Goal: Task Accomplishment & Management: Manage account settings

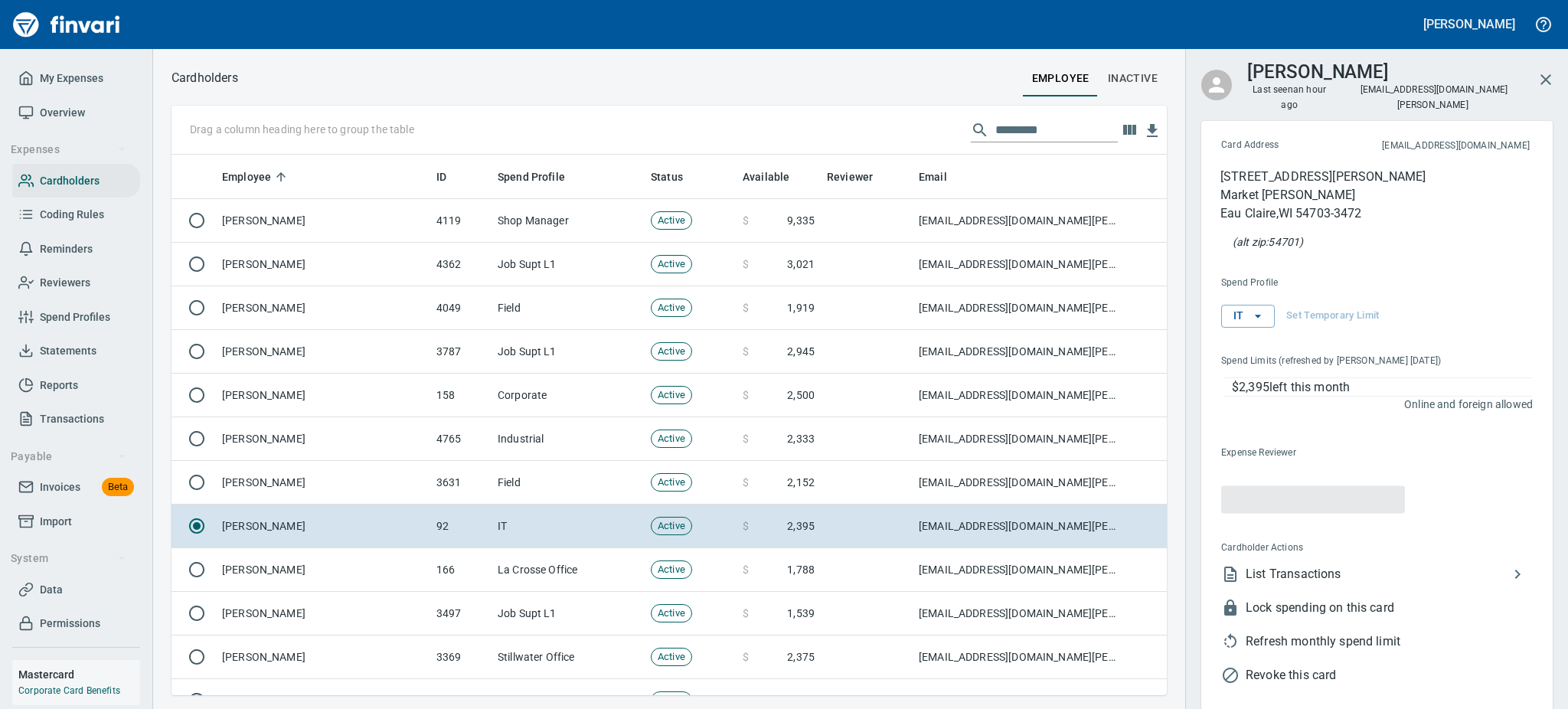
scroll to position [523, 961]
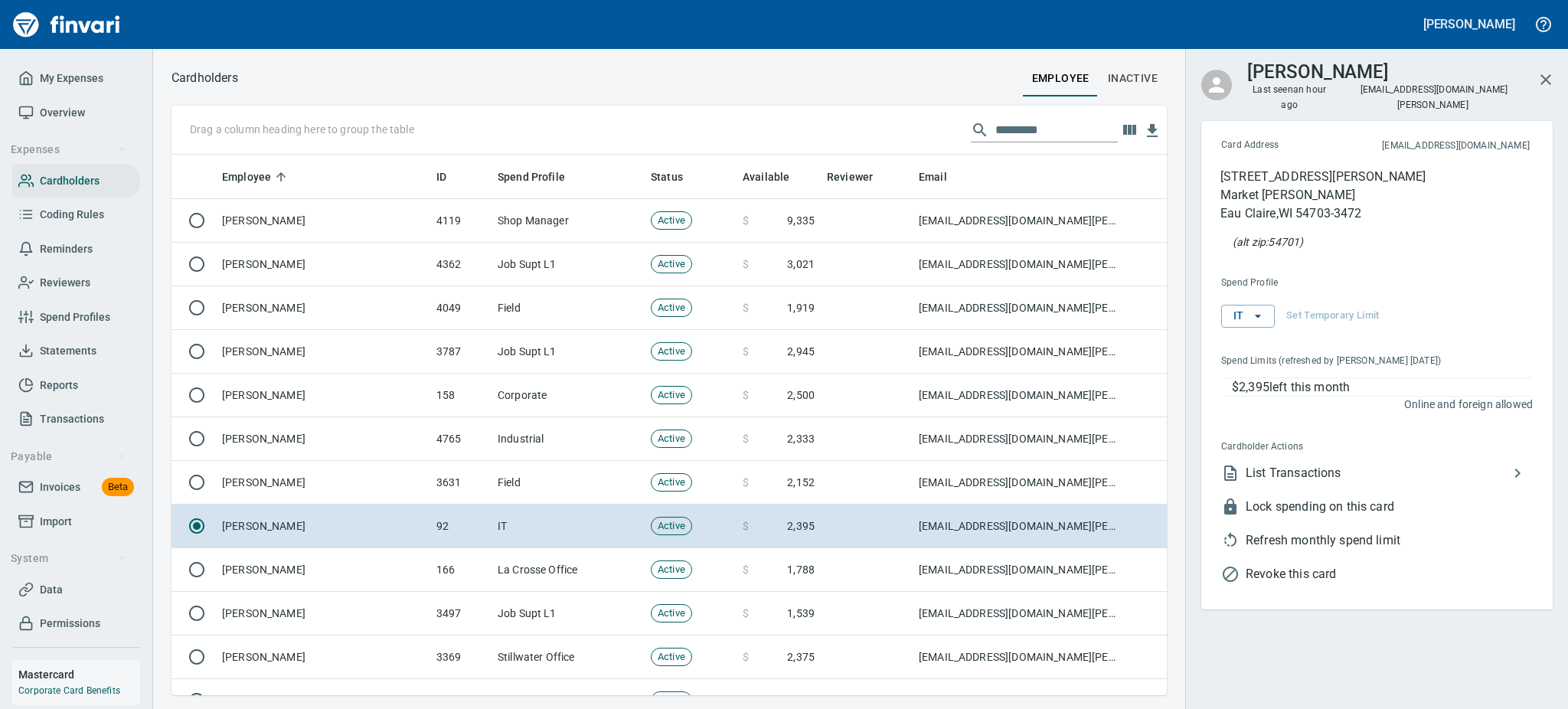
scroll to position [523, 961]
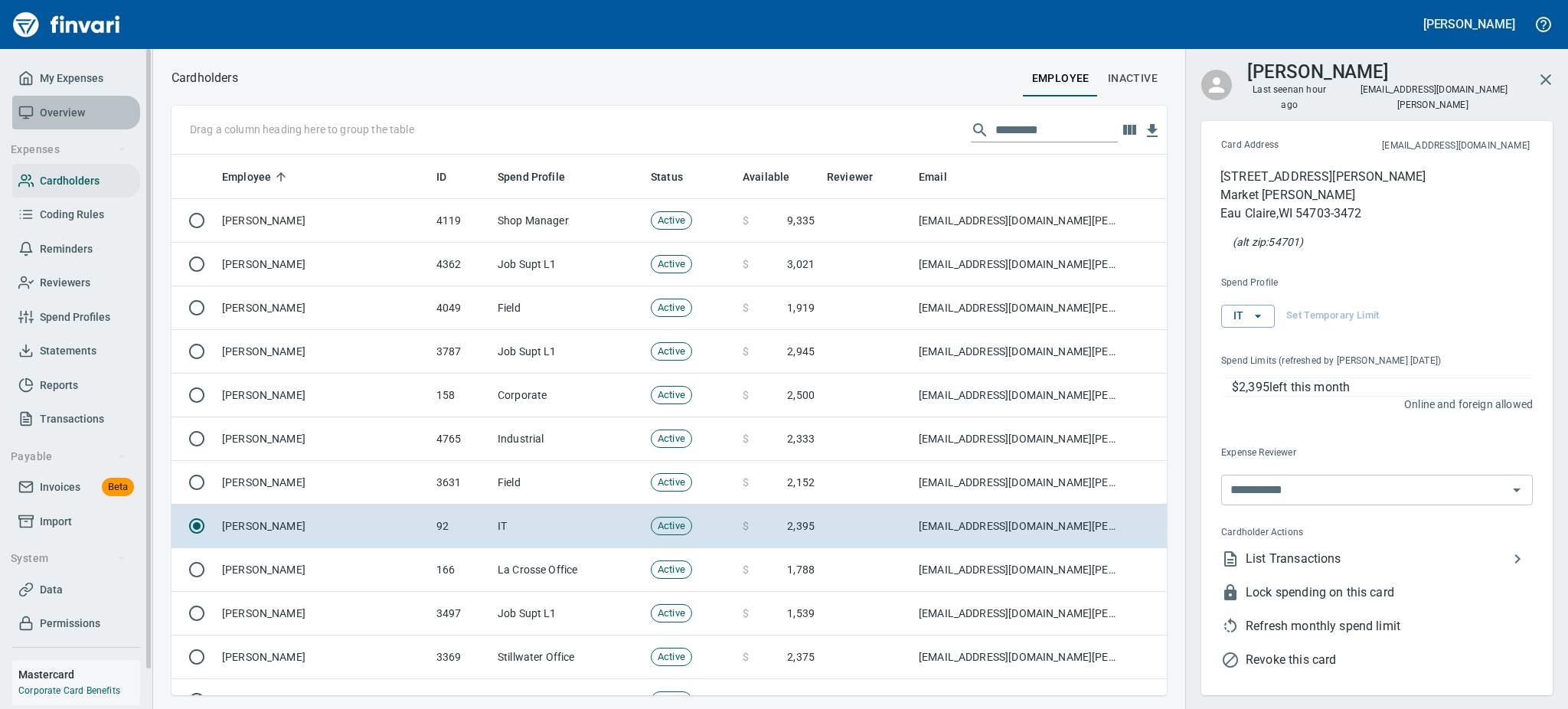
click at [76, 108] on span "Overview" at bounding box center [62, 113] width 45 height 19
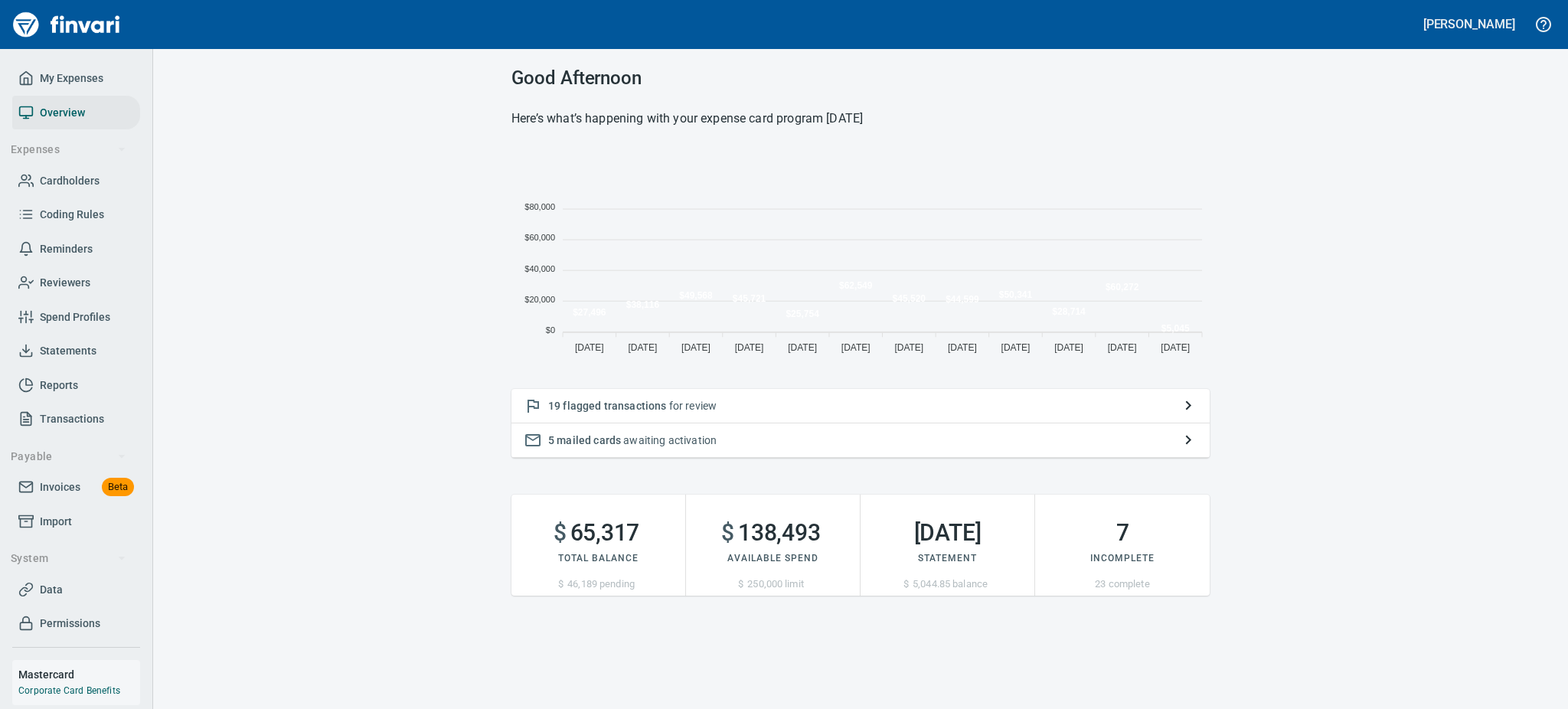
scroll to position [205, 681]
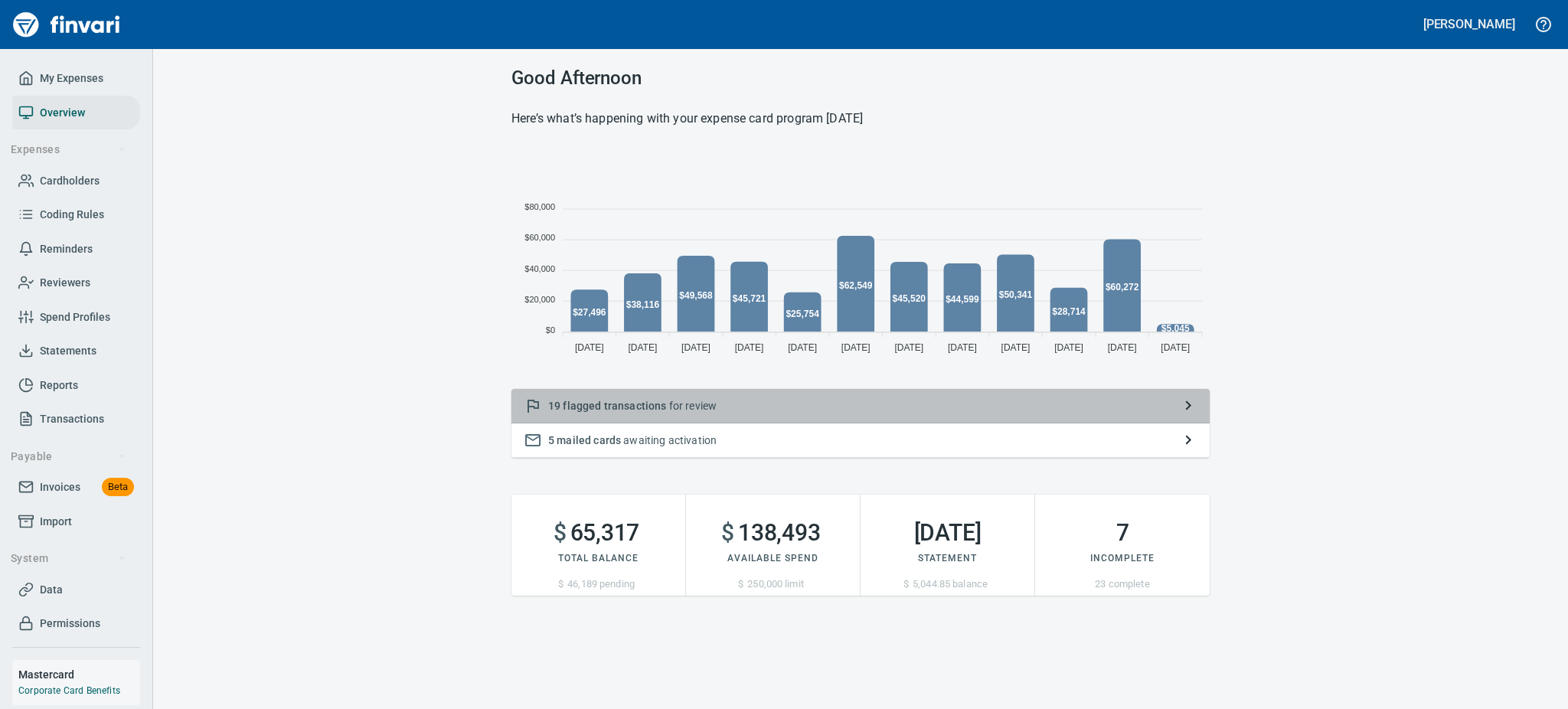
click at [576, 406] on span "flagged transactions" at bounding box center [614, 406] width 103 height 12
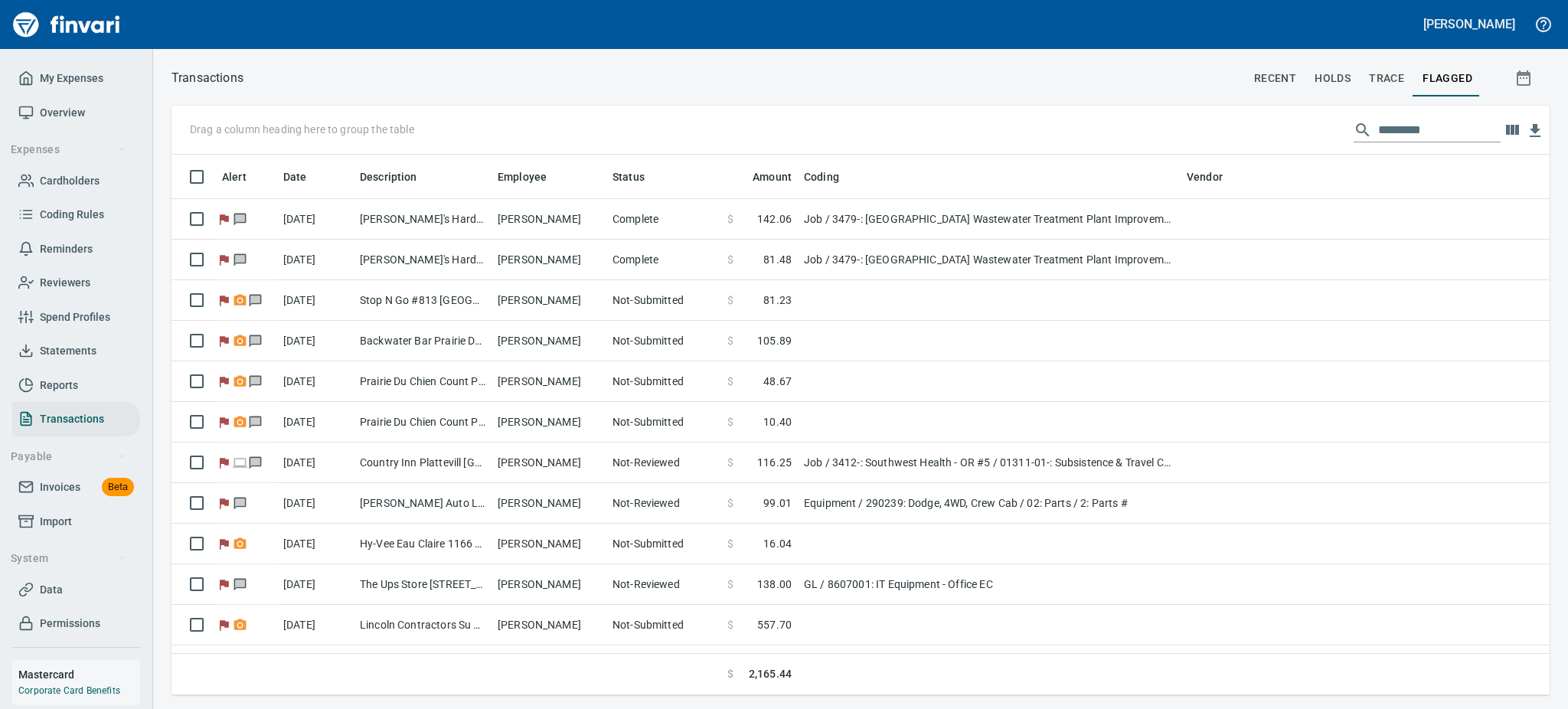
scroll to position [523, 1343]
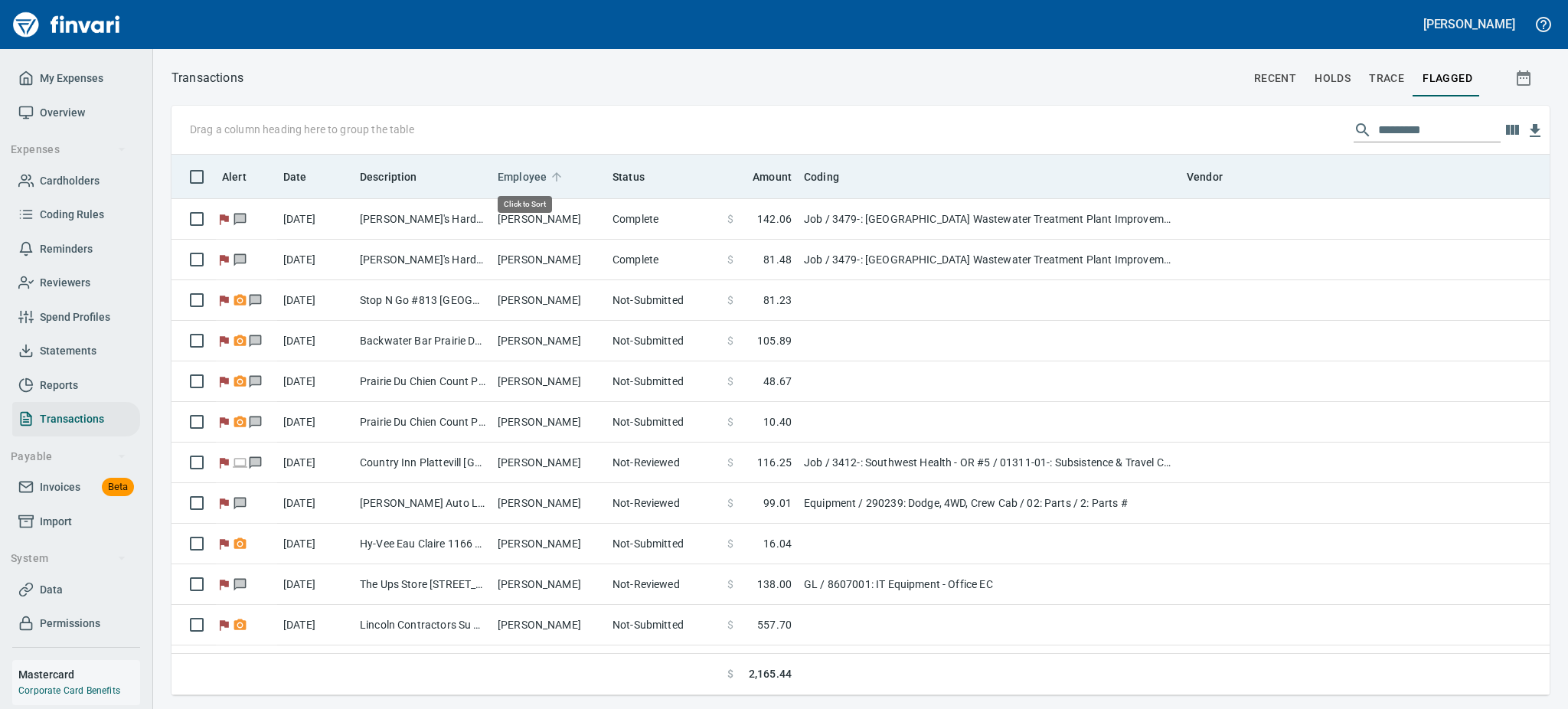
click at [532, 170] on span "Employee" at bounding box center [523, 177] width 49 height 18
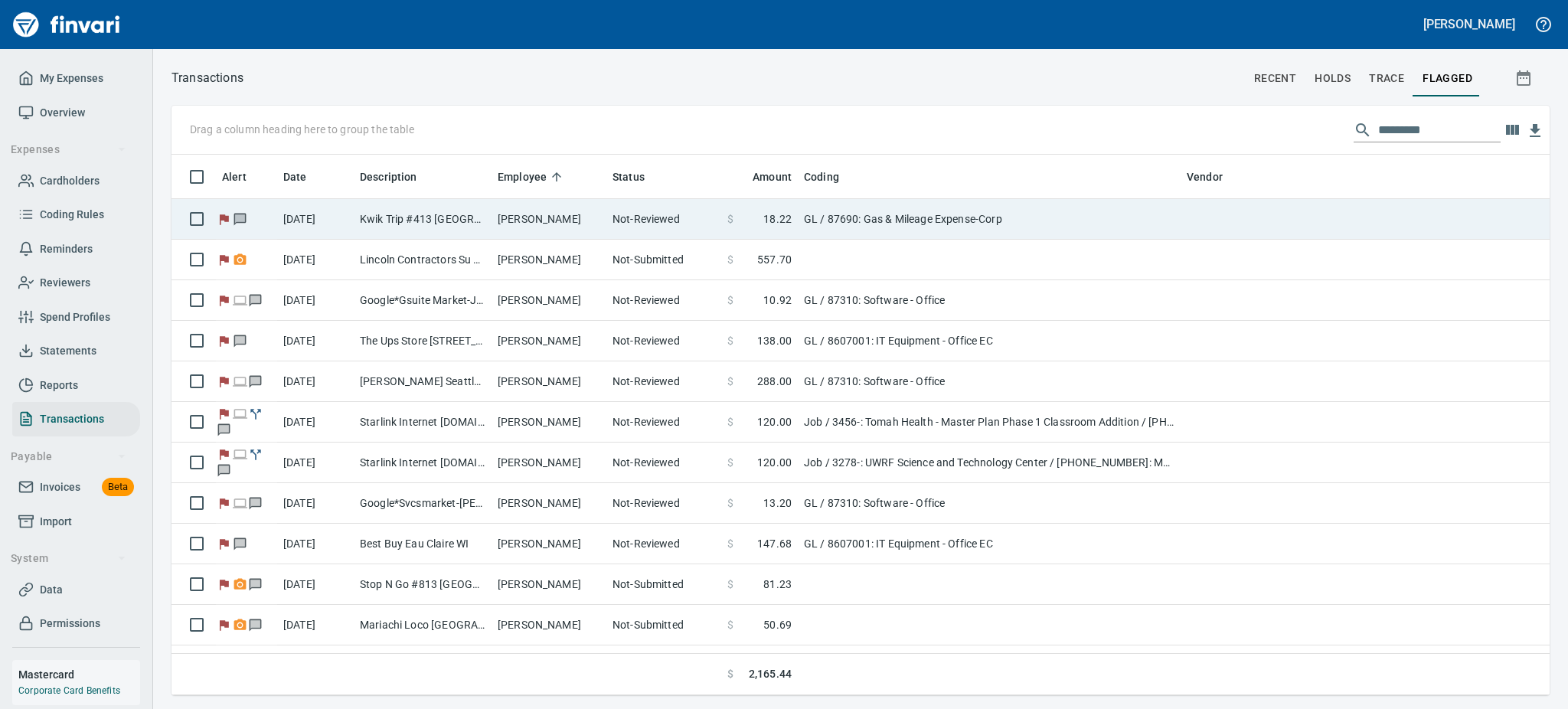
click at [476, 216] on td "Kwik Trip #413 [GEOGRAPHIC_DATA] [GEOGRAPHIC_DATA]" at bounding box center [422, 219] width 138 height 40
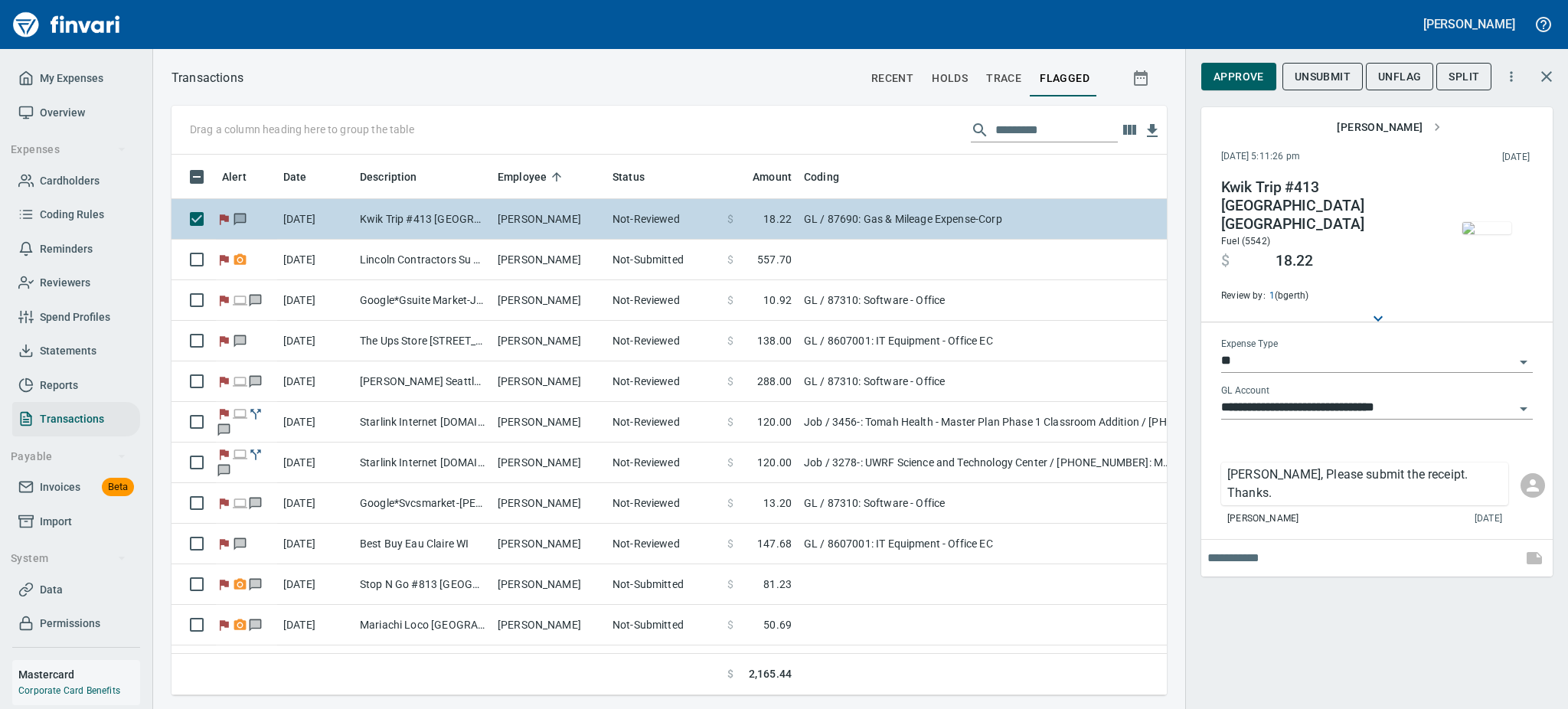
scroll to position [507, 961]
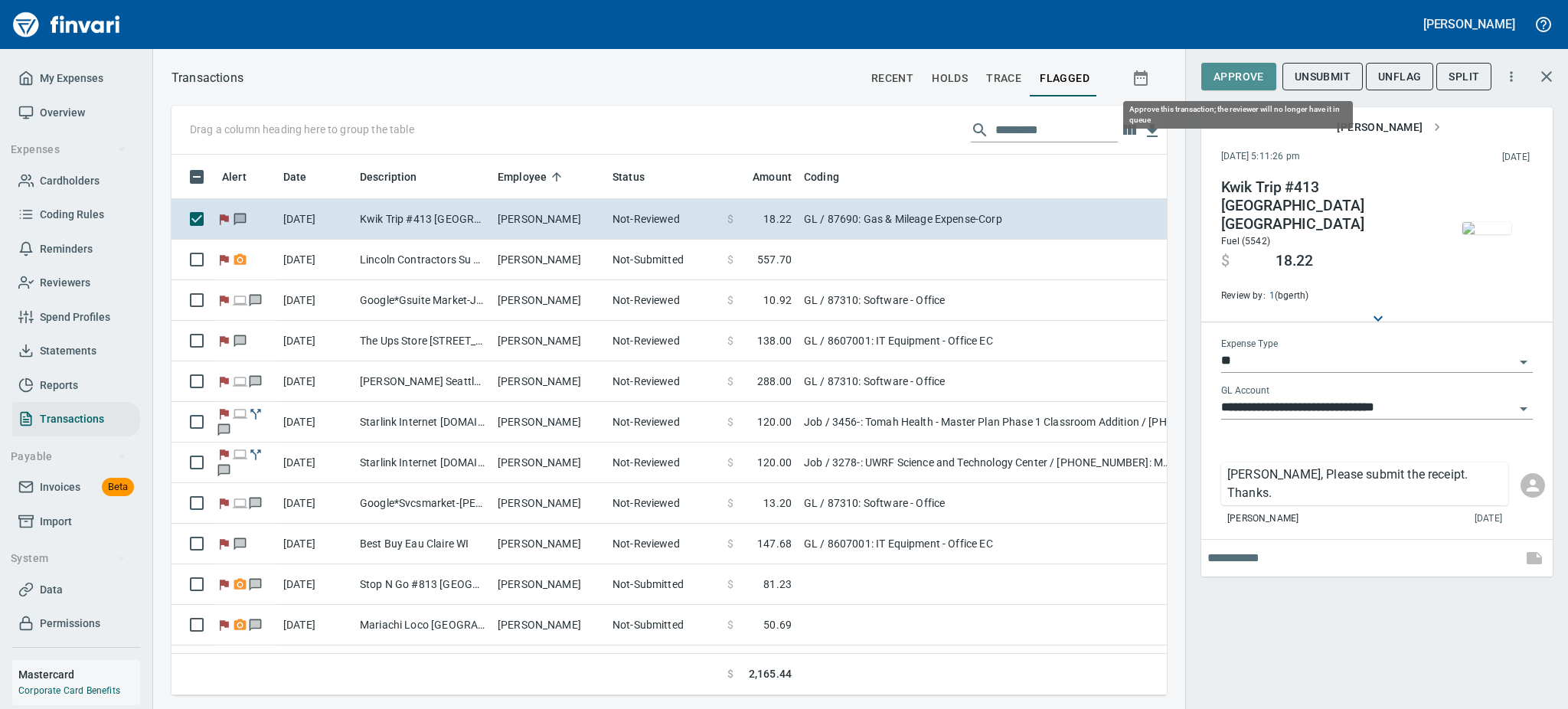
click at [1231, 68] on span "Approve" at bounding box center [1238, 77] width 50 height 19
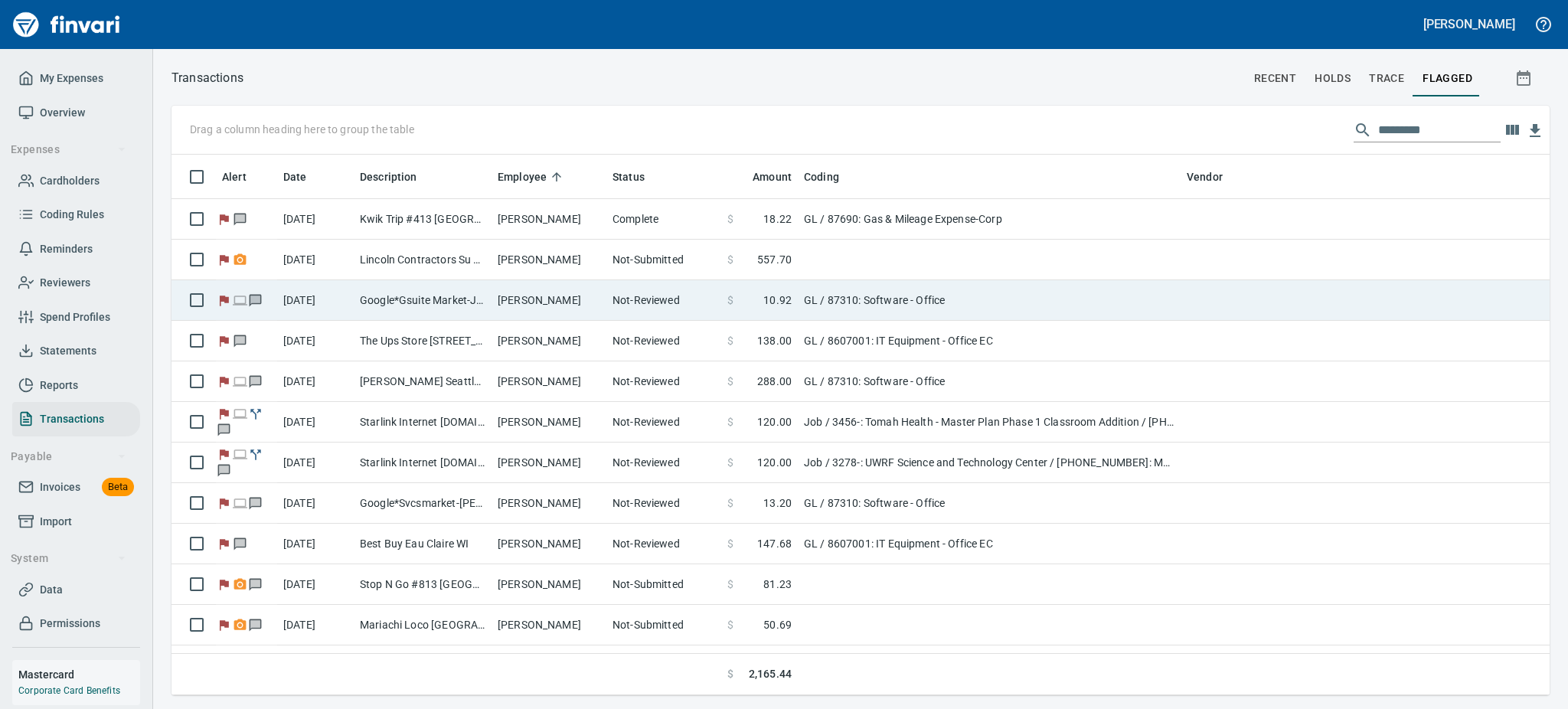
scroll to position [523, 1327]
click at [399, 303] on td "Google*Gsuite Market-J Cc [DOMAIN_NAME] CA" at bounding box center [422, 300] width 138 height 40
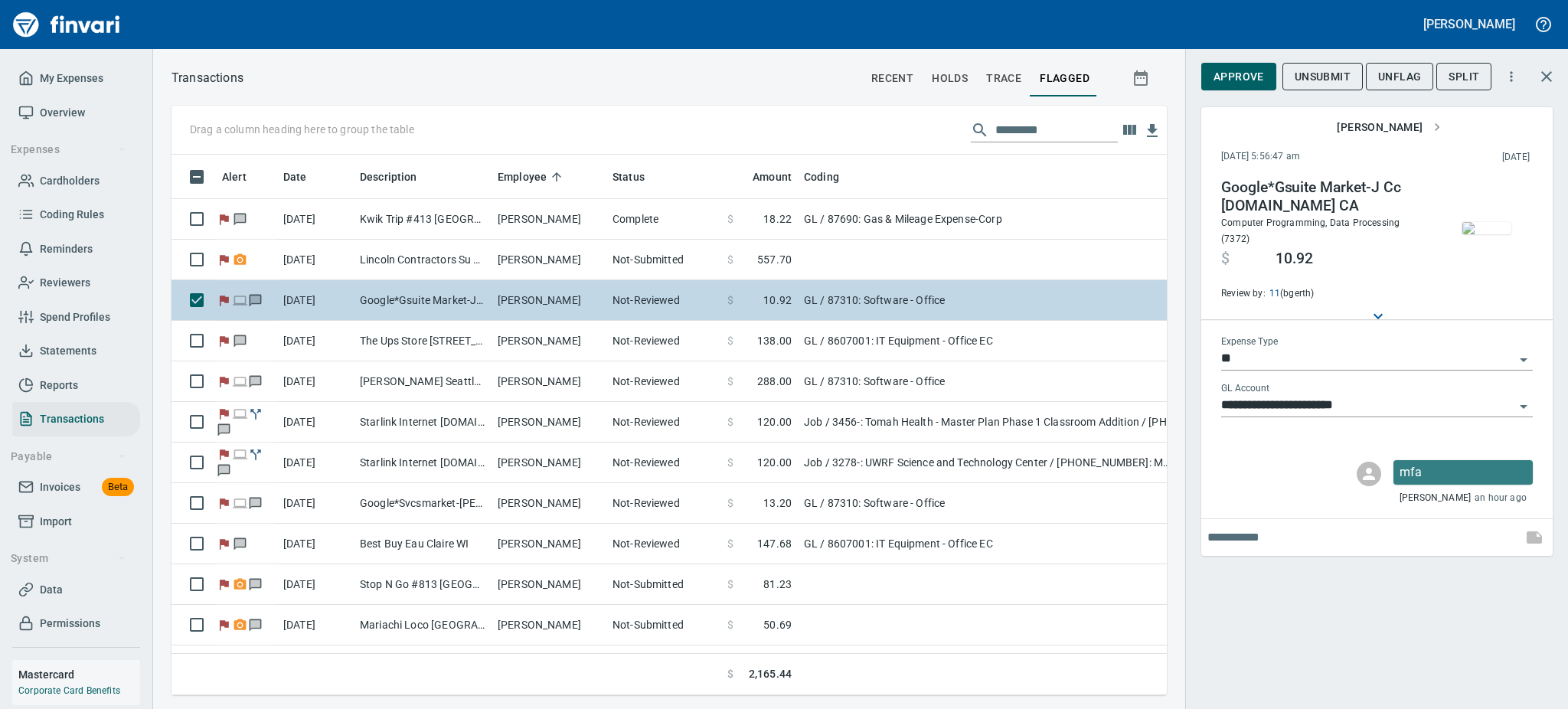
scroll to position [507, 961]
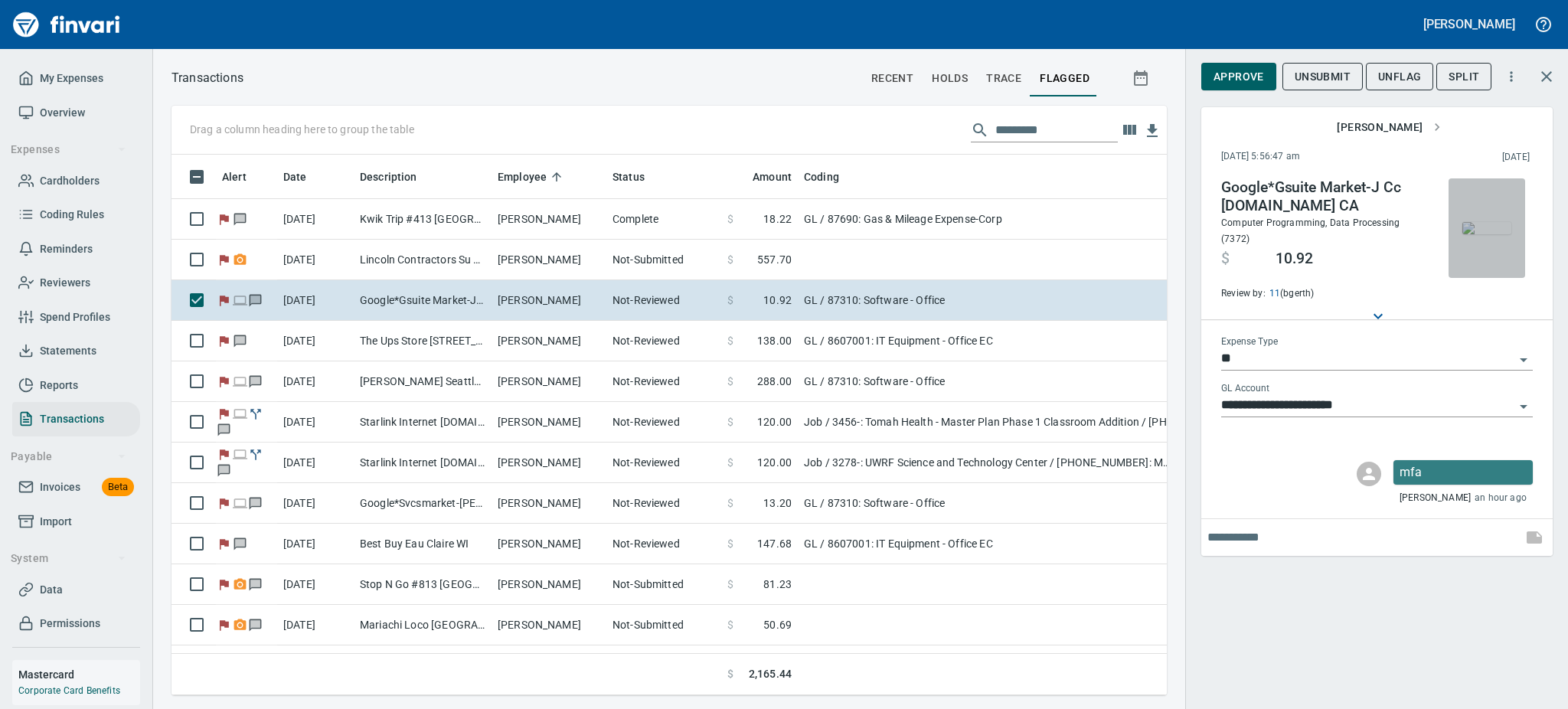
click at [1494, 225] on img "button" at bounding box center [1487, 228] width 49 height 12
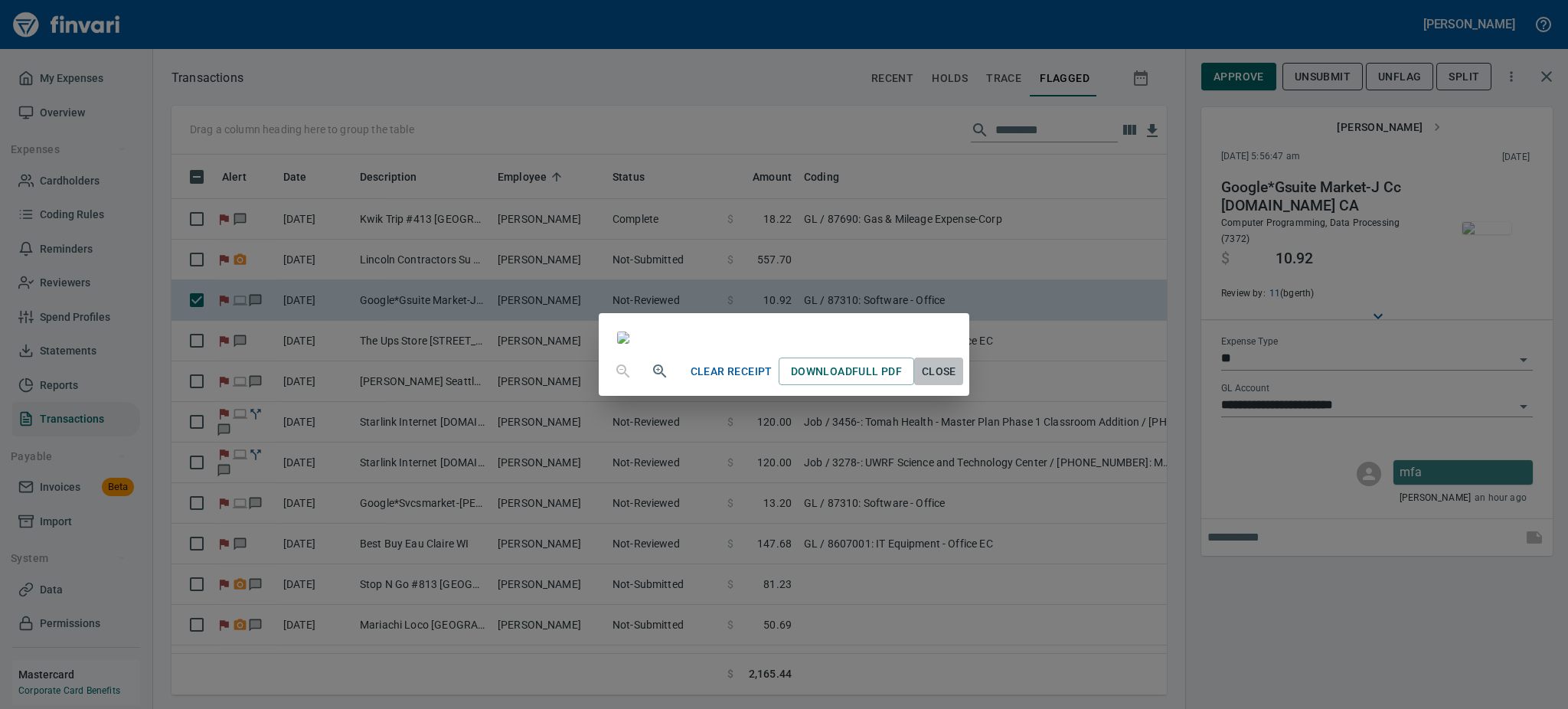
click at [957, 381] on span "Close" at bounding box center [939, 372] width 37 height 19
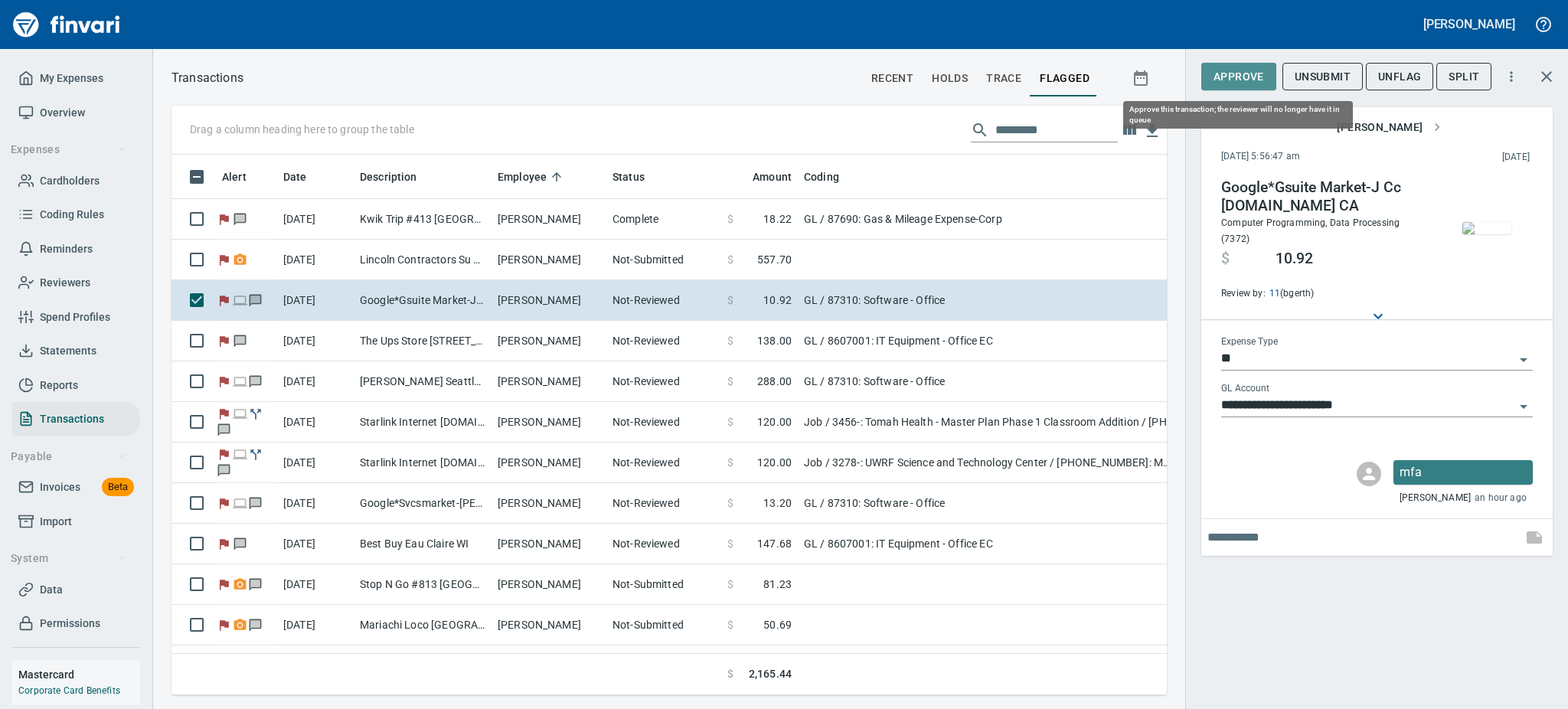
click at [1242, 73] on span "Approve" at bounding box center [1238, 77] width 50 height 19
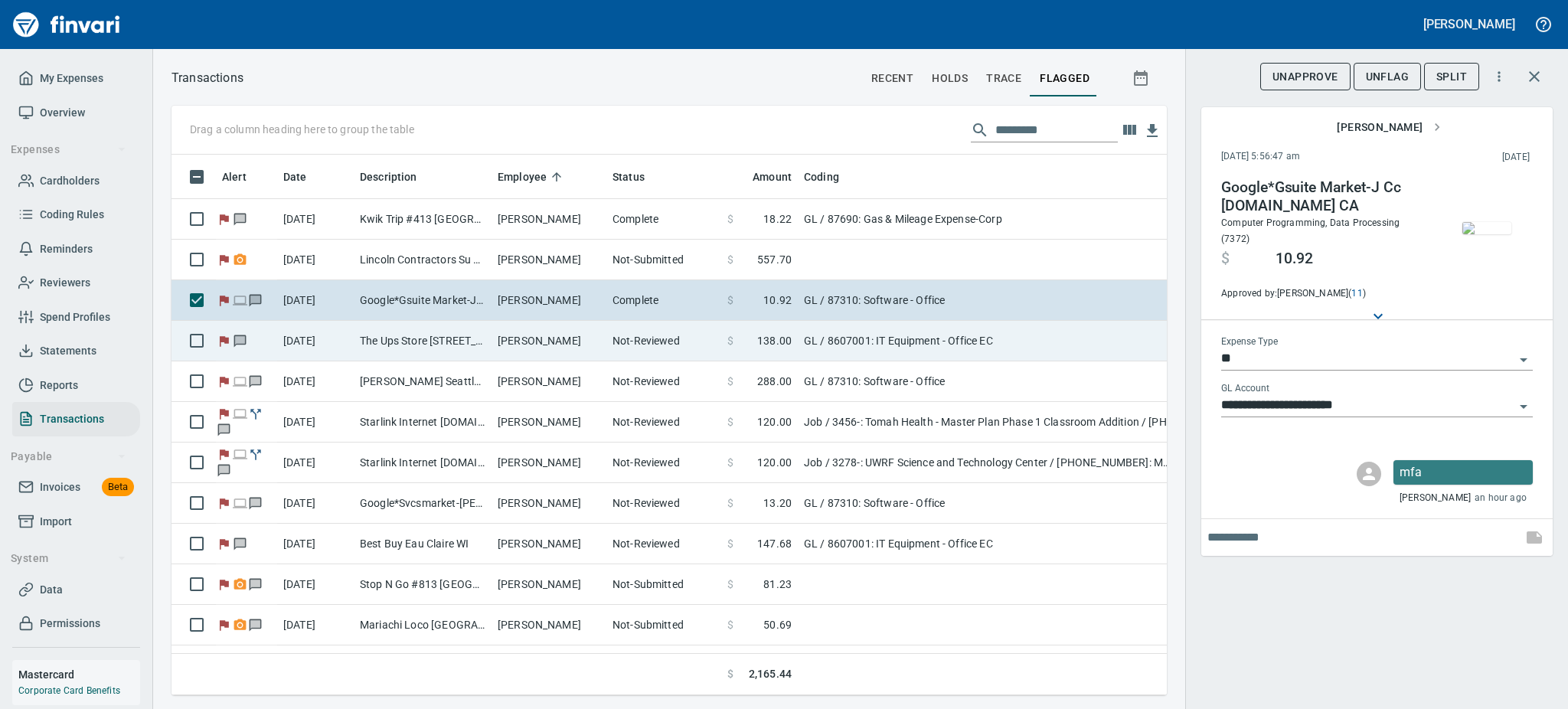
click at [335, 342] on td "[DATE]" at bounding box center [315, 341] width 77 height 40
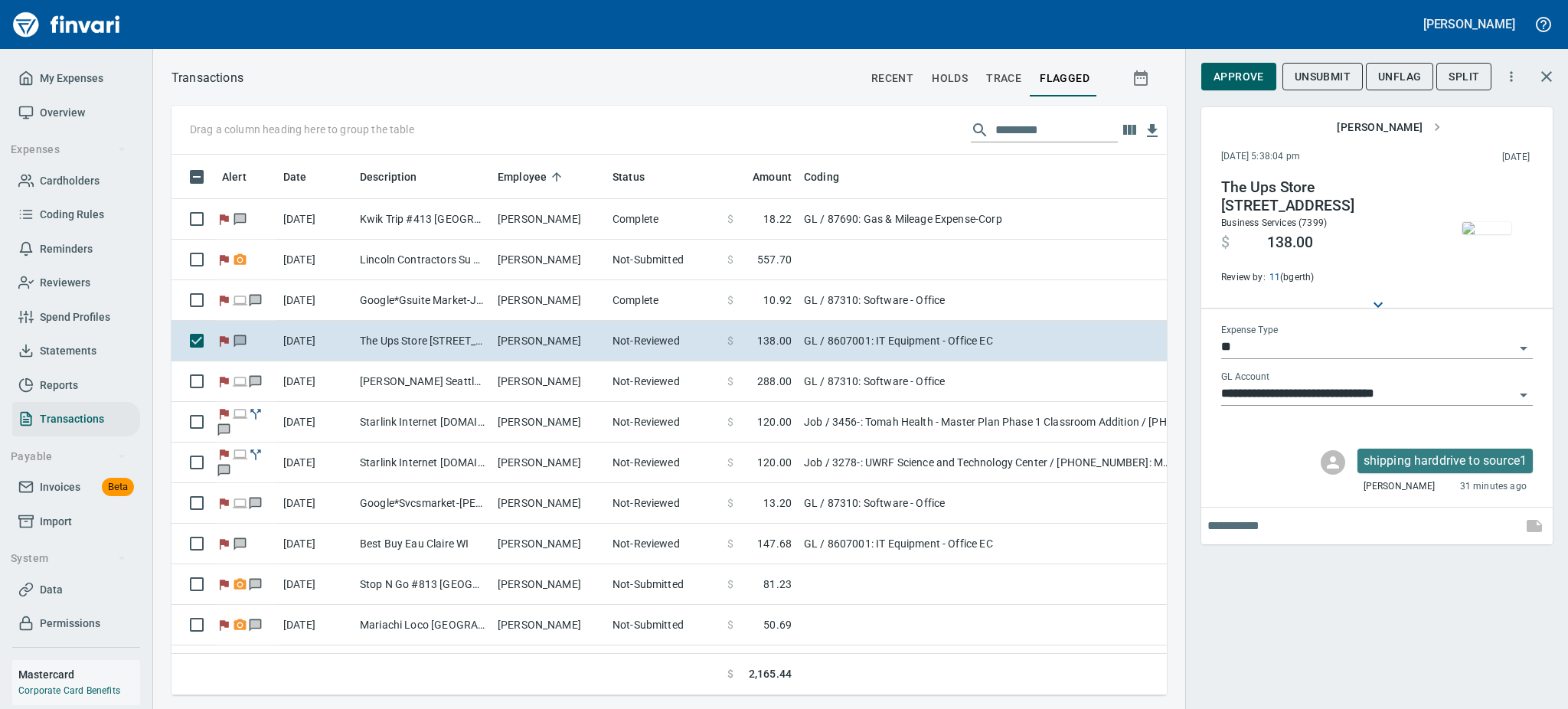
scroll to position [507, 961]
click at [1235, 74] on span "Approve" at bounding box center [1238, 77] width 50 height 19
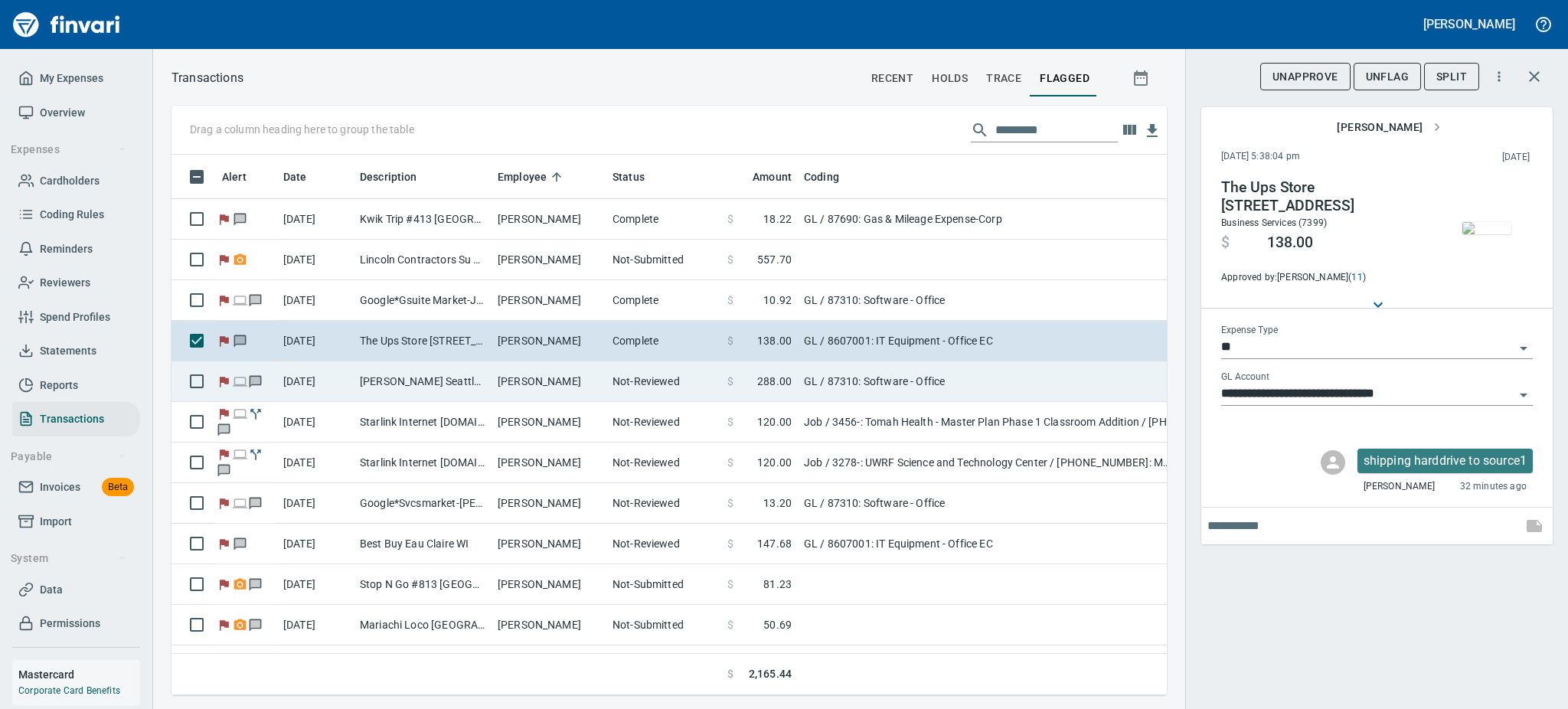
click at [301, 374] on td "[DATE]" at bounding box center [315, 382] width 77 height 40
type input "**********"
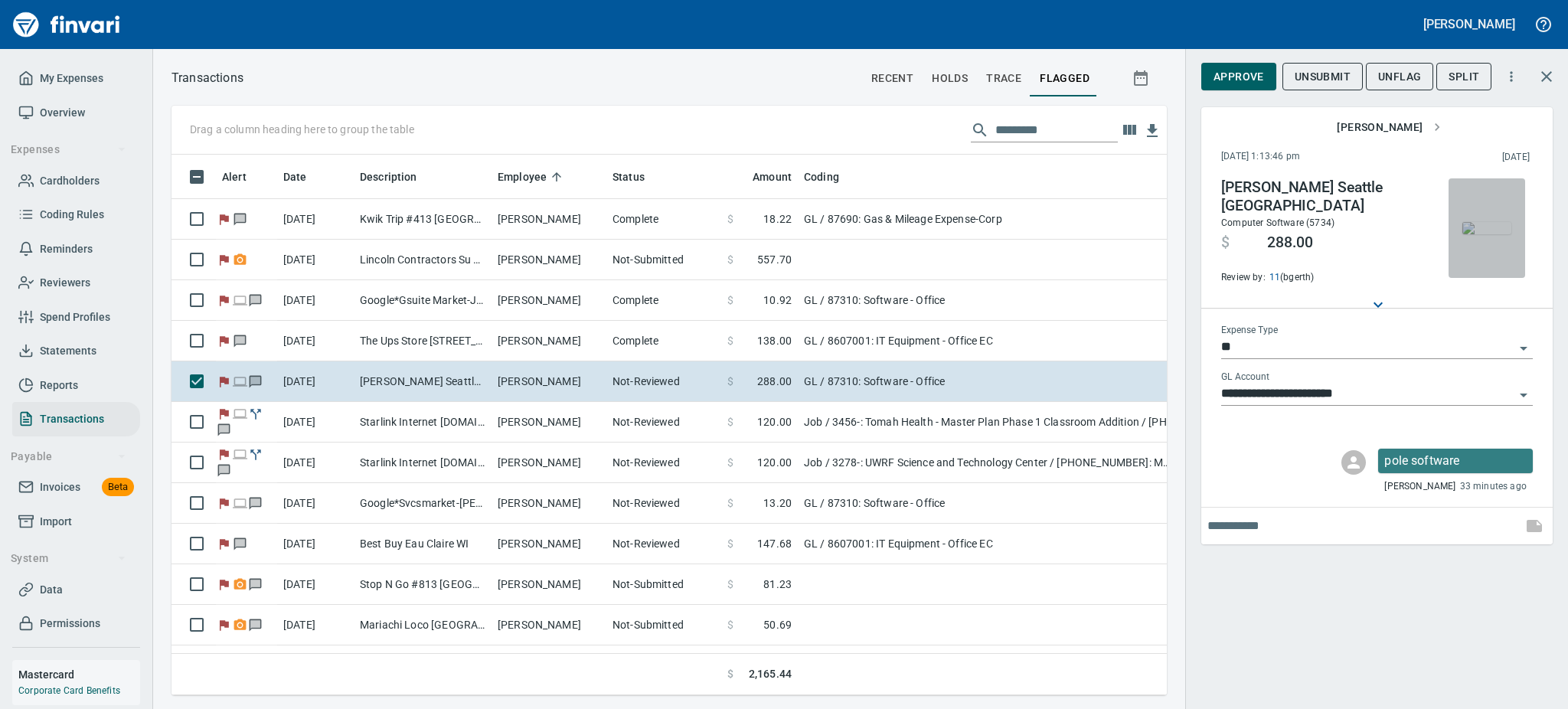
click at [1497, 234] on img "button" at bounding box center [1487, 228] width 49 height 12
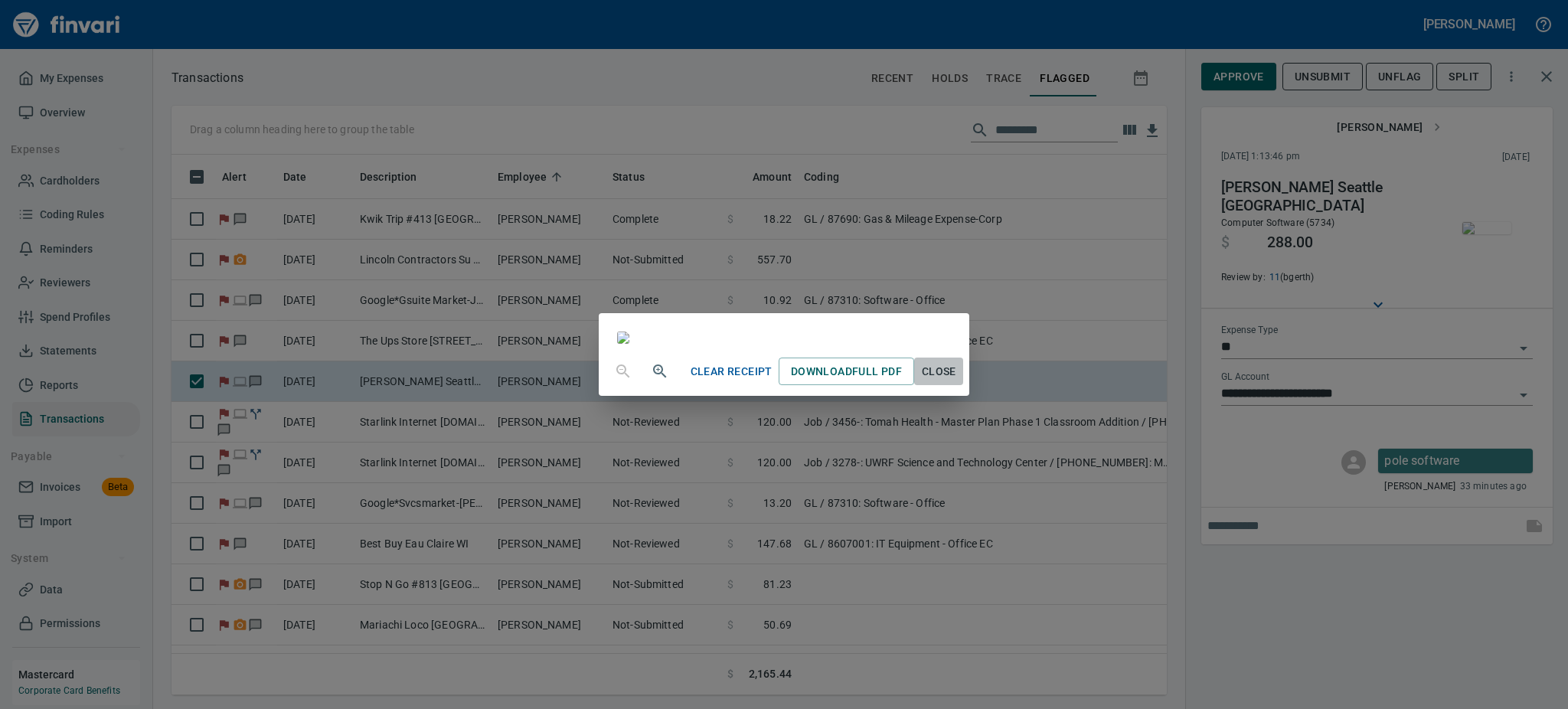
click at [964, 386] on button "Close" at bounding box center [939, 371] width 49 height 28
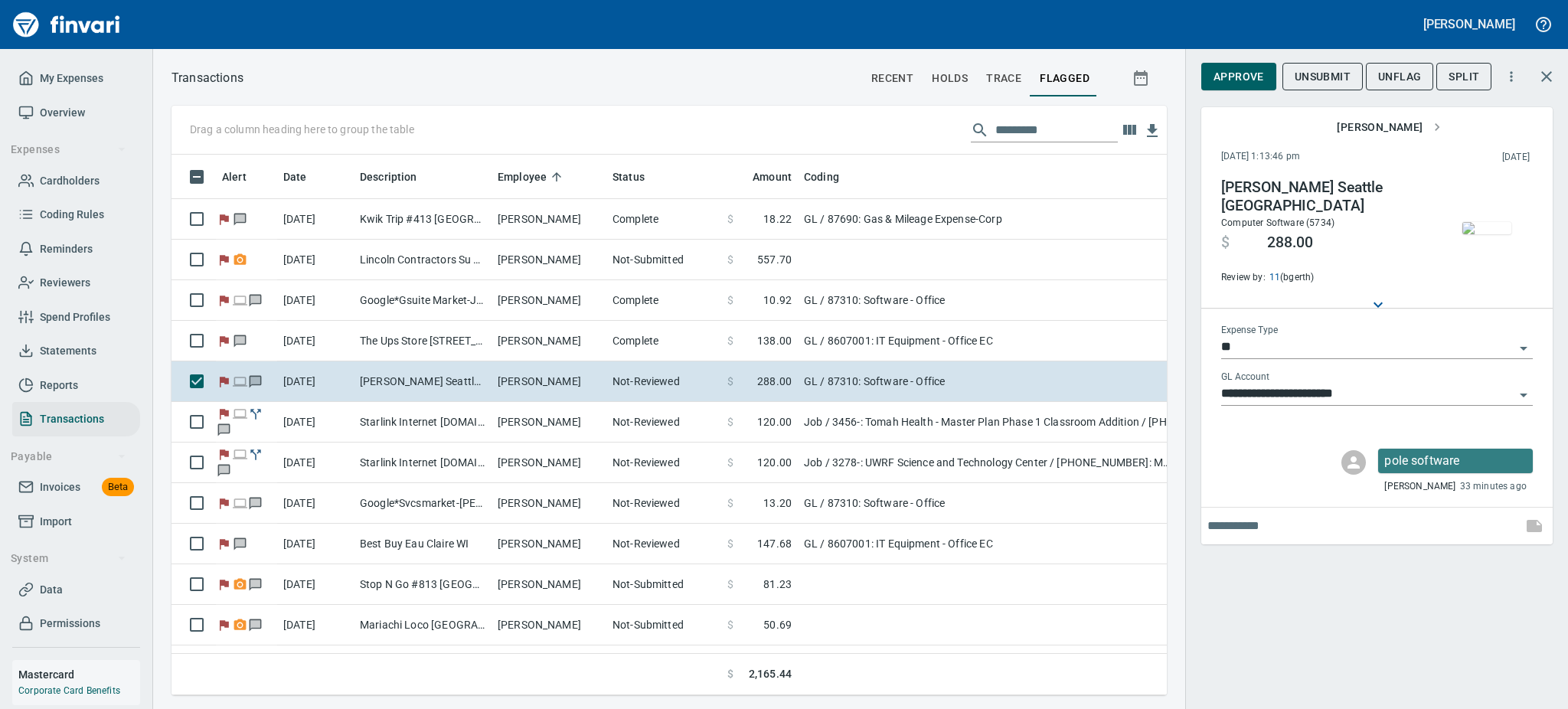
scroll to position [507, 961]
click at [1247, 81] on span "Approve" at bounding box center [1238, 77] width 50 height 19
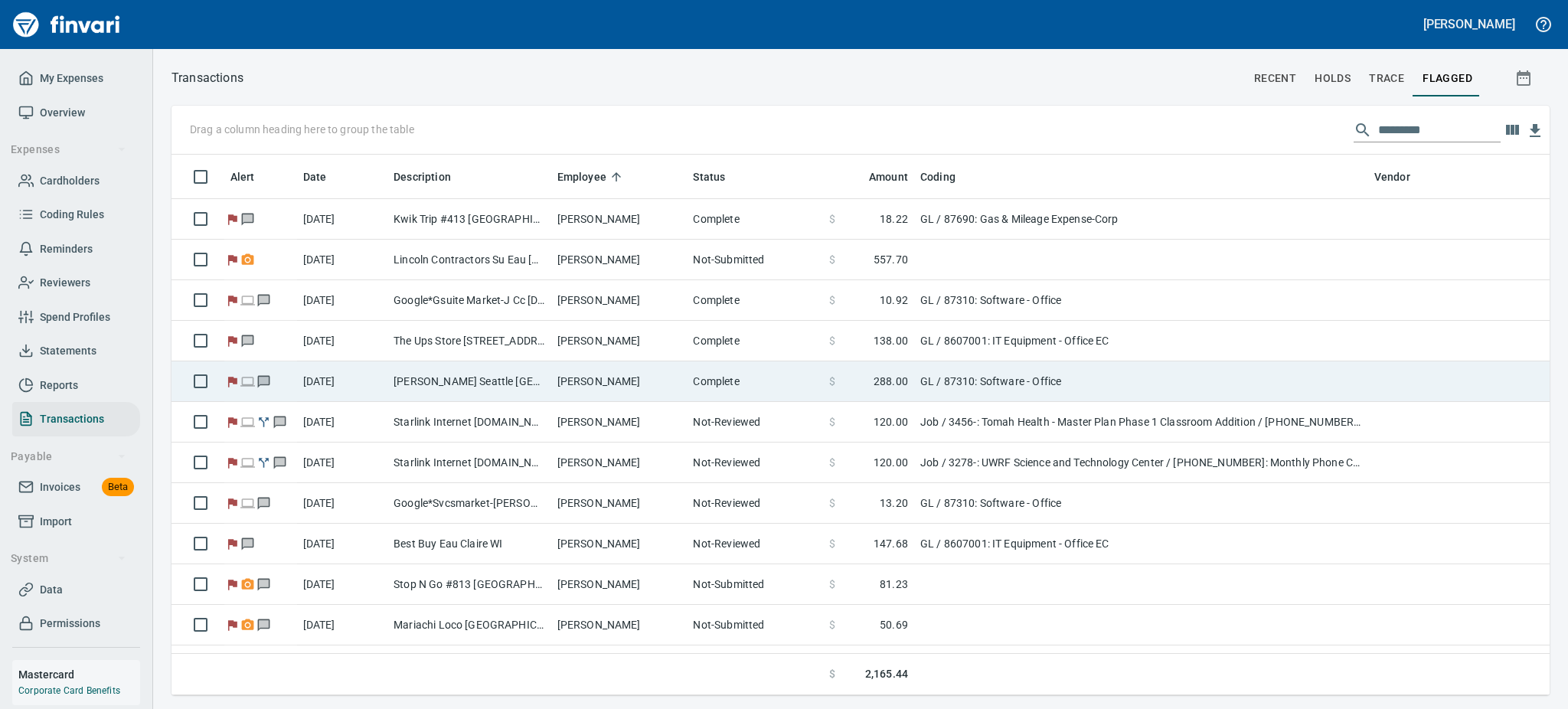
scroll to position [523, 1327]
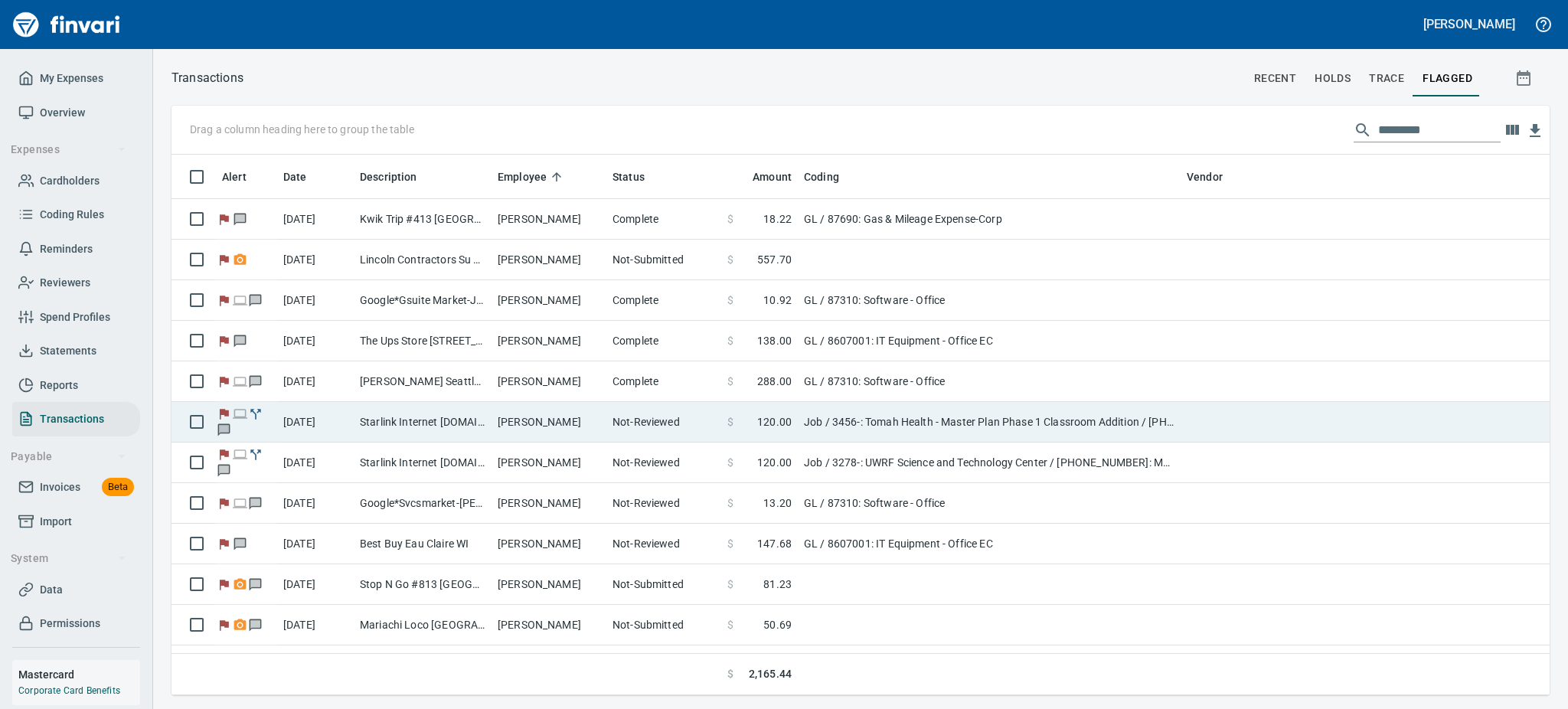
click at [374, 410] on td "Starlink Internet [DOMAIN_NAME] CA - Starlink" at bounding box center [422, 422] width 138 height 40
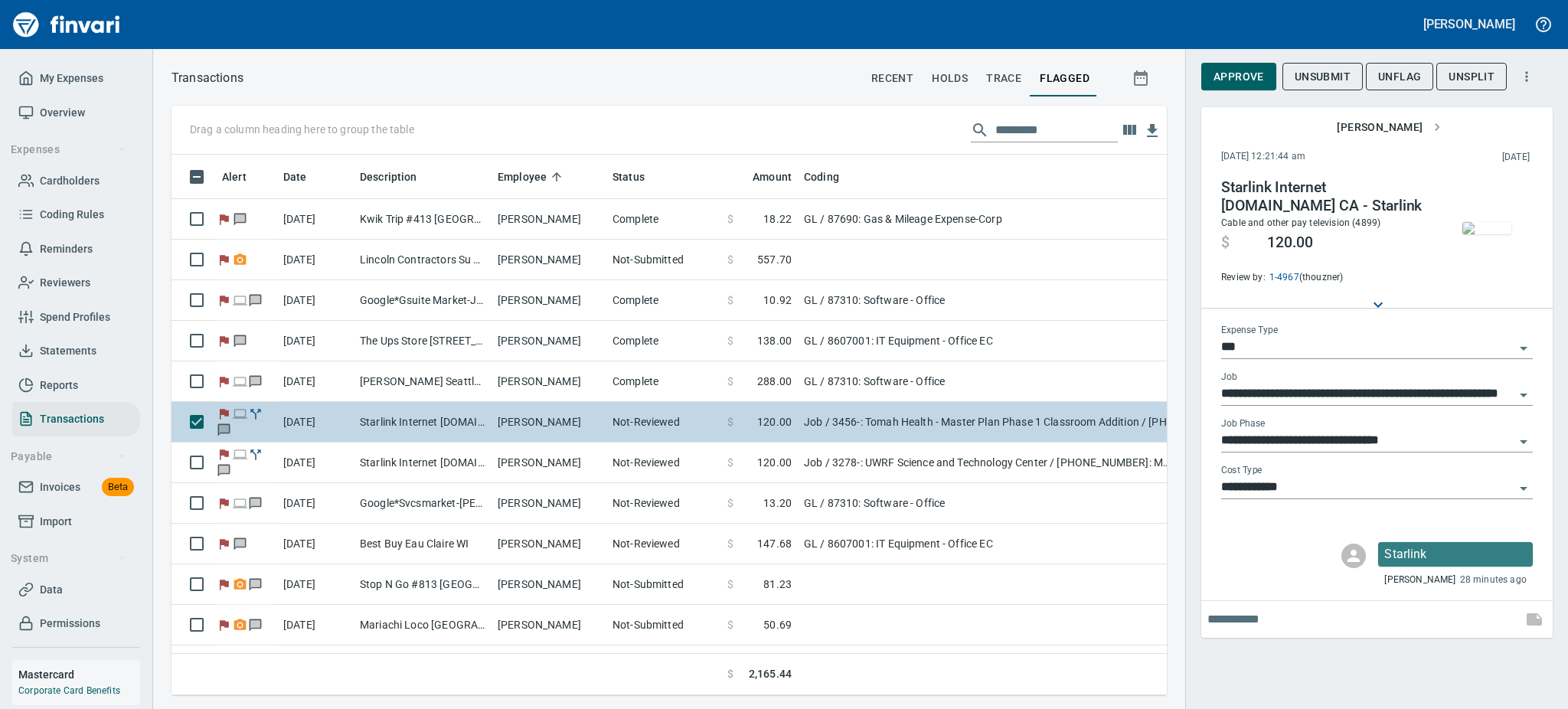
scroll to position [507, 961]
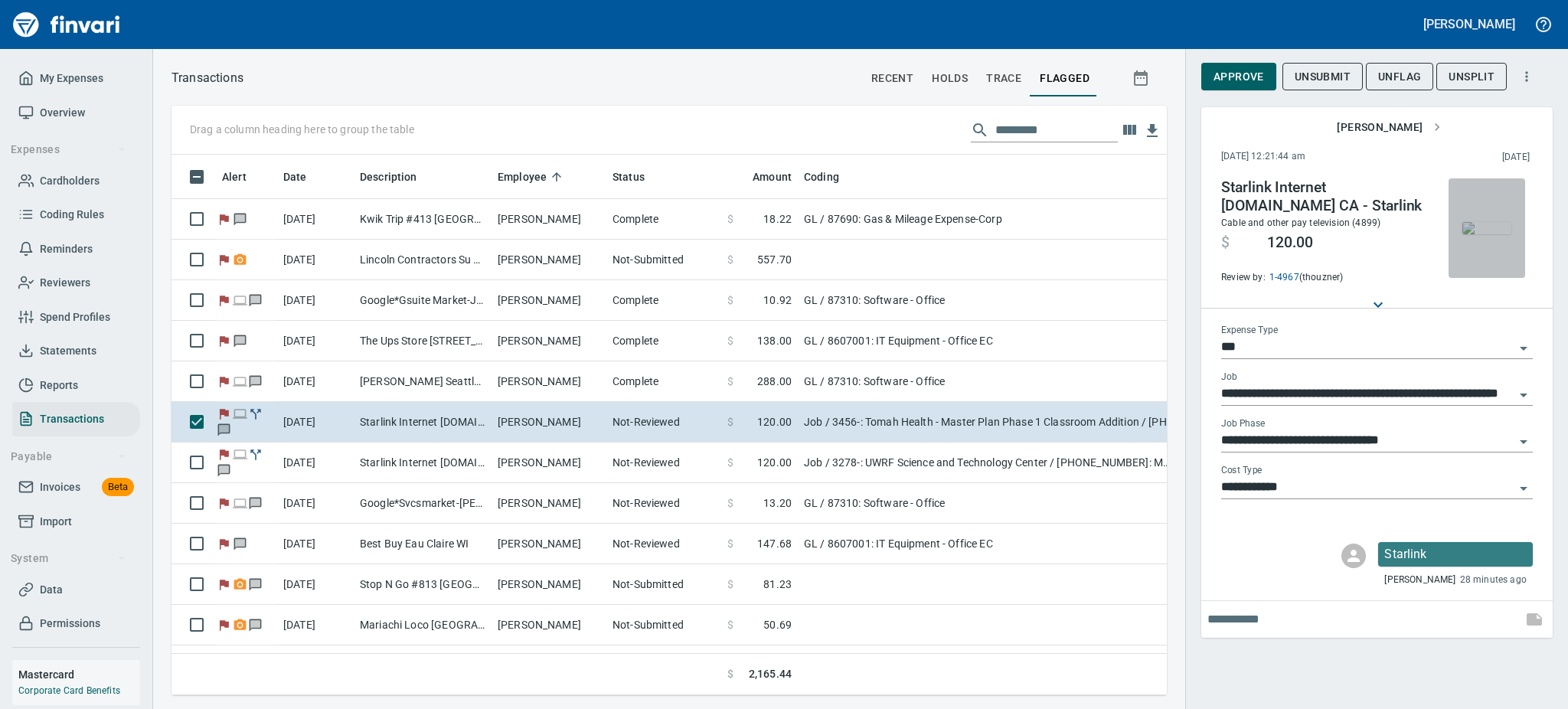
click at [1492, 226] on img "button" at bounding box center [1487, 228] width 49 height 12
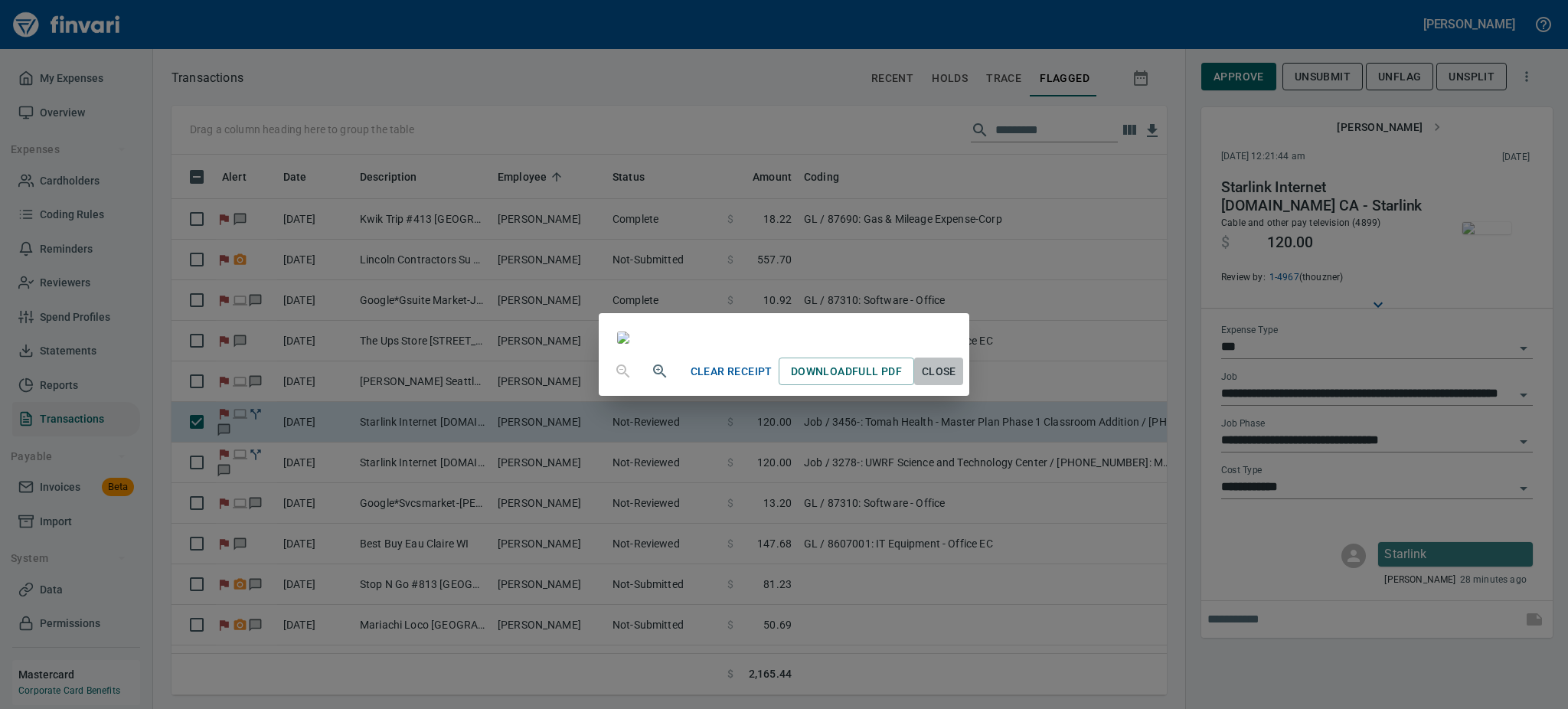
click at [957, 381] on span "Close" at bounding box center [939, 372] width 37 height 19
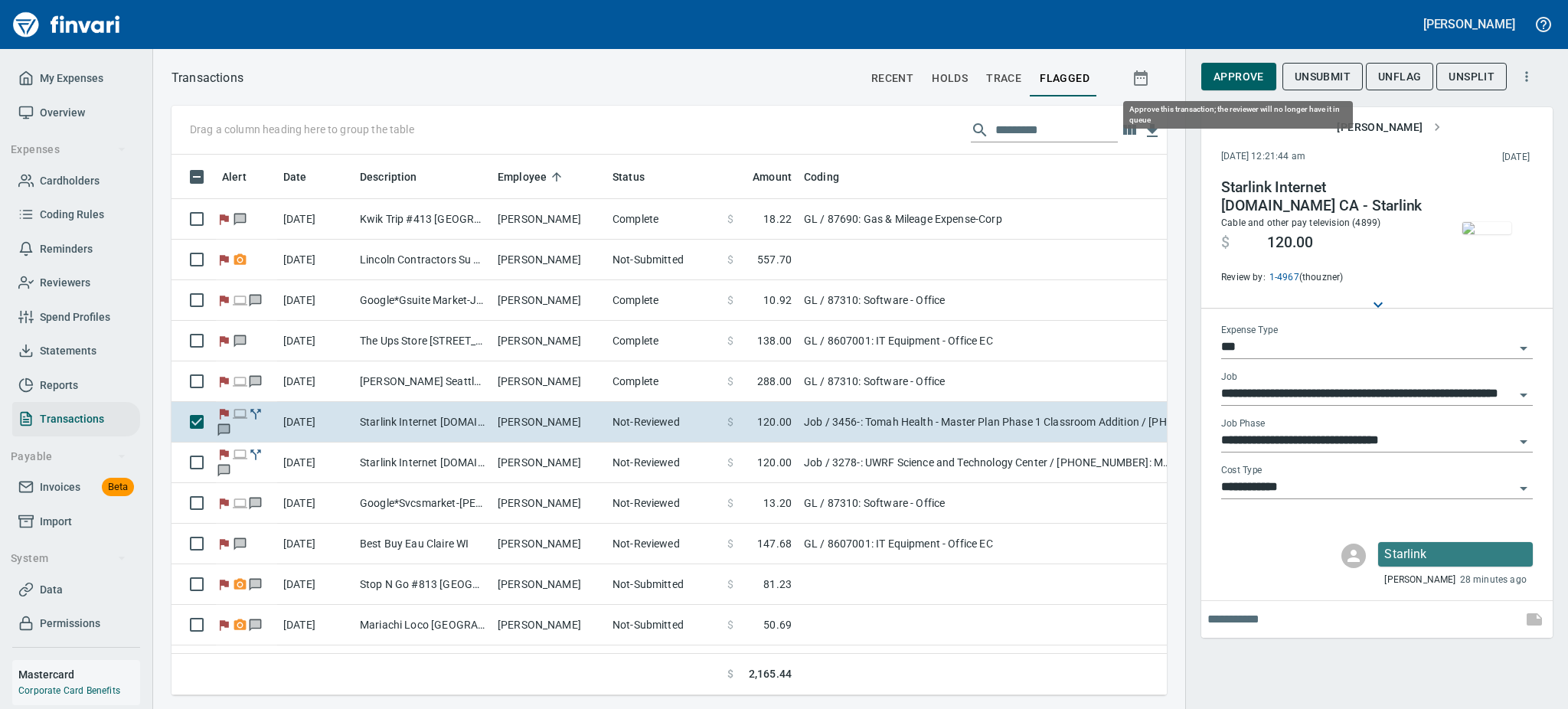
click at [1245, 74] on span "Approve" at bounding box center [1238, 77] width 50 height 19
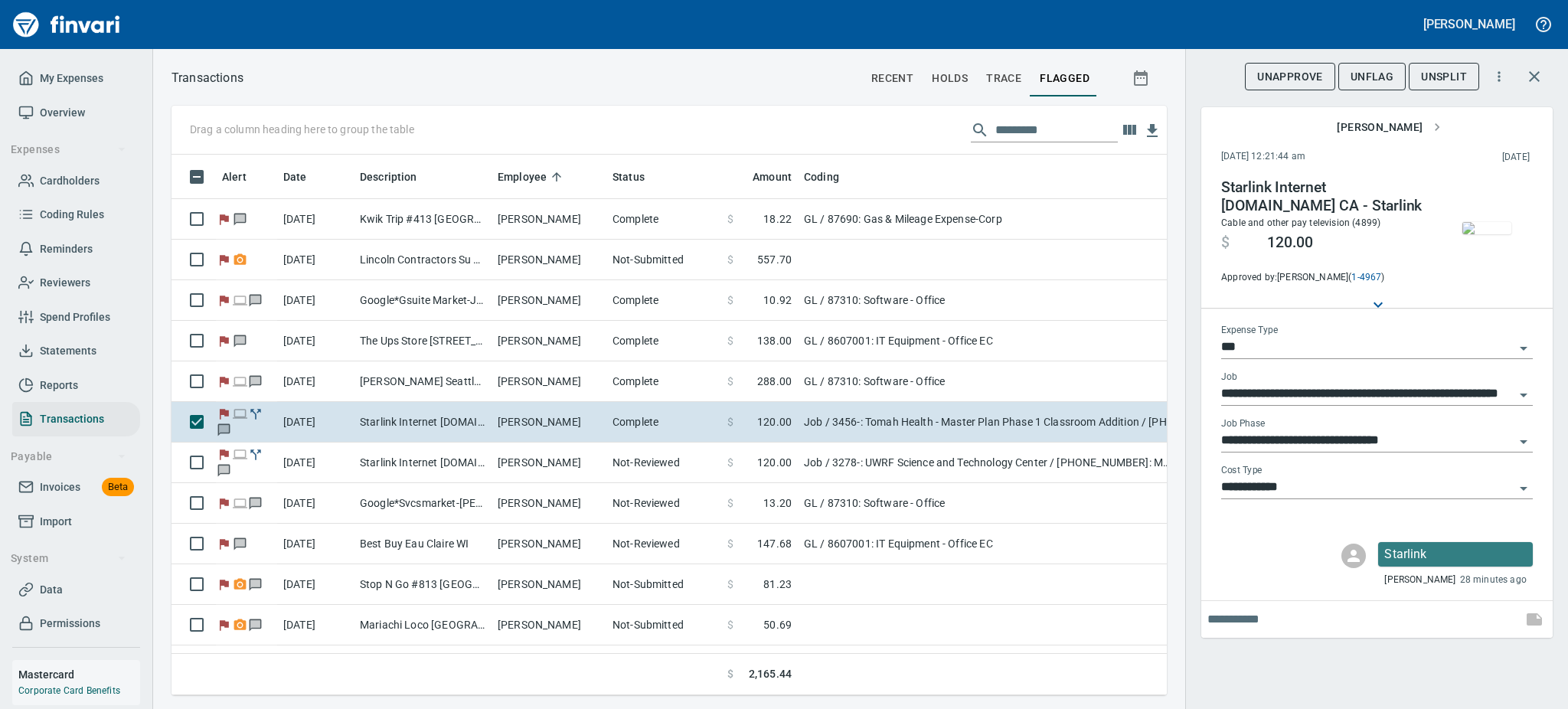
click at [1367, 77] on span "UnFlag" at bounding box center [1372, 77] width 43 height 19
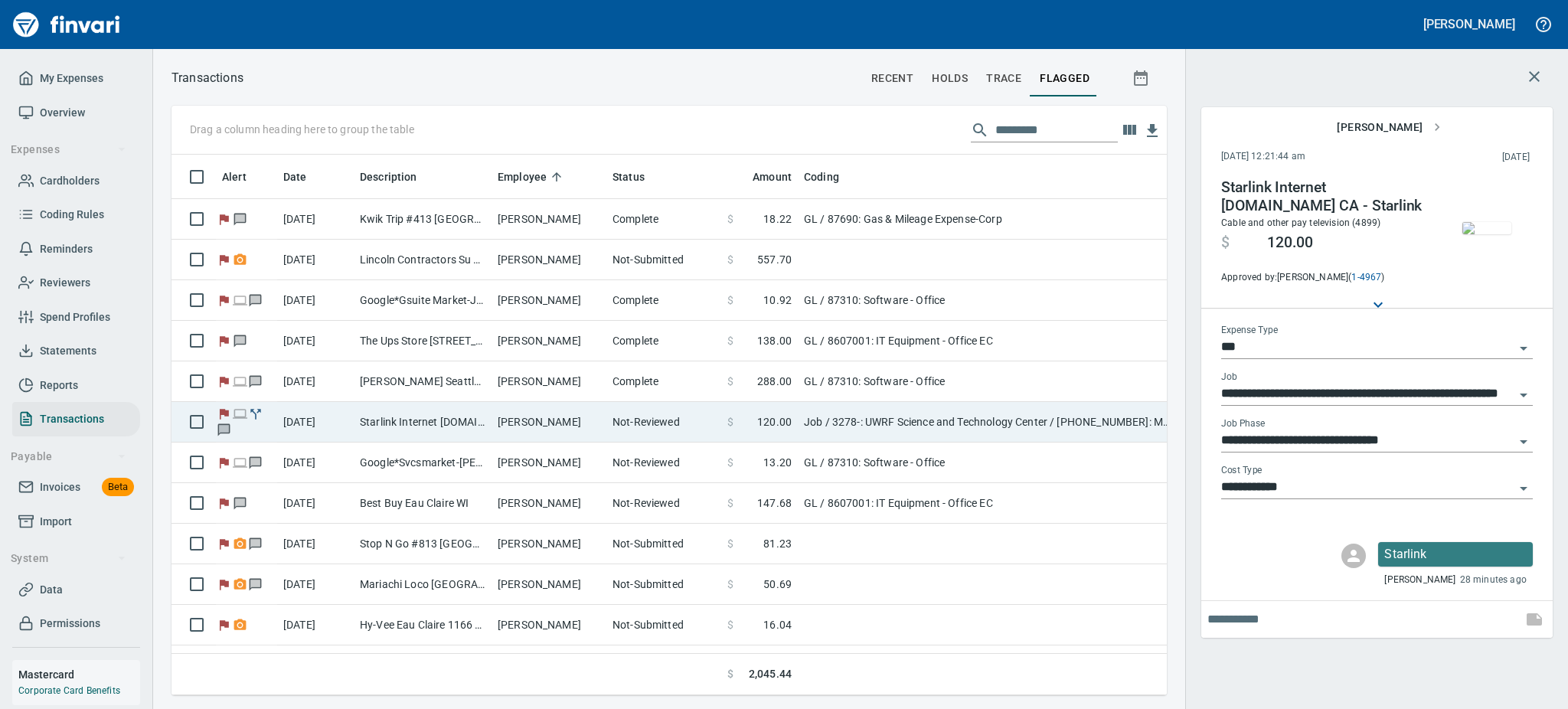
click at [451, 426] on td "Starlink Internet [DOMAIN_NAME] CA - Starlink" at bounding box center [422, 422] width 138 height 40
type input "**********"
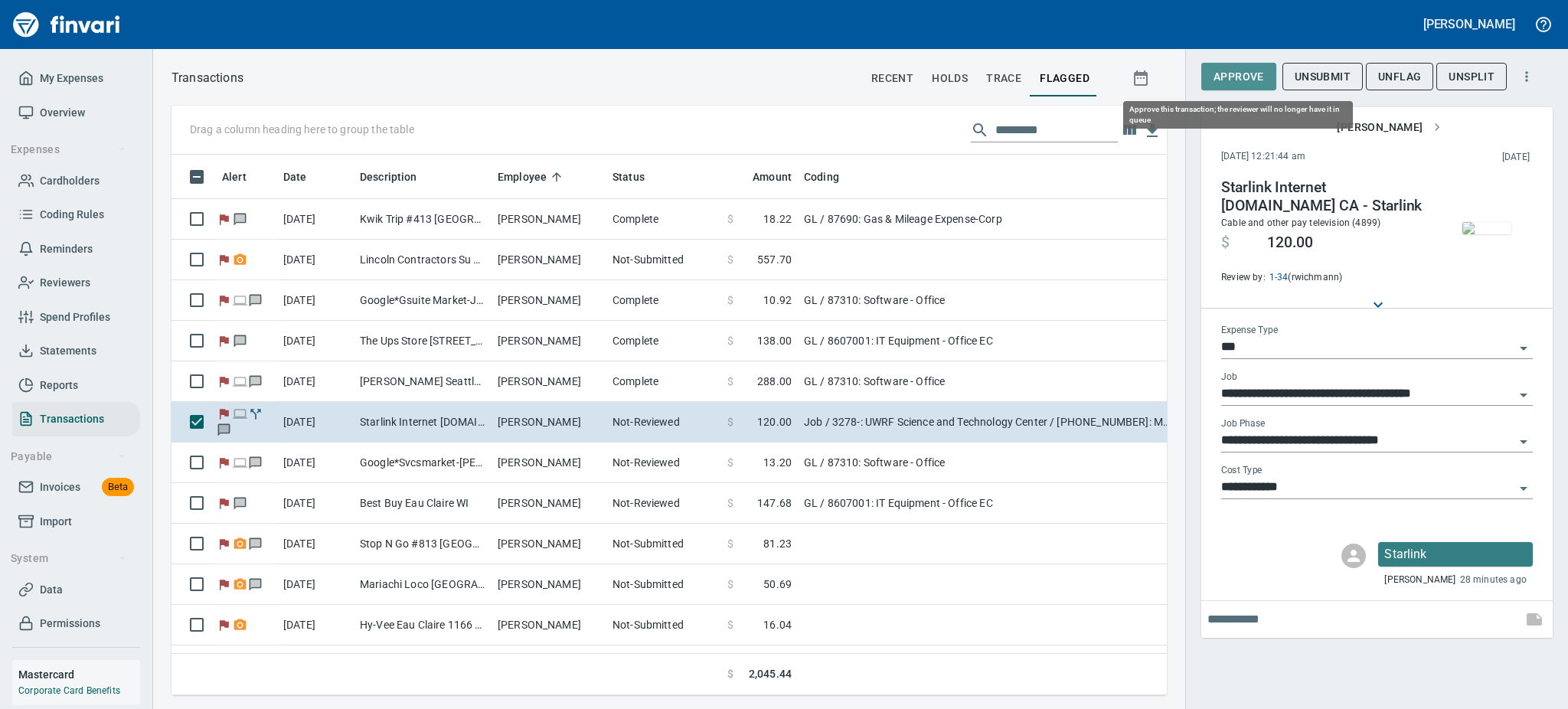
click at [1241, 71] on span "Approve" at bounding box center [1238, 77] width 50 height 19
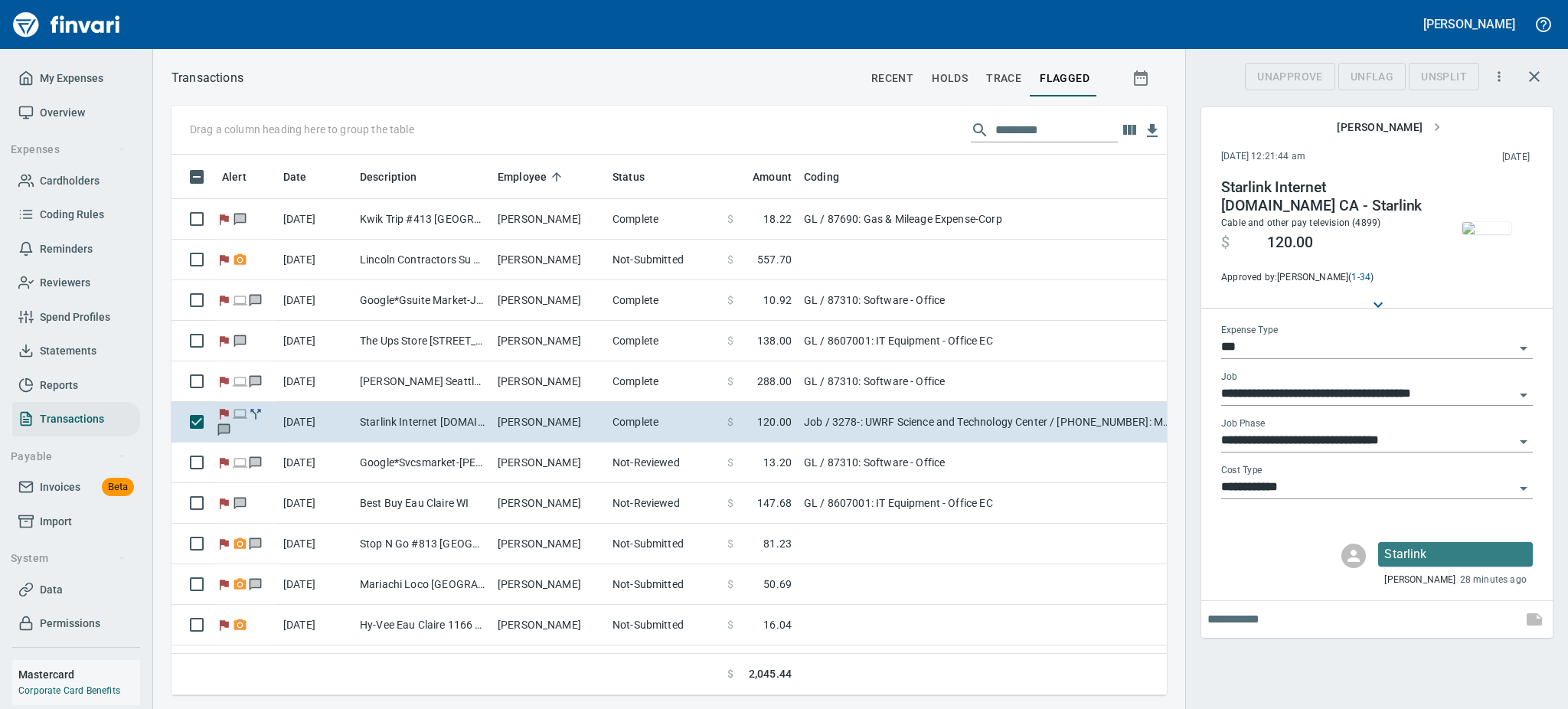
scroll to position [507, 961]
click at [1372, 75] on span "UnFlag" at bounding box center [1372, 77] width 43 height 19
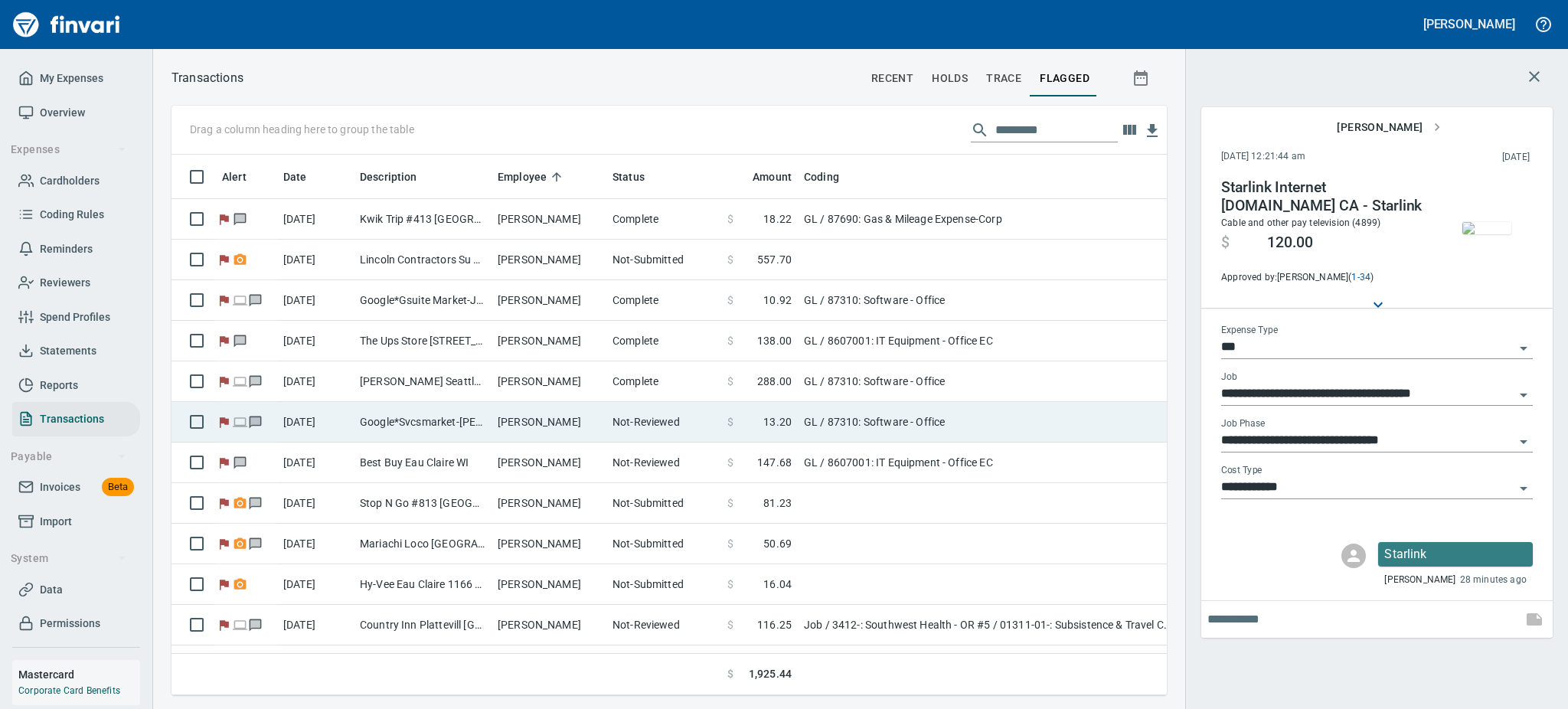
click at [481, 434] on td "Google*Svcsmarket-[PERSON_NAME] [DOMAIN_NAME] DE" at bounding box center [422, 422] width 138 height 40
type input "**"
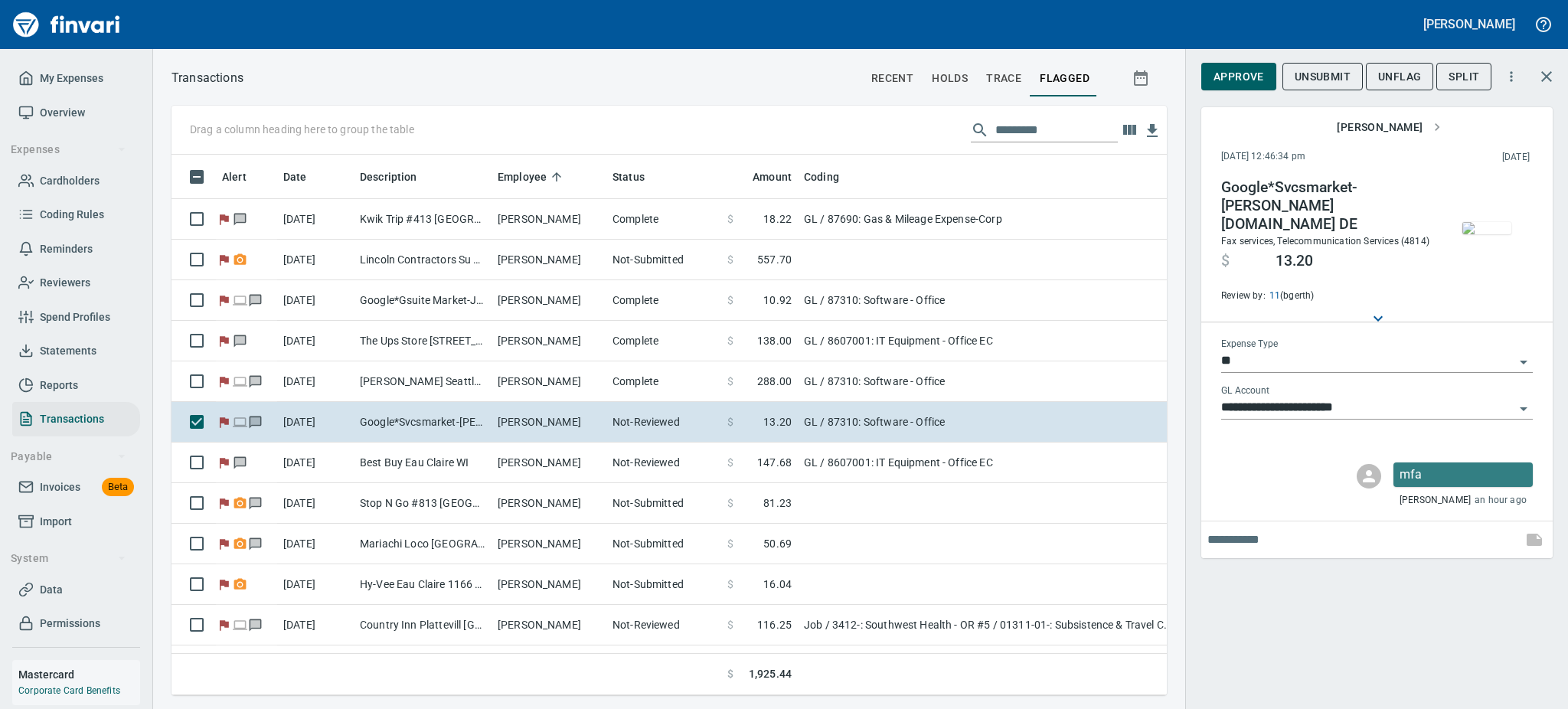
click at [1498, 225] on img "button" at bounding box center [1487, 228] width 49 height 12
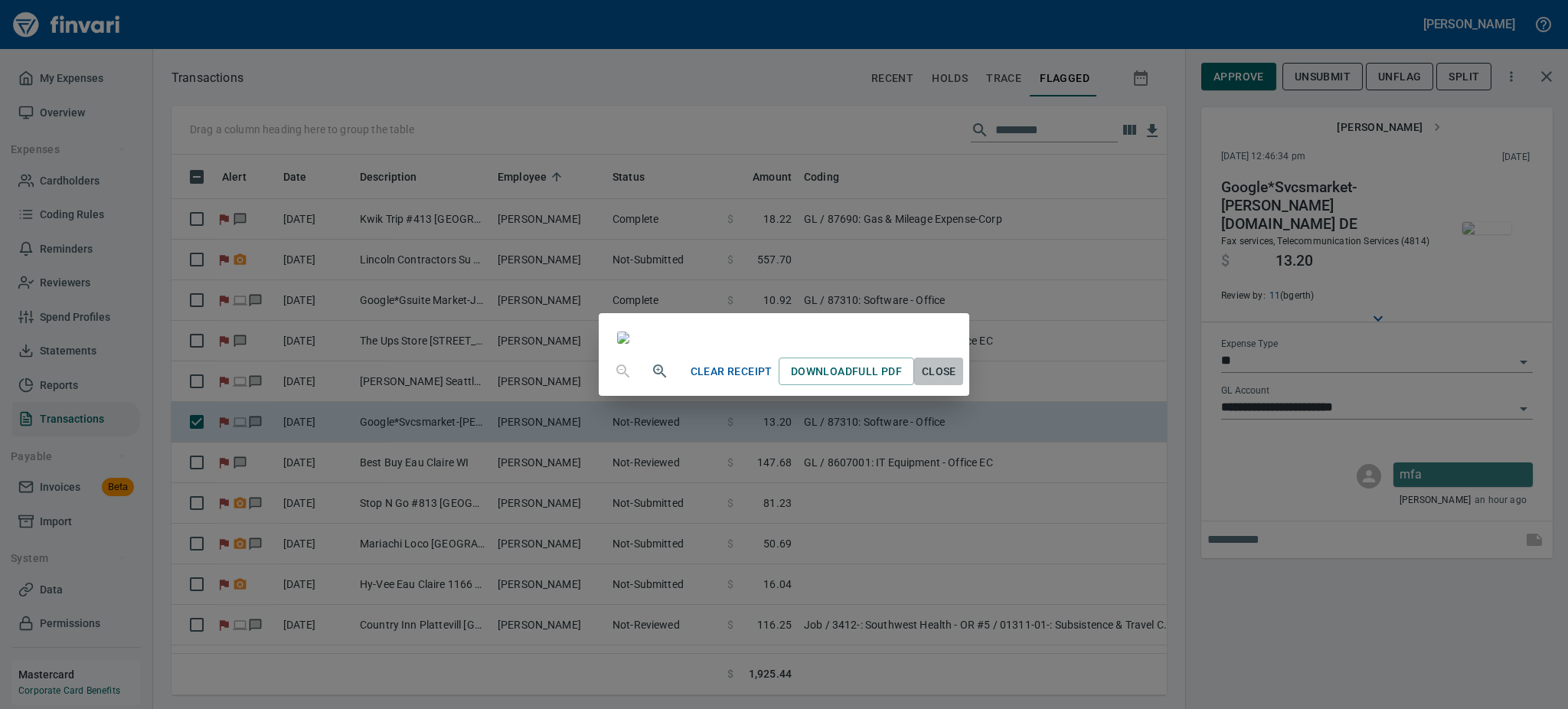
click at [957, 381] on span "Close" at bounding box center [939, 372] width 37 height 19
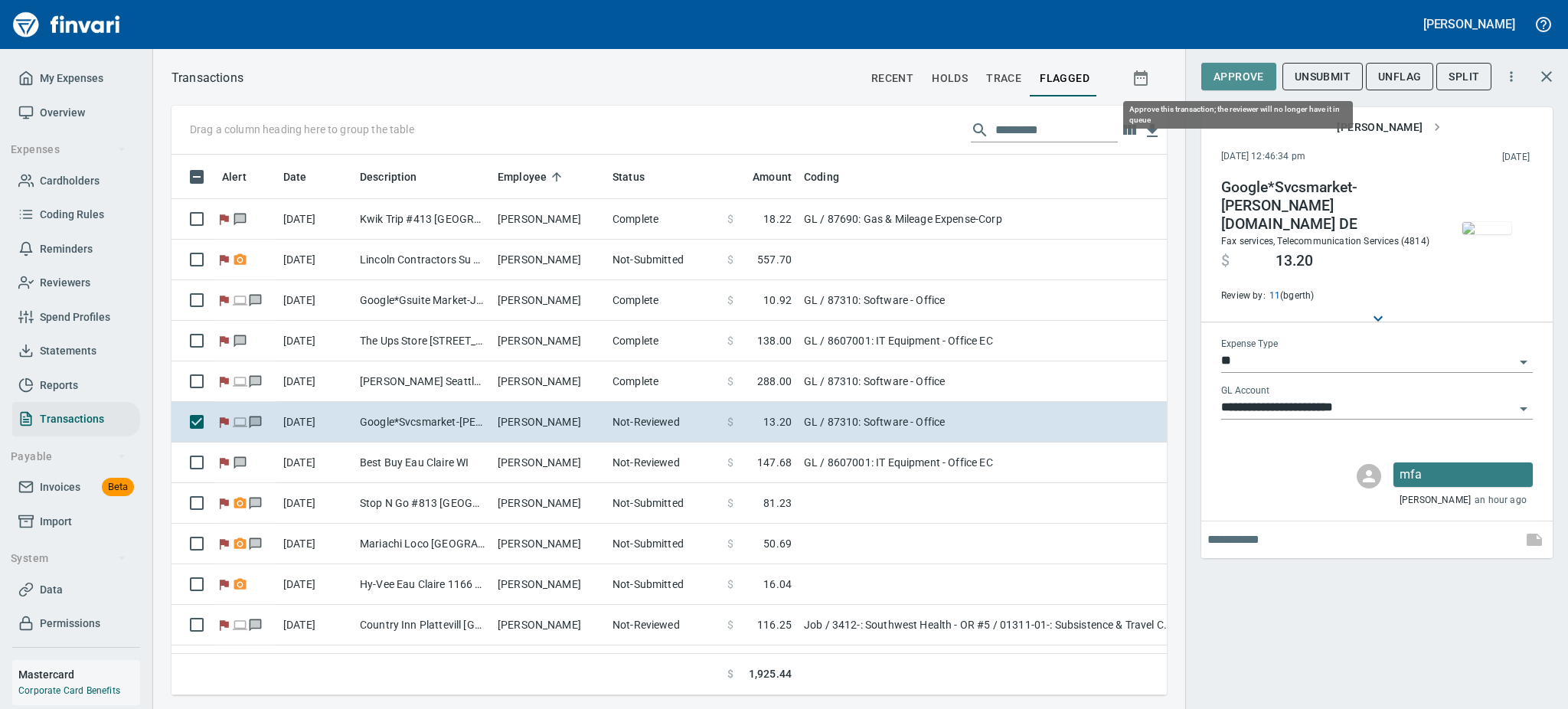
click at [1227, 73] on span "Approve" at bounding box center [1238, 77] width 50 height 19
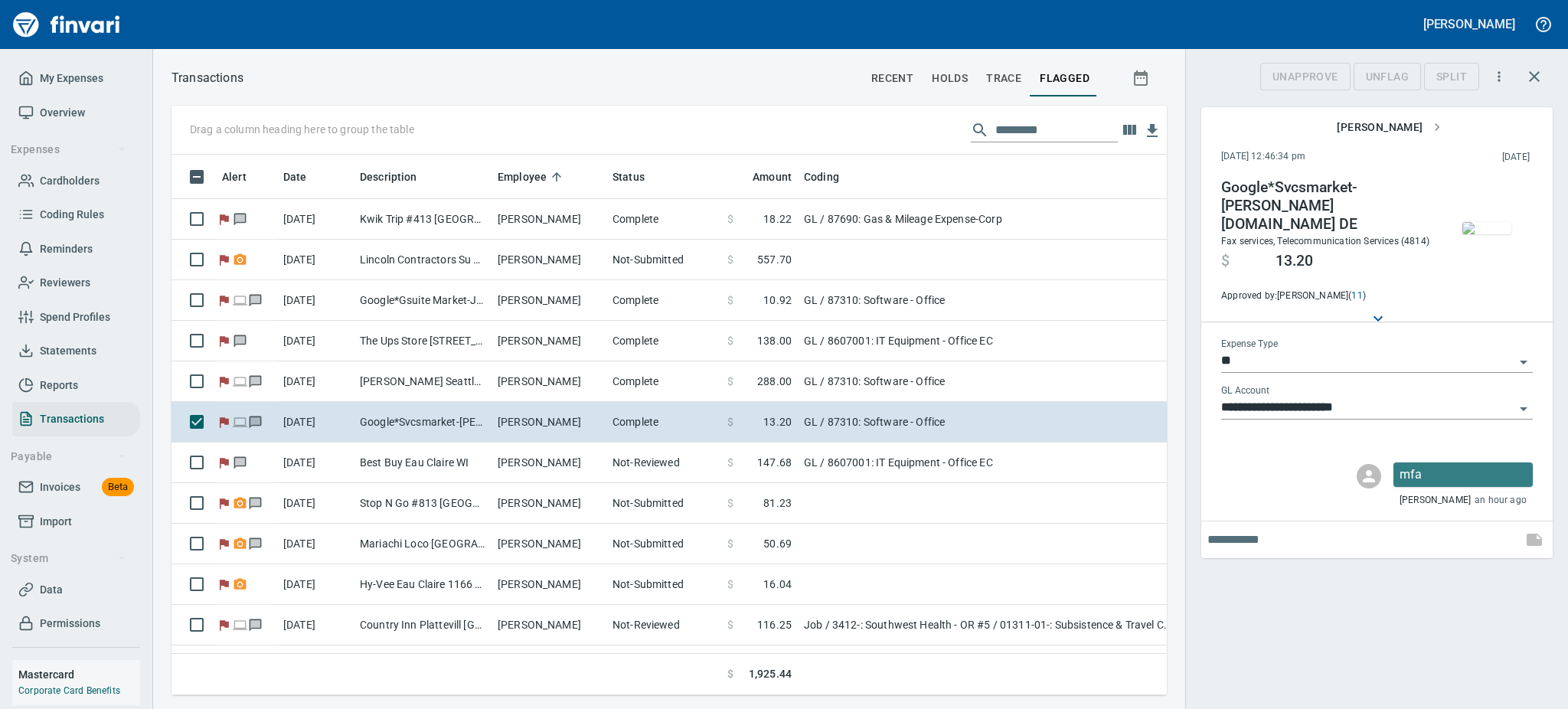
scroll to position [507, 961]
click at [1399, 73] on span "UnFlag" at bounding box center [1387, 77] width 43 height 19
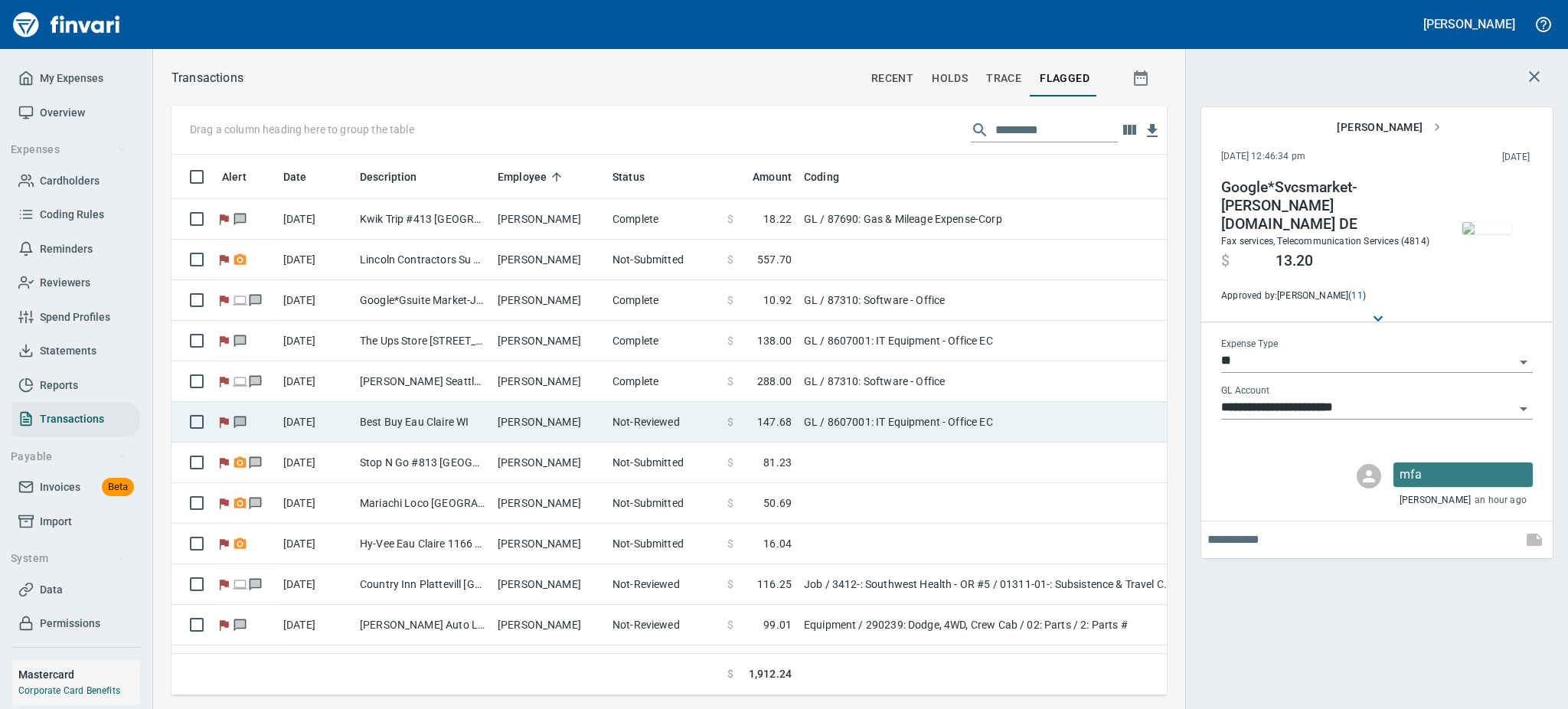
click at [407, 424] on td "Best Buy Eau Claire WI" at bounding box center [422, 422] width 138 height 40
type input "**********"
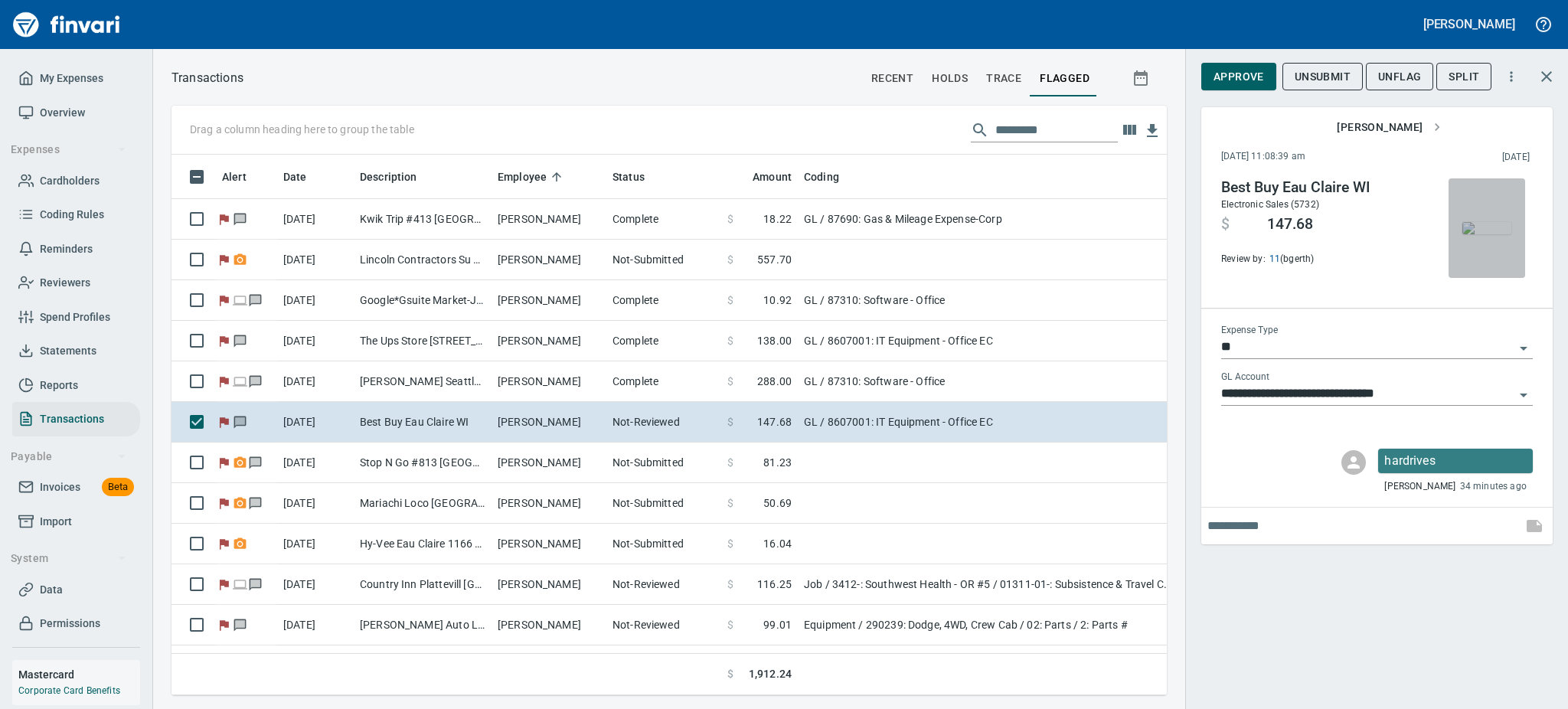
click at [1483, 234] on img "button" at bounding box center [1487, 228] width 49 height 12
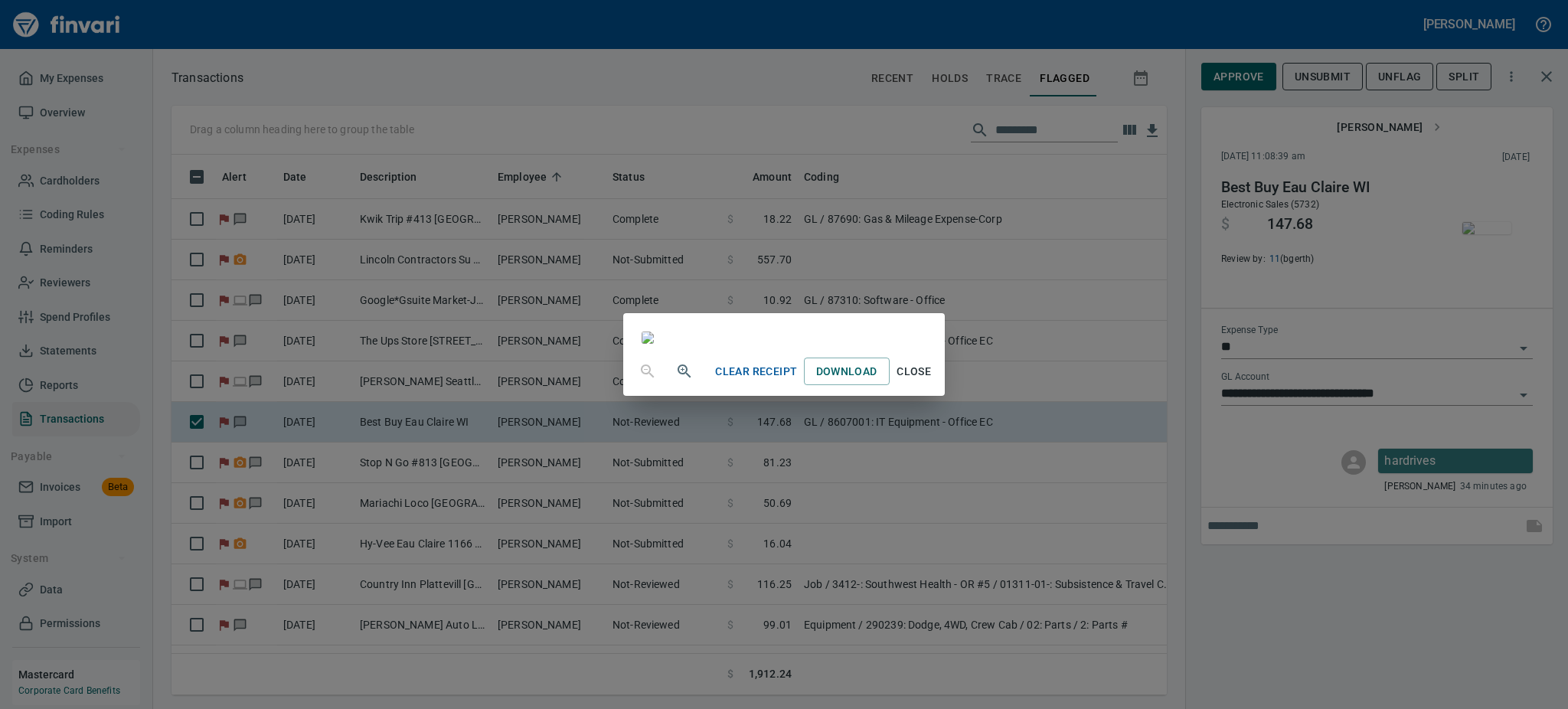
scroll to position [1237, 0]
click at [933, 381] on span "Close" at bounding box center [914, 372] width 37 height 19
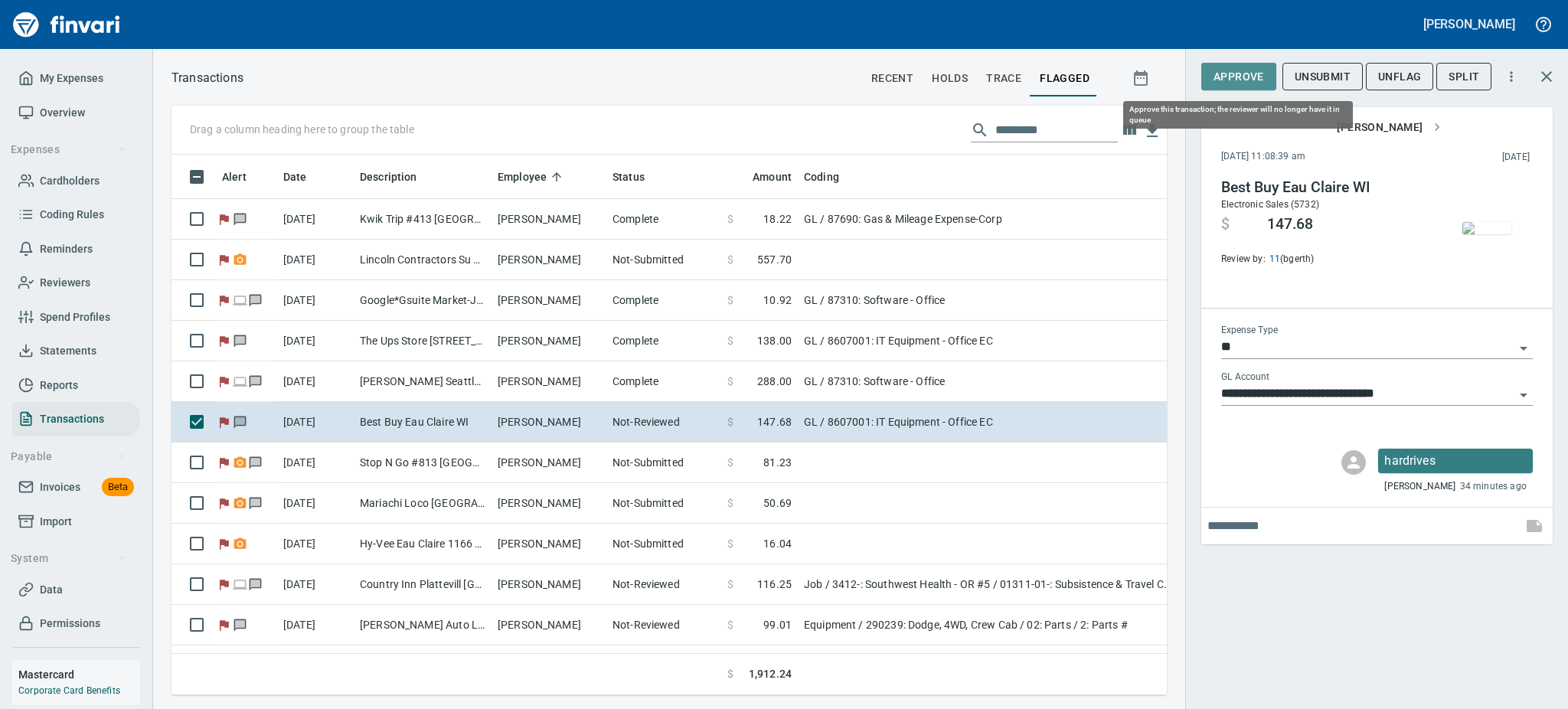
click at [1248, 72] on span "Approve" at bounding box center [1238, 77] width 50 height 19
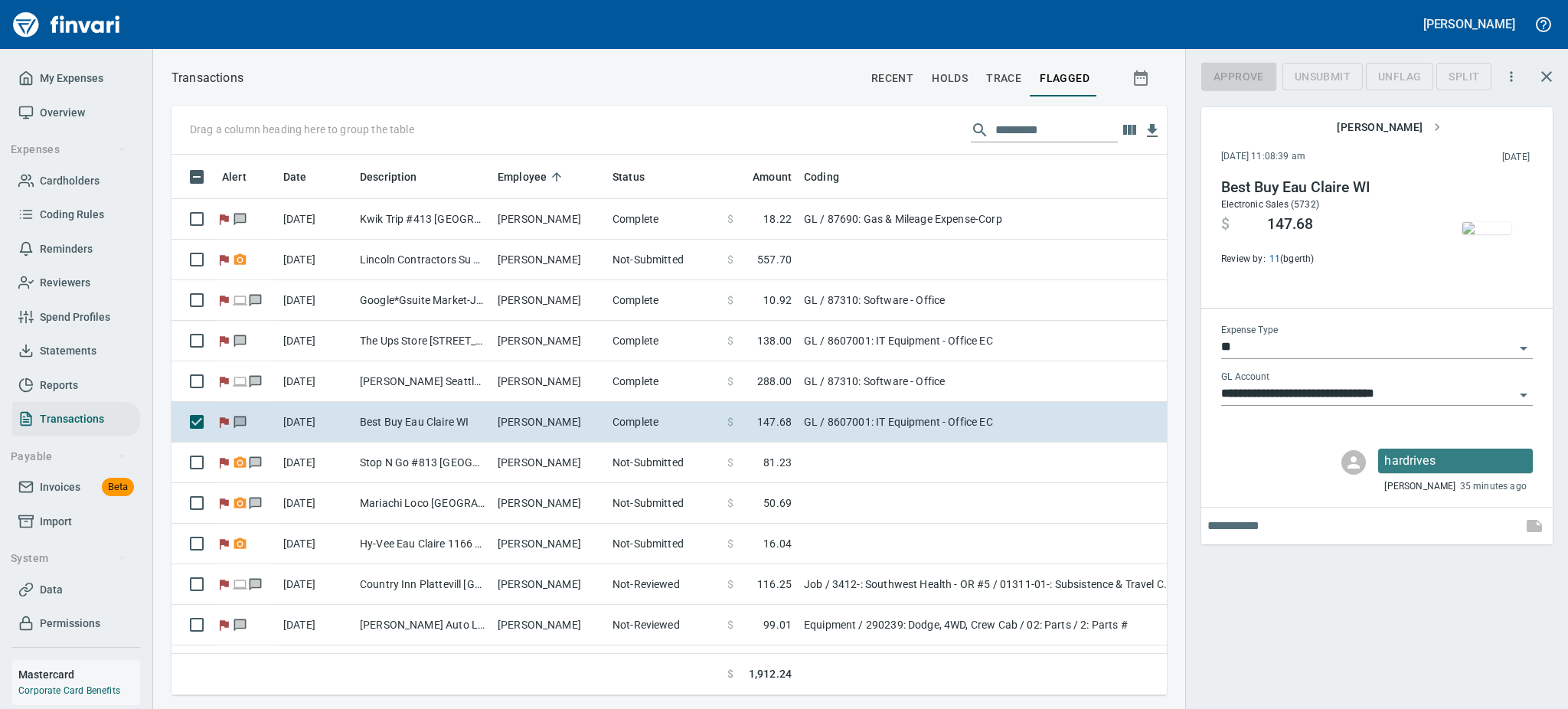
scroll to position [507, 961]
click at [1389, 79] on span "UnFlag" at bounding box center [1387, 77] width 43 height 19
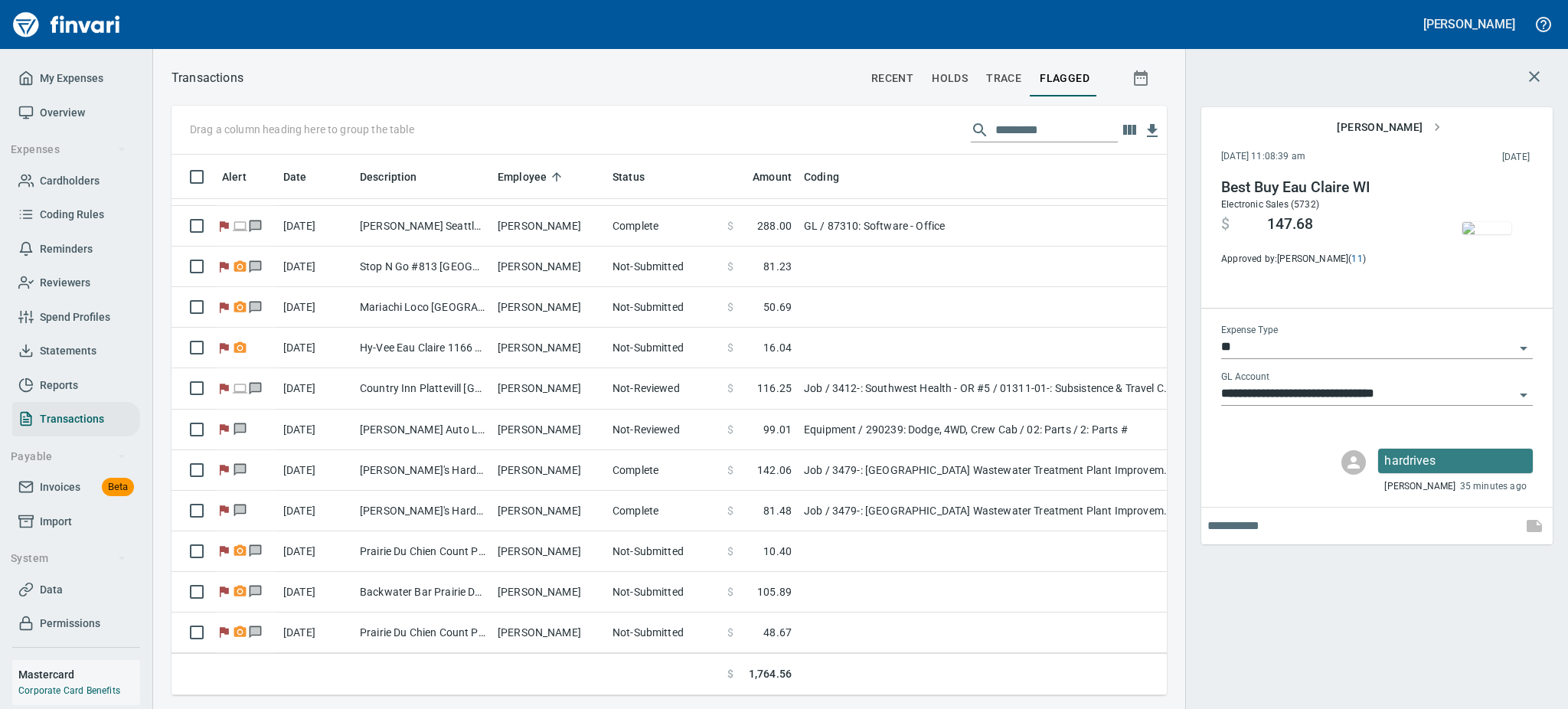
scroll to position [0, 0]
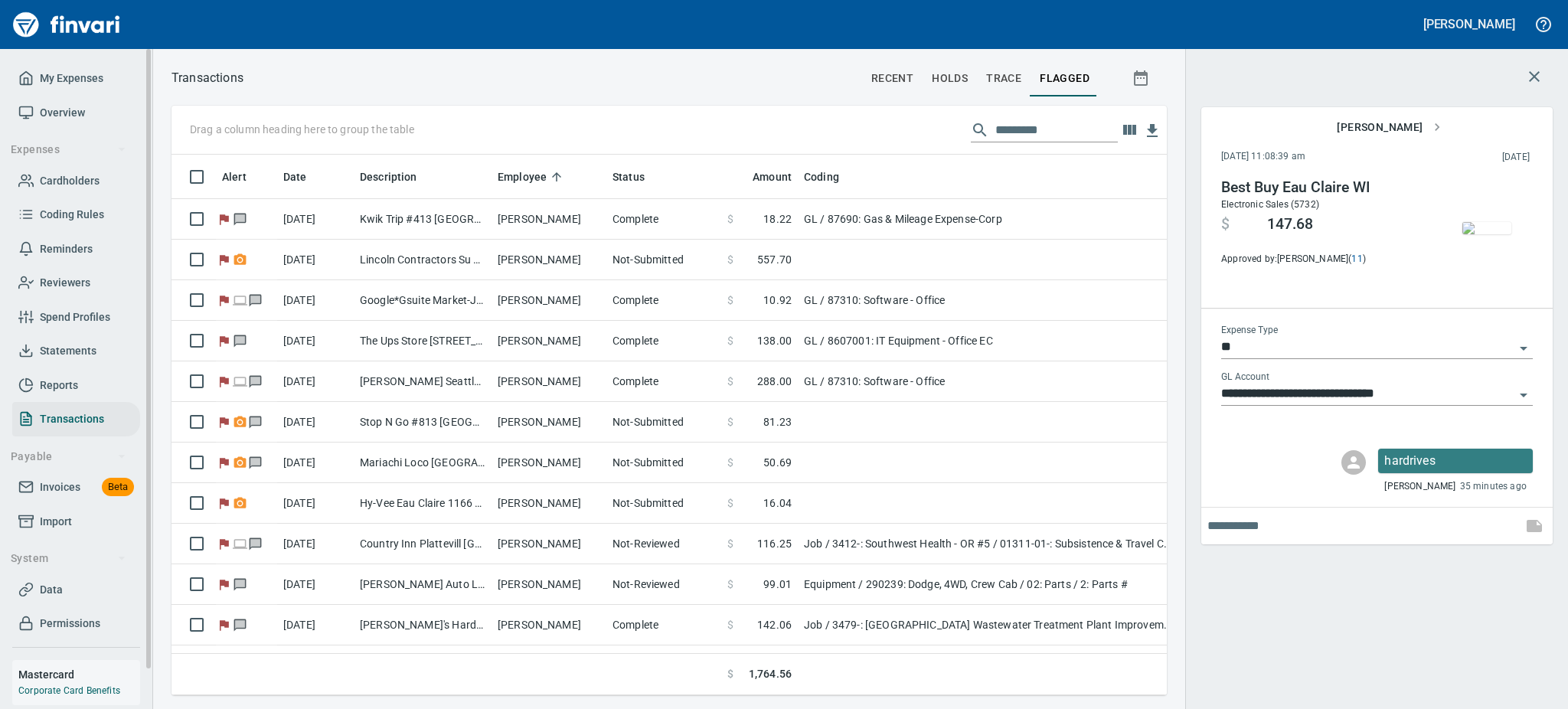
click at [53, 346] on span "Statements" at bounding box center [68, 351] width 56 height 19
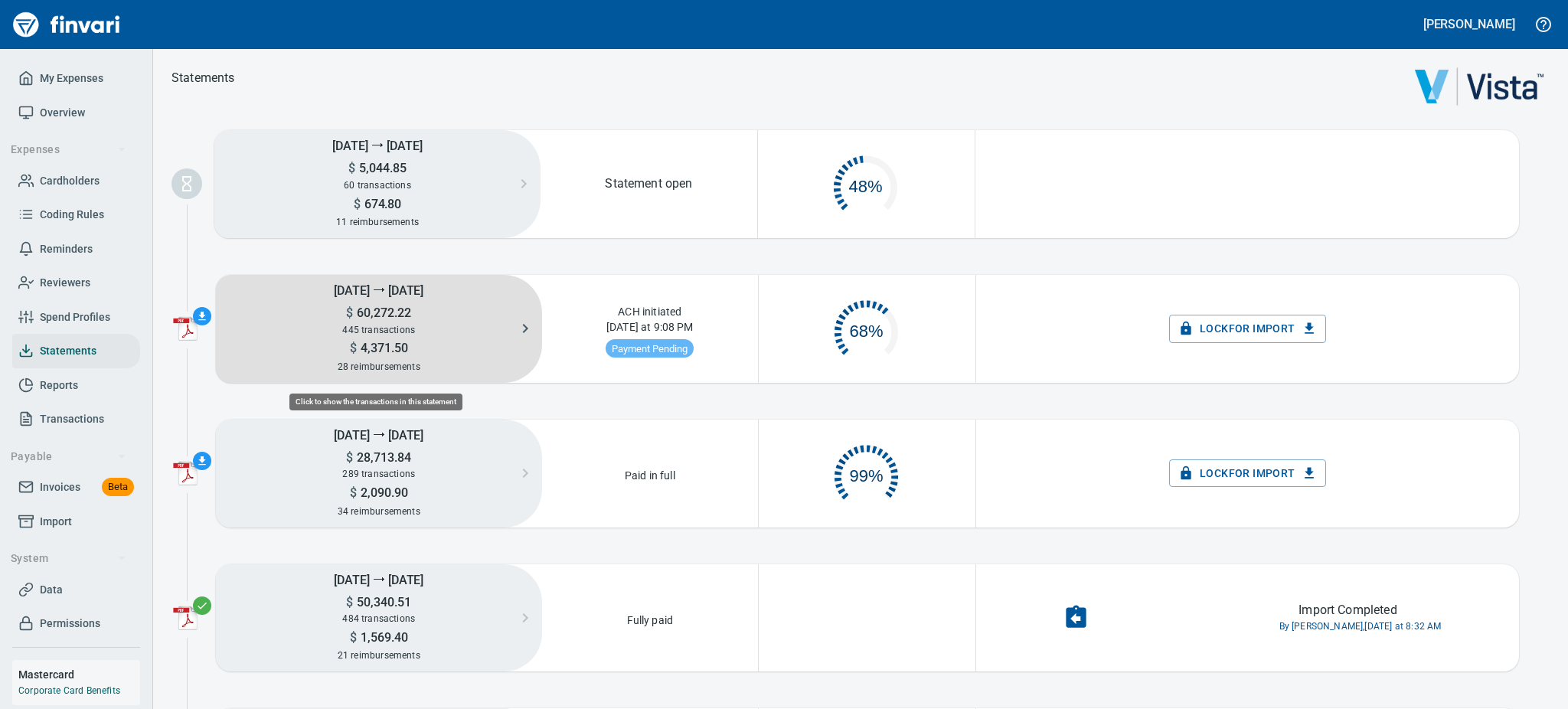
scroll to position [70, 197]
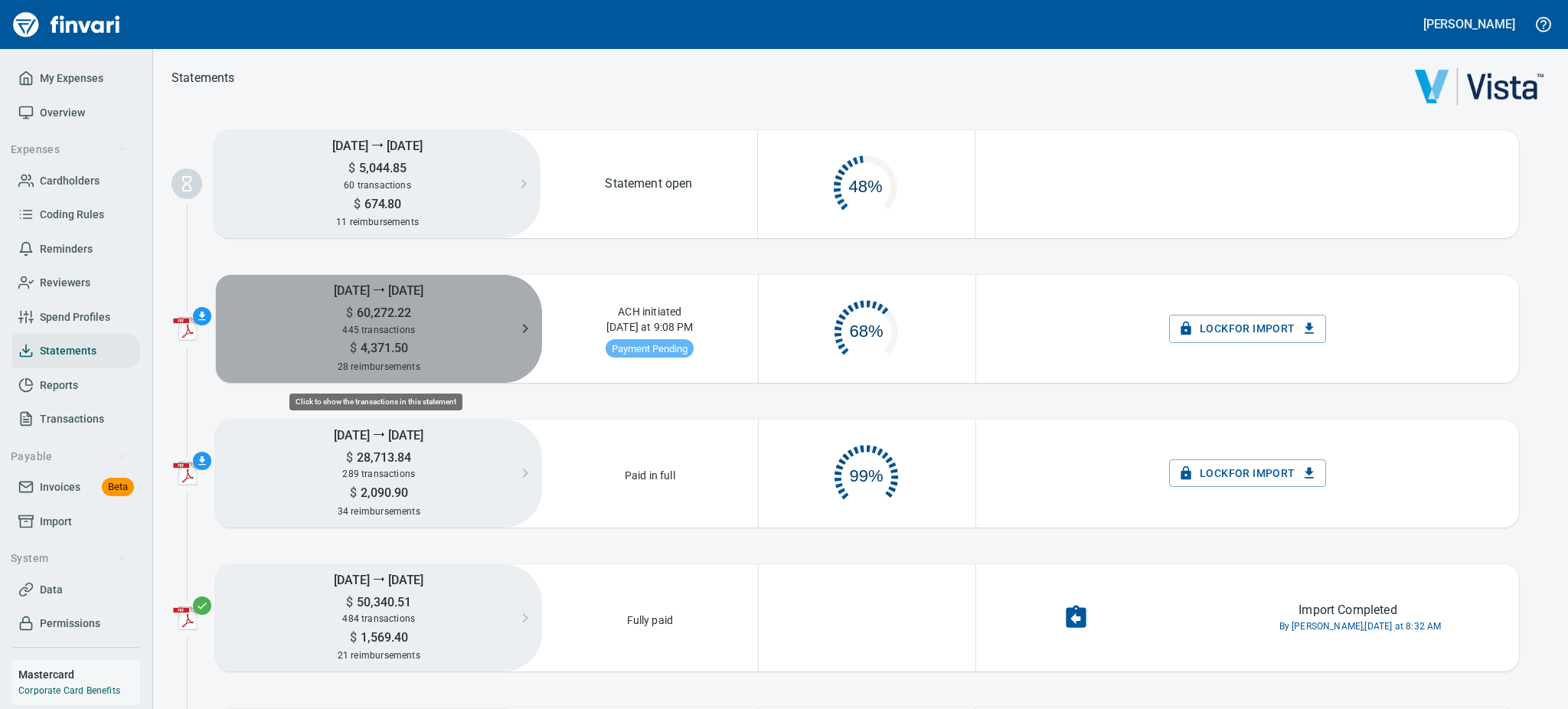
click at [419, 316] on h5 "$ 60,272.22" at bounding box center [378, 312] width 326 height 16
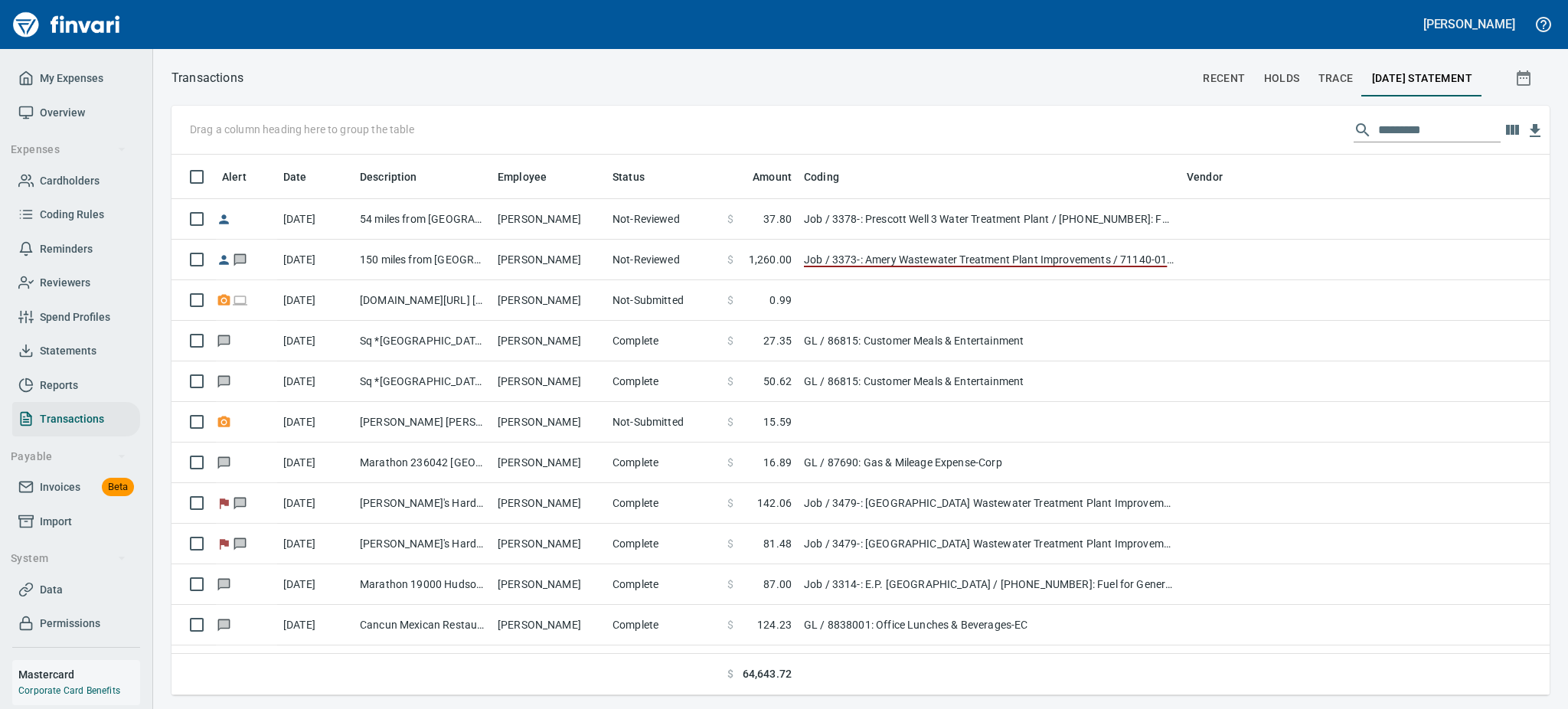
scroll to position [523, 1343]
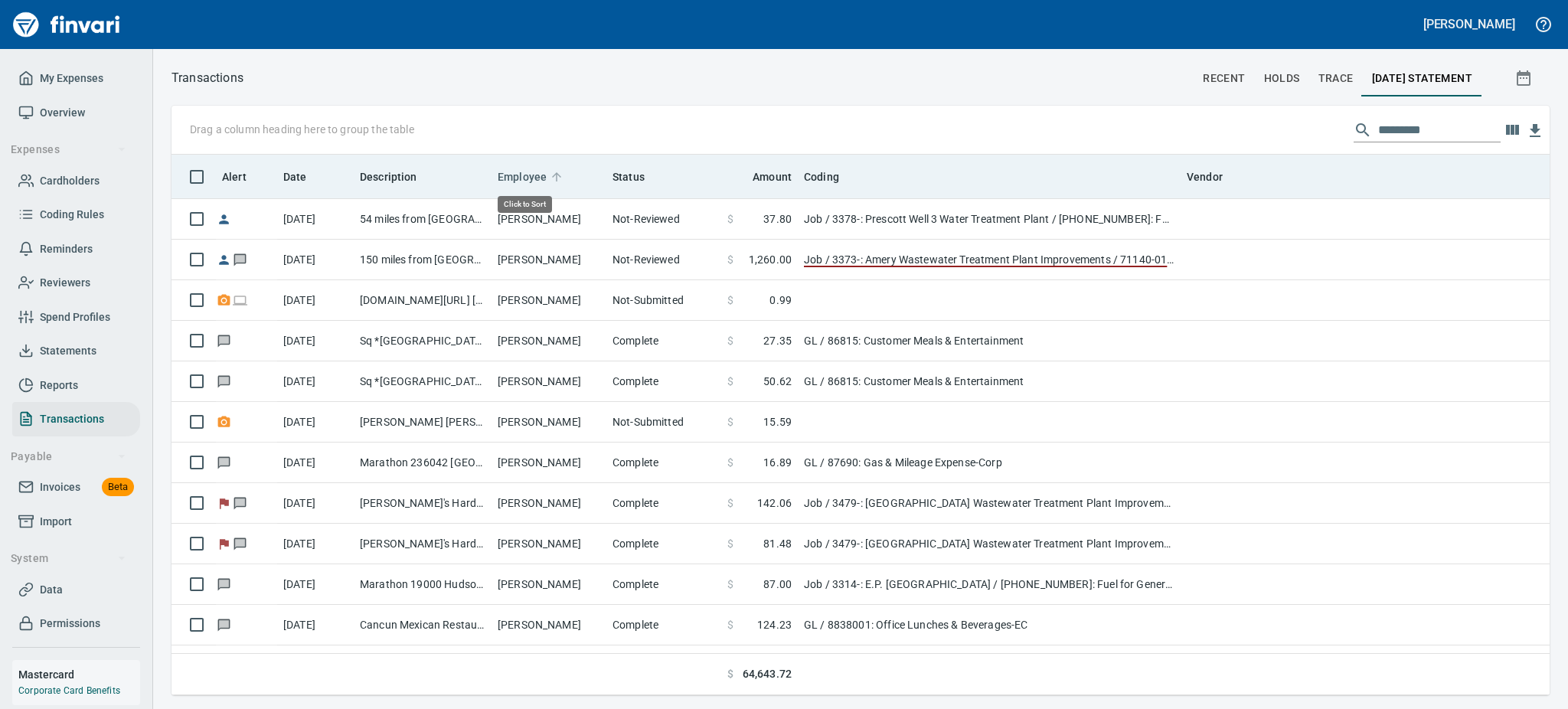
click at [524, 176] on span "Employee" at bounding box center [523, 177] width 49 height 18
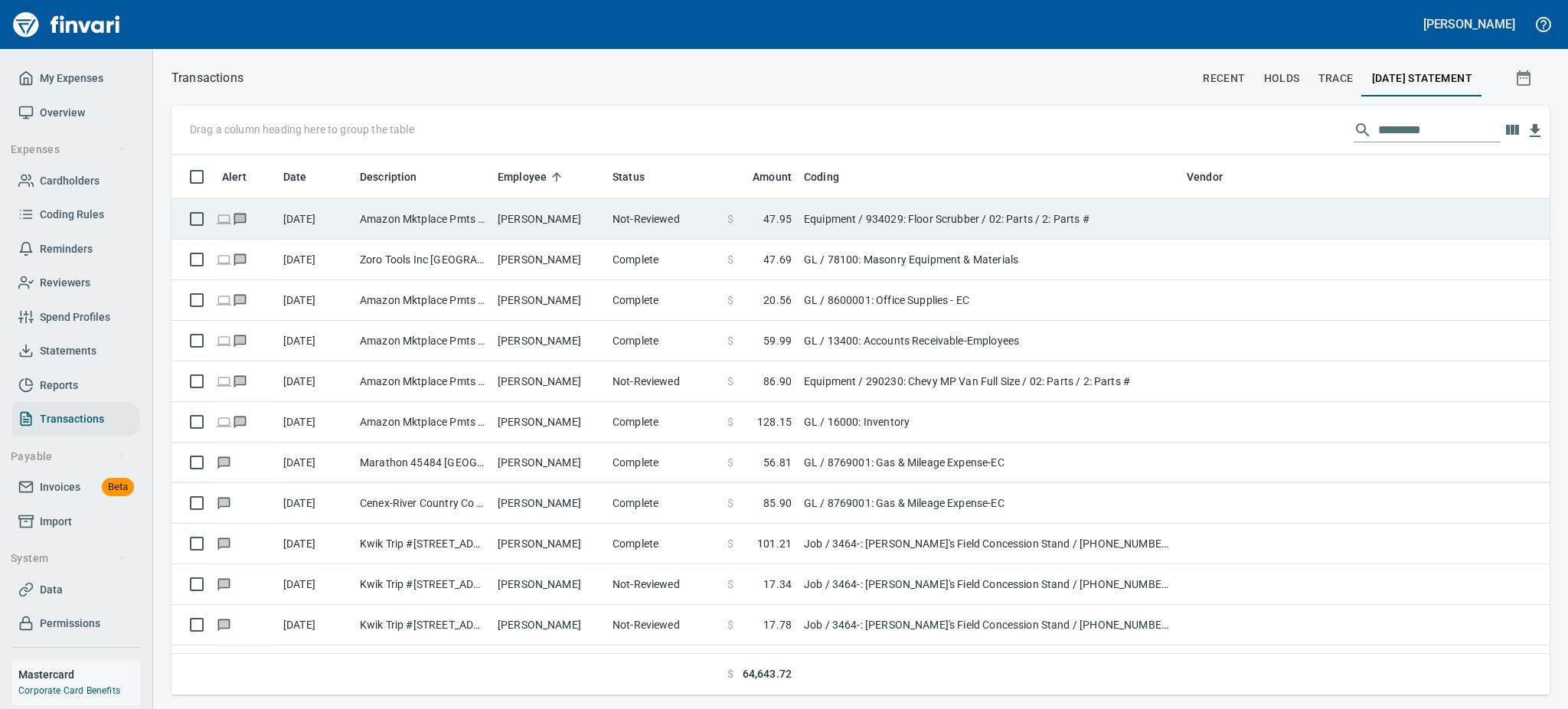
click at [504, 216] on td "[PERSON_NAME]" at bounding box center [549, 219] width 115 height 40
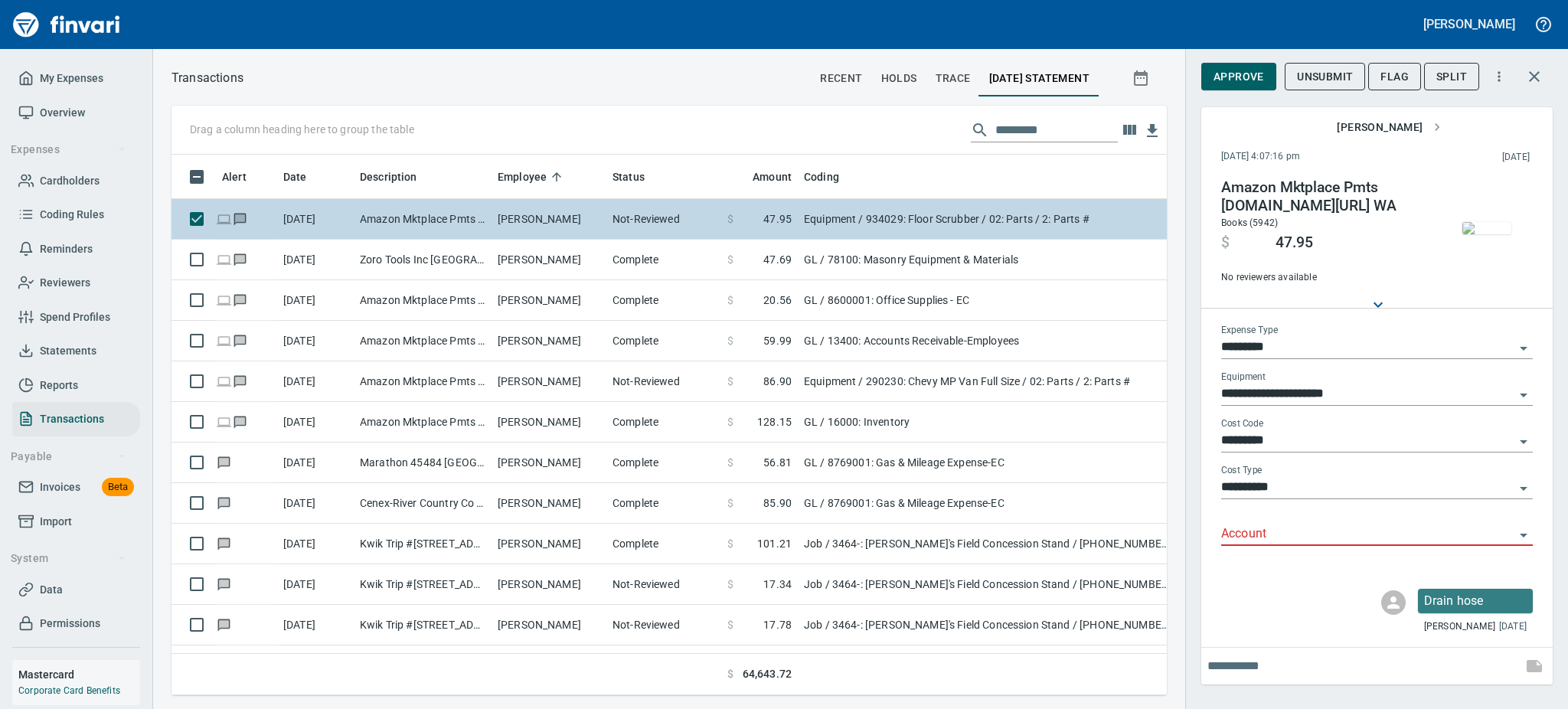
scroll to position [507, 961]
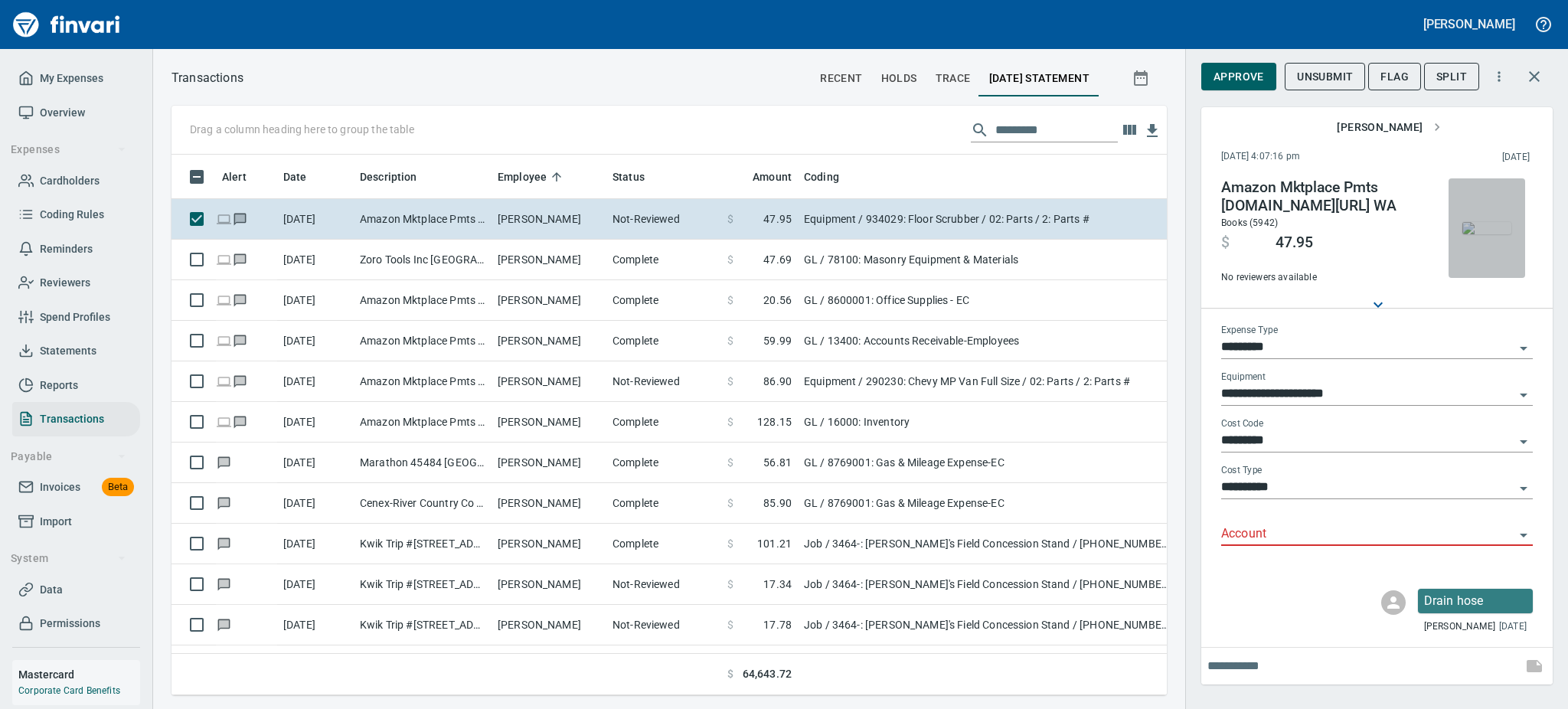
click at [1486, 234] on img "button" at bounding box center [1487, 228] width 49 height 12
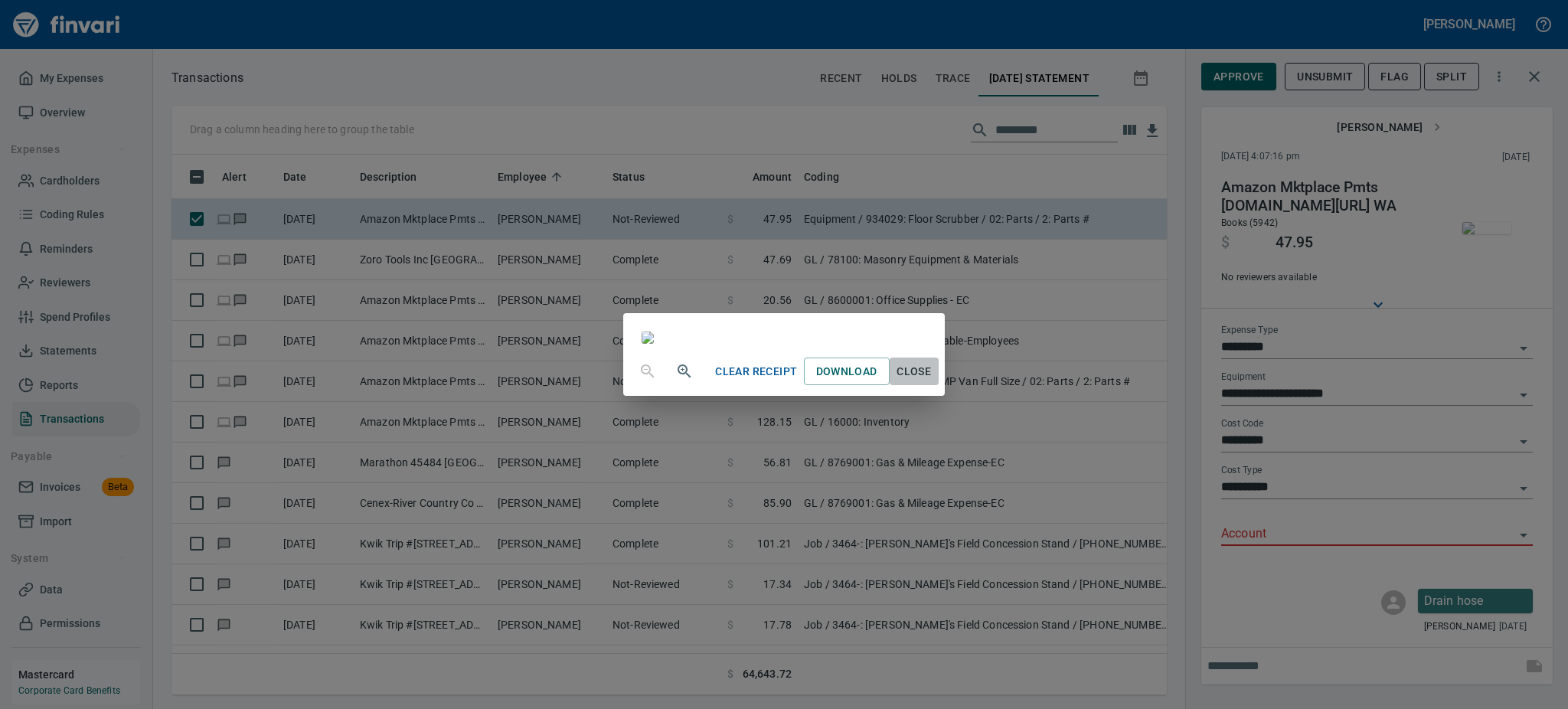
click at [933, 381] on span "Close" at bounding box center [914, 372] width 37 height 19
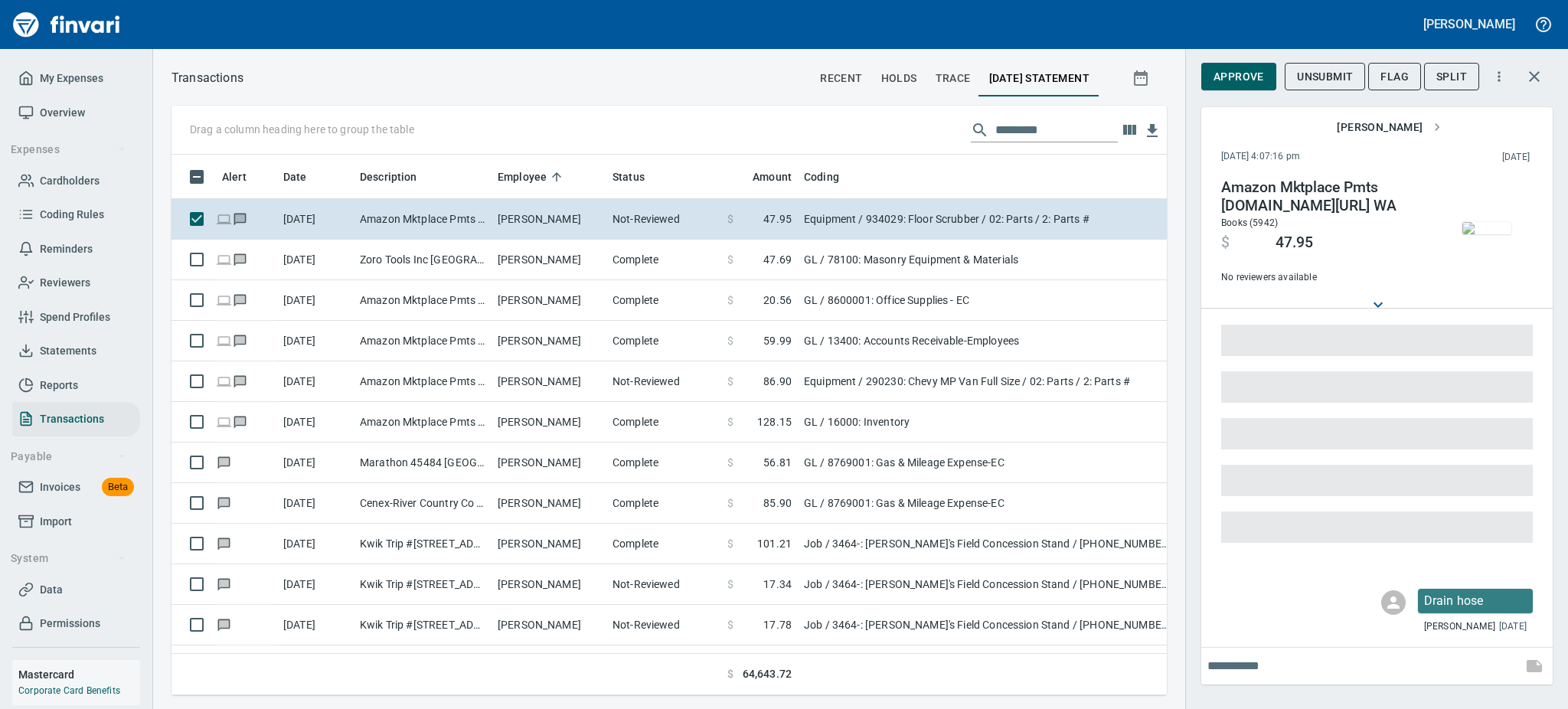
click at [1524, 533] on span at bounding box center [1377, 527] width 311 height 32
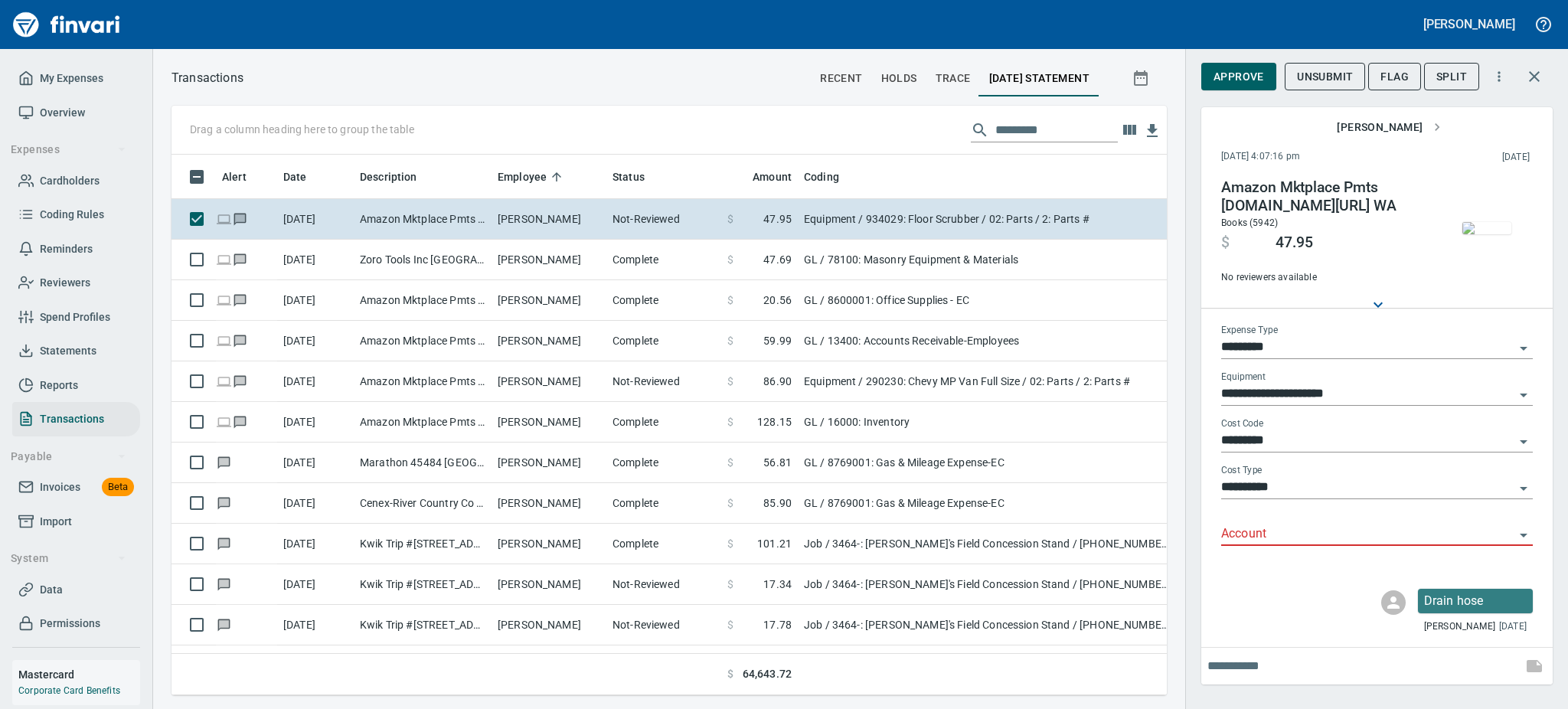
click at [1524, 533] on icon "Open" at bounding box center [1523, 535] width 8 height 4
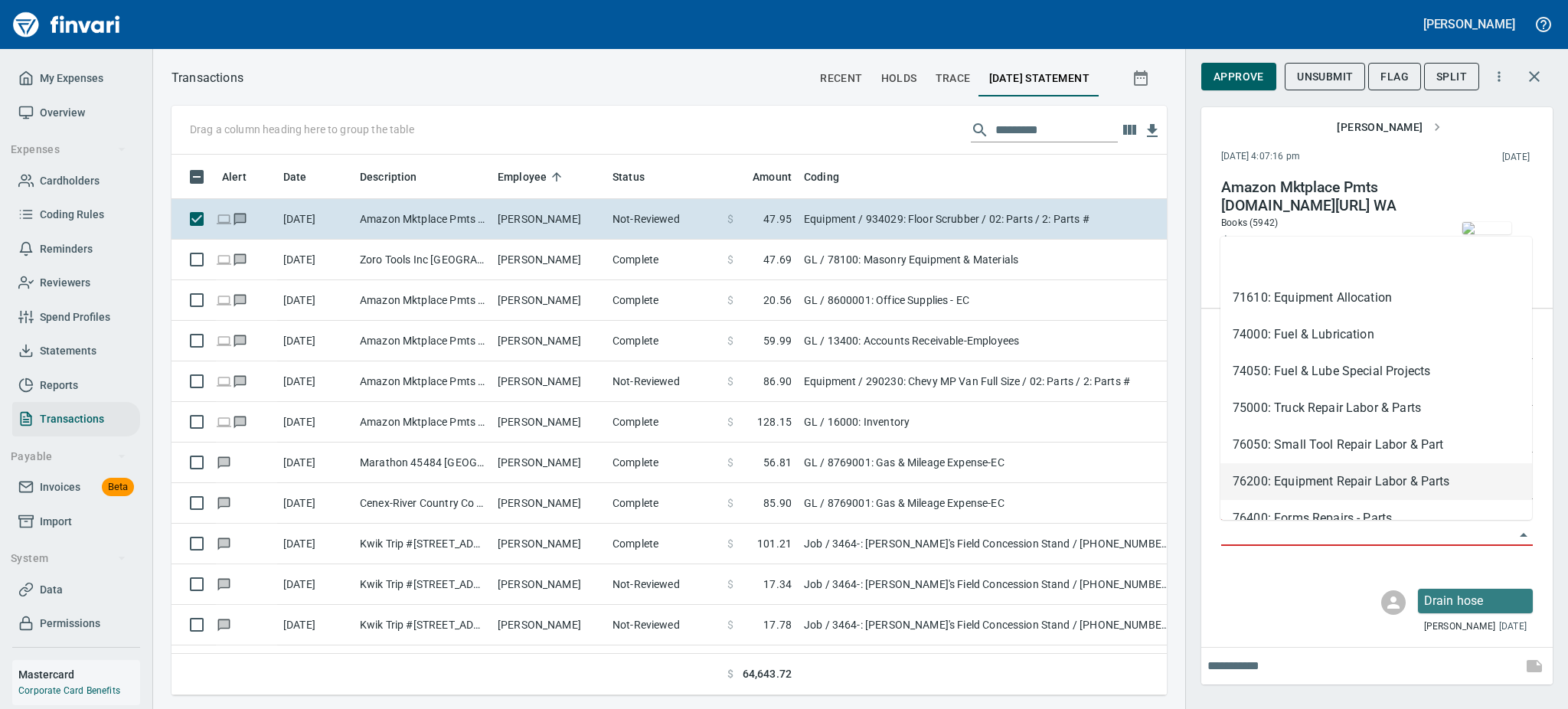
click at [1372, 480] on li "76200: Equipment Repair Labor & Parts" at bounding box center [1376, 481] width 311 height 37
type input "**********"
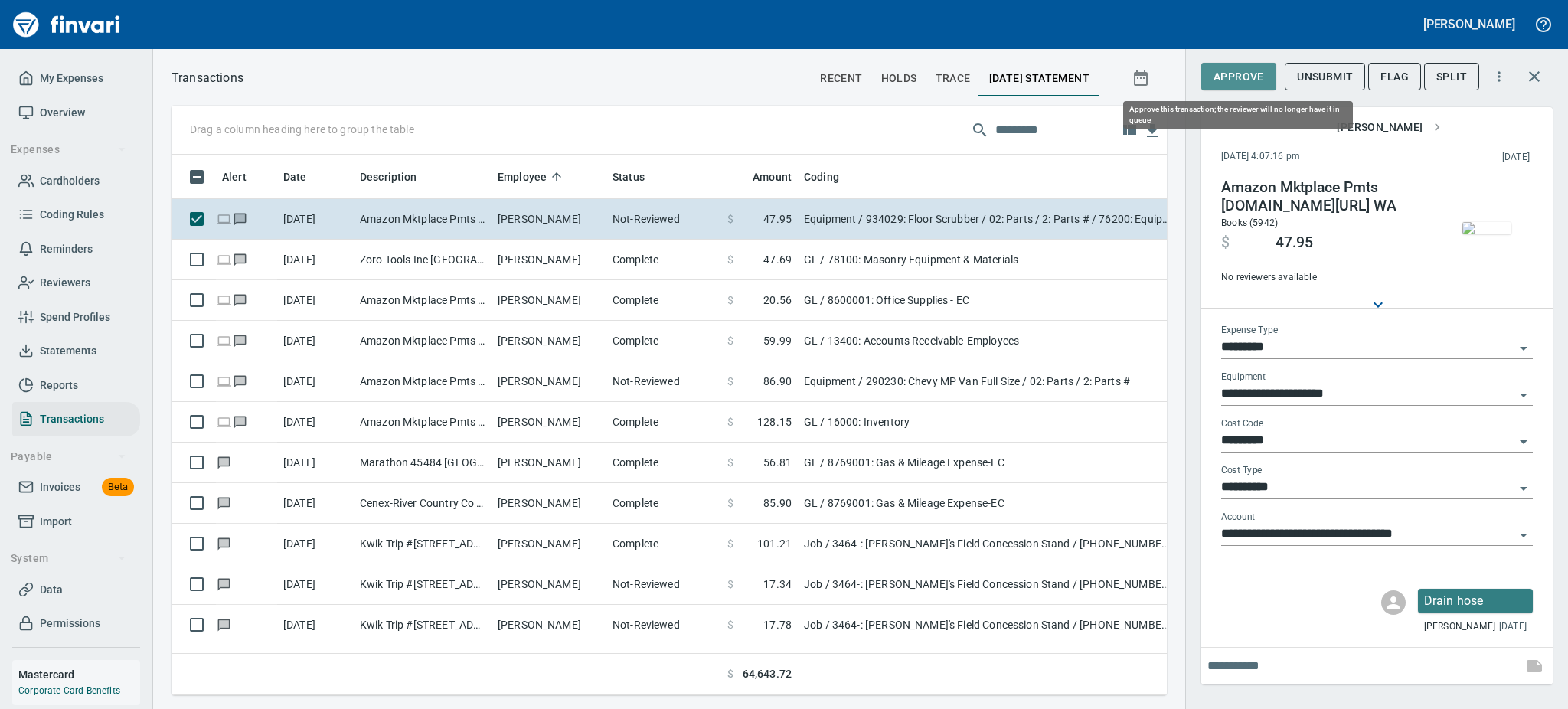
click at [1228, 75] on span "Approve" at bounding box center [1238, 77] width 50 height 19
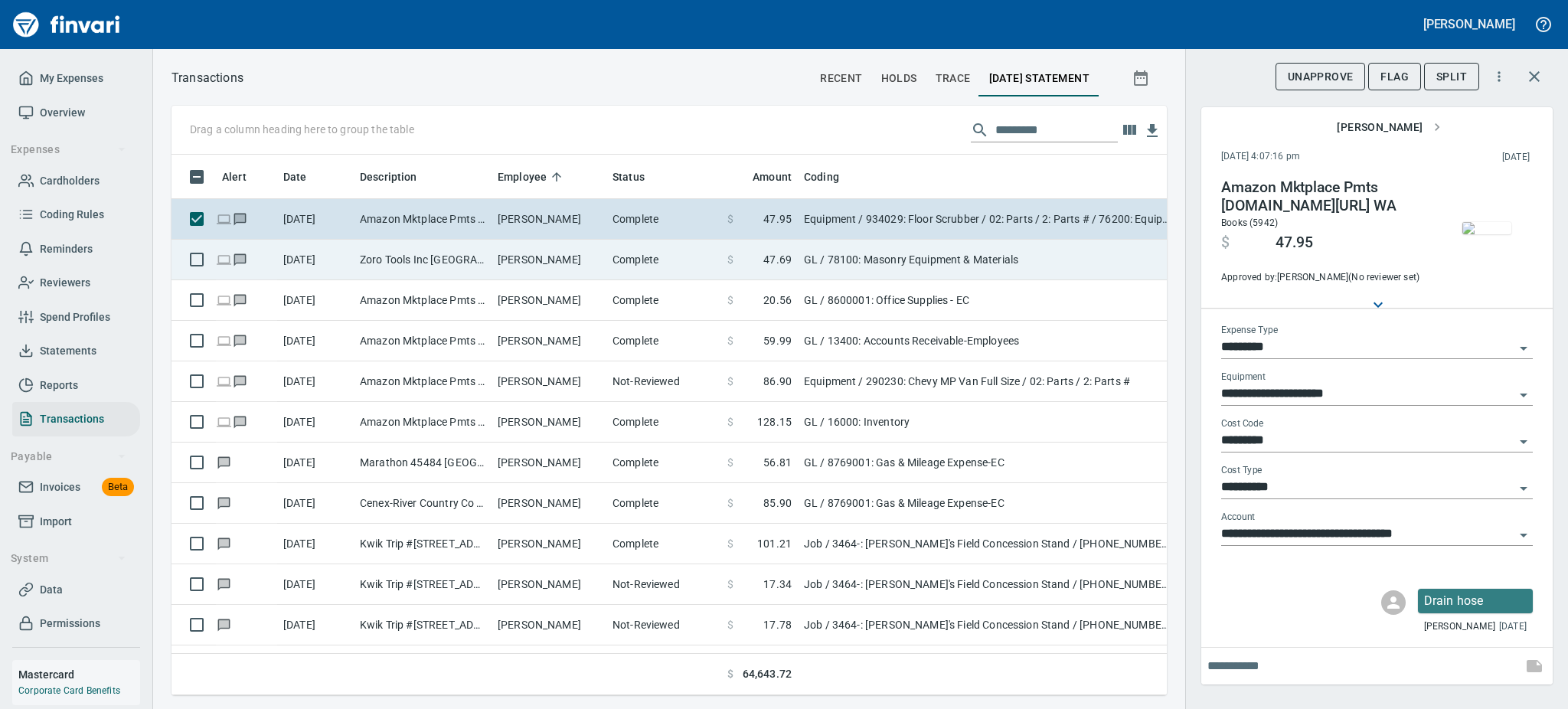
click at [524, 268] on td "[PERSON_NAME]" at bounding box center [549, 259] width 115 height 40
type input "**"
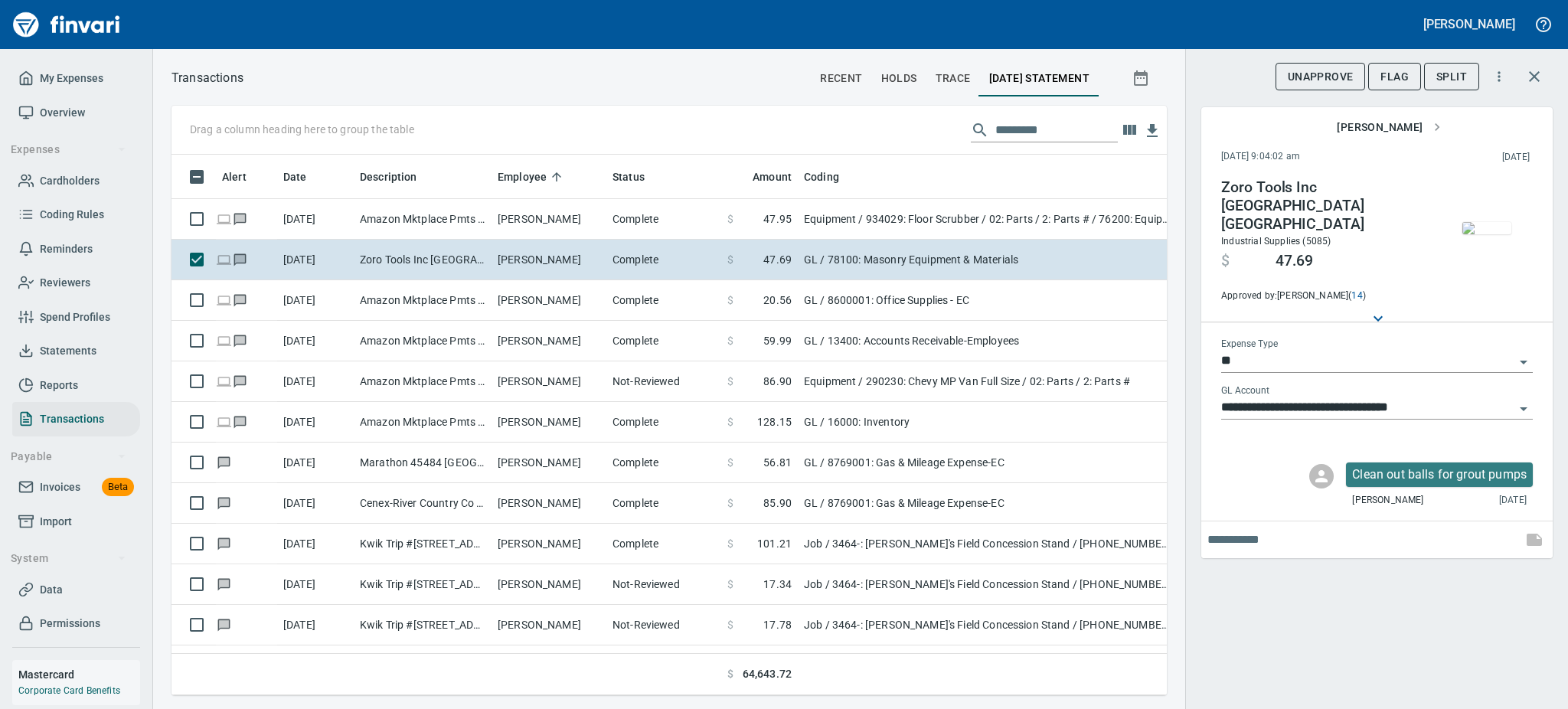
click at [1489, 234] on img "button" at bounding box center [1487, 228] width 49 height 12
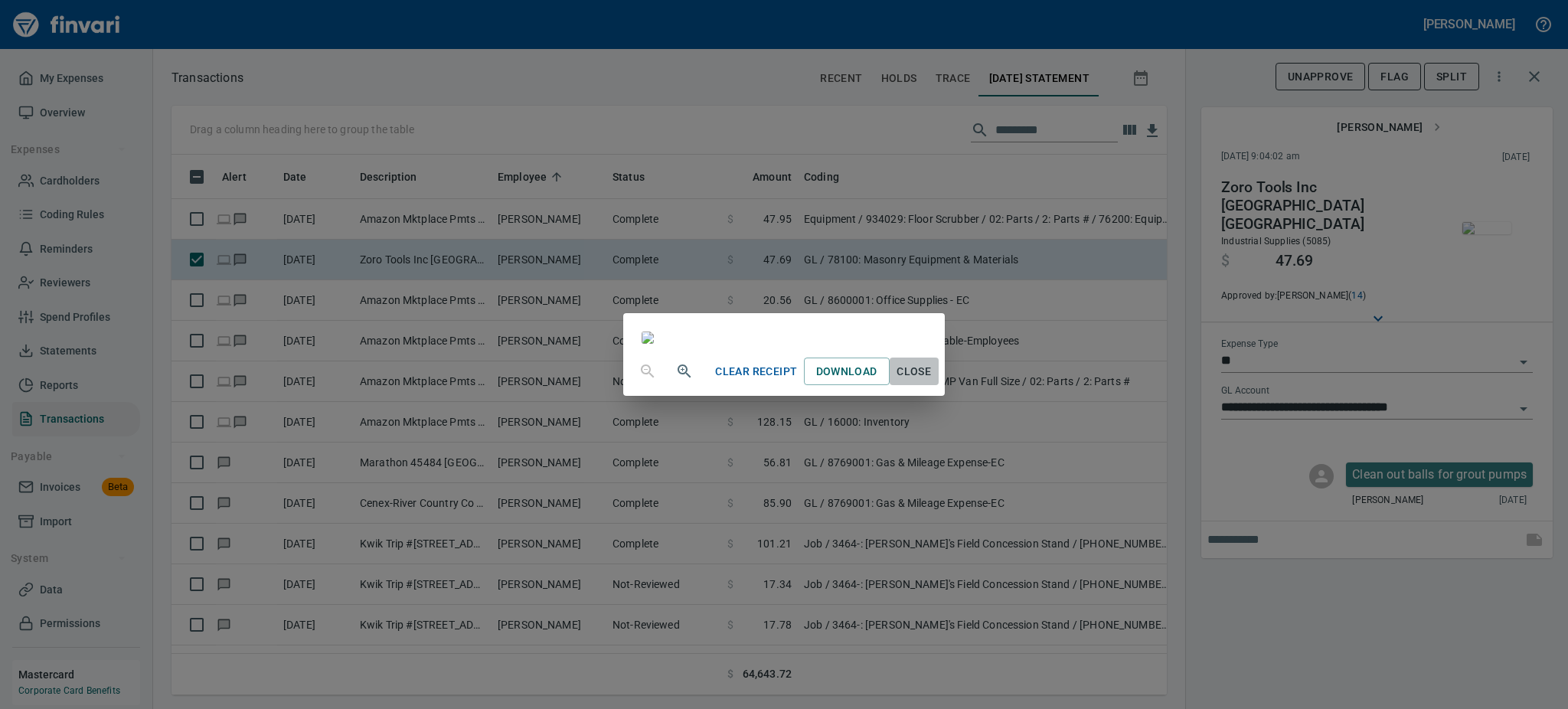
click at [933, 381] on span "Close" at bounding box center [914, 372] width 37 height 19
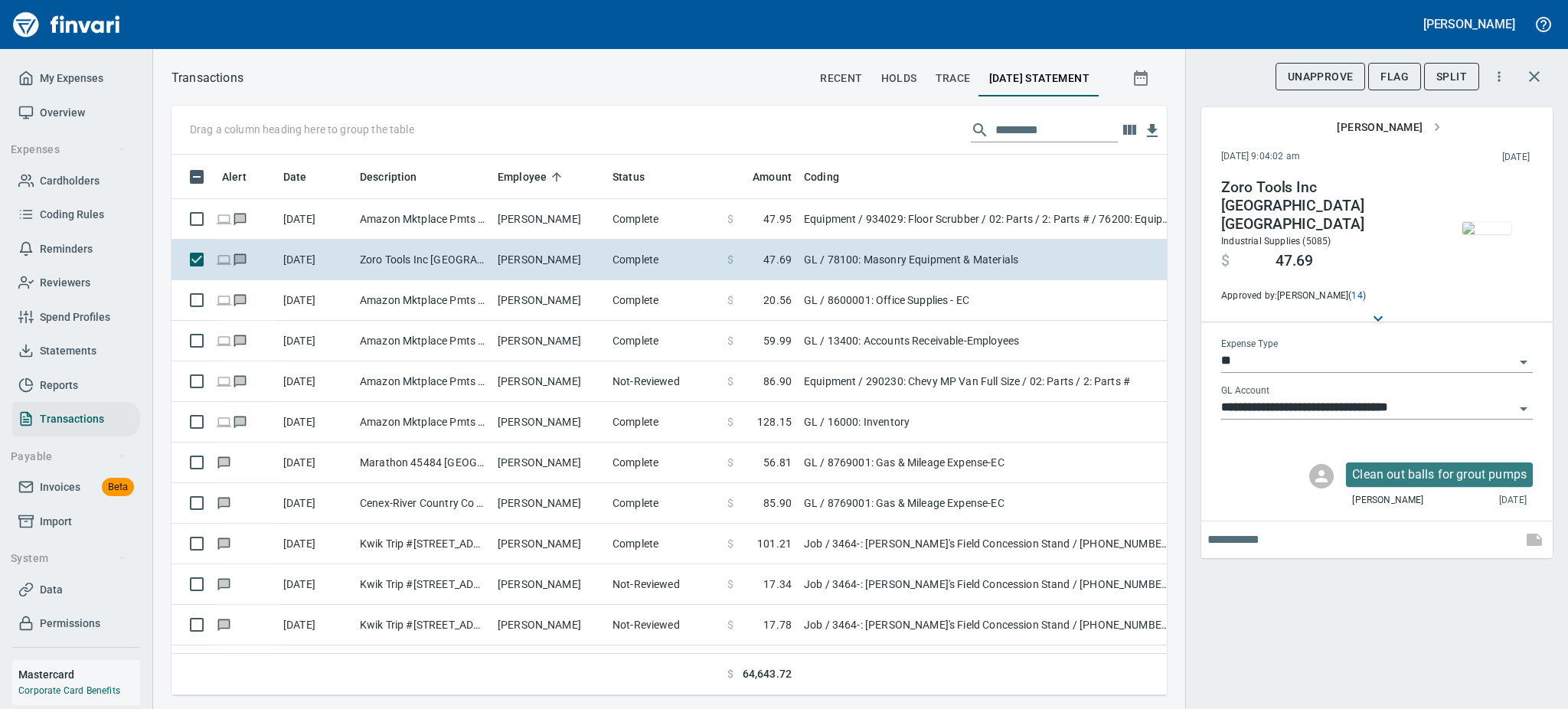
scroll to position [507, 961]
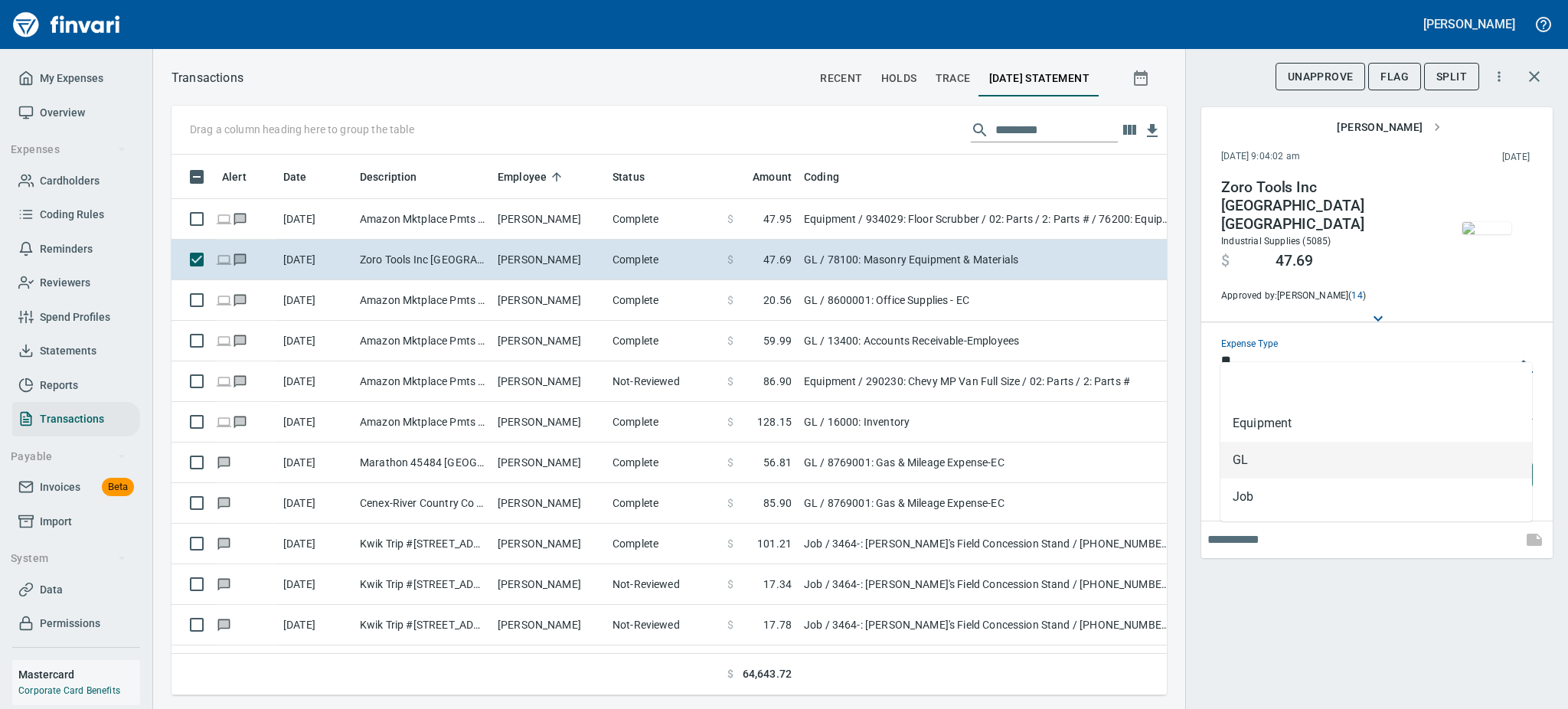
click at [1441, 352] on input "**" at bounding box center [1367, 362] width 293 height 21
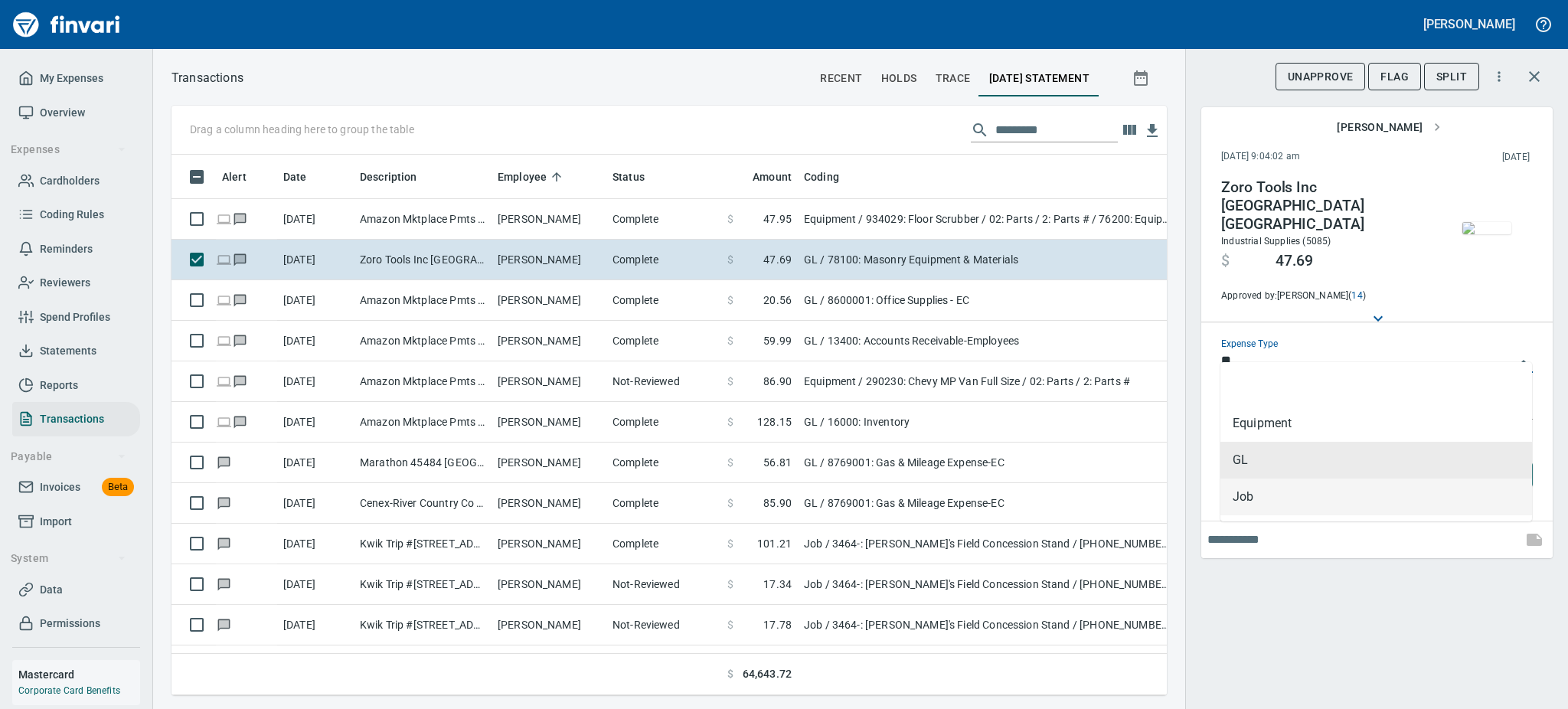
click at [1246, 632] on div "**********" at bounding box center [1376, 354] width 383 height 709
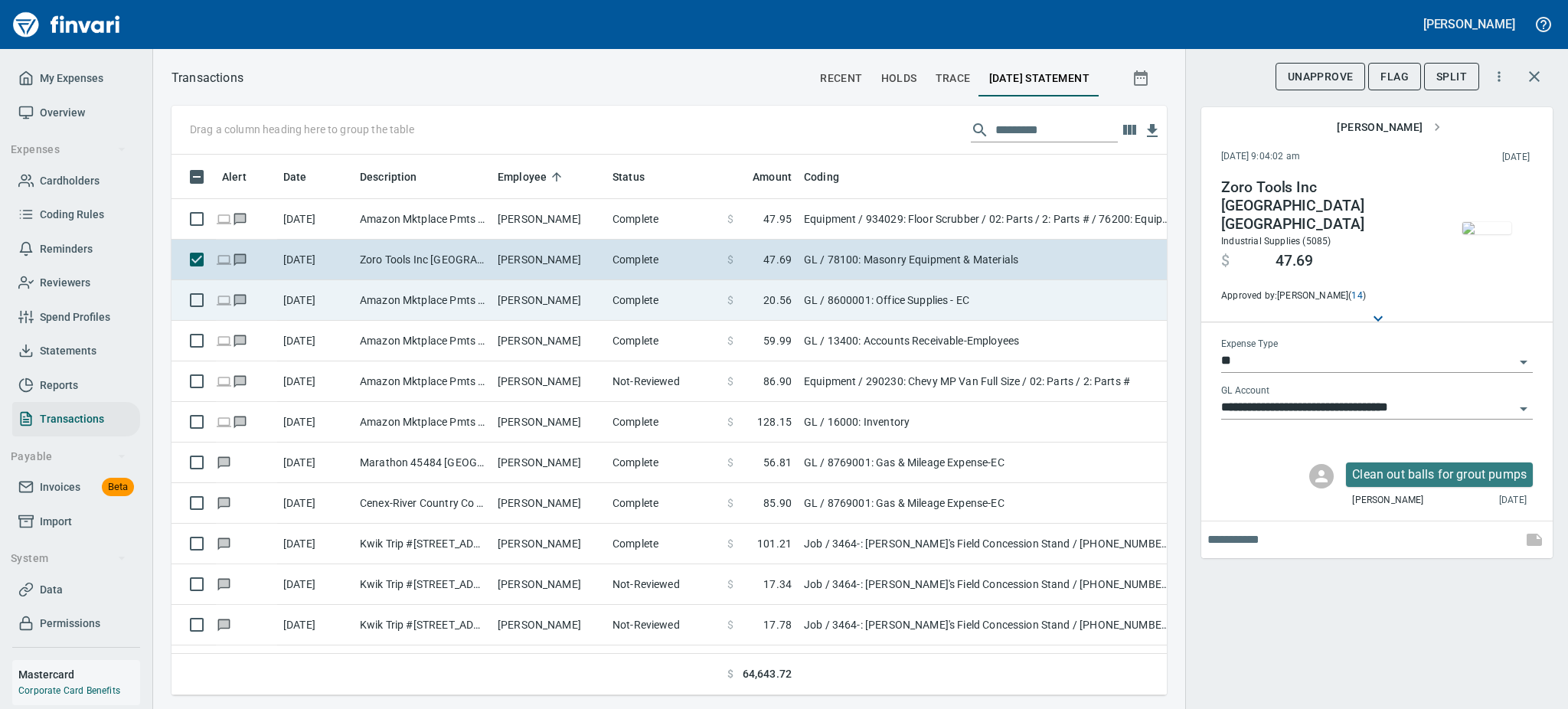
click at [394, 297] on td "Amazon Mktplace Pmts [DOMAIN_NAME][URL] WA" at bounding box center [422, 300] width 138 height 40
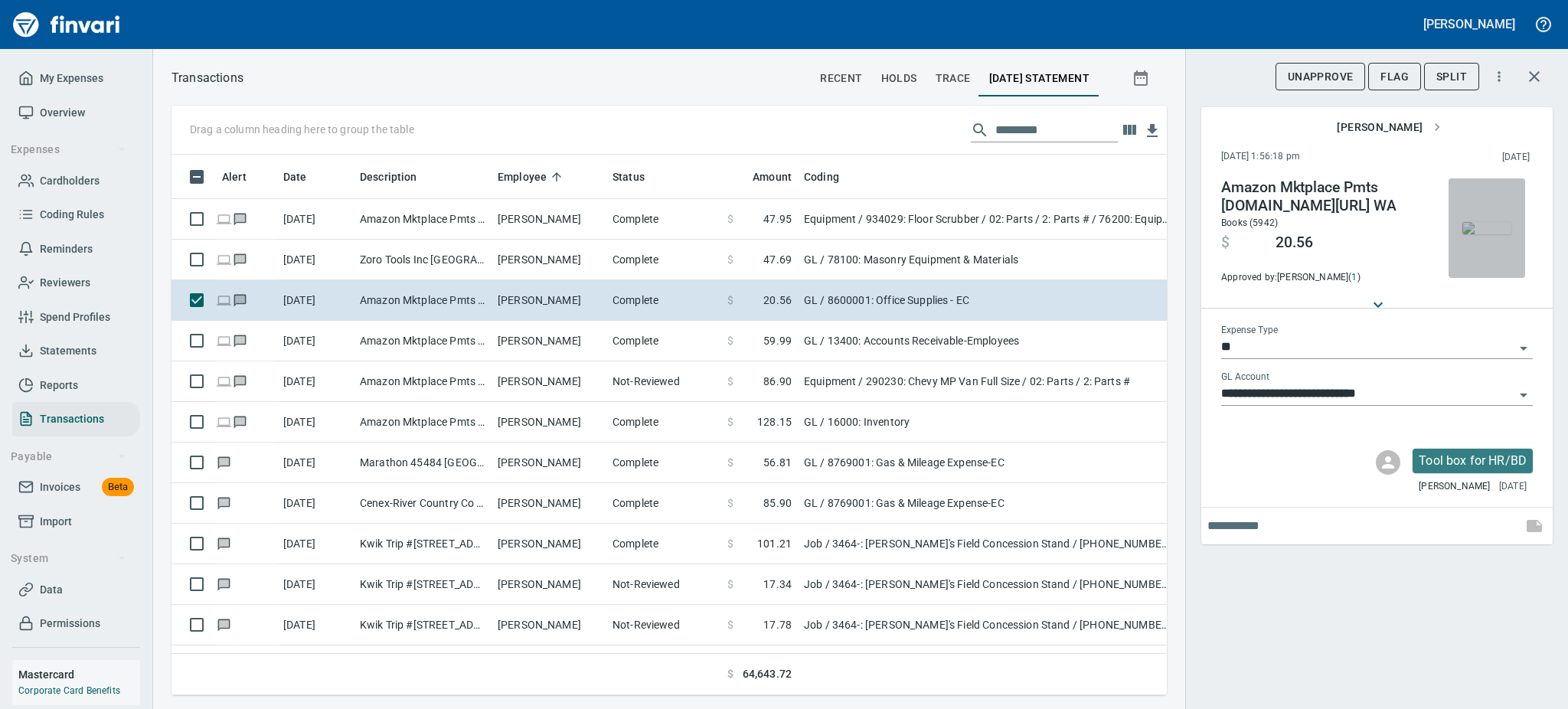
click at [1495, 231] on img "button" at bounding box center [1487, 228] width 49 height 12
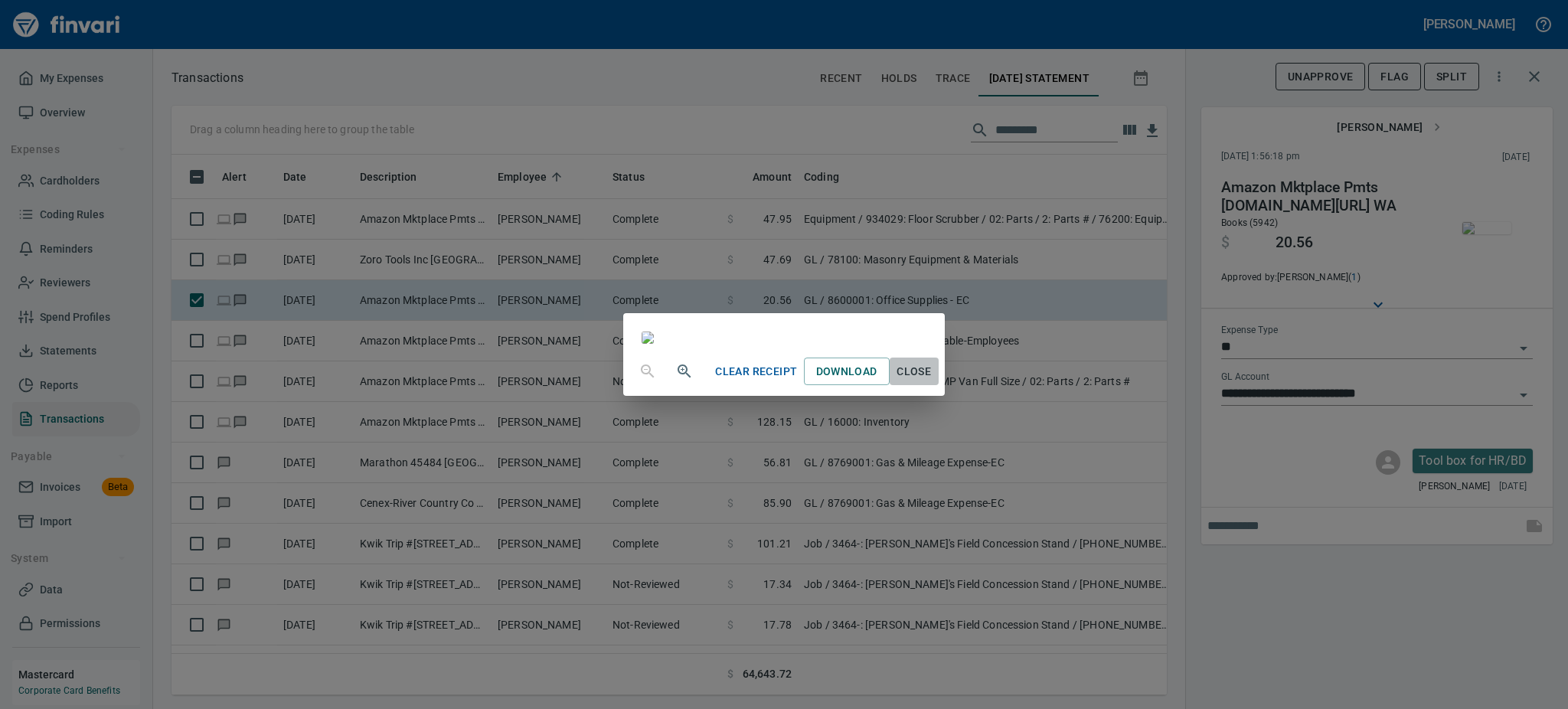
click at [933, 381] on span "Close" at bounding box center [914, 372] width 37 height 19
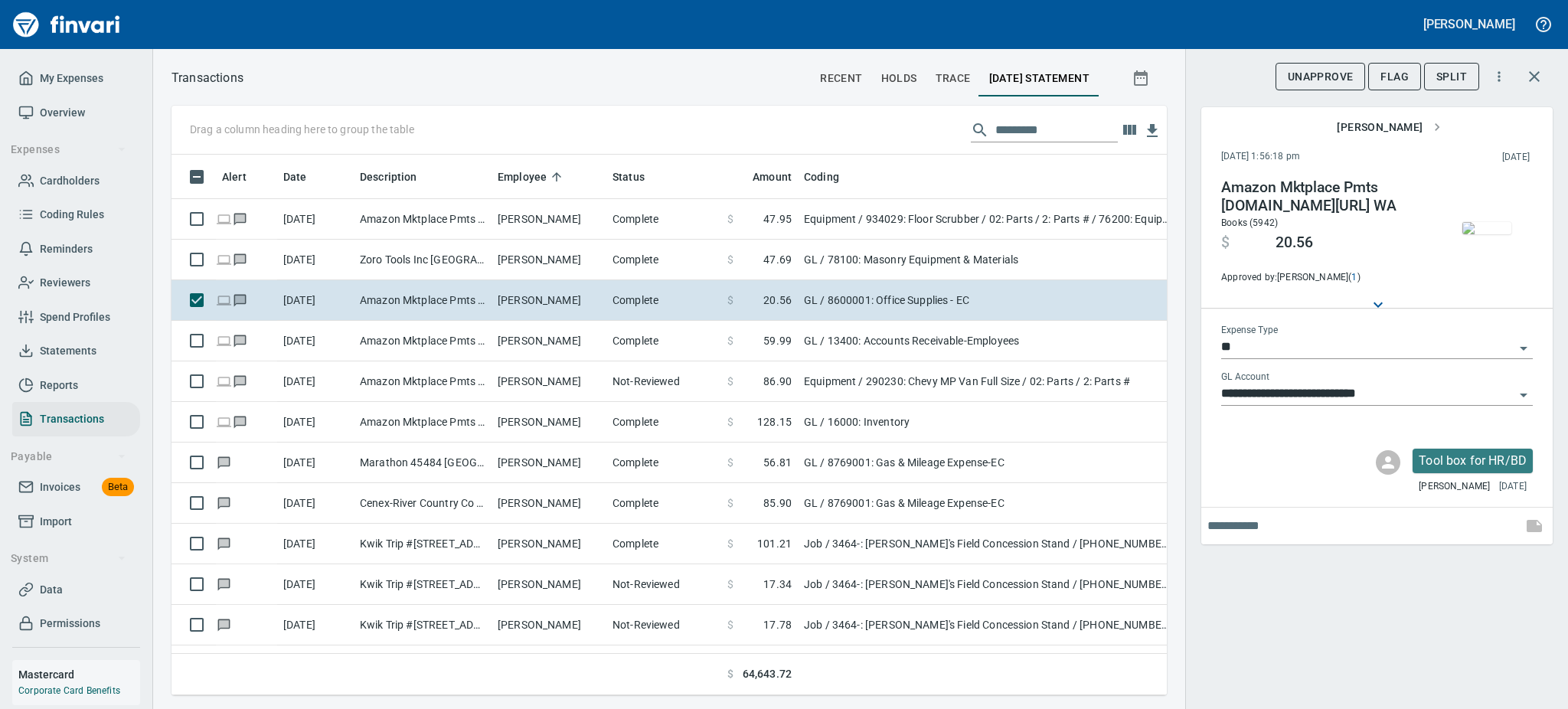
click at [1478, 234] on img "button" at bounding box center [1487, 228] width 49 height 12
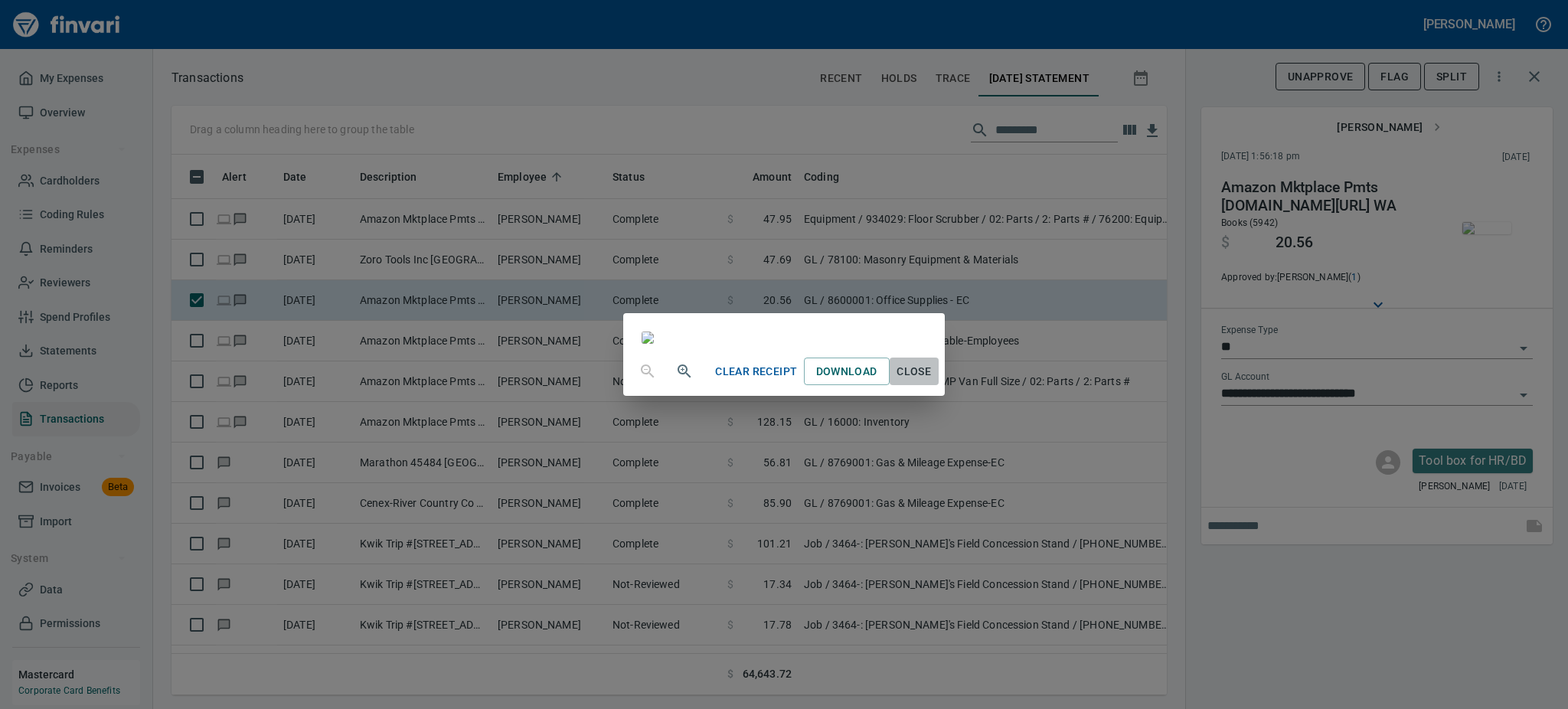
click at [933, 381] on span "Close" at bounding box center [914, 372] width 37 height 19
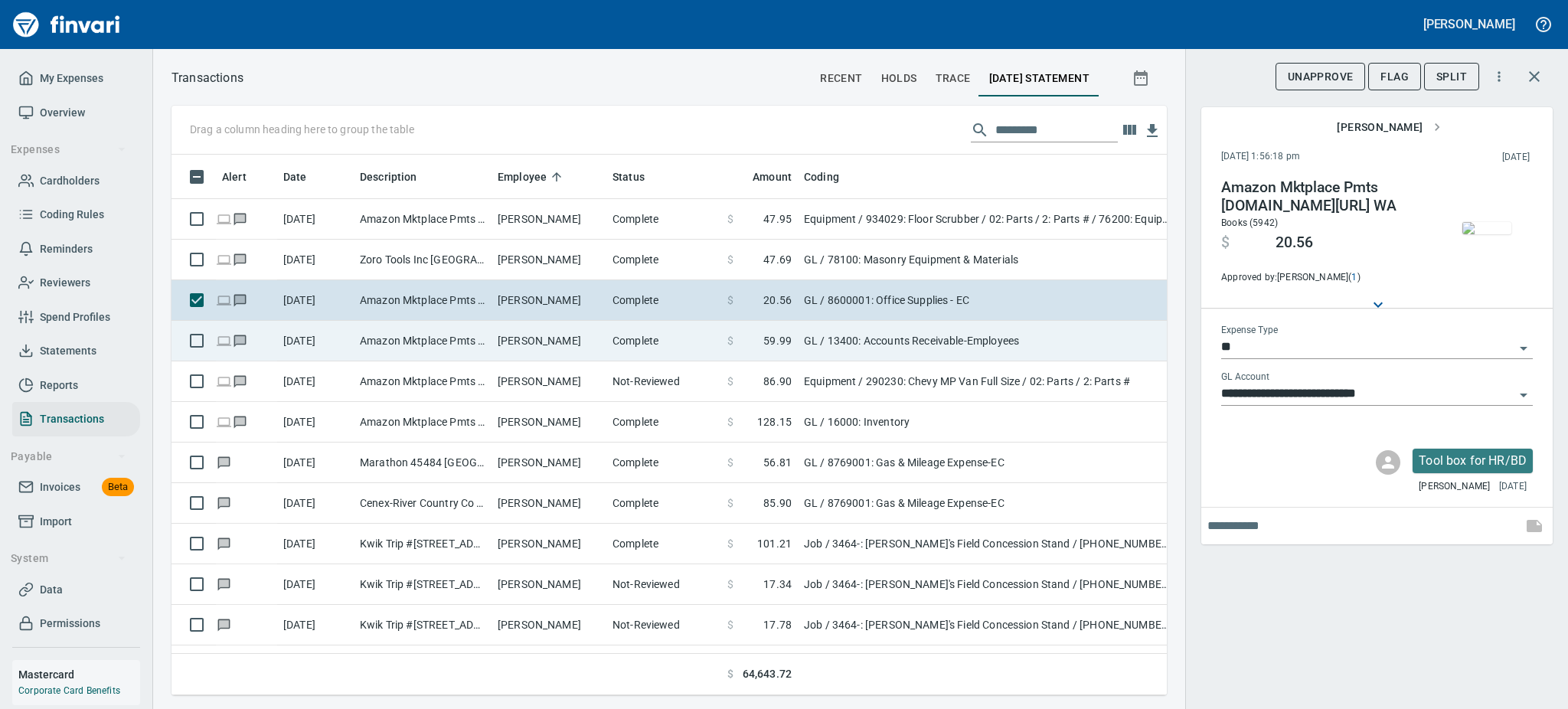
click at [480, 348] on td "Amazon Mktplace Pmts [DOMAIN_NAME][URL] WA" at bounding box center [422, 341] width 138 height 40
type input "**********"
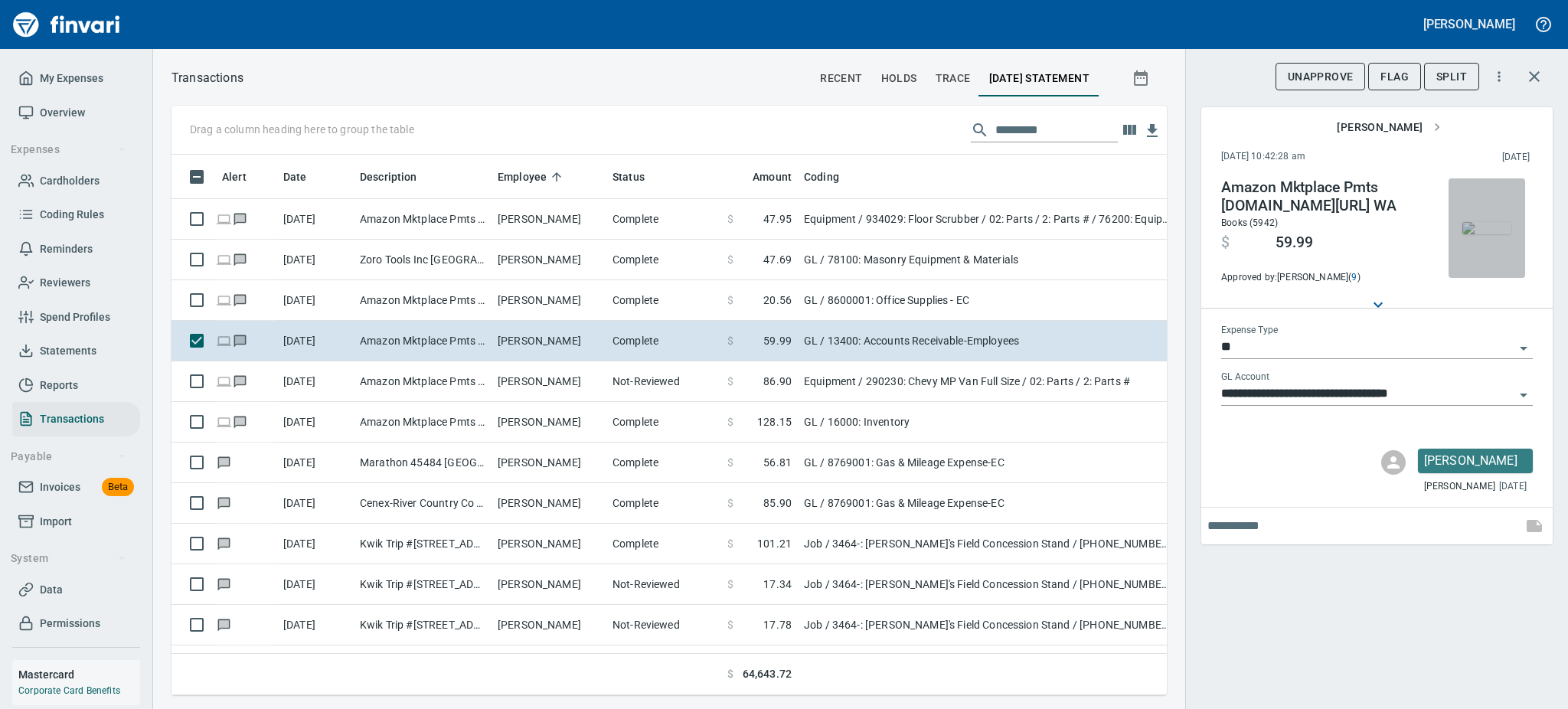
click at [1477, 231] on img "button" at bounding box center [1487, 228] width 49 height 12
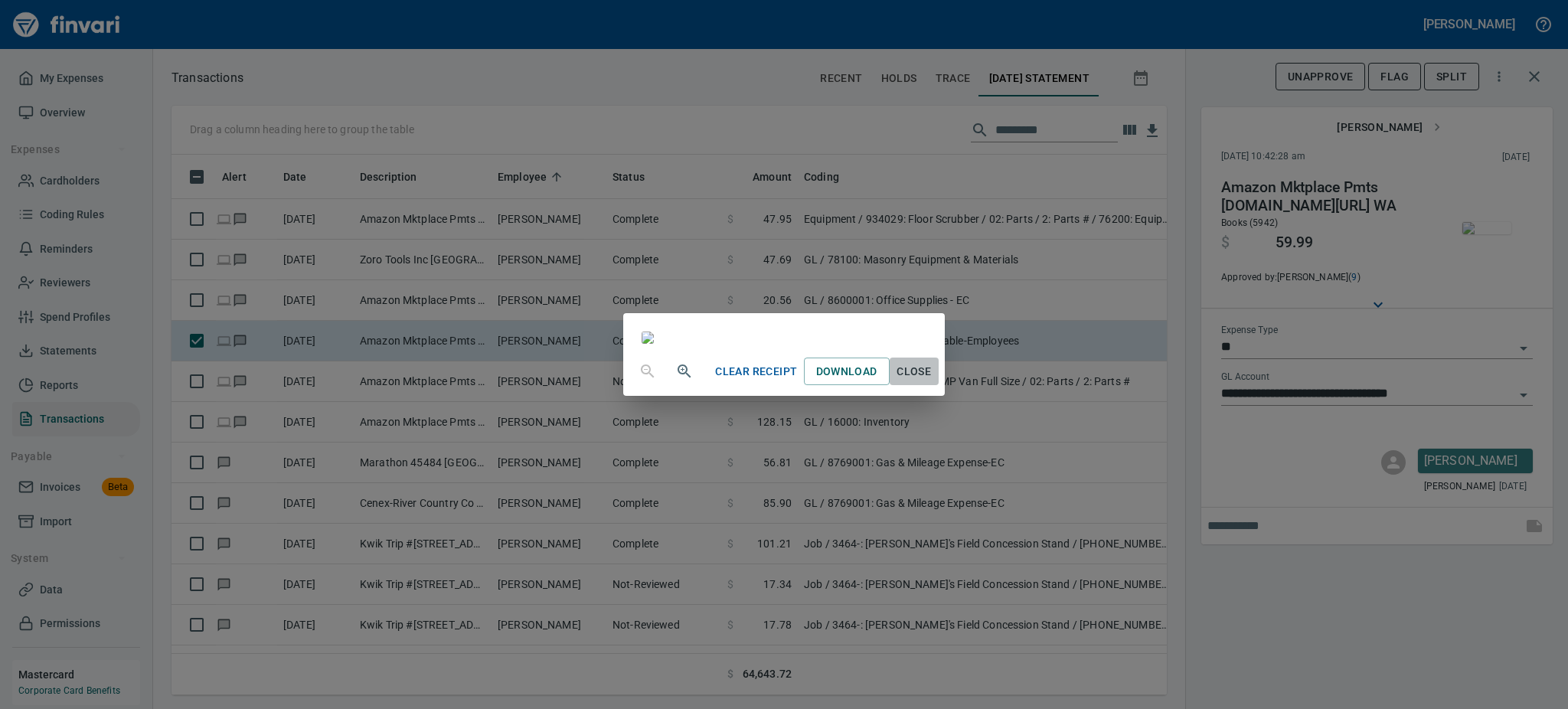
click at [933, 381] on span "Close" at bounding box center [914, 372] width 37 height 19
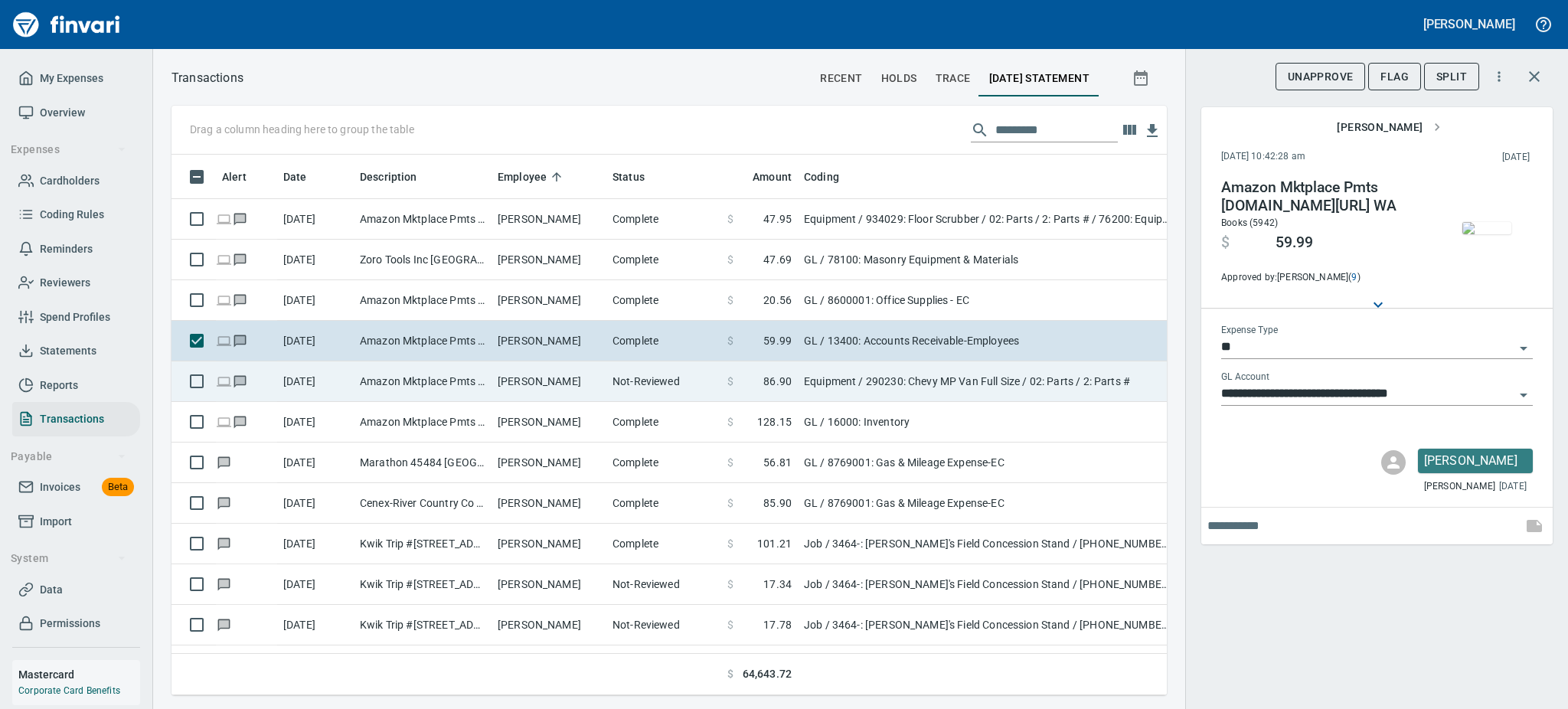
click at [462, 384] on td "Amazon Mktplace Pmts [DOMAIN_NAME][URL] WA" at bounding box center [422, 382] width 138 height 40
type input "*********"
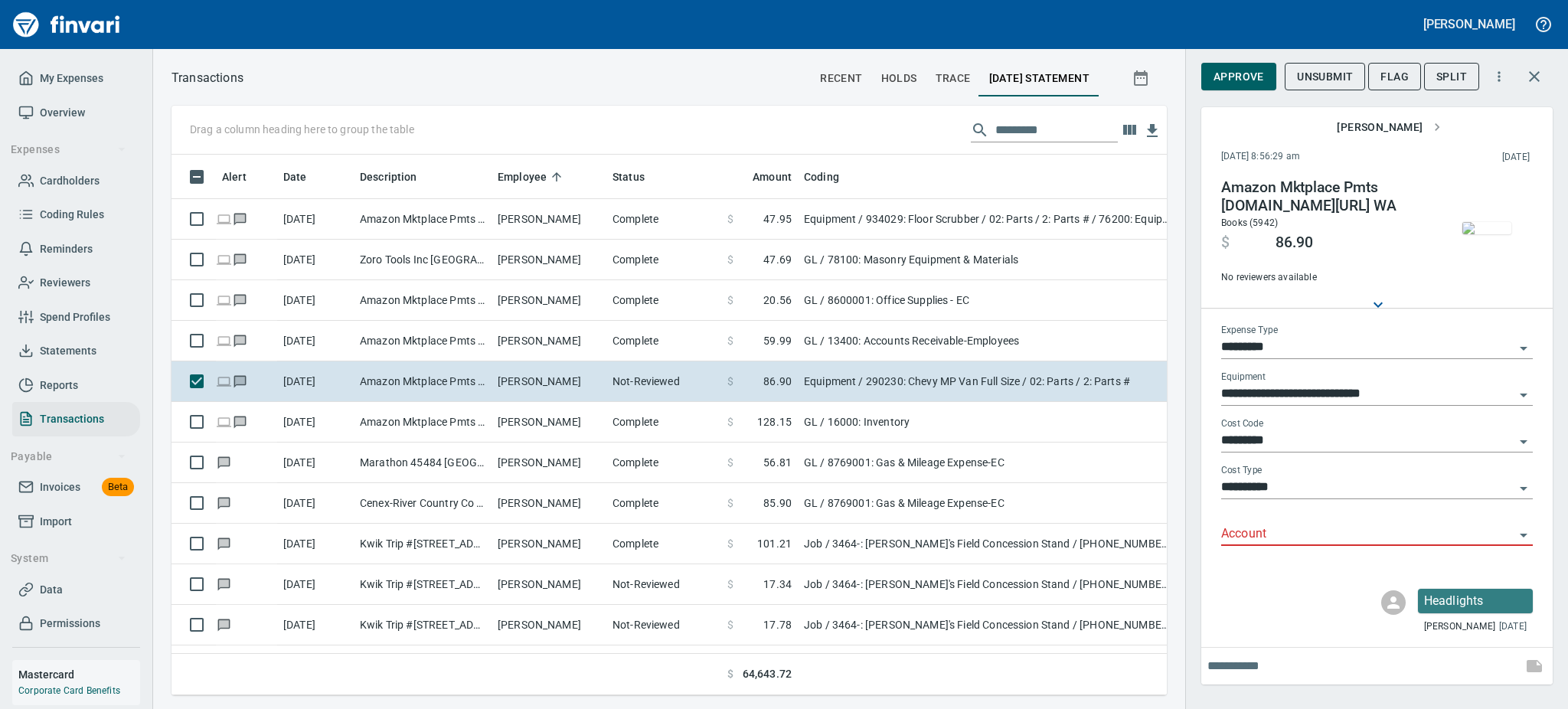
click at [1491, 234] on img "button" at bounding box center [1487, 228] width 49 height 12
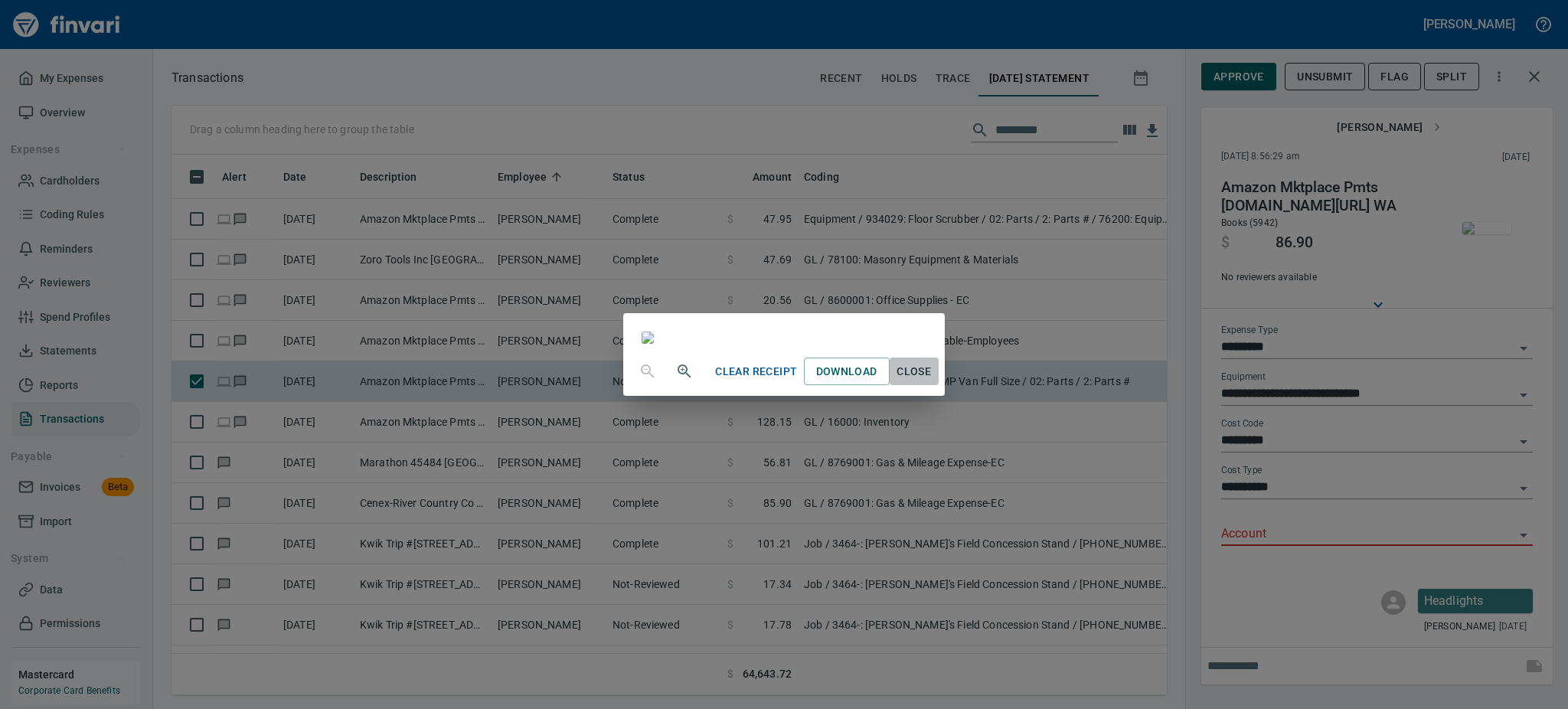
click at [933, 381] on span "Close" at bounding box center [914, 372] width 37 height 19
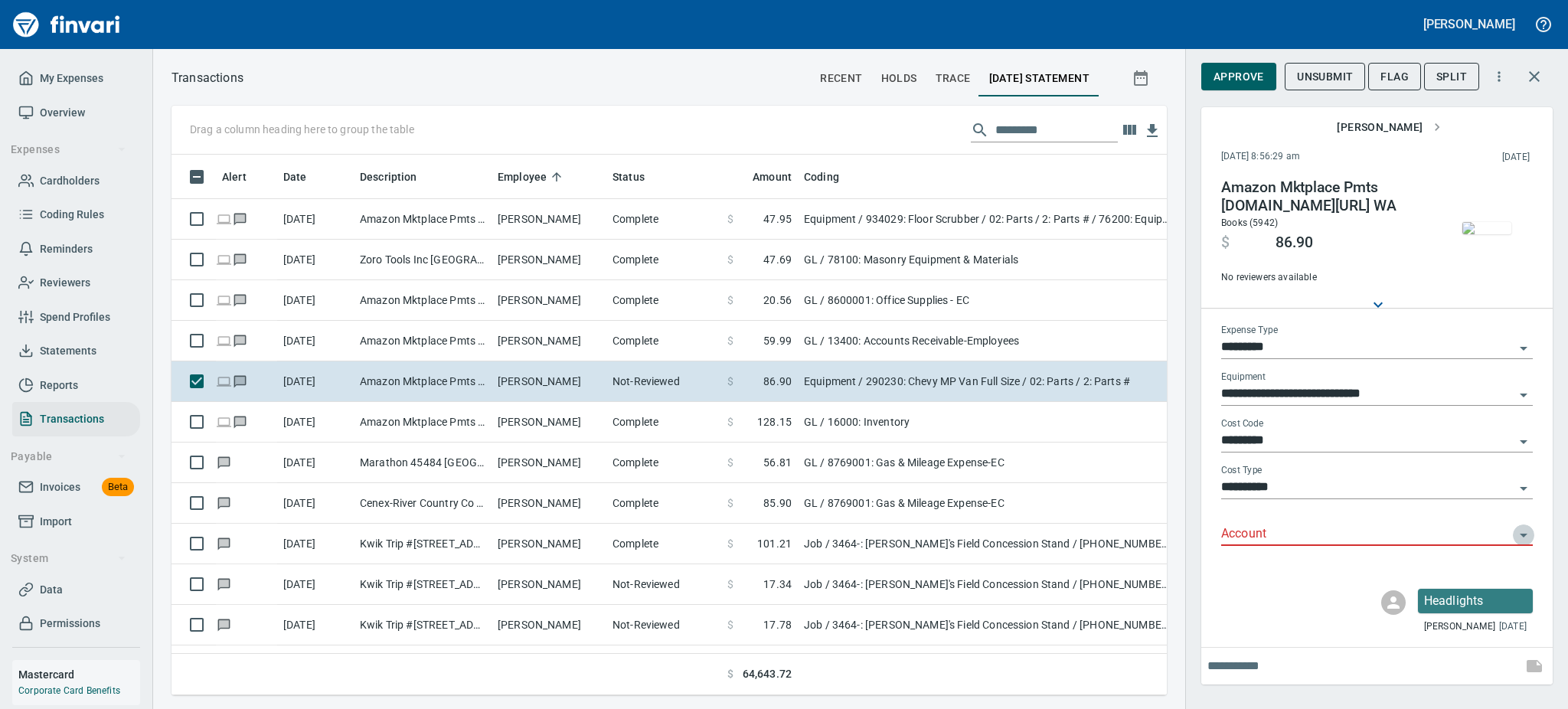
click at [1519, 533] on icon "Open" at bounding box center [1523, 535] width 18 height 18
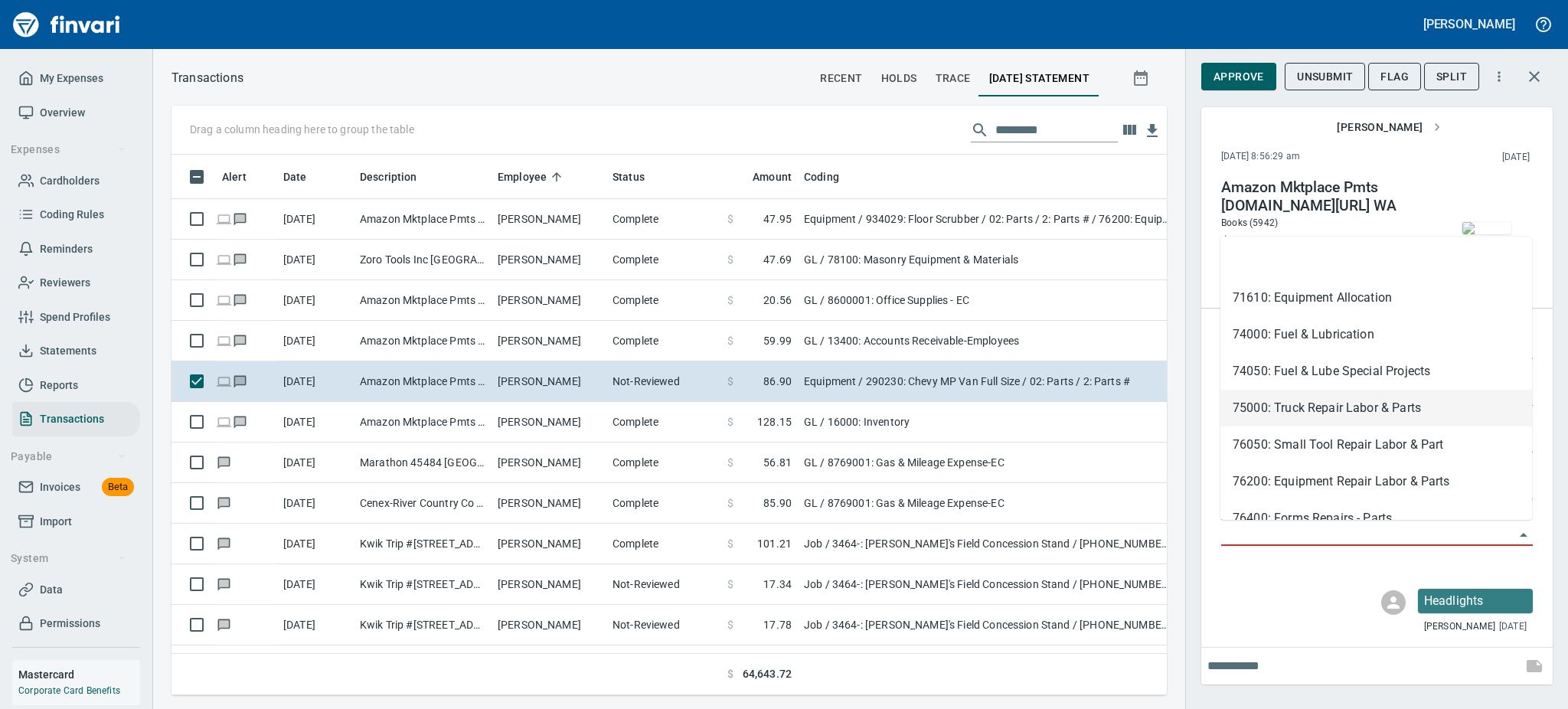
click at [1354, 396] on li "75000: Truck Repair Labor & Parts" at bounding box center [1376, 408] width 311 height 37
type input "**********"
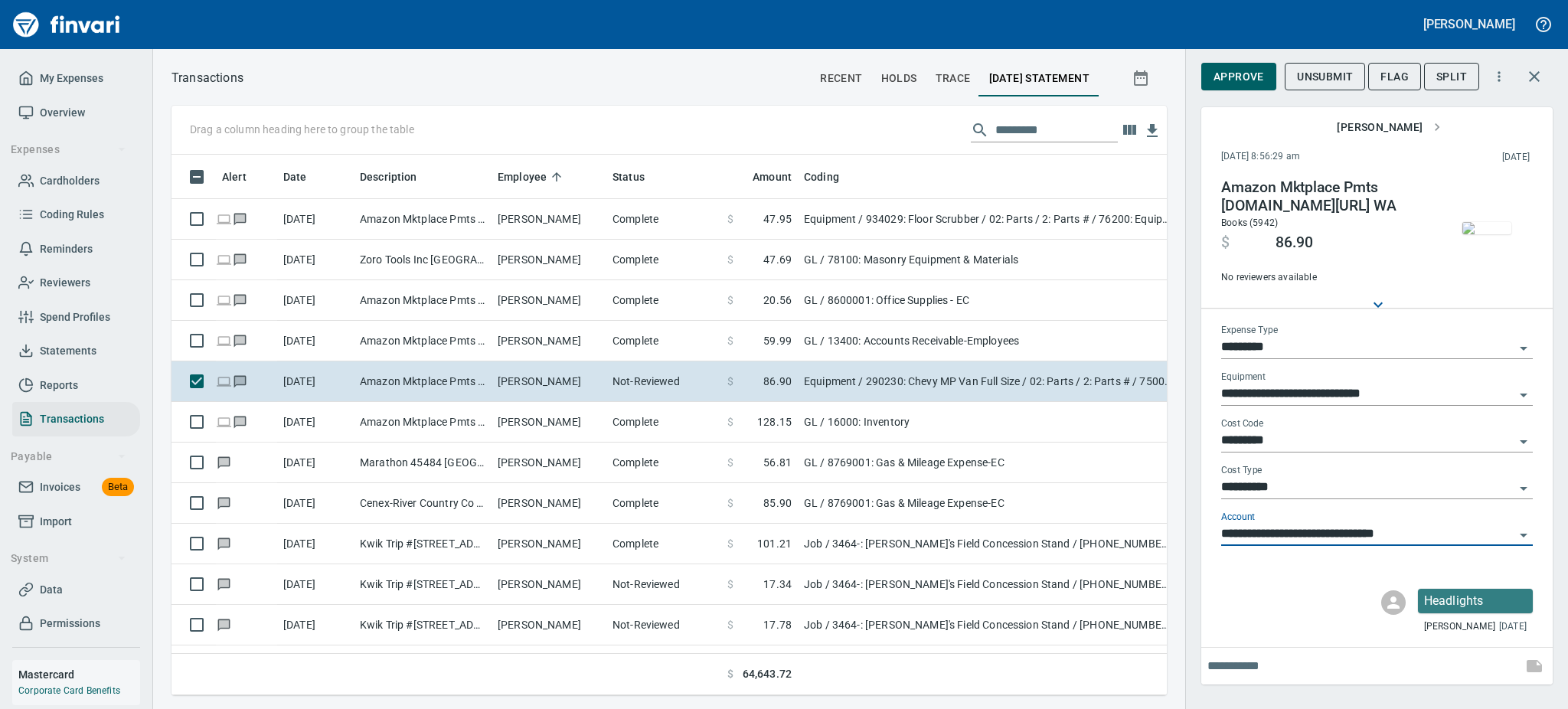
click at [1354, 396] on input "**********" at bounding box center [1367, 394] width 293 height 21
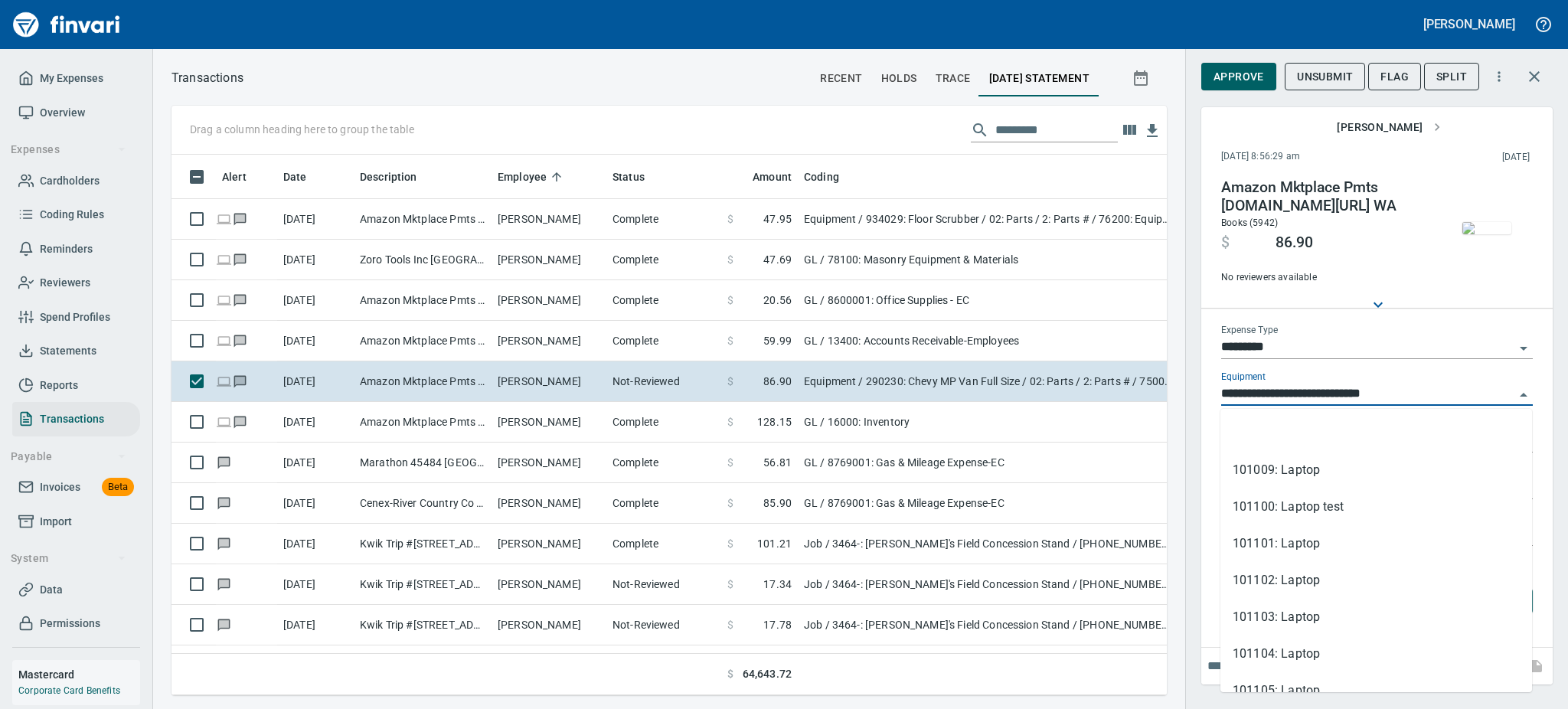
click at [1354, 396] on input "**********" at bounding box center [1367, 394] width 293 height 21
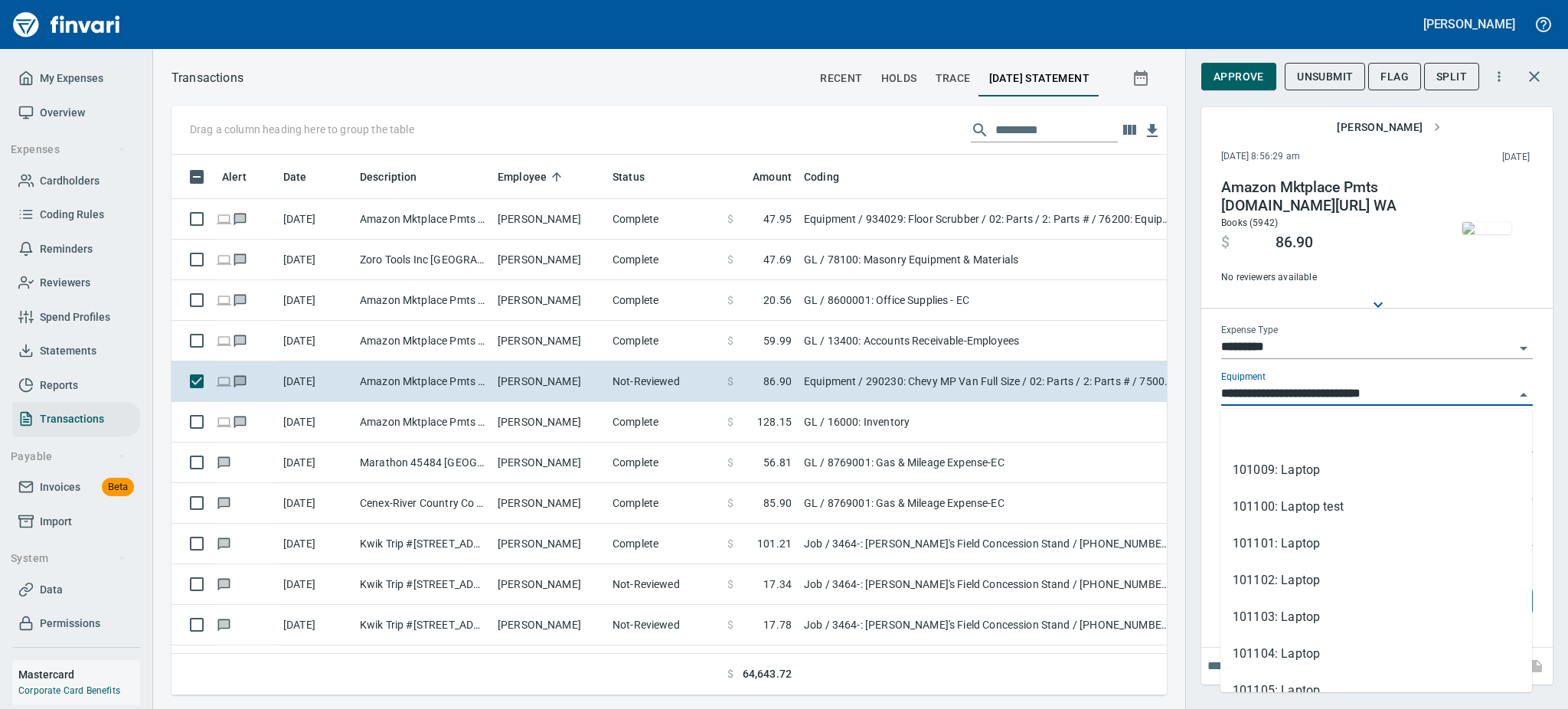
click at [1354, 396] on input "**********" at bounding box center [1367, 394] width 293 height 21
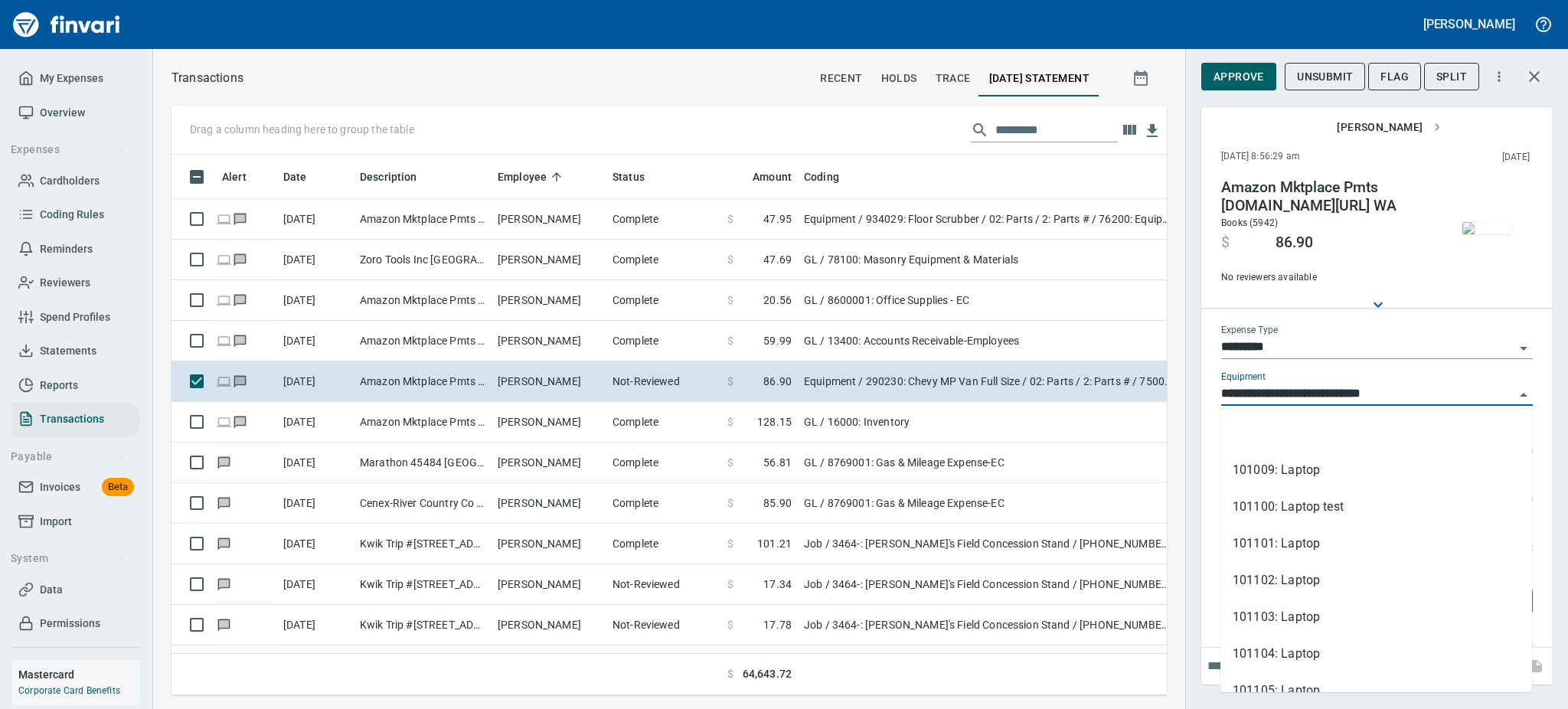
click at [1354, 396] on input "**********" at bounding box center [1367, 394] width 293 height 21
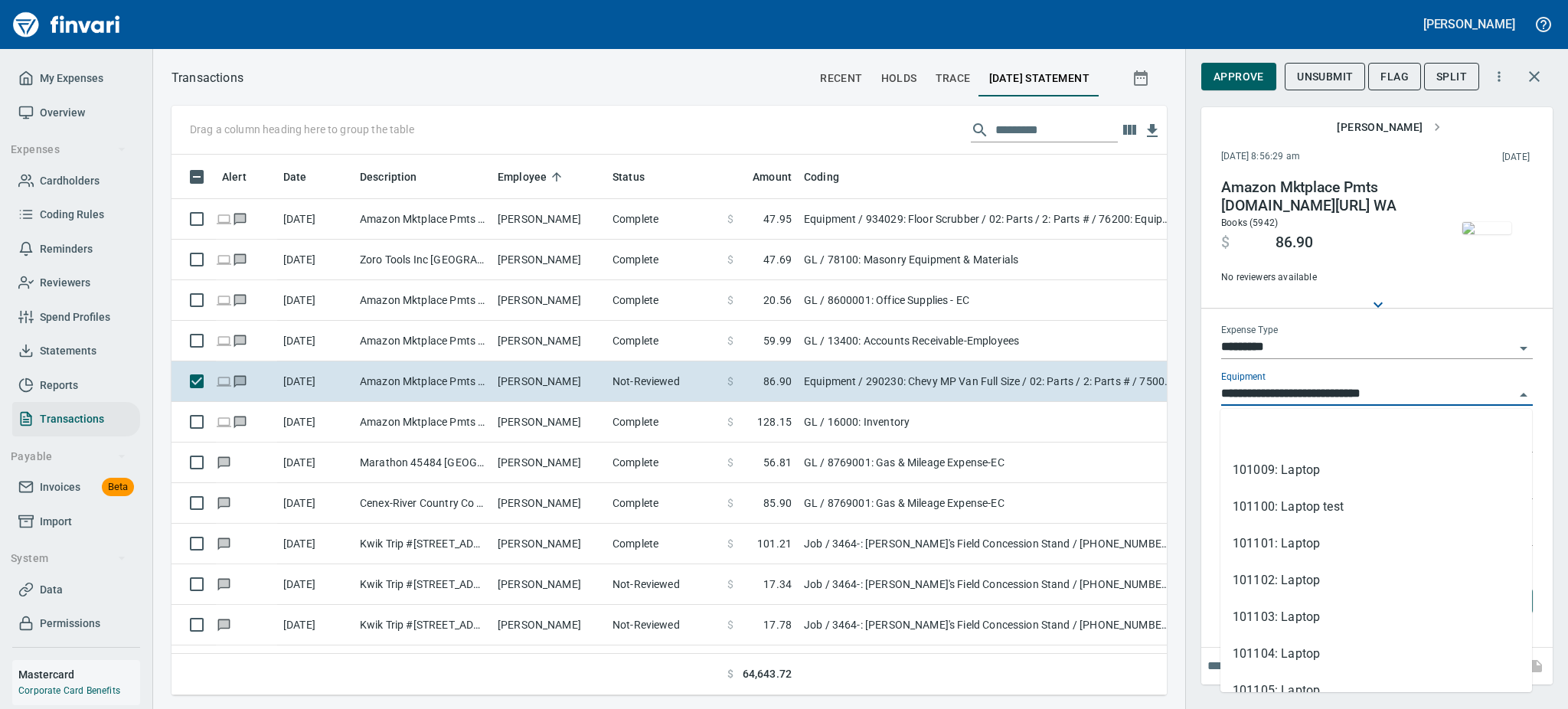
click at [1363, 331] on div "Expense Type *********" at bounding box center [1377, 341] width 311 height 34
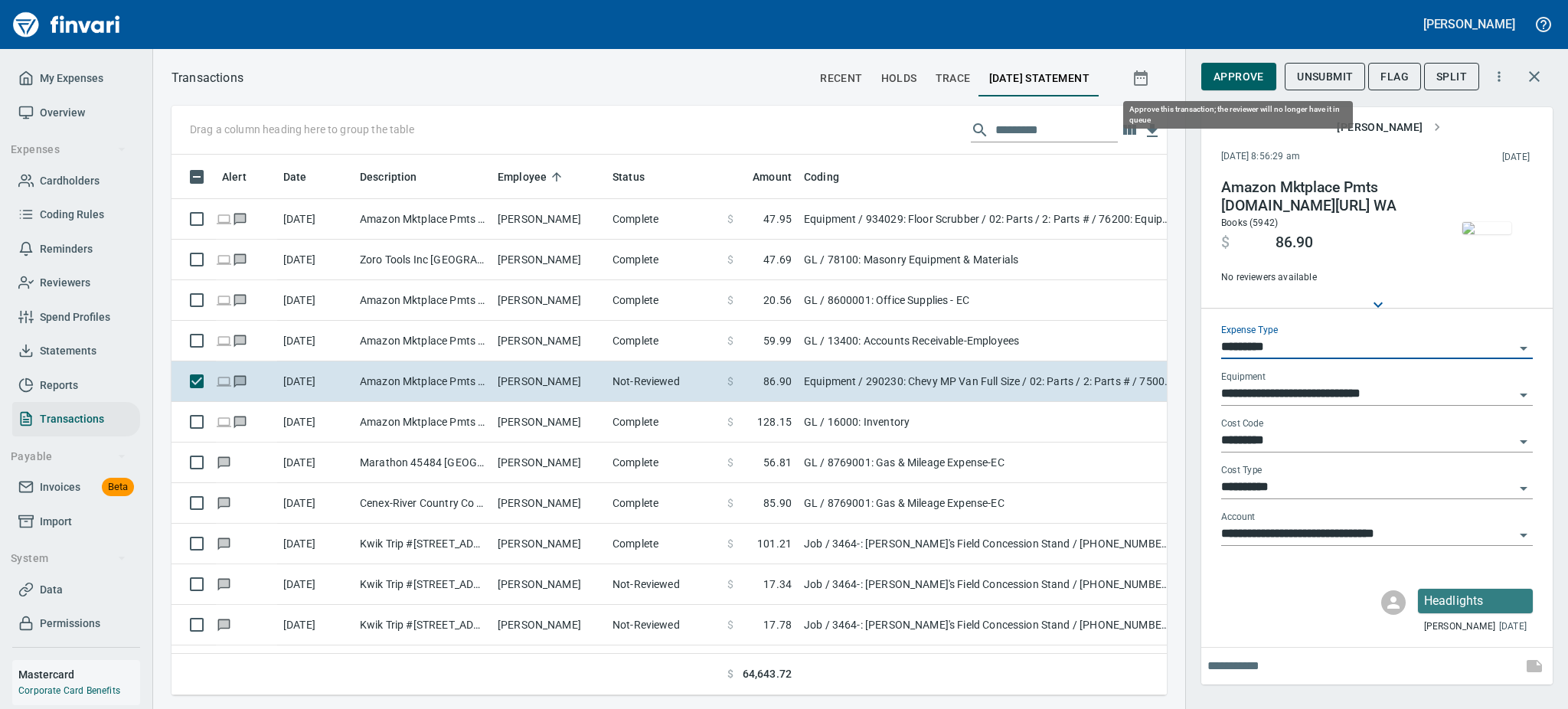
click at [1227, 64] on button "Approve" at bounding box center [1238, 77] width 75 height 28
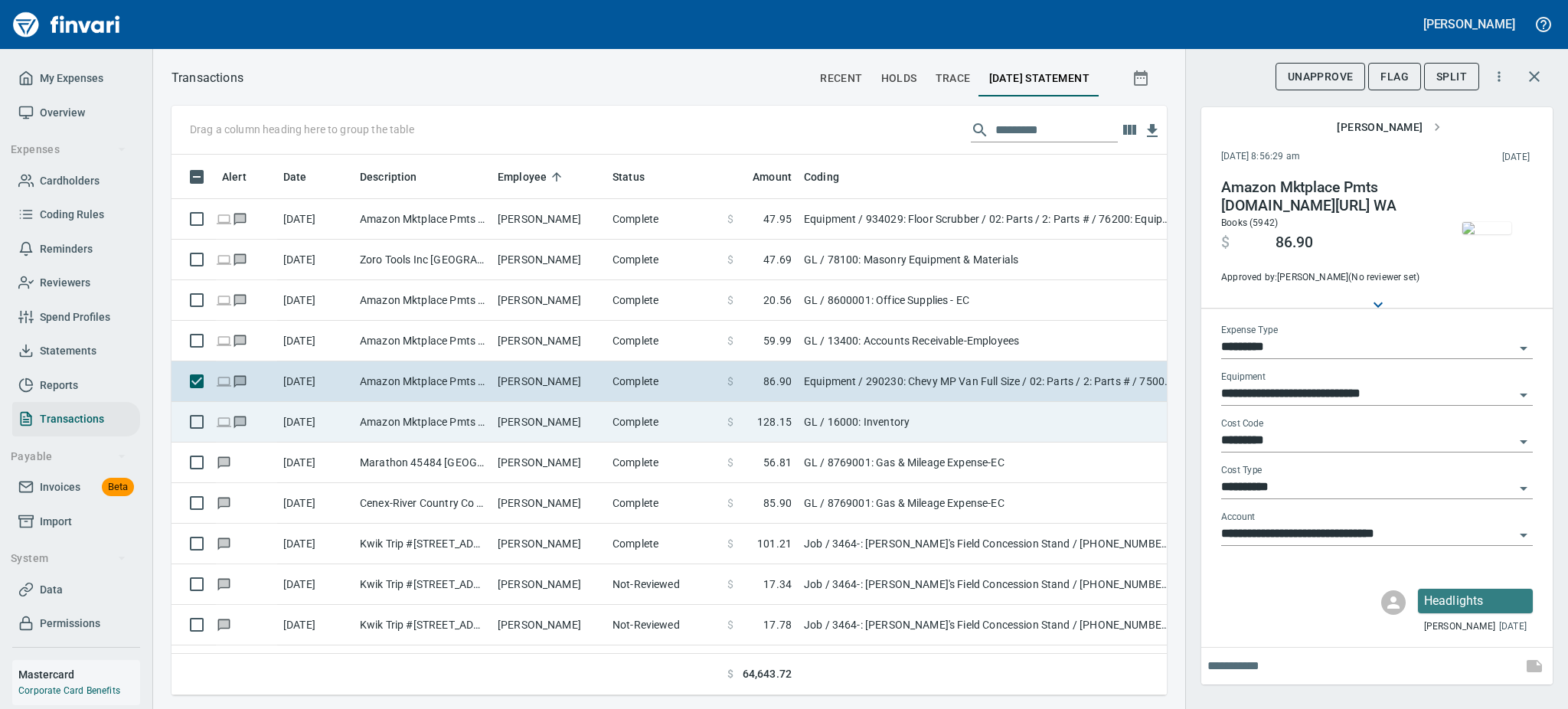
click at [385, 415] on td "Amazon Mktplace Pmts [DOMAIN_NAME][URL] WA" at bounding box center [422, 422] width 138 height 40
type input "**"
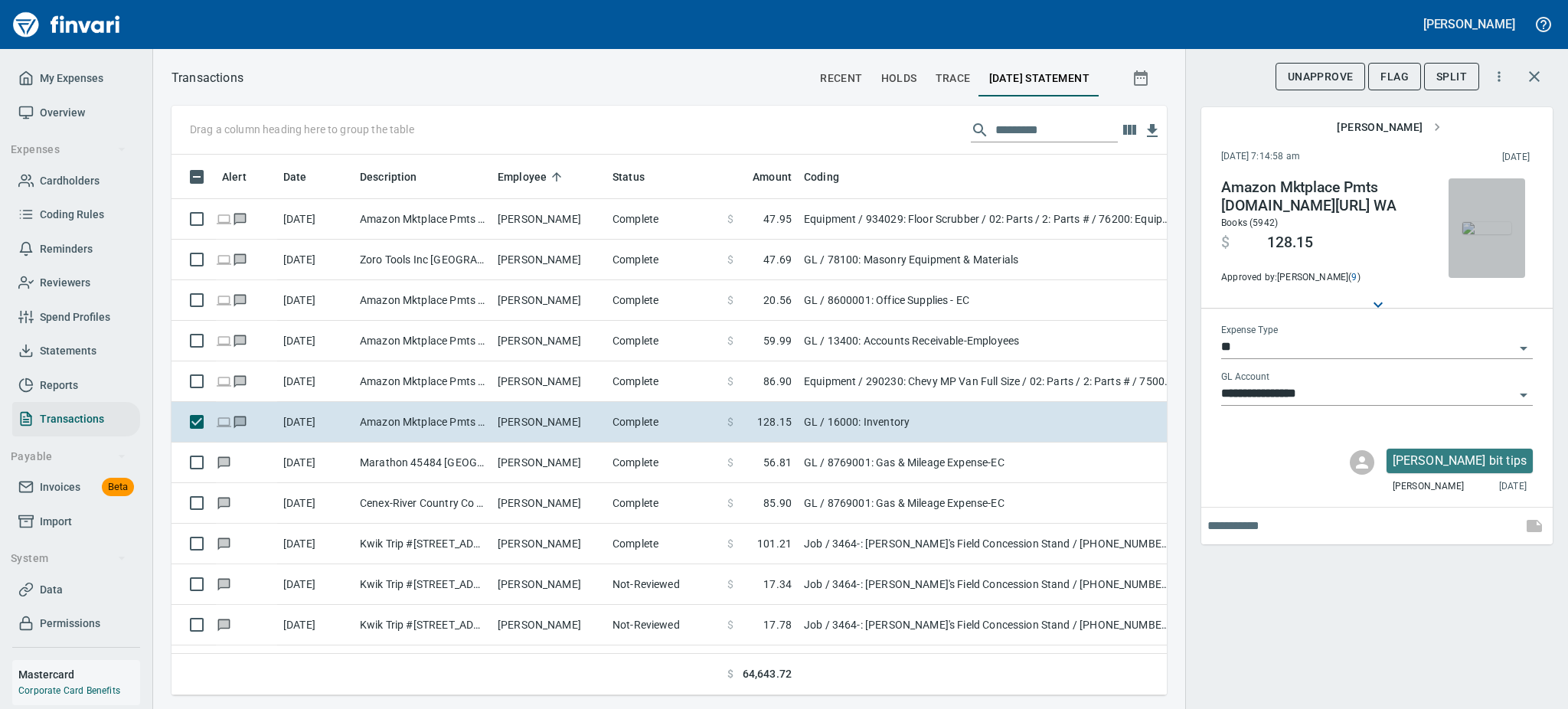
click at [1492, 227] on img "button" at bounding box center [1487, 228] width 49 height 12
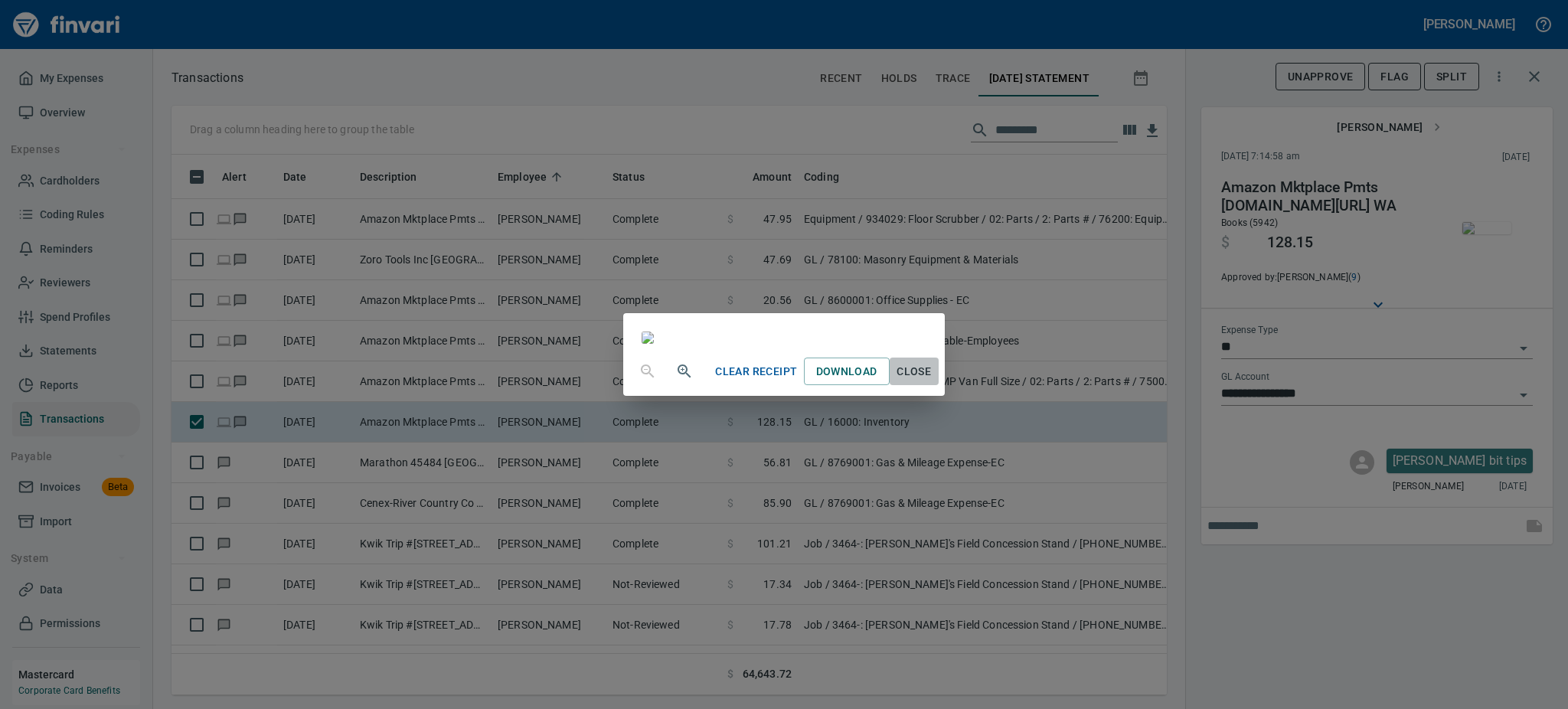
click at [933, 381] on span "Close" at bounding box center [914, 372] width 37 height 19
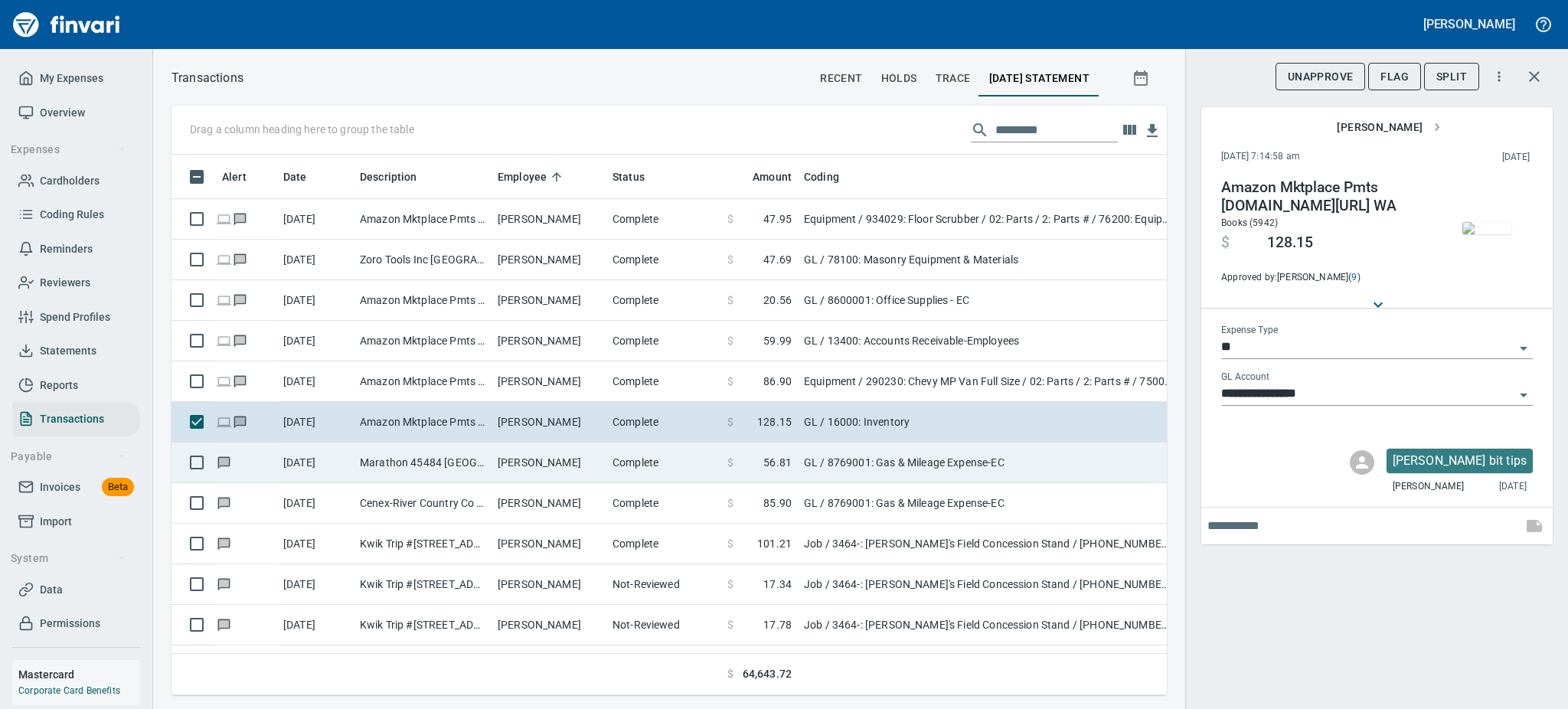
click at [558, 463] on td "[PERSON_NAME]" at bounding box center [549, 463] width 115 height 40
type input "**********"
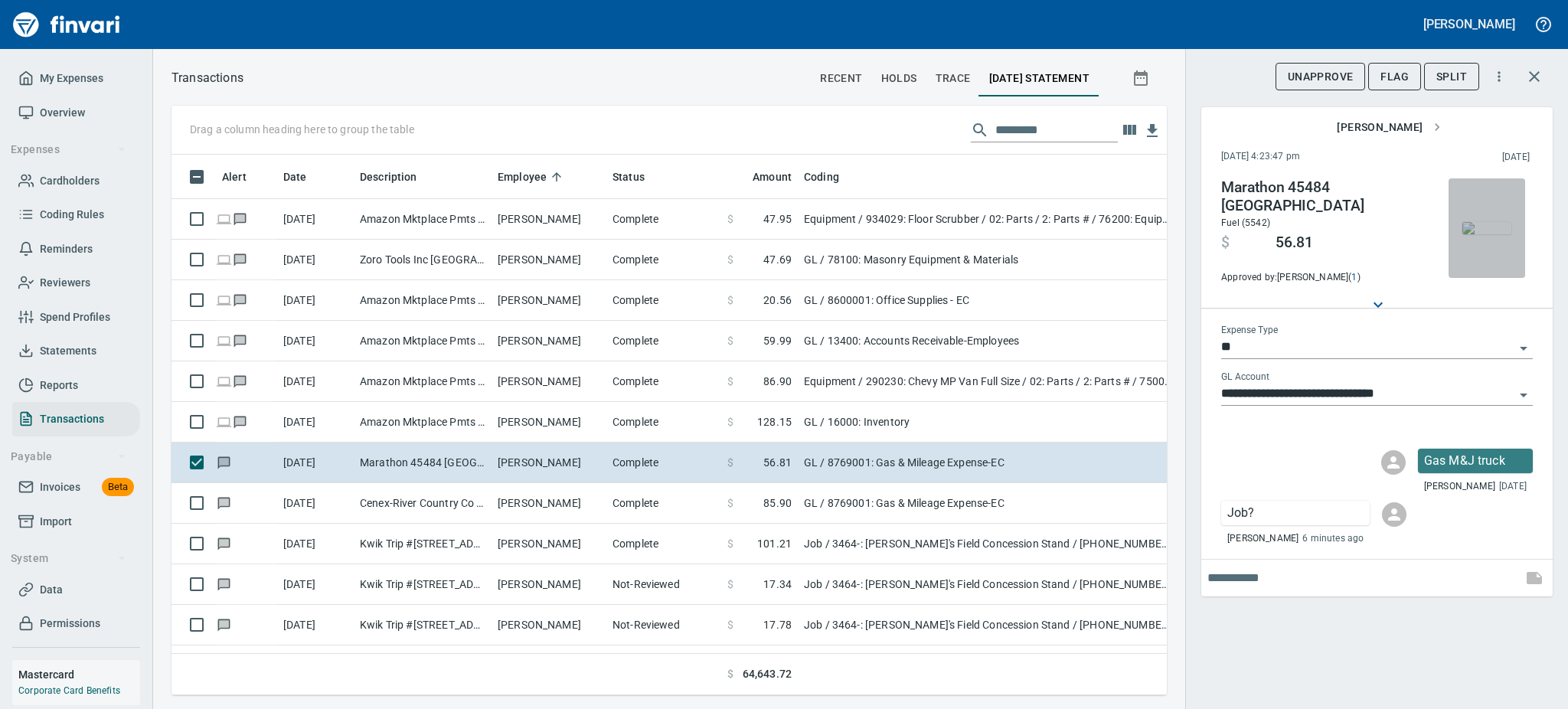
click at [1489, 222] on img "button" at bounding box center [1487, 228] width 49 height 12
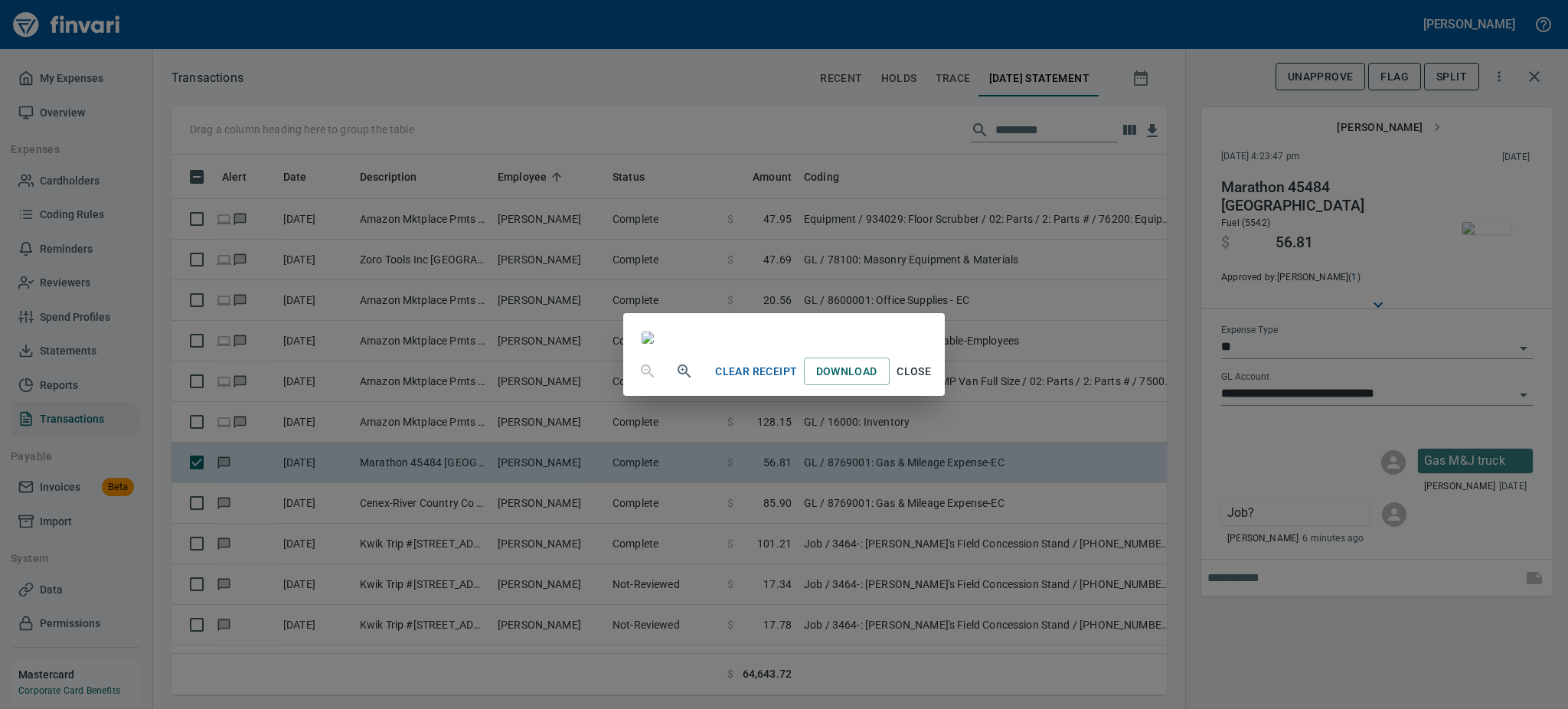
click at [933, 381] on span "Close" at bounding box center [914, 372] width 37 height 19
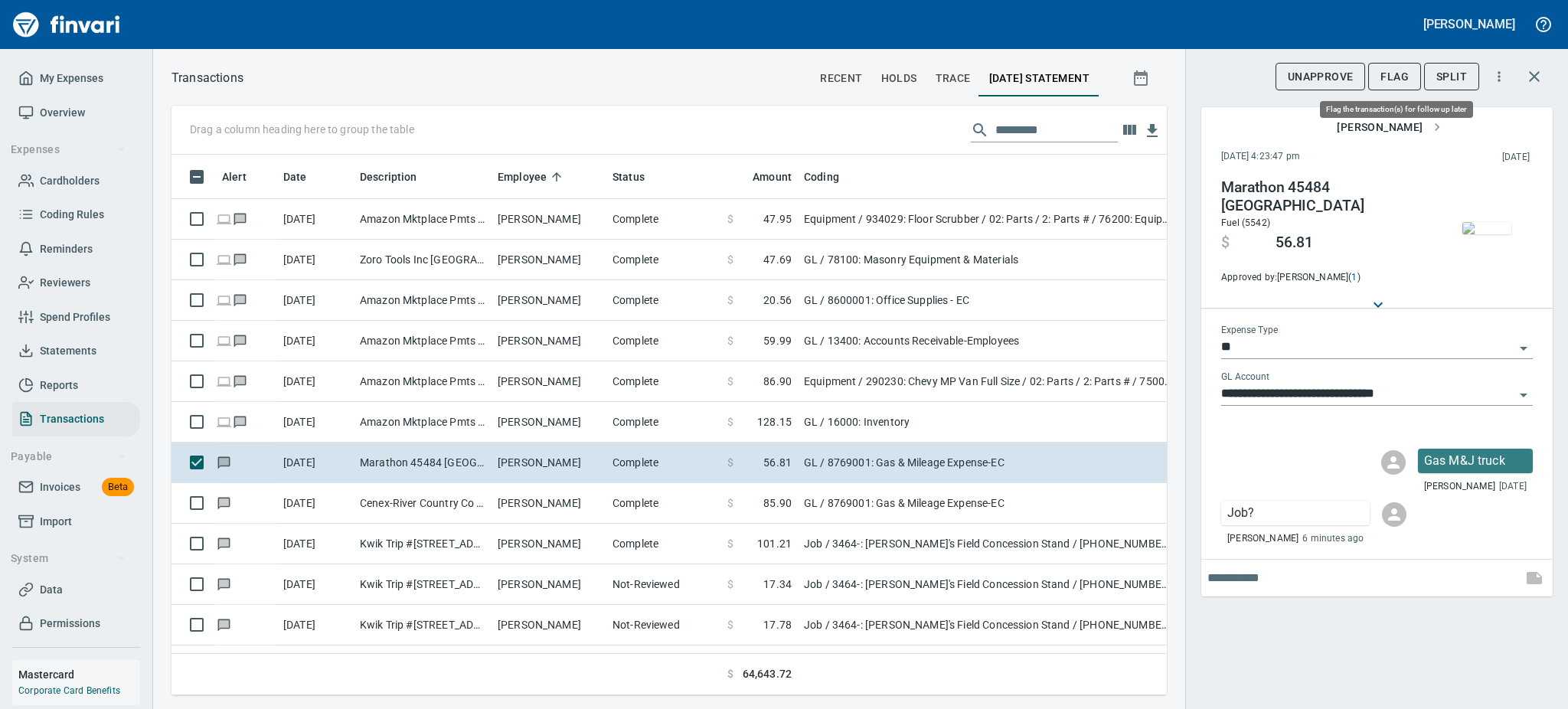
click at [1398, 73] on span "Flag" at bounding box center [1395, 77] width 28 height 19
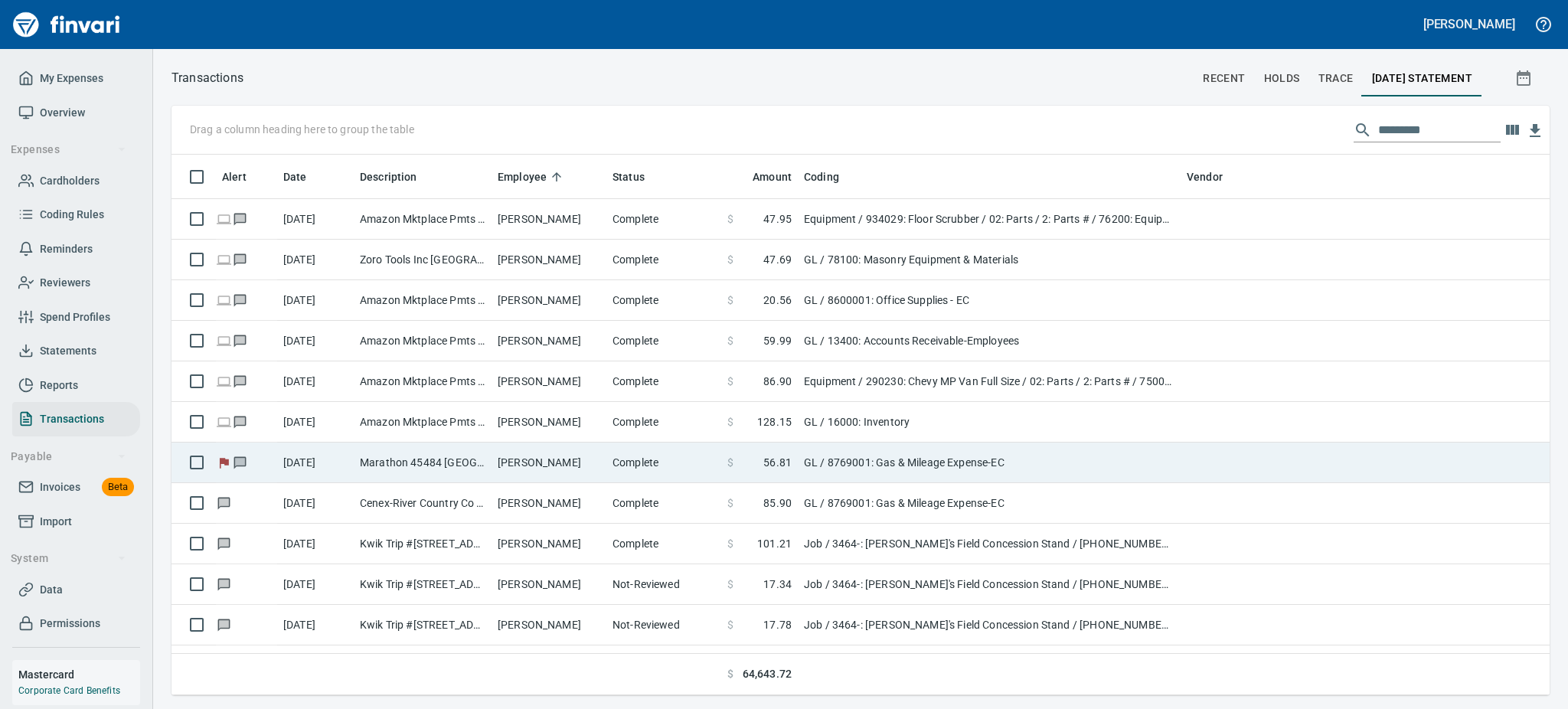
scroll to position [523, 1341]
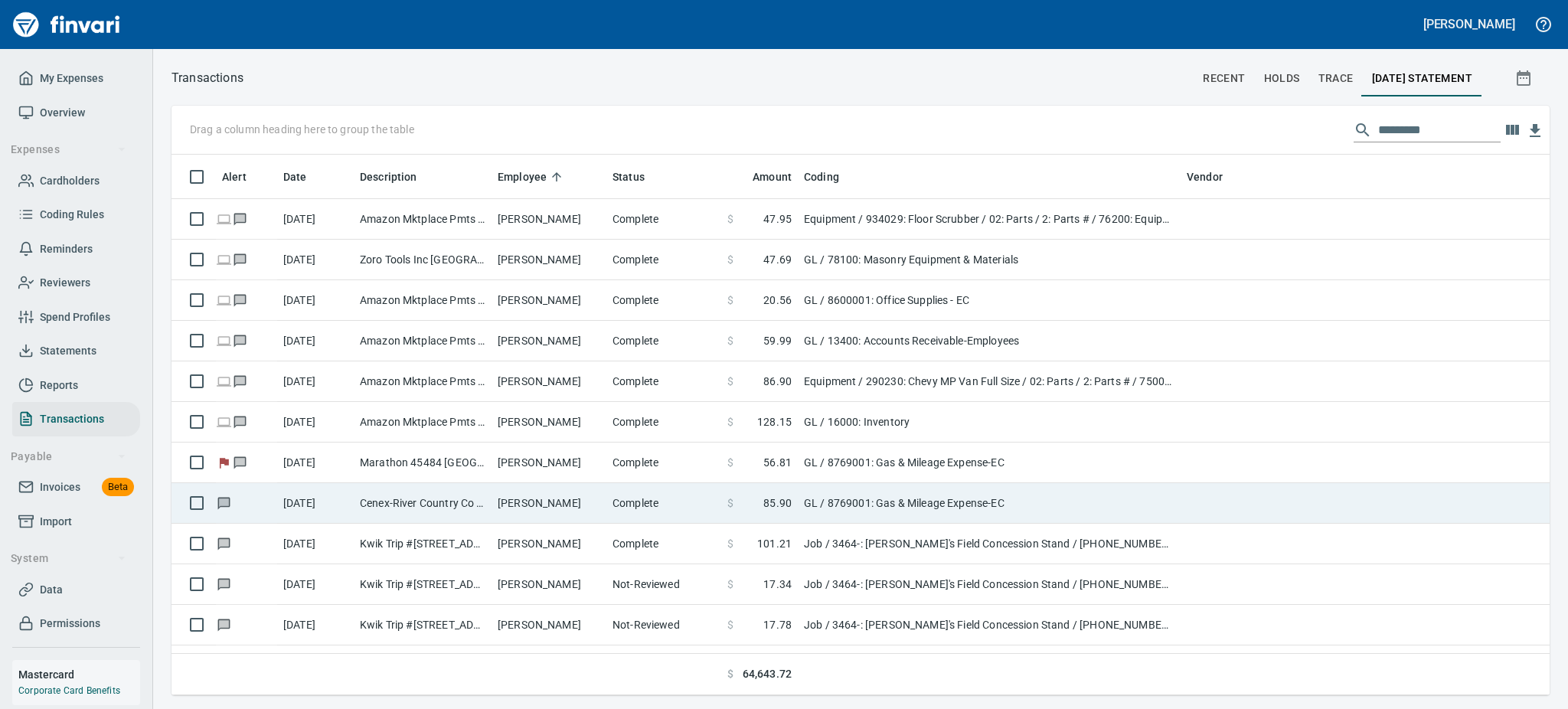
click at [424, 504] on td "Cenex-River Country Co [GEOGRAPHIC_DATA] [GEOGRAPHIC_DATA]" at bounding box center [422, 503] width 138 height 40
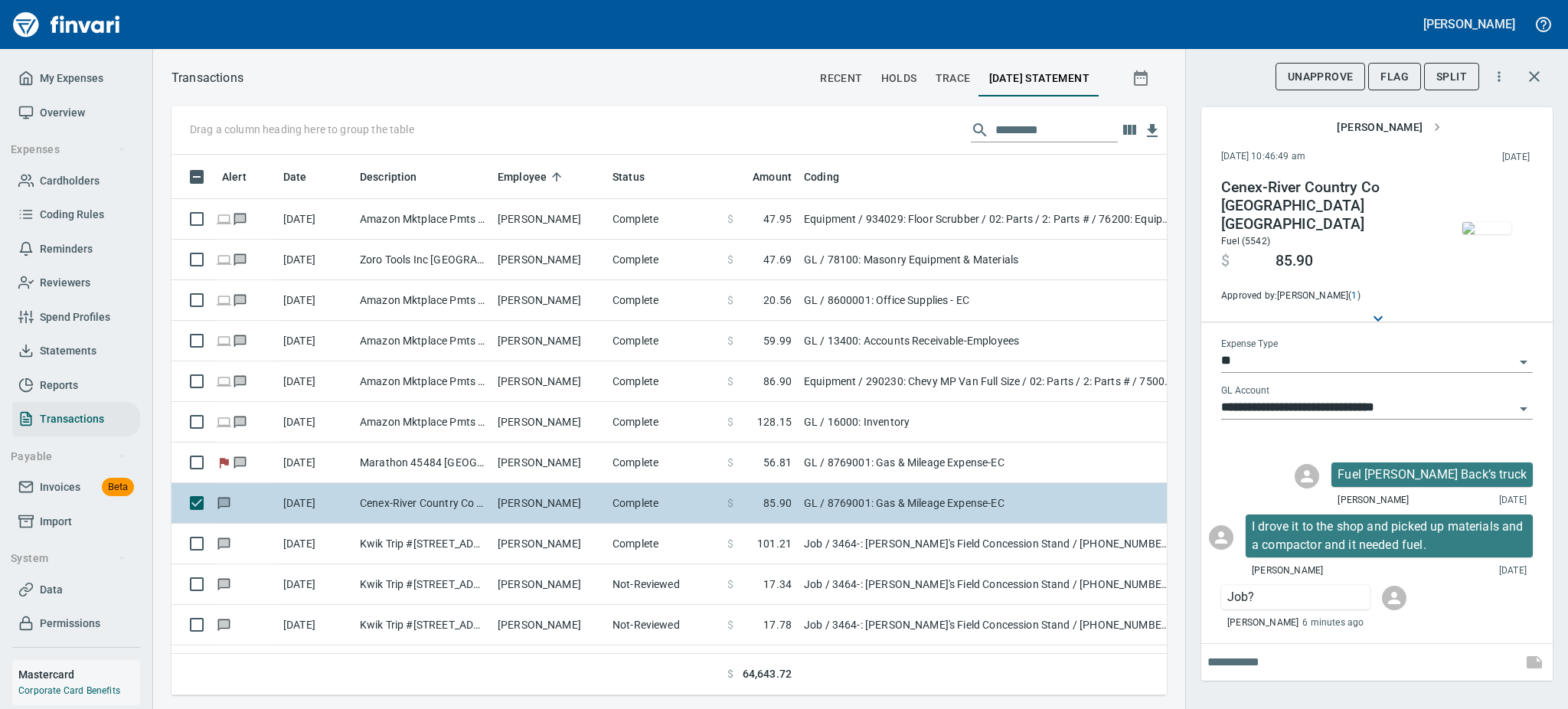
scroll to position [507, 961]
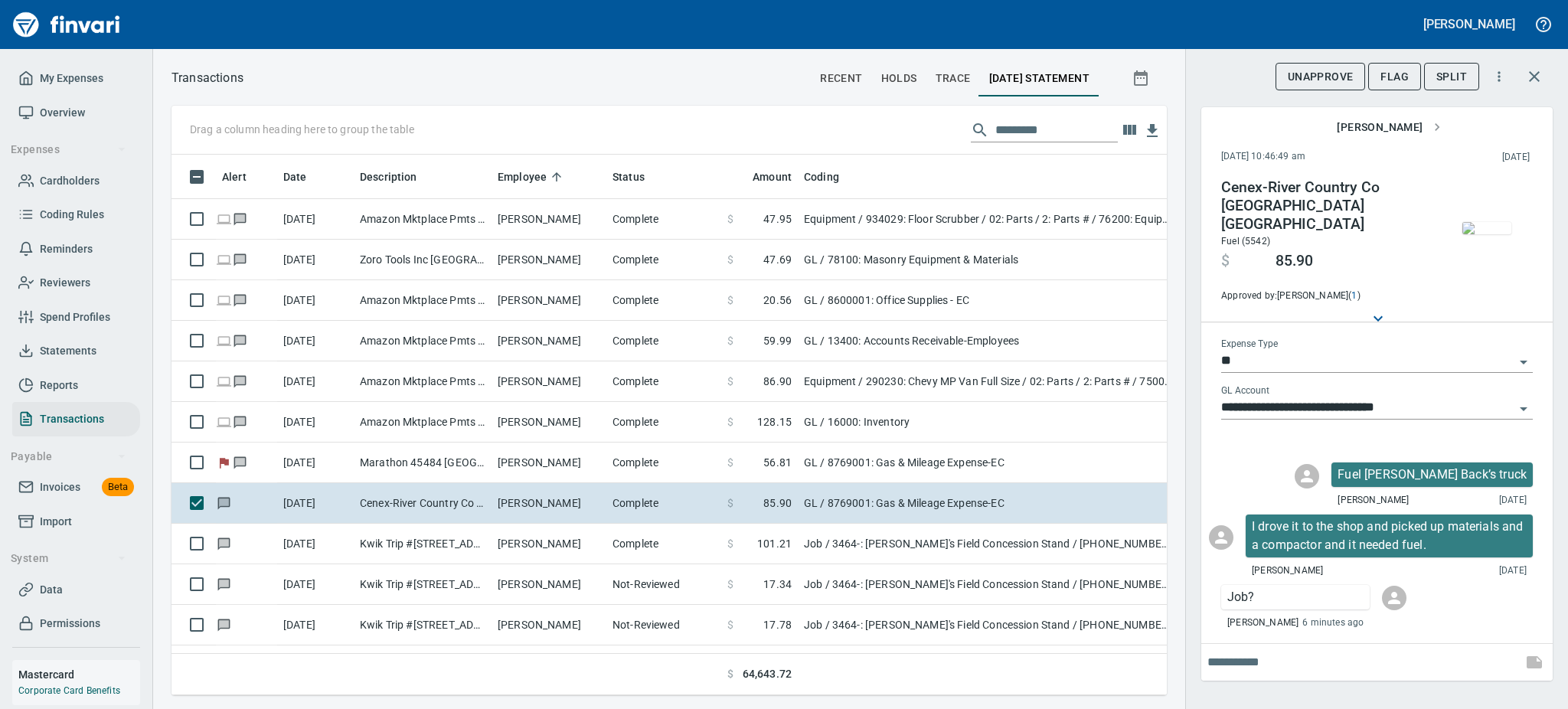
click at [1487, 222] on img "button" at bounding box center [1487, 228] width 49 height 12
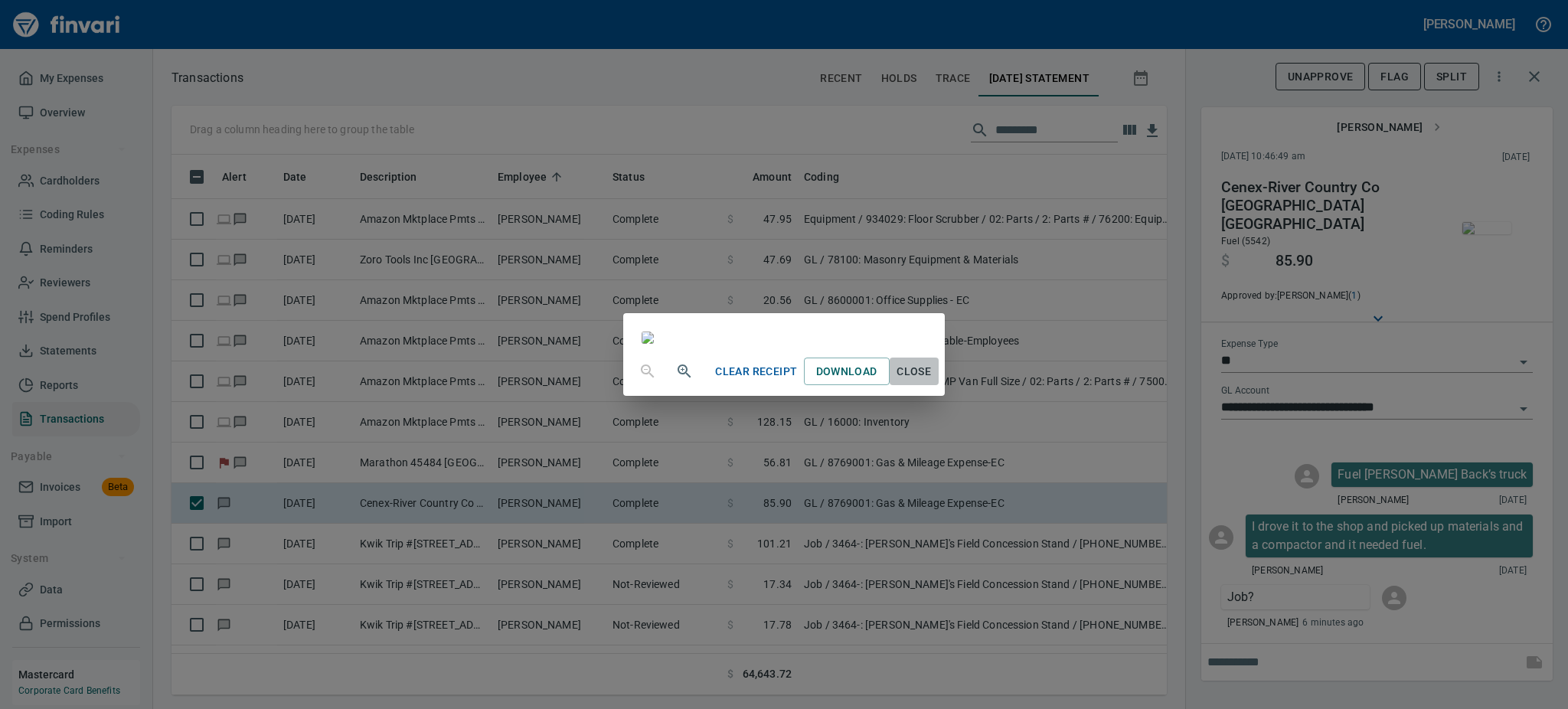
click at [933, 381] on span "Close" at bounding box center [914, 372] width 37 height 19
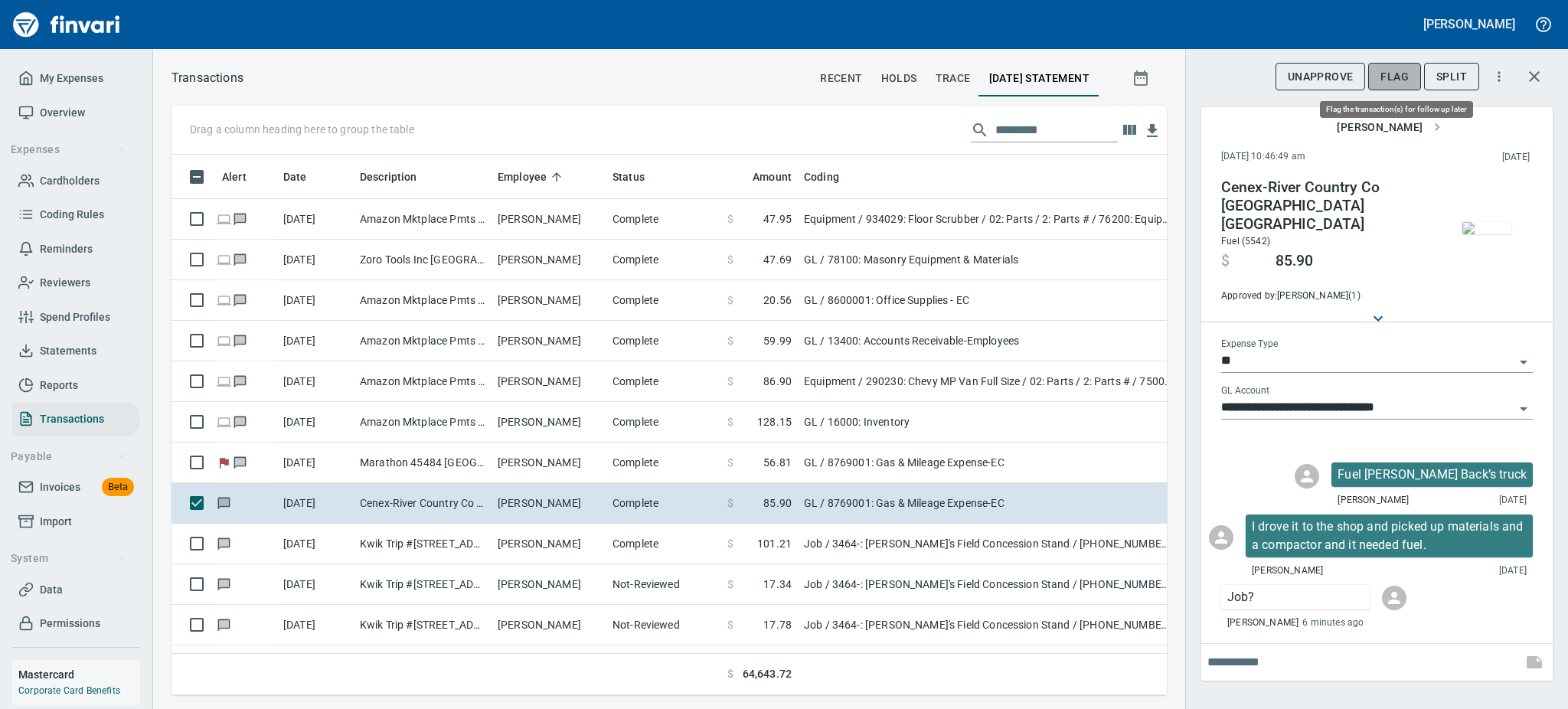
click at [1381, 75] on span "Flag" at bounding box center [1395, 77] width 28 height 19
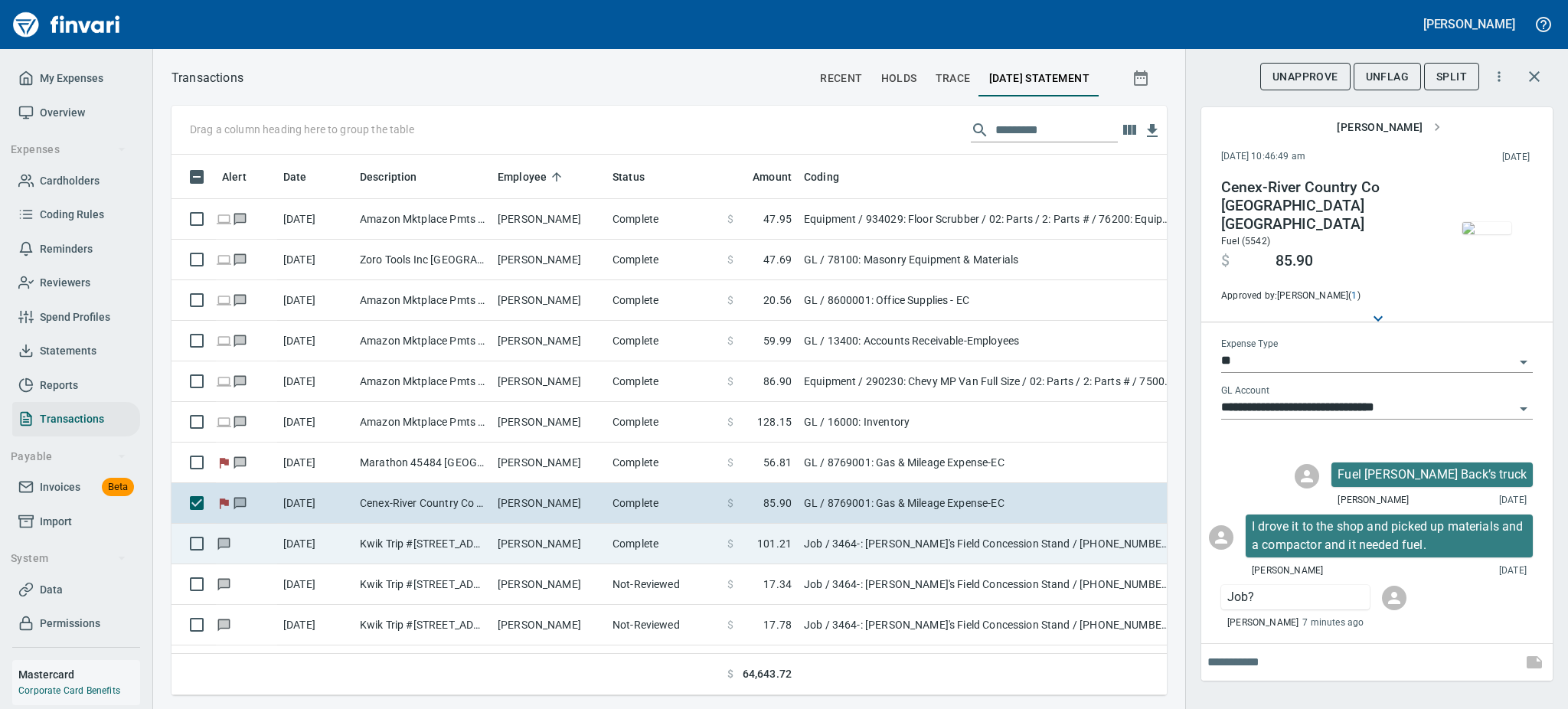
click at [464, 545] on td "Kwik Trip #[STREET_ADDRESS]" at bounding box center [422, 544] width 138 height 40
type input "***"
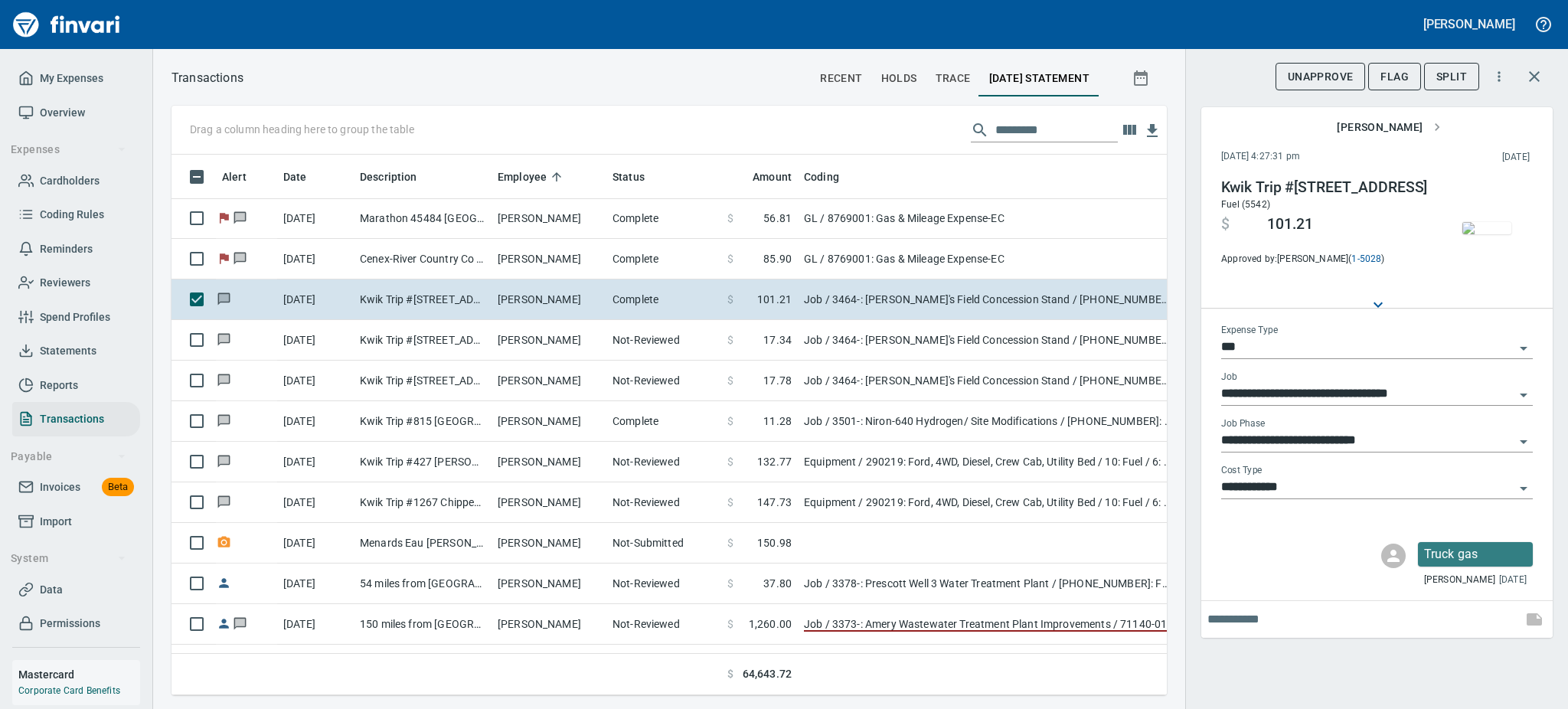
scroll to position [286, 0]
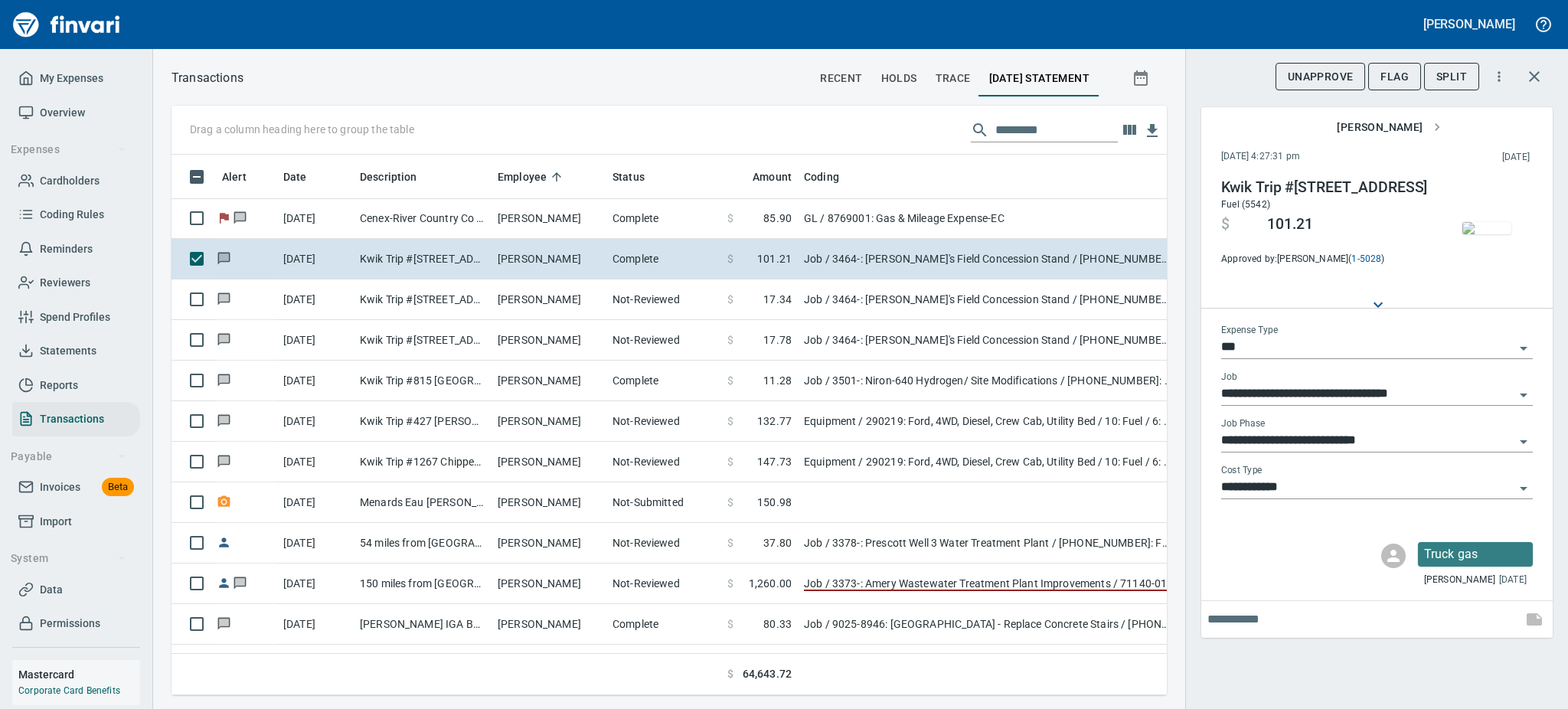
click at [1475, 222] on img "button" at bounding box center [1487, 228] width 49 height 12
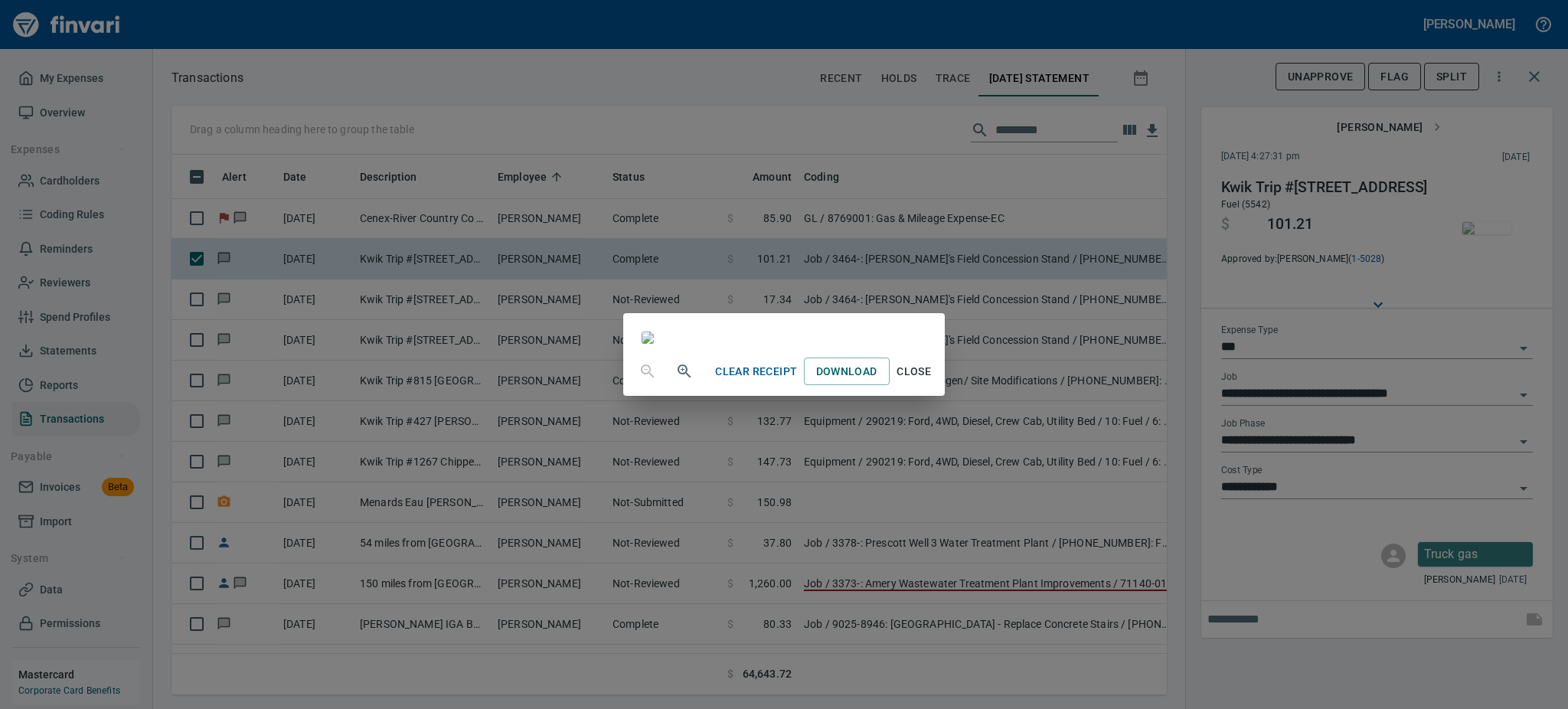
click at [933, 381] on span "Close" at bounding box center [914, 372] width 37 height 19
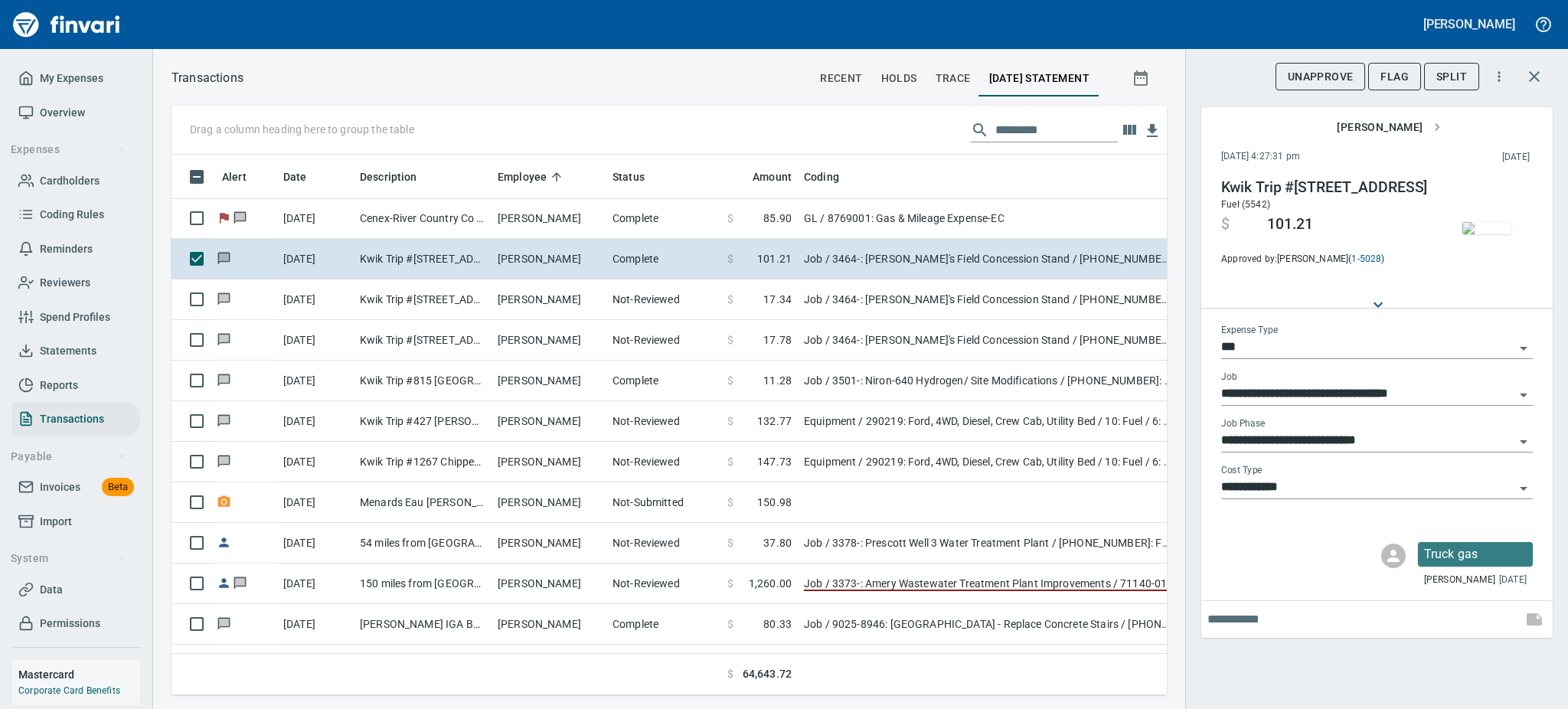
click at [1519, 436] on icon "Open" at bounding box center [1523, 442] width 18 height 18
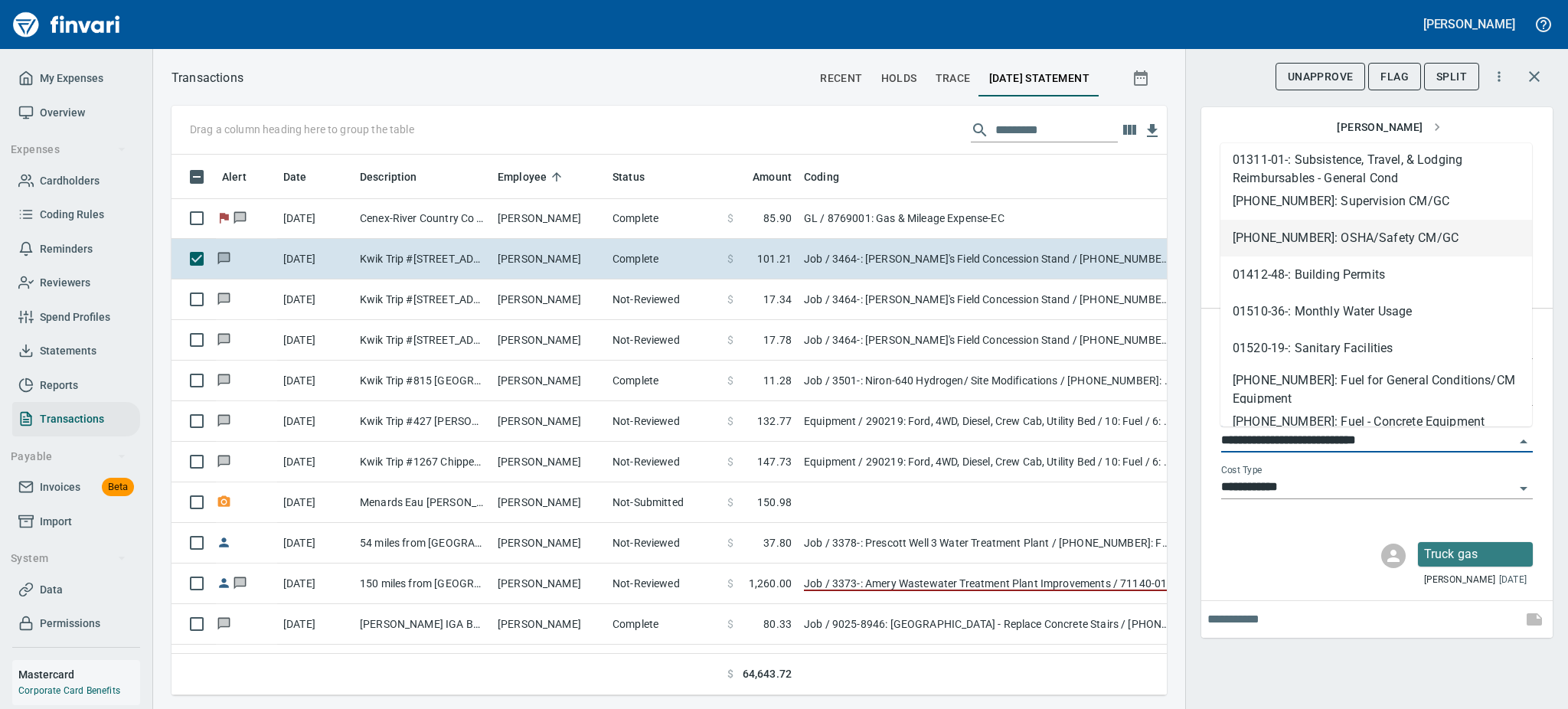
scroll to position [163, 0]
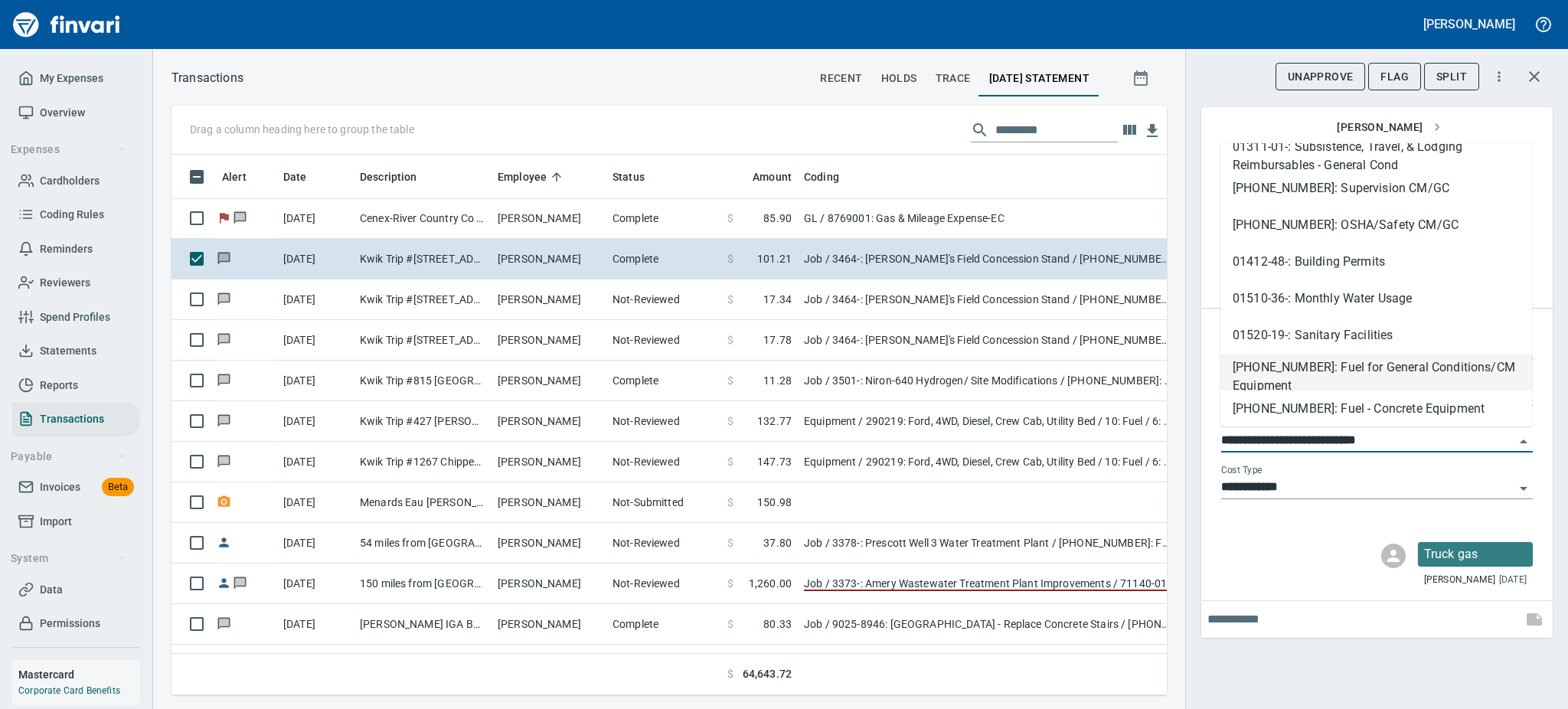
click at [1430, 366] on li "[PHONE_NUMBER]: Fuel for General Conditions/CM Equipment" at bounding box center [1376, 372] width 311 height 37
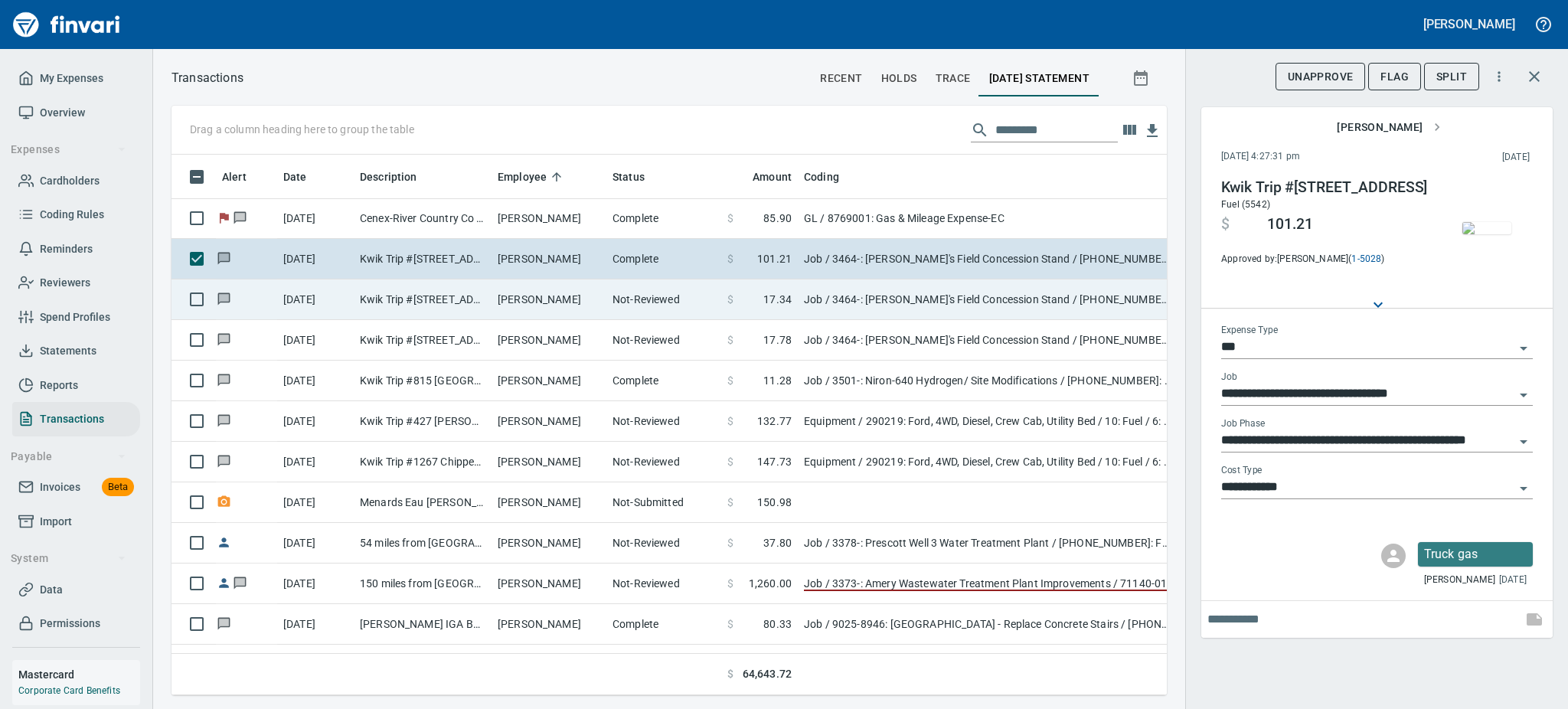
click at [455, 298] on td "Kwik Trip #[STREET_ADDRESS]" at bounding box center [422, 300] width 138 height 40
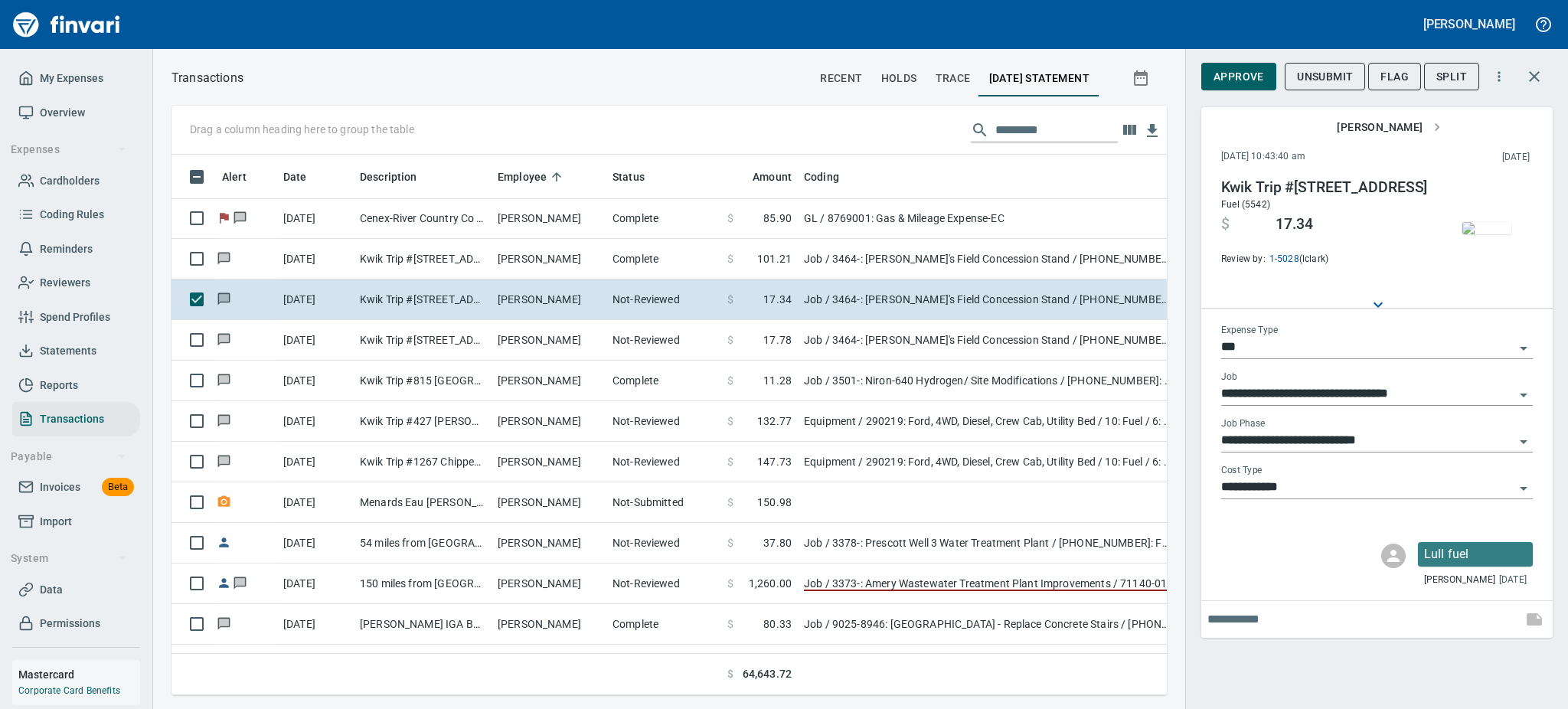
click at [1505, 222] on img "button" at bounding box center [1487, 228] width 49 height 12
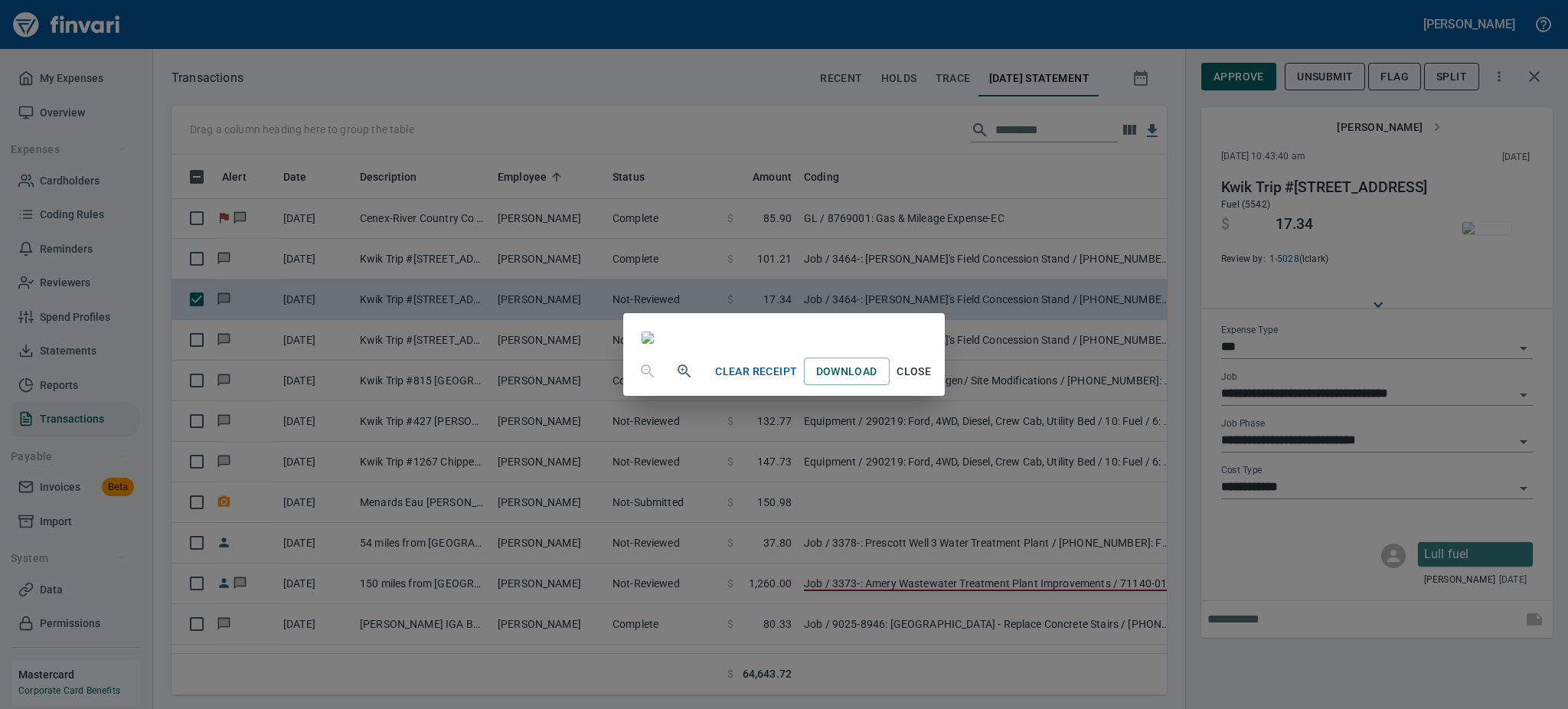
click at [933, 381] on span "Close" at bounding box center [914, 372] width 37 height 19
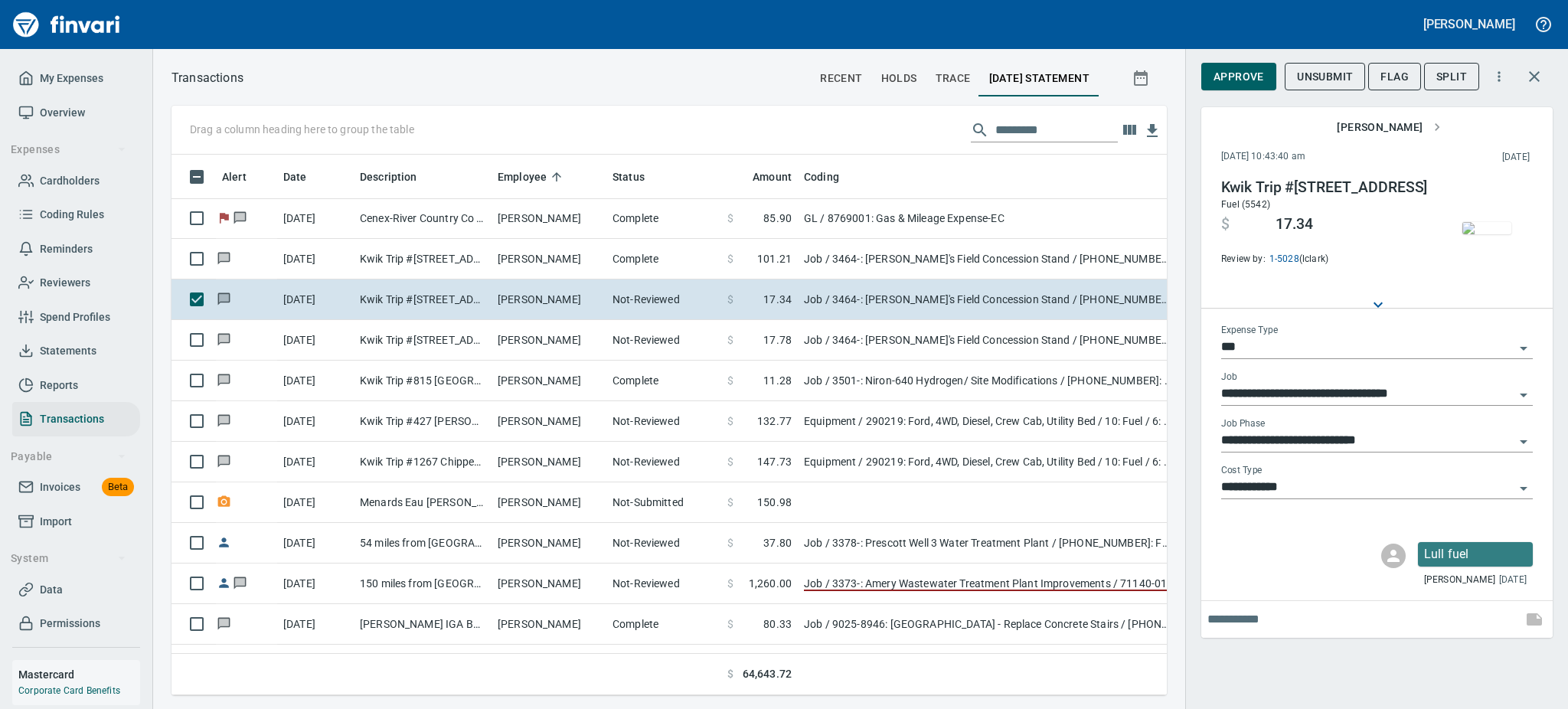
click at [1524, 439] on icon "Open" at bounding box center [1523, 442] width 18 height 18
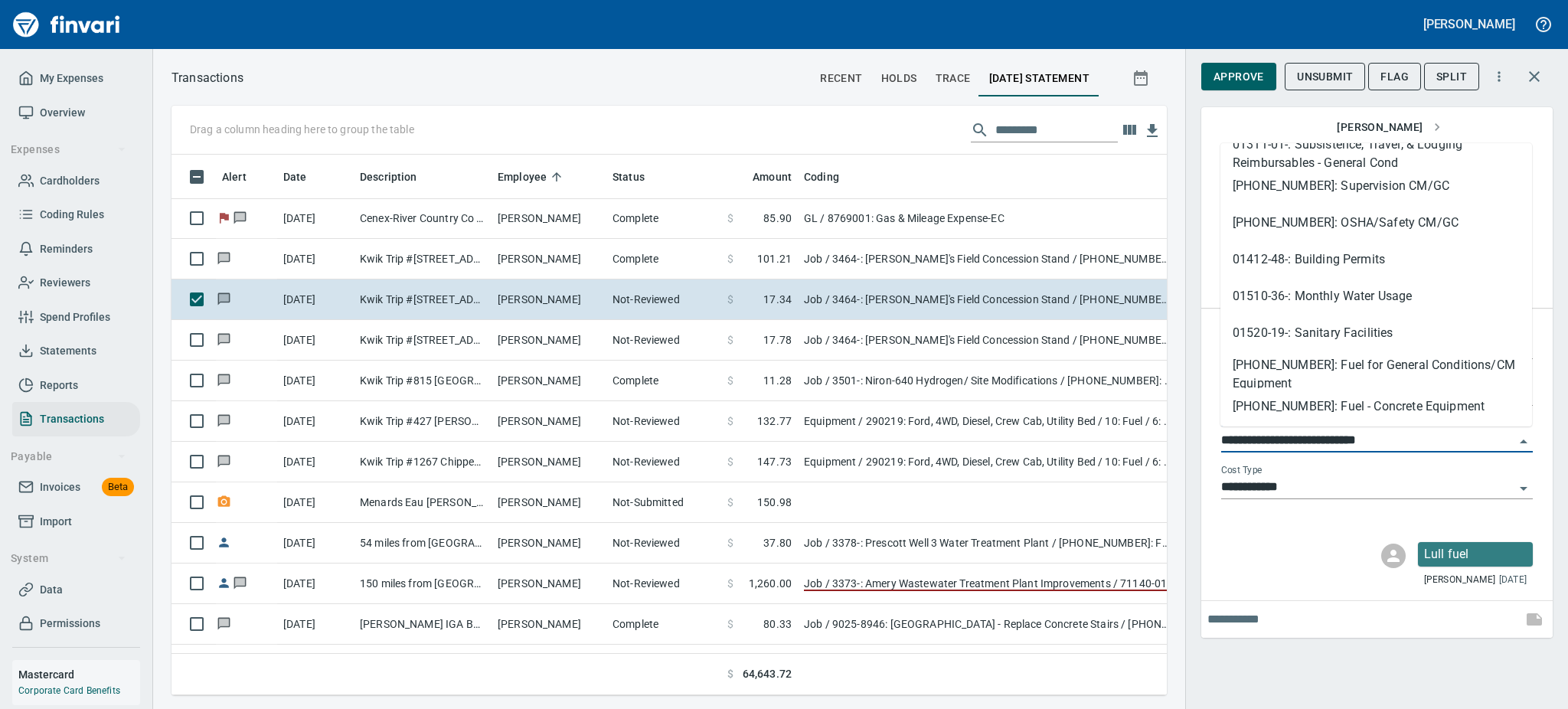
scroll to position [203, 0]
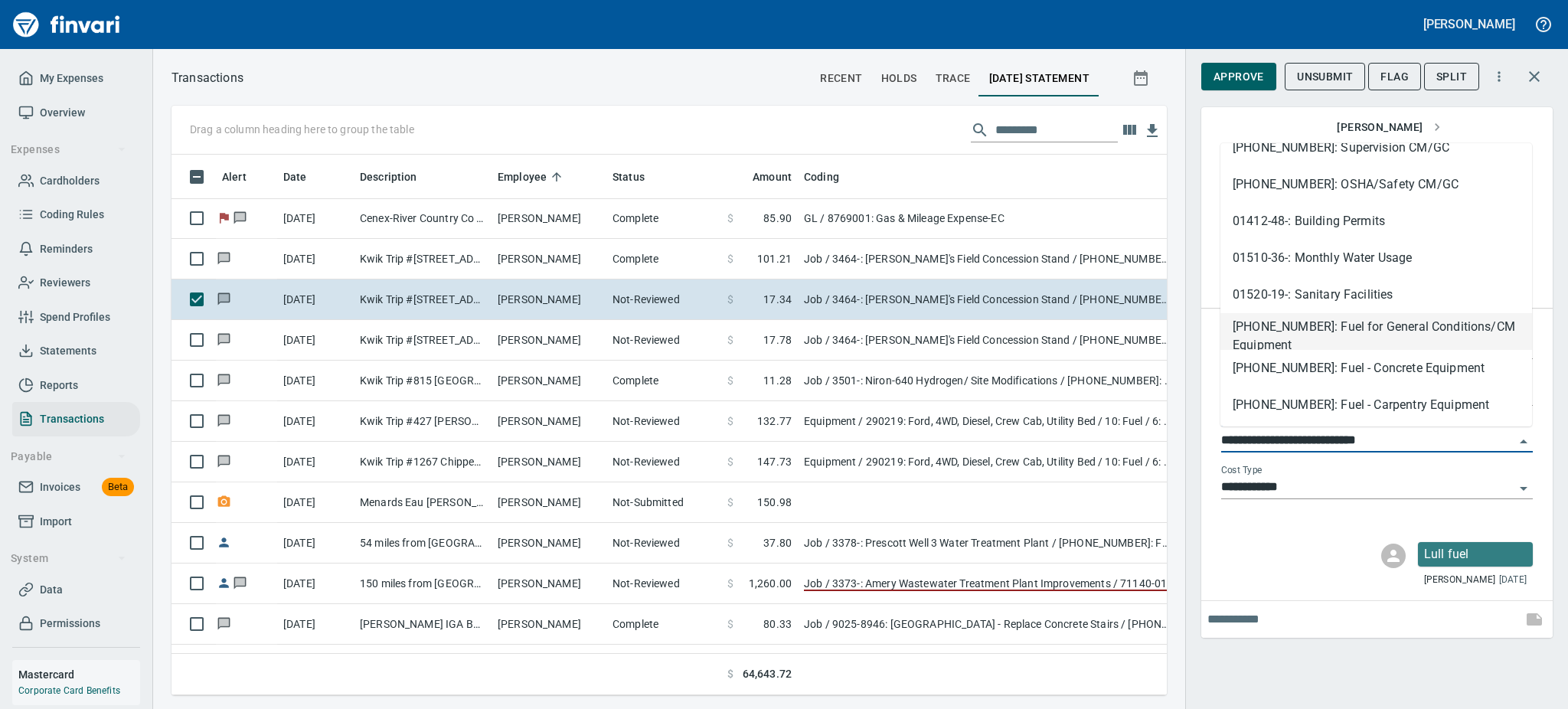
click at [1432, 333] on li "[PHONE_NUMBER]: Fuel for General Conditions/CM Equipment" at bounding box center [1376, 332] width 311 height 37
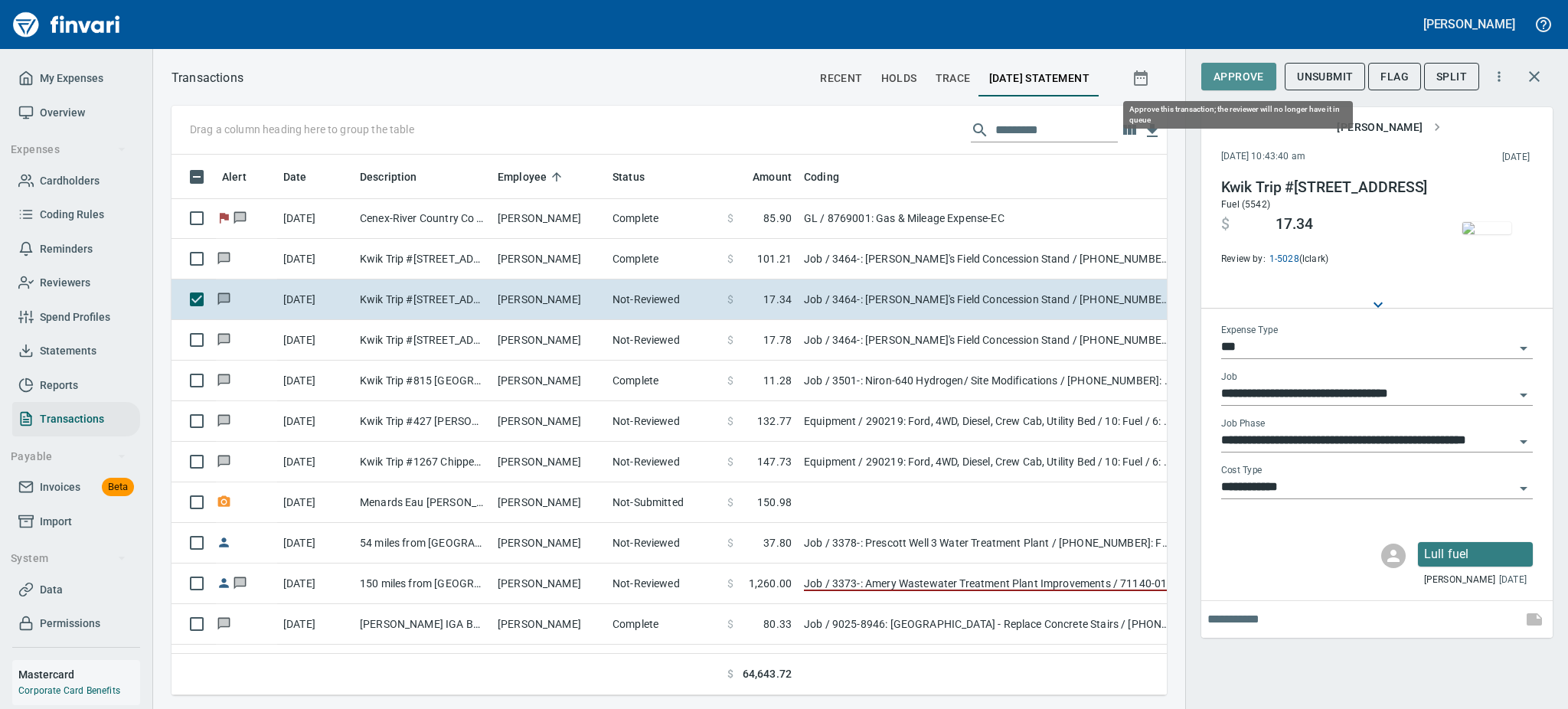
click at [1248, 84] on span "Approve" at bounding box center [1238, 77] width 50 height 19
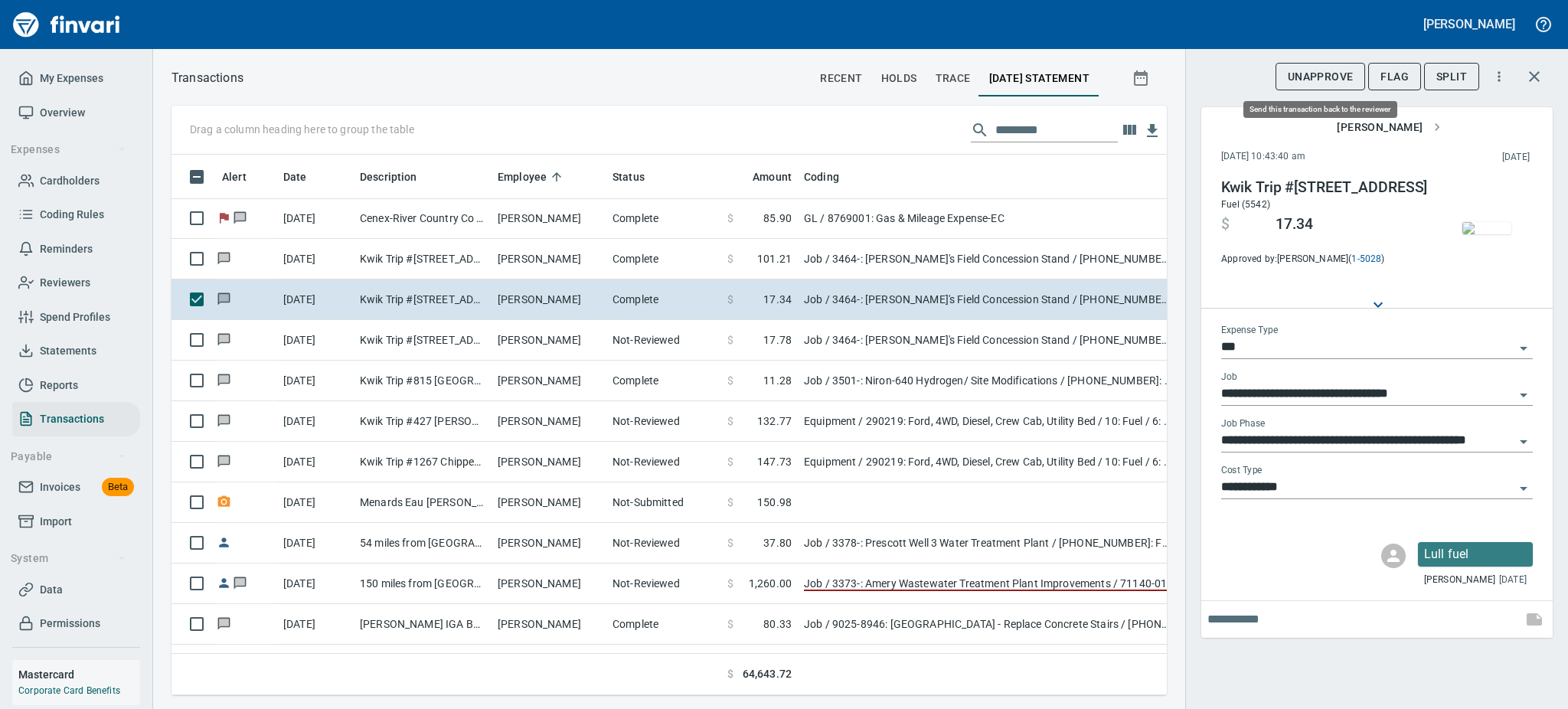
scroll to position [507, 961]
click at [1391, 80] on span "Flag" at bounding box center [1395, 77] width 28 height 19
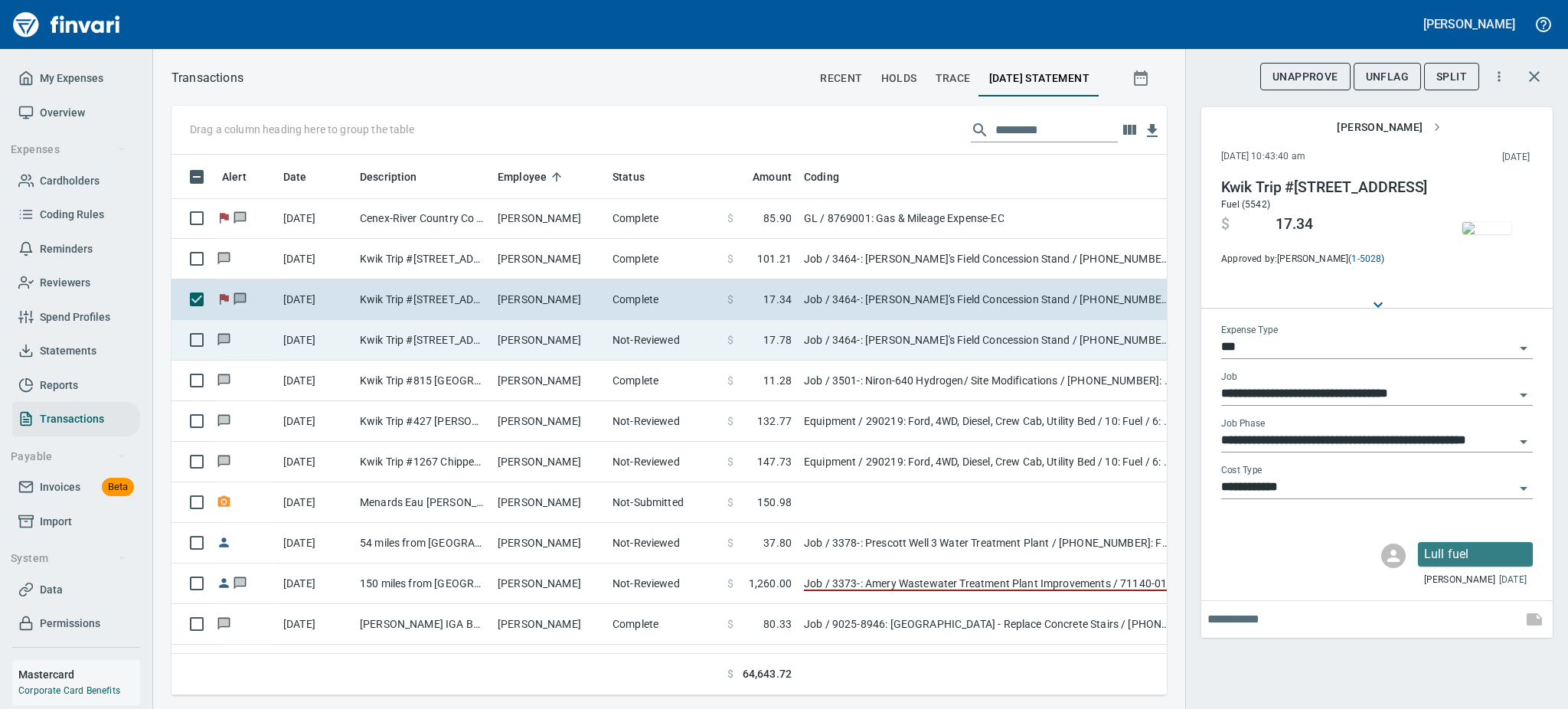
click at [445, 347] on td "Kwik Trip #[STREET_ADDRESS]" at bounding box center [422, 340] width 138 height 40
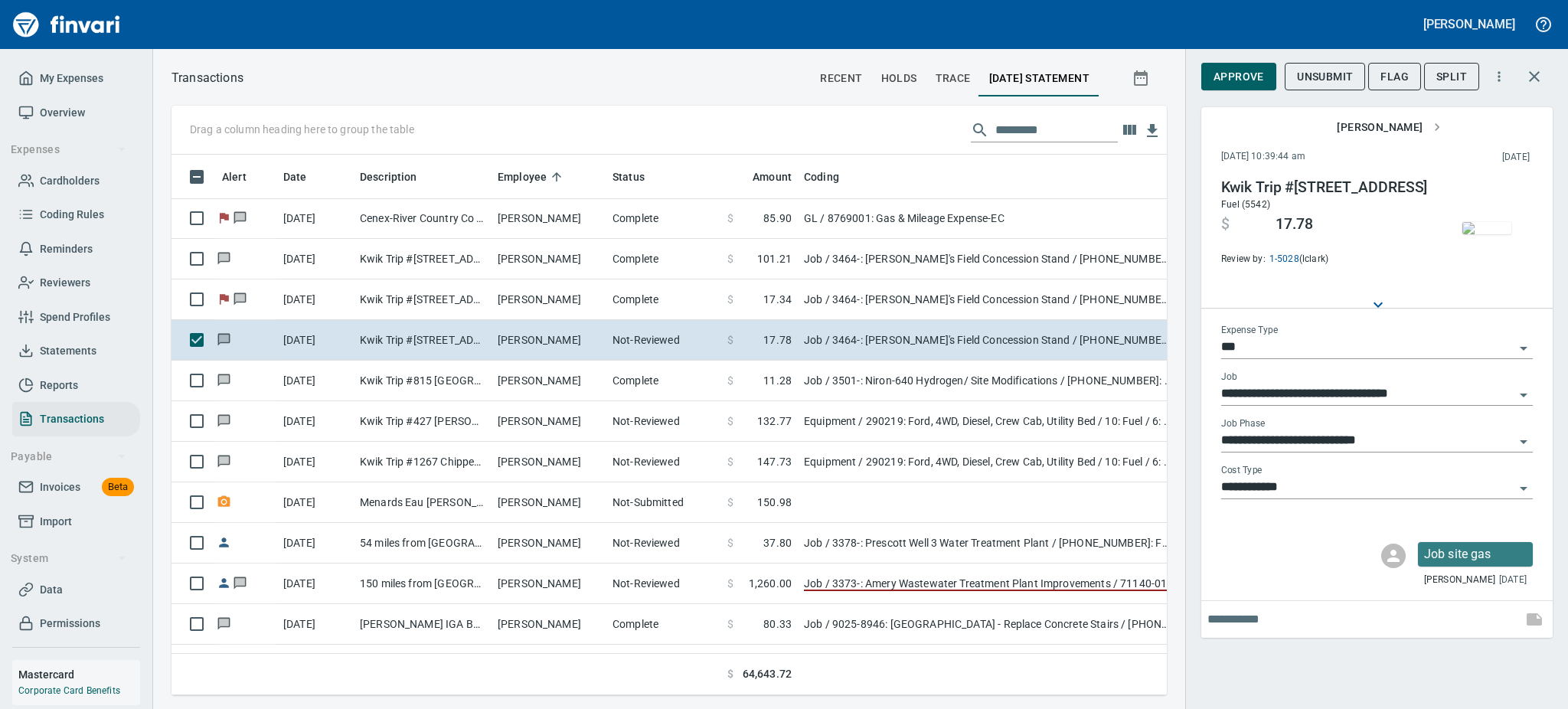
click at [1516, 233] on span "button" at bounding box center [1486, 228] width 64 height 12
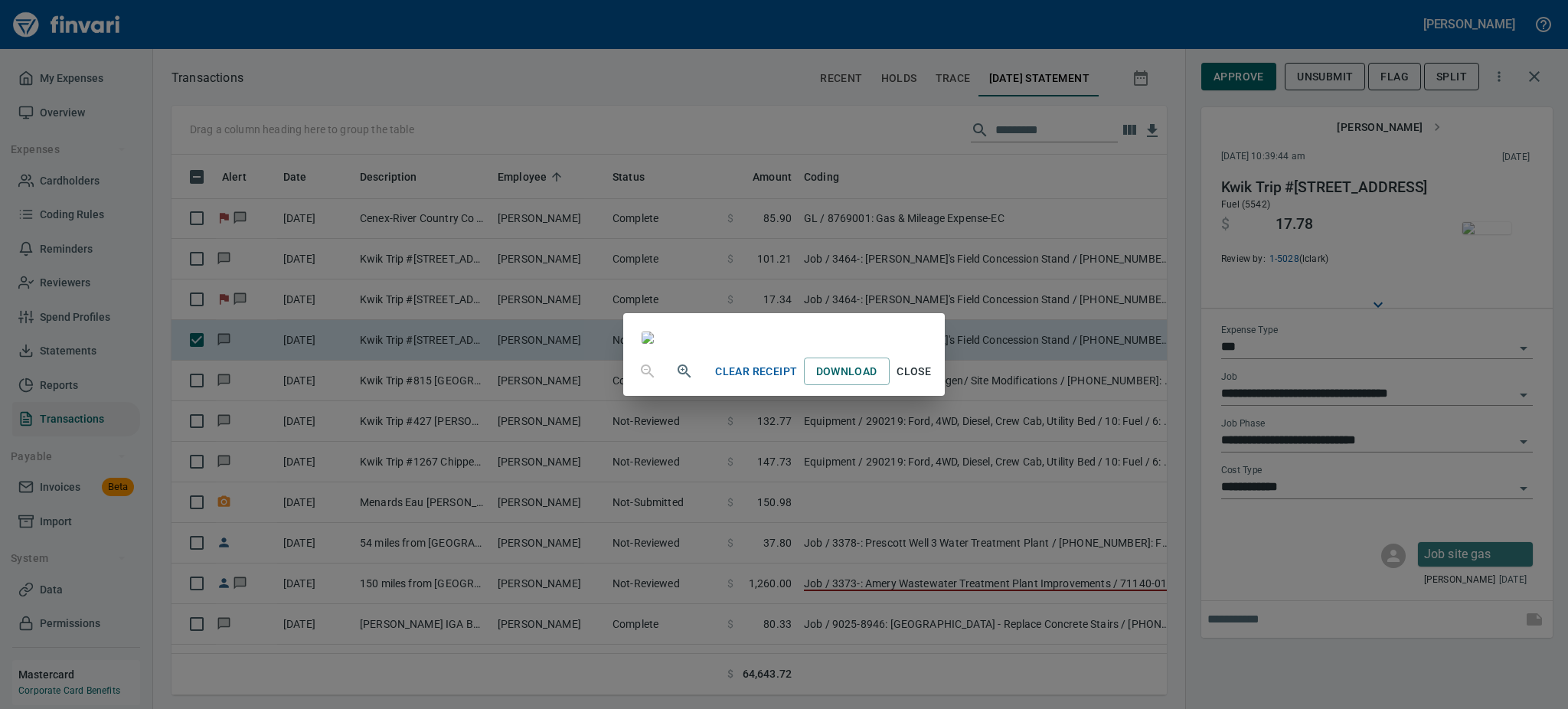
scroll to position [143, 0]
click at [933, 381] on span "Close" at bounding box center [914, 372] width 37 height 19
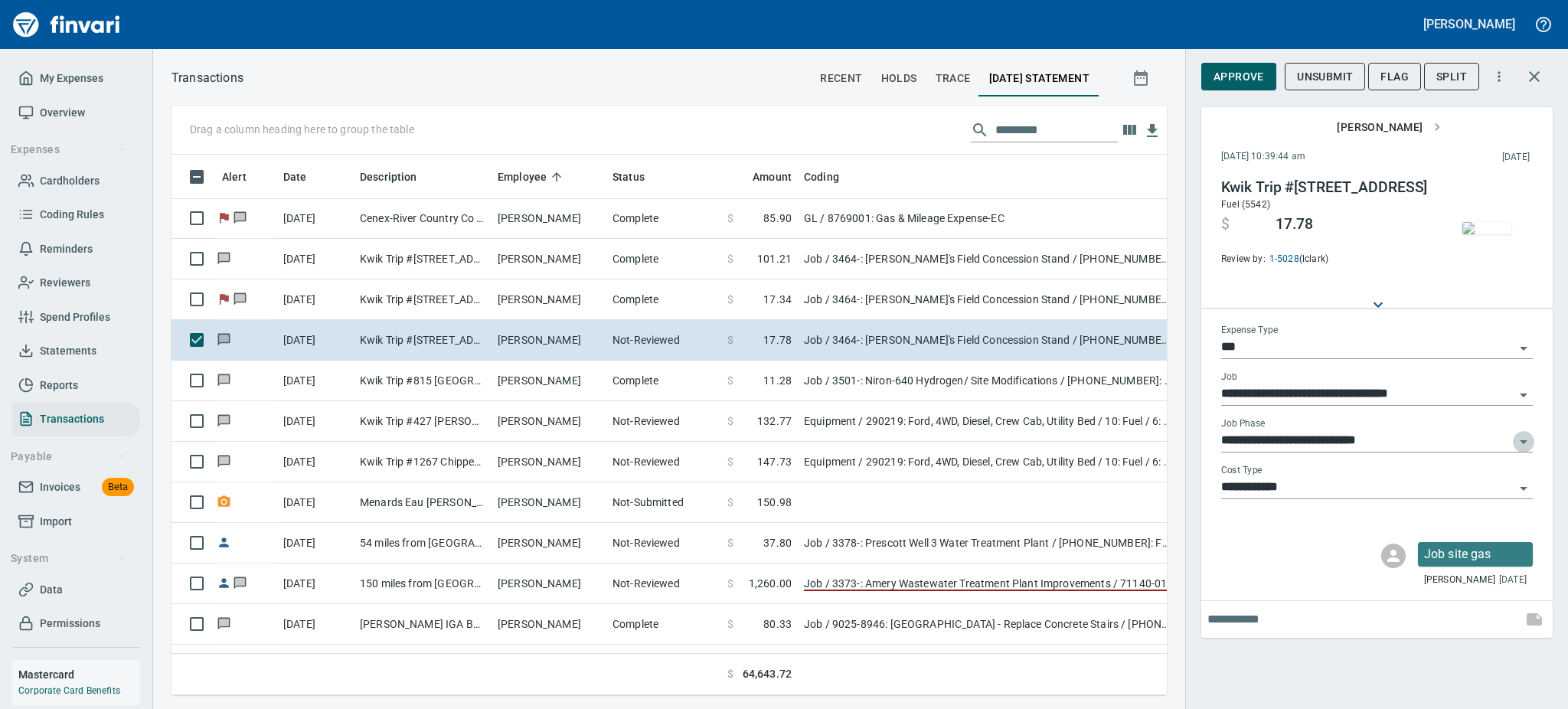
click at [1523, 436] on icon "Open" at bounding box center [1523, 442] width 18 height 18
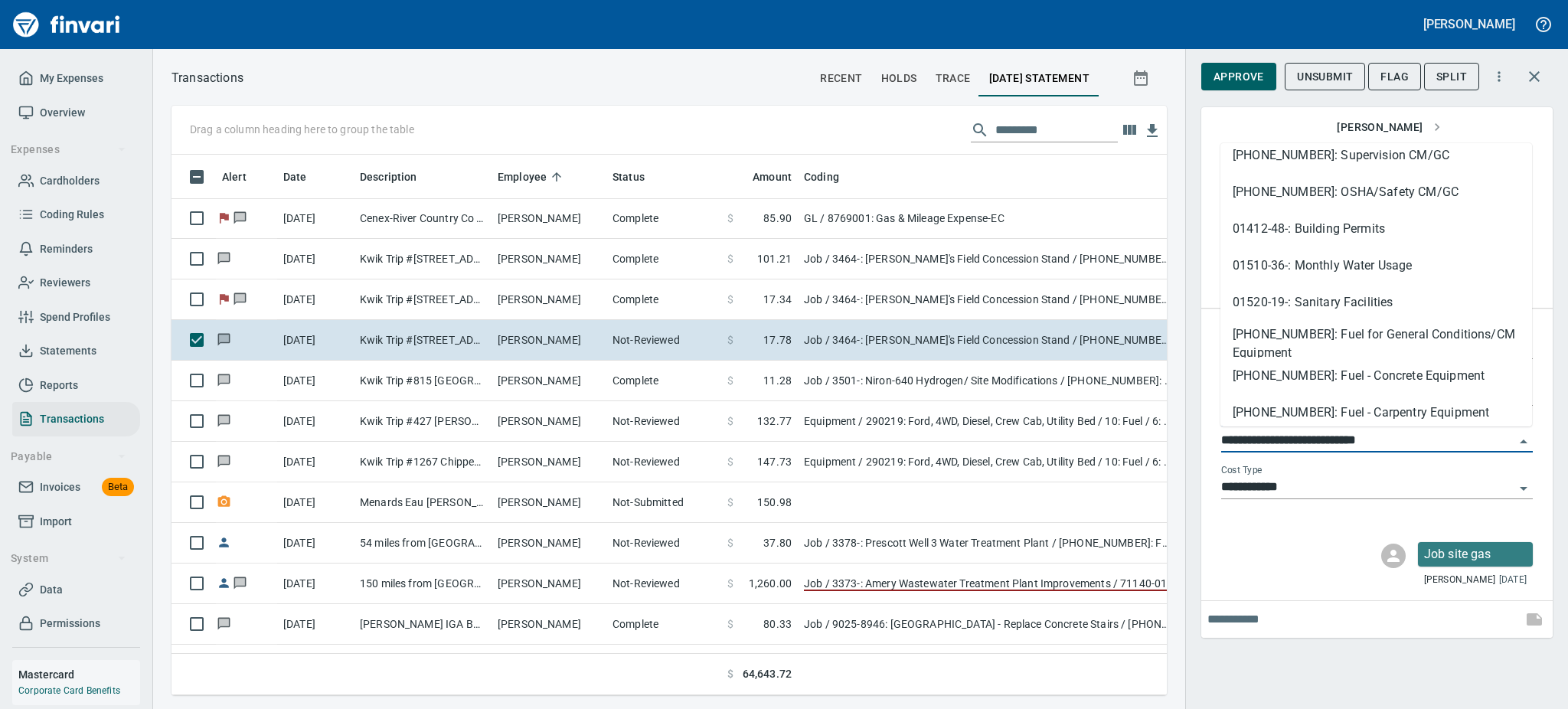
scroll to position [203, 0]
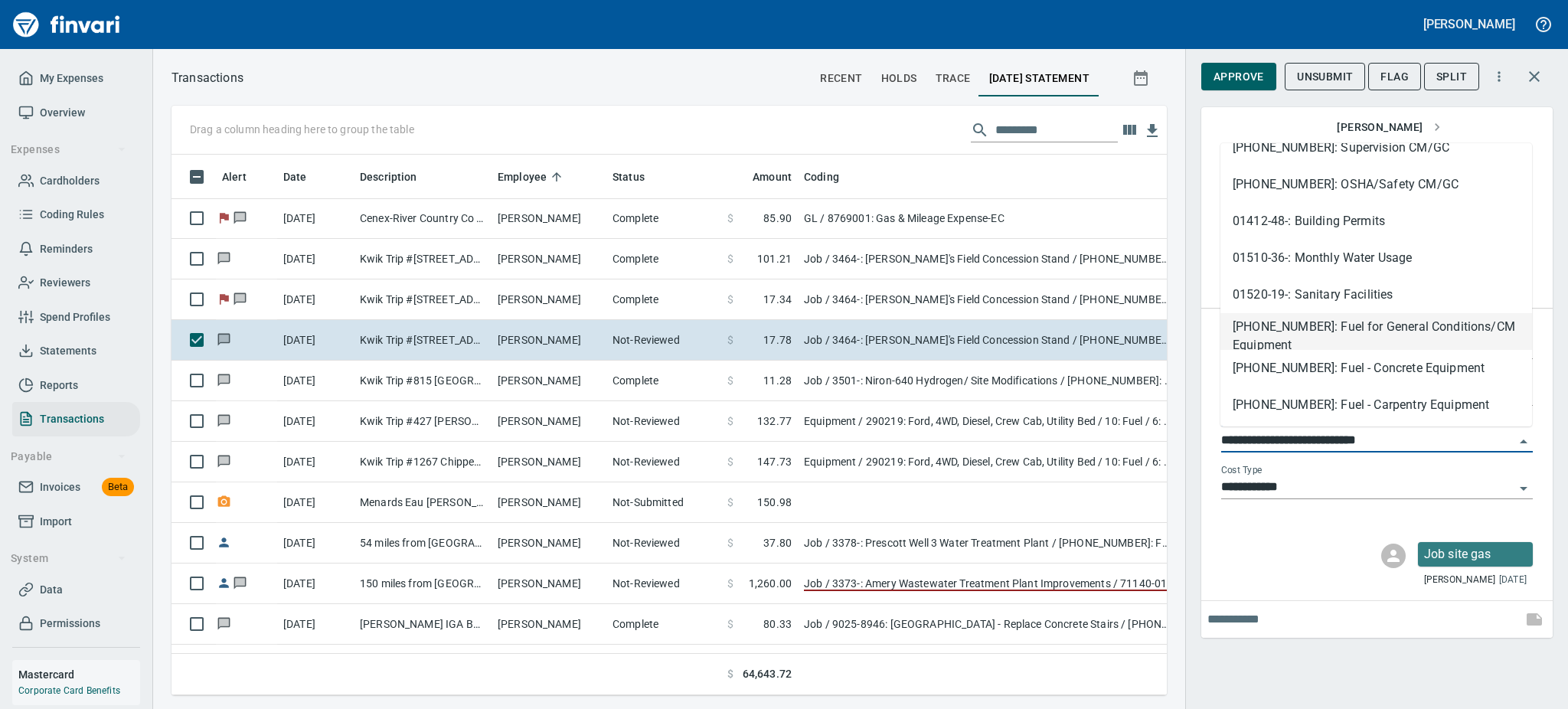
click at [1391, 317] on li "[PHONE_NUMBER]: Fuel for General Conditions/CM Equipment" at bounding box center [1376, 332] width 311 height 37
type input "**********"
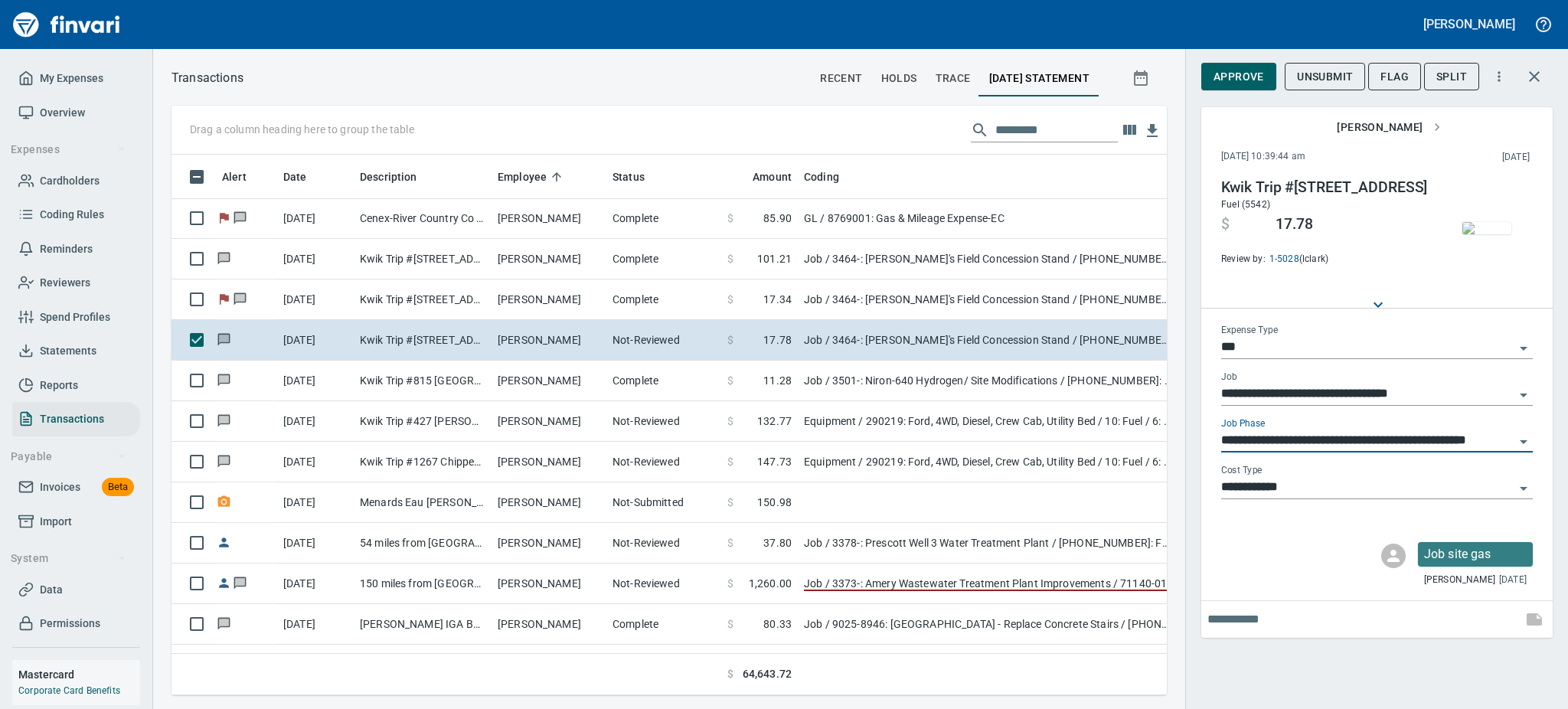
click at [1498, 229] on img "button" at bounding box center [1487, 228] width 49 height 12
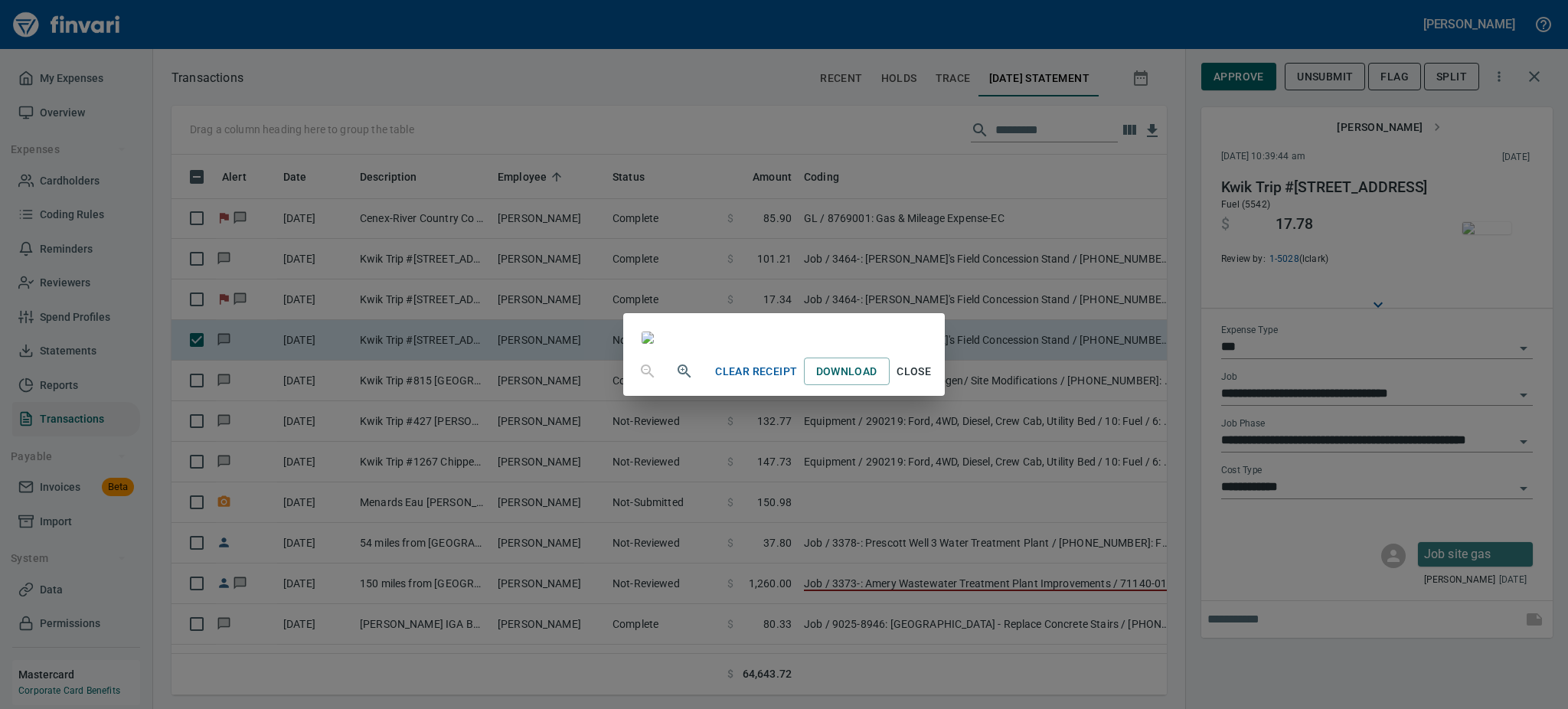
scroll to position [191, 0]
click at [933, 381] on span "Close" at bounding box center [914, 372] width 37 height 19
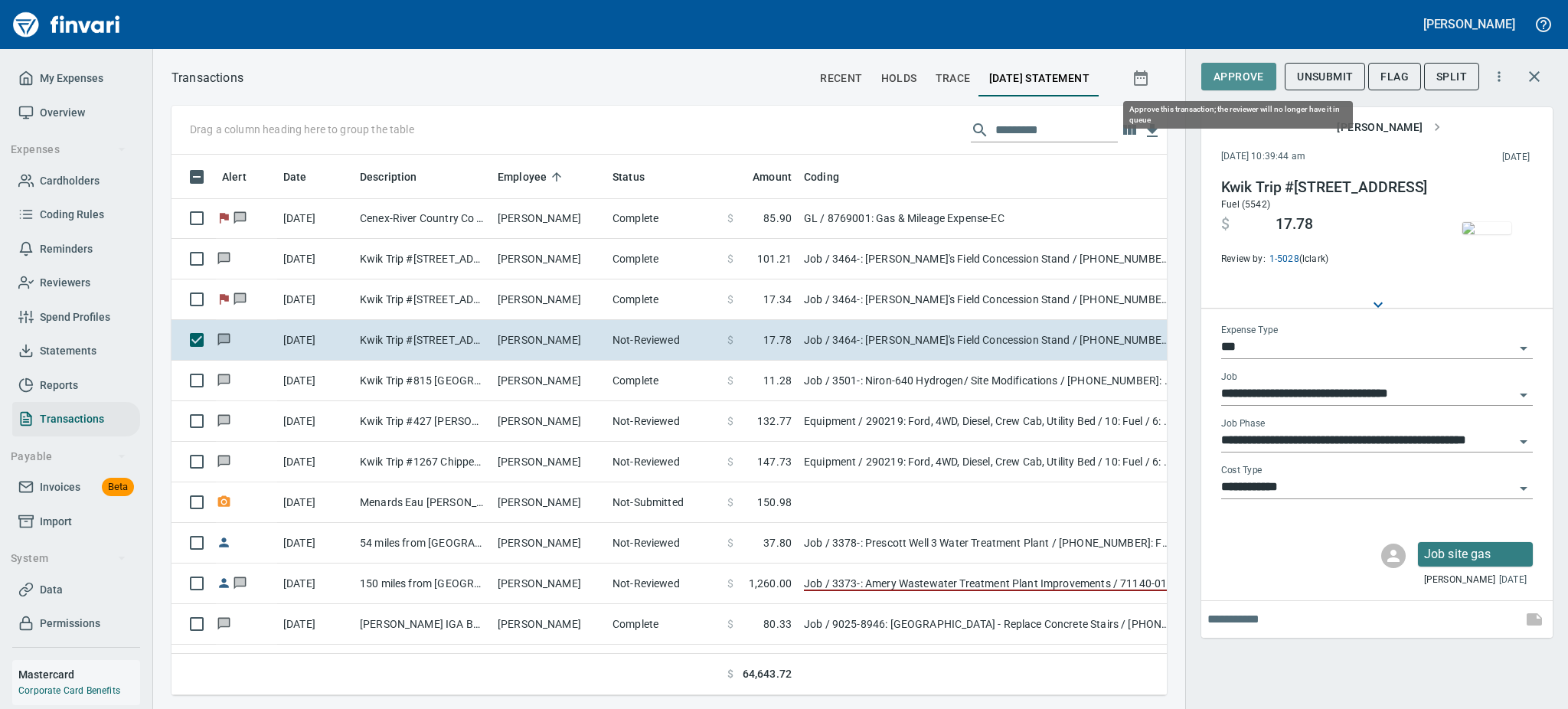
click at [1221, 79] on span "Approve" at bounding box center [1238, 77] width 50 height 19
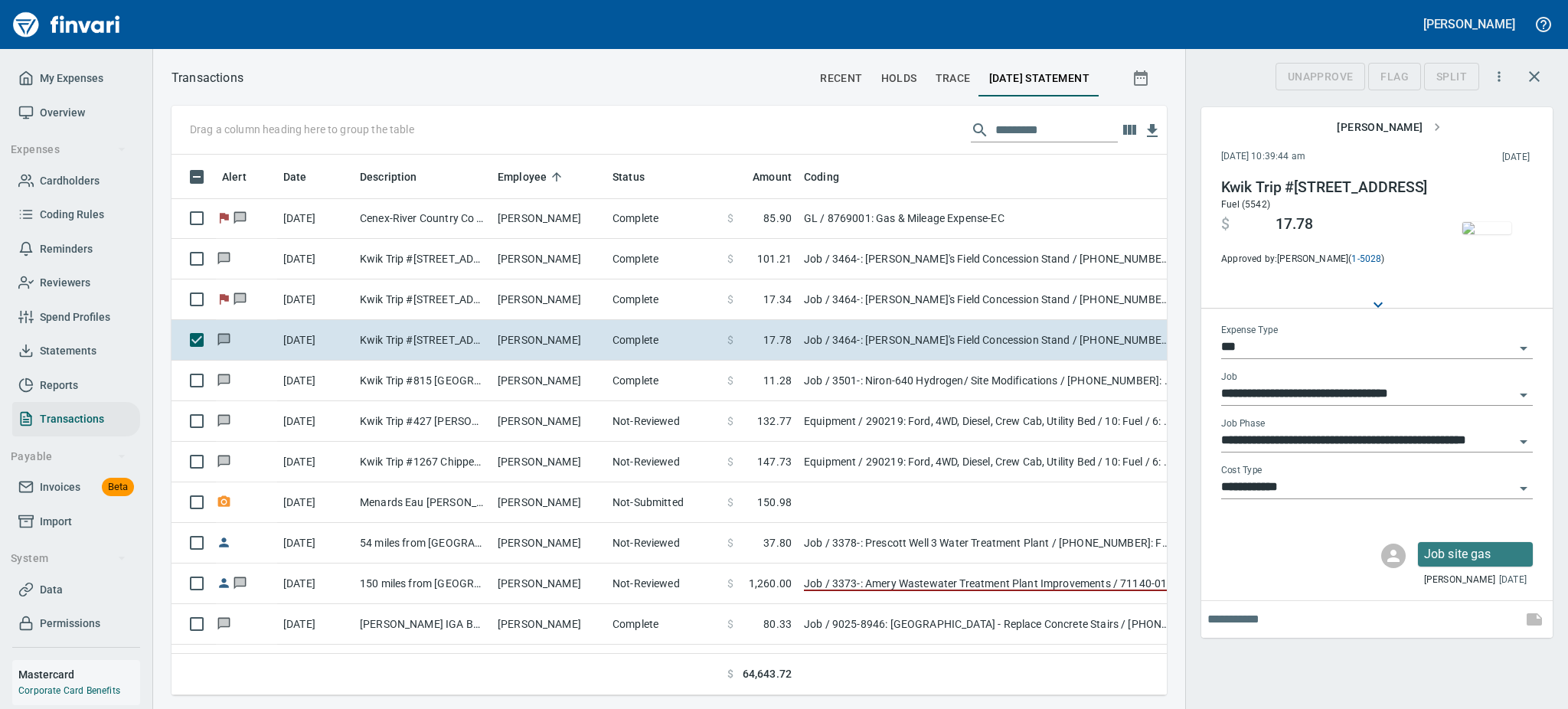
scroll to position [507, 961]
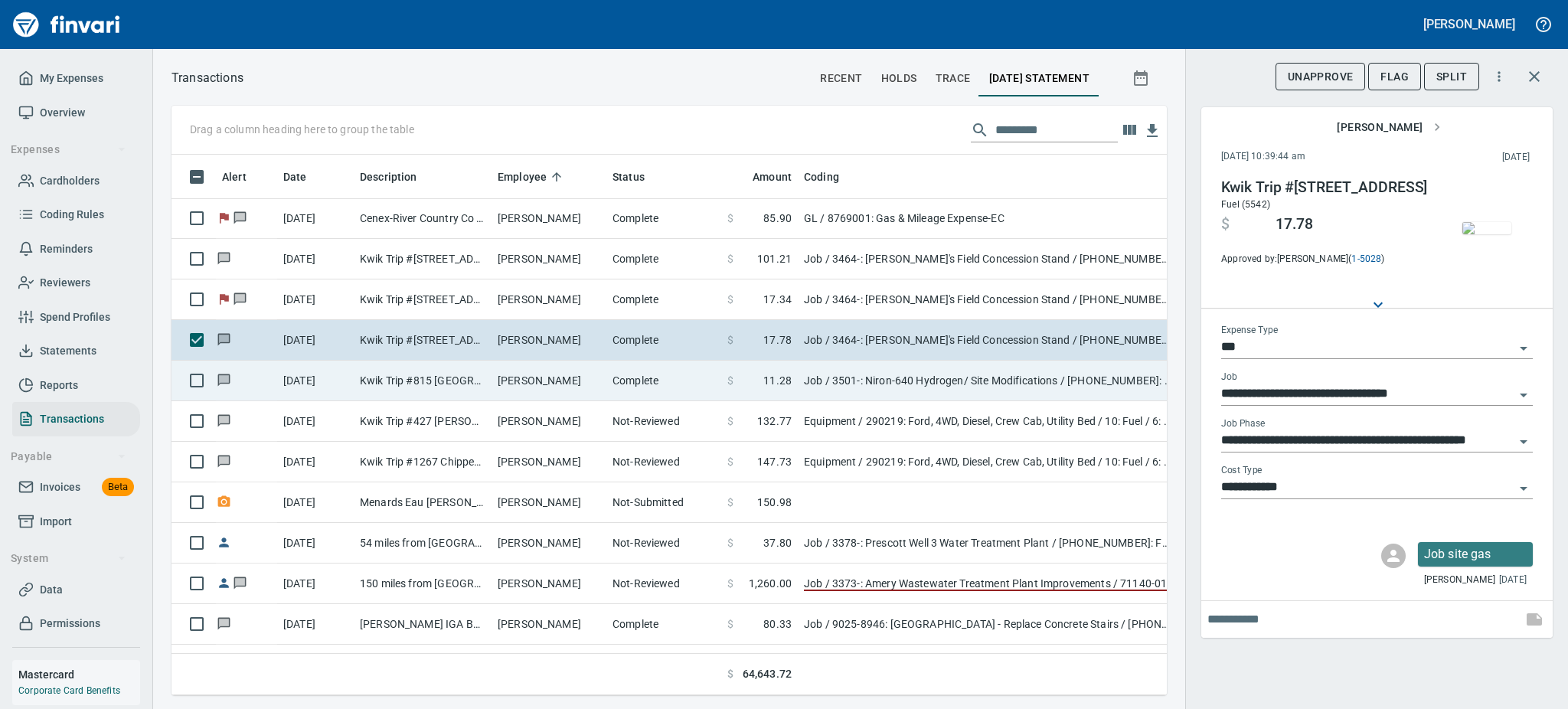
click at [496, 385] on td "[PERSON_NAME]" at bounding box center [549, 381] width 115 height 40
type input "**********"
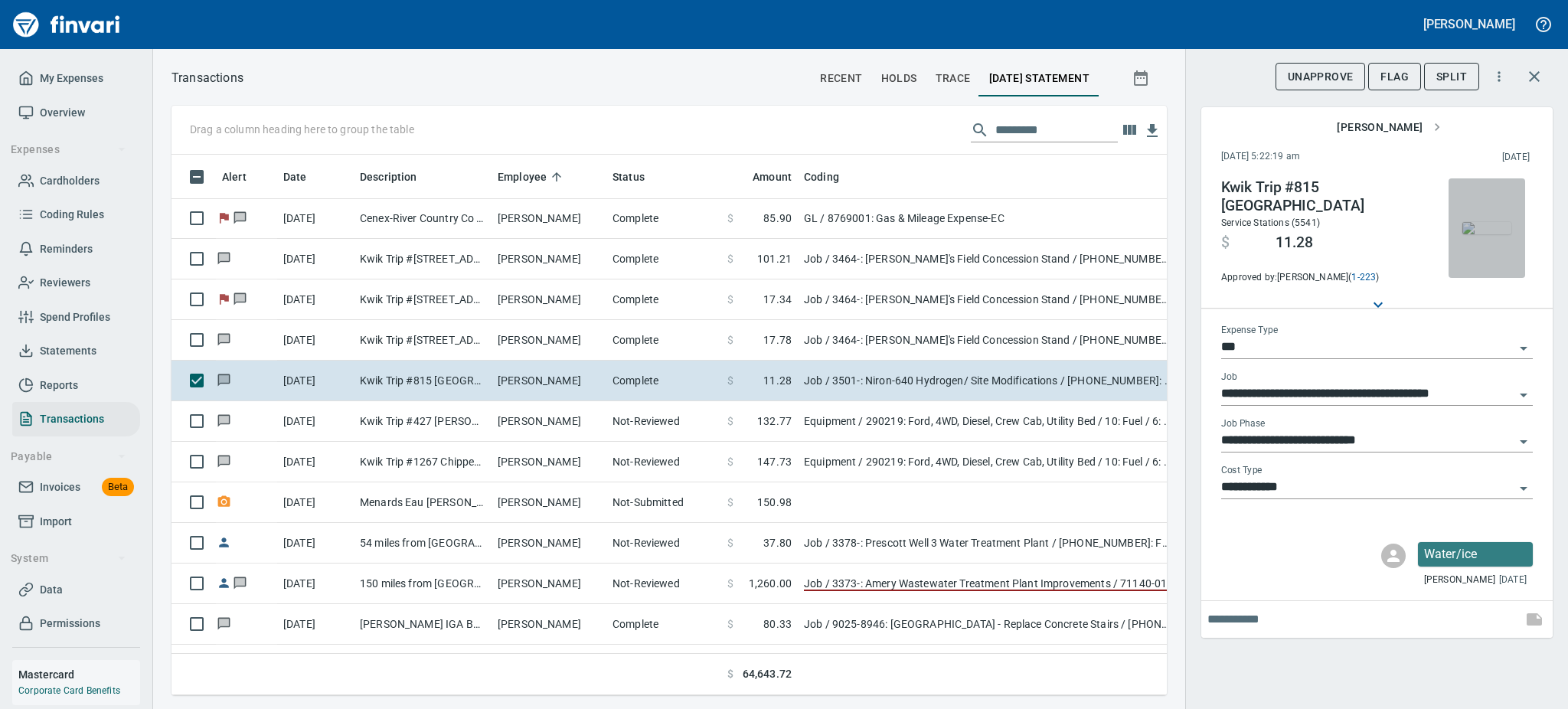
click at [1488, 222] on img "button" at bounding box center [1487, 228] width 49 height 12
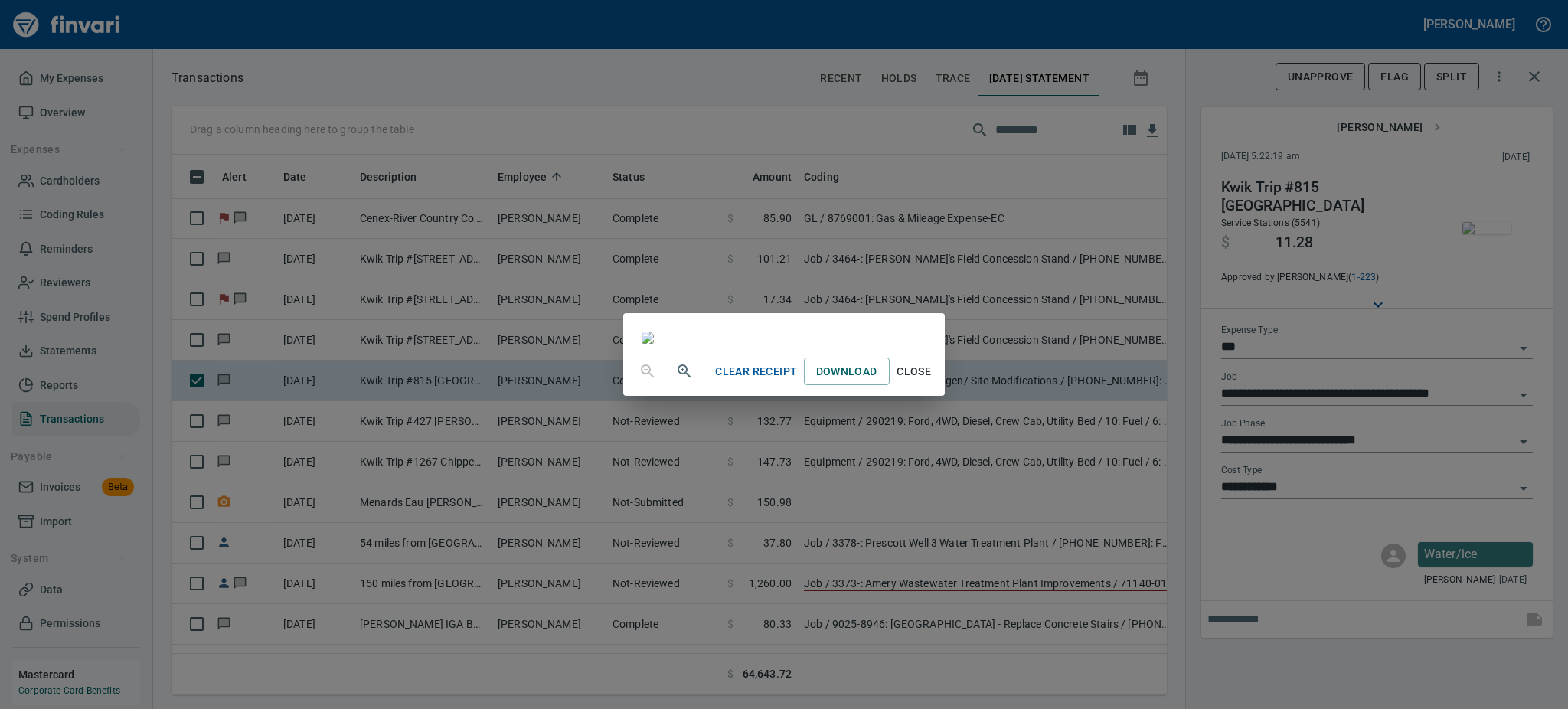
scroll to position [139, 0]
click at [933, 381] on span "Close" at bounding box center [914, 372] width 37 height 19
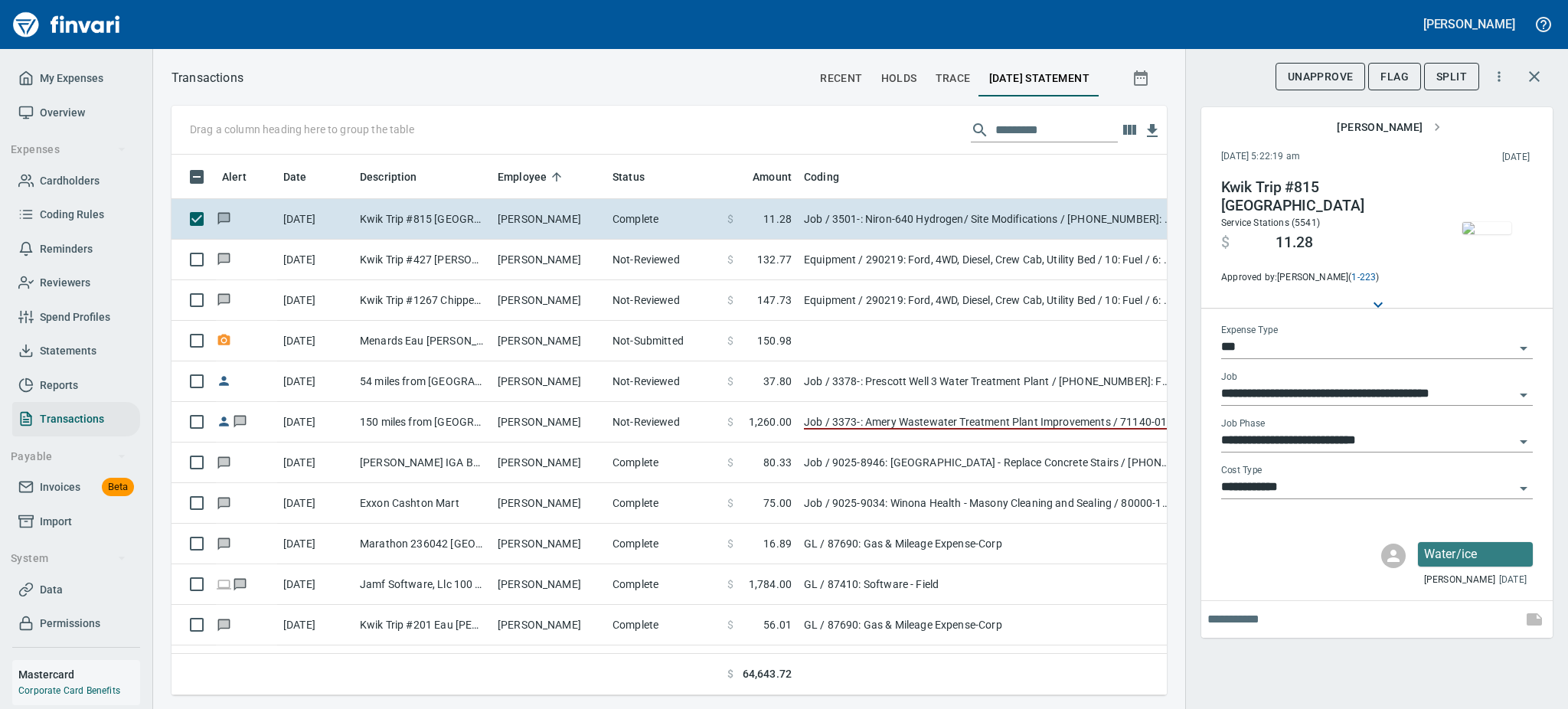
scroll to position [449, 0]
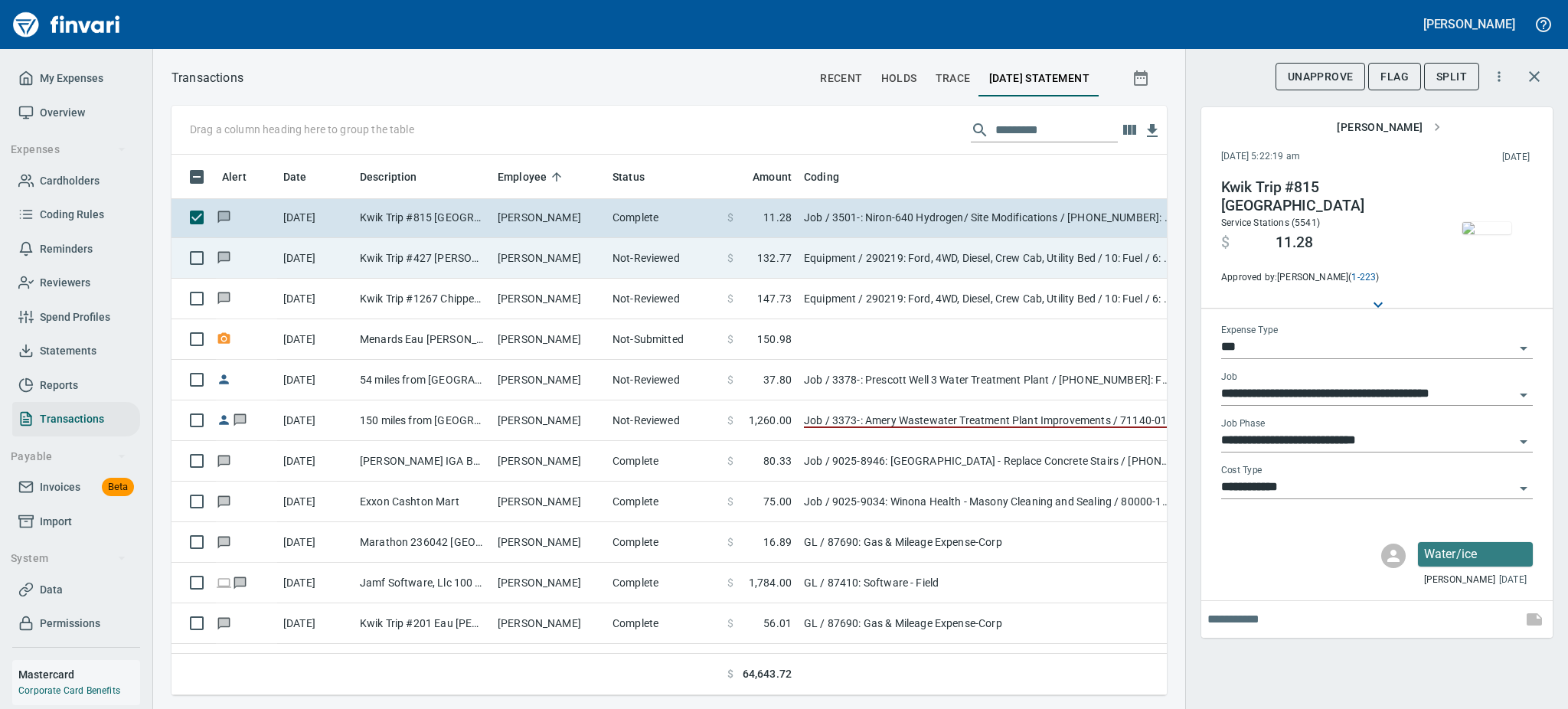
click at [480, 254] on td "Kwik Trip #427 [PERSON_NAME] [GEOGRAPHIC_DATA]" at bounding box center [422, 259] width 138 height 40
type input "*********"
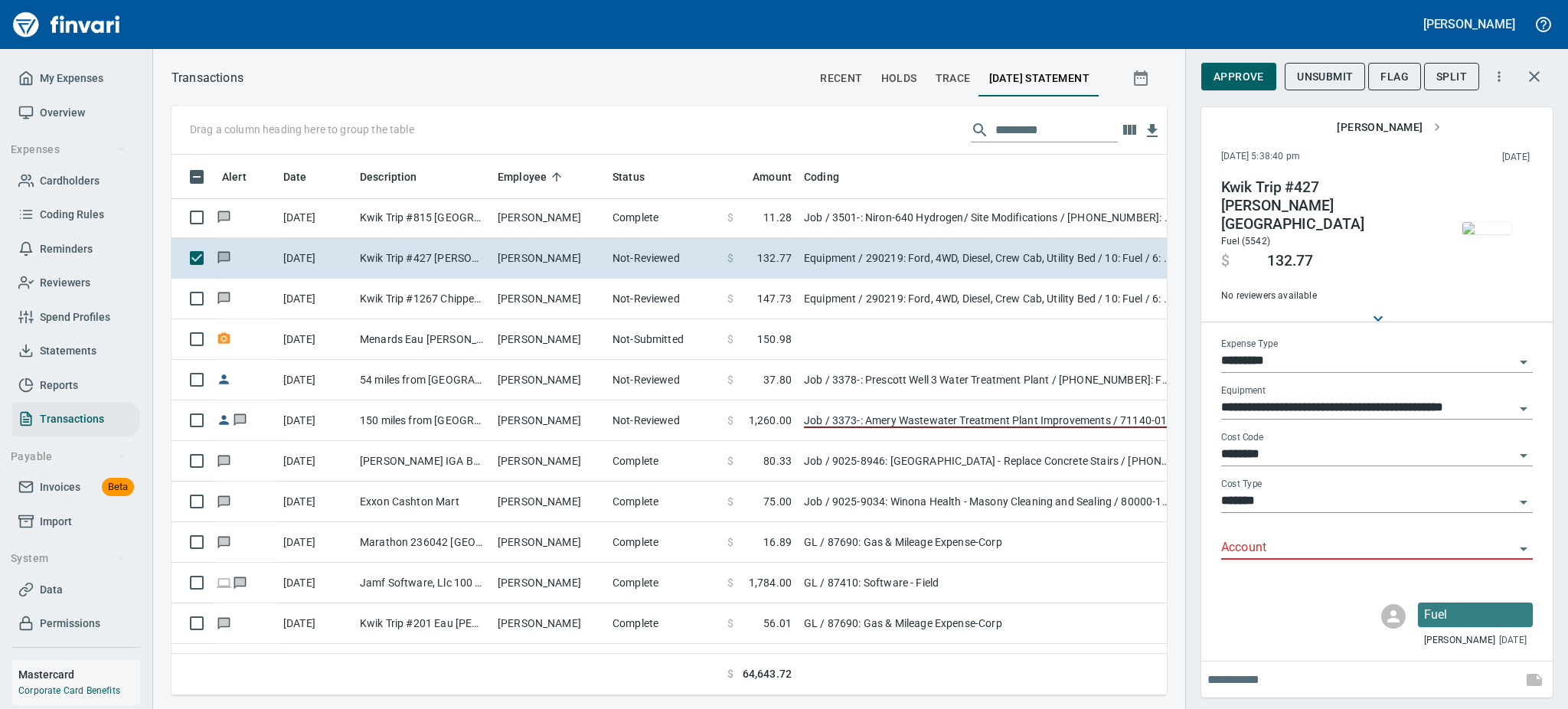
click at [1484, 227] on img "button" at bounding box center [1487, 228] width 49 height 12
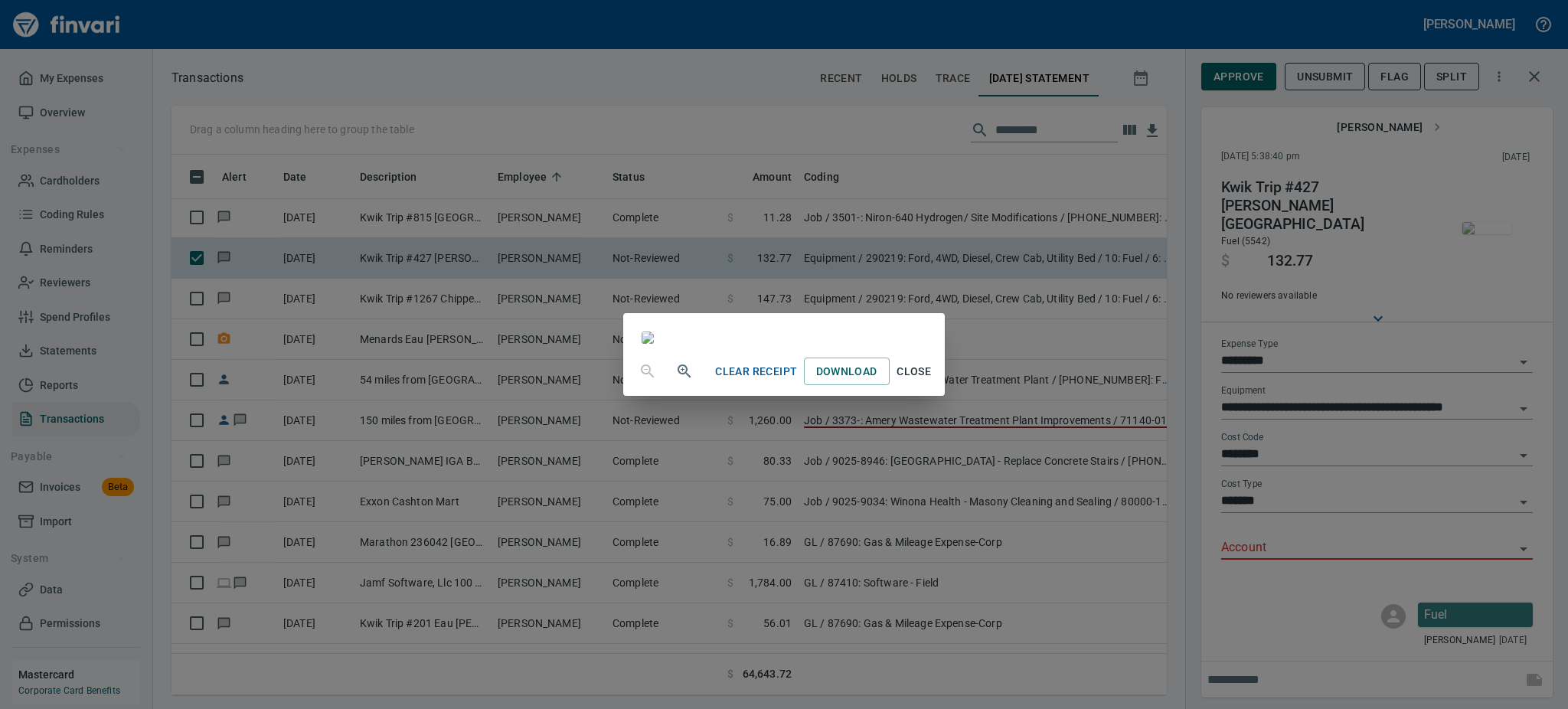
click at [933, 381] on span "Close" at bounding box center [914, 372] width 37 height 19
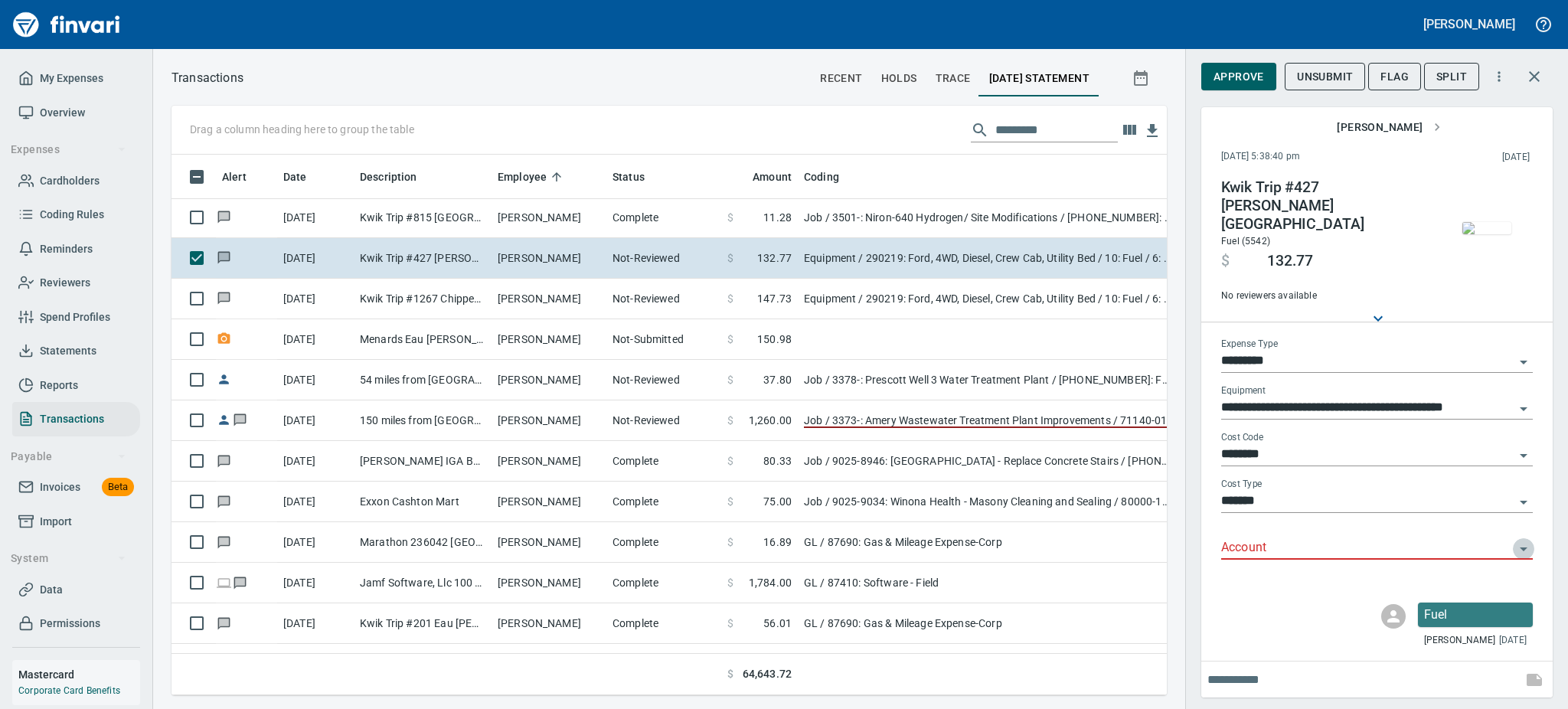
click at [1522, 539] on icon "Open" at bounding box center [1523, 548] width 18 height 18
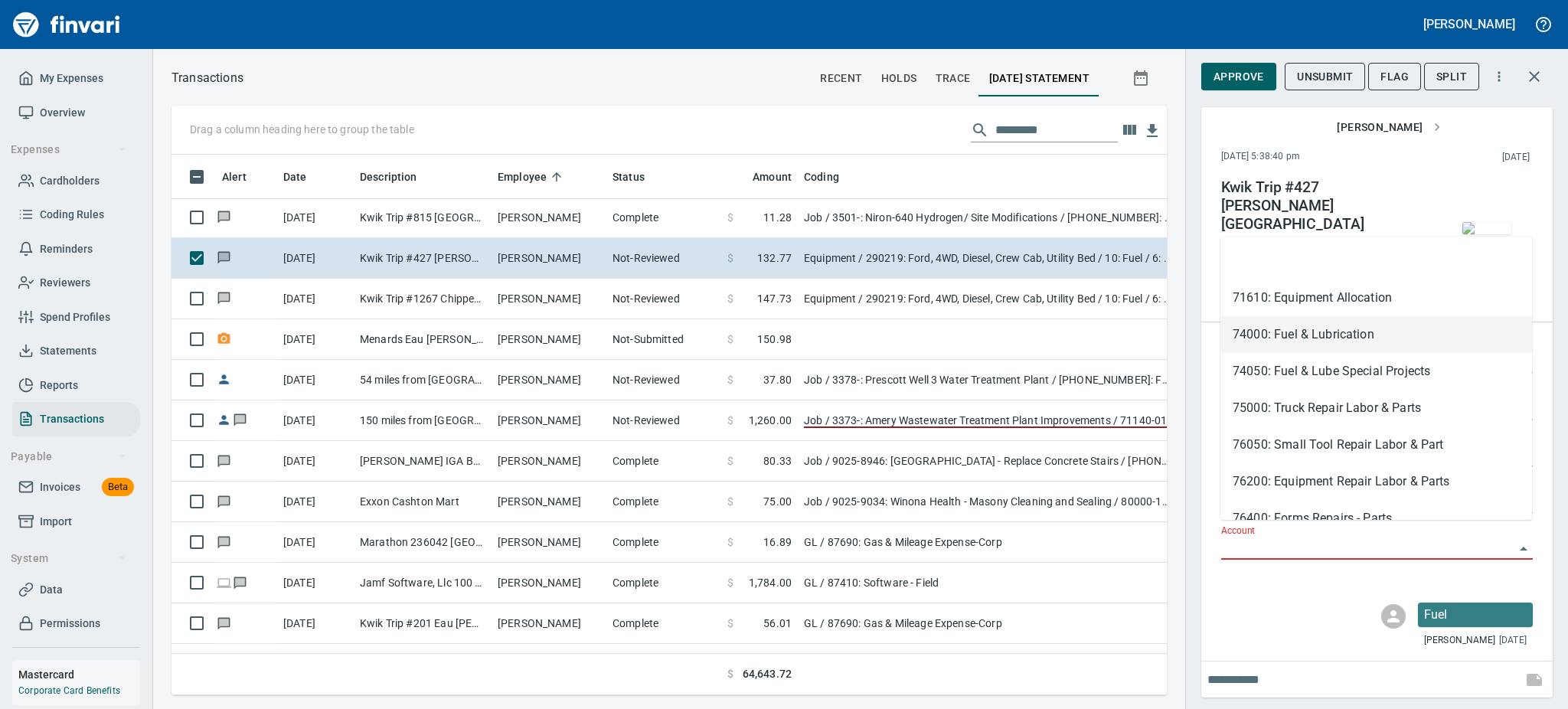
click at [1305, 327] on li "74000: Fuel & Lubrication" at bounding box center [1376, 334] width 311 height 37
type input "**********"
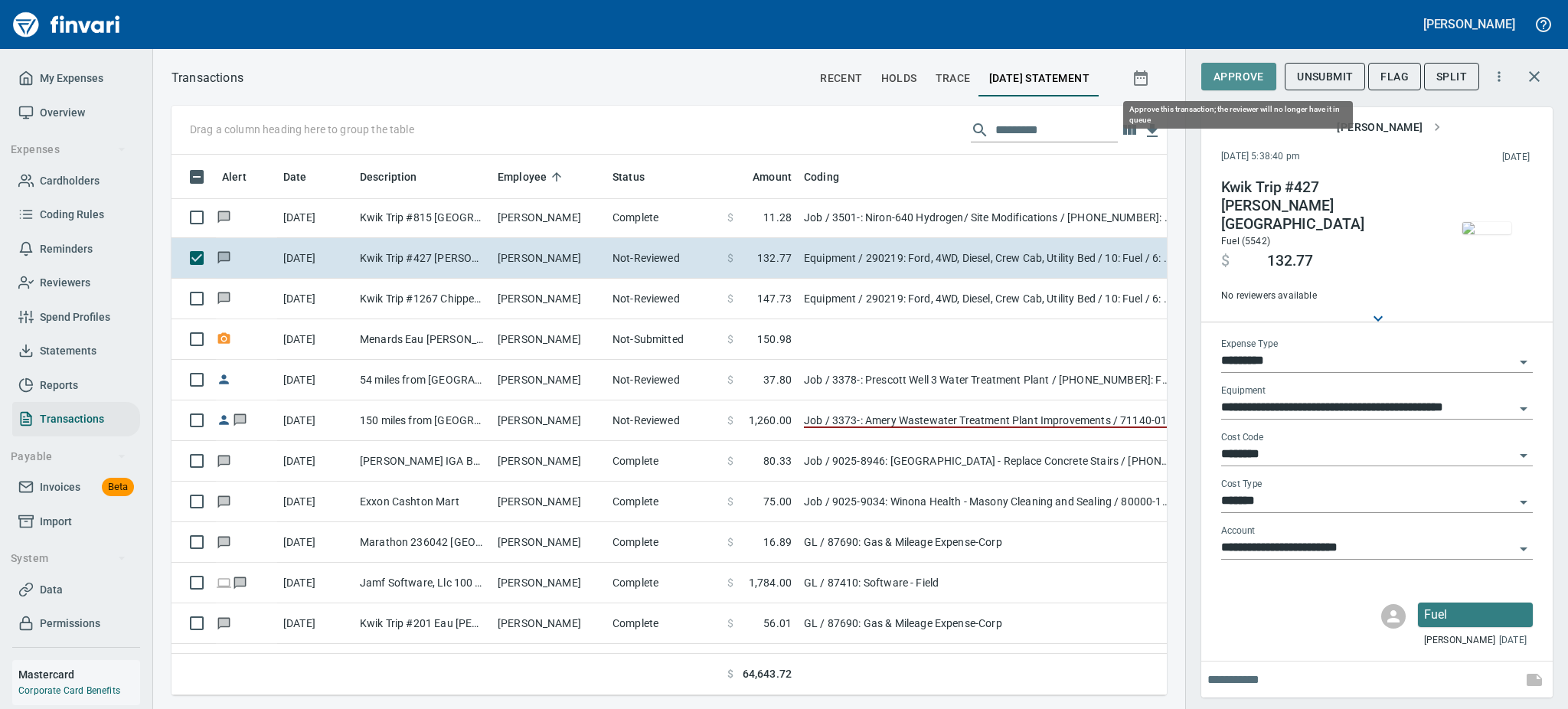
click at [1245, 69] on span "Approve" at bounding box center [1238, 77] width 50 height 19
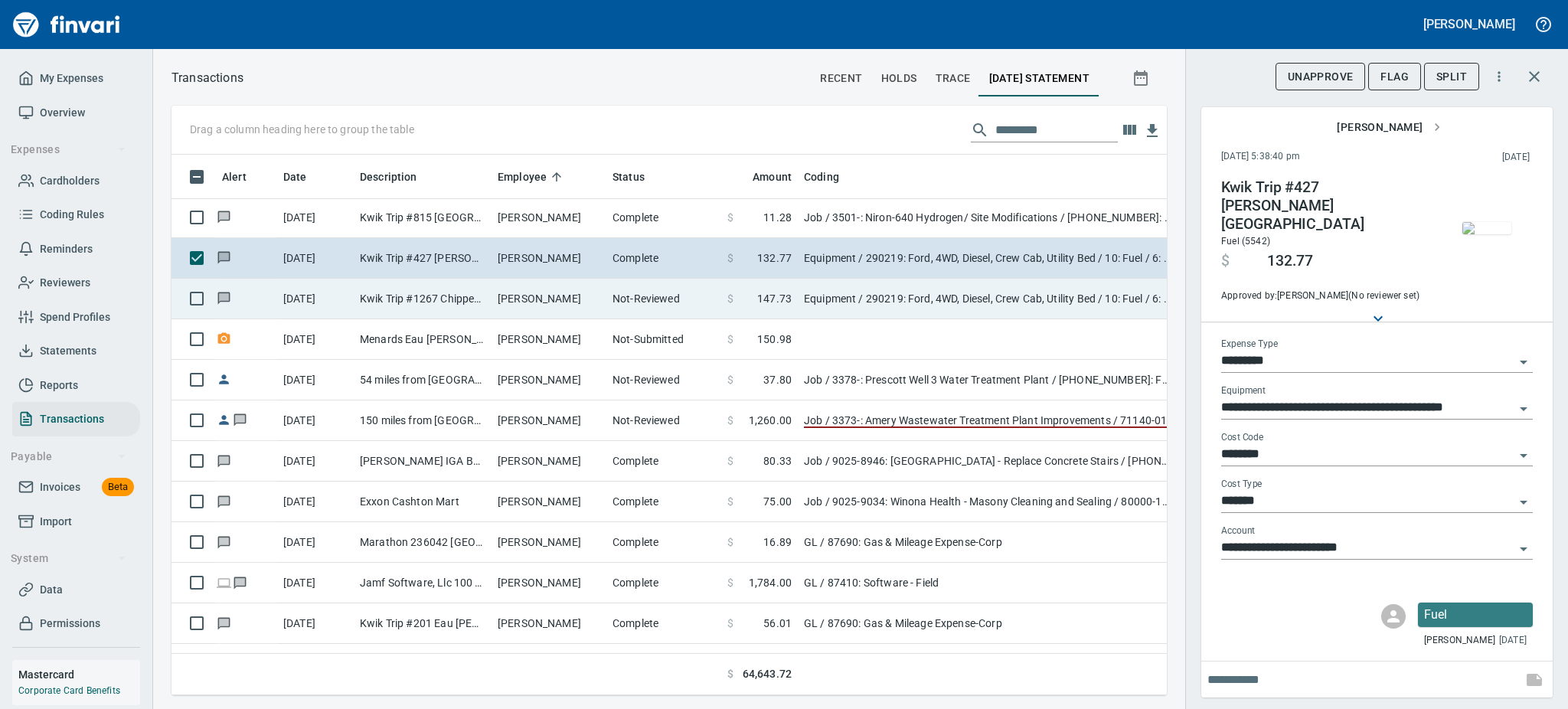
click at [414, 289] on td "Kwik Trip #1267 Chippewa Fall WI" at bounding box center [422, 299] width 138 height 40
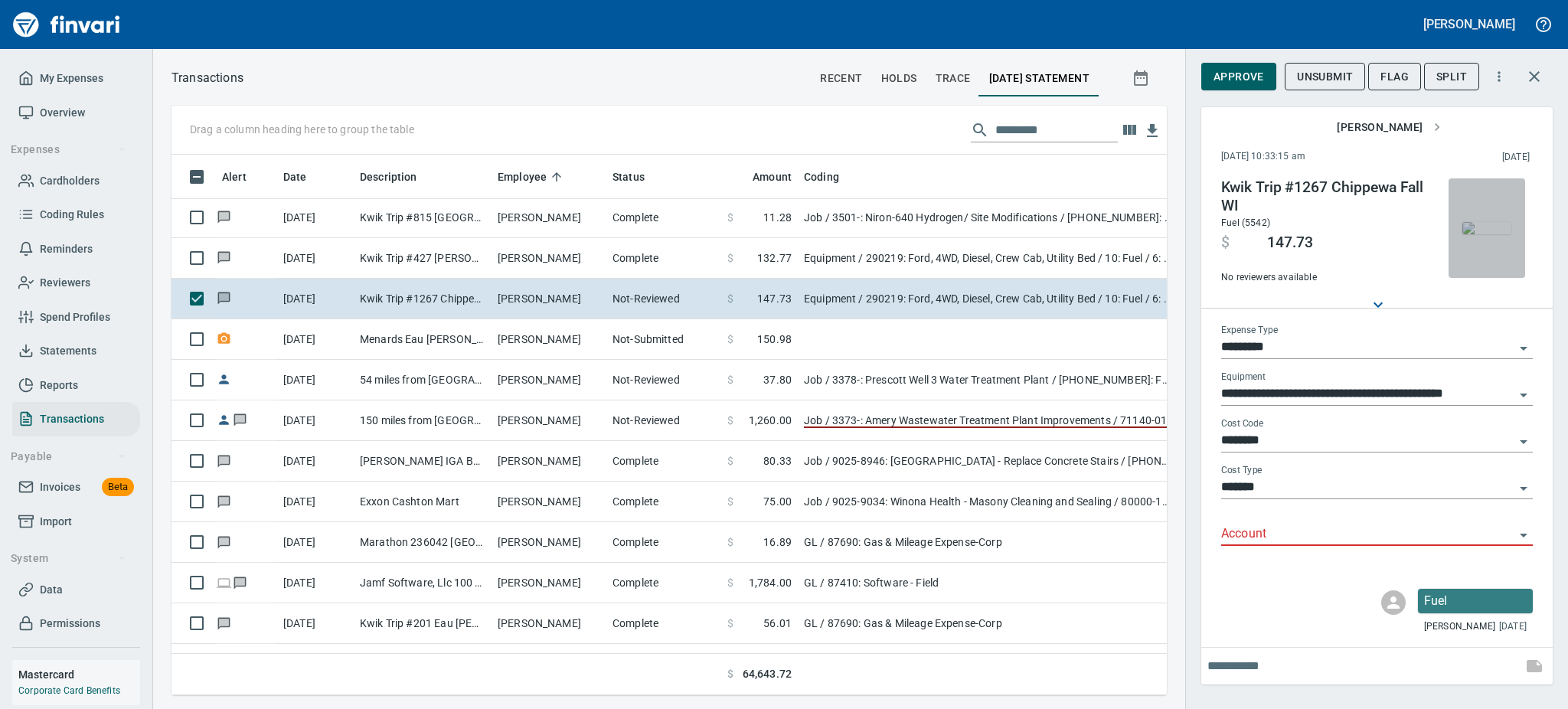
click at [1490, 234] on img "button" at bounding box center [1487, 228] width 49 height 12
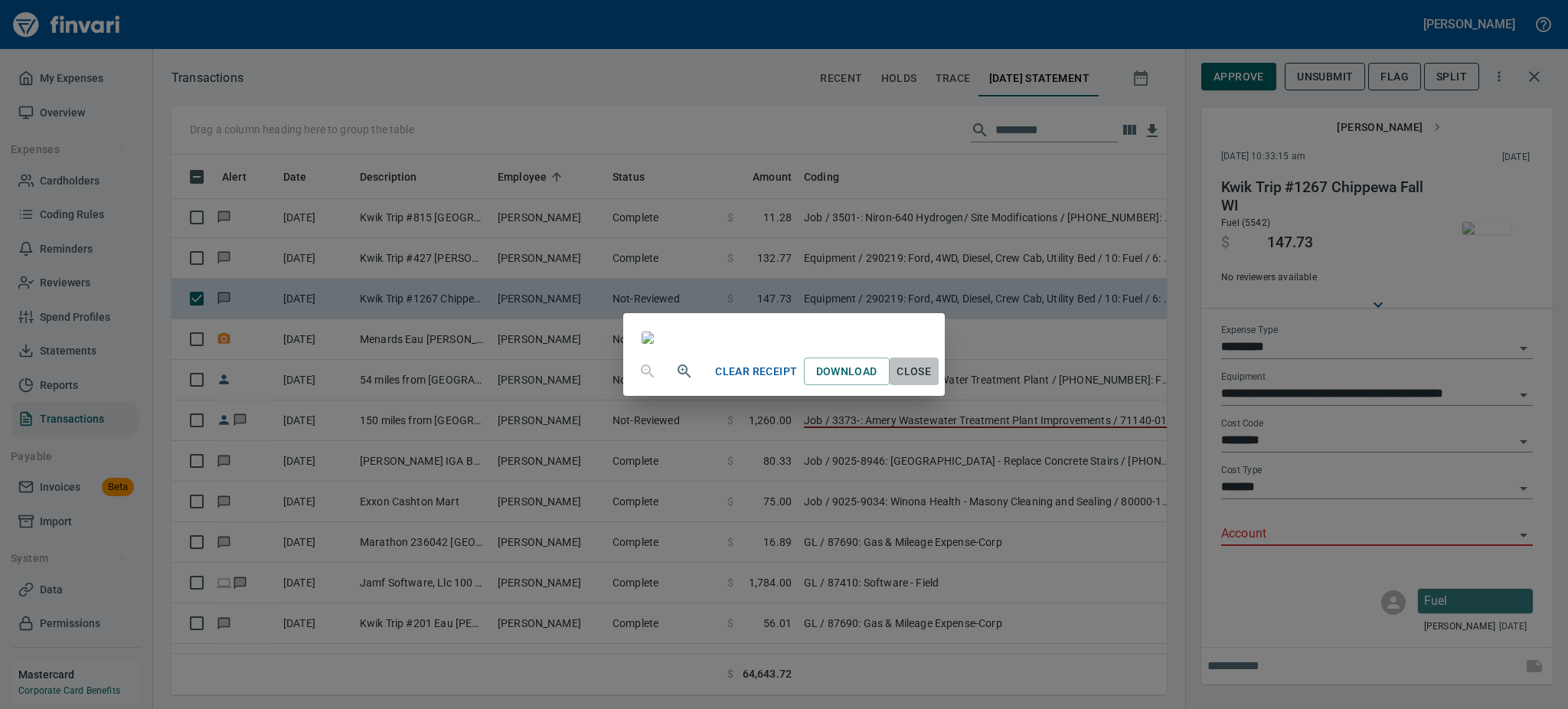
click at [933, 381] on span "Close" at bounding box center [914, 372] width 37 height 19
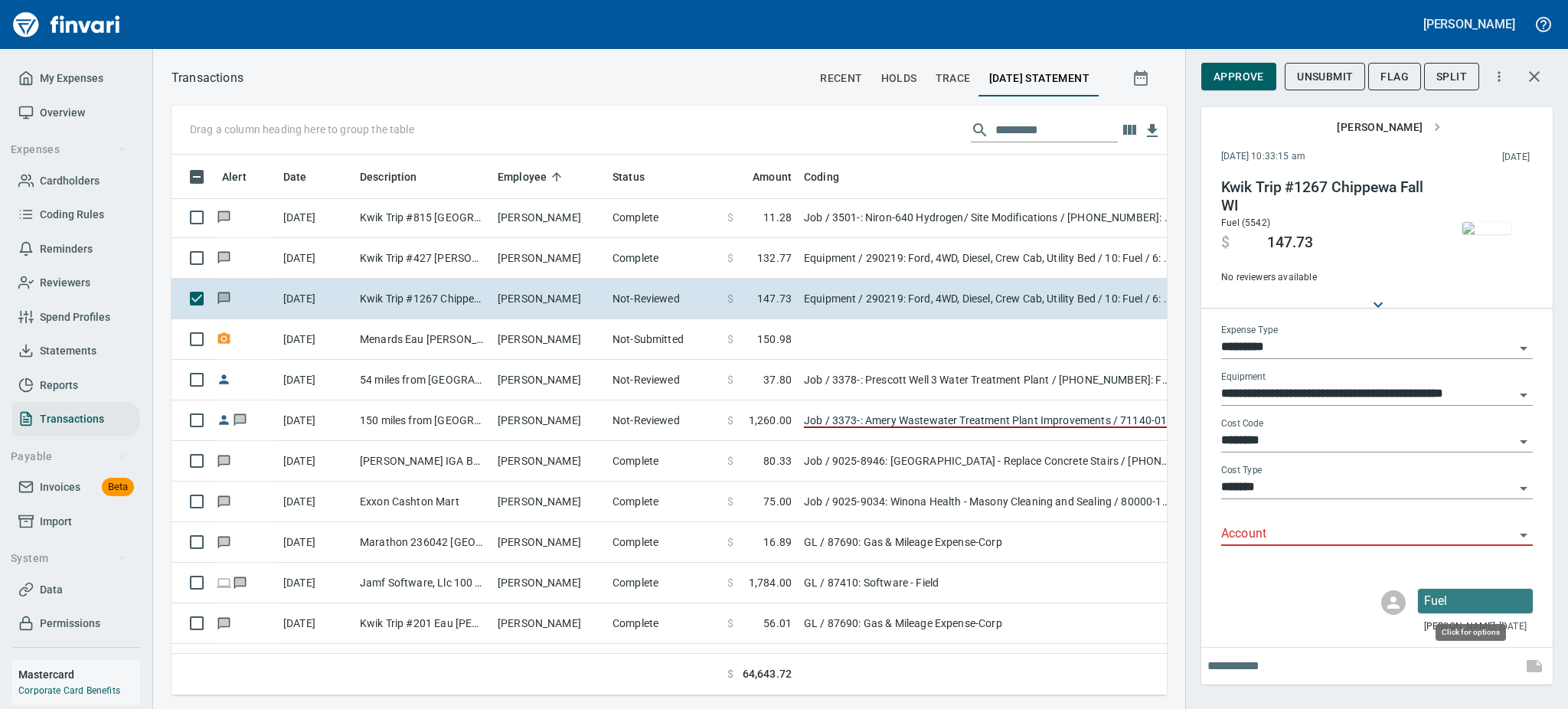
scroll to position [507, 961]
click at [1524, 533] on icon "Open" at bounding box center [1523, 535] width 18 height 18
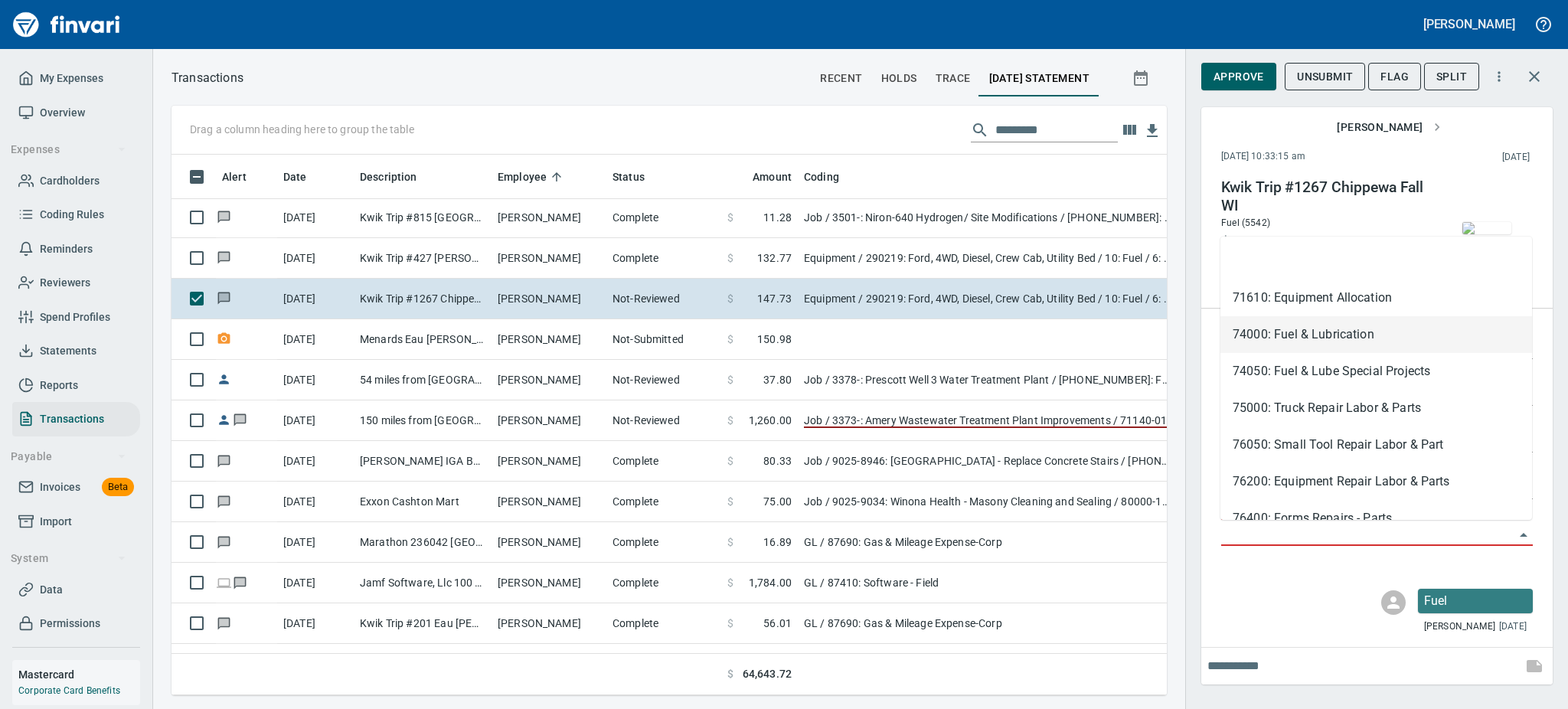
click at [1315, 336] on li "74000: Fuel & Lubrication" at bounding box center [1376, 334] width 311 height 37
type input "**********"
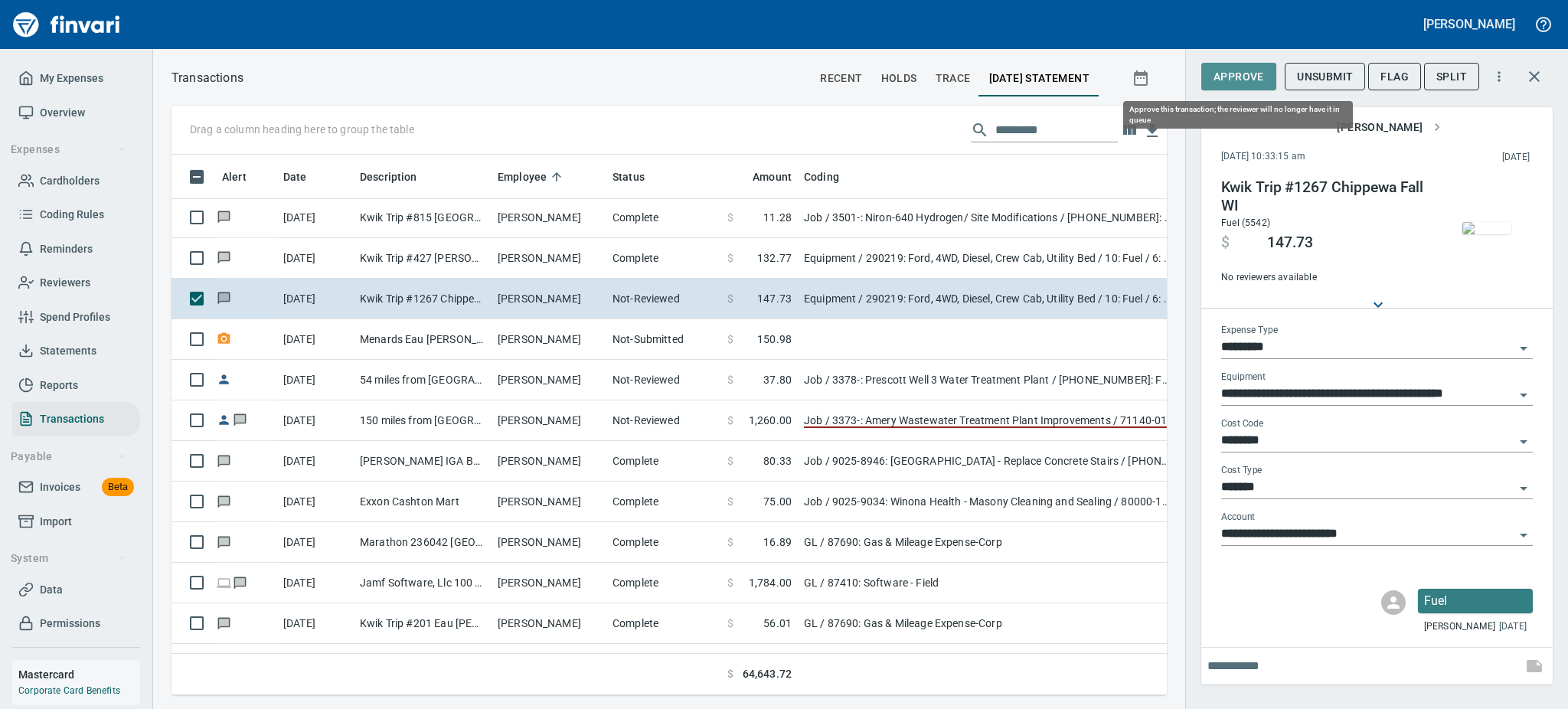
click at [1248, 71] on span "Approve" at bounding box center [1238, 77] width 50 height 19
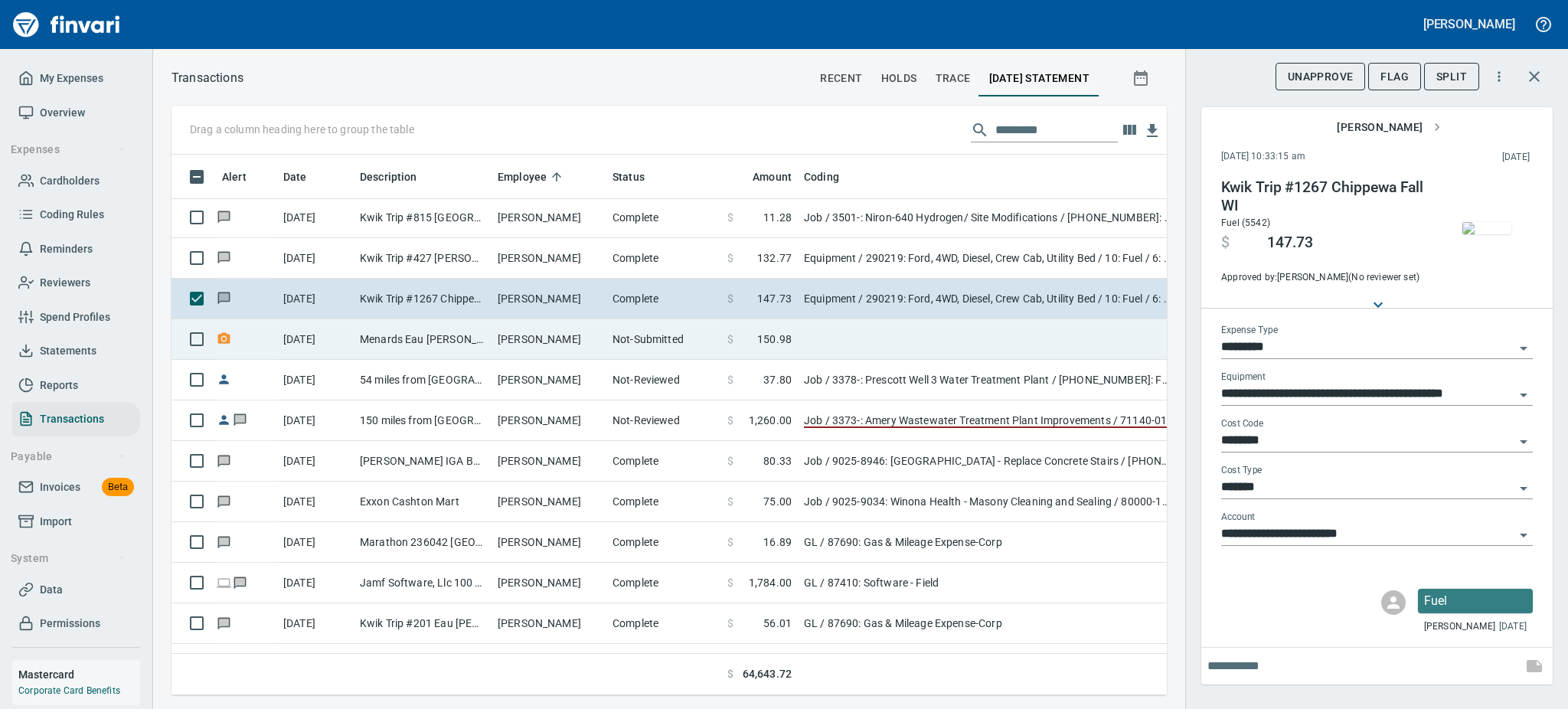
click at [430, 339] on td "Menards Eau [PERSON_NAME] [PERSON_NAME] Eau [PERSON_NAME]" at bounding box center [422, 340] width 138 height 40
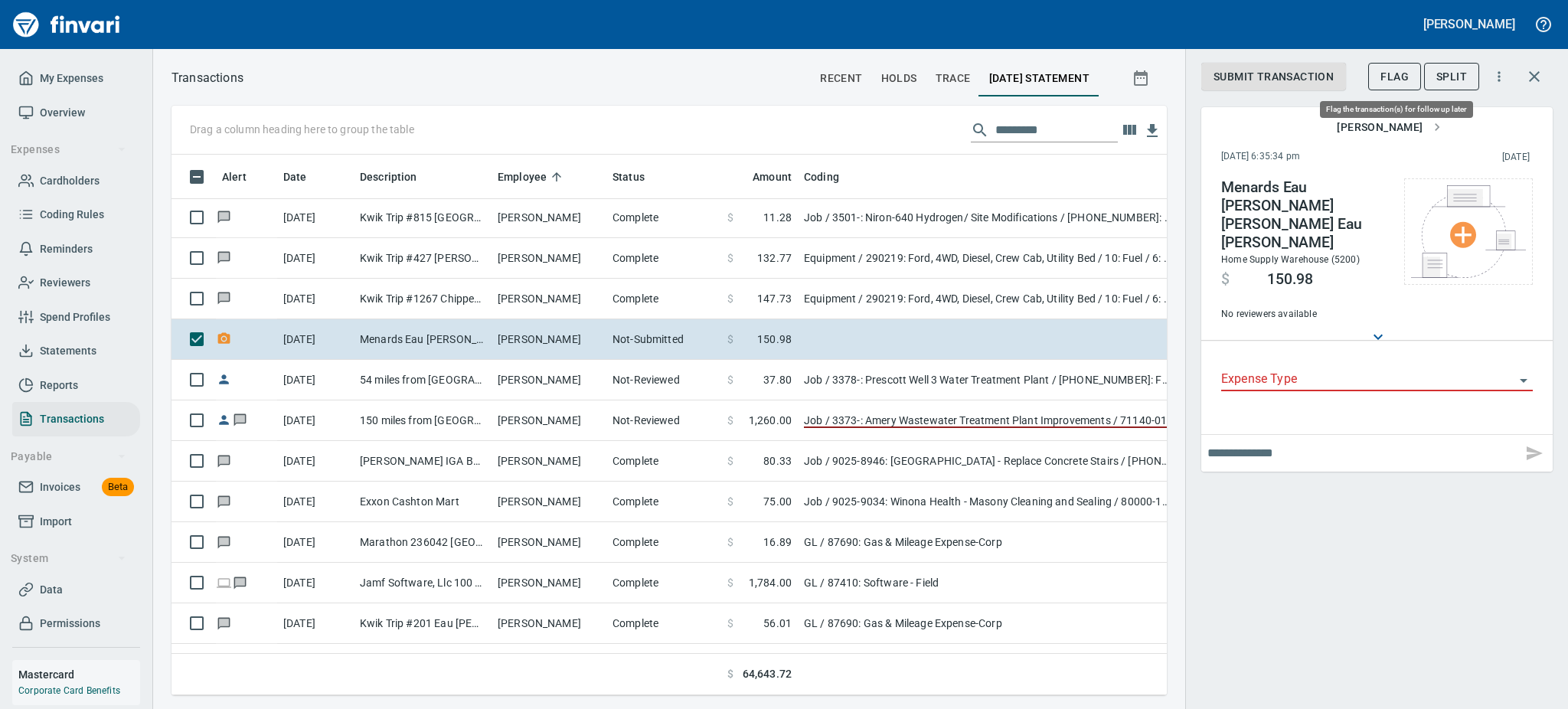
click at [1394, 72] on span "Flag" at bounding box center [1395, 77] width 28 height 19
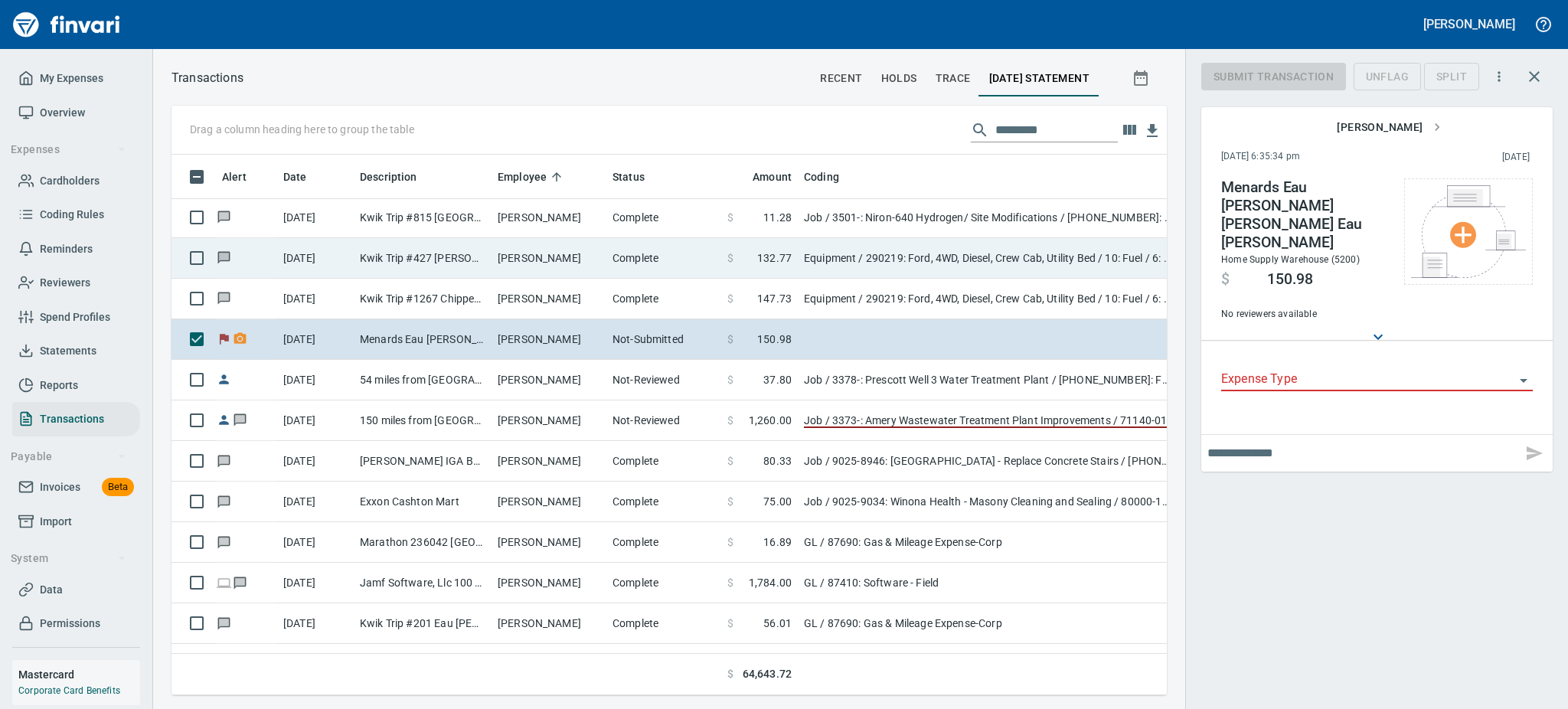
scroll to position [507, 961]
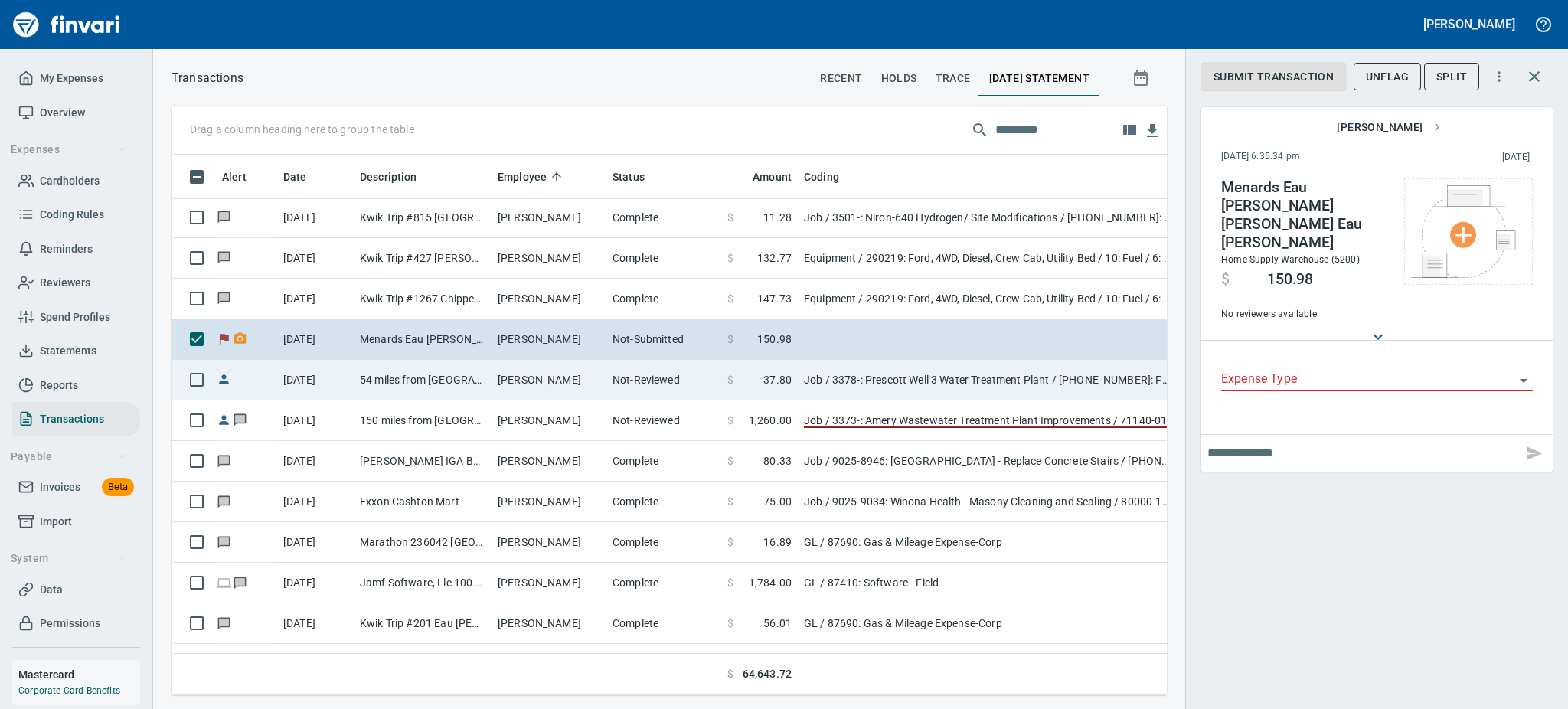
click at [351, 379] on td "[DATE]" at bounding box center [315, 380] width 77 height 40
type input "***"
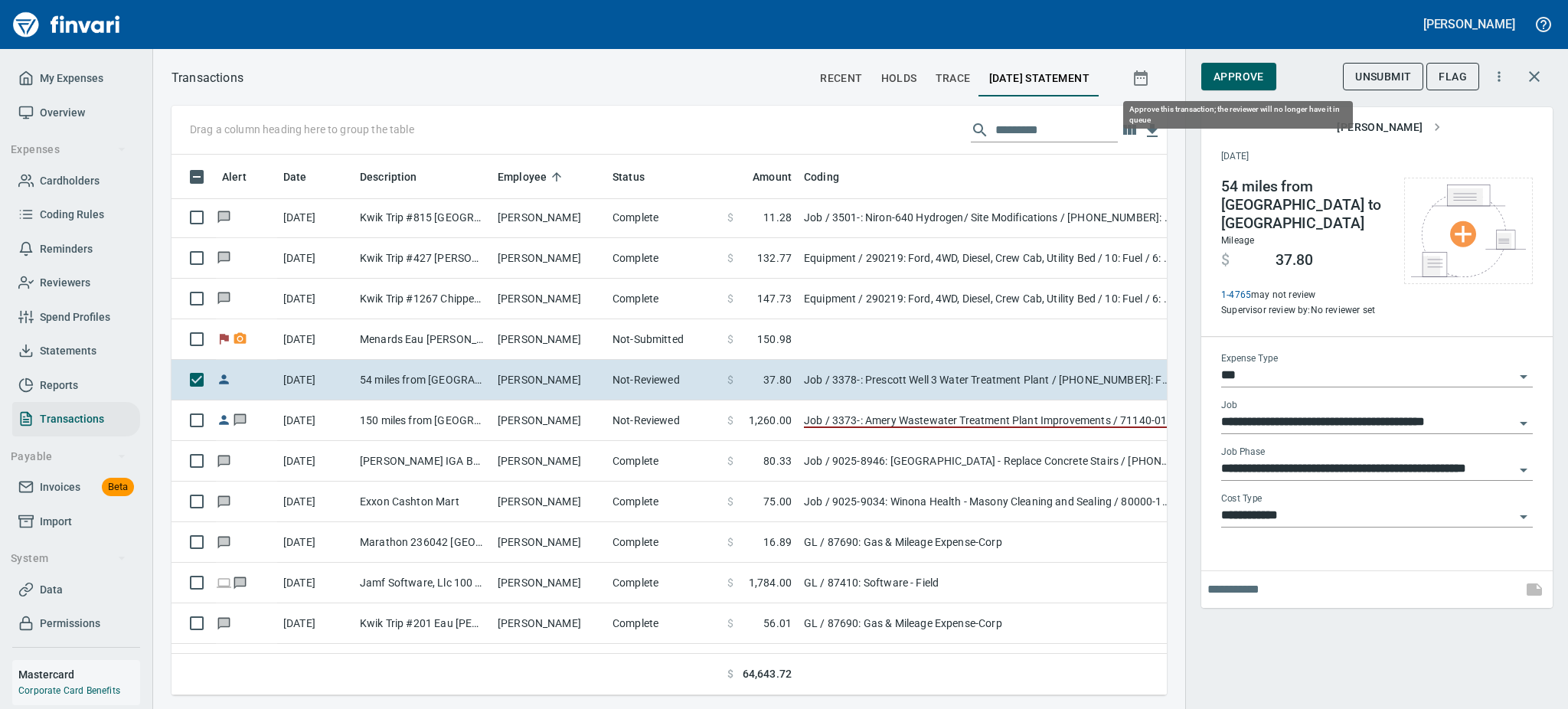
click at [1228, 71] on span "Approve" at bounding box center [1238, 77] width 50 height 19
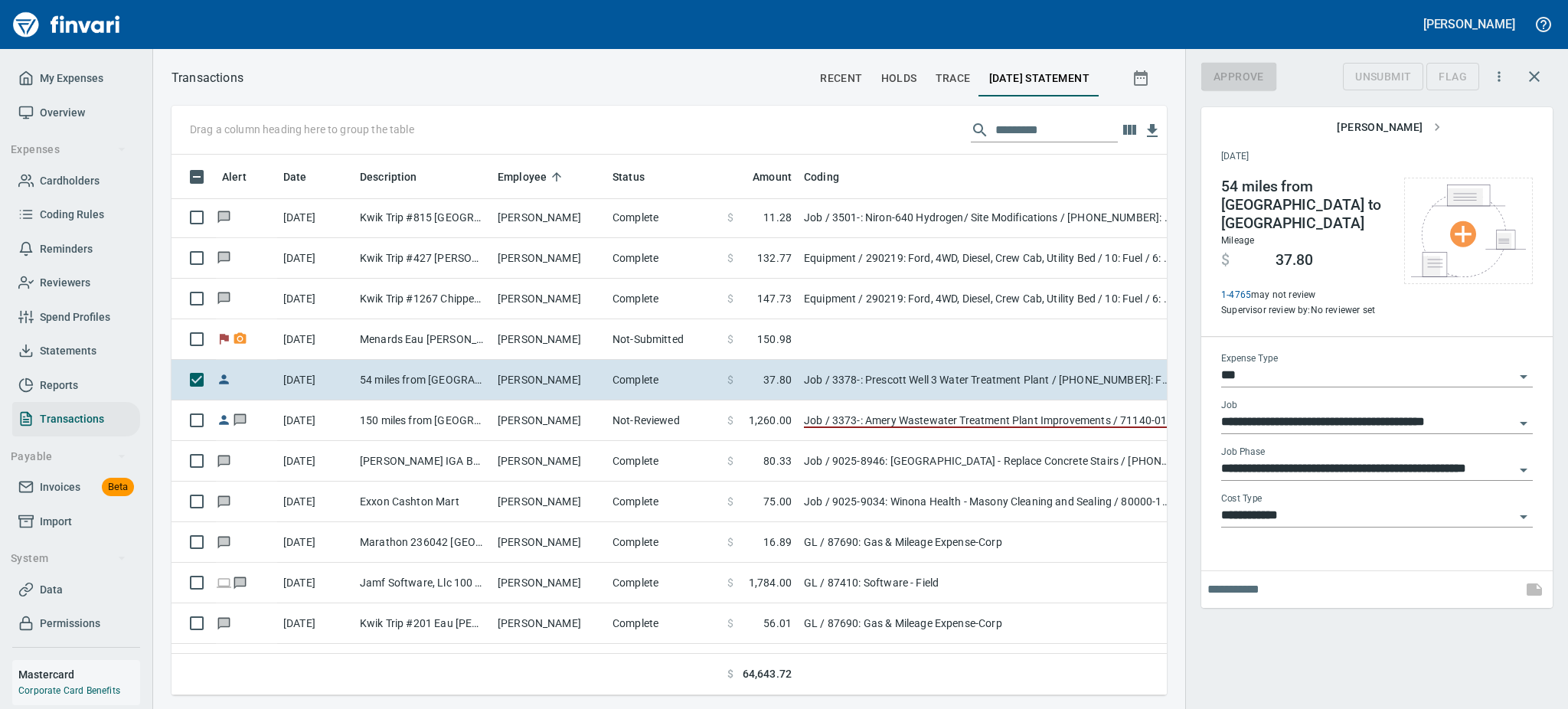
scroll to position [507, 961]
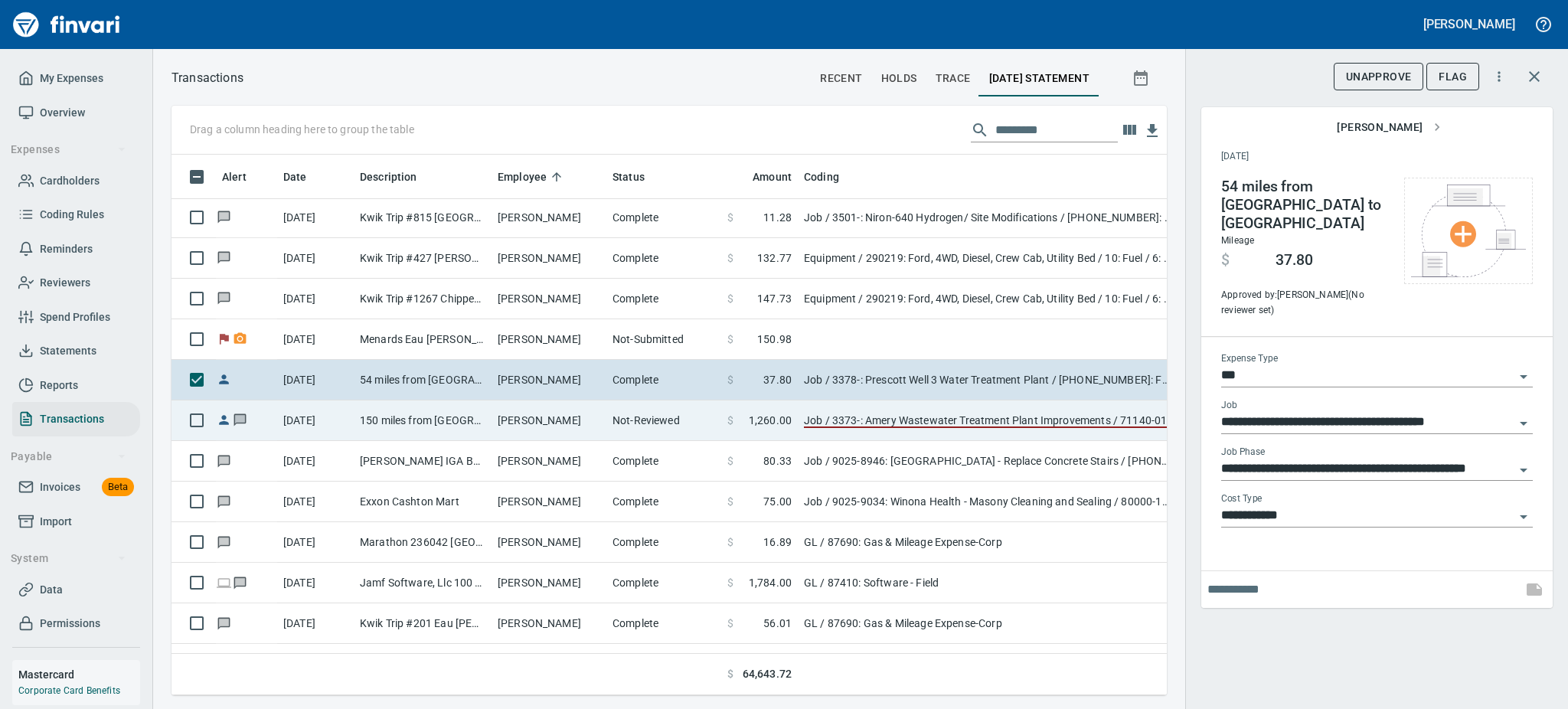
click at [429, 418] on td "150 miles from [GEOGRAPHIC_DATA][PERSON_NAME] to [GEOGRAPHIC_DATA] (Round Trip)…" at bounding box center [422, 420] width 138 height 40
type input "**********"
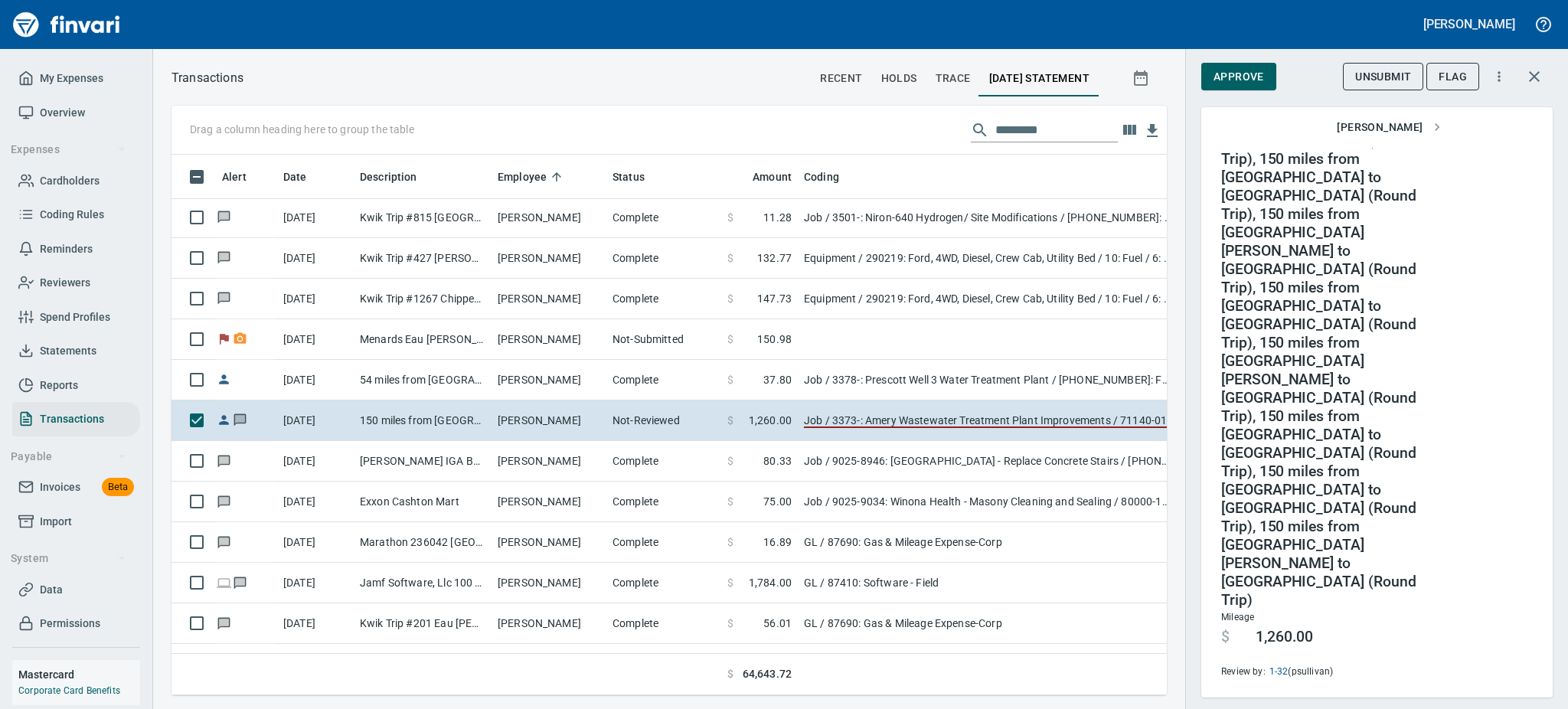
scroll to position [453, 0]
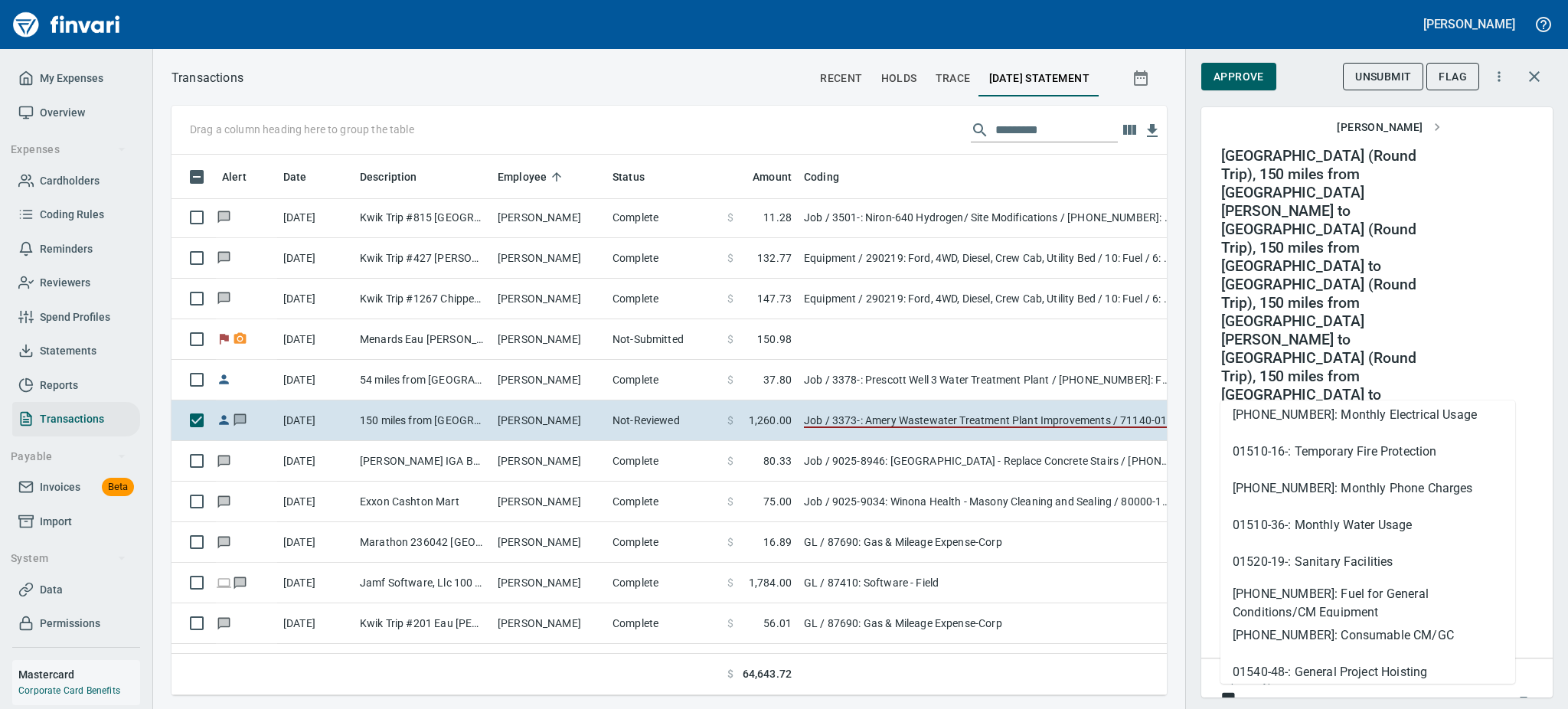
scroll to position [612, 0]
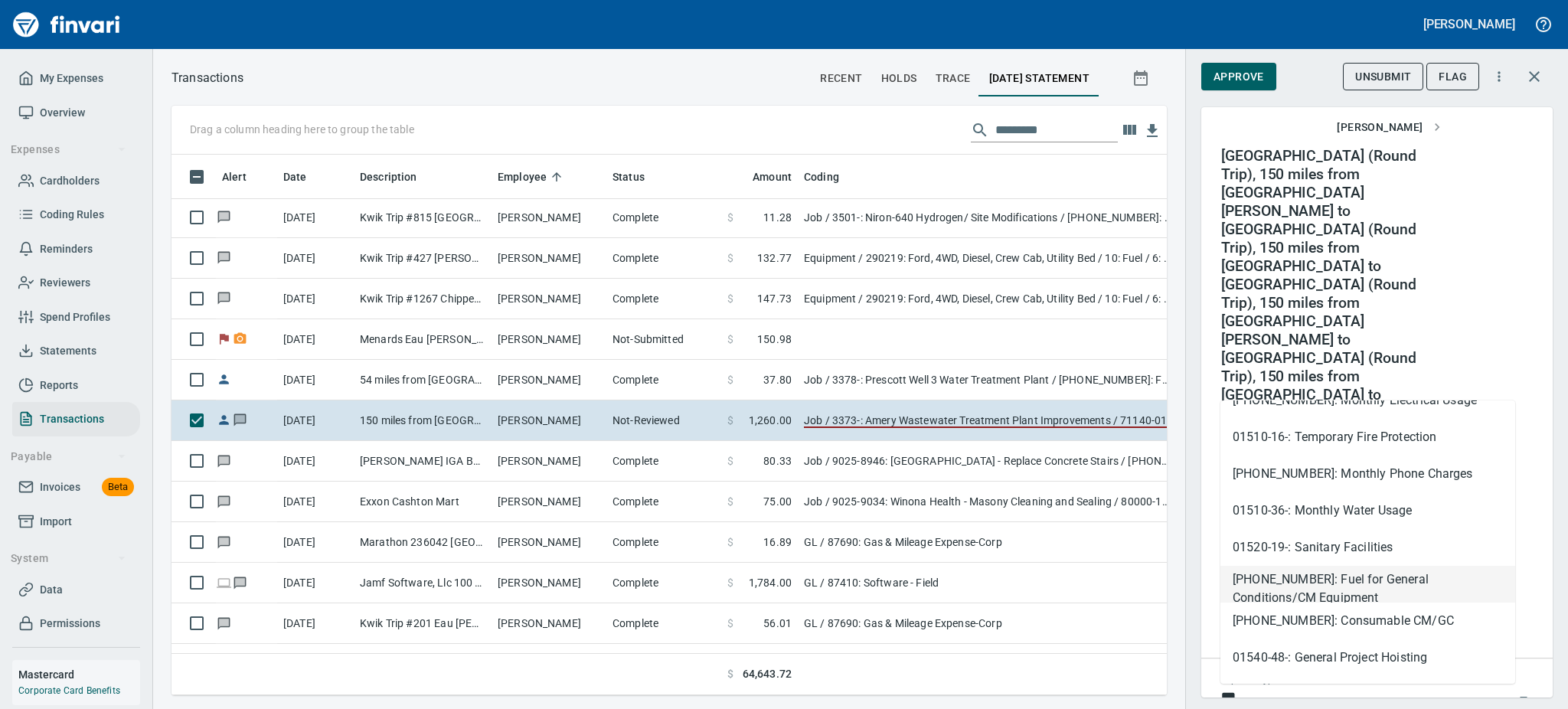
click at [1410, 583] on li "[PHONE_NUMBER]: Fuel for General Conditions/CM Equipment" at bounding box center [1367, 584] width 295 height 37
type input "**********"
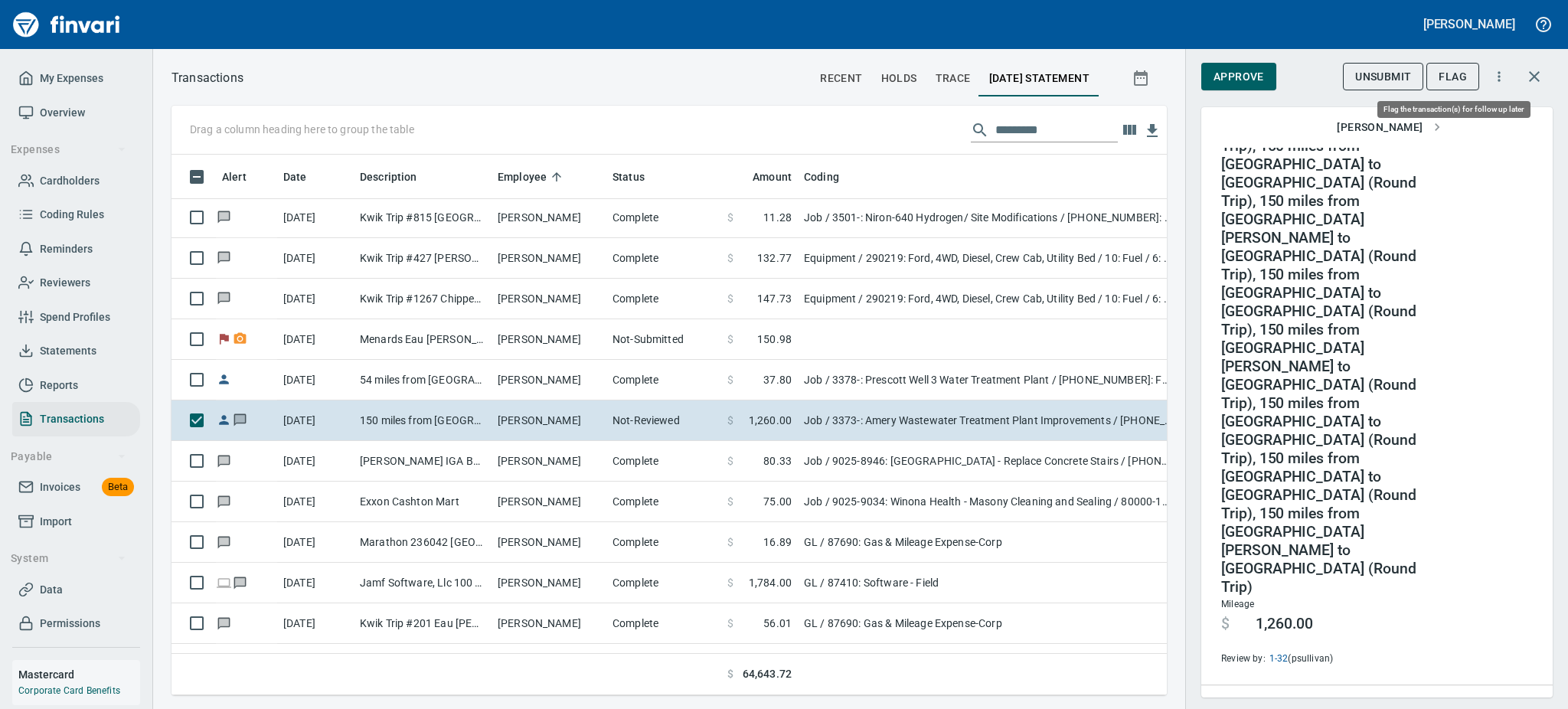
scroll to position [0, 0]
click at [1453, 77] on span "Flag" at bounding box center [1453, 77] width 28 height 19
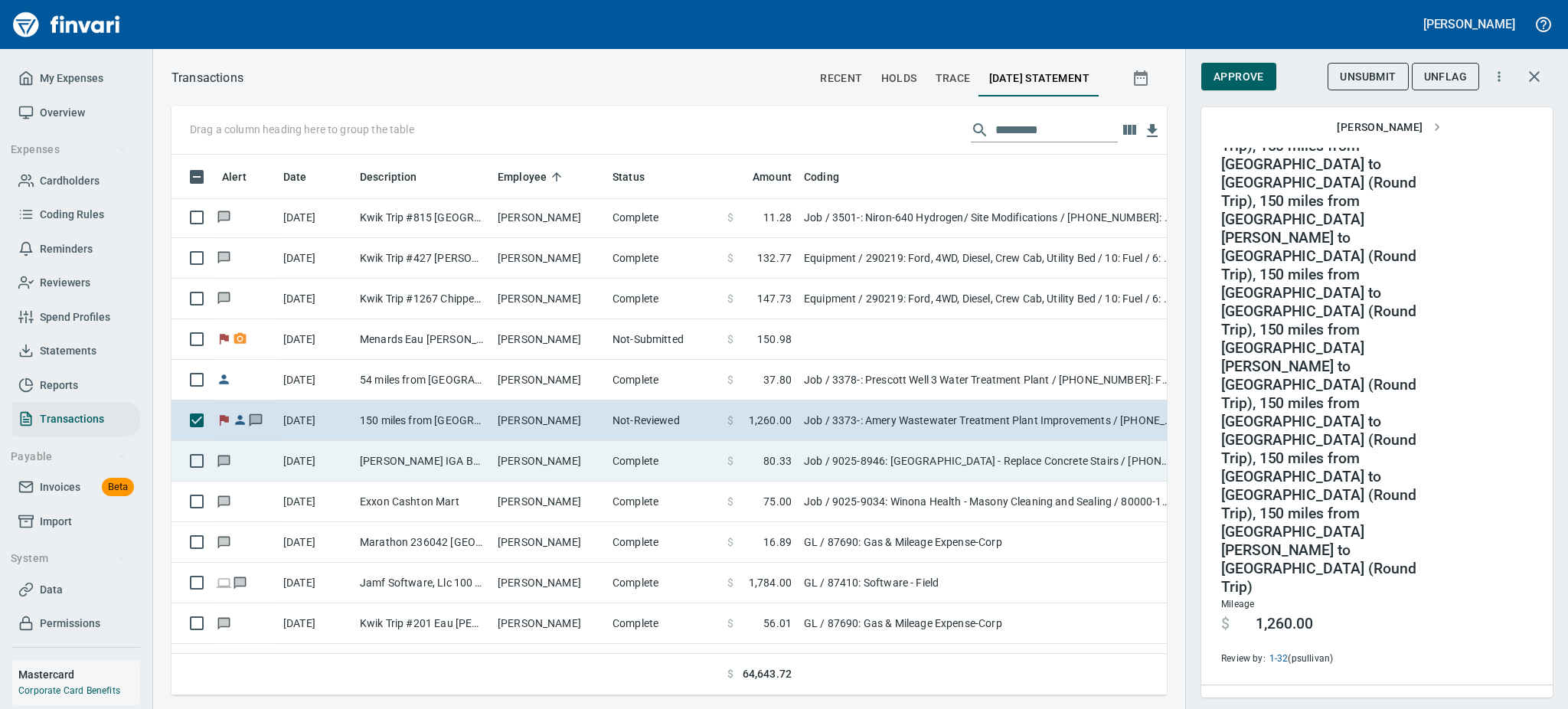
click at [390, 459] on td "[PERSON_NAME] IGA Bangor [GEOGRAPHIC_DATA] [GEOGRAPHIC_DATA]" at bounding box center [422, 461] width 138 height 40
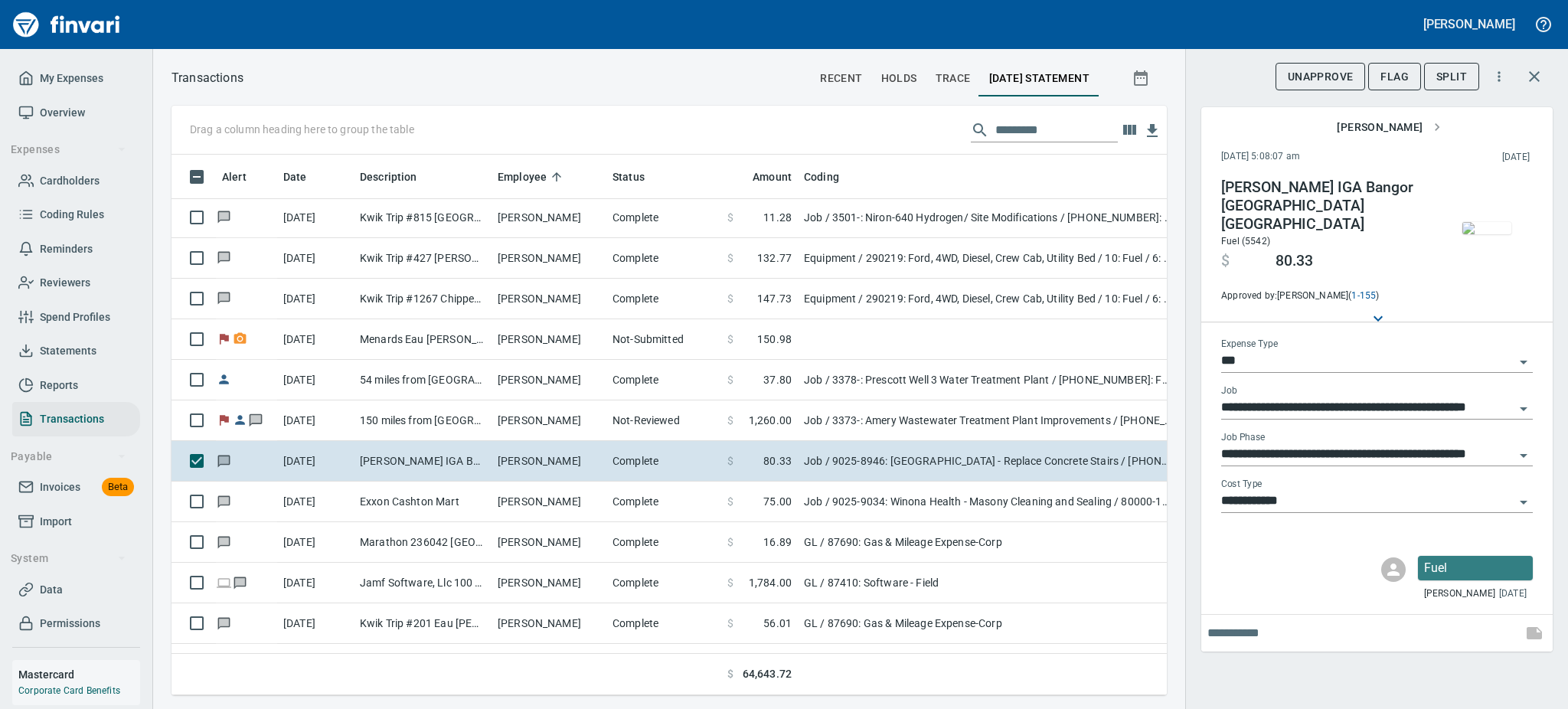
click at [1489, 227] on img "button" at bounding box center [1487, 228] width 49 height 12
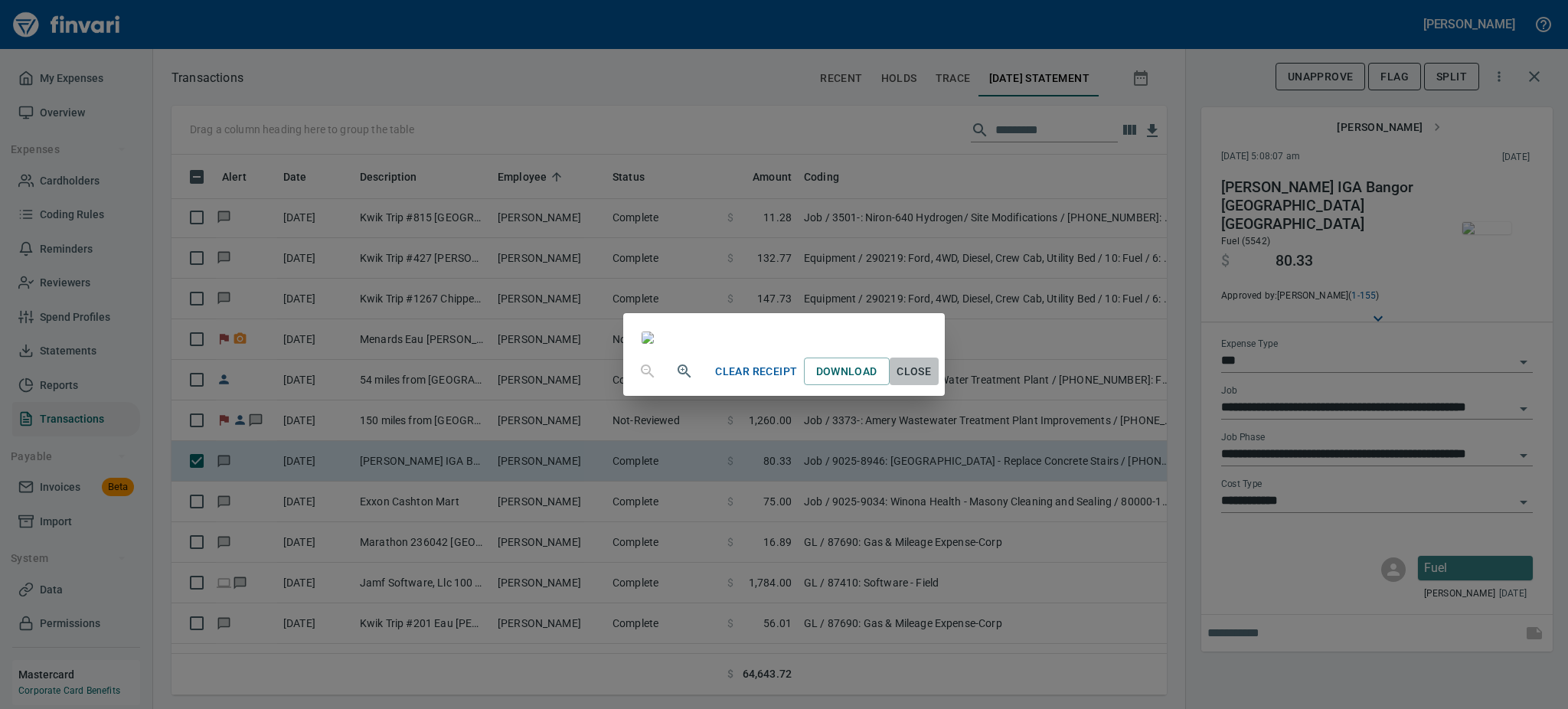
click at [933, 381] on span "Close" at bounding box center [914, 372] width 37 height 19
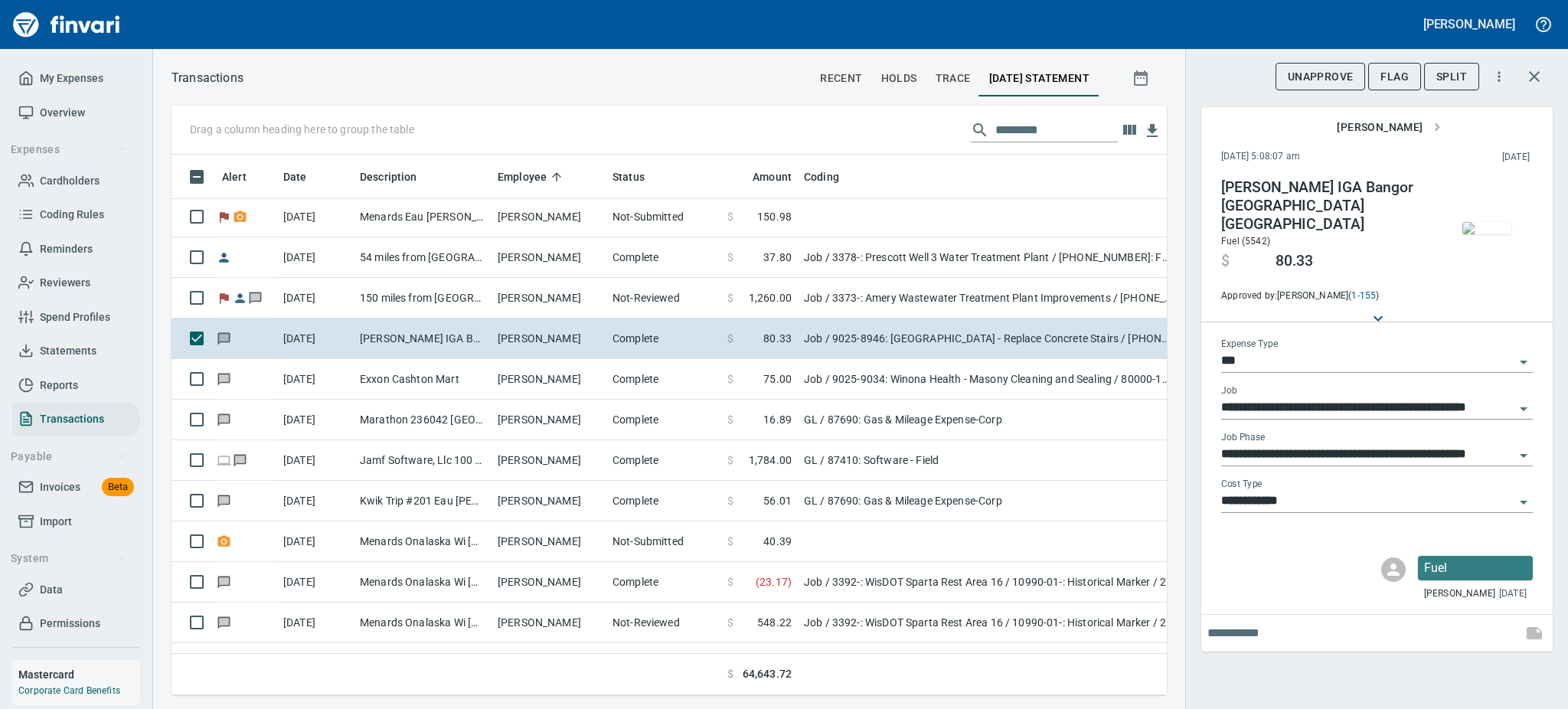
scroll to position [612, 0]
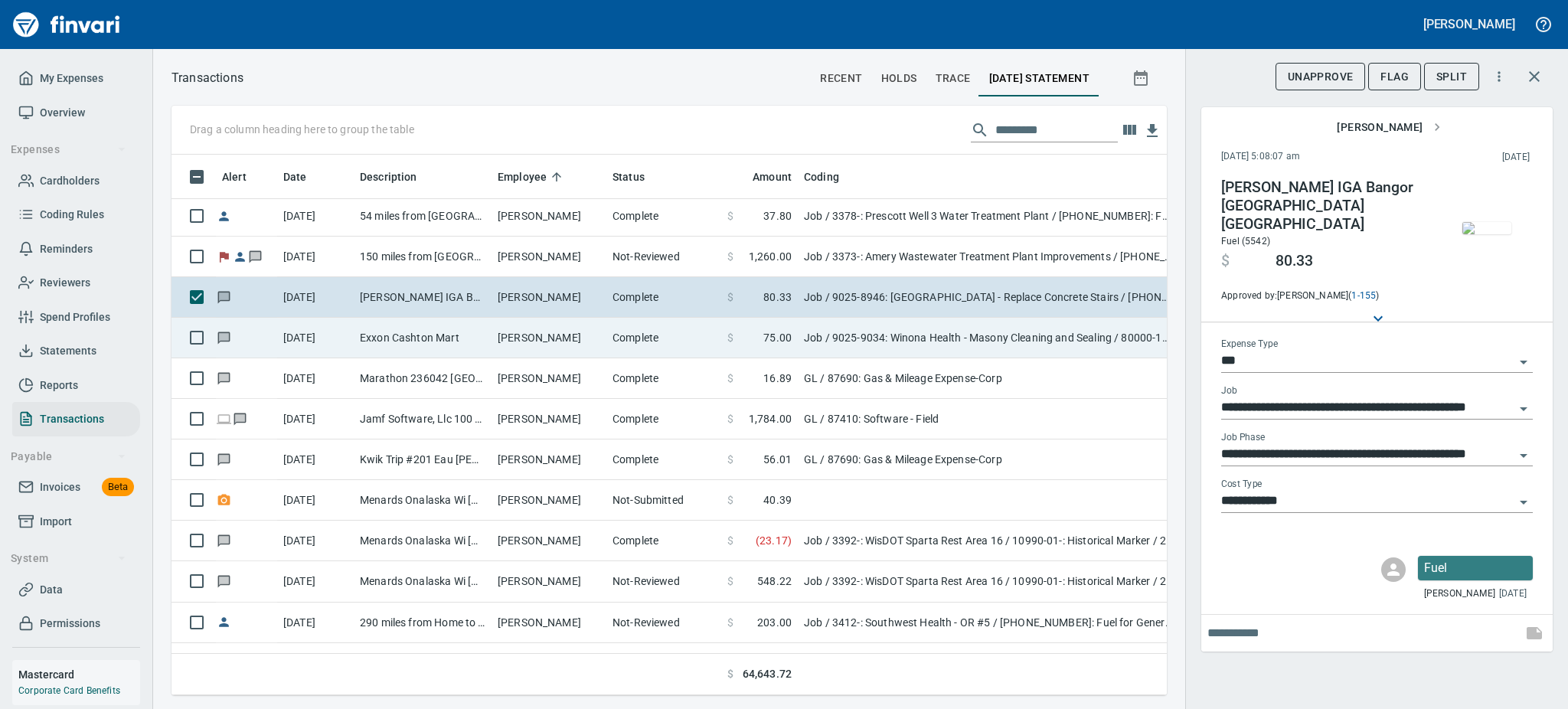
click at [419, 332] on td "Exxon Cashton Mart" at bounding box center [422, 338] width 138 height 40
type input "**********"
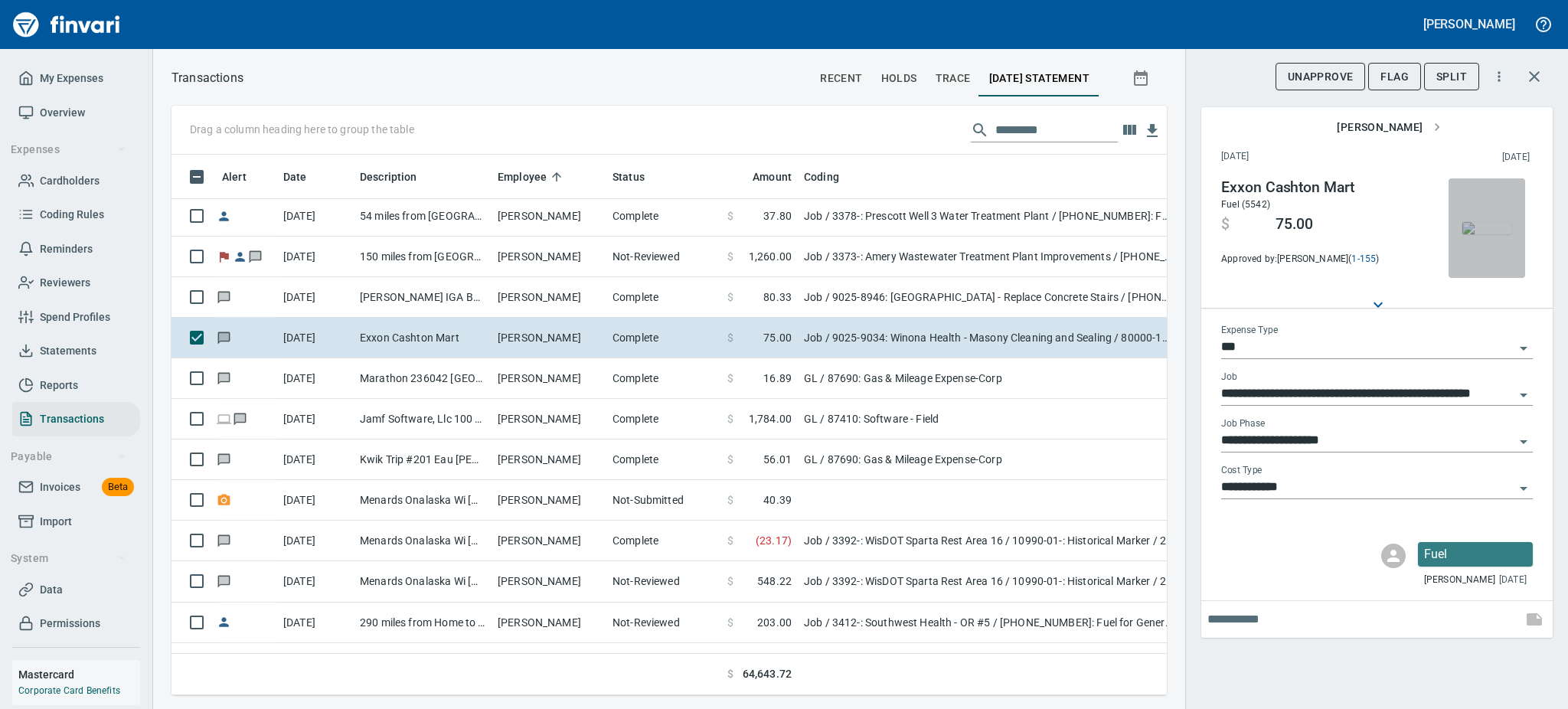
click at [1489, 233] on img "button" at bounding box center [1487, 228] width 49 height 12
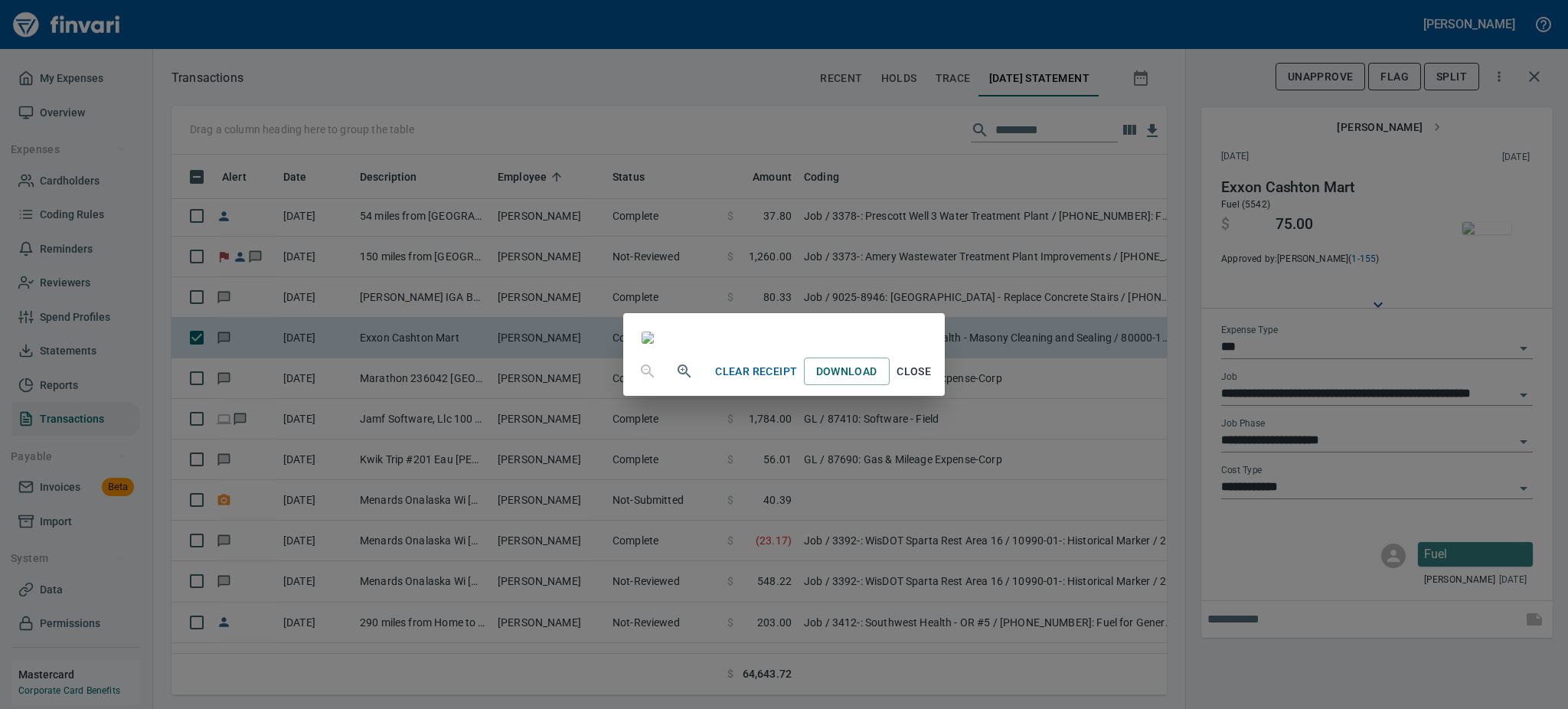
scroll to position [191, 0]
click at [933, 381] on span "Close" at bounding box center [914, 372] width 37 height 19
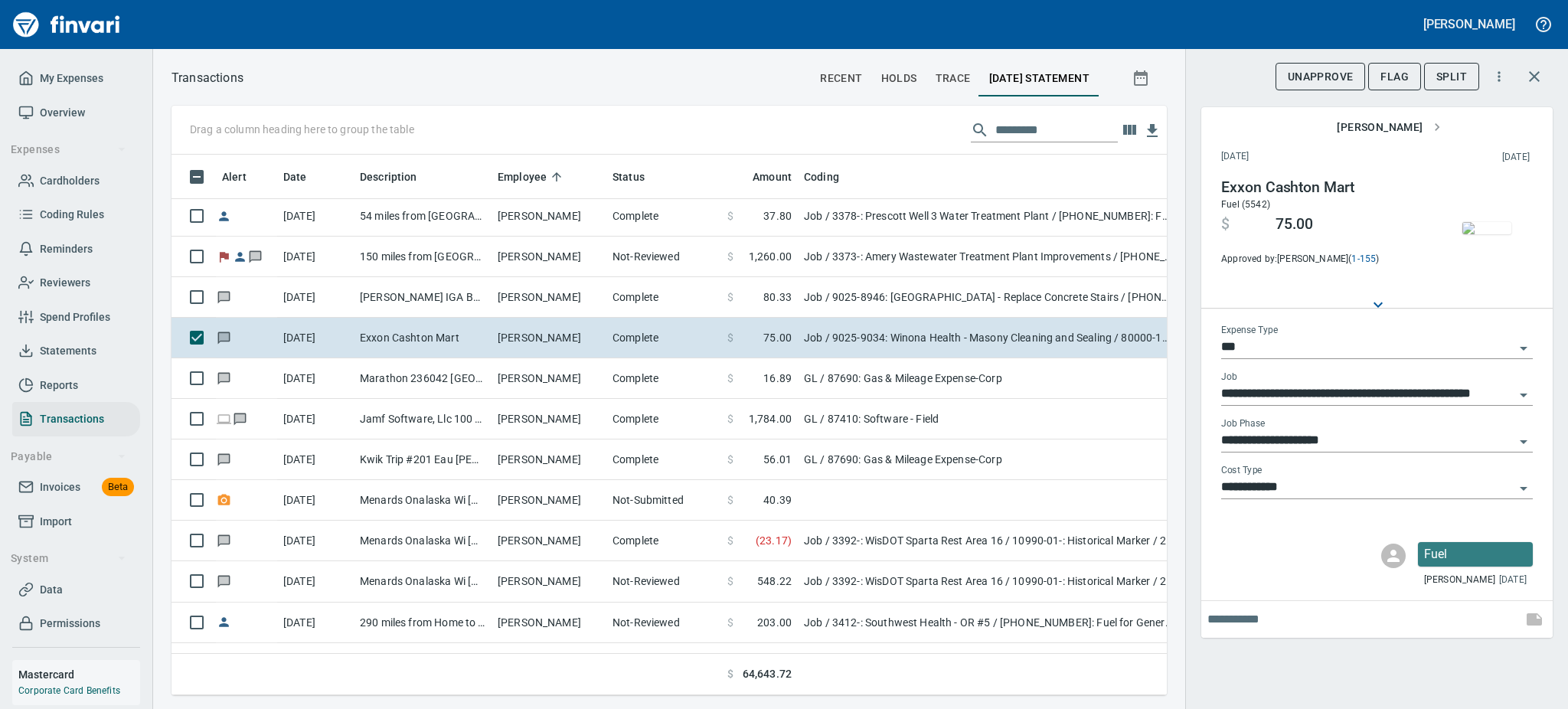
click at [1517, 439] on icon "Open" at bounding box center [1523, 442] width 18 height 18
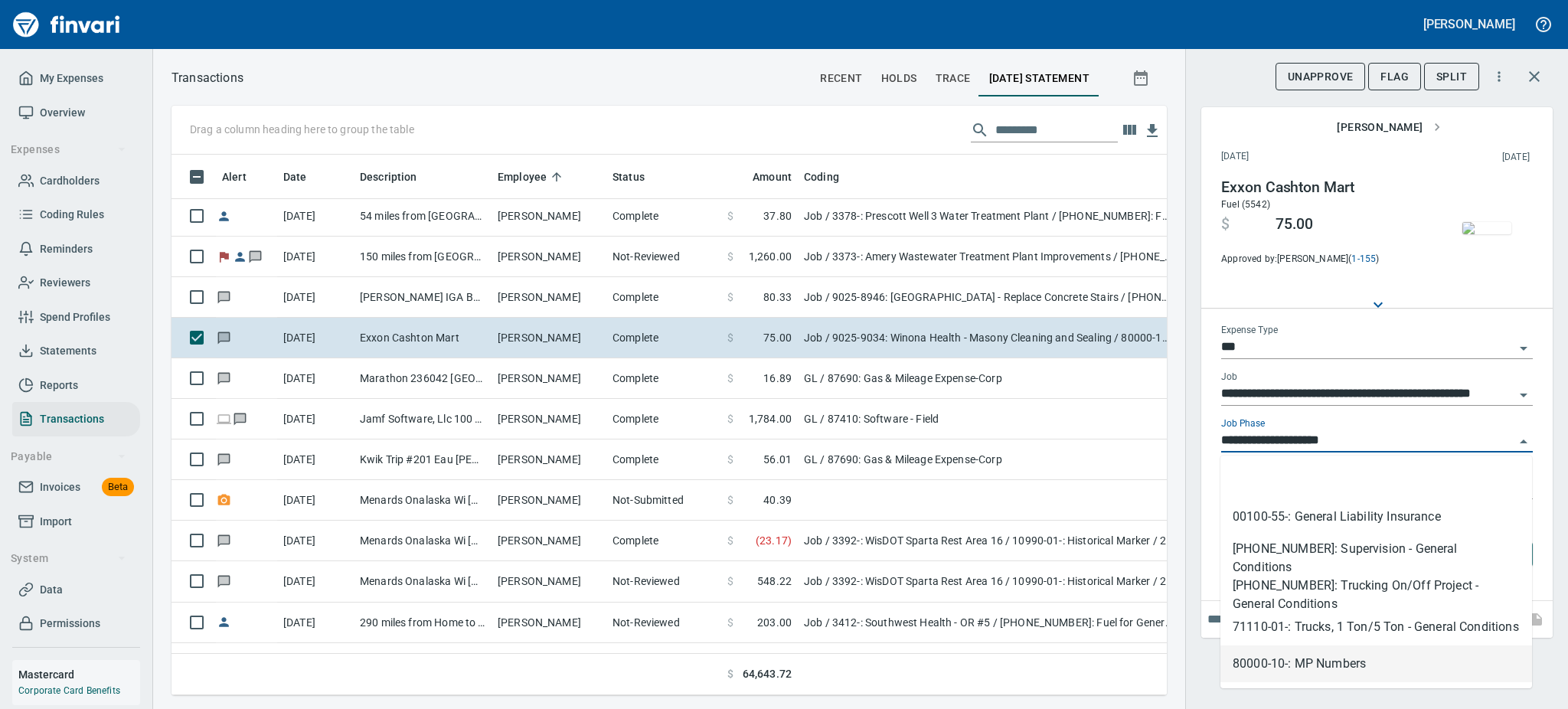
scroll to position [507, 961]
click at [1517, 439] on icon "Close" at bounding box center [1523, 442] width 18 height 18
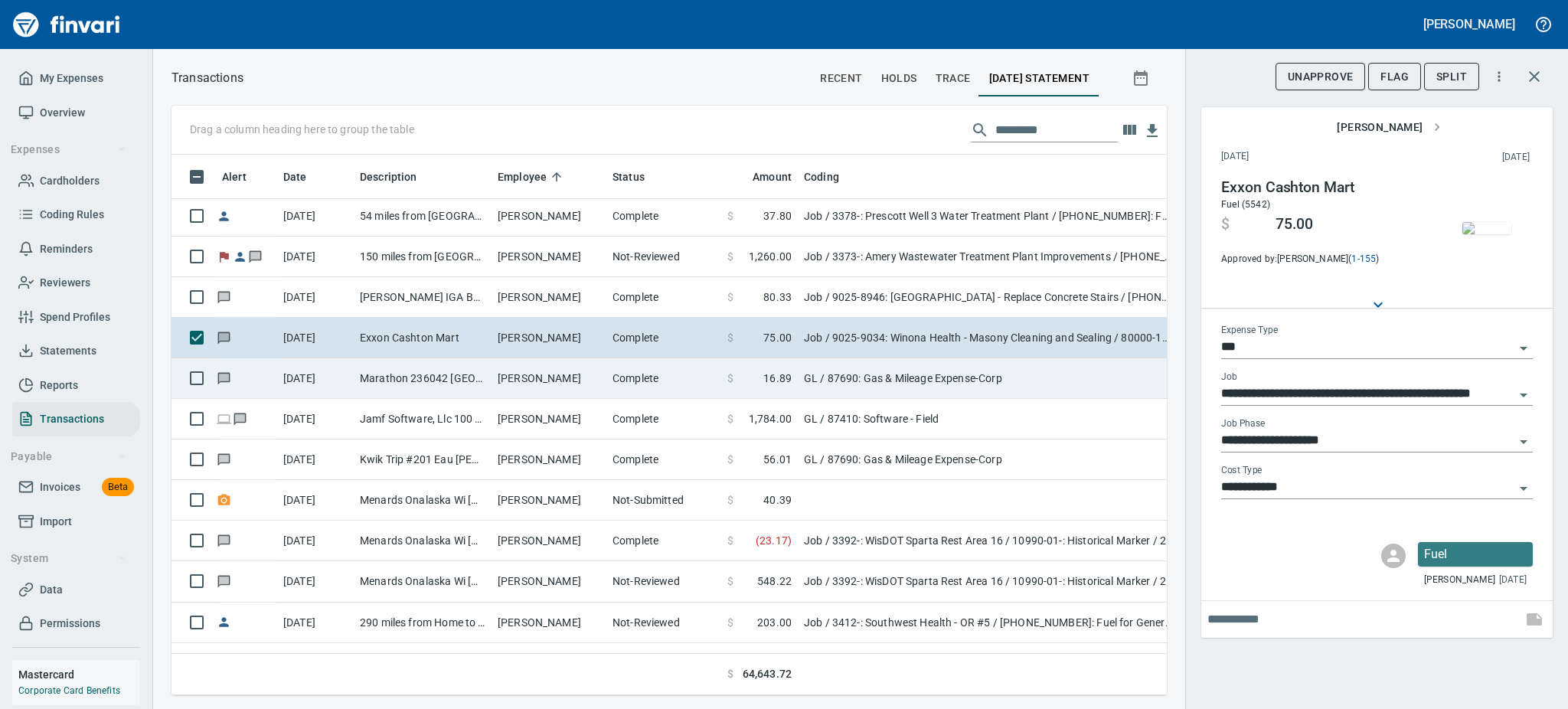
click at [486, 375] on td "Marathon 236042 [GEOGRAPHIC_DATA]" at bounding box center [422, 378] width 138 height 40
type input "**"
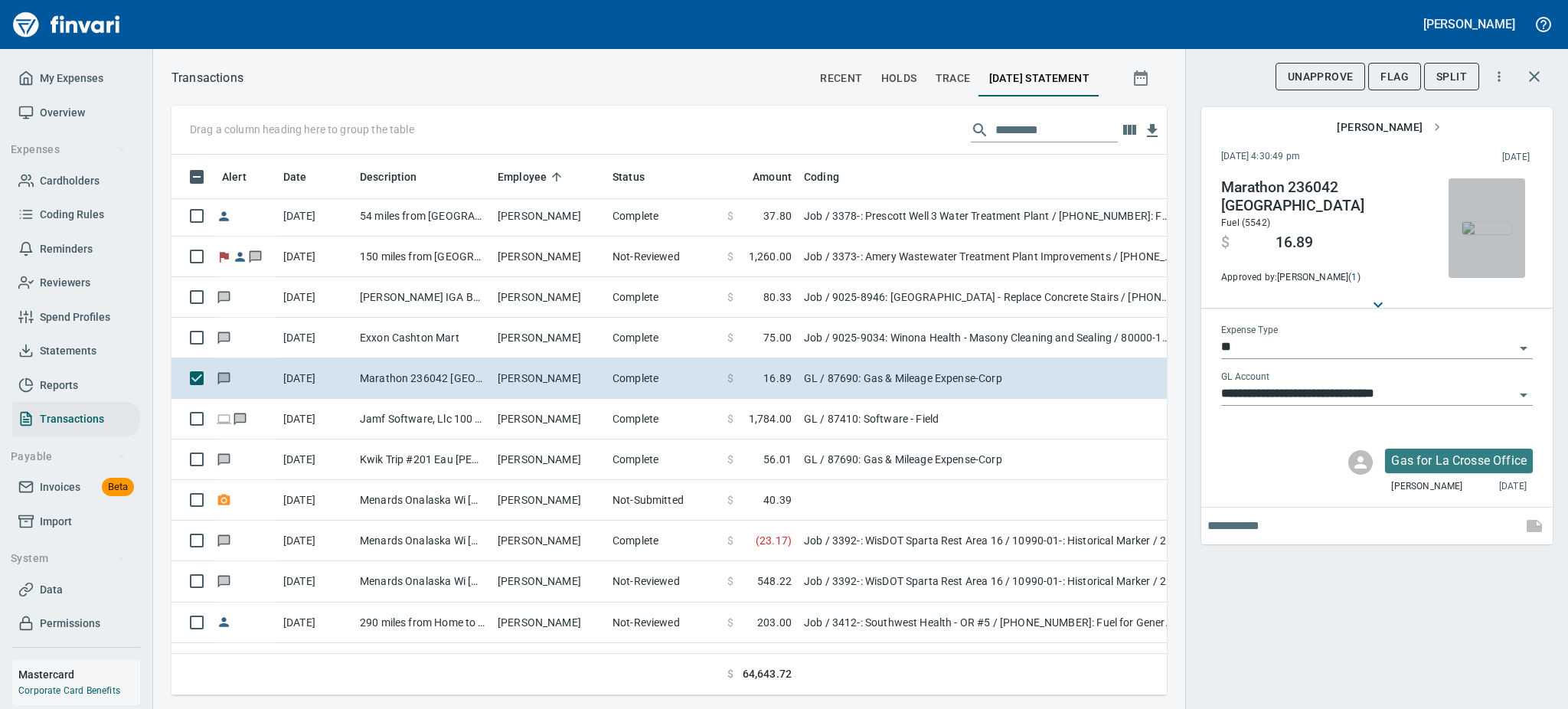
click at [1476, 222] on img "button" at bounding box center [1487, 228] width 49 height 12
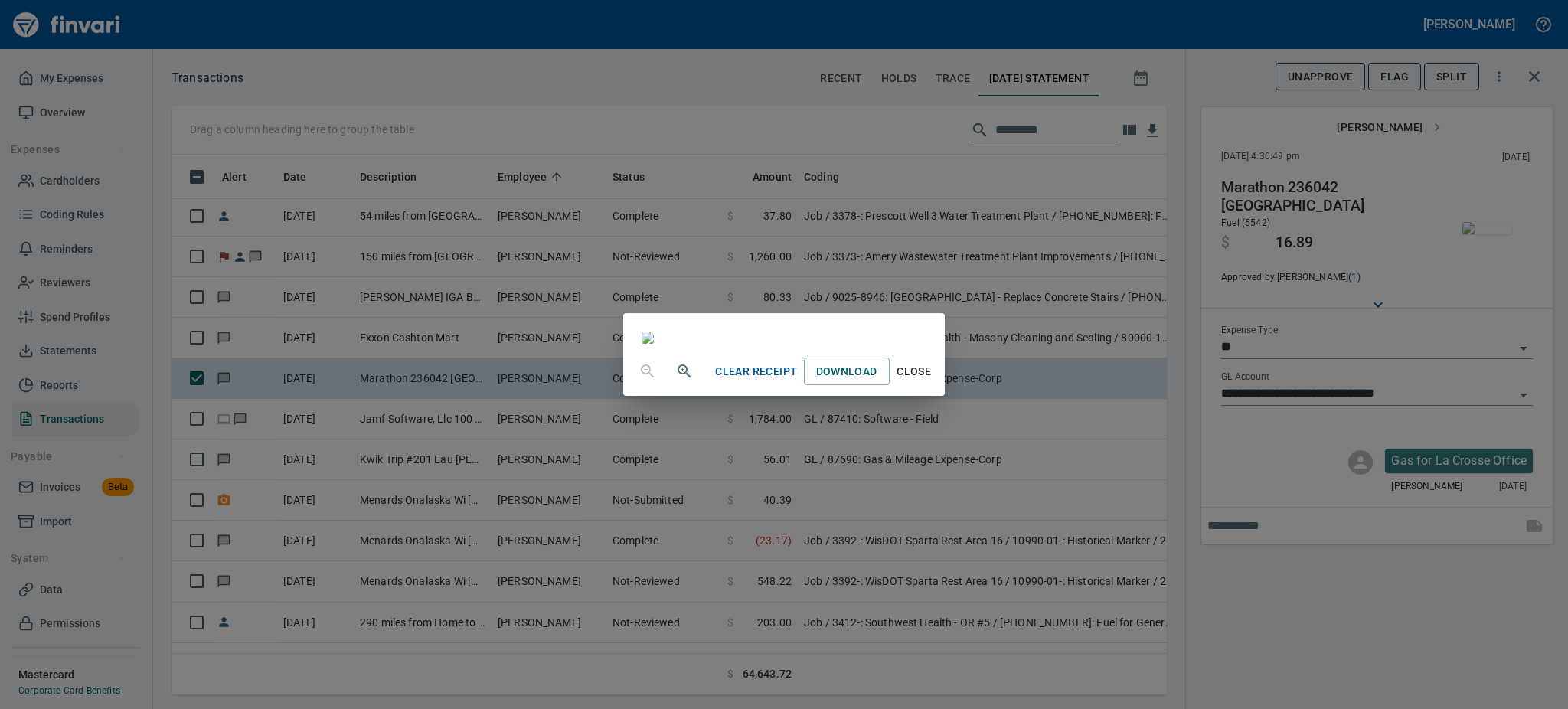
click at [933, 381] on span "Close" at bounding box center [914, 372] width 37 height 19
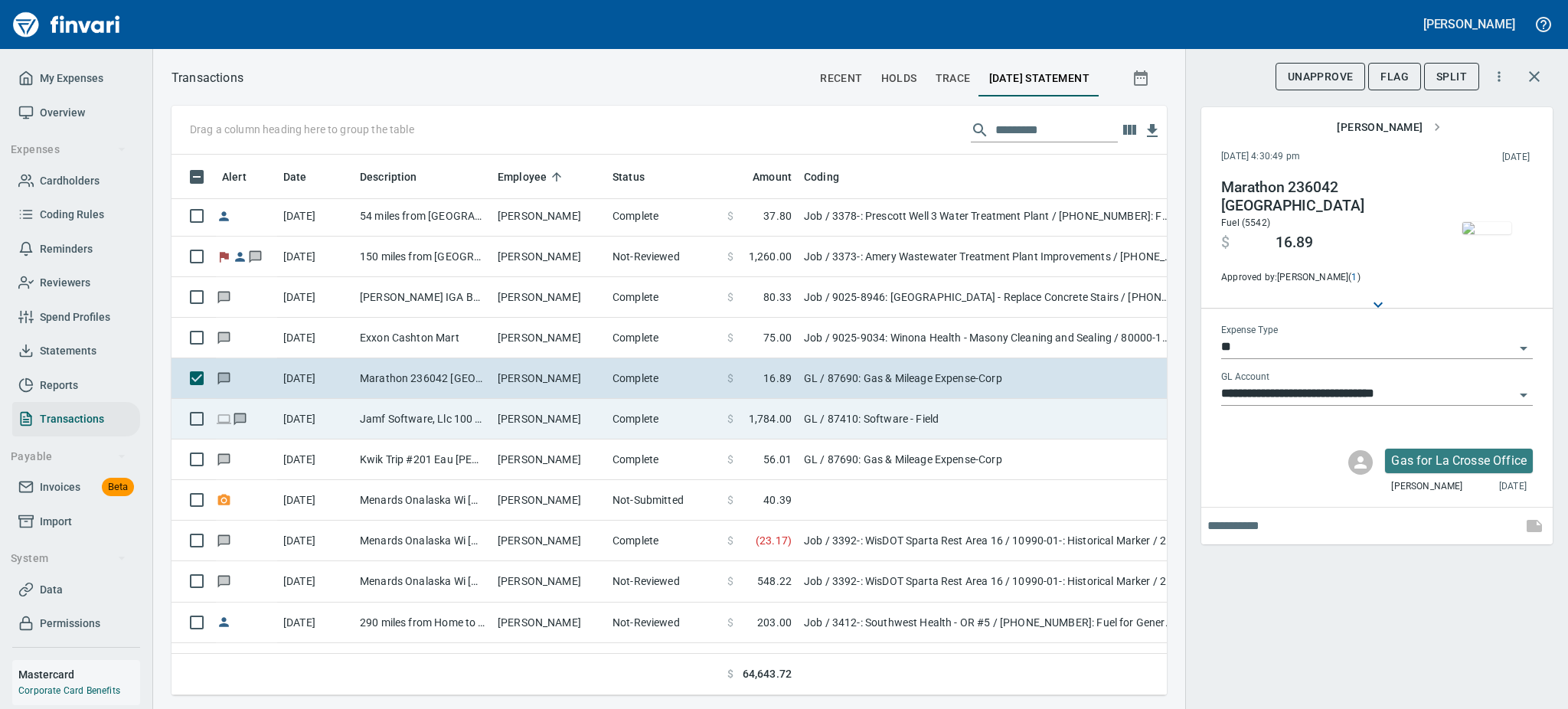
click at [428, 417] on td "Jamf Software, Llc 100 Washingto [GEOGRAPHIC_DATA]" at bounding box center [422, 419] width 138 height 40
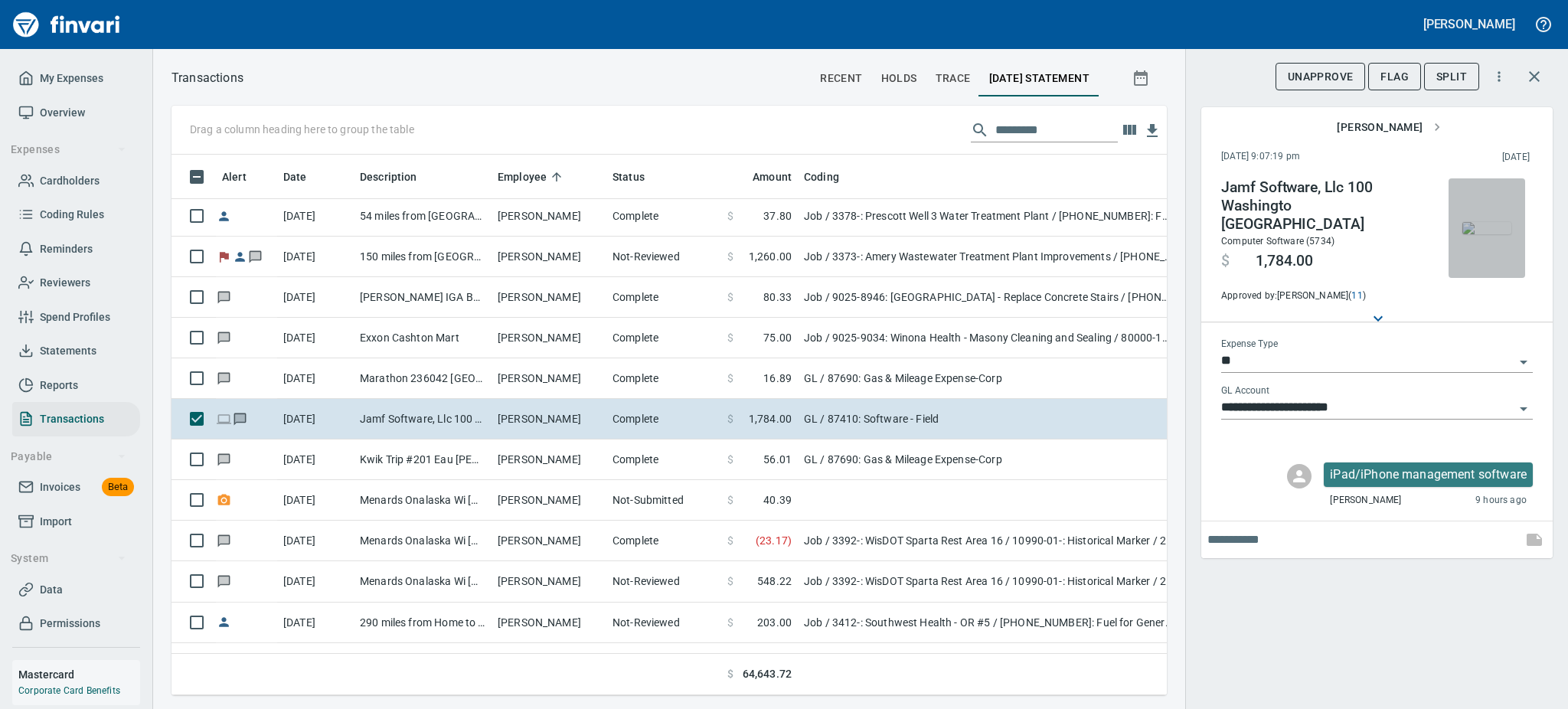
click at [1493, 222] on img "button" at bounding box center [1487, 228] width 49 height 12
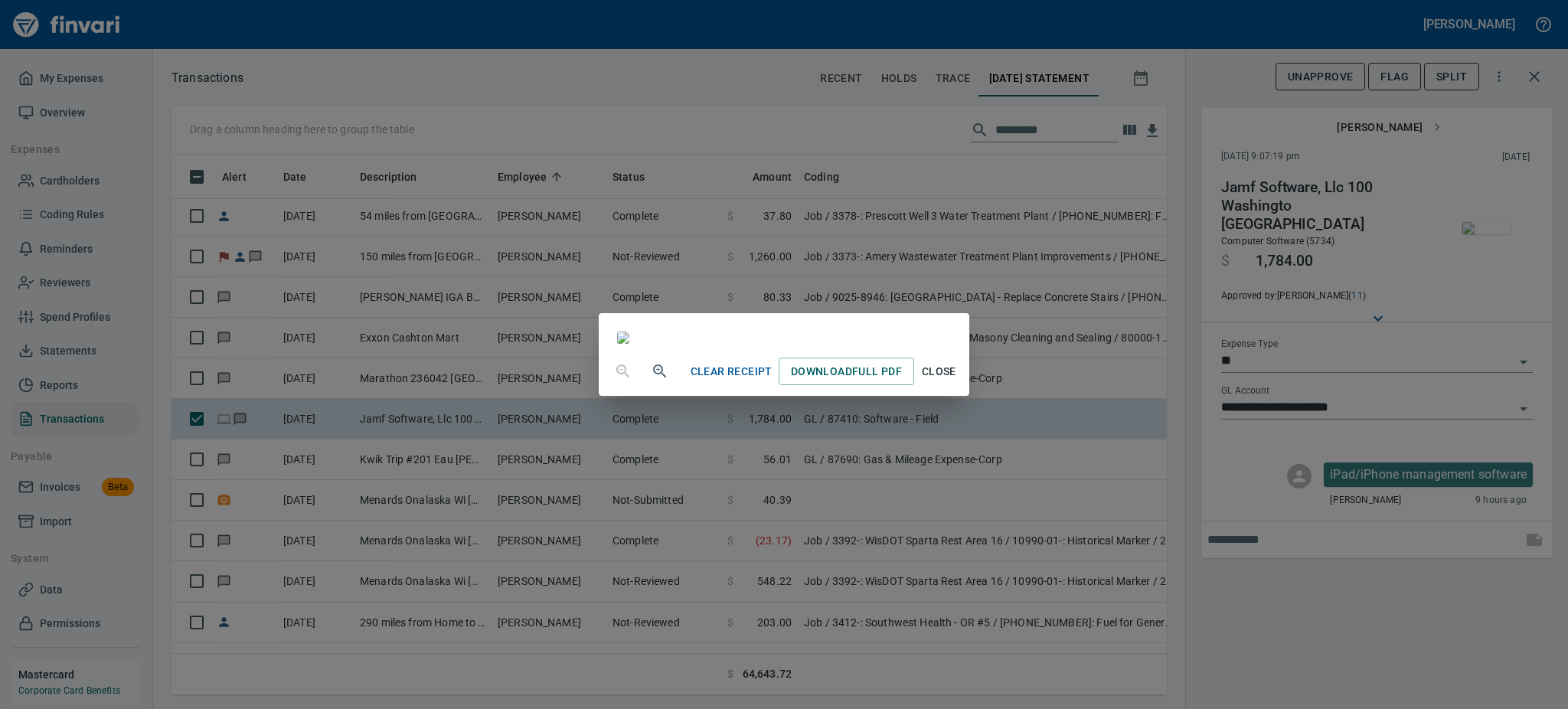
scroll to position [191, 0]
click at [957, 381] on span "Close" at bounding box center [939, 372] width 37 height 19
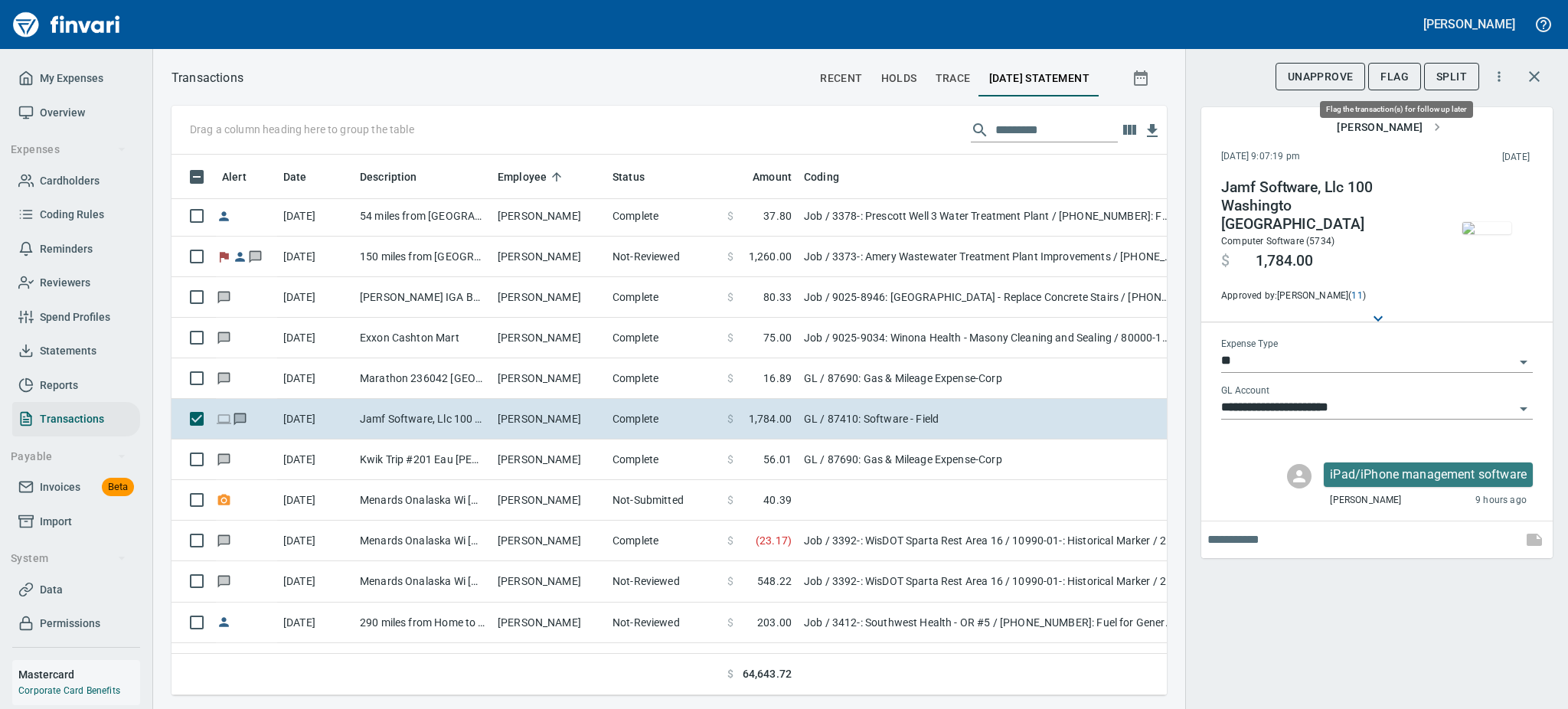
scroll to position [507, 961]
click at [1382, 83] on span "Flag" at bounding box center [1395, 77] width 28 height 19
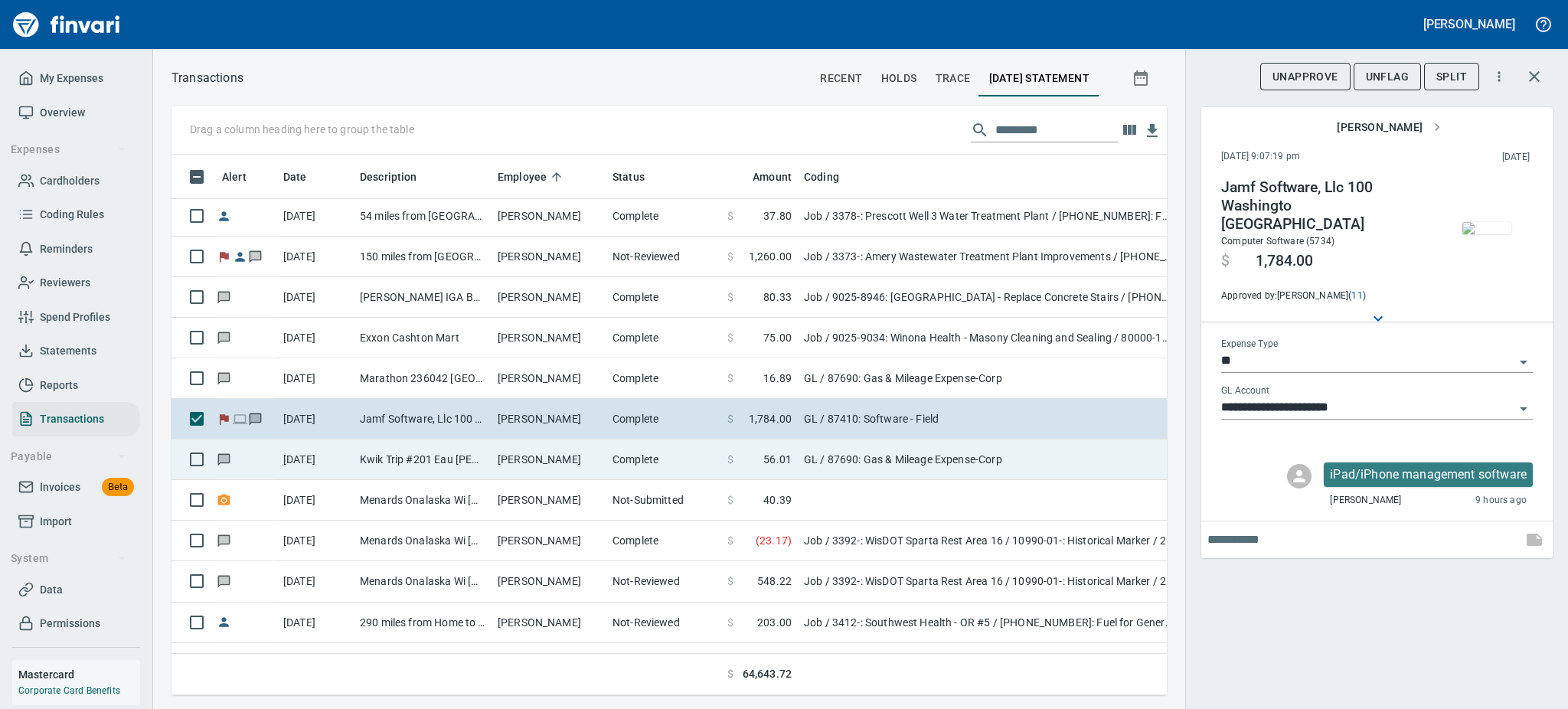
click at [497, 453] on td "[PERSON_NAME]" at bounding box center [549, 459] width 115 height 40
type input "**********"
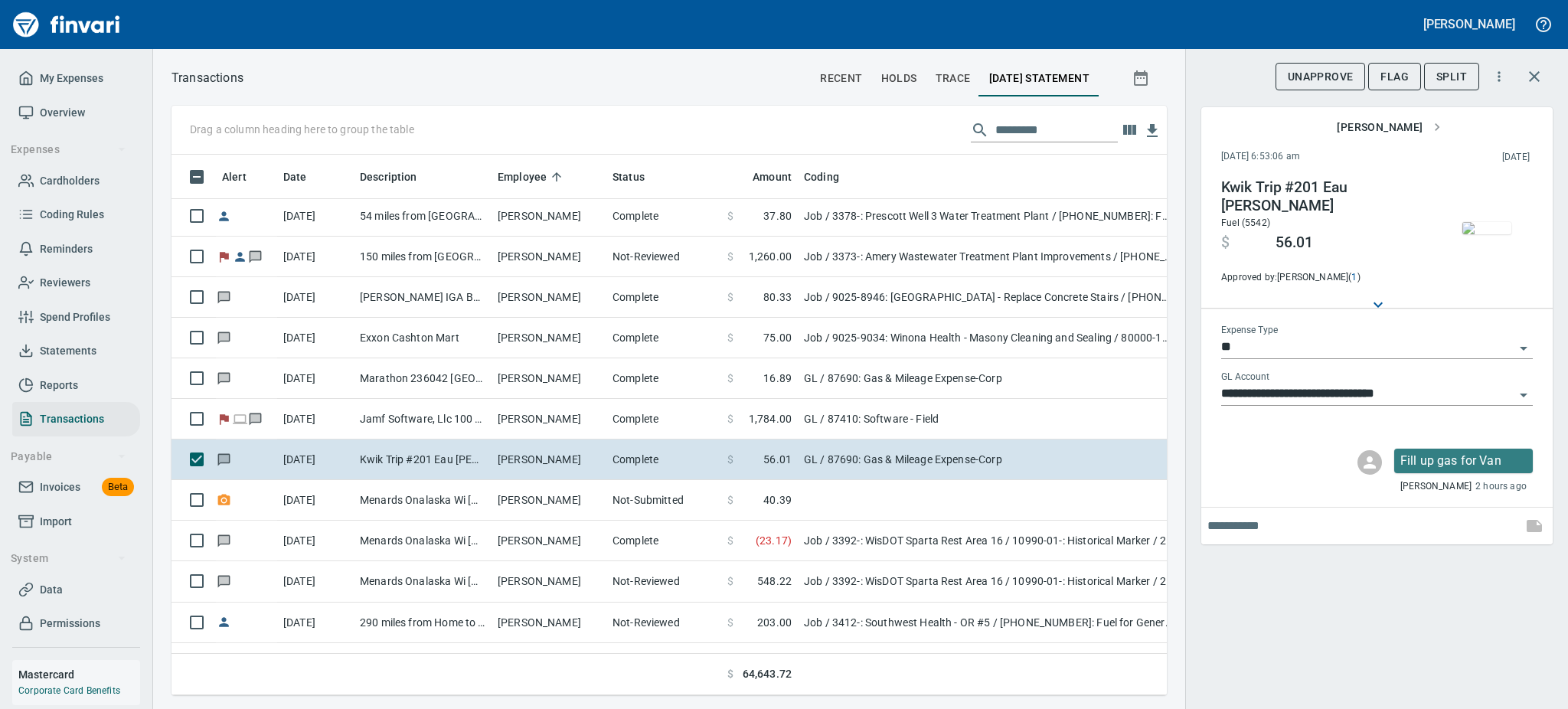
click at [1485, 234] on img "button" at bounding box center [1487, 228] width 49 height 12
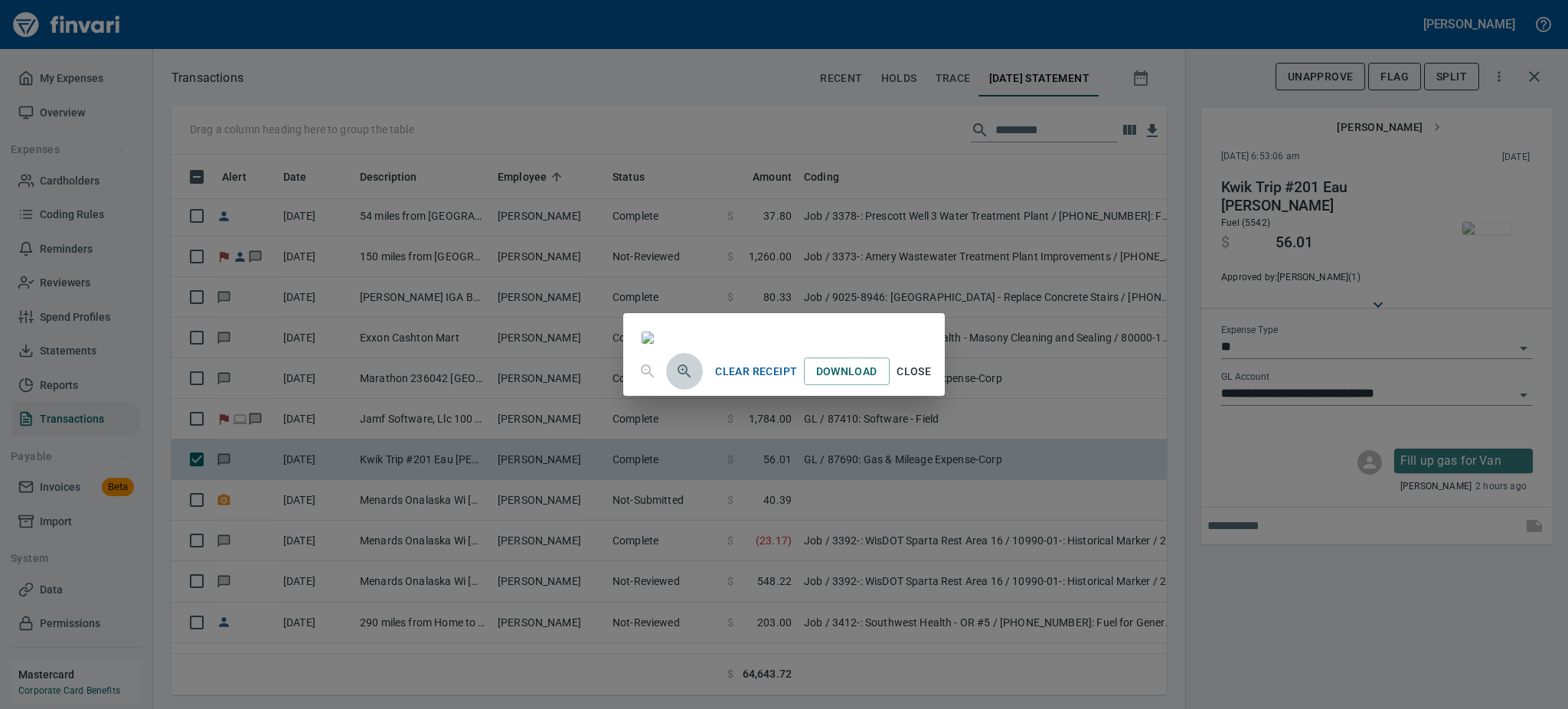
click at [681, 371] on icon "button" at bounding box center [683, 369] width 4 height 4
click at [666, 391] on button "button" at bounding box center [685, 373] width 37 height 37
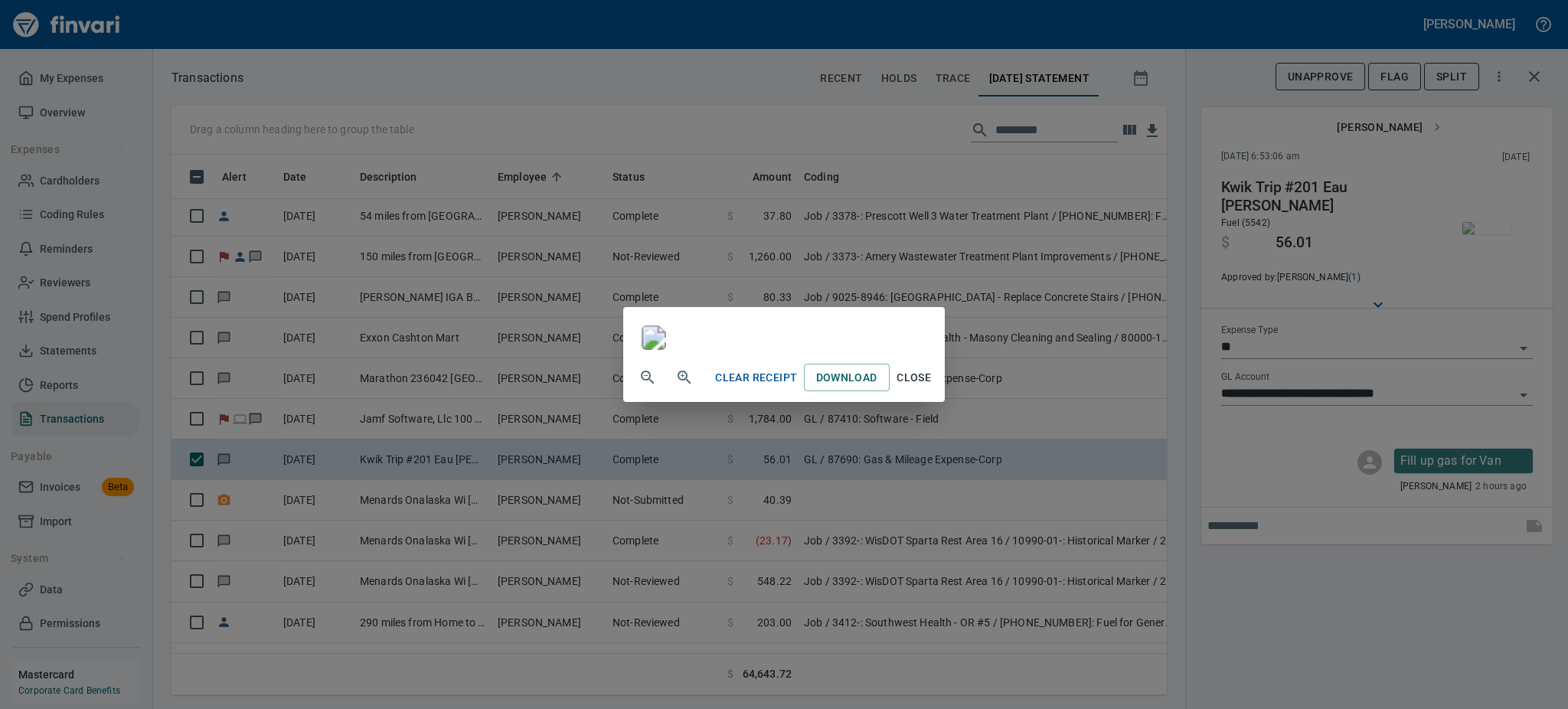
scroll to position [227, 0]
click at [933, 387] on span "Close" at bounding box center [914, 378] width 37 height 19
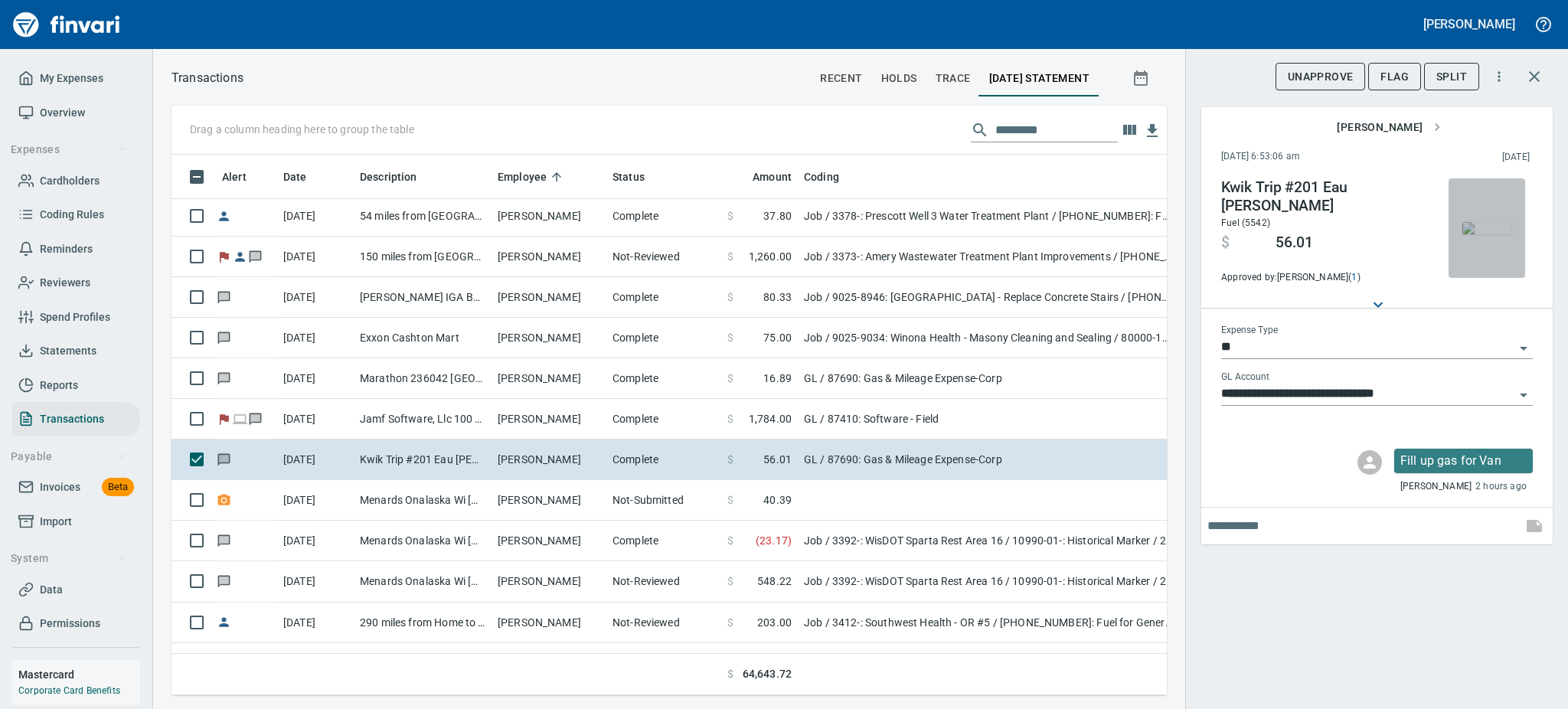
click at [1479, 222] on img "button" at bounding box center [1487, 228] width 49 height 12
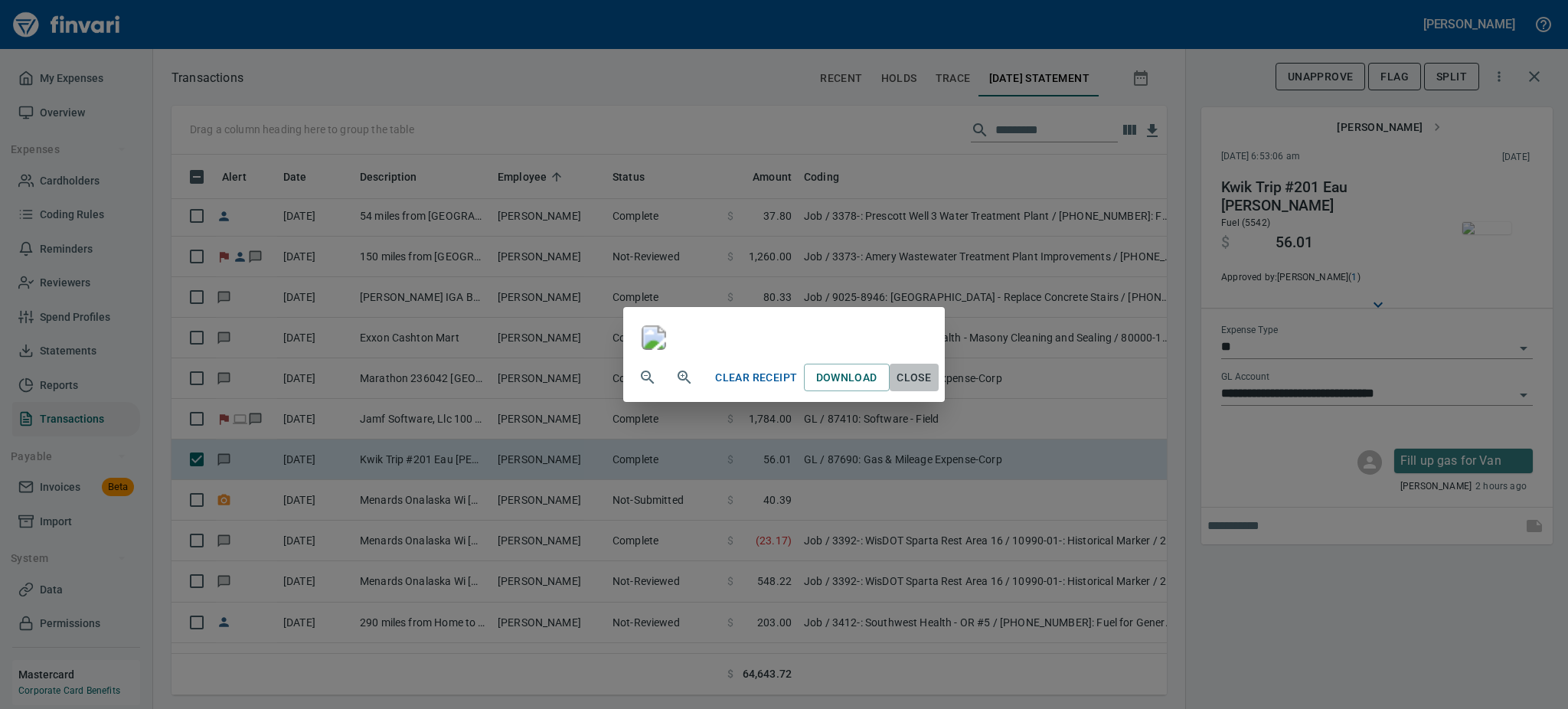
click at [933, 387] on span "Close" at bounding box center [914, 378] width 37 height 19
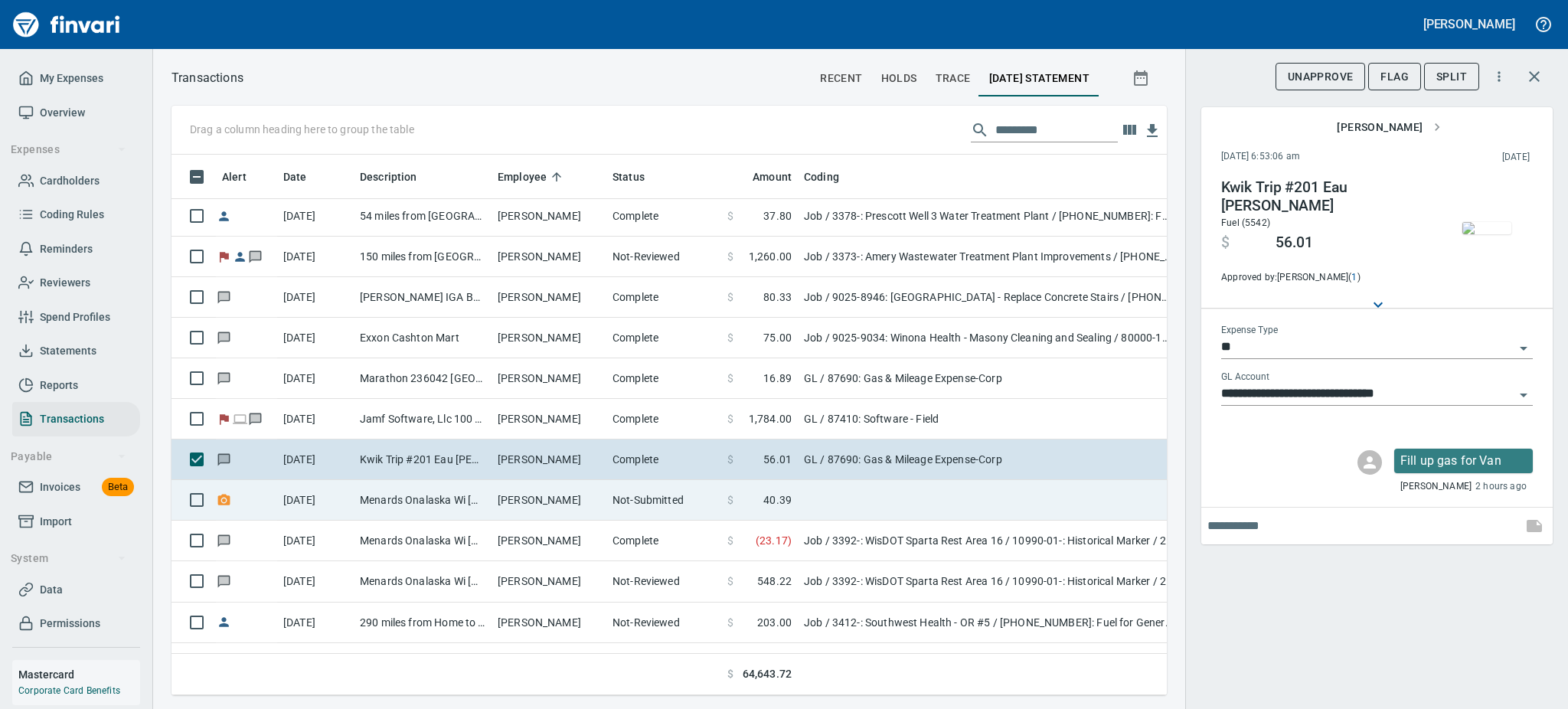
click at [422, 495] on td "Menards Onalaska Wi [GEOGRAPHIC_DATA] [GEOGRAPHIC_DATA]" at bounding box center [422, 501] width 138 height 40
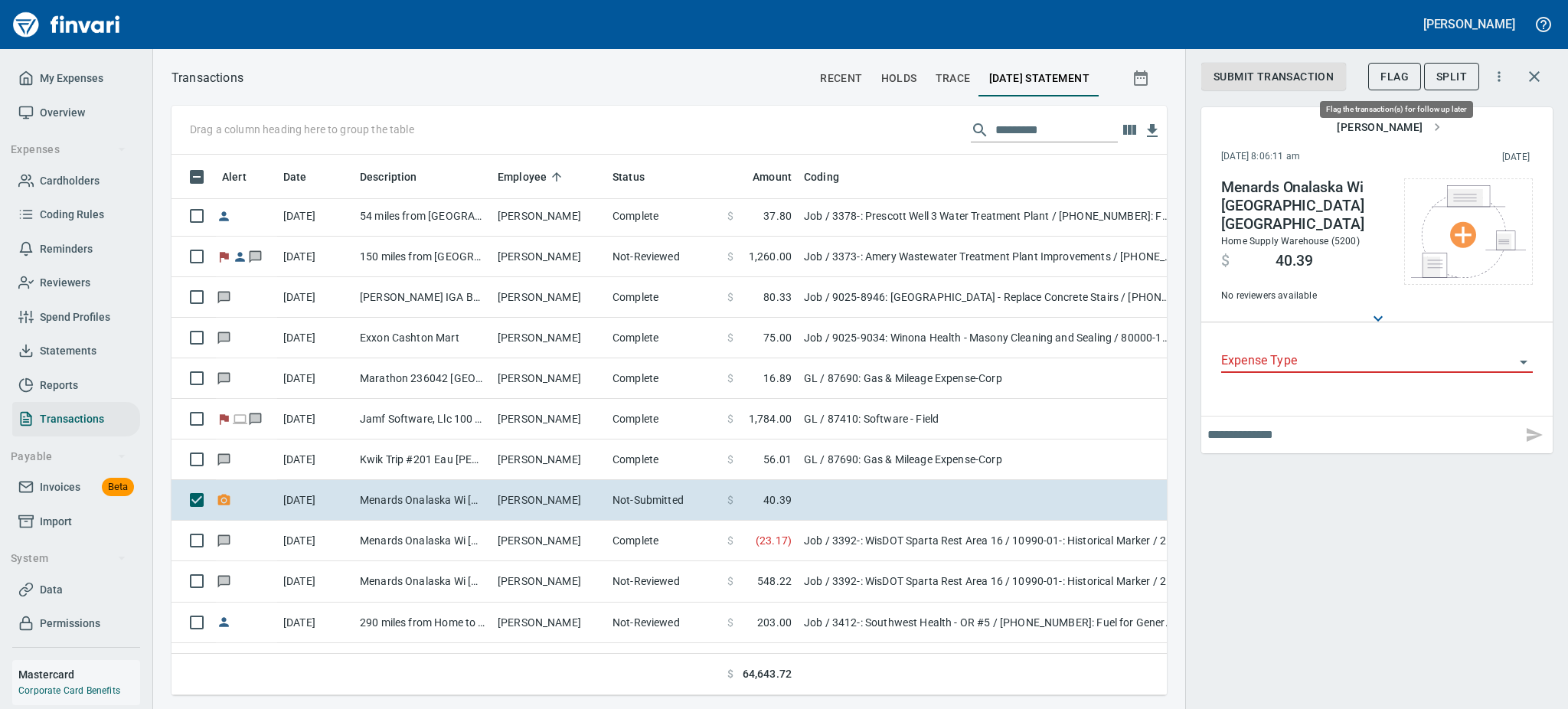
click at [1399, 70] on span "Flag" at bounding box center [1395, 77] width 28 height 19
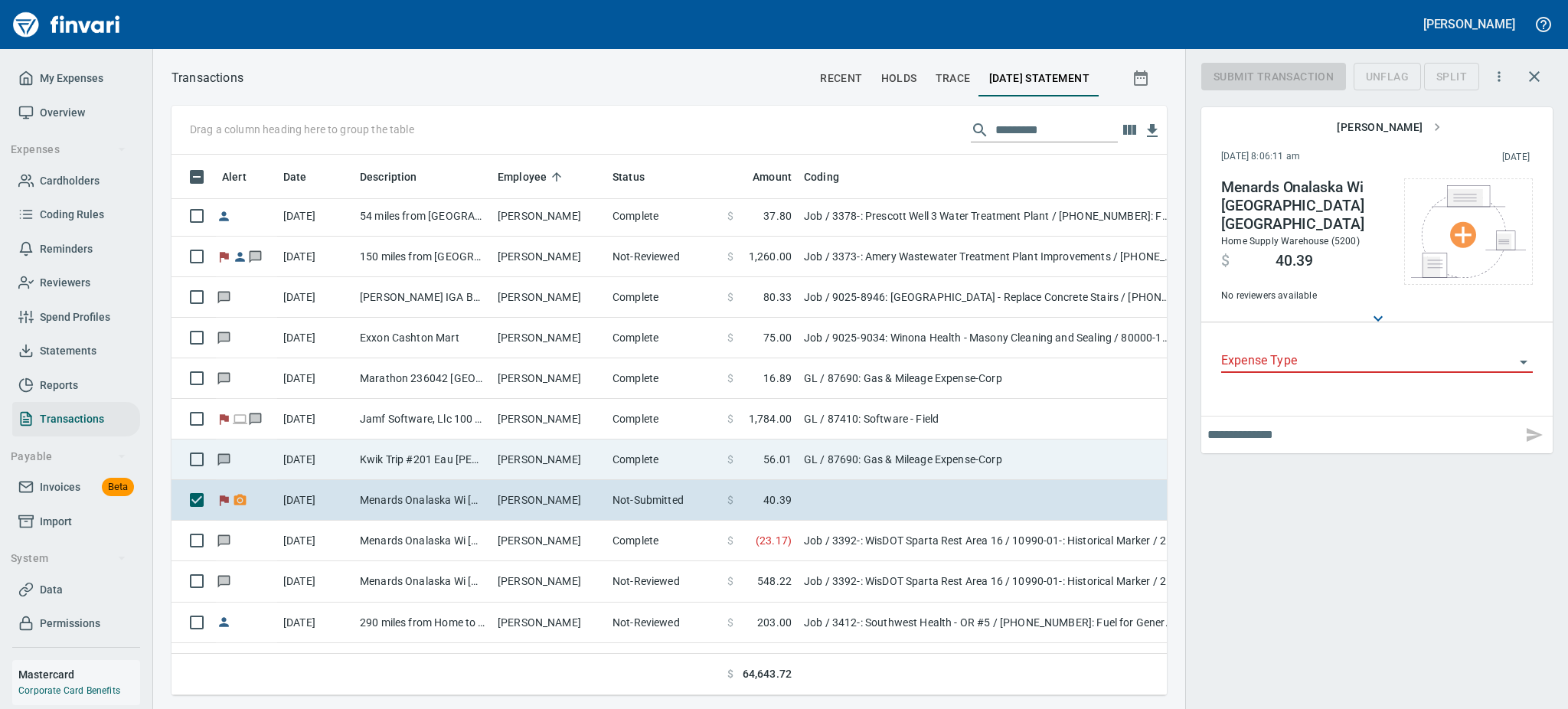
scroll to position [507, 961]
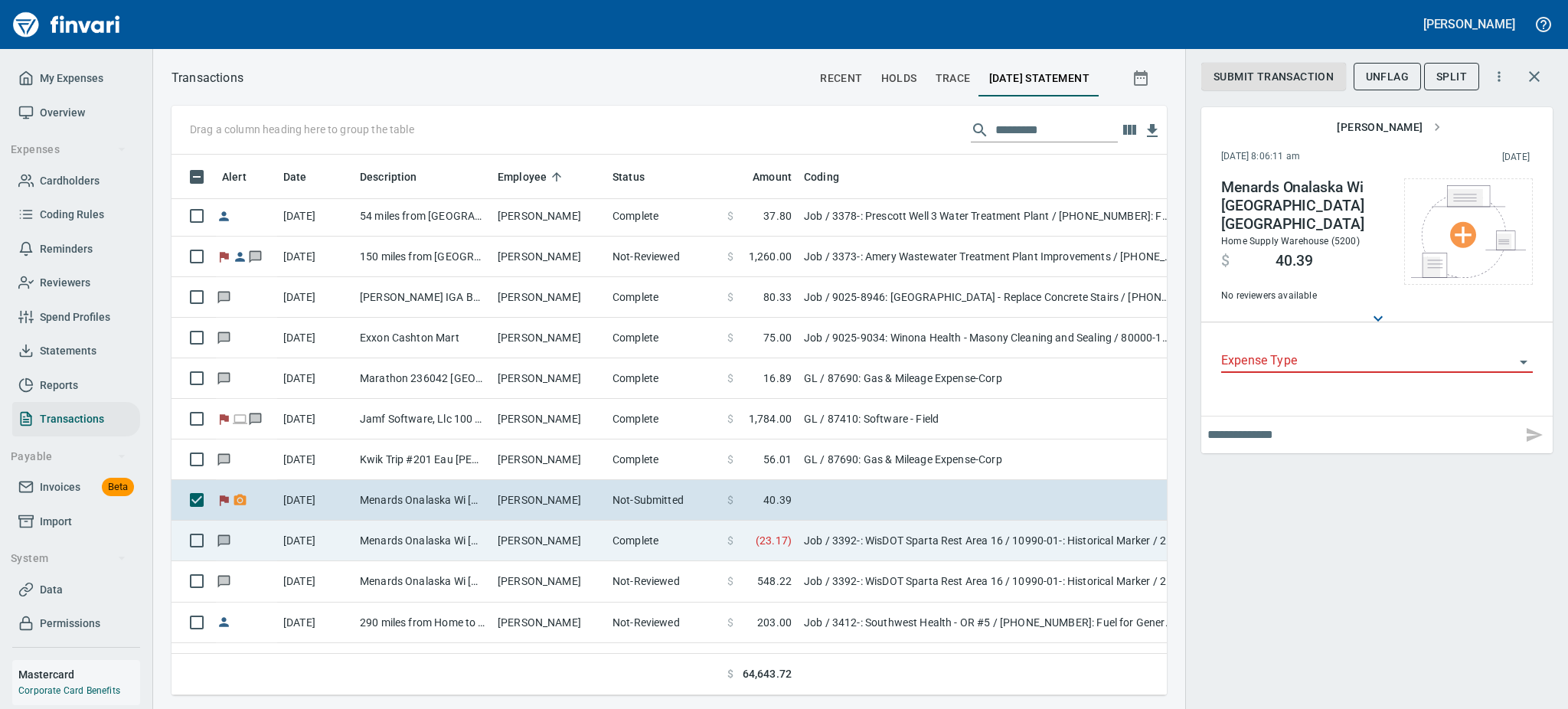
click at [448, 537] on td "Menards Onalaska Wi [GEOGRAPHIC_DATA] [GEOGRAPHIC_DATA]" at bounding box center [422, 541] width 138 height 40
type input "***"
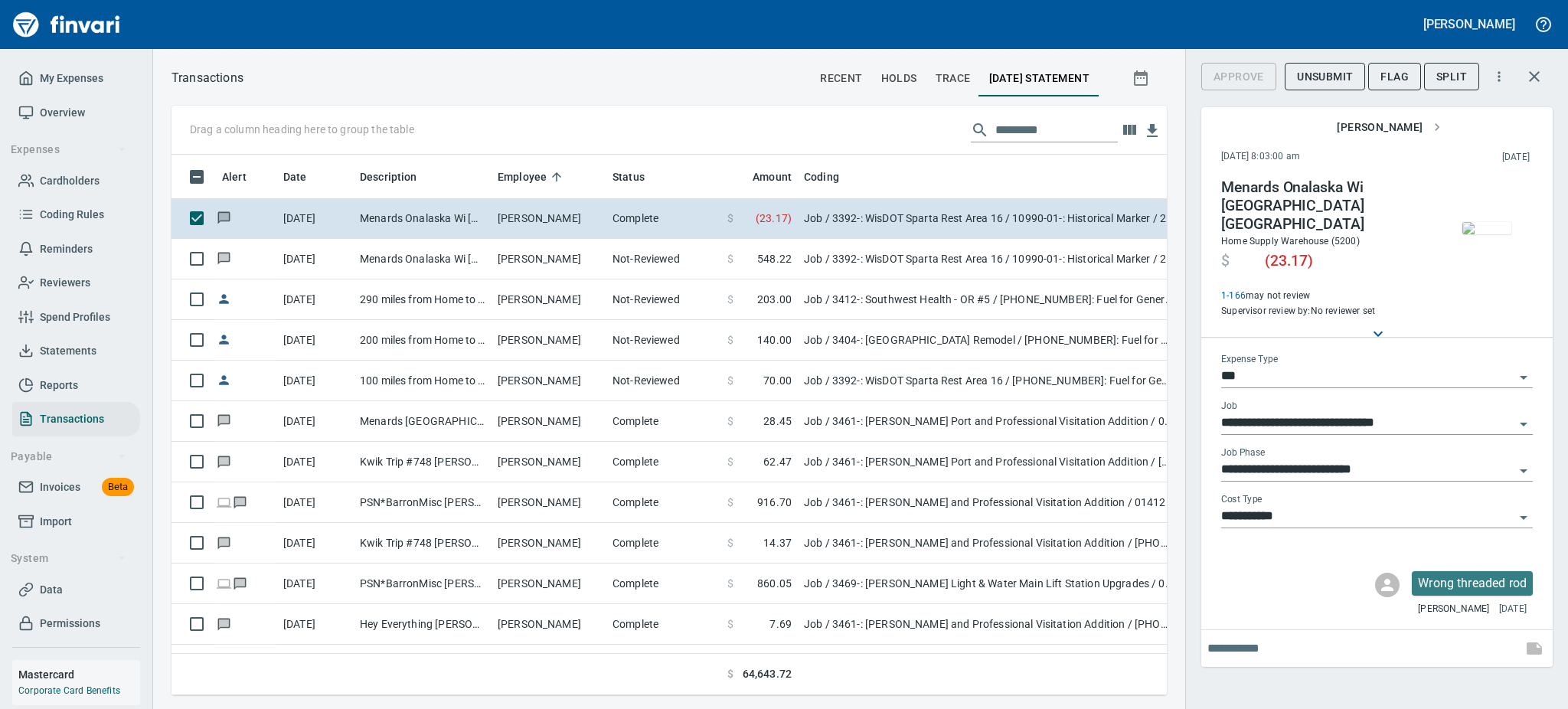
scroll to position [939, 0]
click at [1487, 234] on img "button" at bounding box center [1487, 228] width 49 height 12
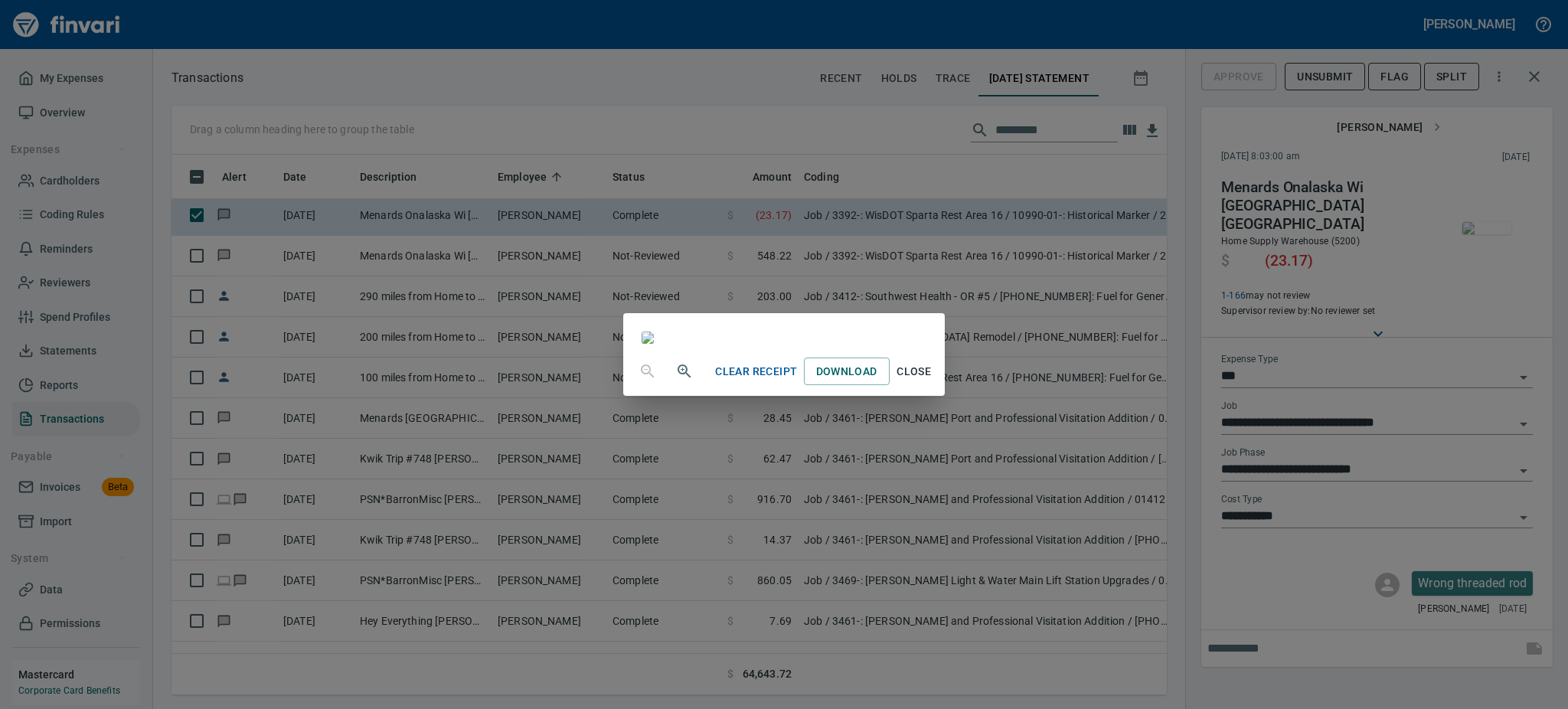
click at [933, 381] on span "Close" at bounding box center [914, 372] width 37 height 19
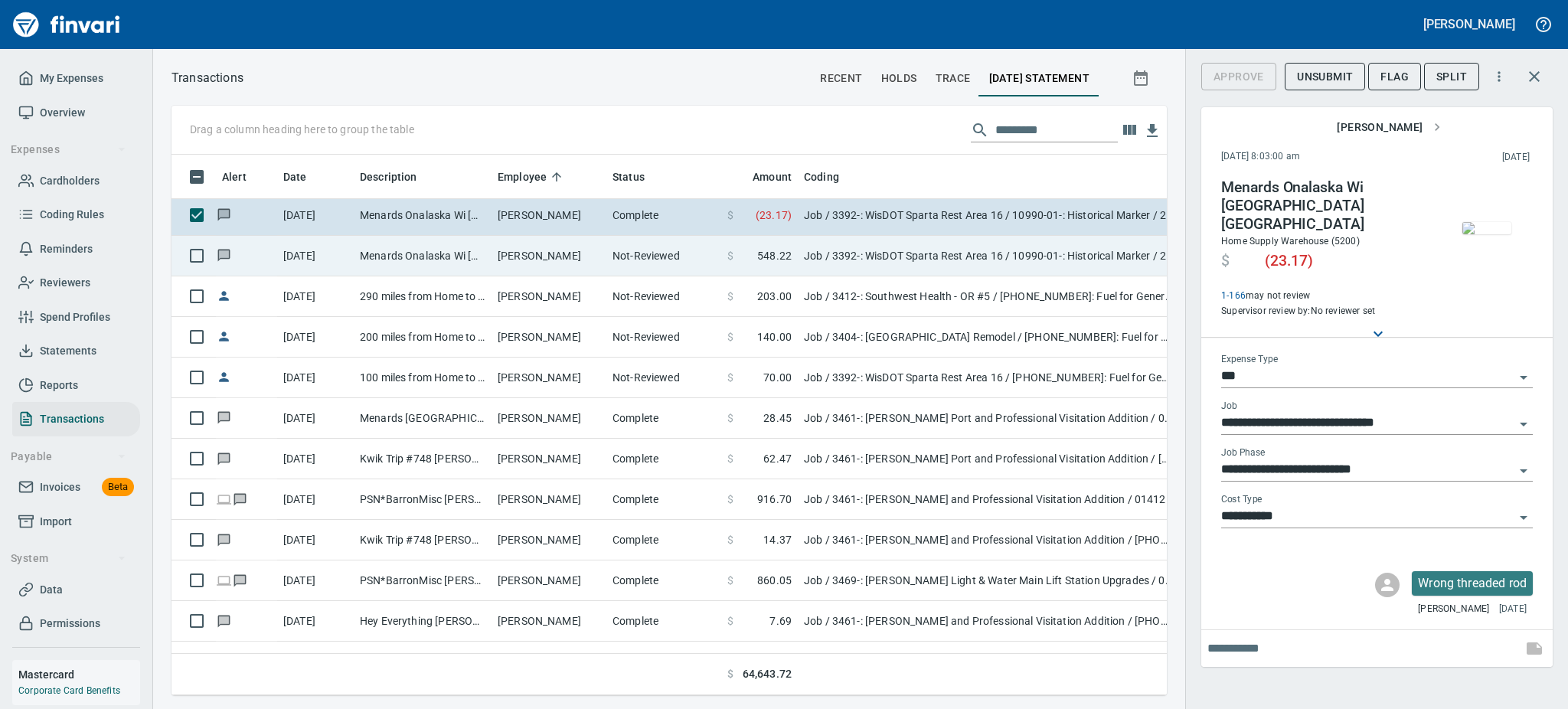
click at [510, 267] on td "[PERSON_NAME]" at bounding box center [549, 256] width 115 height 40
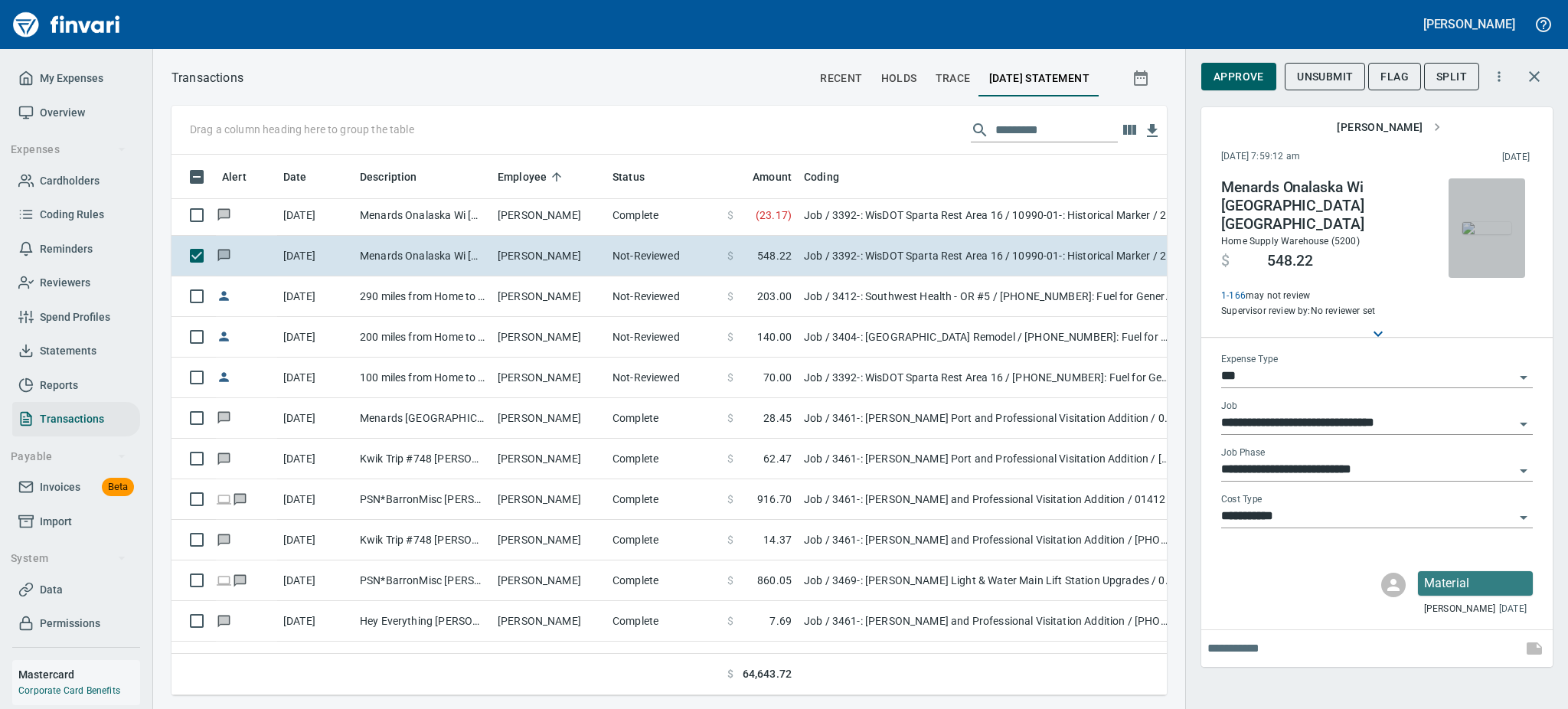
click at [1505, 227] on img "button" at bounding box center [1487, 228] width 49 height 12
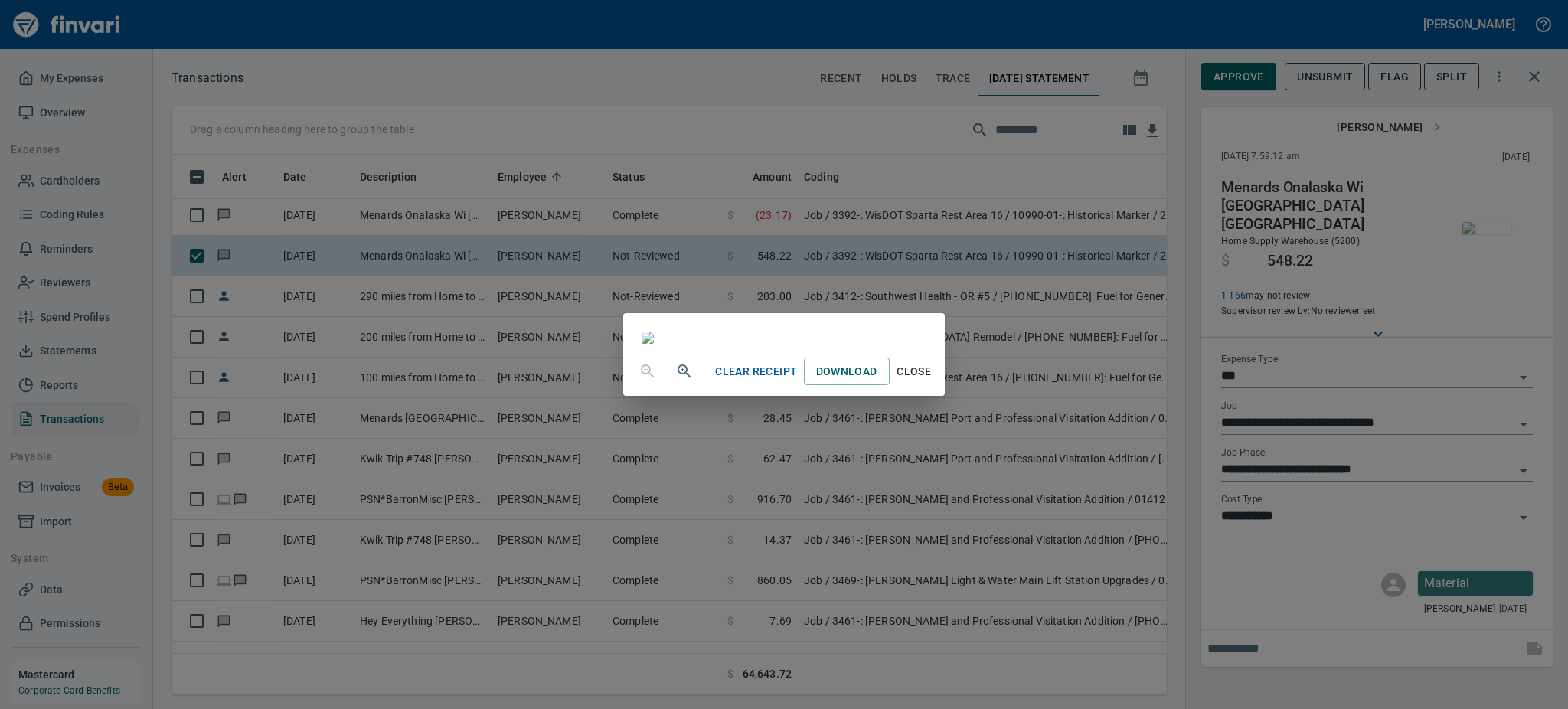
scroll to position [191, 0]
click at [933, 381] on span "Close" at bounding box center [914, 372] width 37 height 19
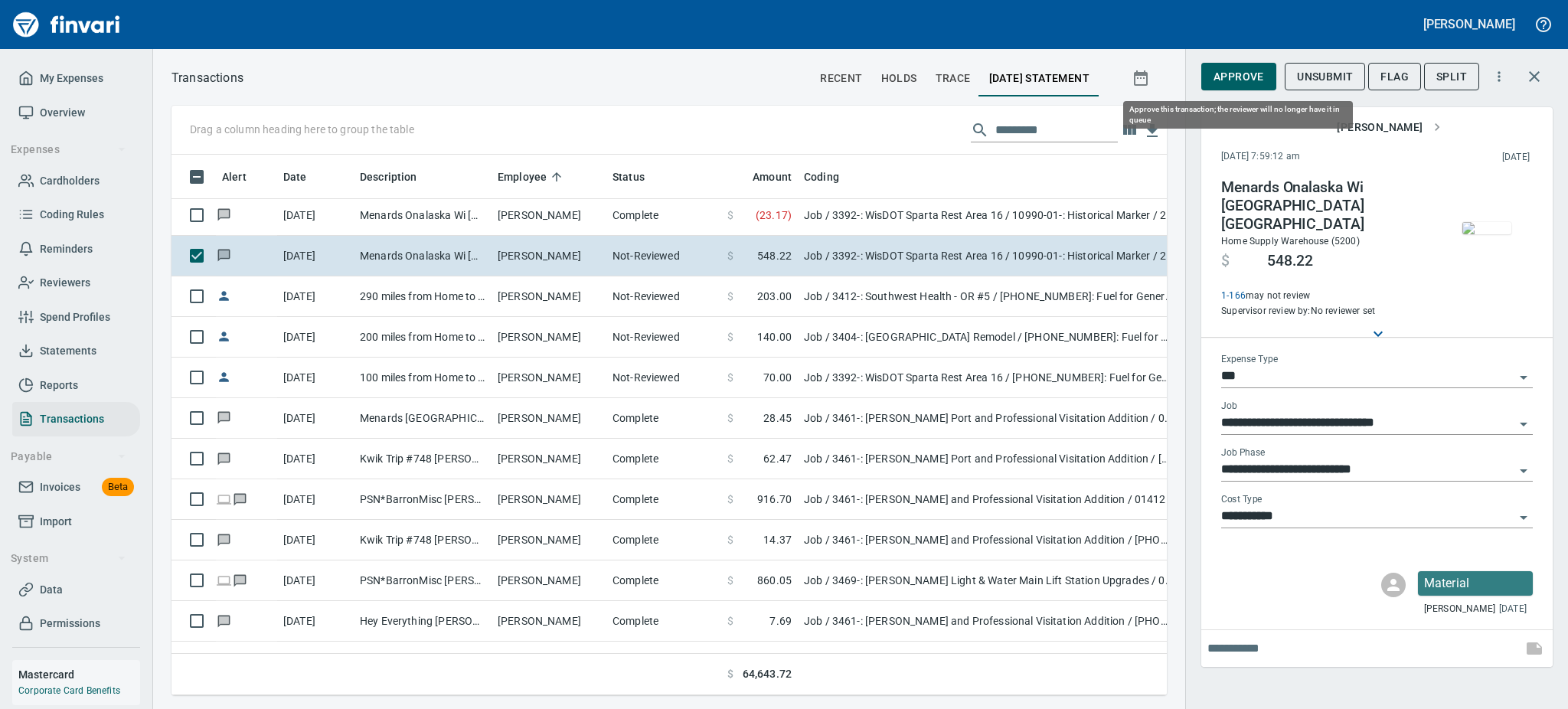
click at [1229, 74] on span "Approve" at bounding box center [1238, 77] width 50 height 19
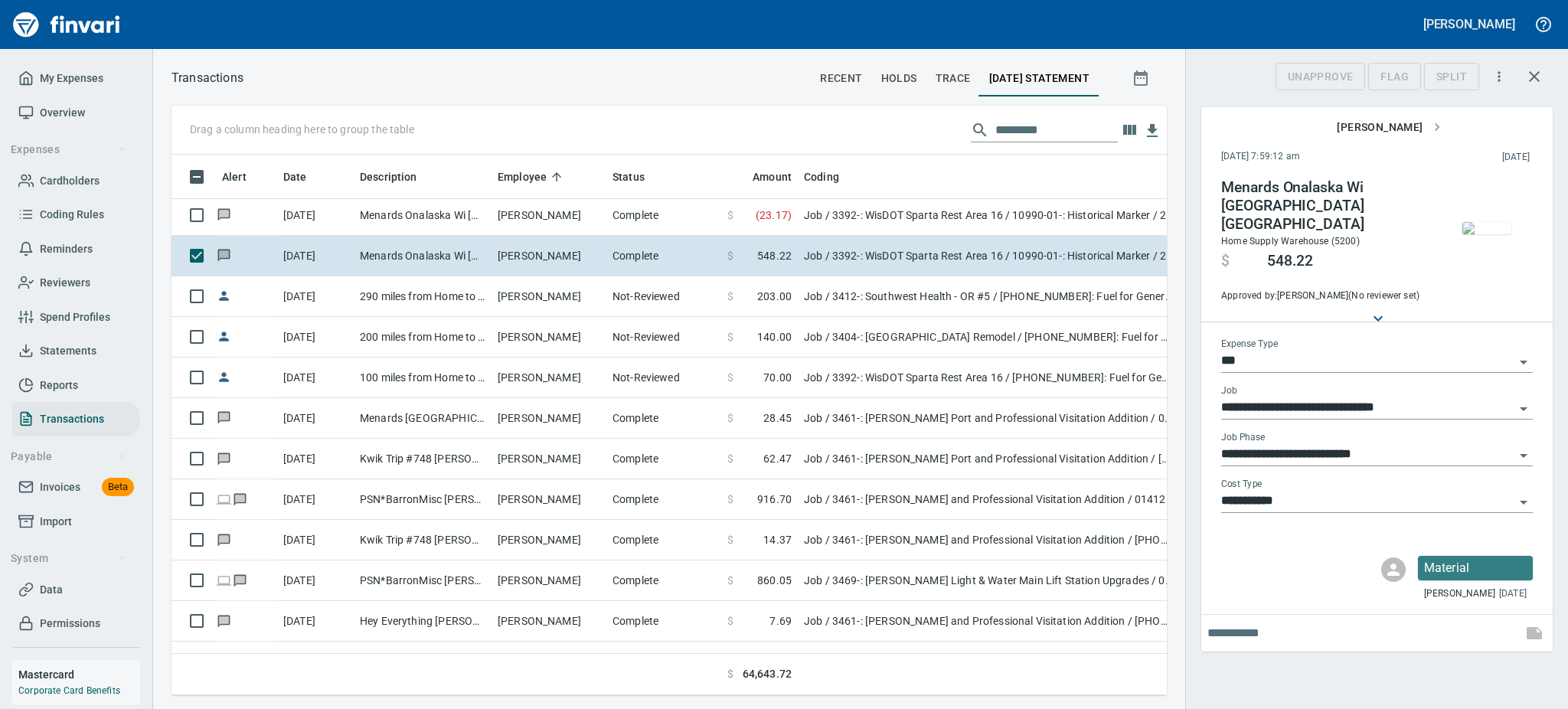
scroll to position [507, 961]
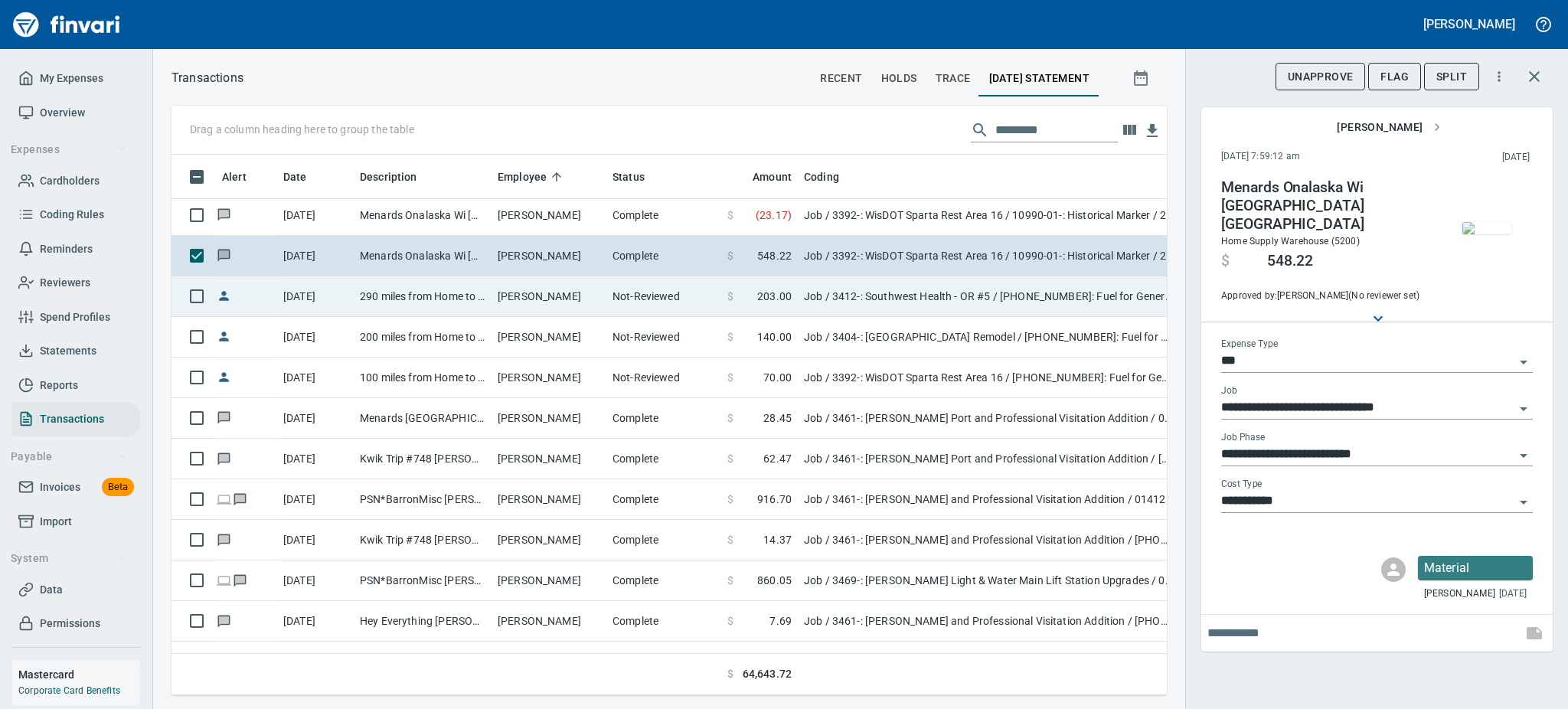
click at [525, 286] on td "[PERSON_NAME]" at bounding box center [549, 296] width 115 height 40
type input "**********"
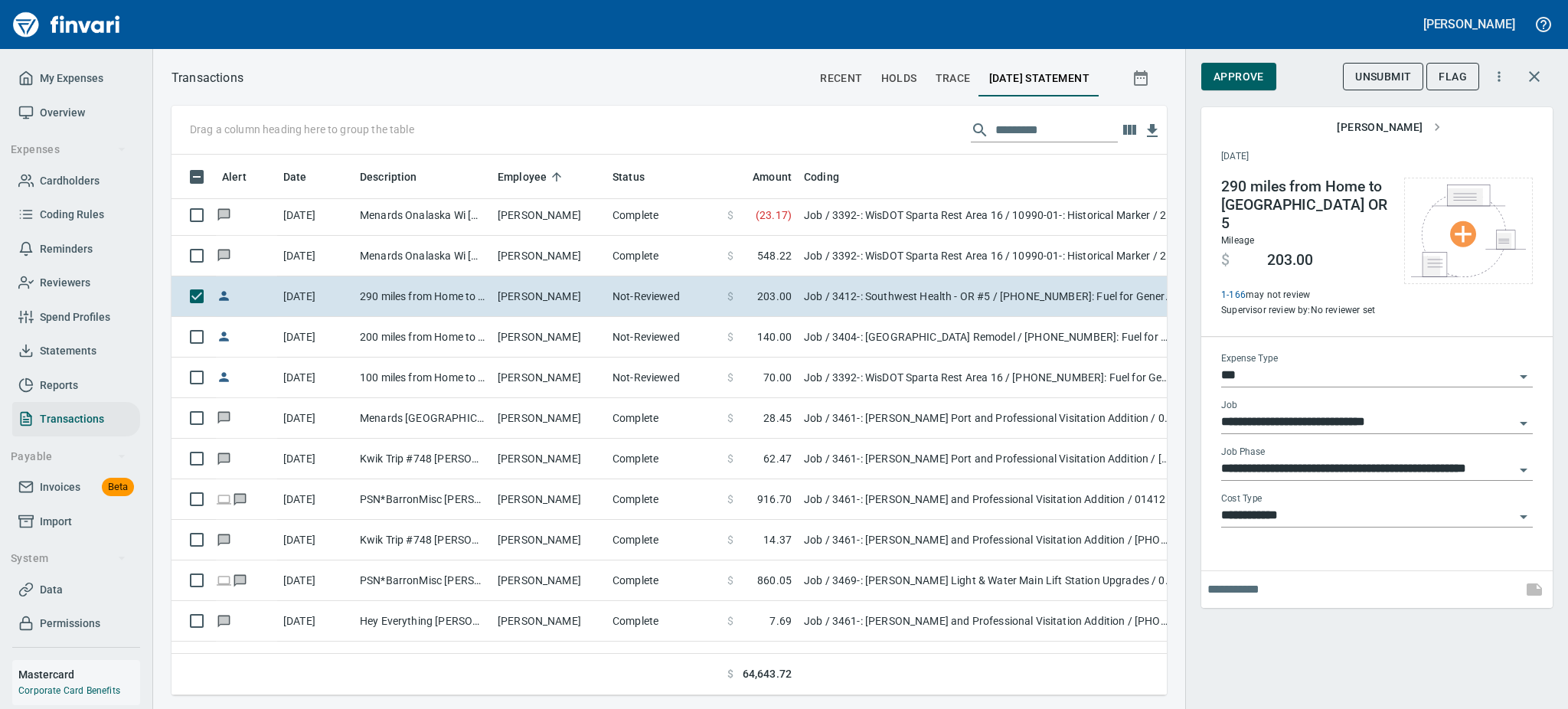
scroll to position [507, 961]
click at [1246, 72] on span "Approve" at bounding box center [1238, 77] width 50 height 19
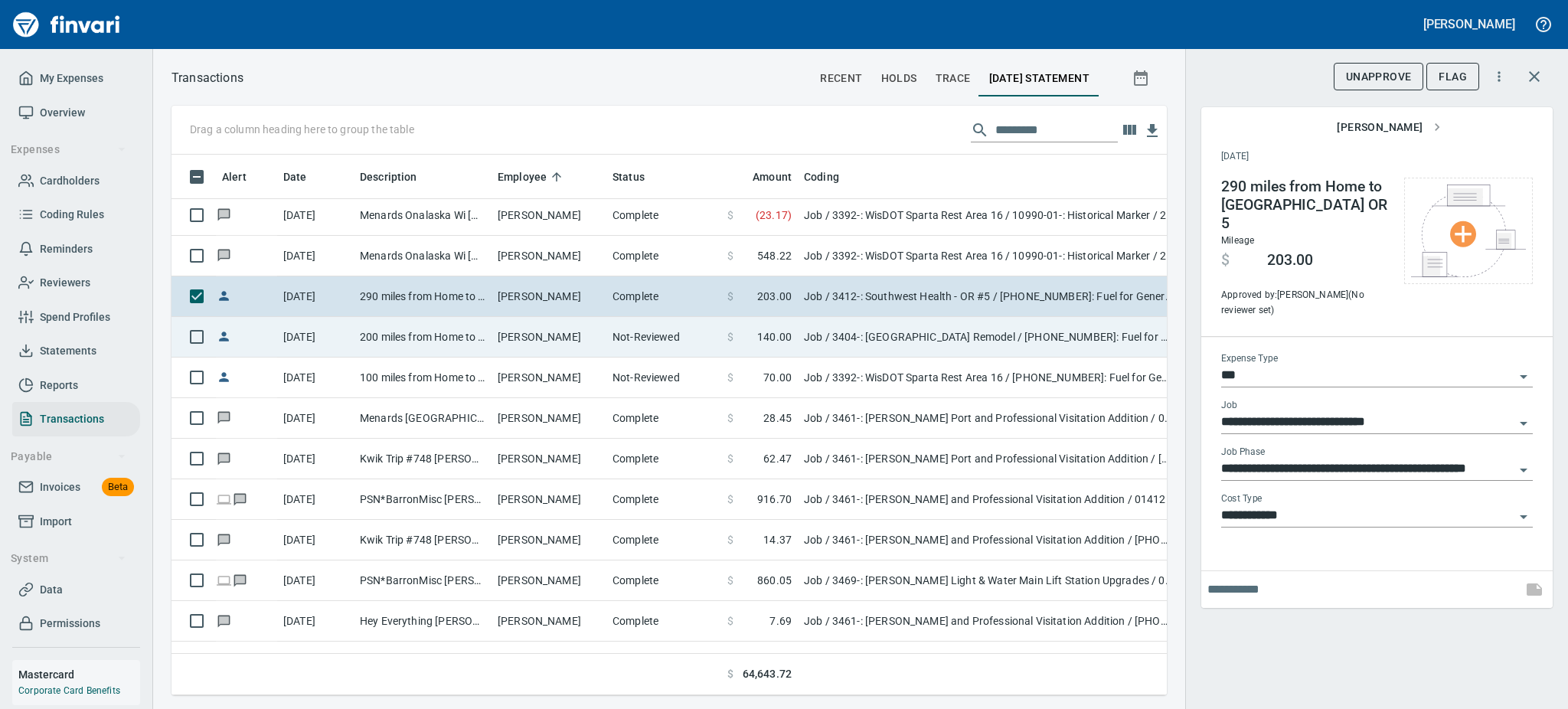
click at [374, 335] on td "200 miles from Home to [GEOGRAPHIC_DATA]" at bounding box center [422, 337] width 138 height 40
type input "**********"
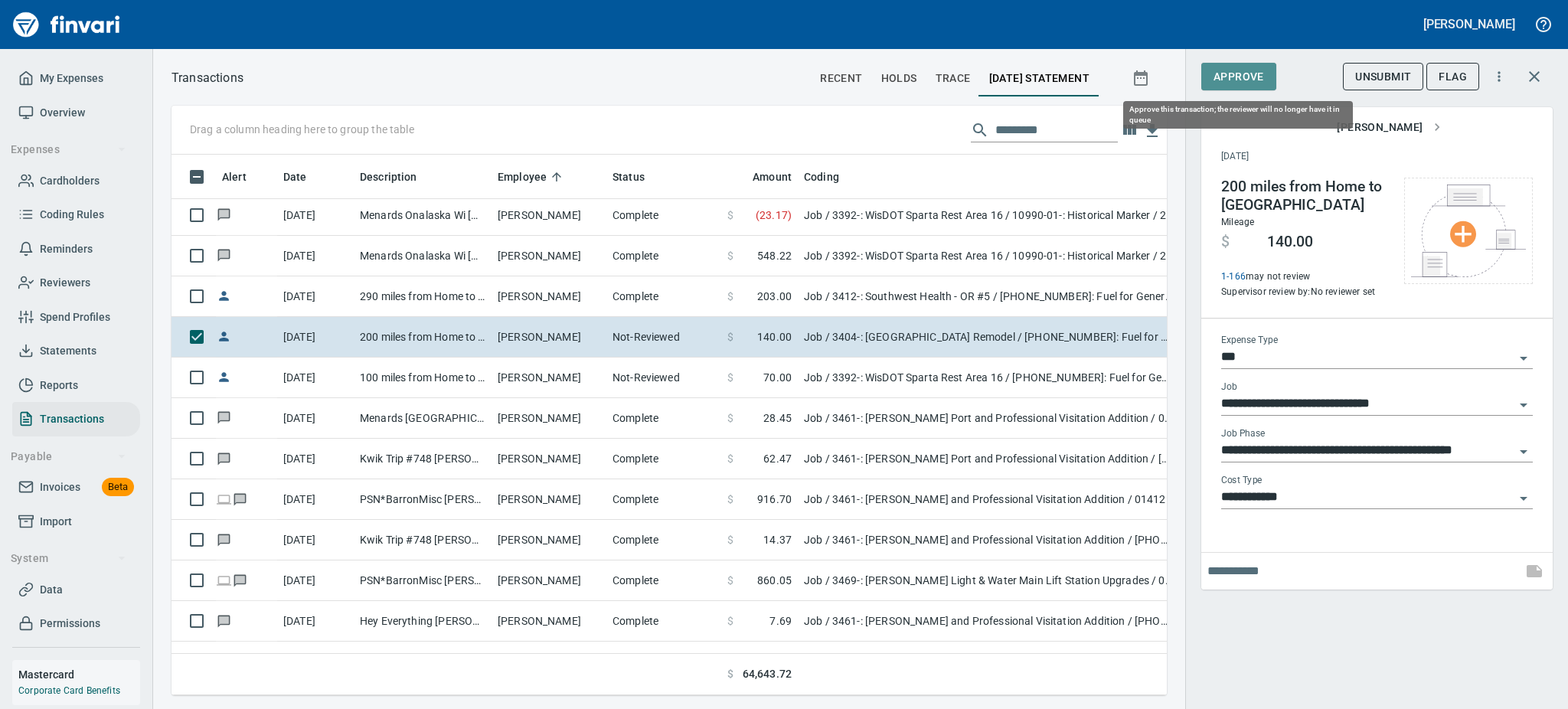
click at [1222, 77] on span "Approve" at bounding box center [1238, 77] width 50 height 19
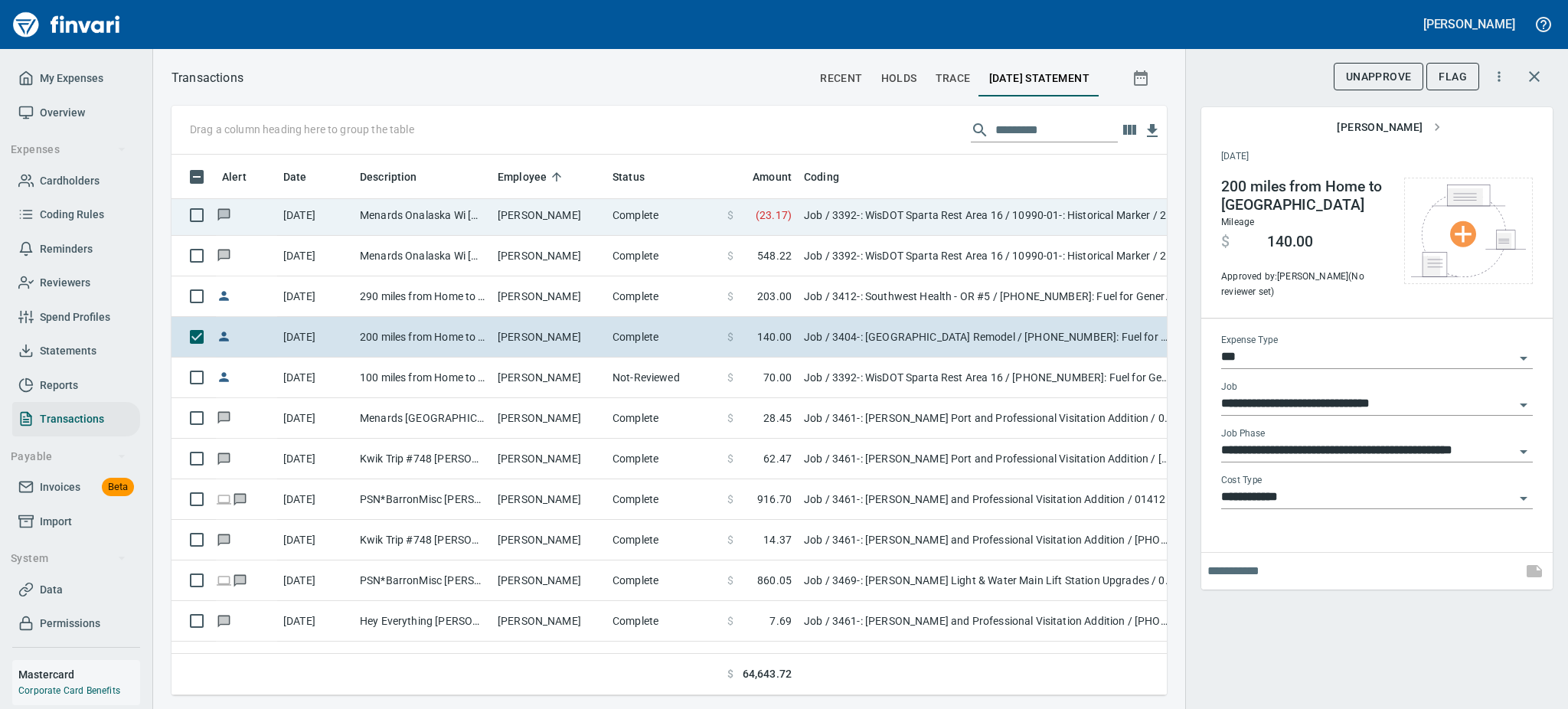
scroll to position [507, 961]
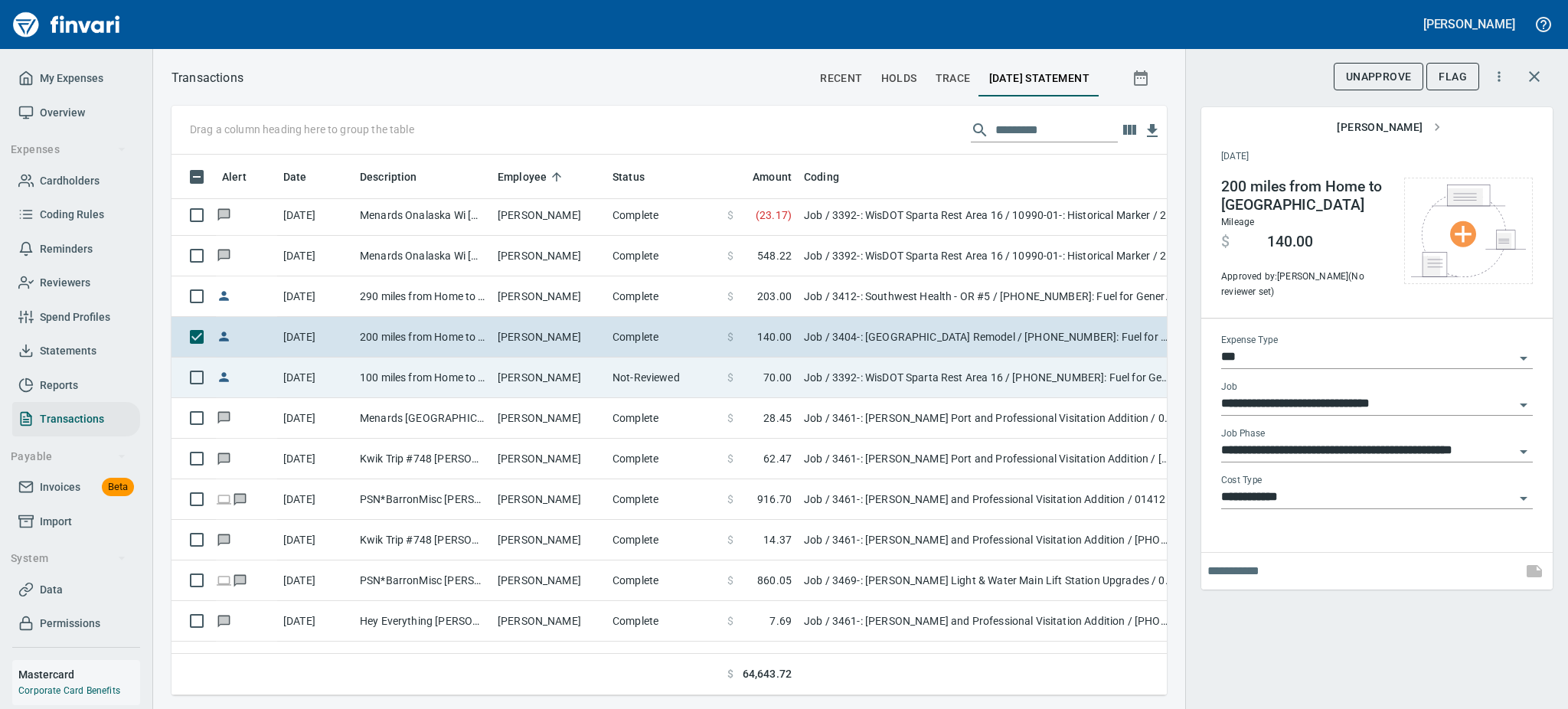
click at [395, 371] on td "100 miles from Home to [GEOGRAPHIC_DATA] Rest Stop" at bounding box center [422, 377] width 138 height 40
type input "**********"
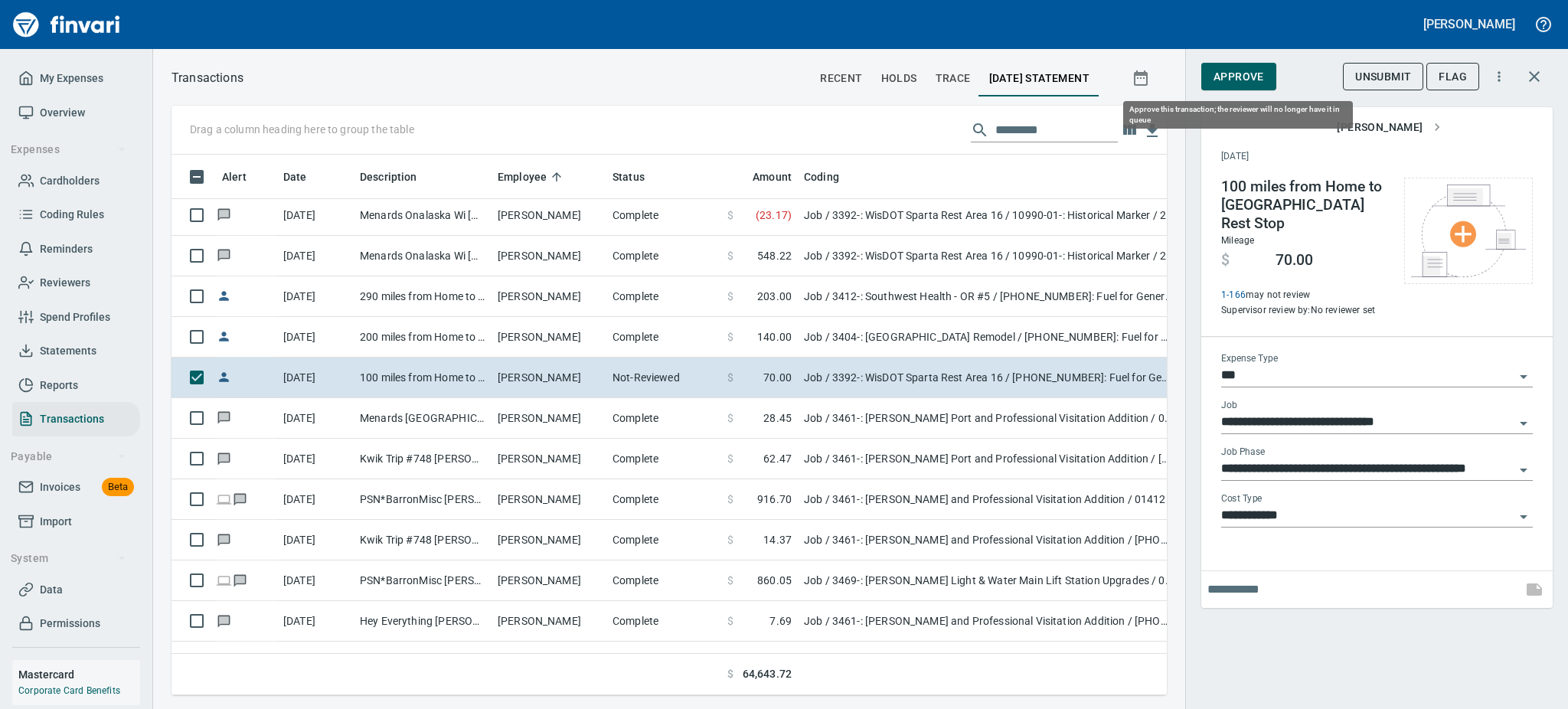
scroll to position [507, 961]
click at [1225, 82] on span "Approve" at bounding box center [1238, 77] width 50 height 19
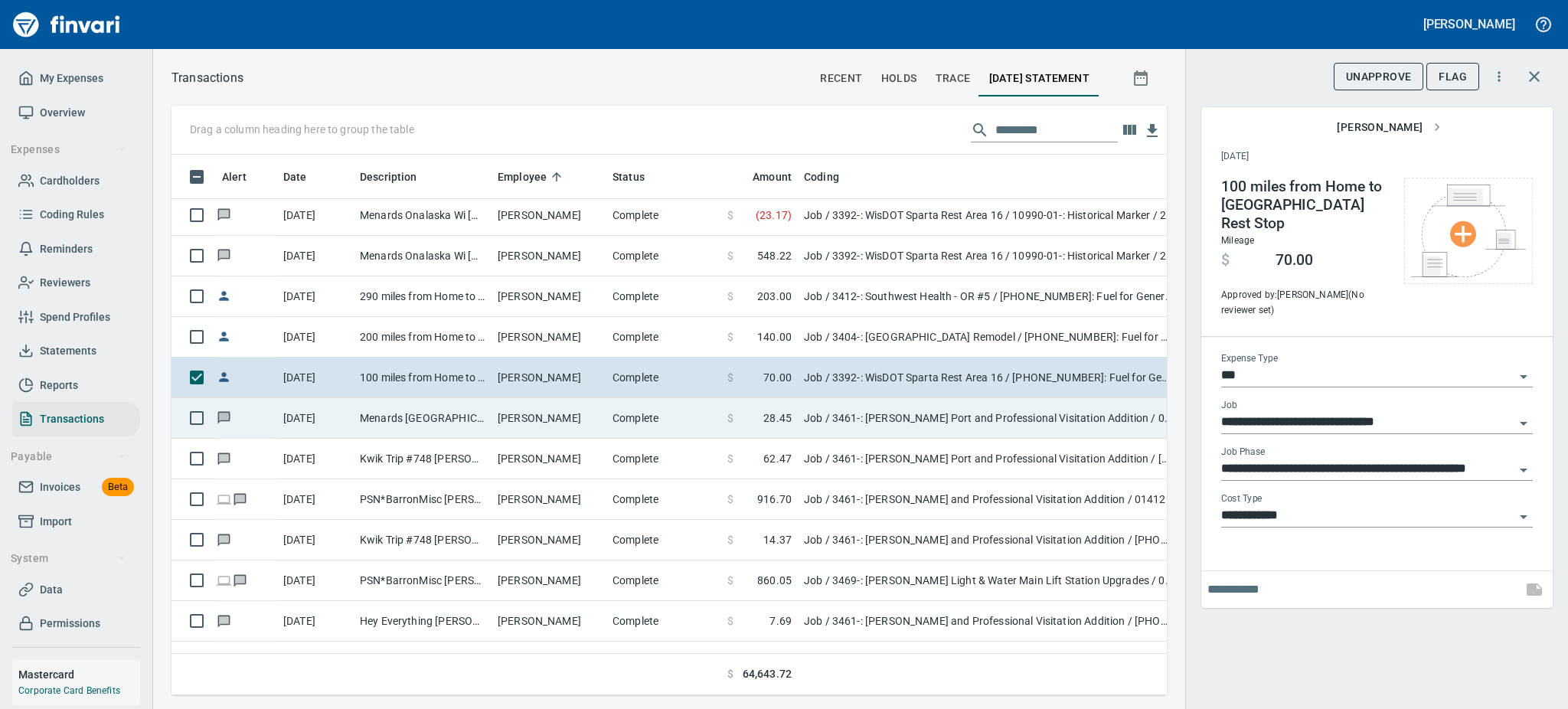
click at [504, 427] on td "[PERSON_NAME]" at bounding box center [549, 418] width 115 height 40
type input "**********"
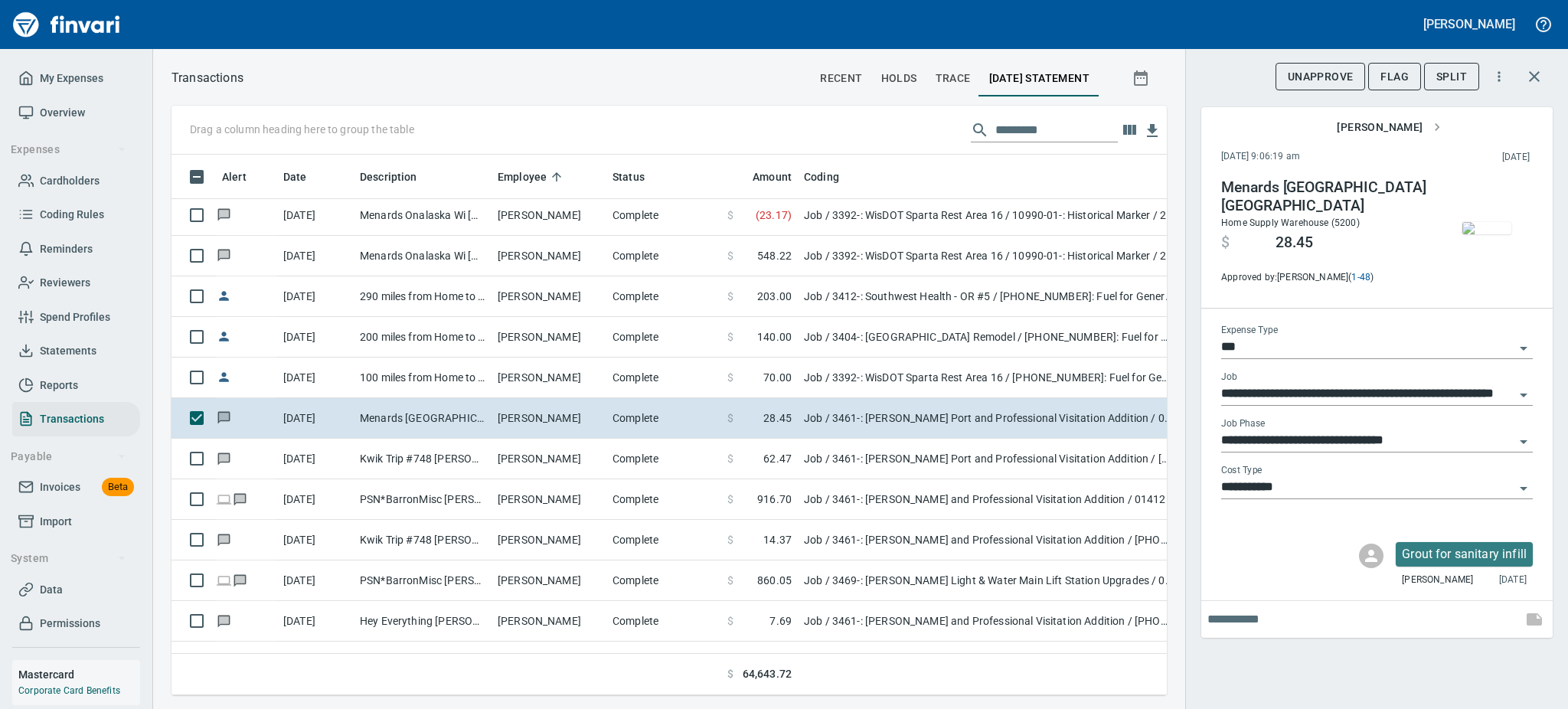
click at [1480, 222] on img "button" at bounding box center [1487, 228] width 49 height 12
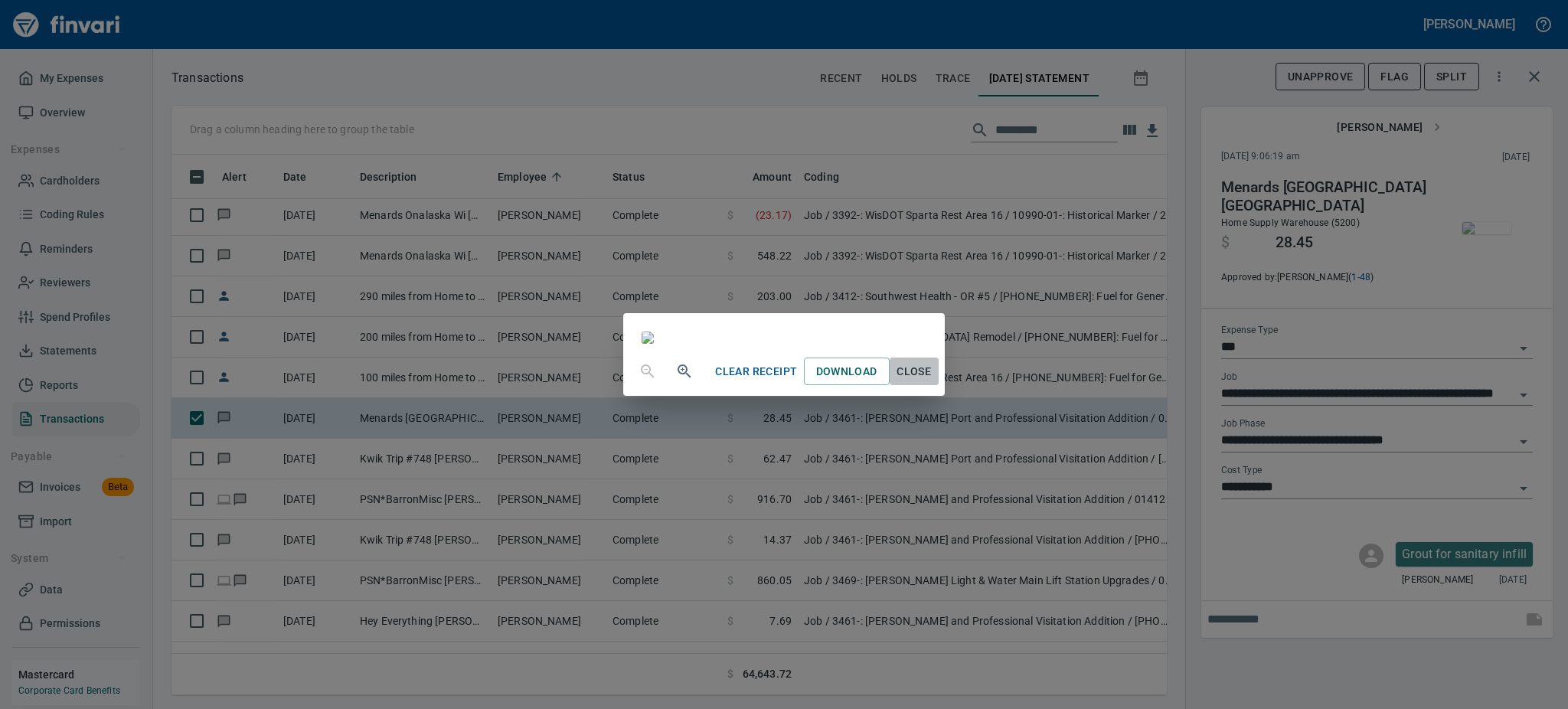
click at [933, 381] on span "Close" at bounding box center [914, 372] width 37 height 19
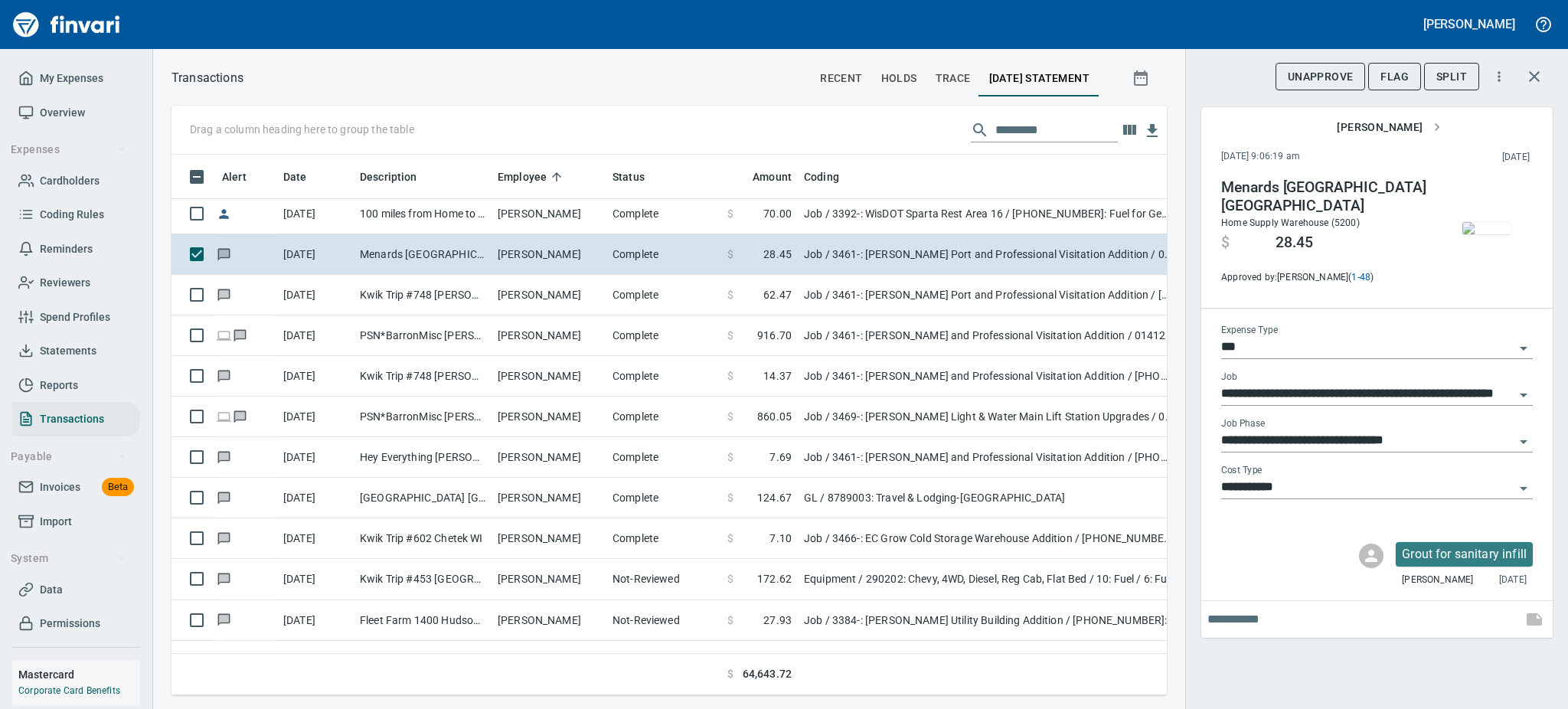
scroll to position [1143, 0]
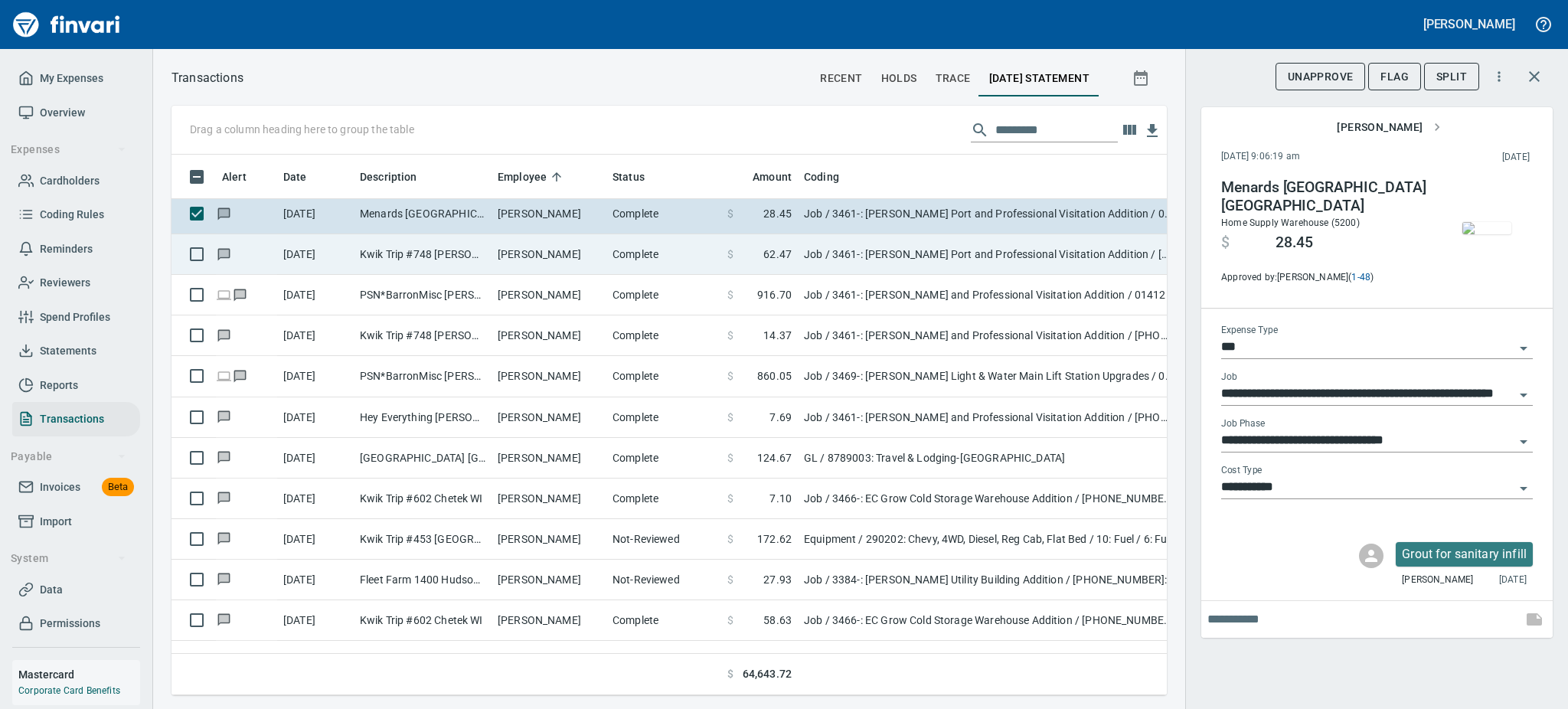
click at [409, 259] on td "Kwik Trip #748 [PERSON_NAME] [GEOGRAPHIC_DATA]" at bounding box center [422, 254] width 138 height 40
type input "**********"
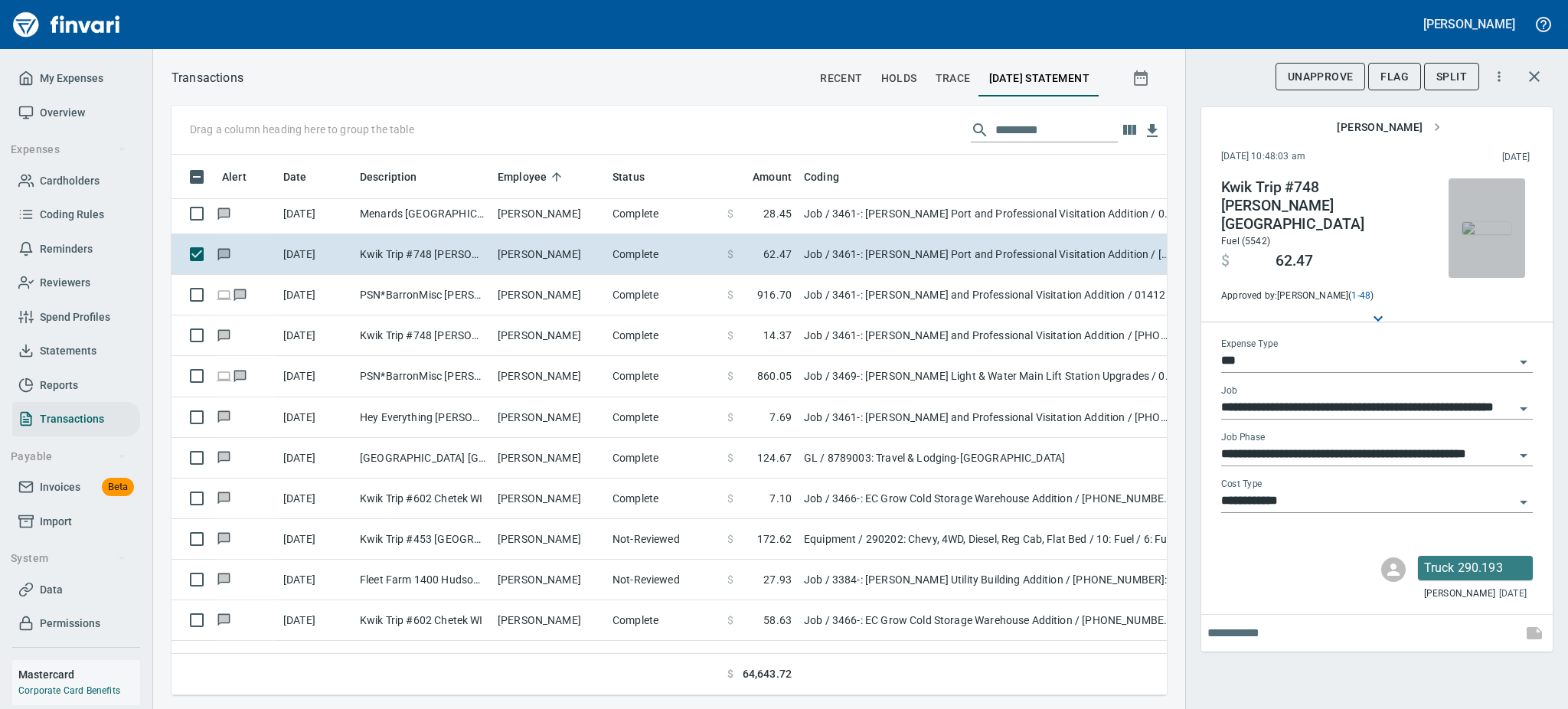
click at [1485, 234] on img "button" at bounding box center [1487, 228] width 49 height 12
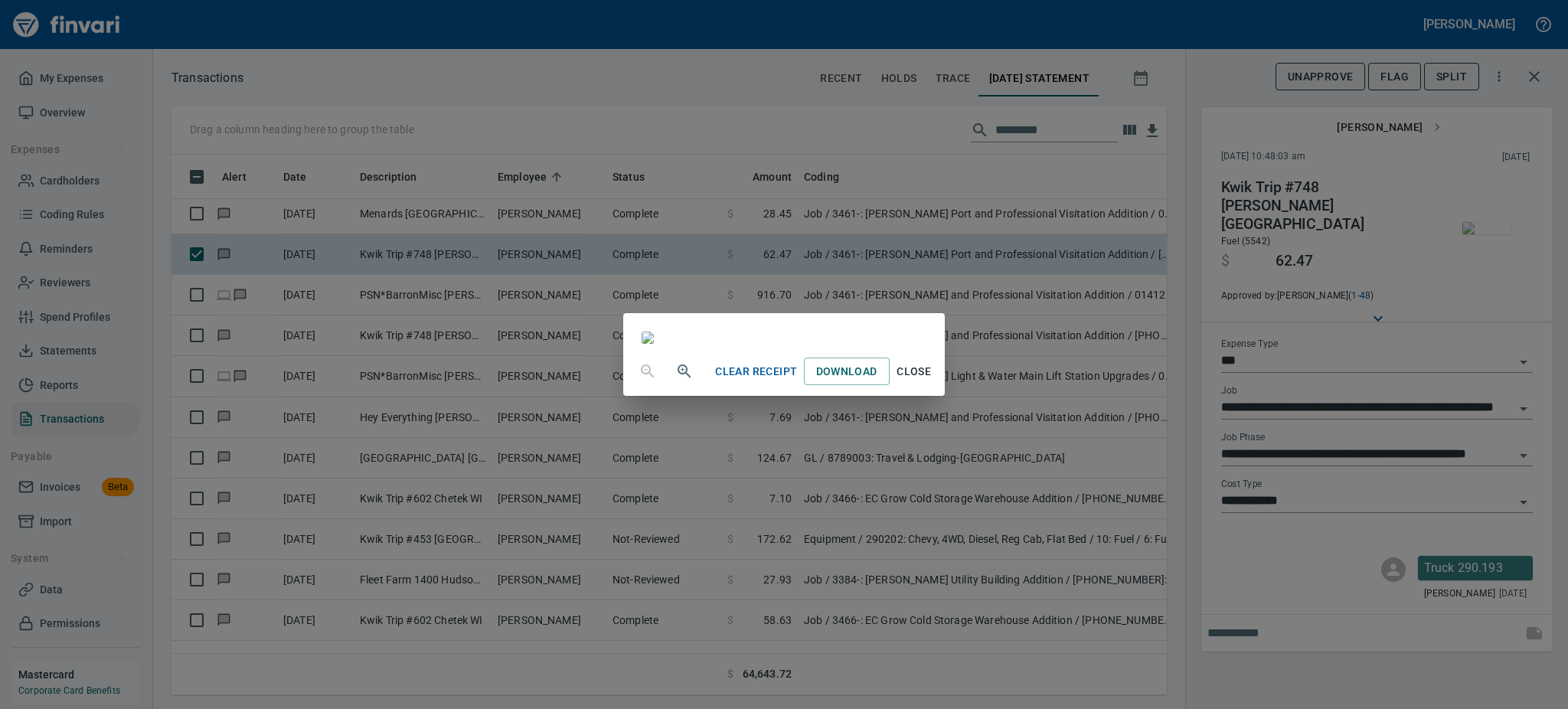
click at [933, 381] on span "Close" at bounding box center [914, 372] width 37 height 19
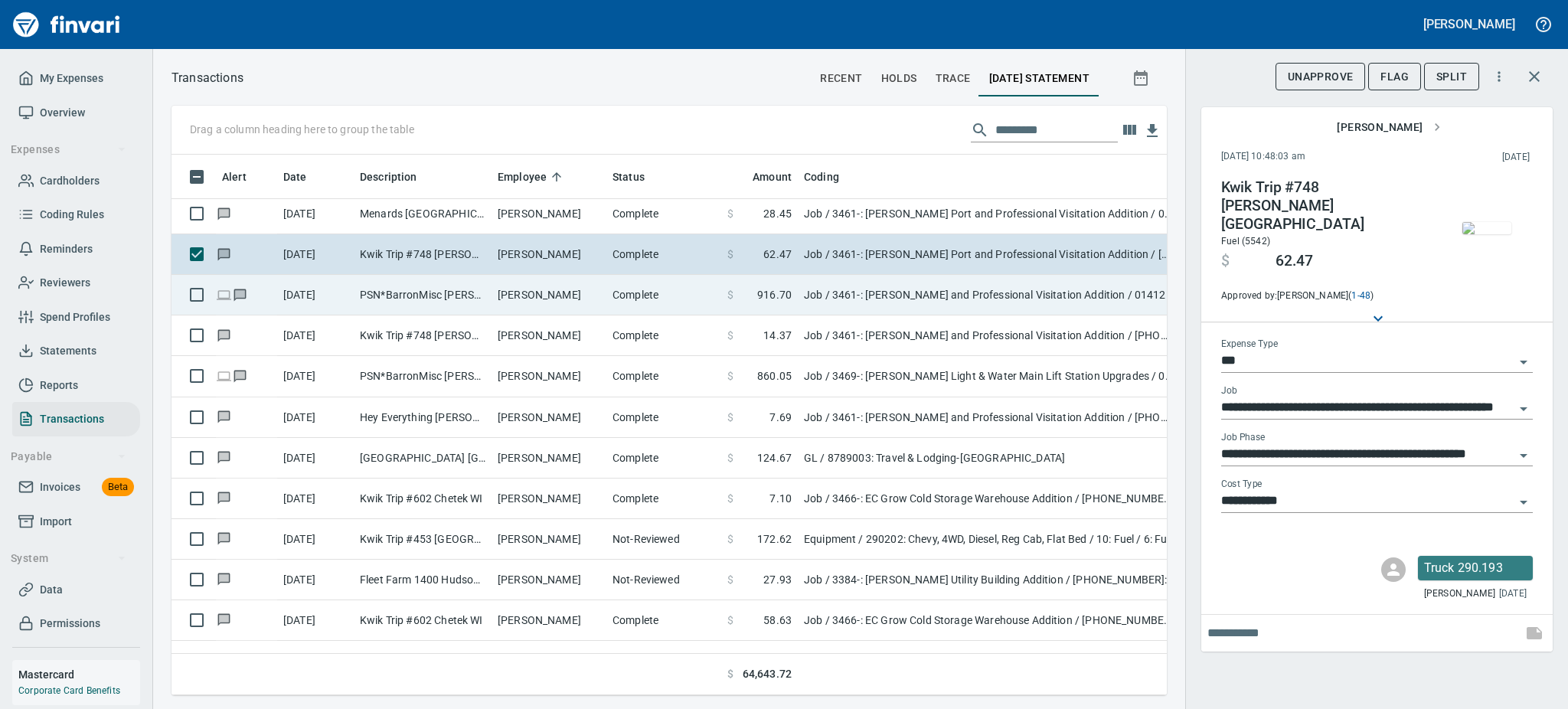
click at [557, 297] on td "[PERSON_NAME]" at bounding box center [549, 295] width 115 height 40
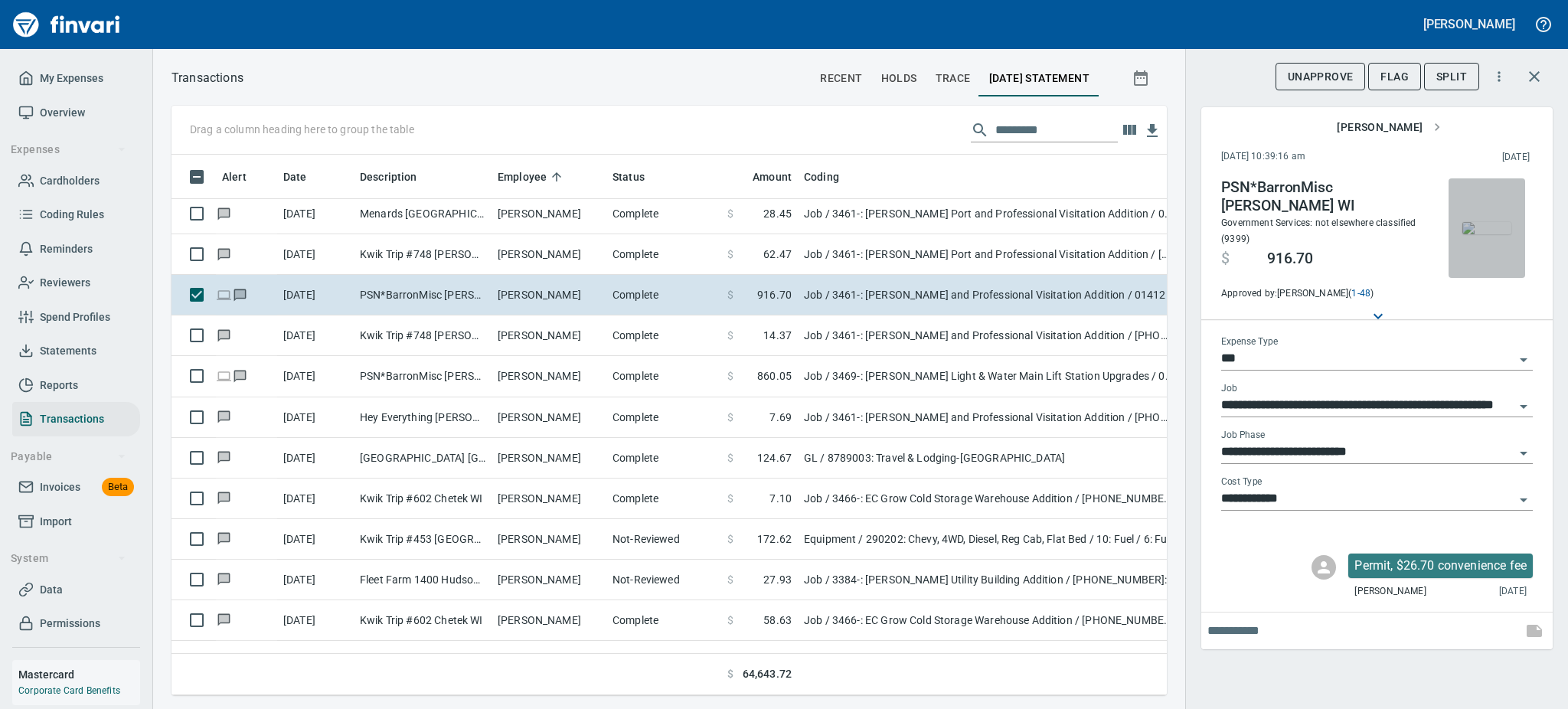
click at [1489, 230] on img "button" at bounding box center [1487, 228] width 49 height 12
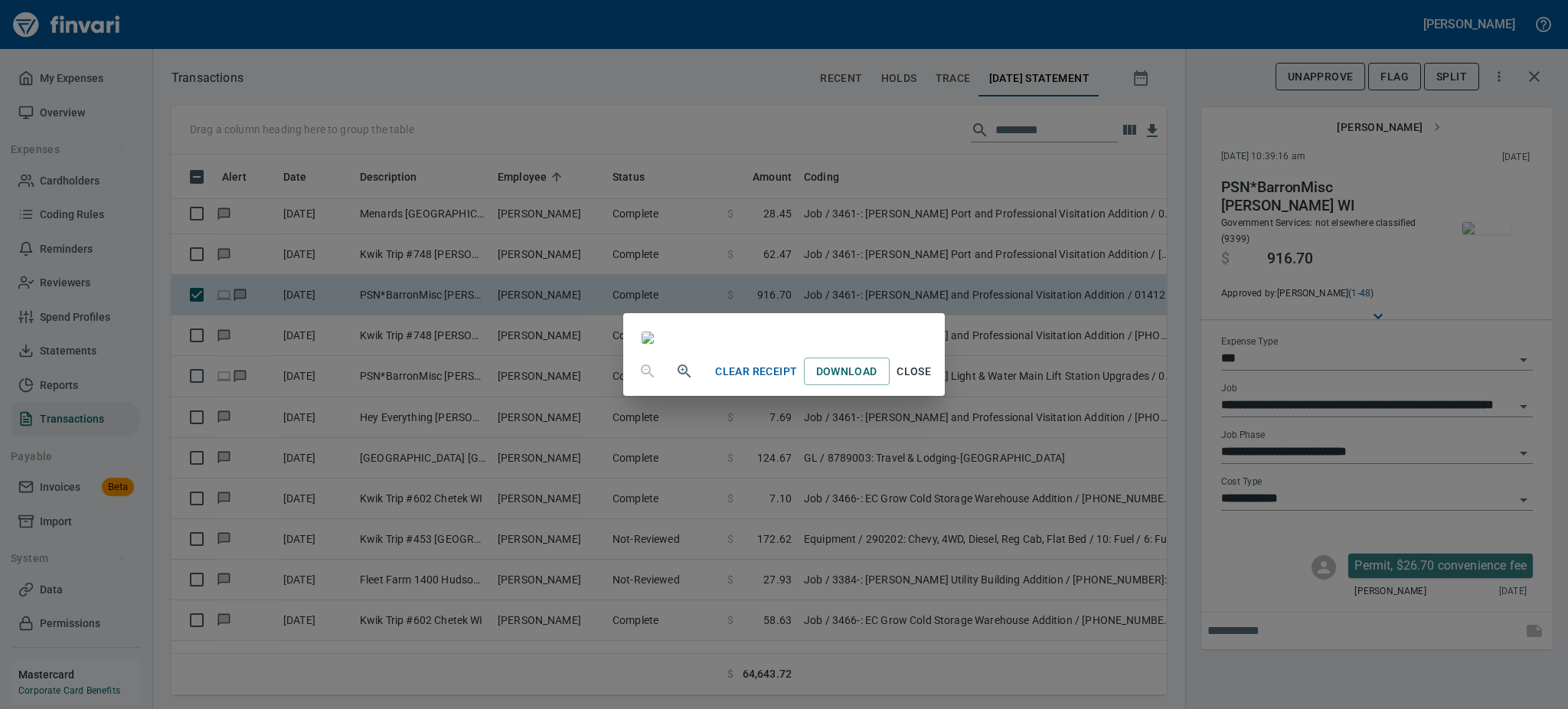
scroll to position [157, 0]
click at [933, 381] on span "Close" at bounding box center [914, 372] width 37 height 19
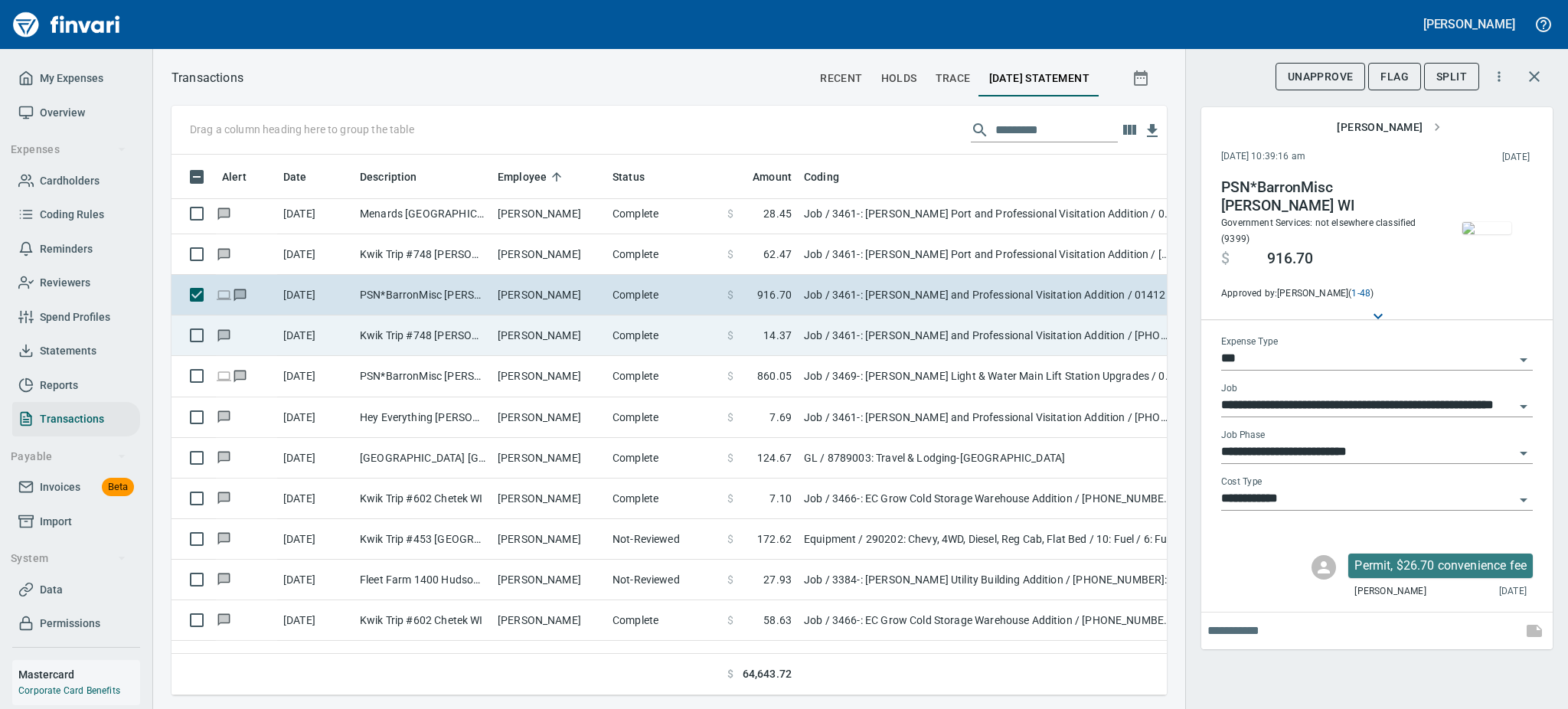
click at [545, 331] on td "[PERSON_NAME]" at bounding box center [549, 335] width 115 height 40
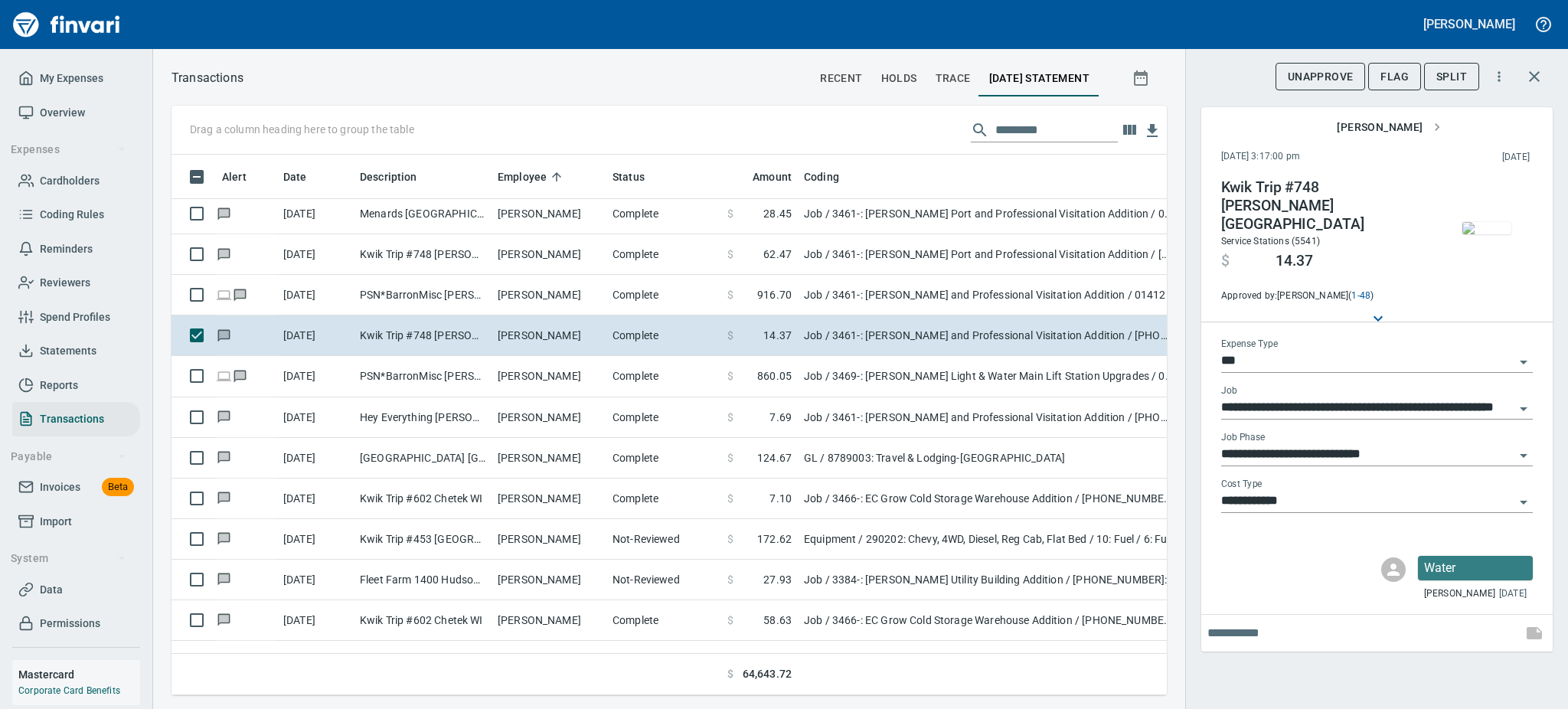
click at [1495, 234] on img "button" at bounding box center [1487, 228] width 49 height 12
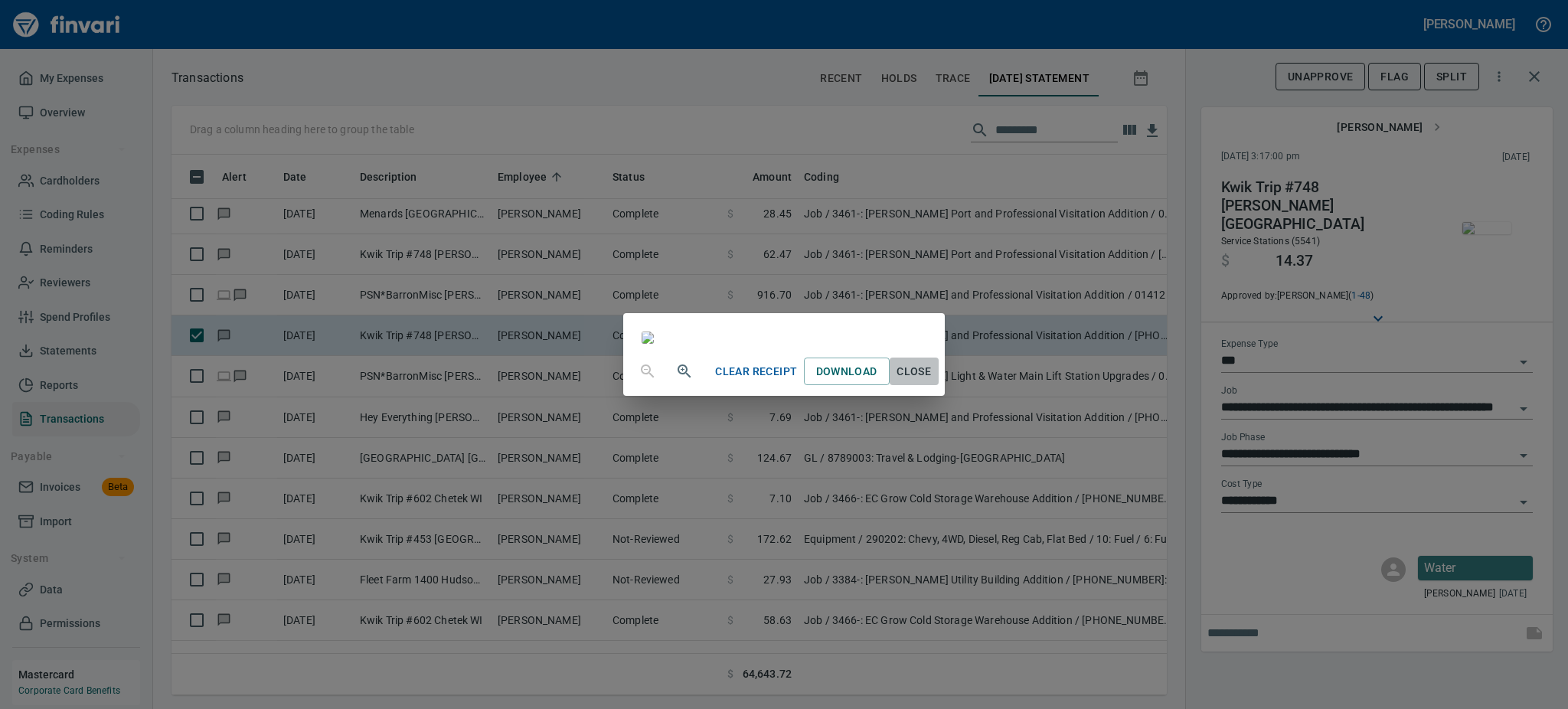
click at [933, 381] on span "Close" at bounding box center [914, 372] width 37 height 19
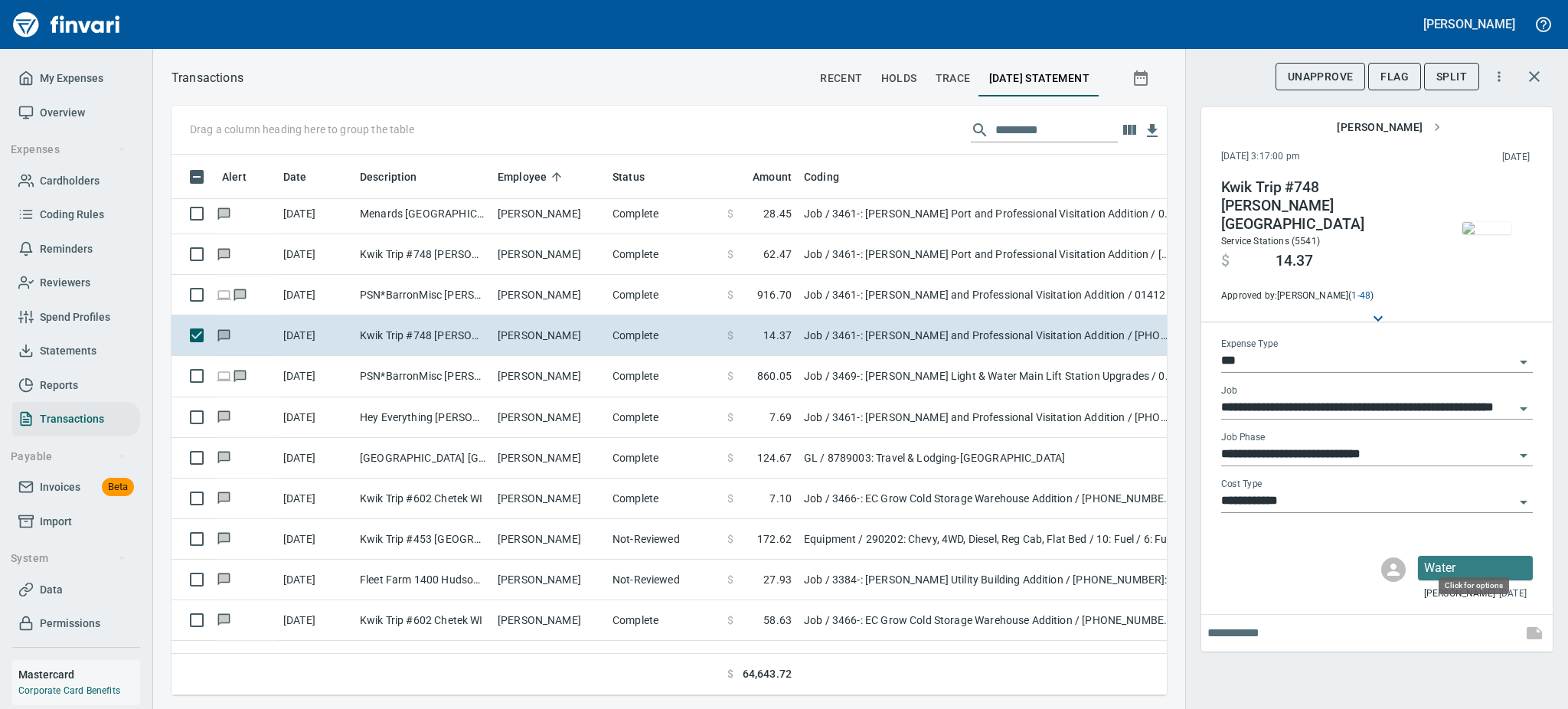
scroll to position [507, 961]
click at [1521, 446] on icon "Open" at bounding box center [1523, 455] width 18 height 18
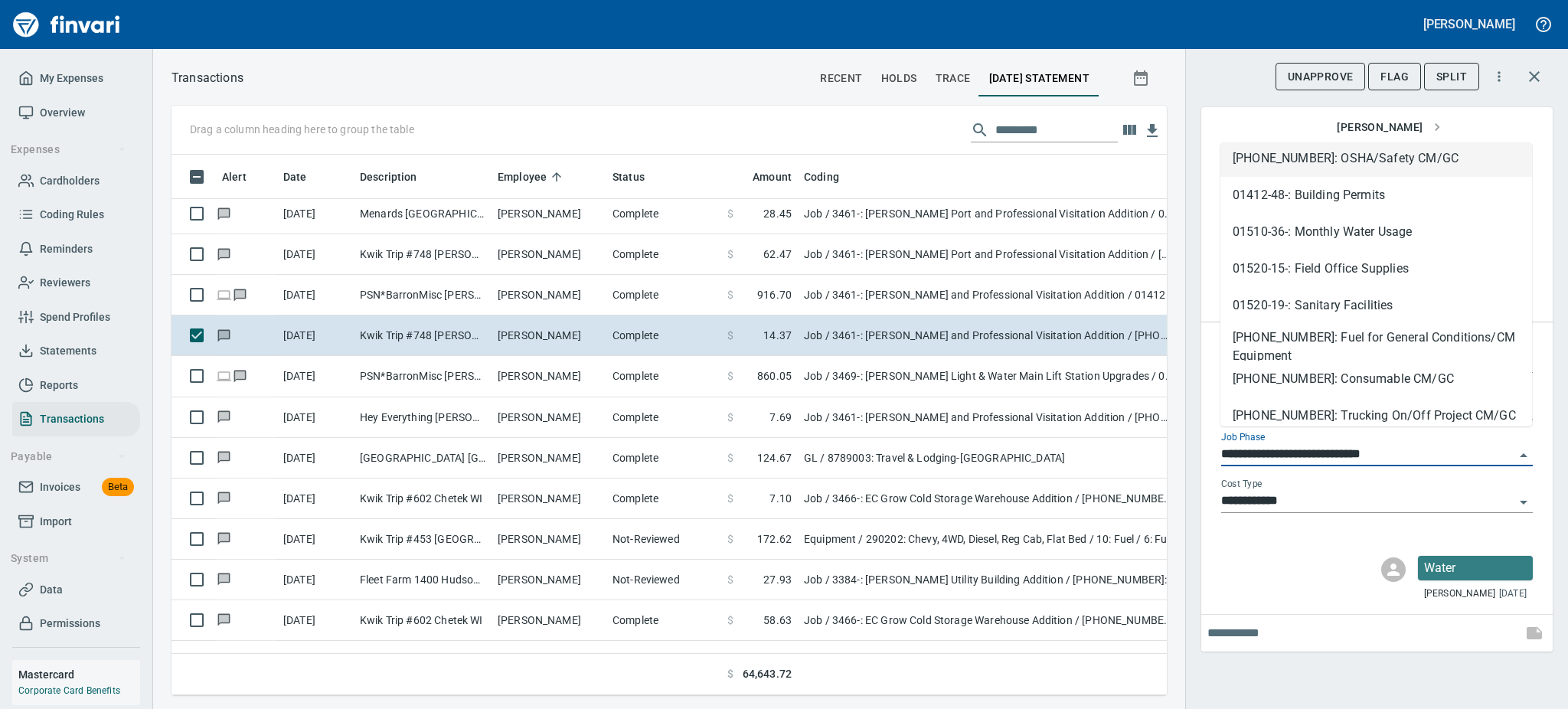
scroll to position [245, 0]
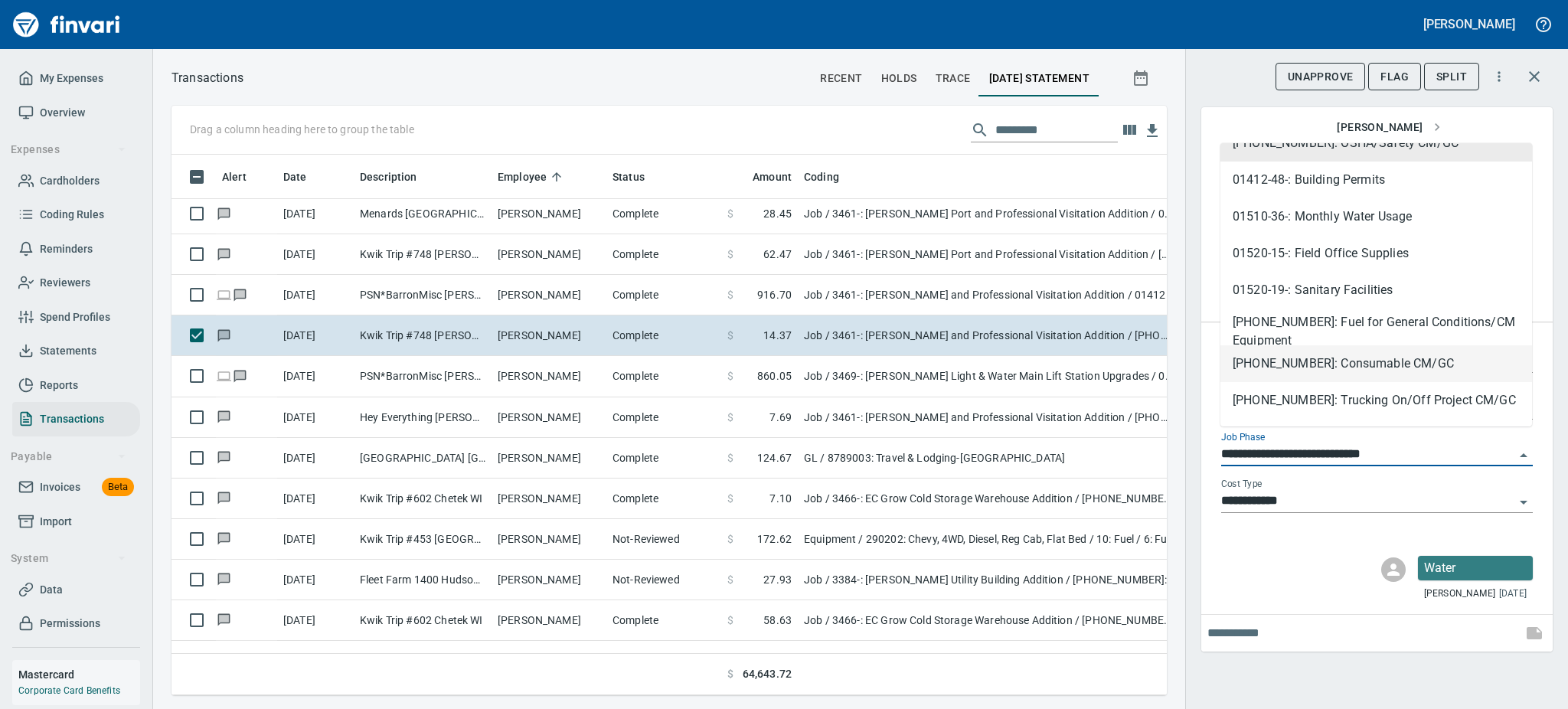
click at [1387, 362] on li "[PHONE_NUMBER]: Consumable CM/GC" at bounding box center [1376, 363] width 311 height 37
type input "**********"
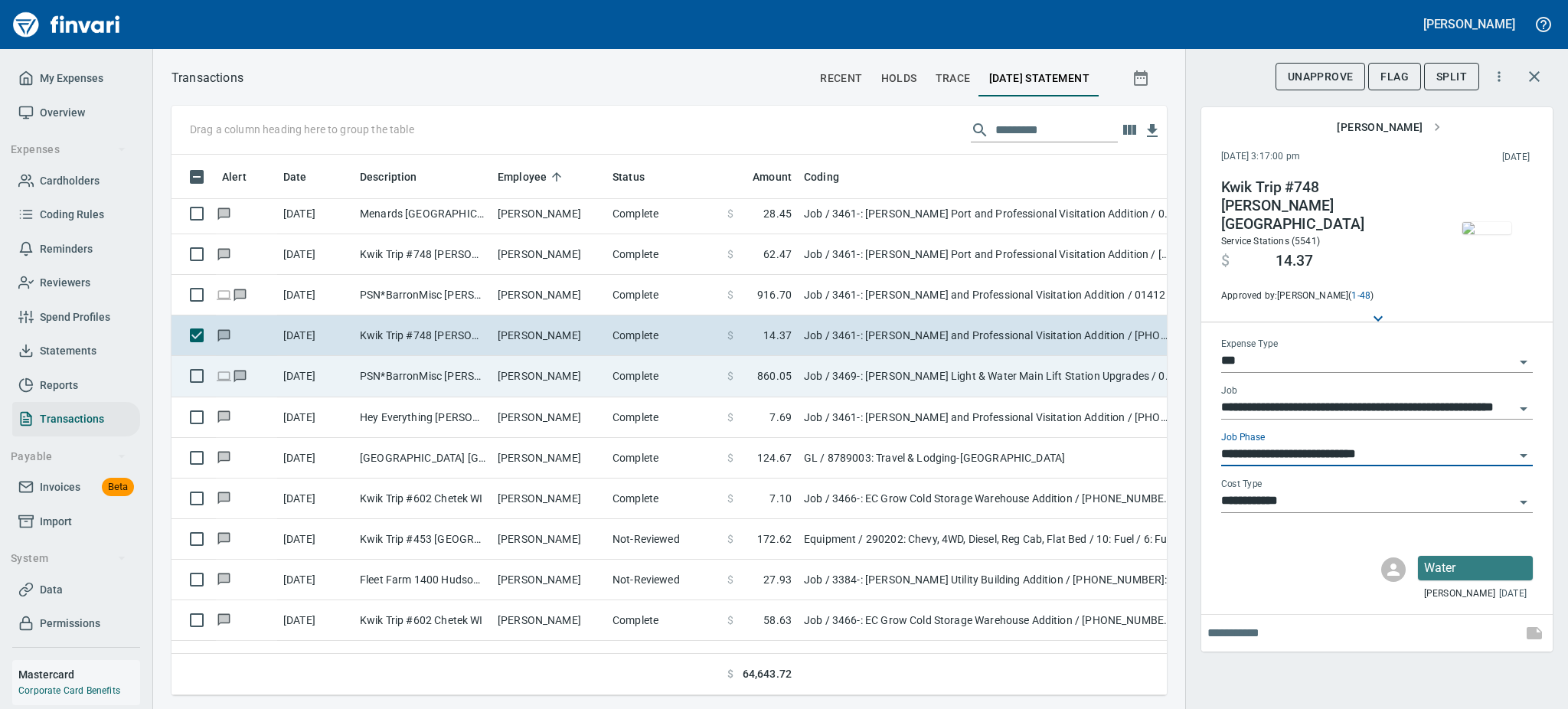
click at [408, 374] on td "PSN*BarronMisc [PERSON_NAME] WI" at bounding box center [422, 376] width 138 height 40
type input "**********"
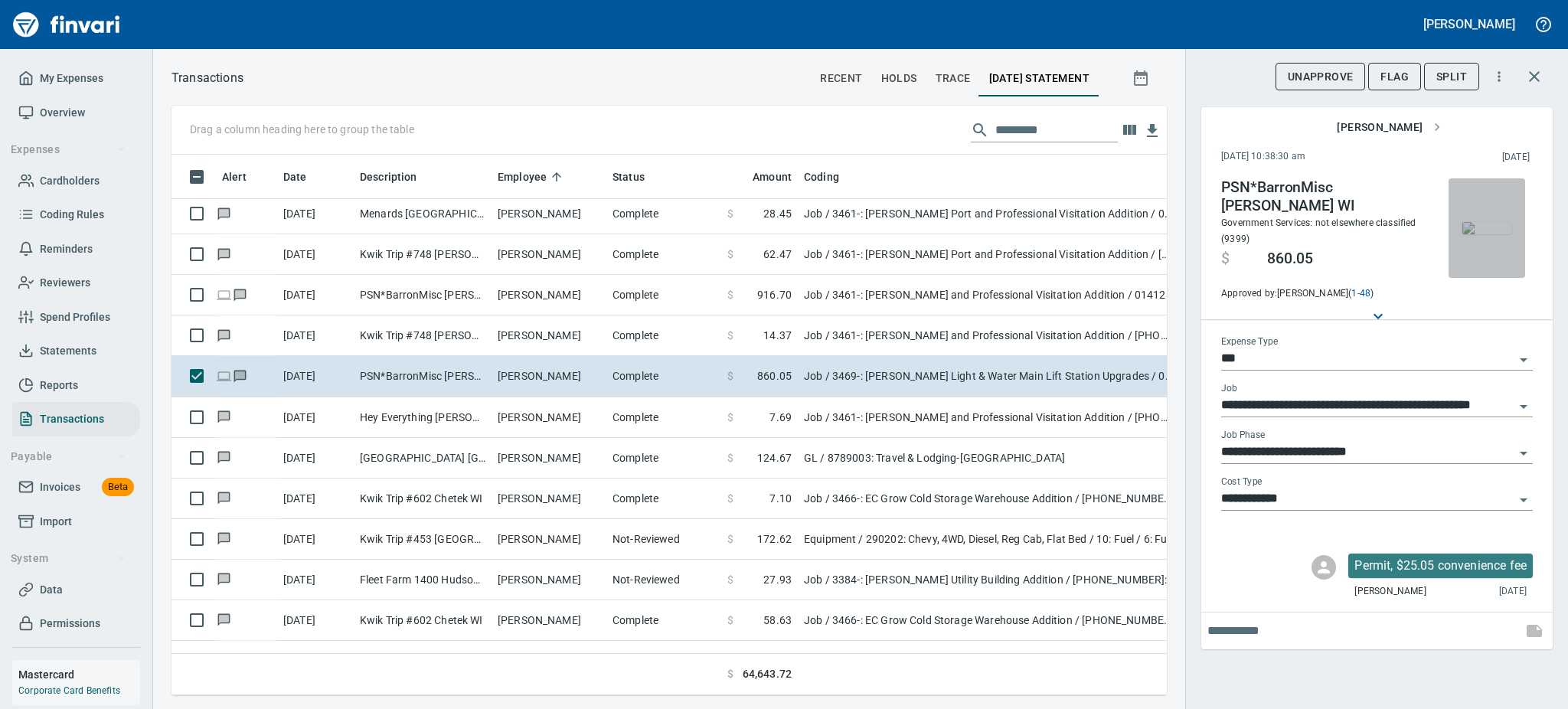
click at [1488, 232] on img "button" at bounding box center [1487, 228] width 49 height 12
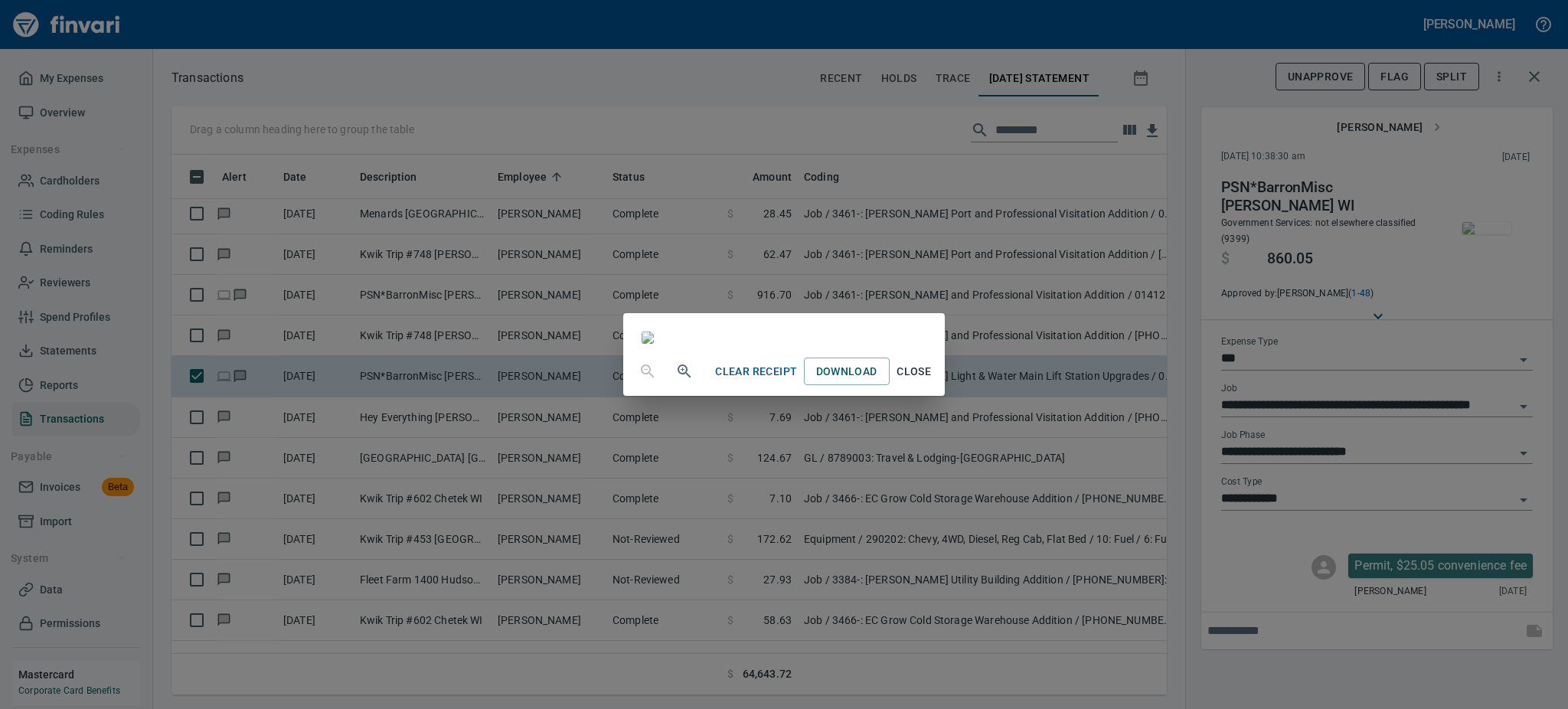
scroll to position [191, 0]
click at [933, 381] on span "Close" at bounding box center [914, 372] width 37 height 19
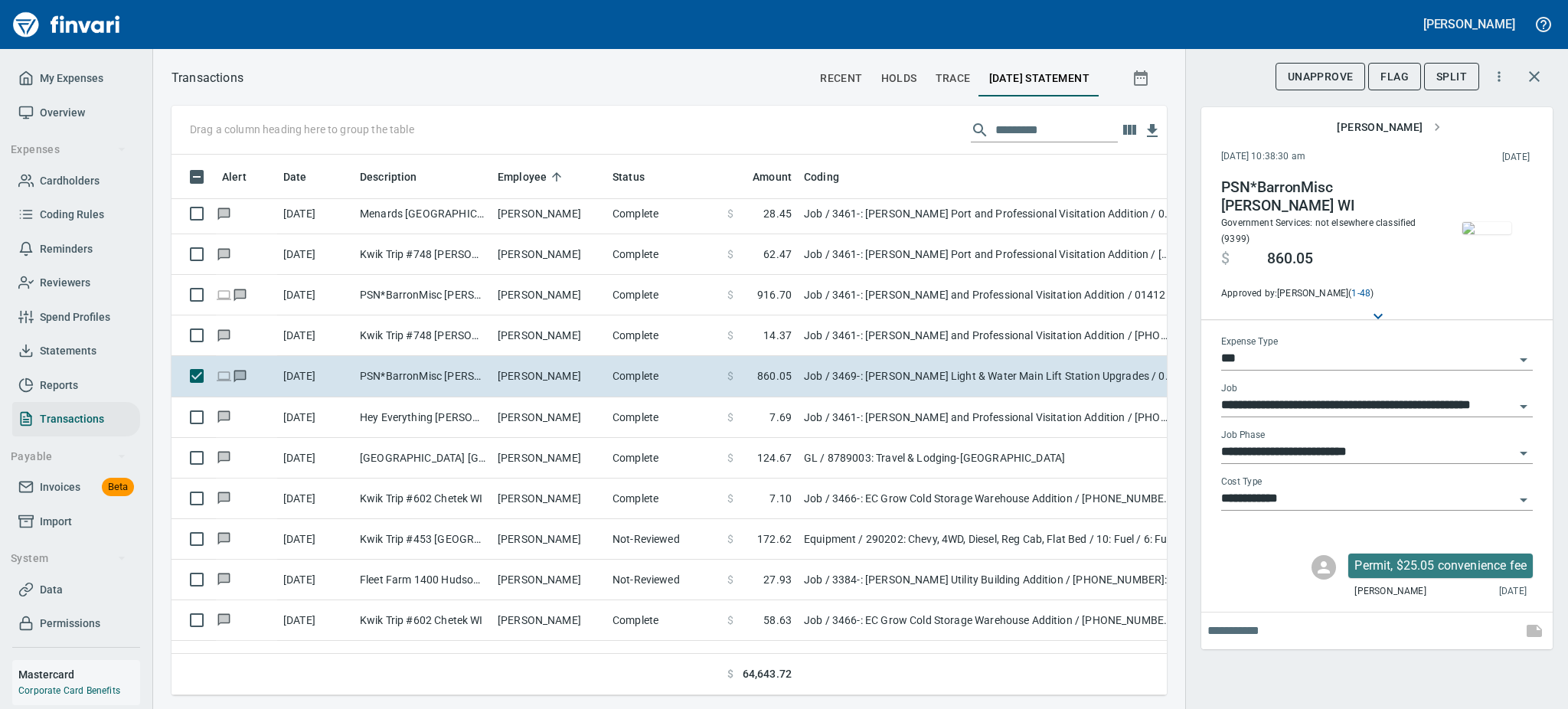
click at [1064, 661] on td at bounding box center [989, 674] width 383 height 41
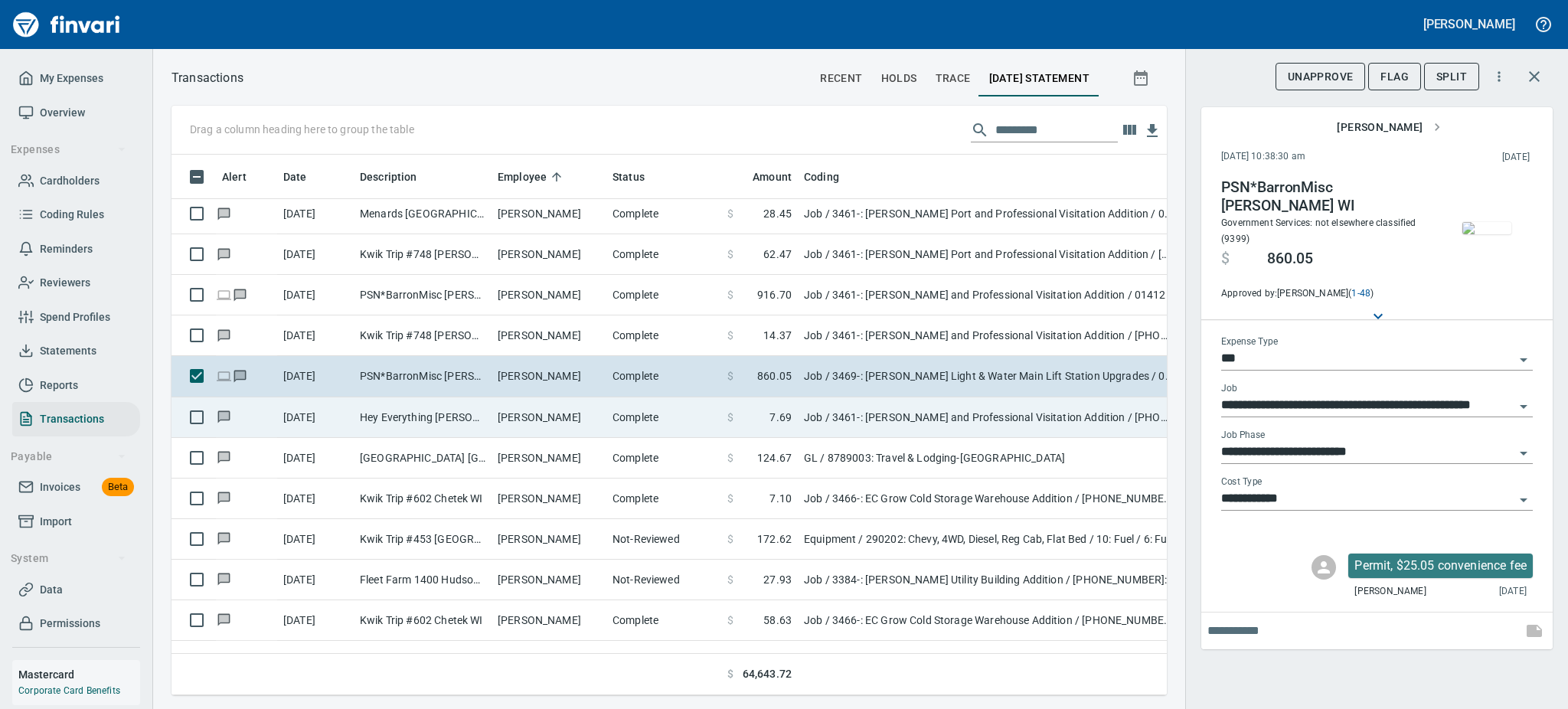
click at [433, 410] on td "Hey Everything [PERSON_NAME] WI" at bounding box center [422, 418] width 138 height 40
type input "**********"
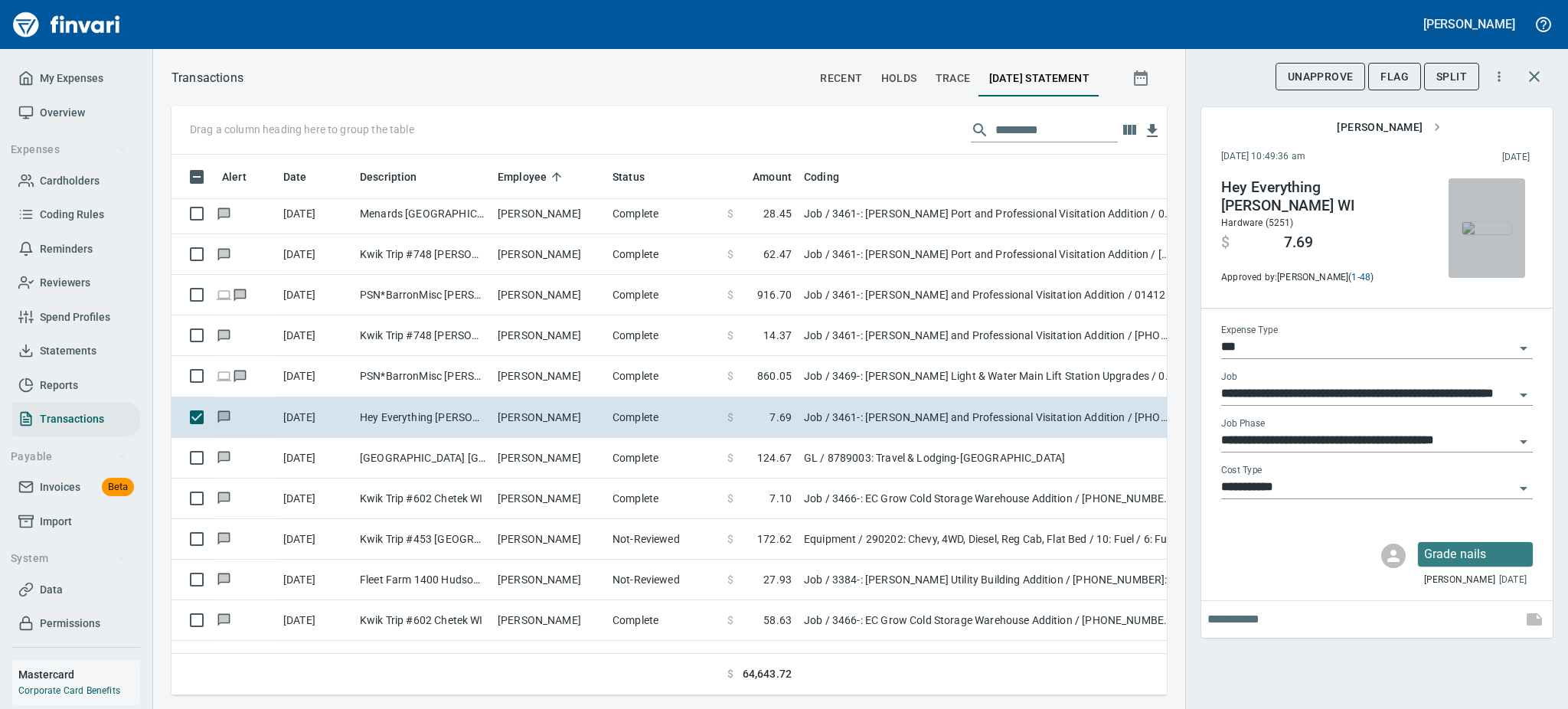
click at [1491, 222] on img "button" at bounding box center [1487, 228] width 49 height 12
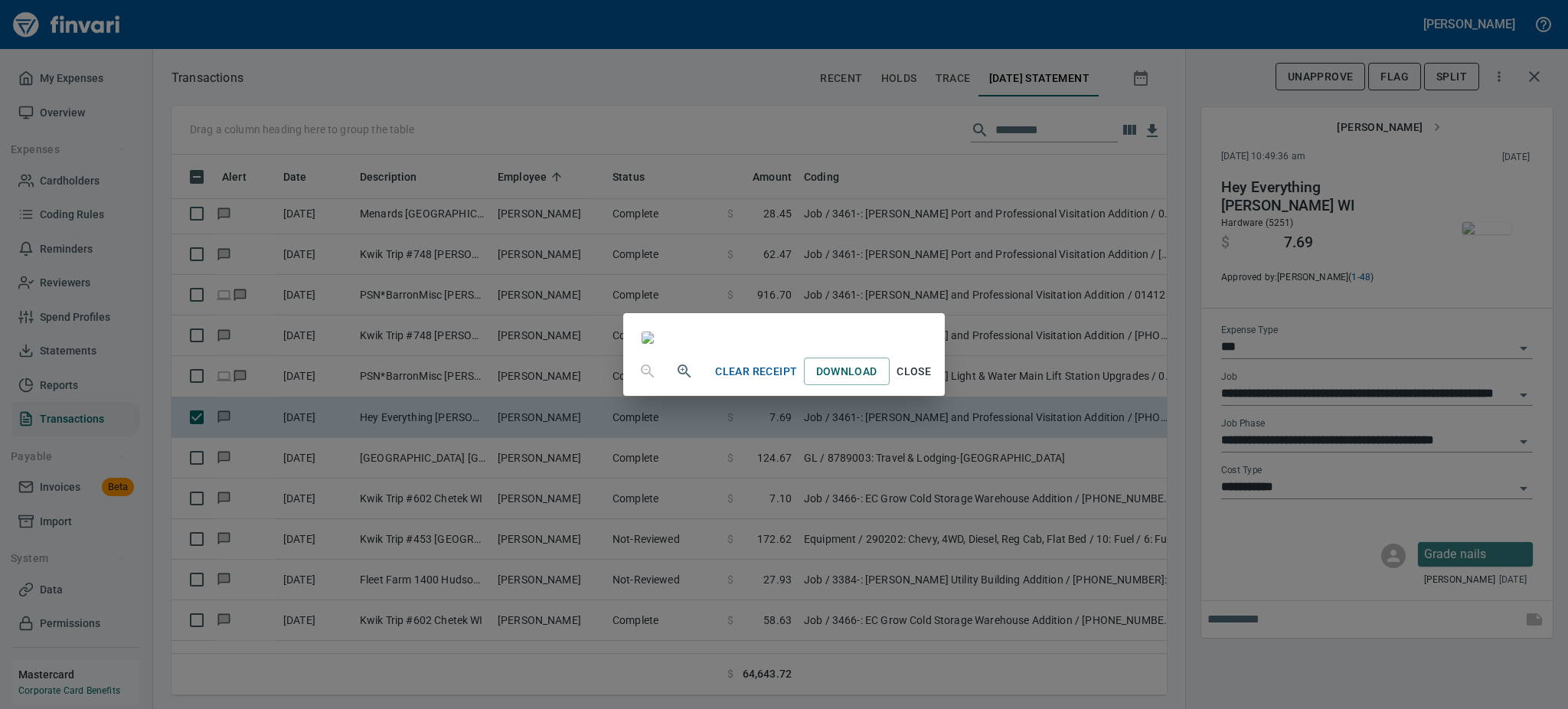
scroll to position [162, 0]
click at [933, 381] on span "Close" at bounding box center [914, 372] width 37 height 19
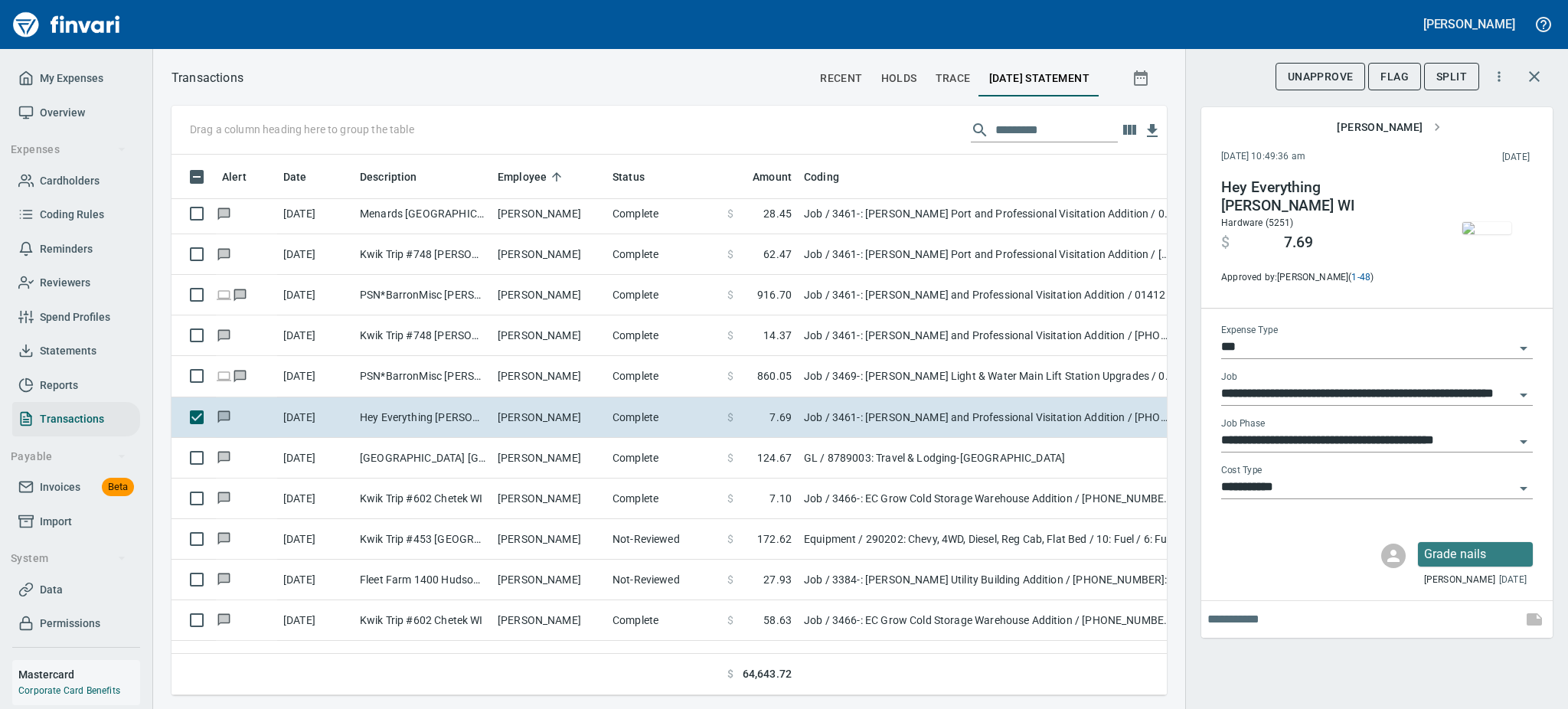
scroll to position [507, 961]
click at [1481, 228] on img "button" at bounding box center [1487, 228] width 49 height 12
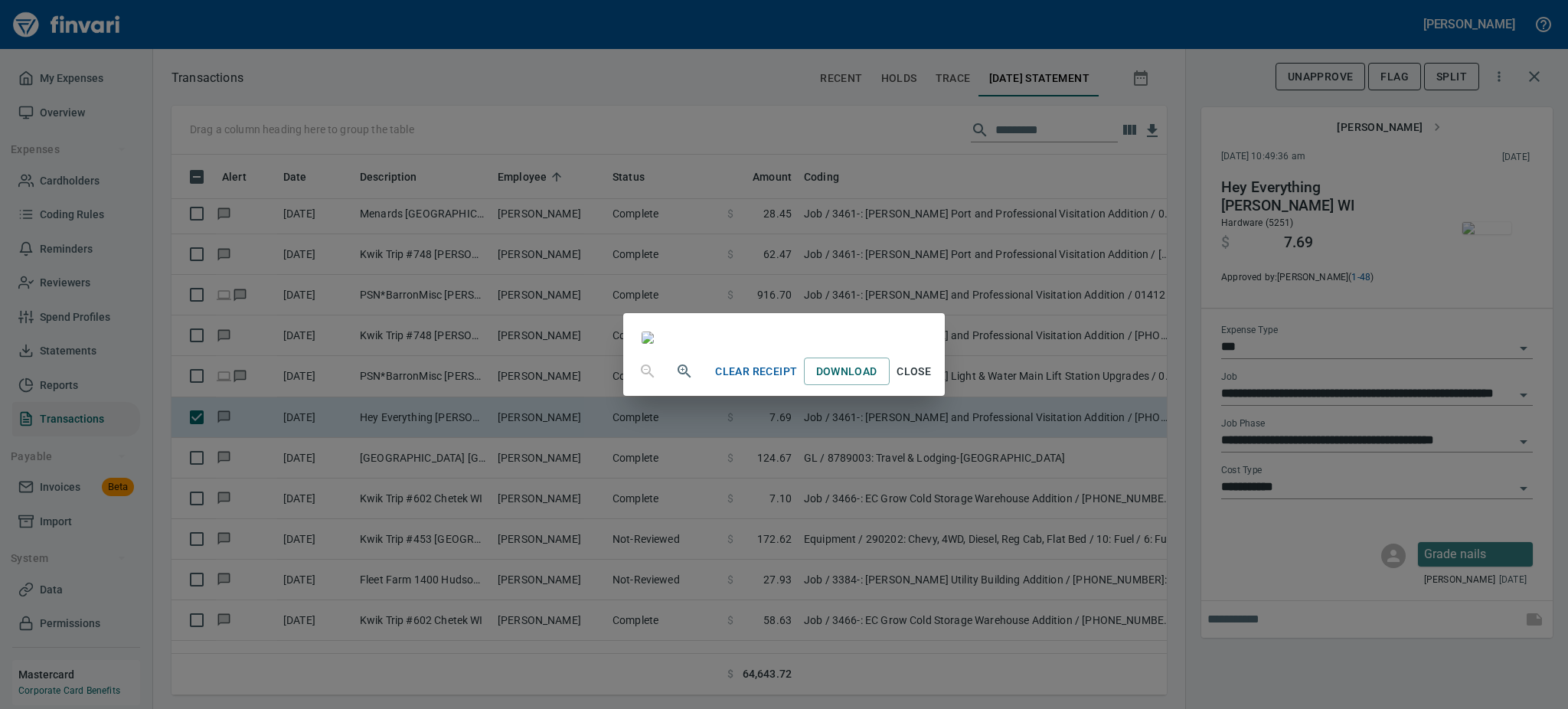
scroll to position [191, 0]
click at [933, 381] on span "Close" at bounding box center [914, 372] width 37 height 19
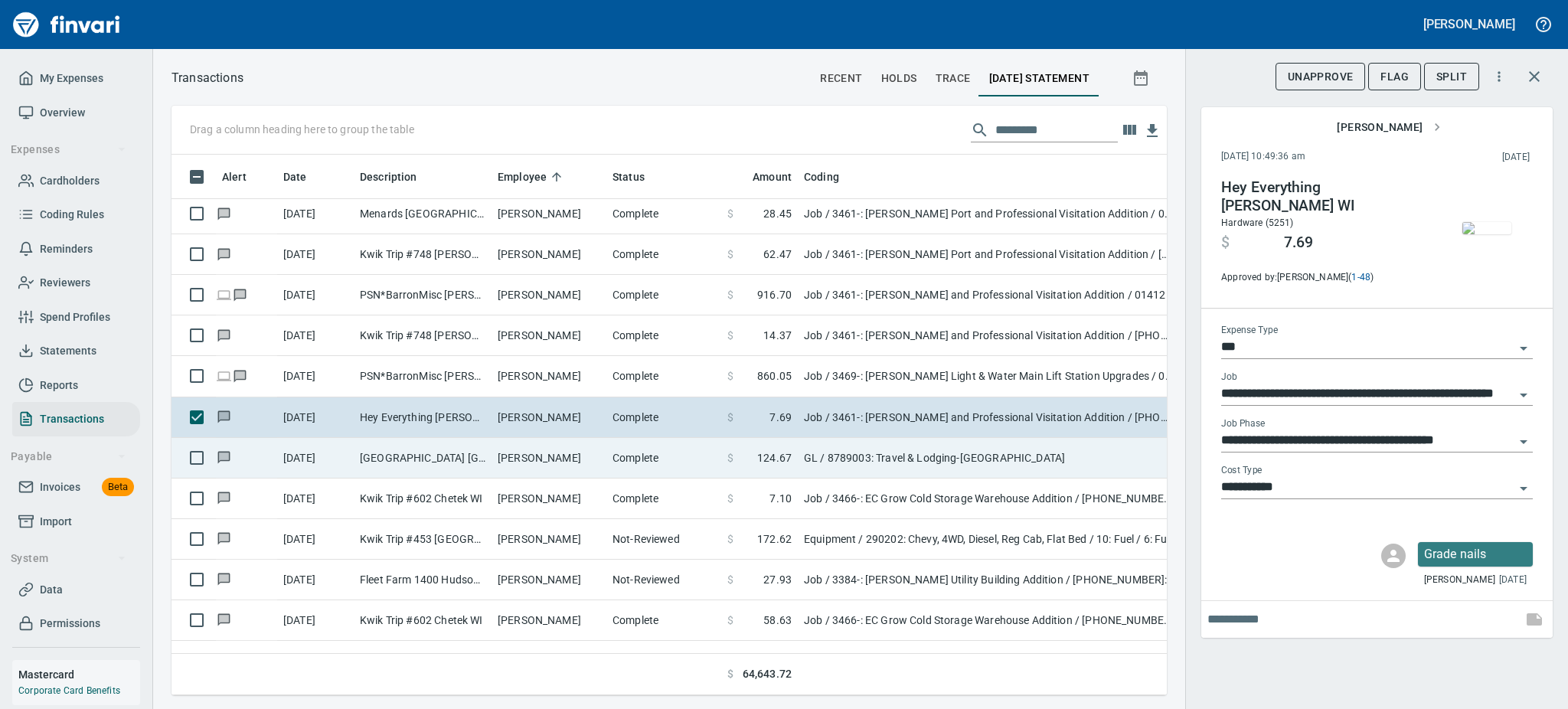
click at [445, 457] on td "[GEOGRAPHIC_DATA] [GEOGRAPHIC_DATA] [GEOGRAPHIC_DATA]" at bounding box center [422, 458] width 138 height 40
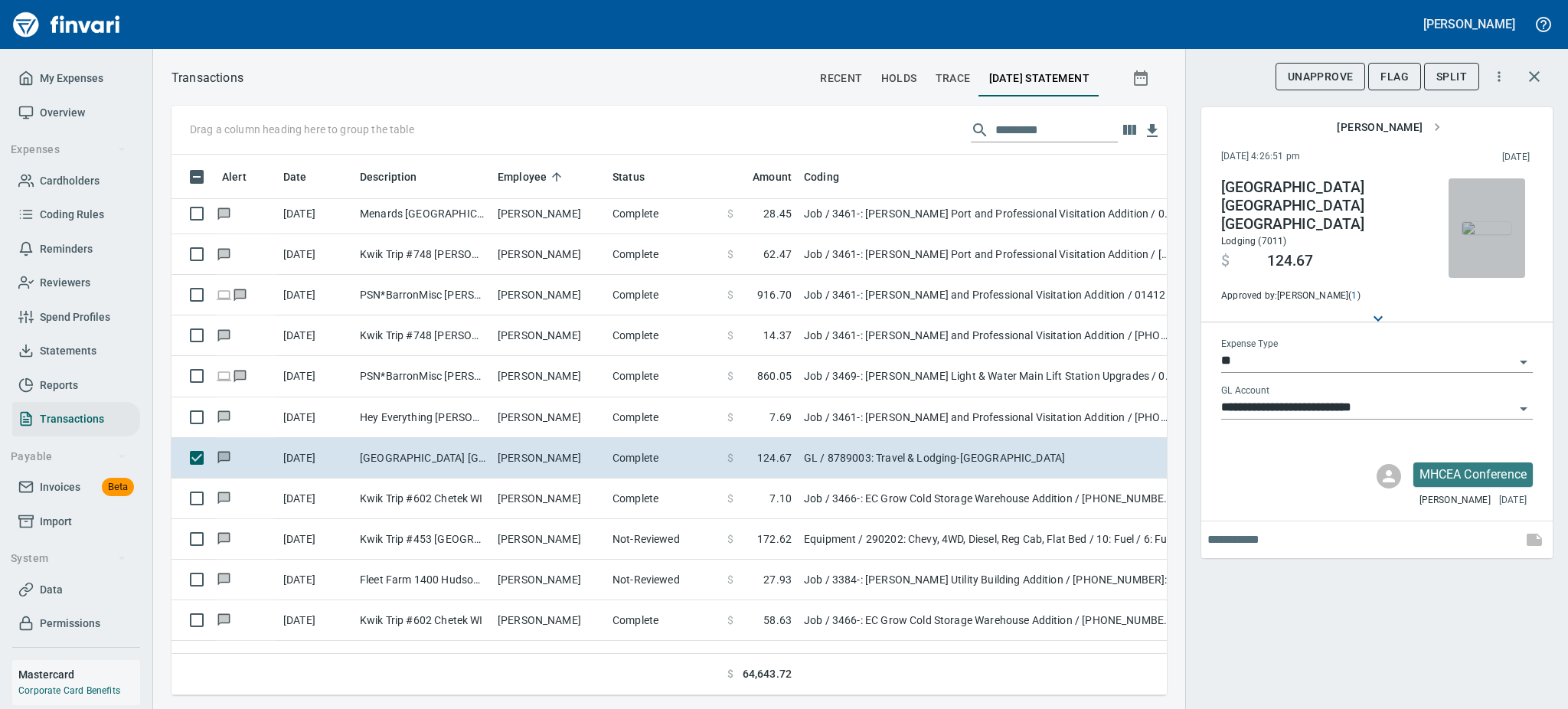
click at [1495, 227] on img "button" at bounding box center [1487, 228] width 49 height 12
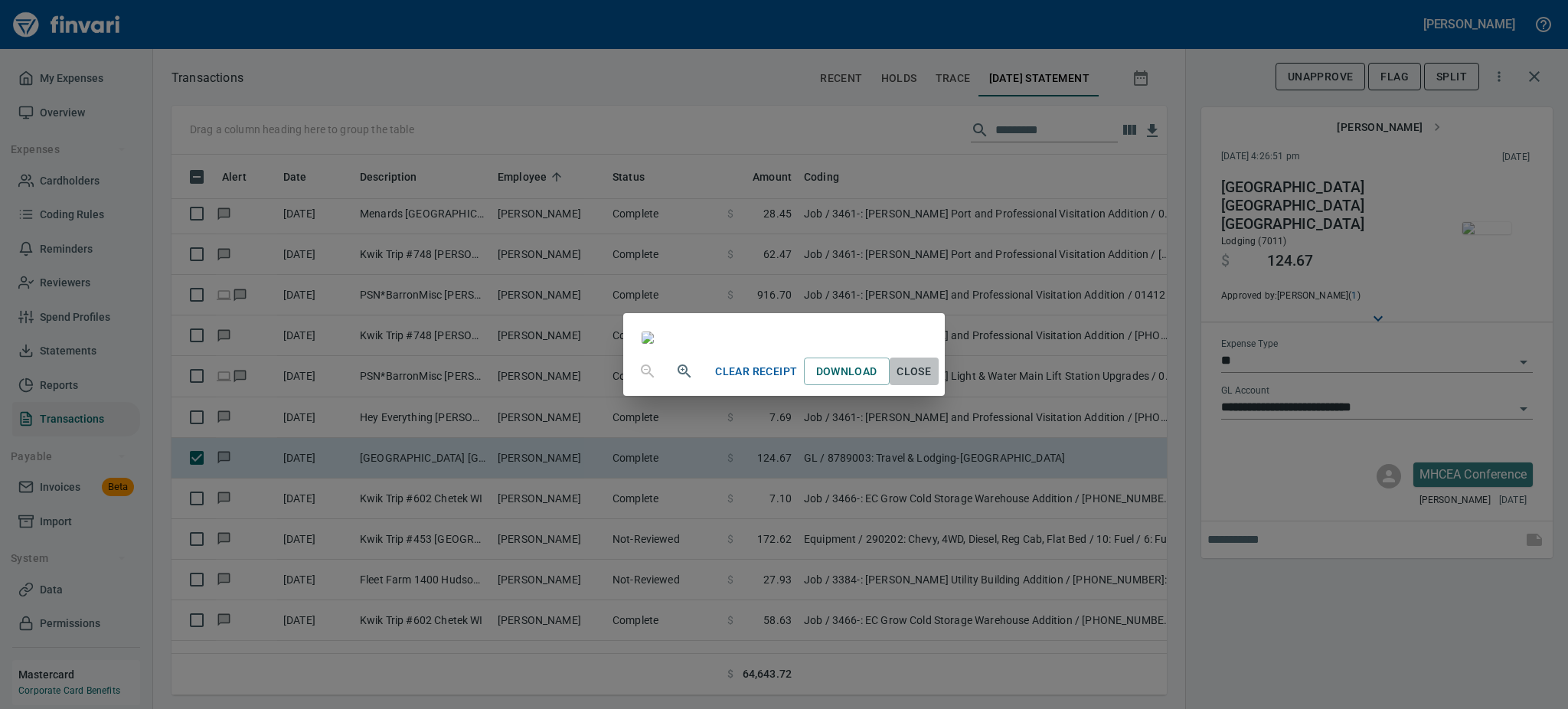
click at [933, 381] on span "Close" at bounding box center [914, 372] width 37 height 19
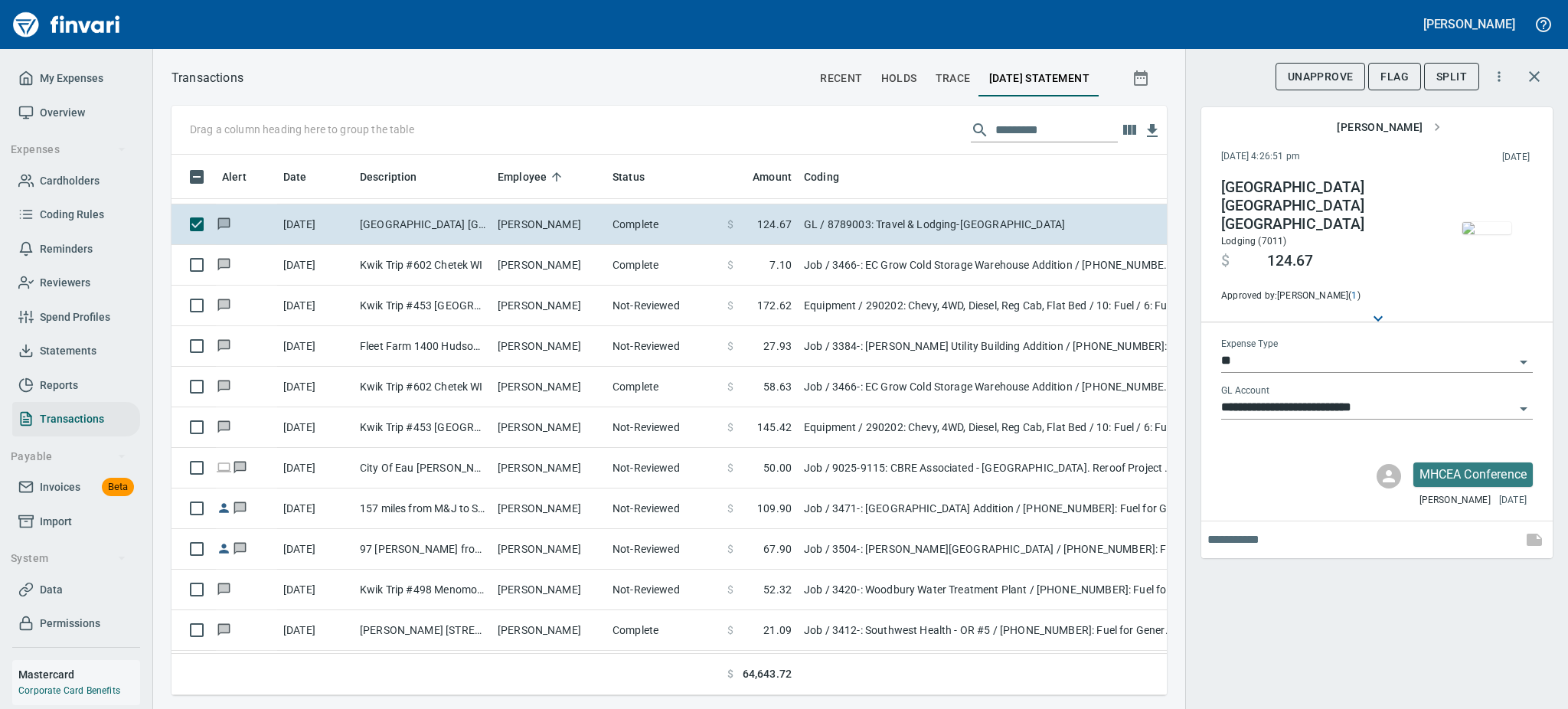
scroll to position [1388, 0]
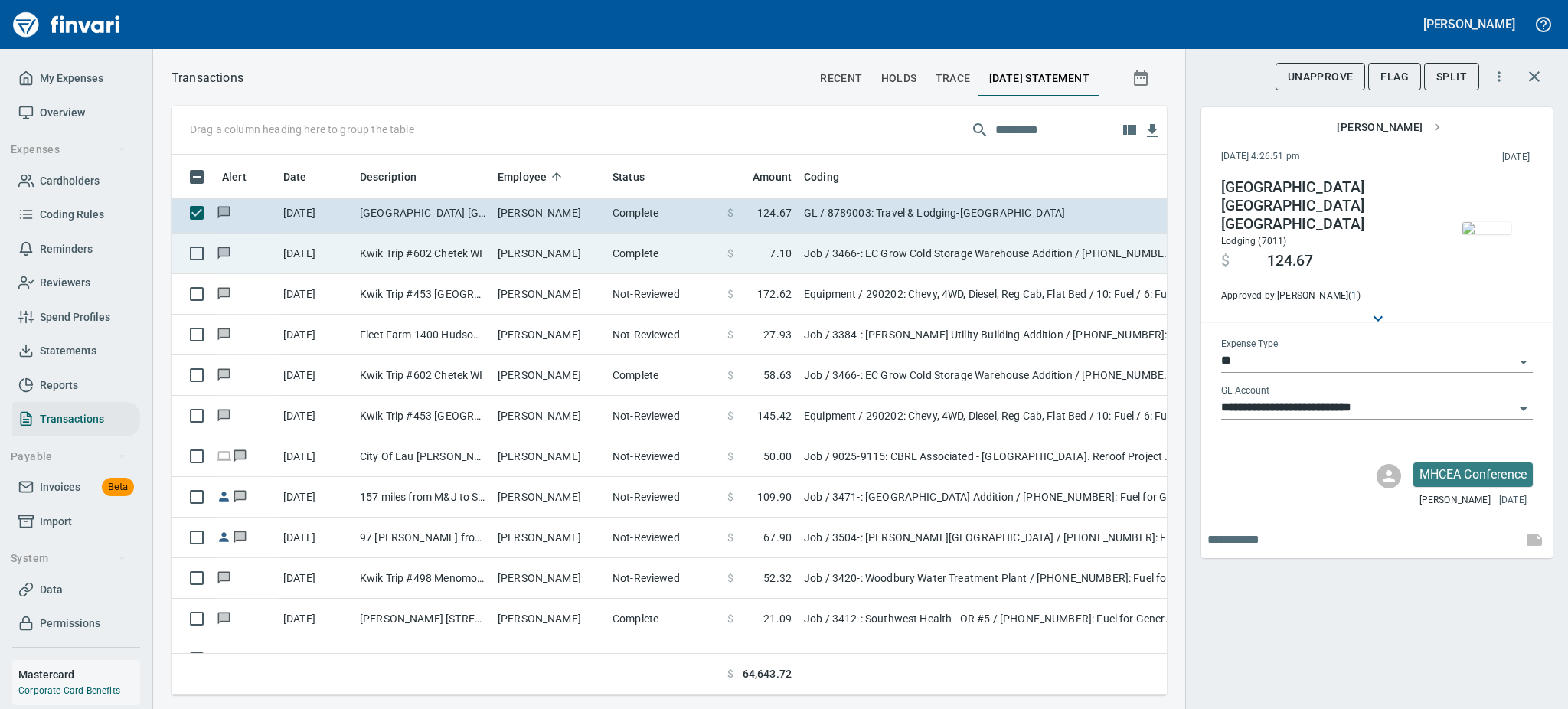
click at [562, 263] on td "[PERSON_NAME]" at bounding box center [549, 253] width 115 height 40
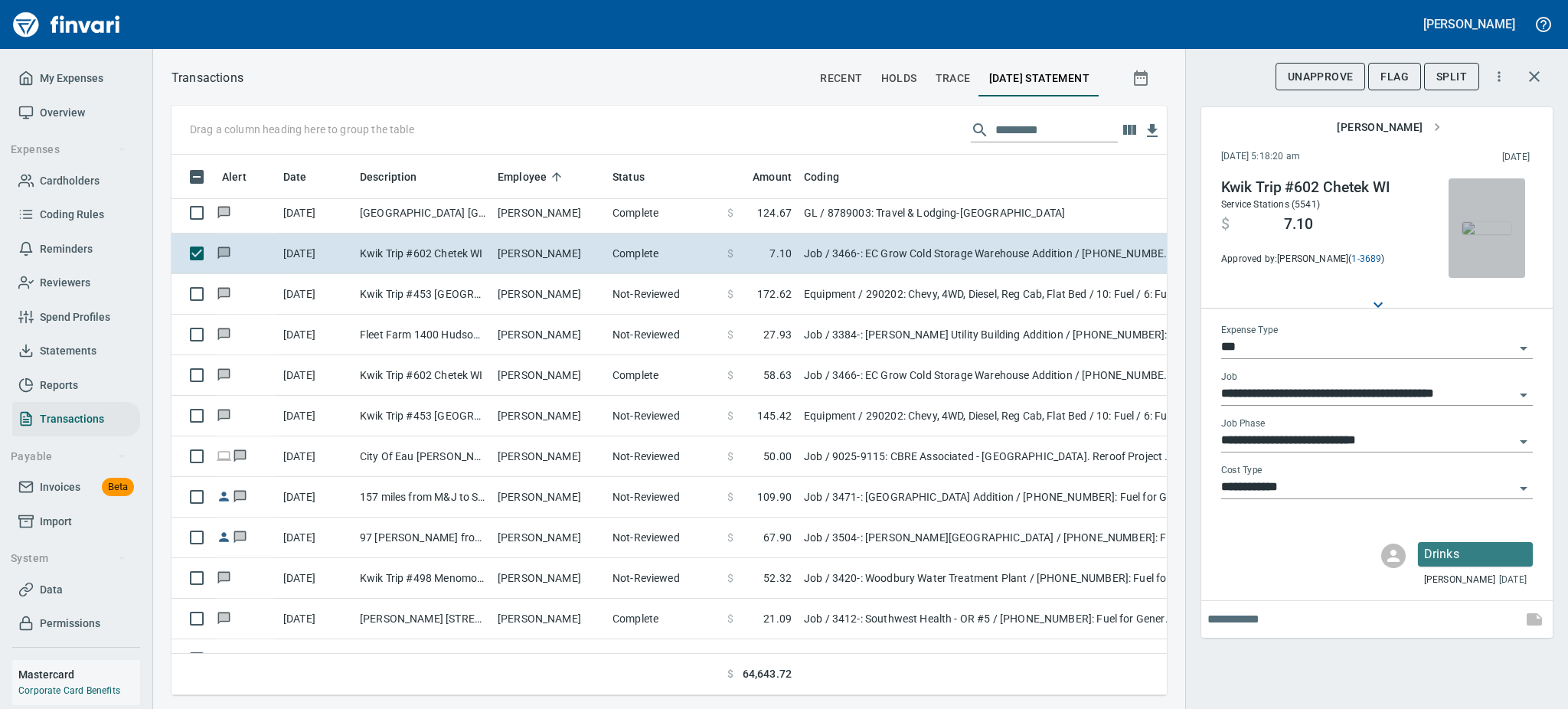
click at [1473, 222] on img "button" at bounding box center [1487, 228] width 49 height 12
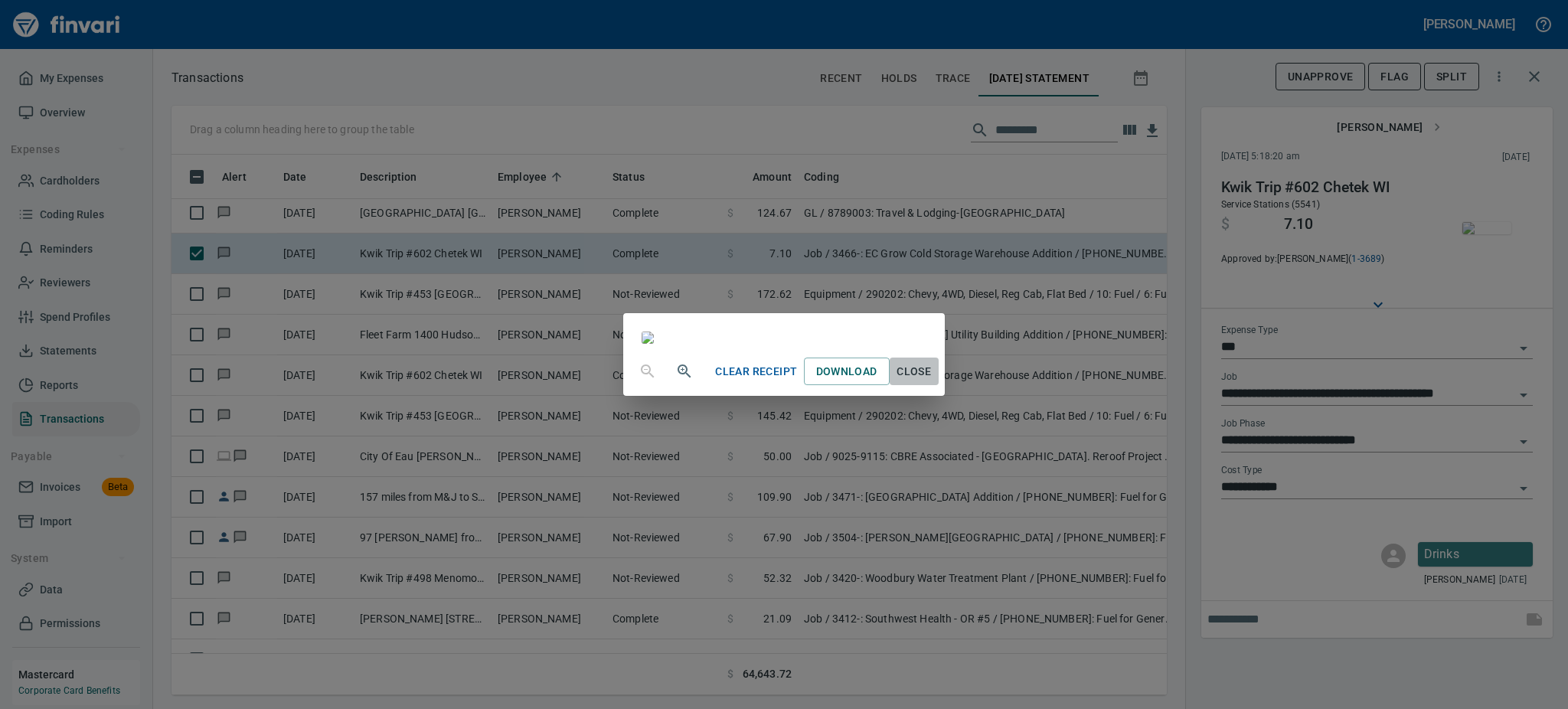
click at [933, 381] on span "Close" at bounding box center [914, 372] width 37 height 19
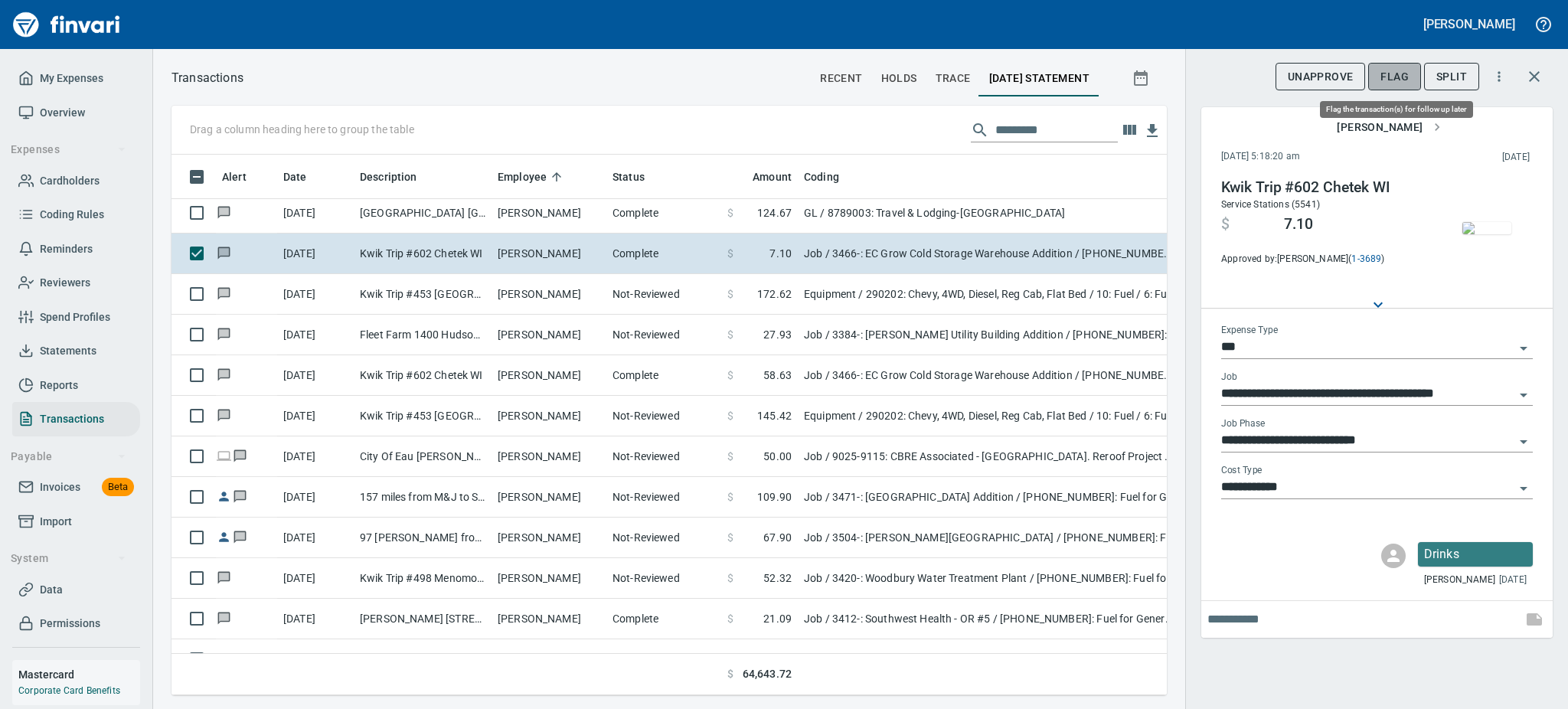
click at [1387, 74] on span "Flag" at bounding box center [1395, 77] width 28 height 19
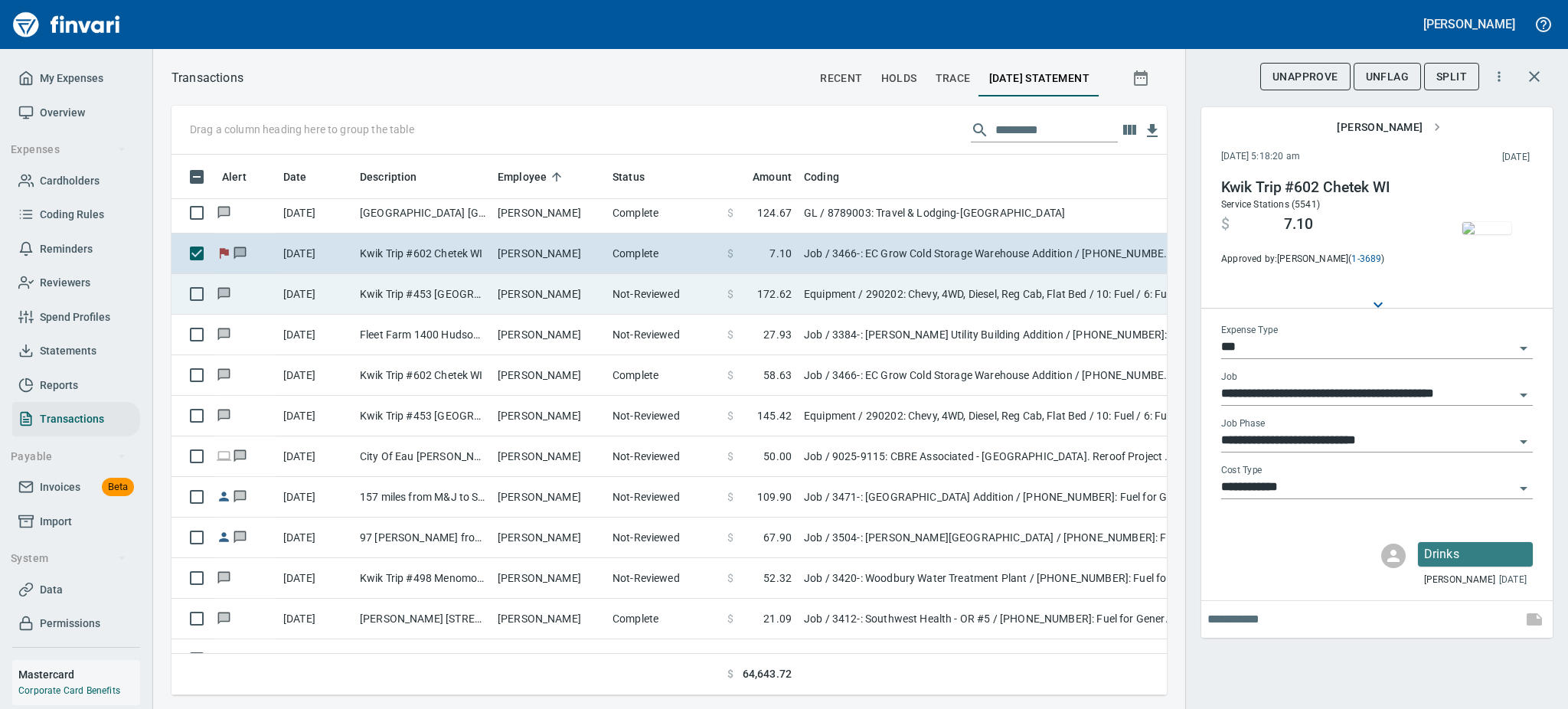
click at [415, 296] on td "Kwik Trip #453 [GEOGRAPHIC_DATA] [GEOGRAPHIC_DATA]" at bounding box center [422, 295] width 138 height 40
type input "*********"
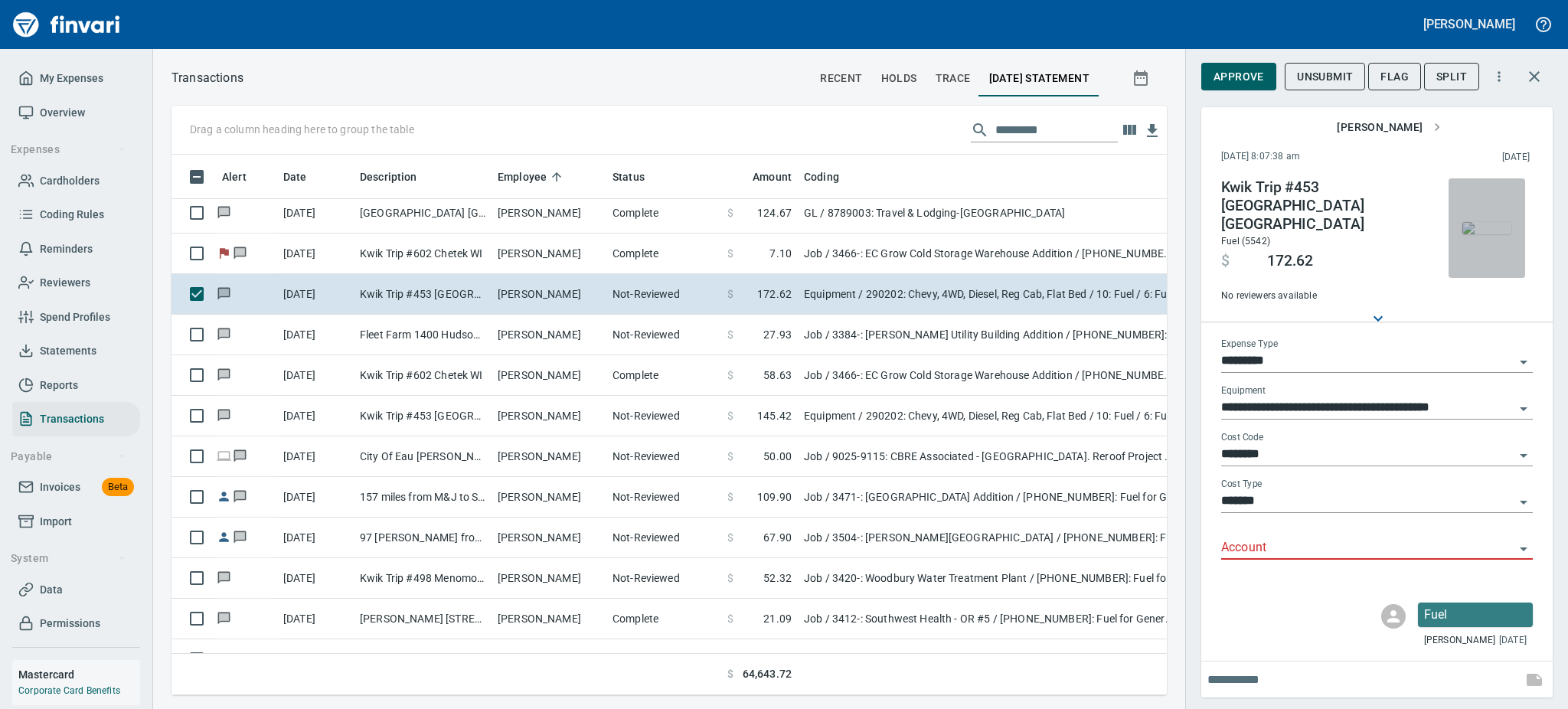
click at [1492, 234] on img "button" at bounding box center [1487, 228] width 49 height 12
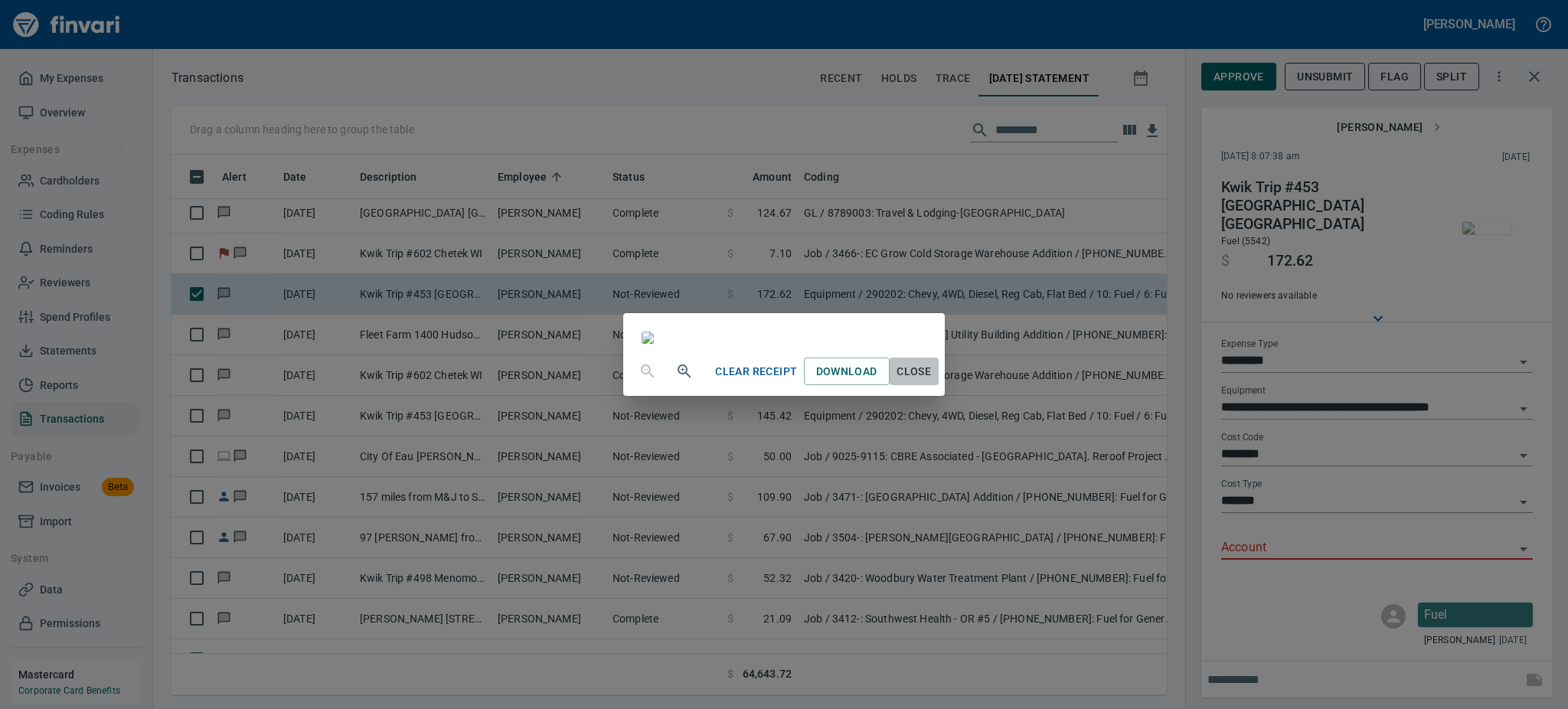
click at [933, 381] on span "Close" at bounding box center [914, 372] width 37 height 19
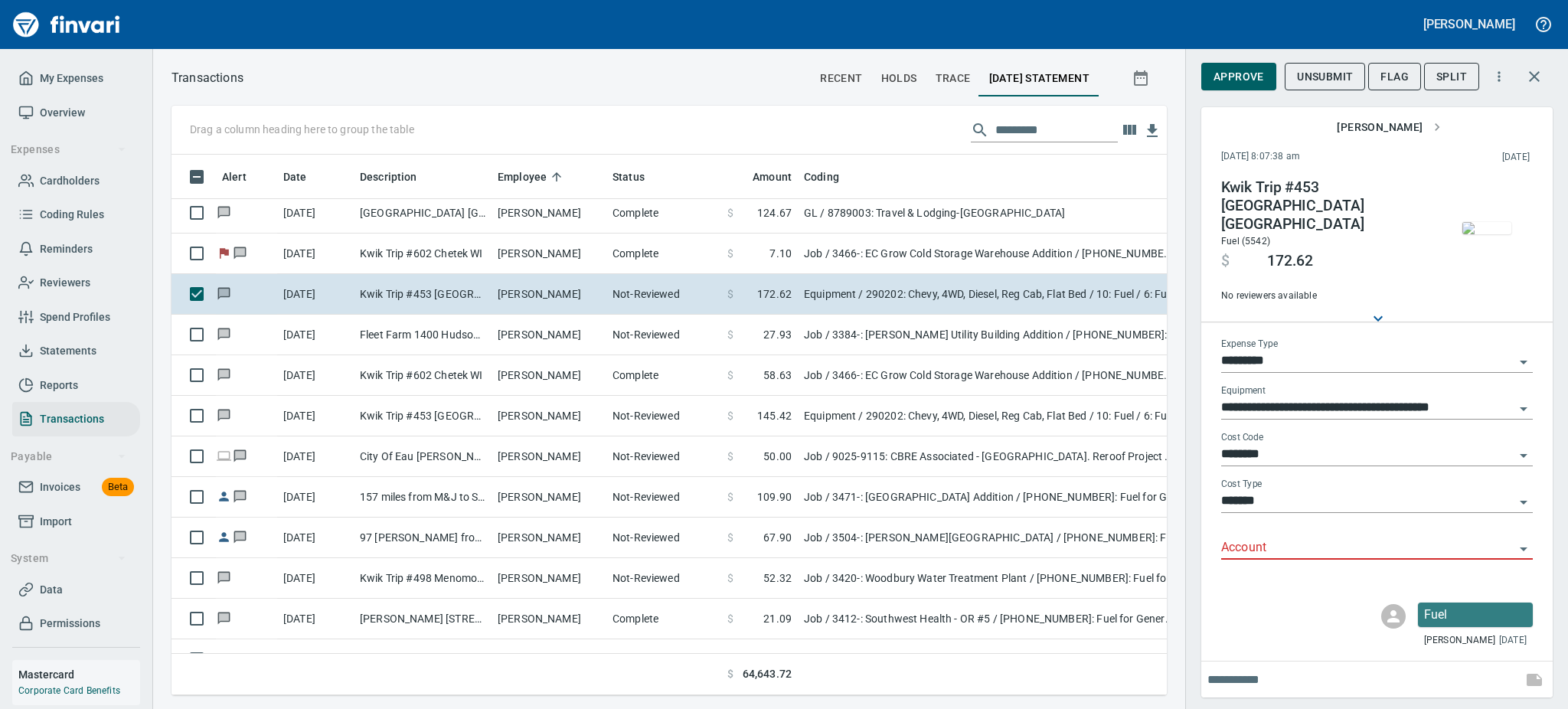
click at [1521, 539] on icon "Open" at bounding box center [1523, 548] width 18 height 18
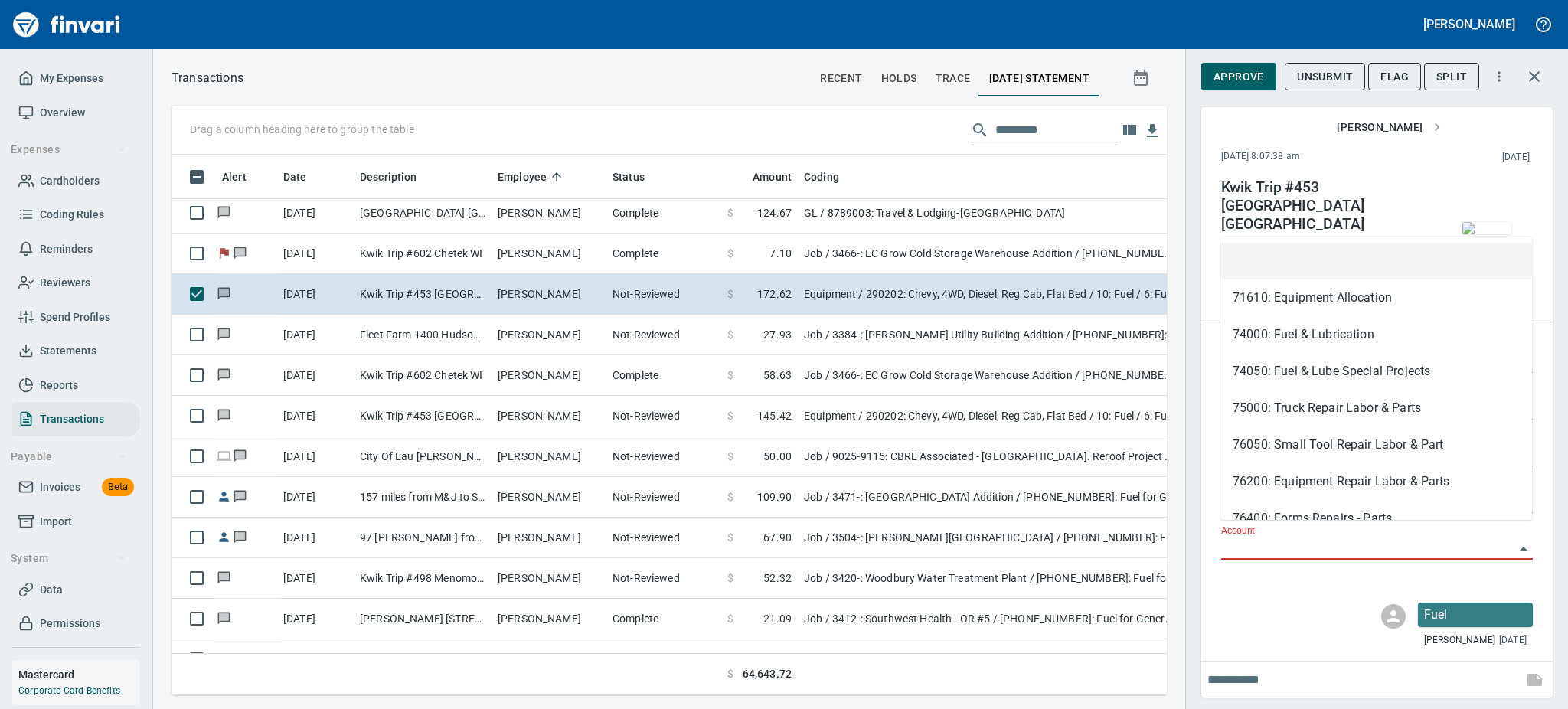
scroll to position [507, 961]
click at [1274, 330] on li "74000: Fuel & Lubrication" at bounding box center [1376, 334] width 311 height 37
type input "**********"
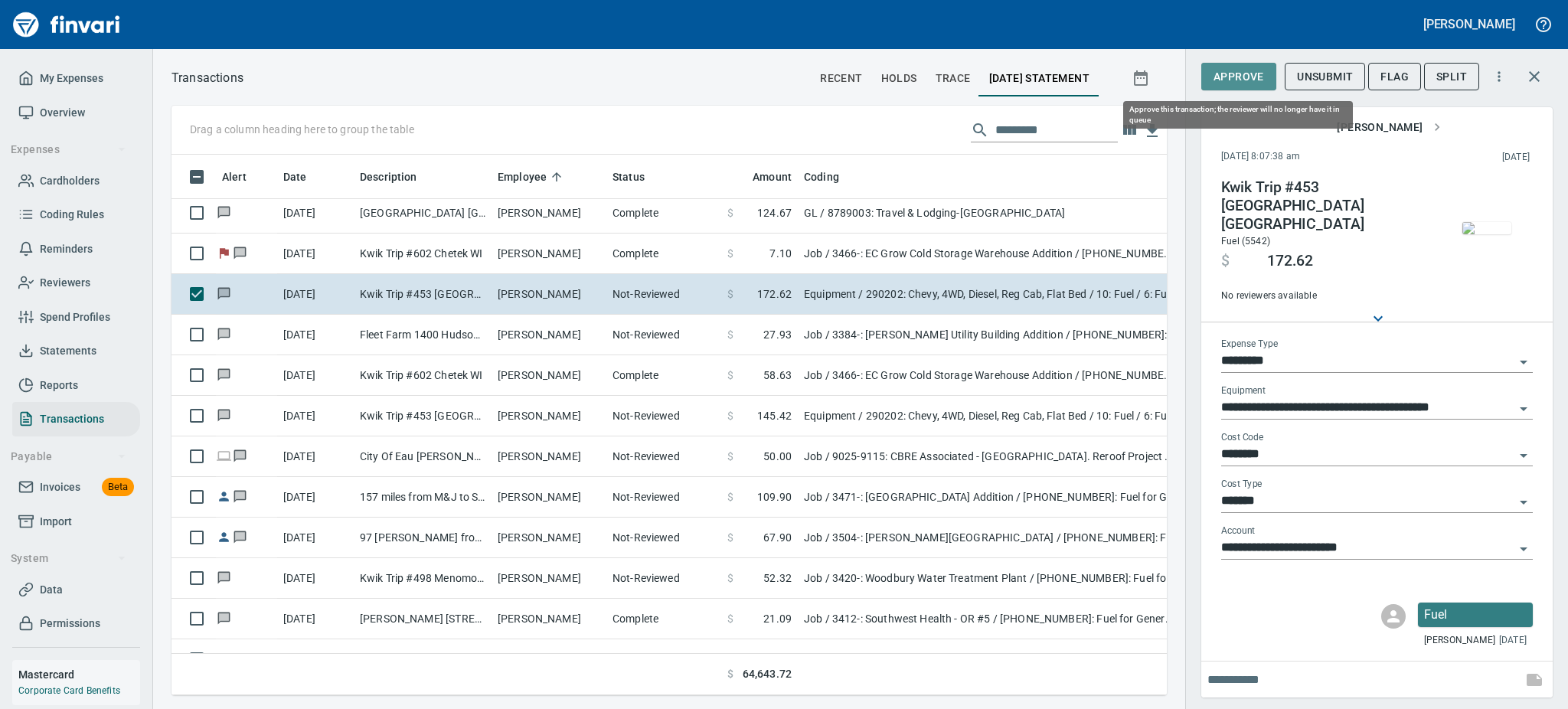
click at [1235, 65] on button "Approve" at bounding box center [1238, 77] width 75 height 28
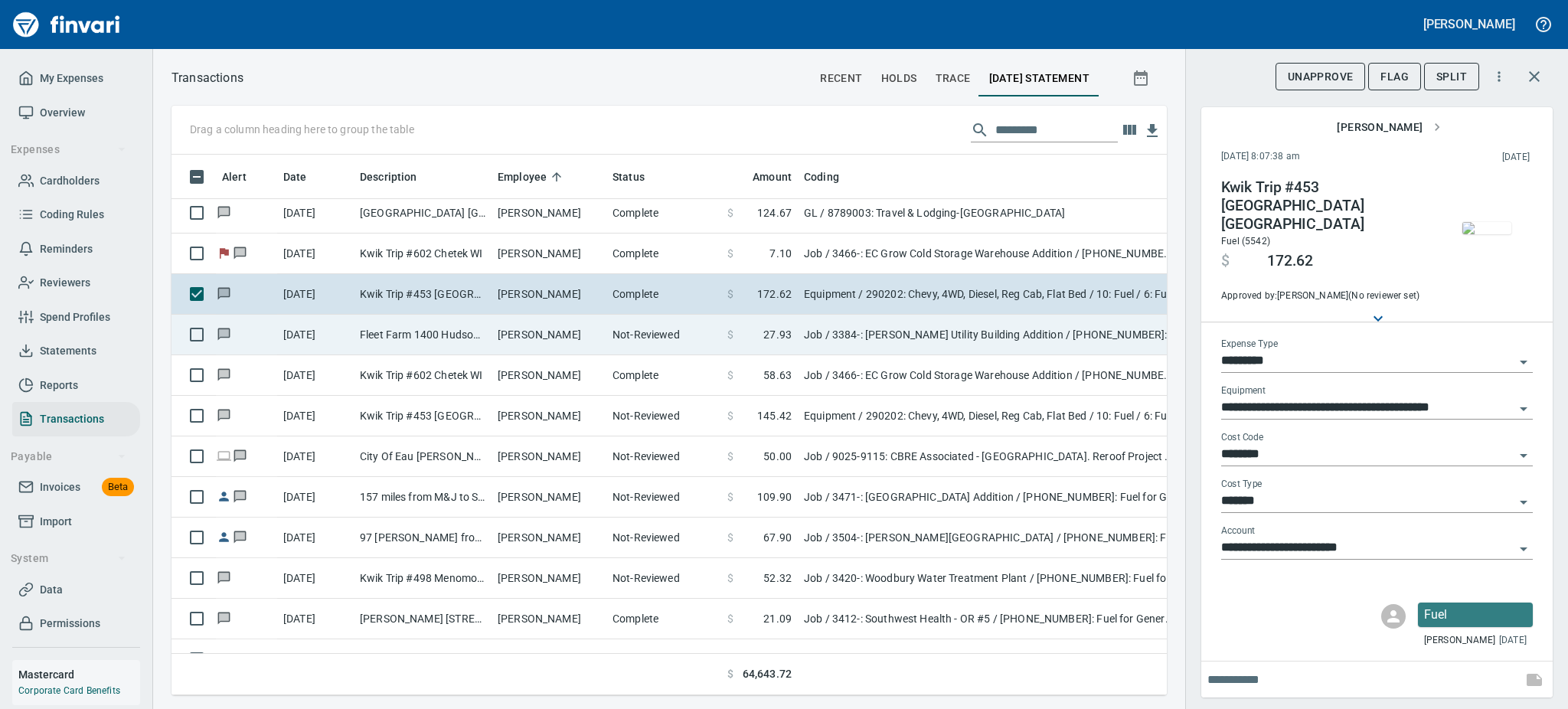
click at [446, 341] on td "Fleet Farm 1400 Hudson [GEOGRAPHIC_DATA]" at bounding box center [422, 335] width 138 height 40
type input "***"
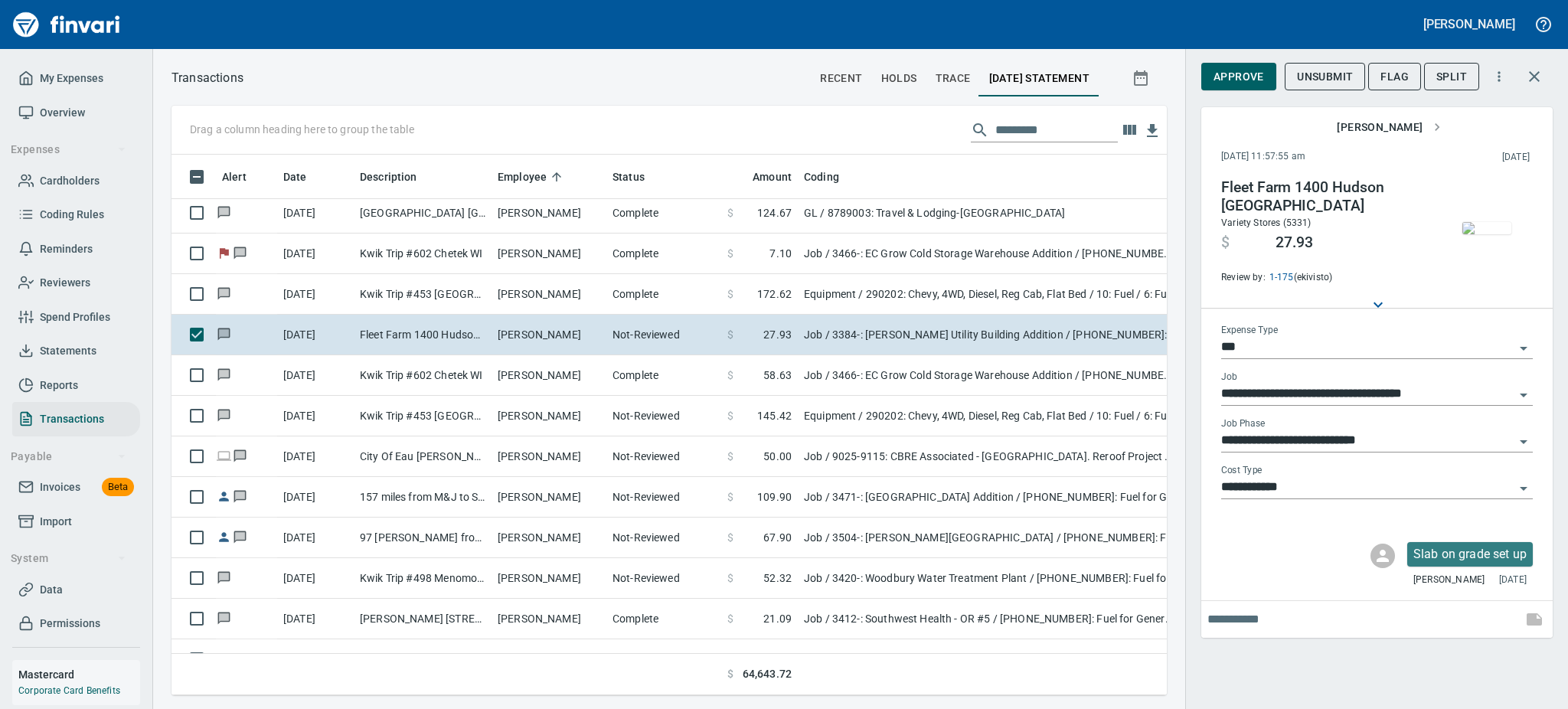
click at [1494, 231] on img "button" at bounding box center [1487, 228] width 49 height 12
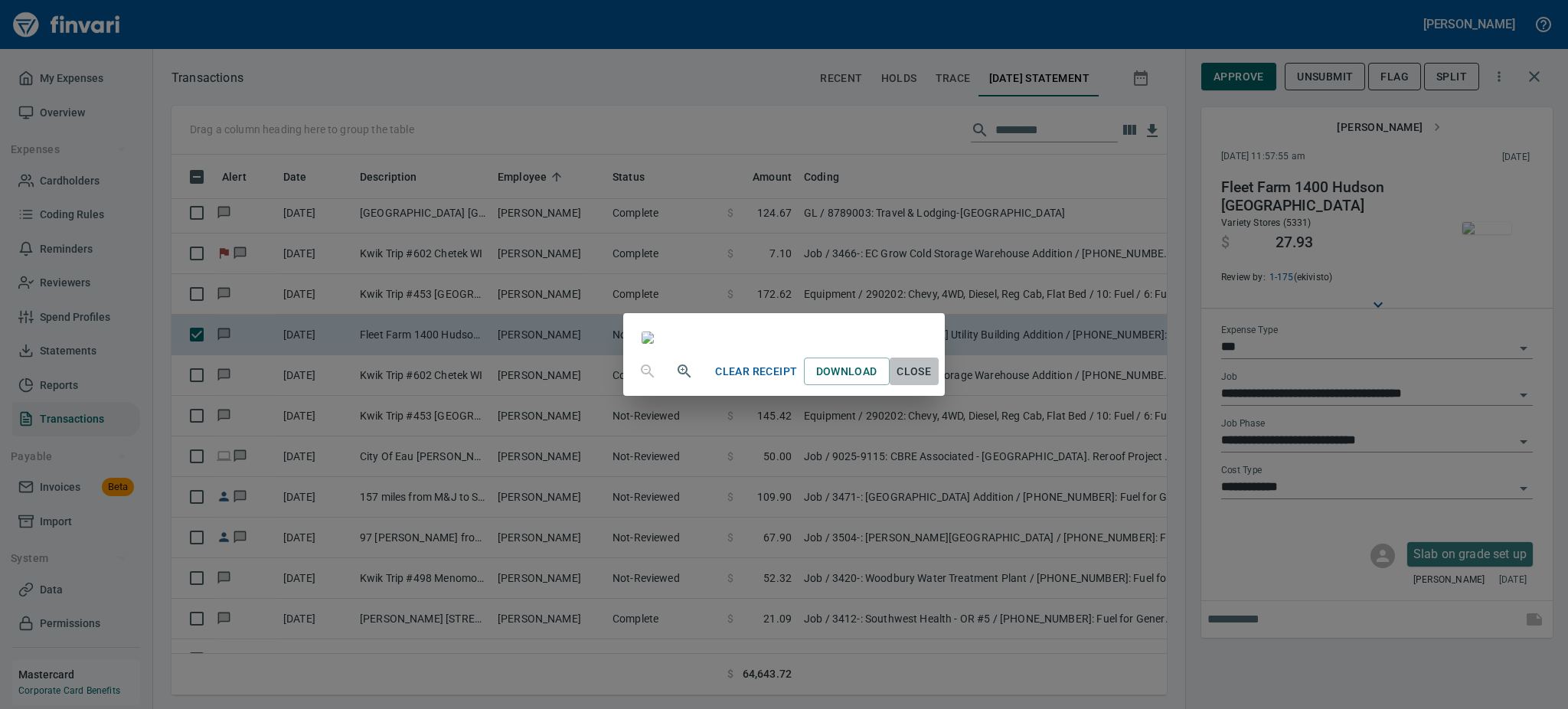
click at [933, 381] on span "Close" at bounding box center [914, 372] width 37 height 19
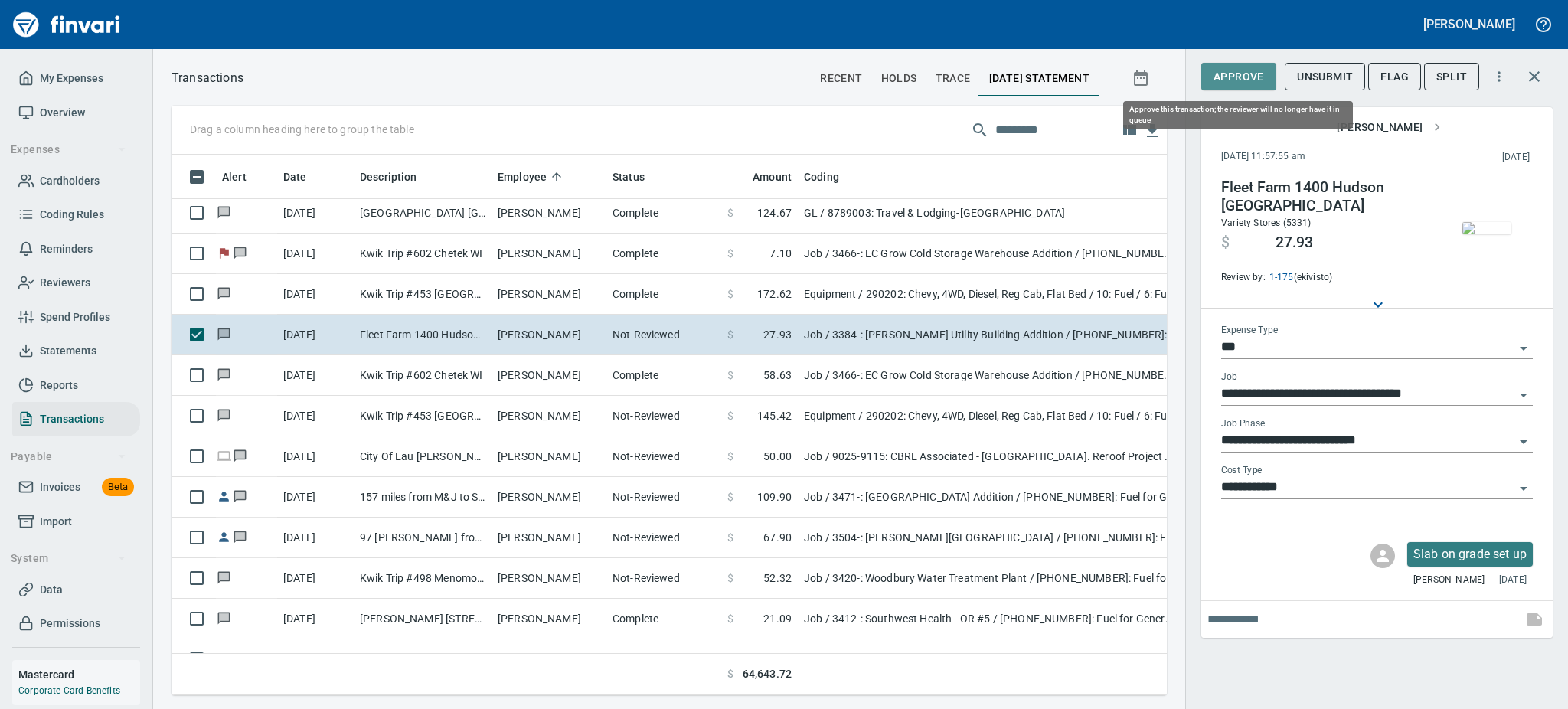
click at [1237, 75] on span "Approve" at bounding box center [1238, 77] width 50 height 19
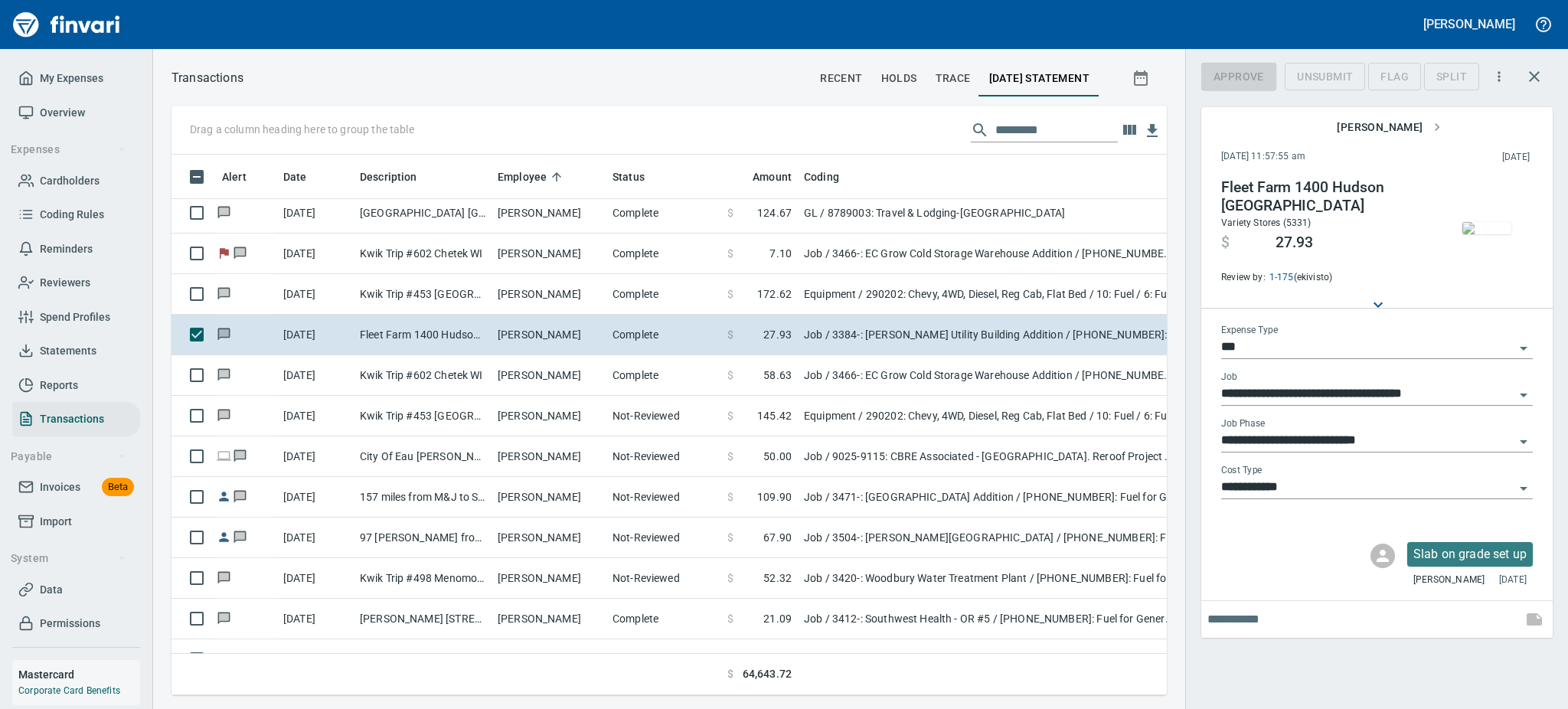
scroll to position [507, 961]
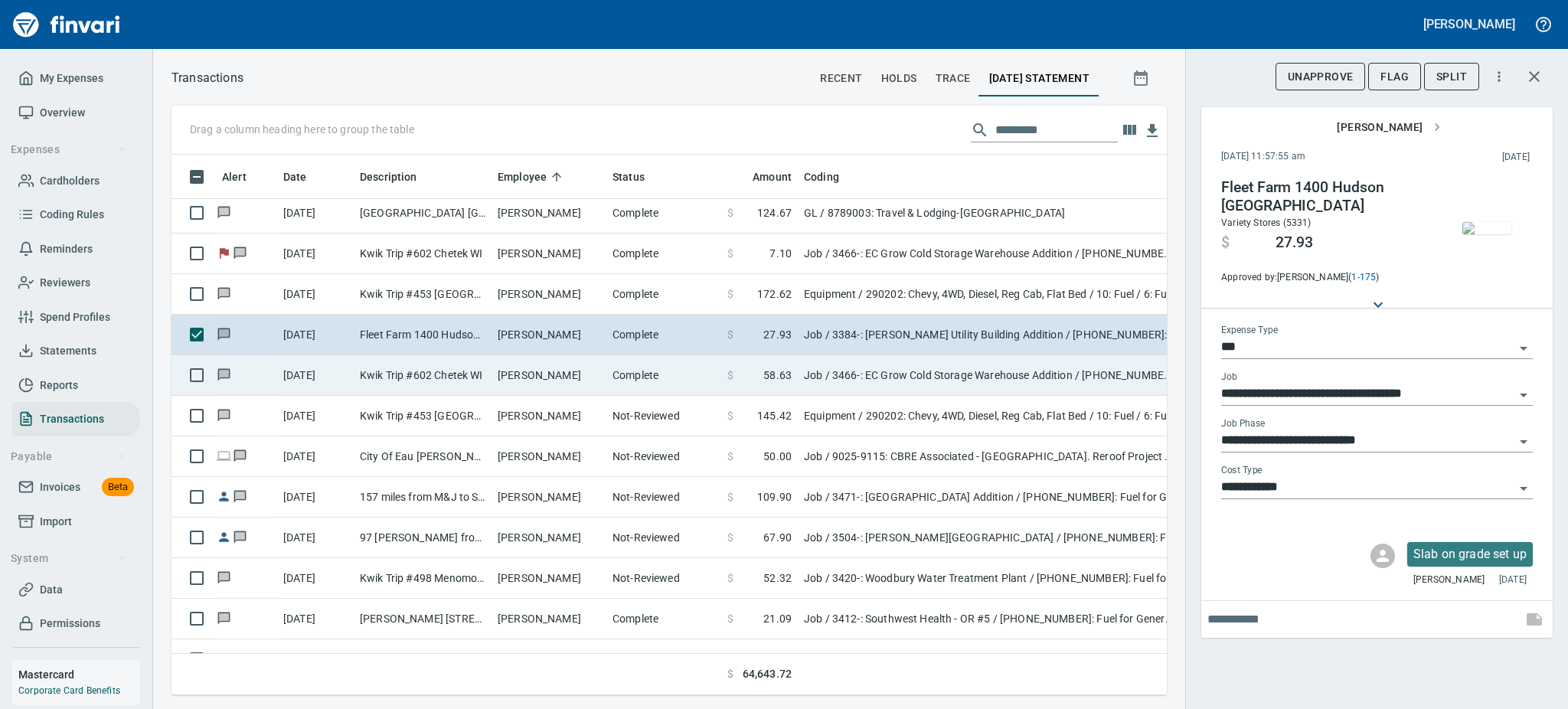
click at [537, 377] on td "[PERSON_NAME]" at bounding box center [549, 376] width 115 height 40
type input "**********"
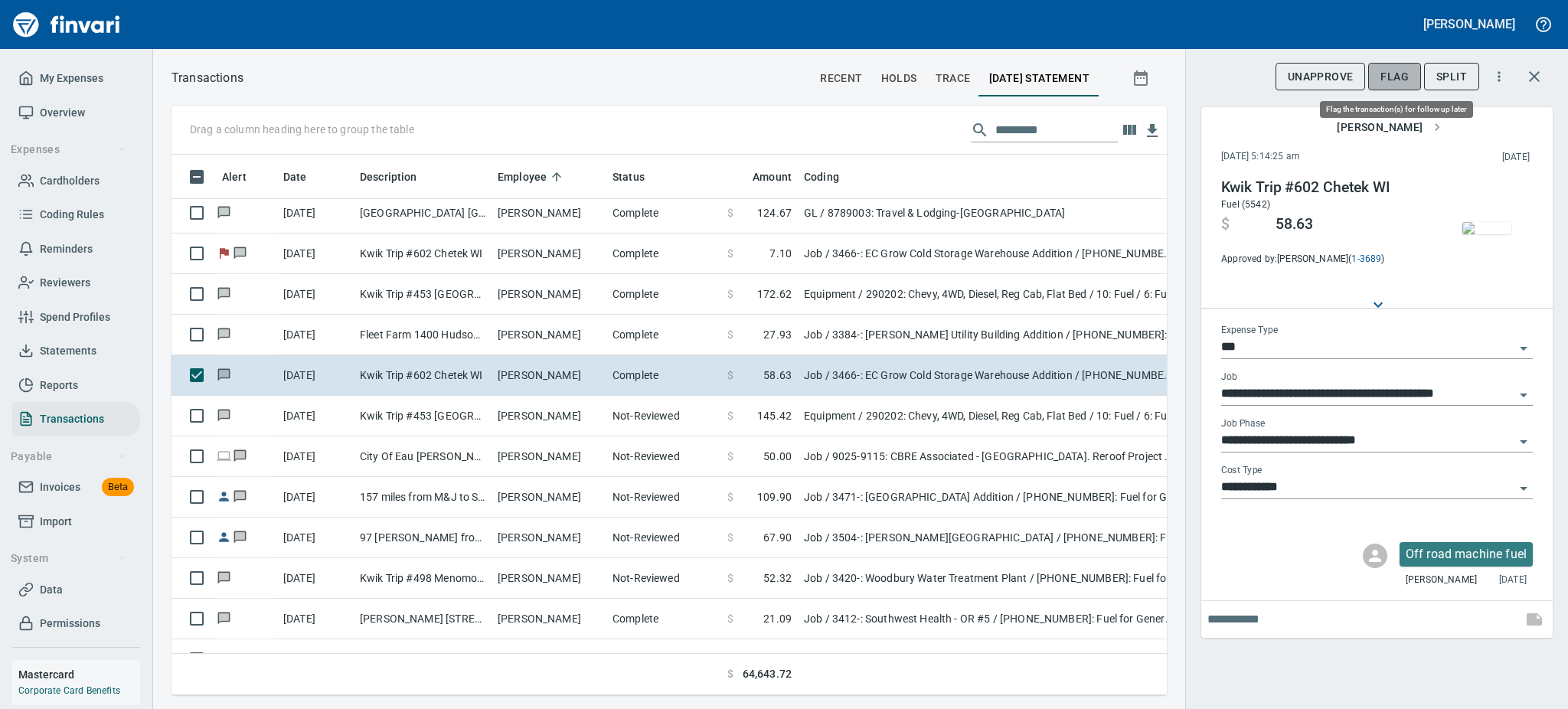
click at [1388, 71] on span "Flag" at bounding box center [1395, 77] width 28 height 19
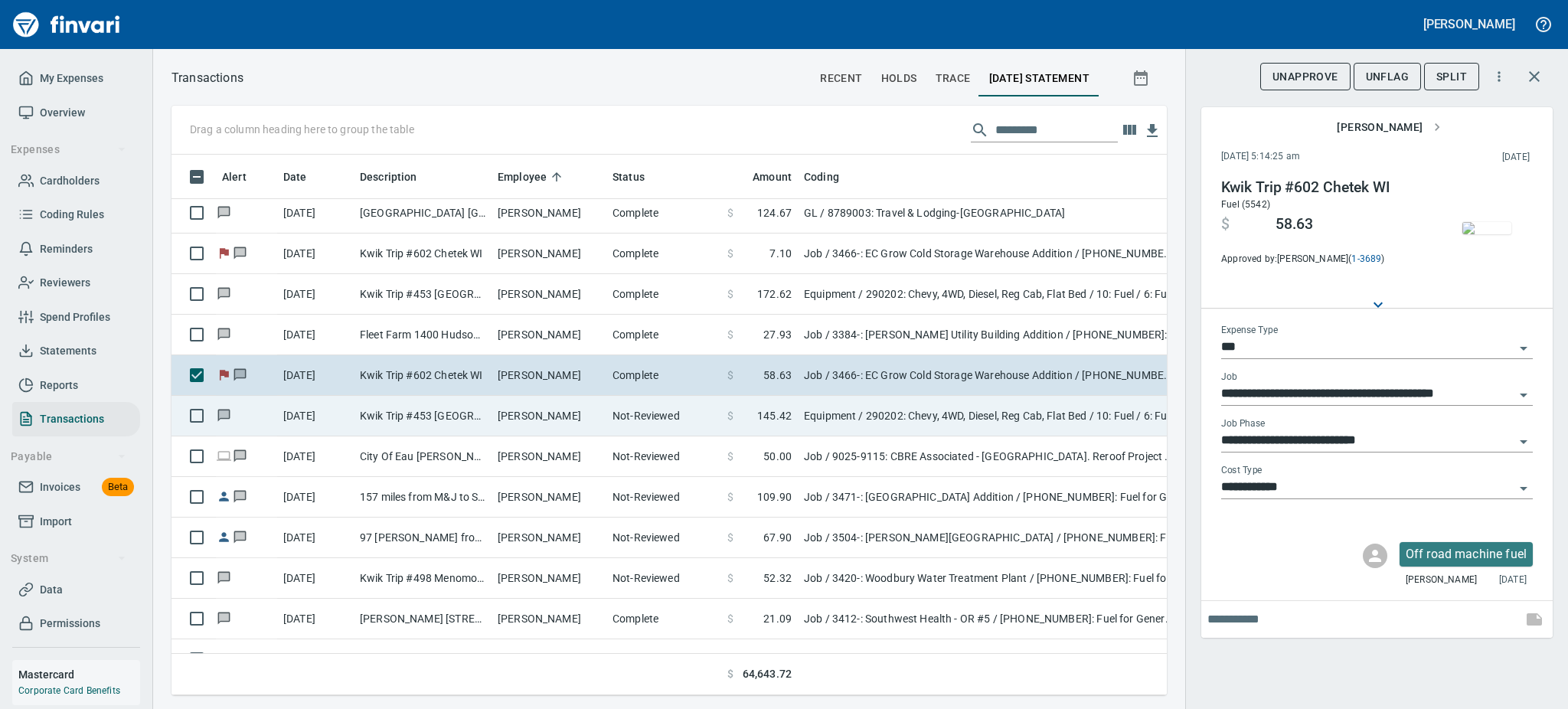
click at [553, 412] on td "[PERSON_NAME]" at bounding box center [549, 416] width 115 height 40
type input "*********"
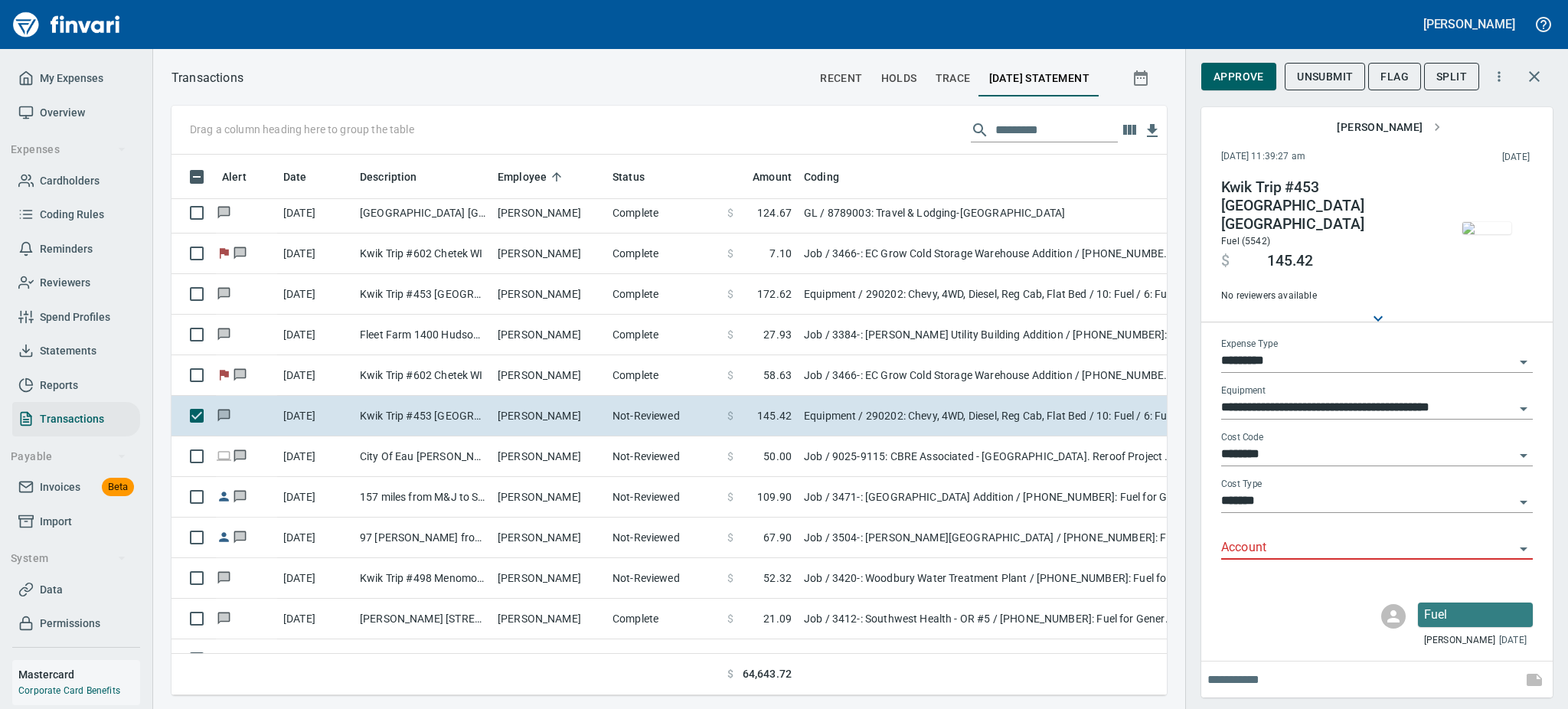
click at [1483, 234] on img "button" at bounding box center [1487, 228] width 49 height 12
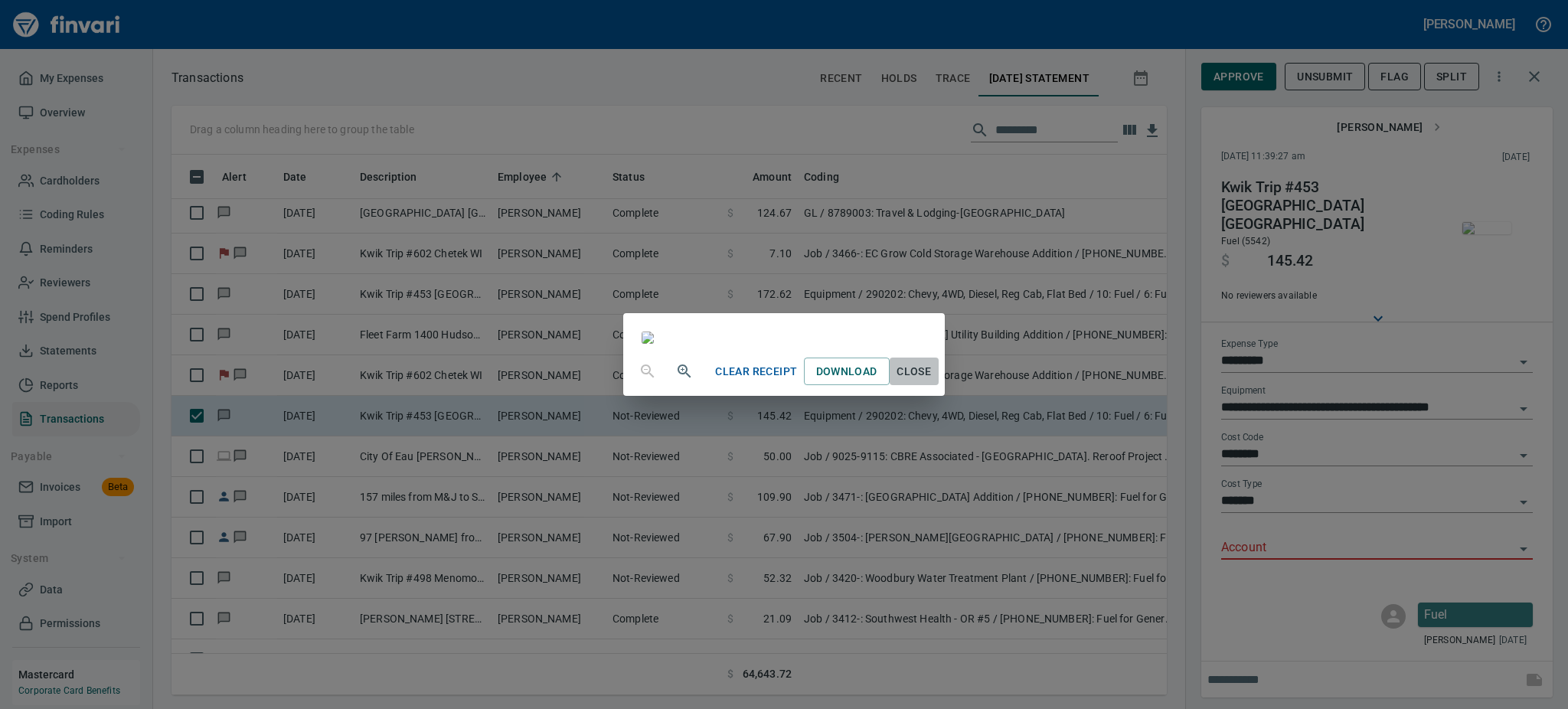
click at [933, 381] on span "Close" at bounding box center [914, 372] width 37 height 19
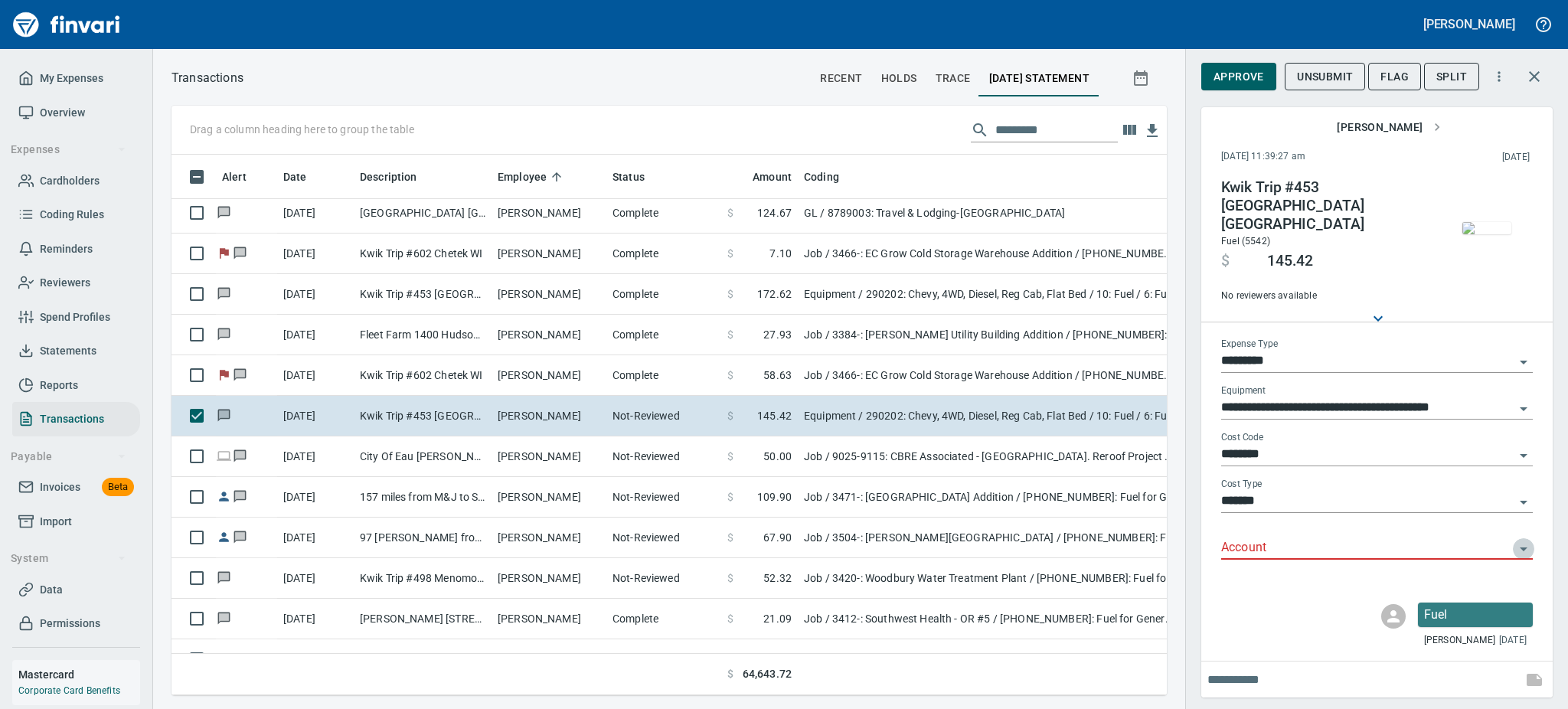
click at [1525, 547] on icon "Open" at bounding box center [1523, 549] width 8 height 4
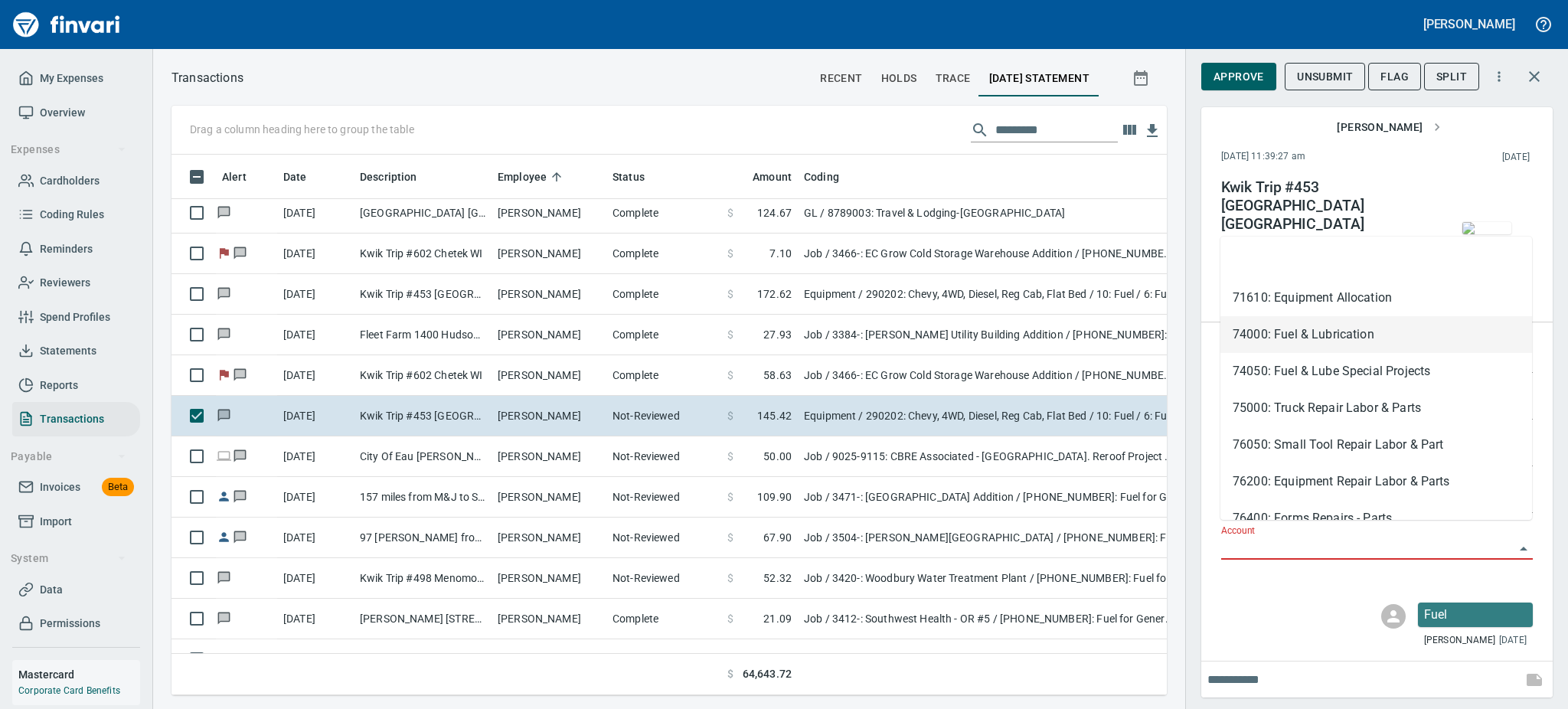
click at [1289, 333] on li "74000: Fuel & Lubrication" at bounding box center [1376, 334] width 311 height 37
type input "**********"
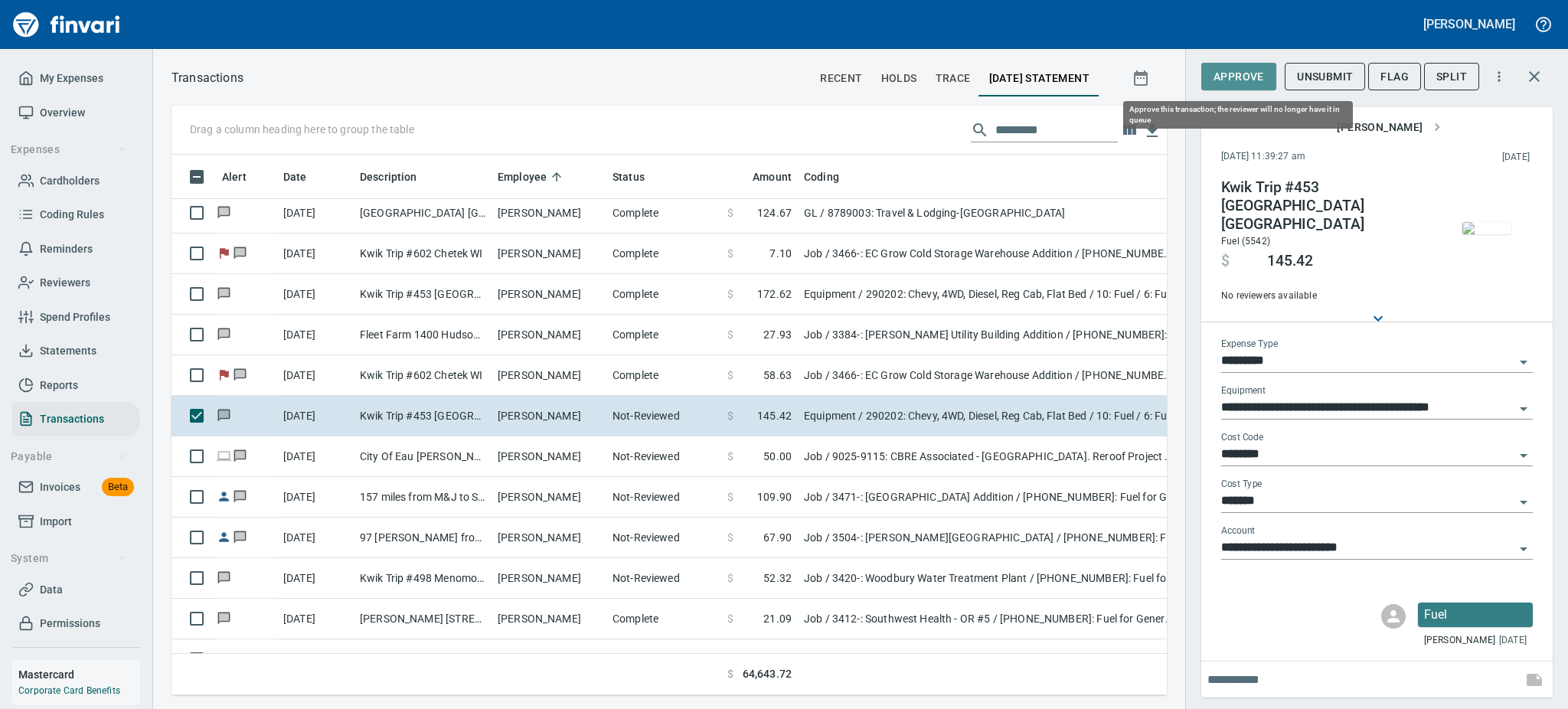
click at [1221, 83] on span "Approve" at bounding box center [1238, 77] width 50 height 19
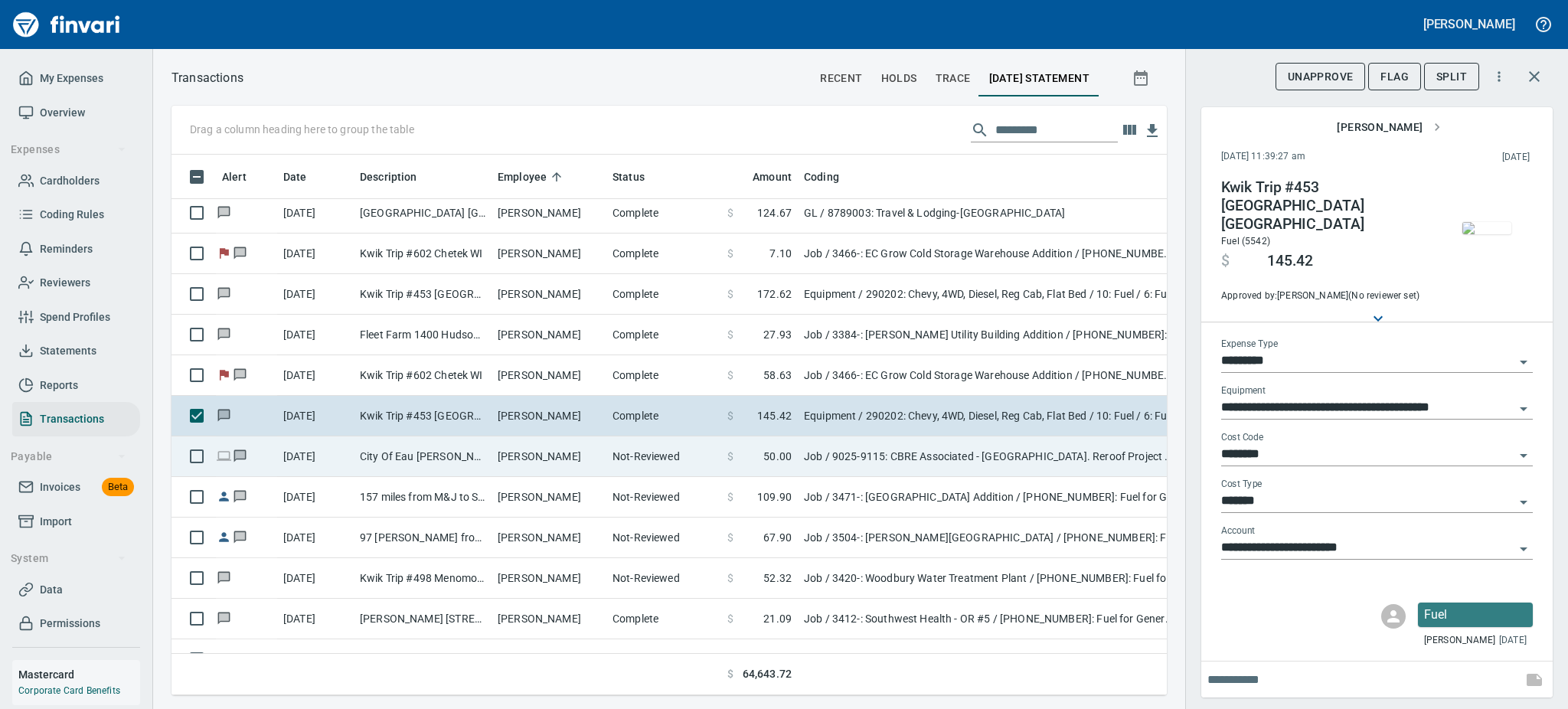
click at [399, 455] on td "City Of Eau [PERSON_NAME] Eau [PERSON_NAME]" at bounding box center [422, 457] width 138 height 40
type input "***"
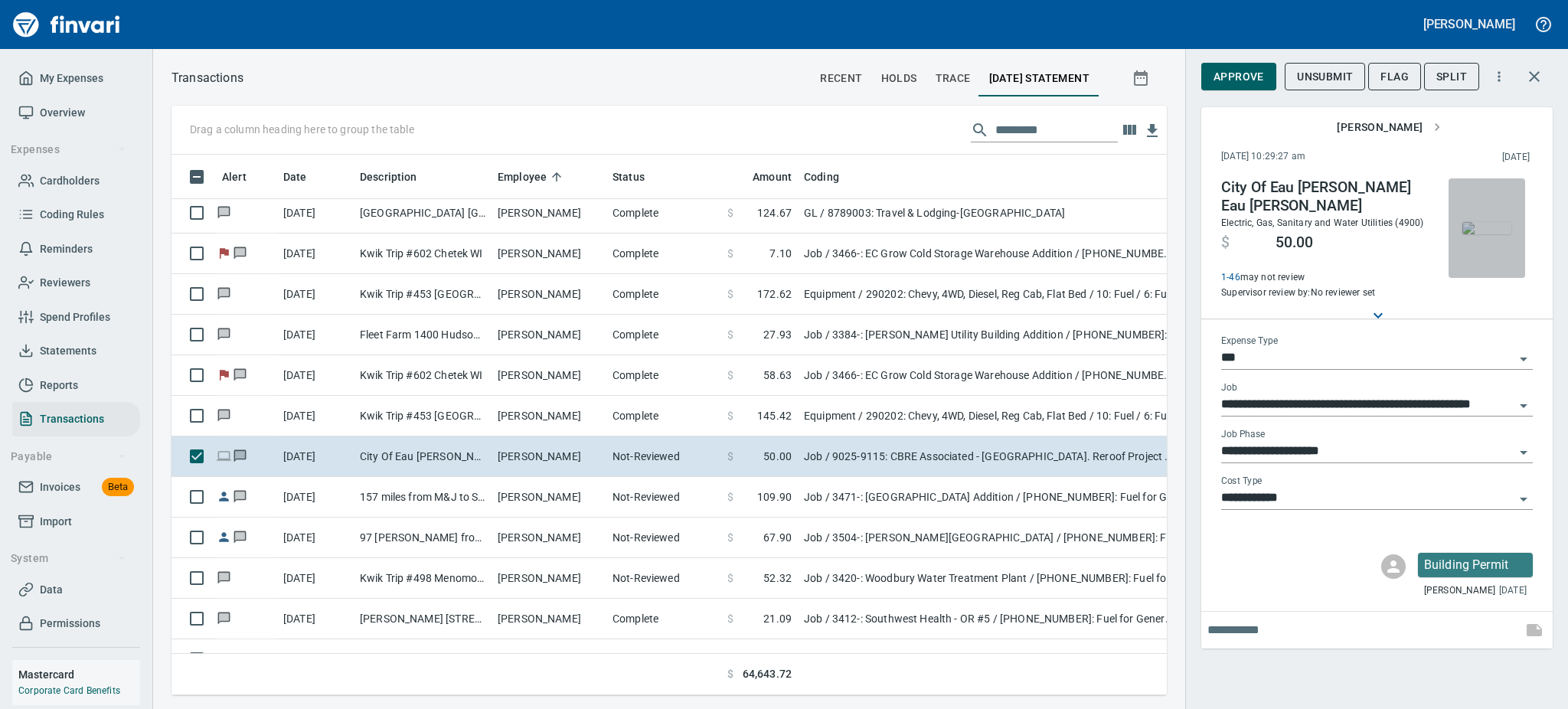
click at [1478, 226] on img "button" at bounding box center [1487, 228] width 49 height 12
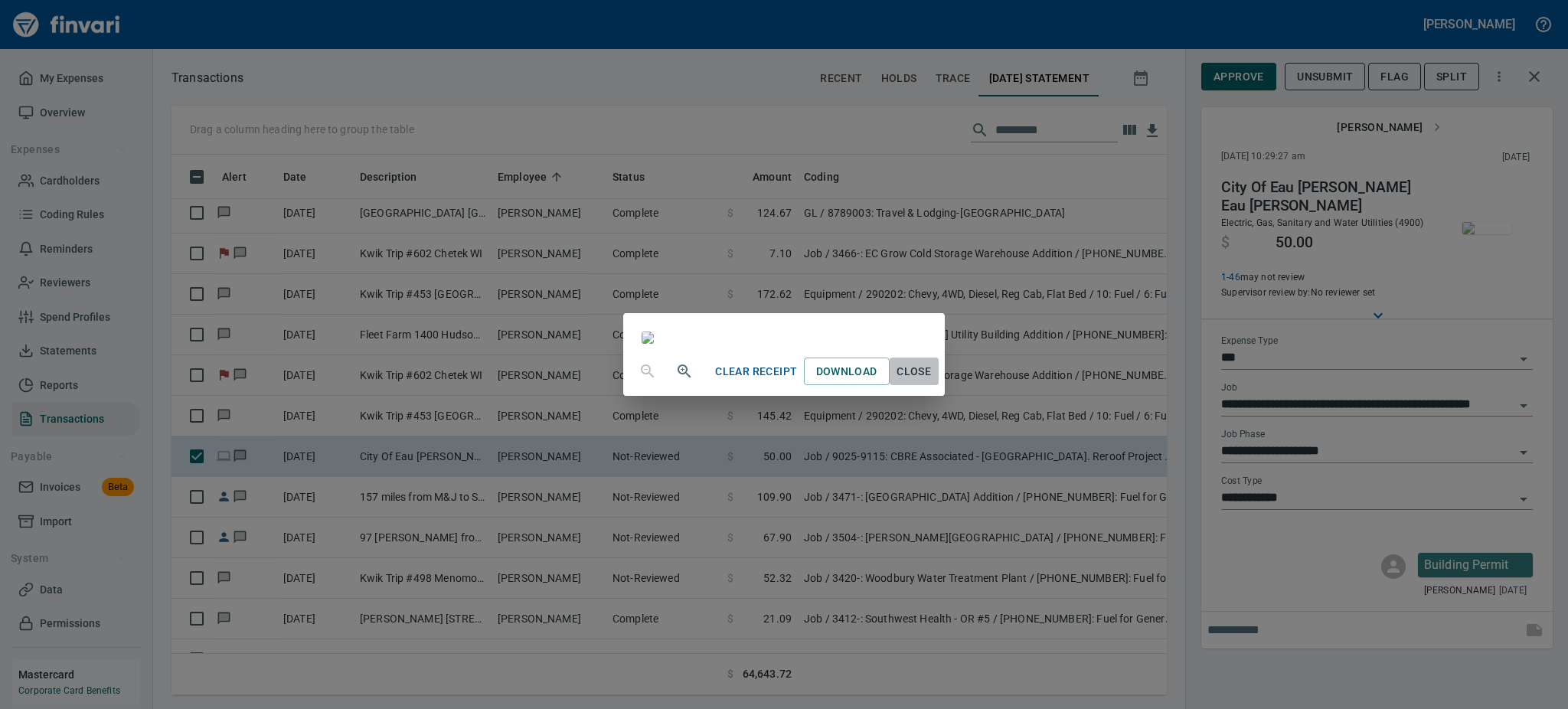
click at [933, 381] on span "Close" at bounding box center [914, 372] width 37 height 19
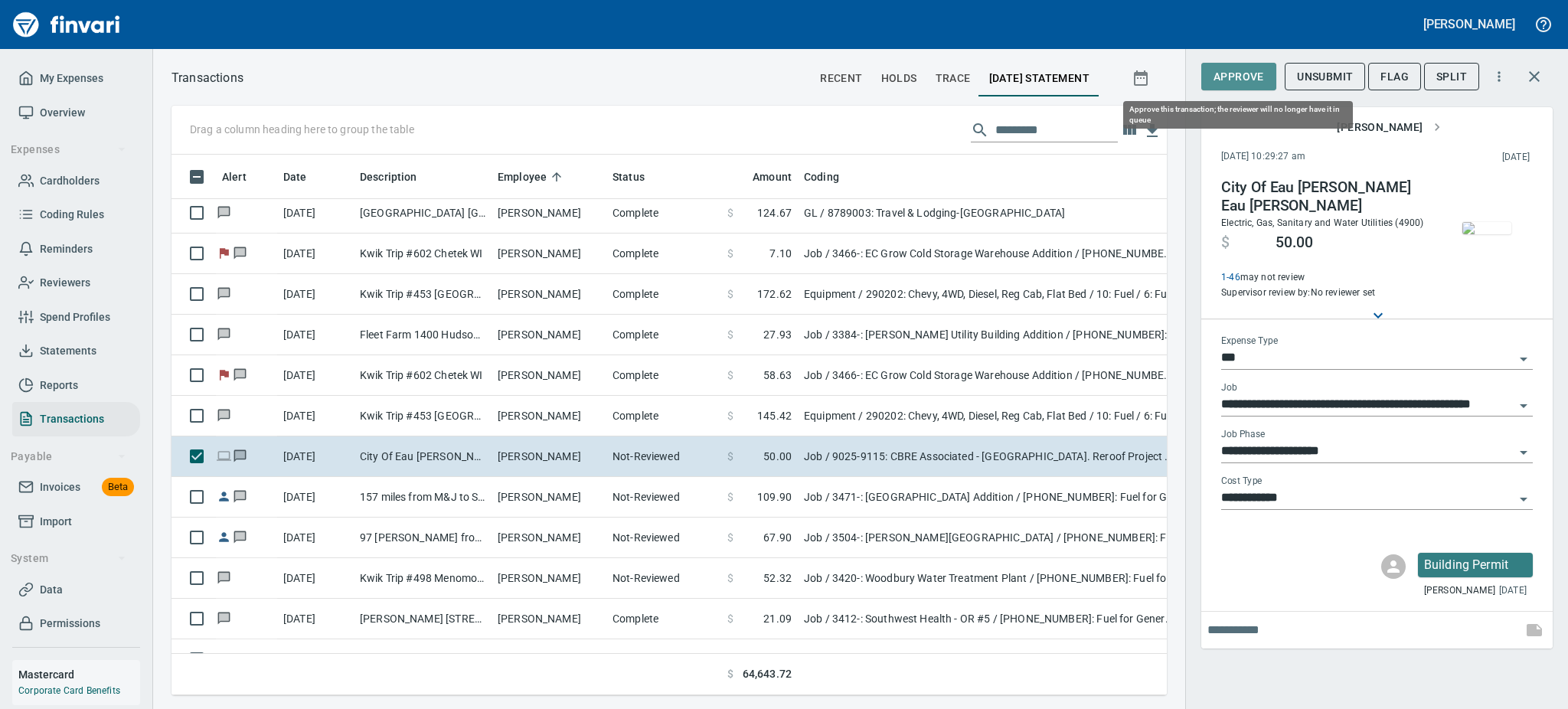
click at [1219, 71] on span "Approve" at bounding box center [1238, 77] width 50 height 19
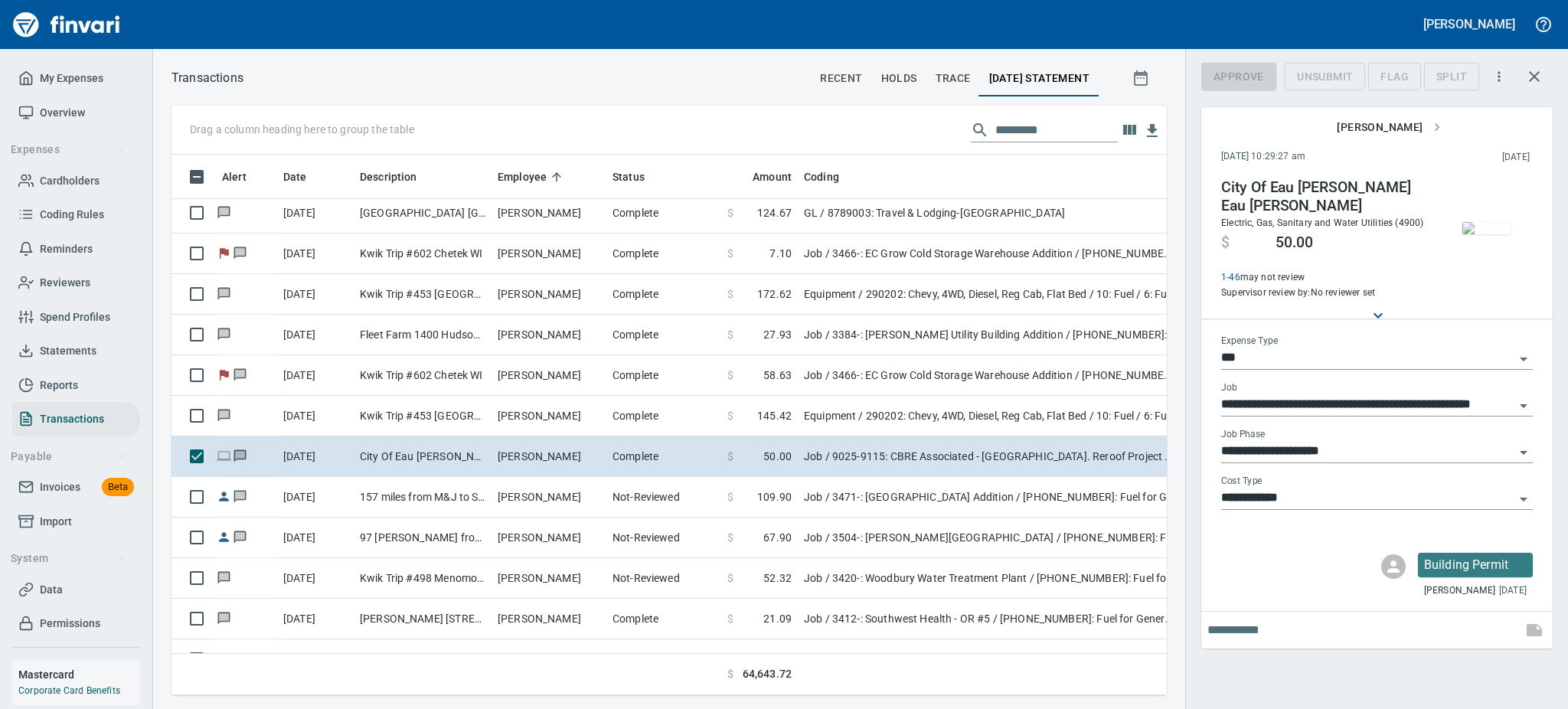
scroll to position [507, 961]
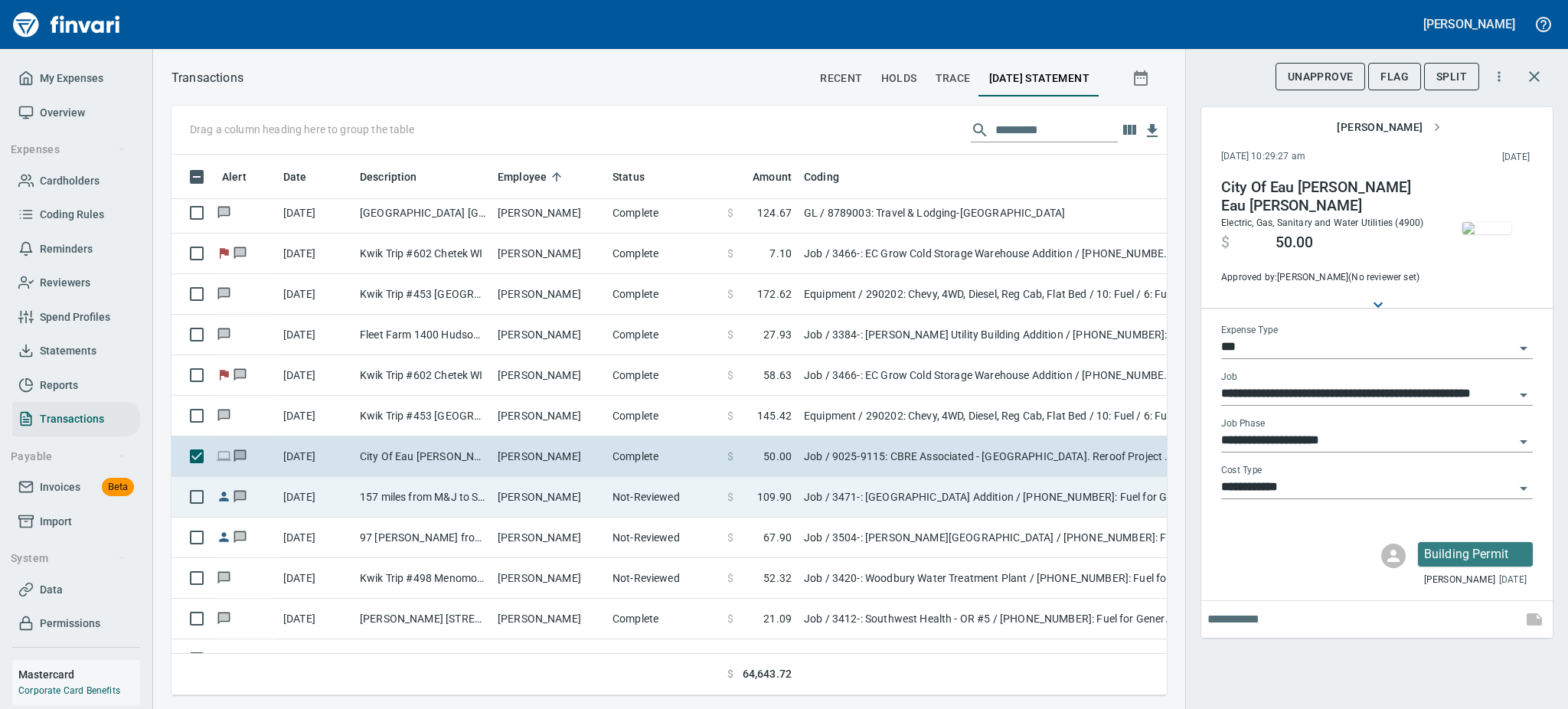
click at [501, 493] on td "[PERSON_NAME]" at bounding box center [549, 497] width 115 height 40
type input "**********"
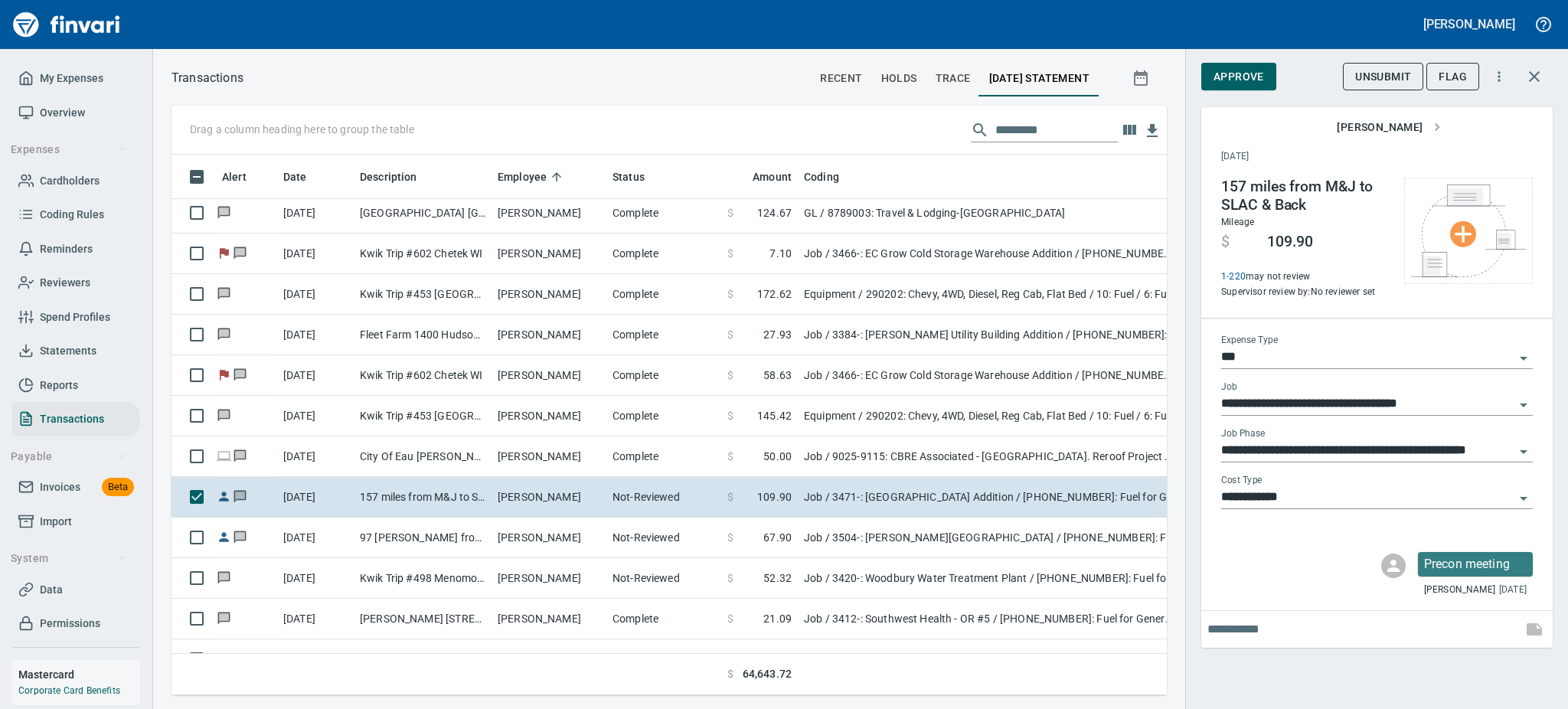
scroll to position [507, 961]
click at [1229, 72] on span "Approve" at bounding box center [1238, 77] width 50 height 19
click at [1229, 72] on div "UnApprove Flag" at bounding box center [1359, 77] width 315 height 33
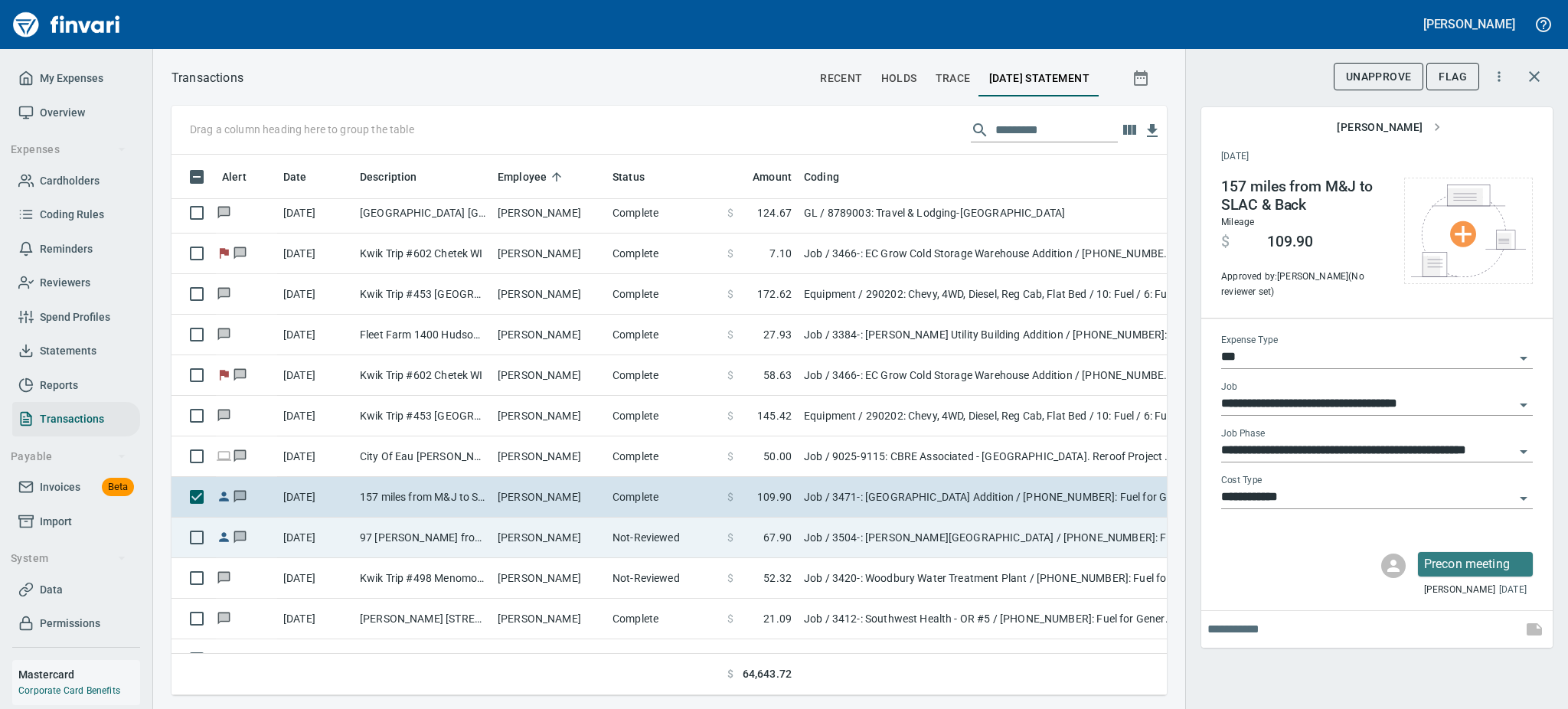
click at [502, 539] on td "[PERSON_NAME]" at bounding box center [549, 537] width 115 height 40
type input "**********"
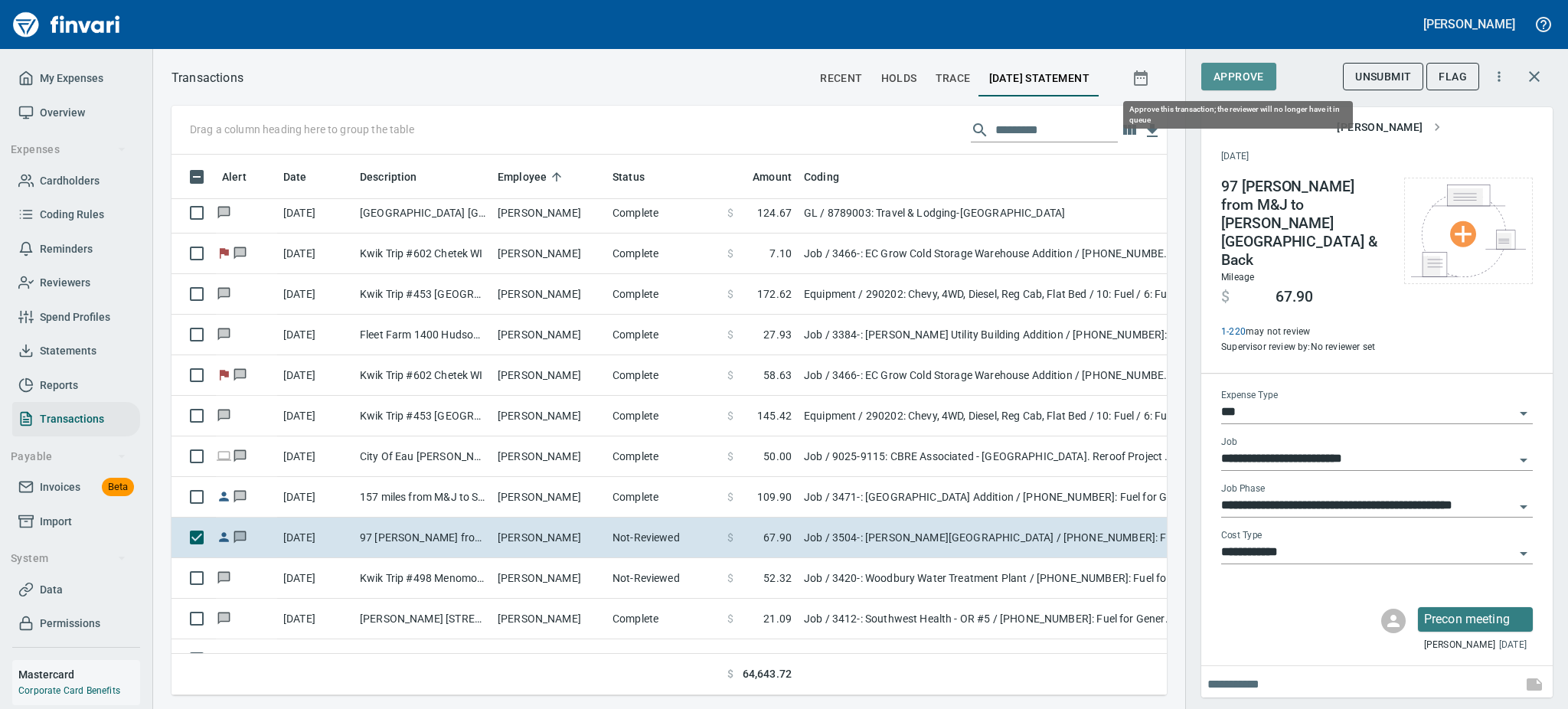
click at [1237, 68] on span "Approve" at bounding box center [1238, 77] width 50 height 19
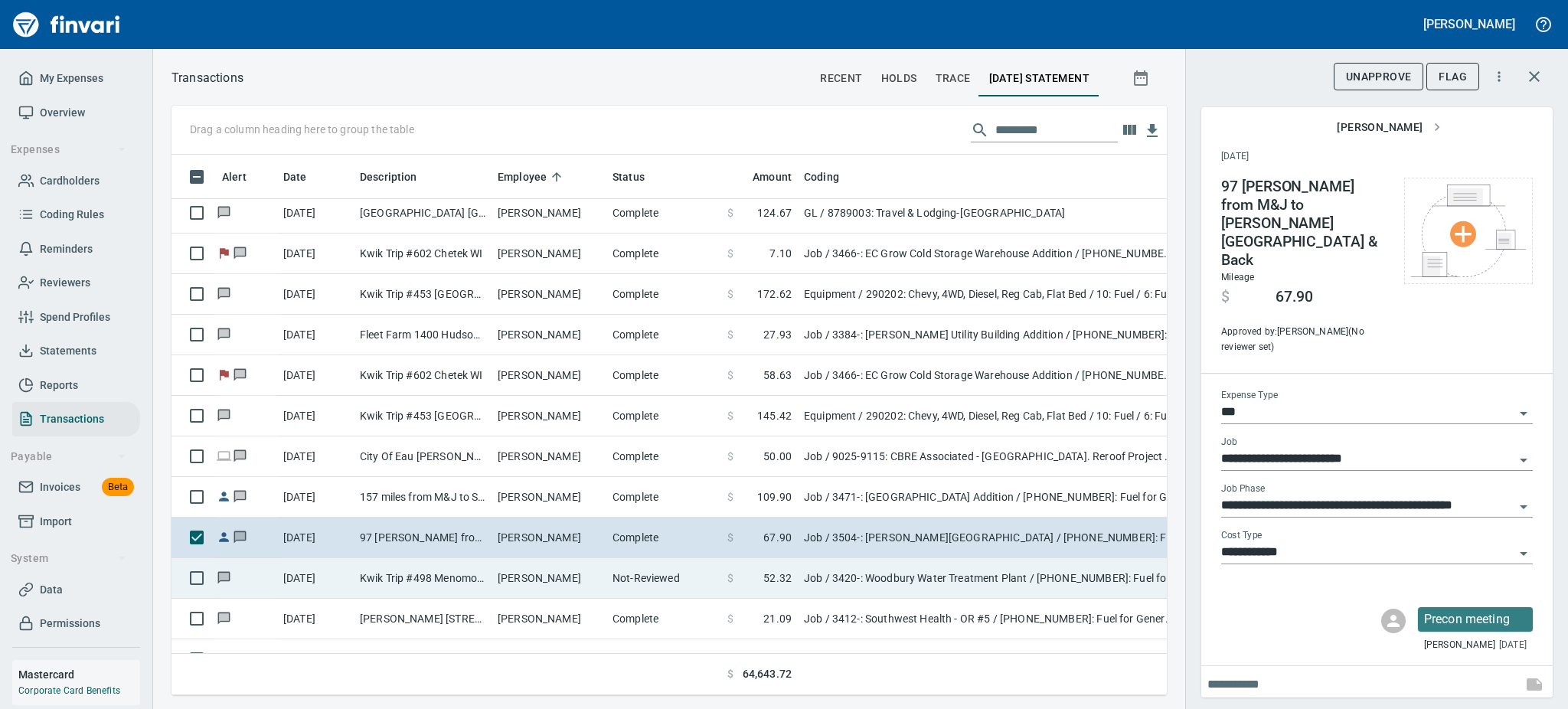
click at [470, 581] on td "Kwik Trip #498 Menomonie [GEOGRAPHIC_DATA]" at bounding box center [422, 578] width 138 height 40
type input "**********"
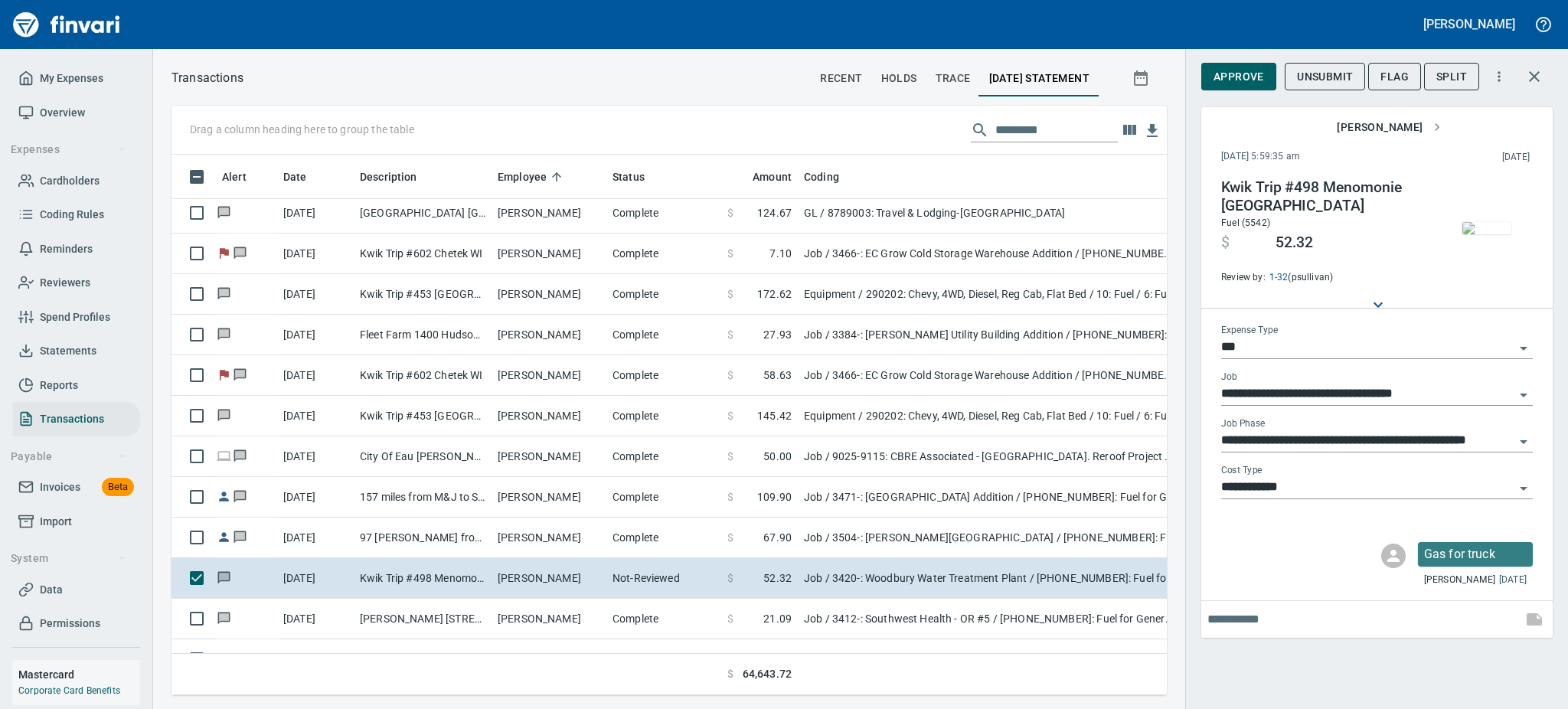
click at [1472, 234] on img "button" at bounding box center [1487, 228] width 49 height 12
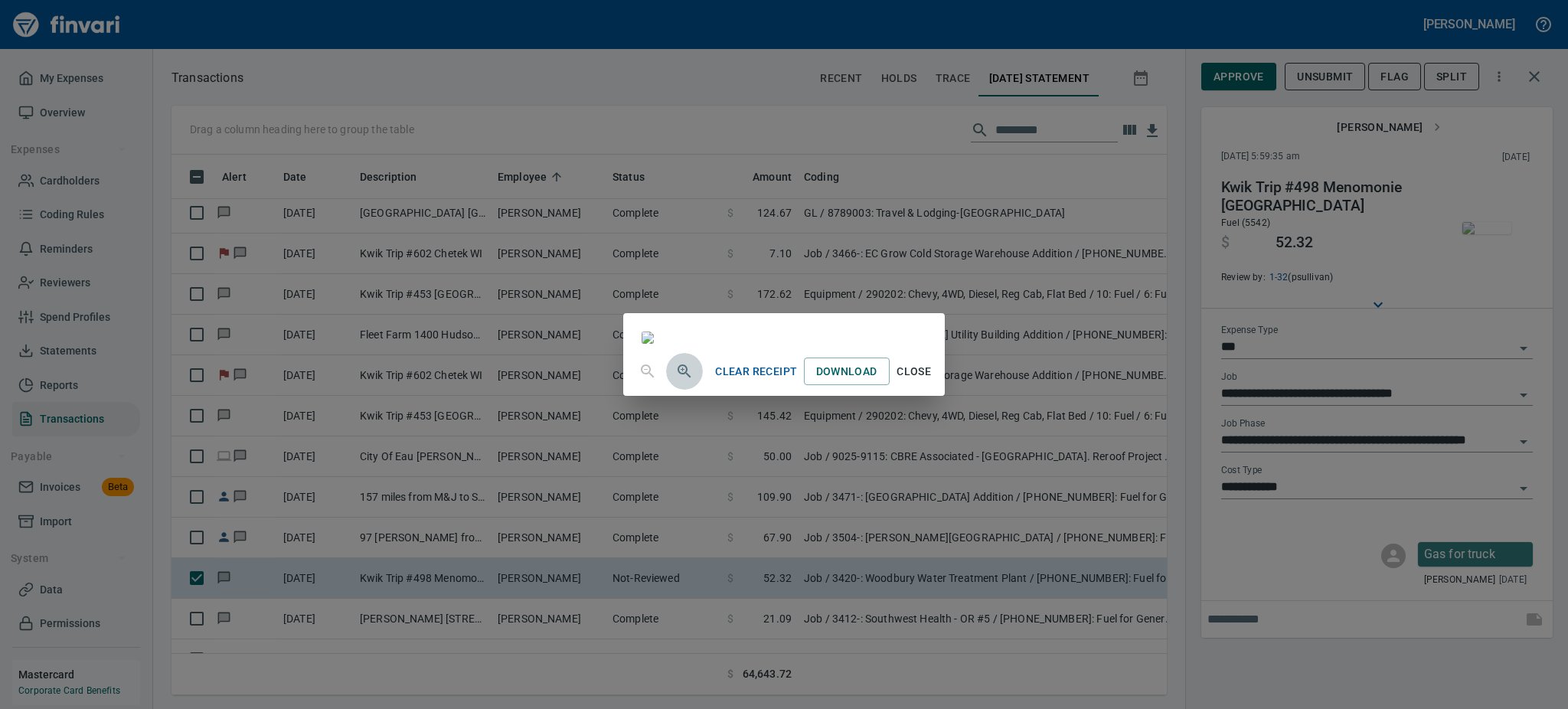
click at [678, 377] on icon "button" at bounding box center [684, 370] width 13 height 13
click at [933, 383] on span "Close" at bounding box center [914, 373] width 37 height 19
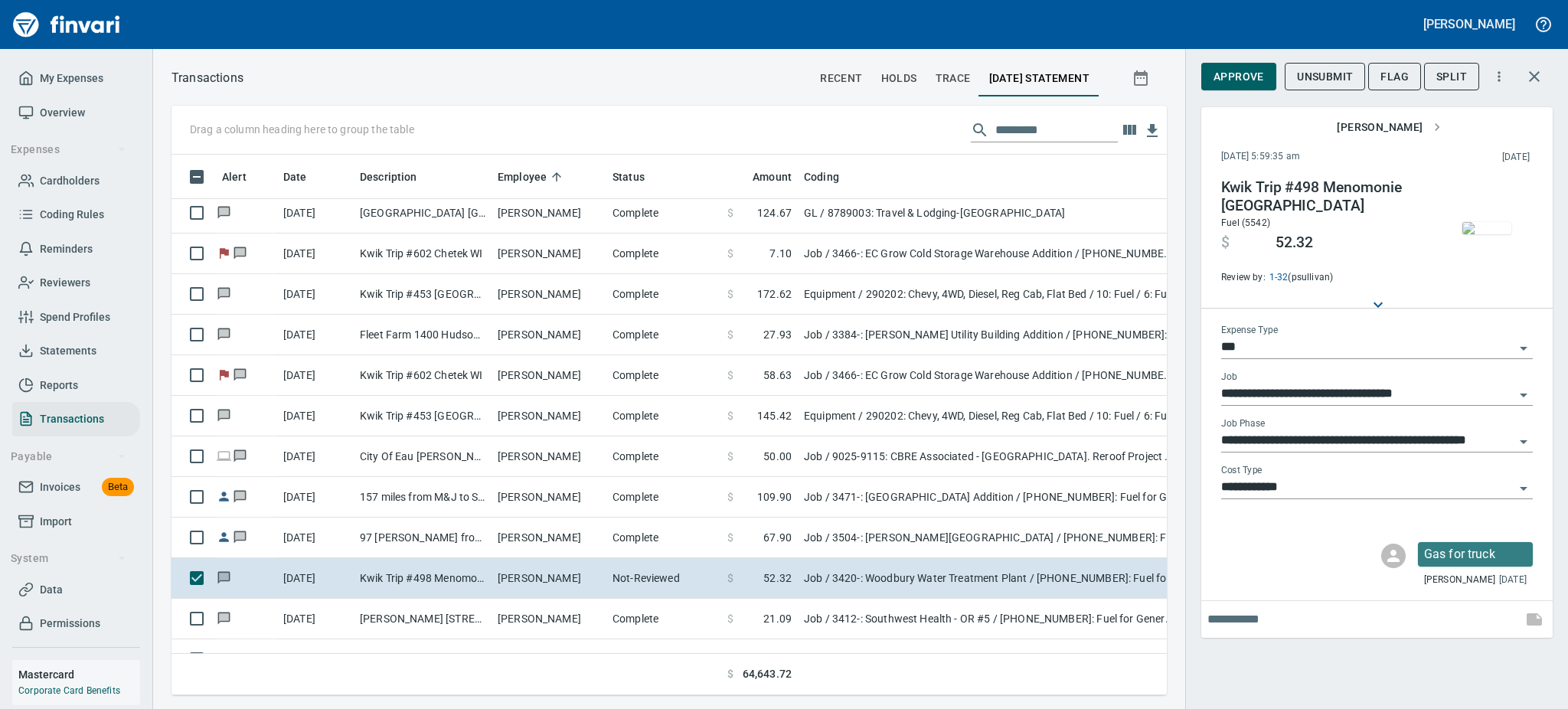
click at [1147, 661] on td at bounding box center [989, 674] width 383 height 41
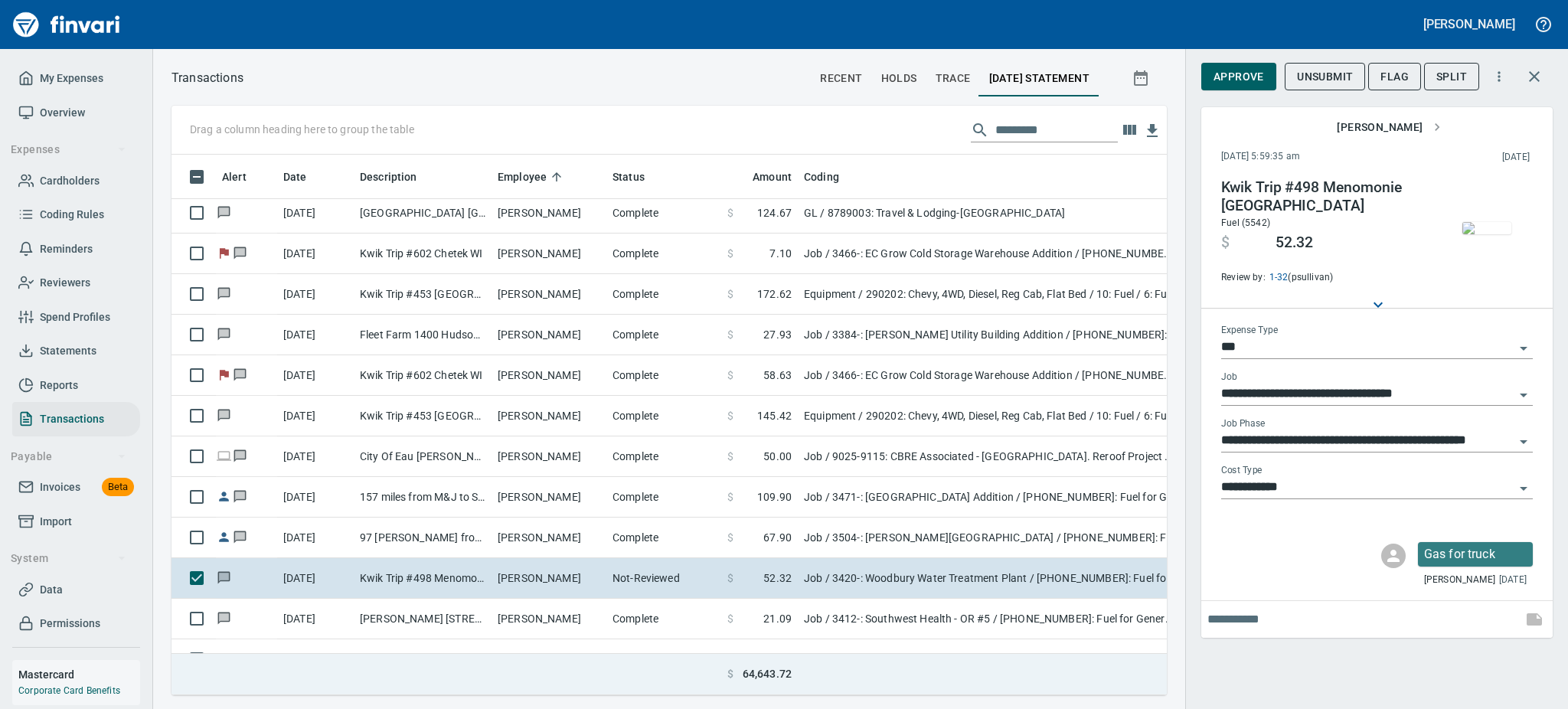
click at [1147, 661] on td at bounding box center [989, 674] width 383 height 41
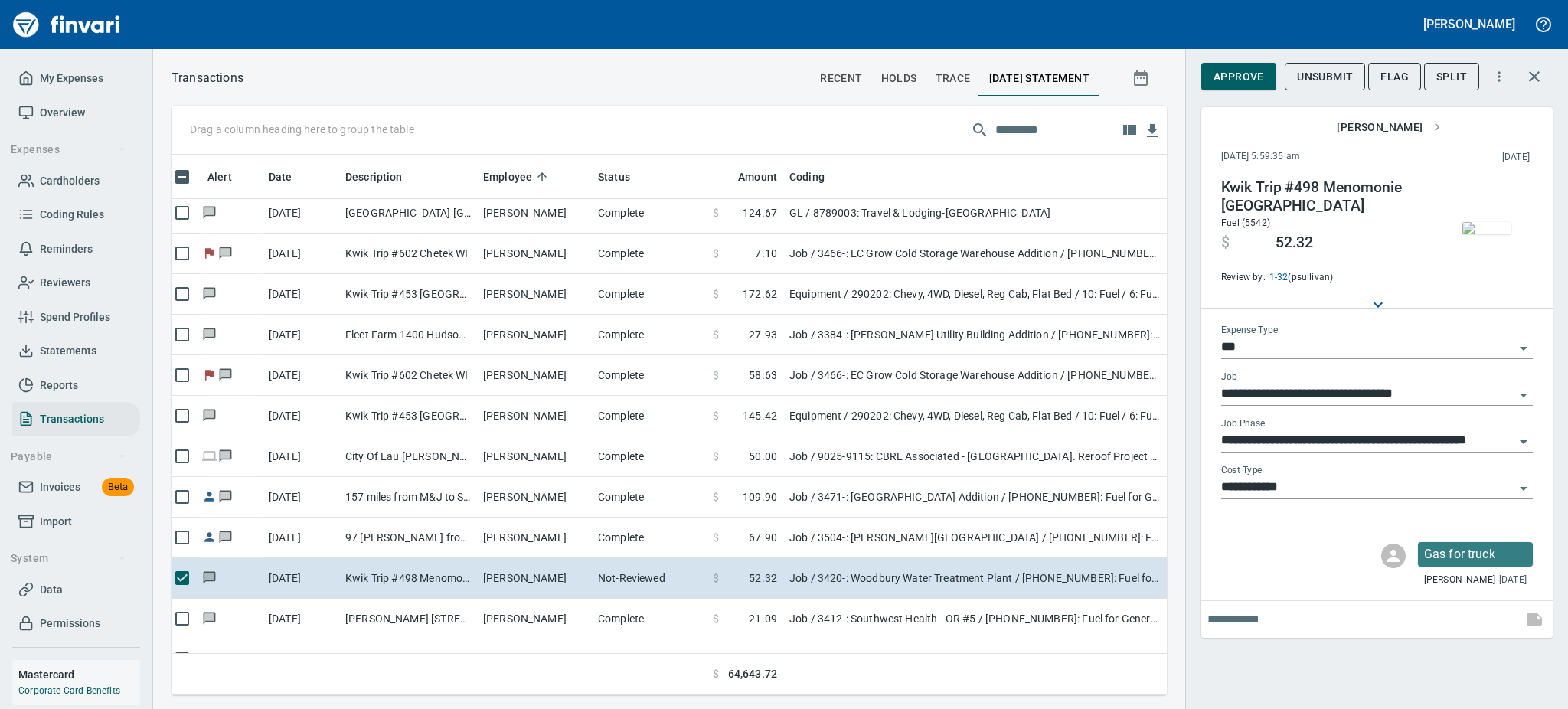
click at [1288, 607] on input "text" at bounding box center [1361, 619] width 309 height 25
click at [1237, 73] on span "Approve" at bounding box center [1238, 77] width 50 height 19
click at [1171, 639] on div "Drag a column heading here to group the table Alert Date Description Employee S…" at bounding box center [861, 400] width 1415 height 589
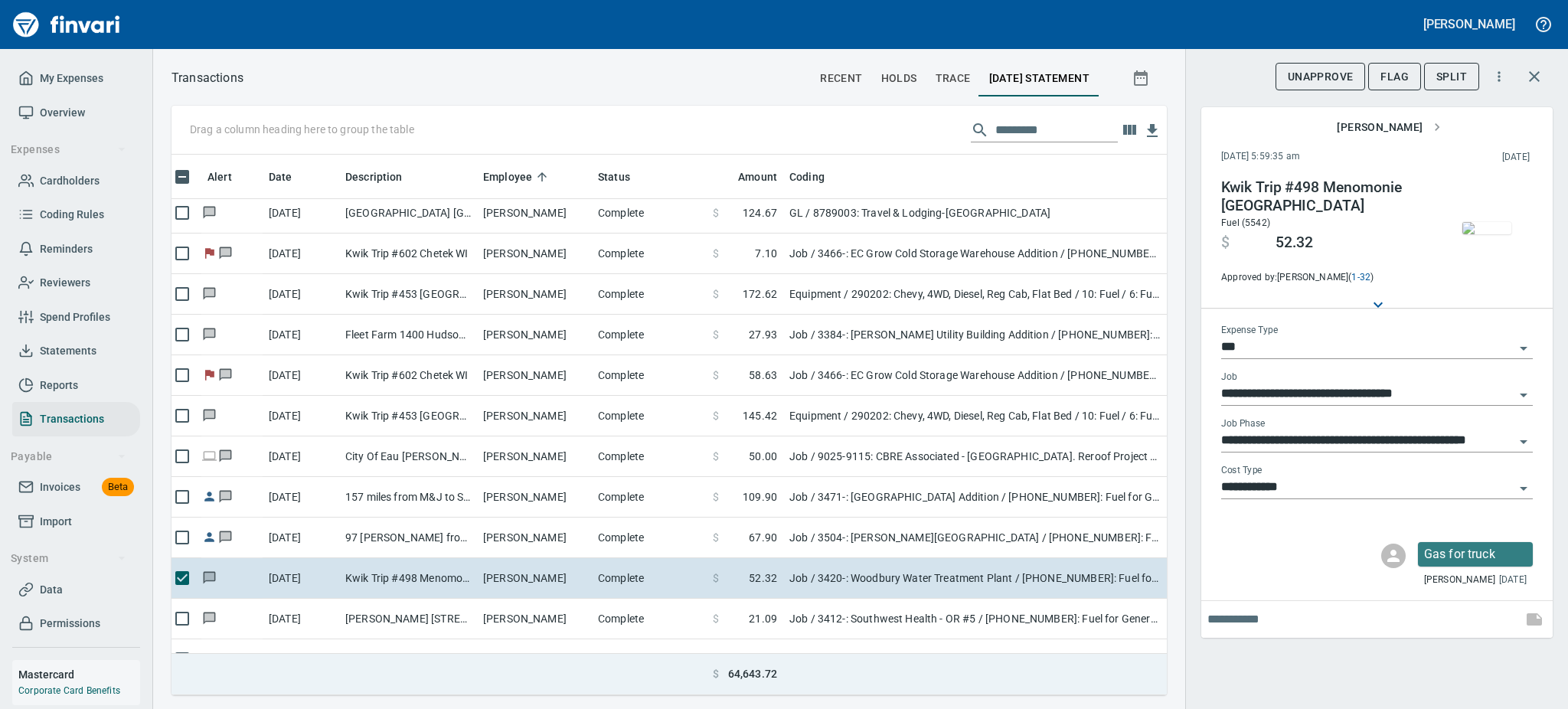
click at [1146, 670] on td at bounding box center [974, 674] width 383 height 41
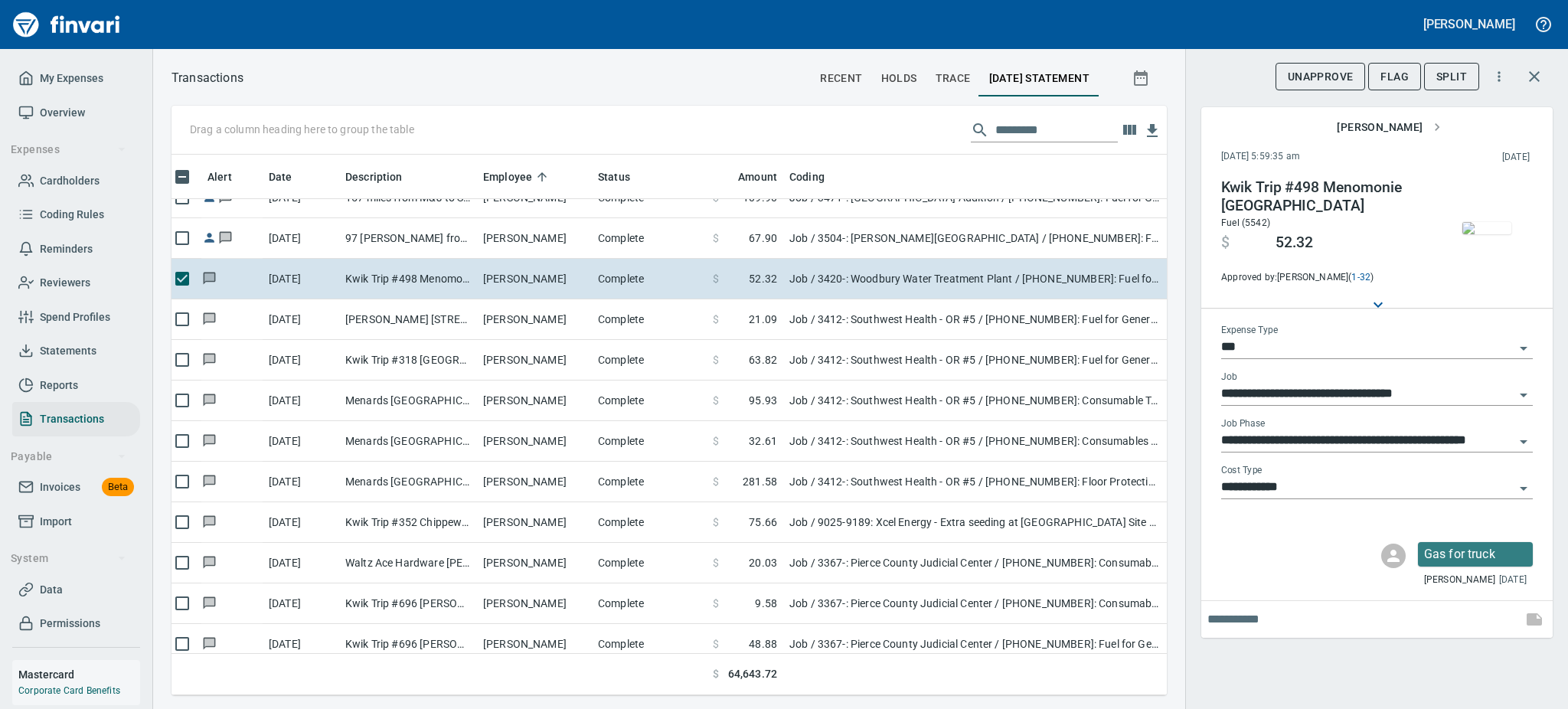
scroll to position [1714, 15]
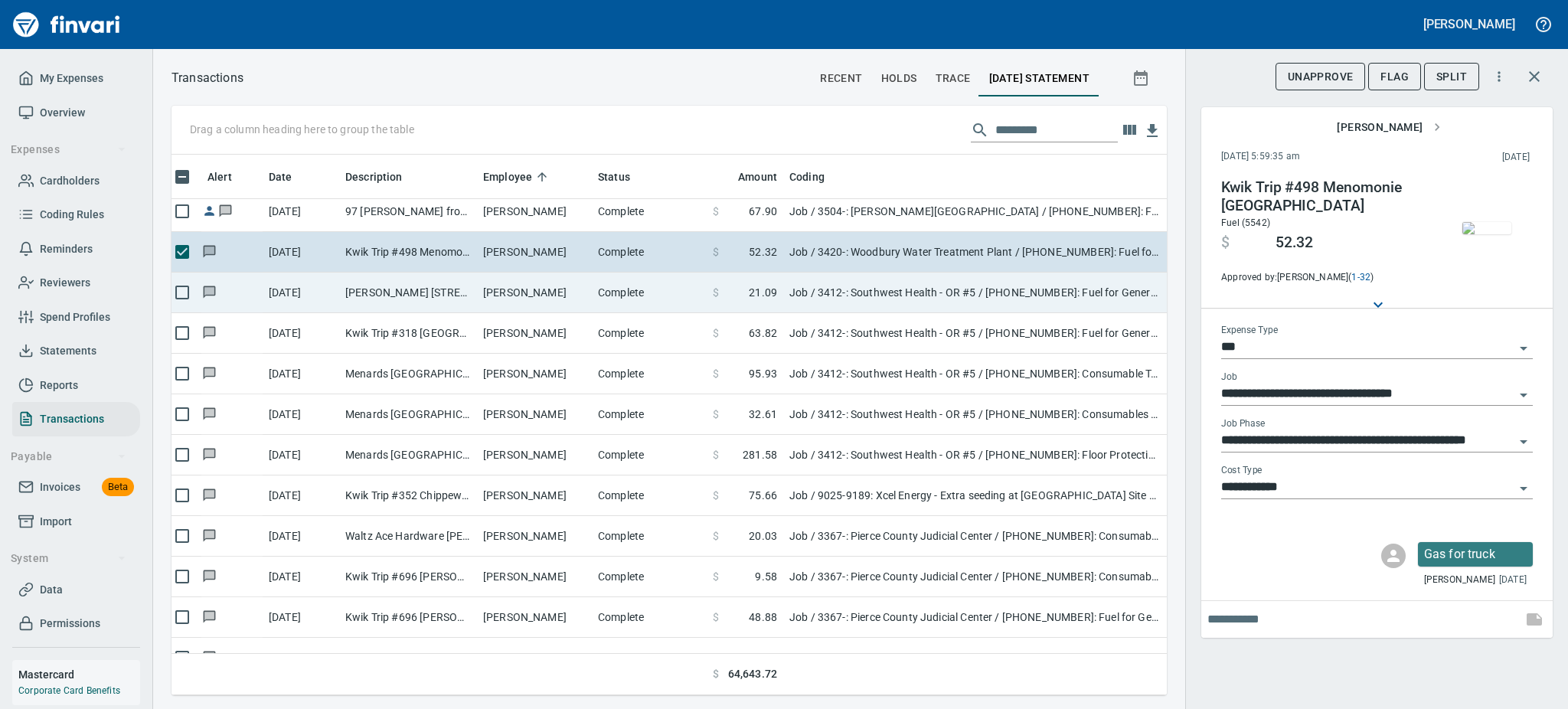
click at [401, 294] on td "[PERSON_NAME] [STREET_ADDRESS]" at bounding box center [407, 293] width 138 height 40
type input "**********"
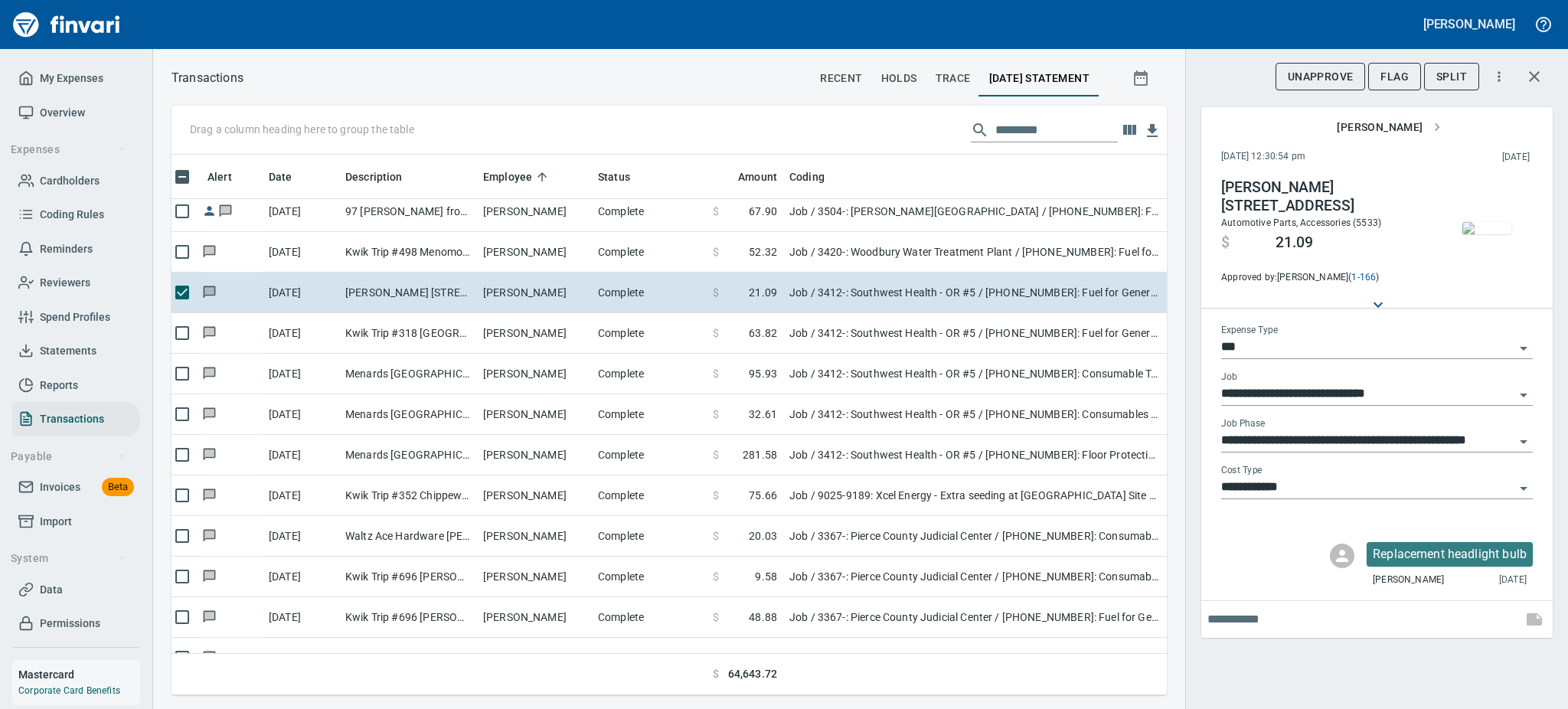
click at [1478, 222] on img "button" at bounding box center [1487, 228] width 49 height 12
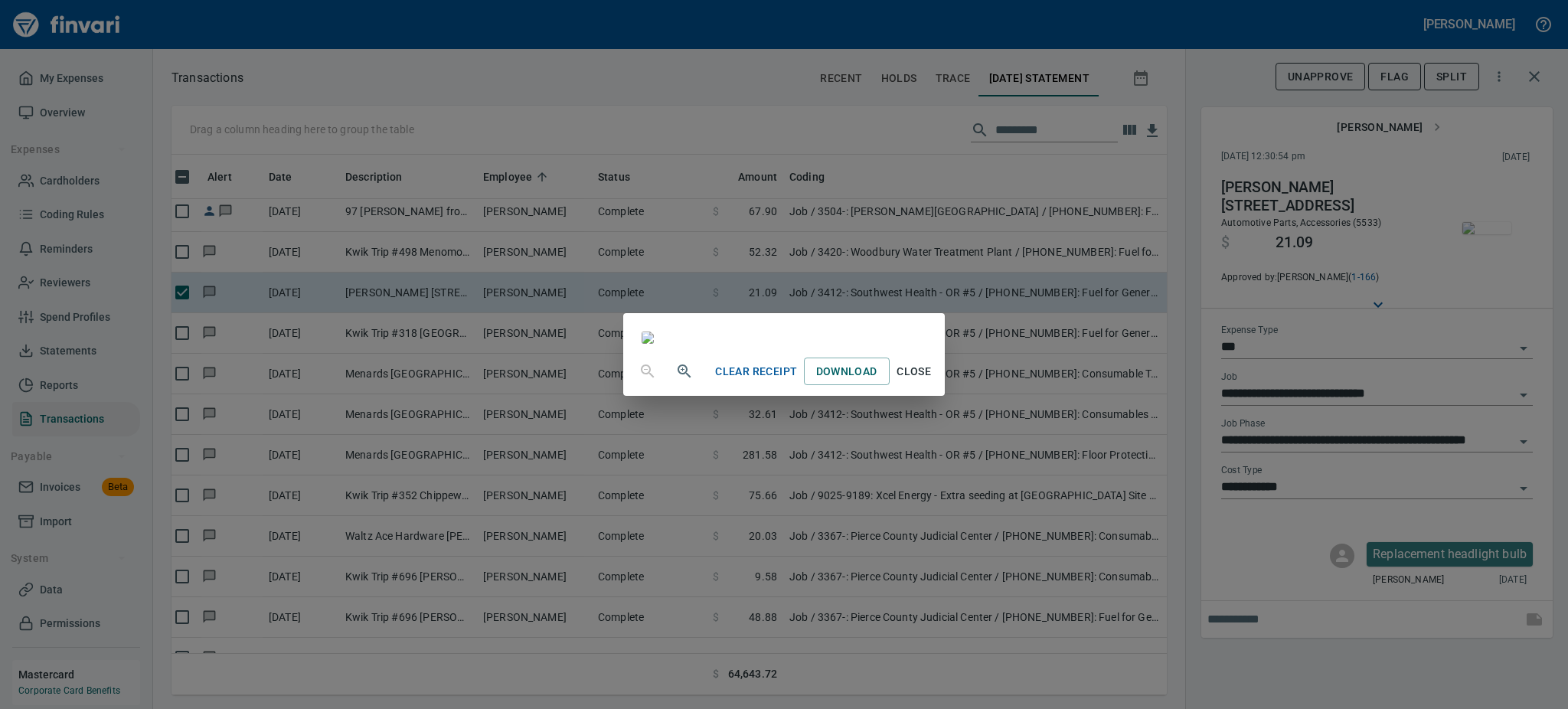
click at [641, 344] on img at bounding box center [648, 338] width 12 height 12
click at [675, 380] on icon "button" at bounding box center [684, 371] width 18 height 18
click at [681, 373] on icon "button" at bounding box center [683, 370] width 4 height 4
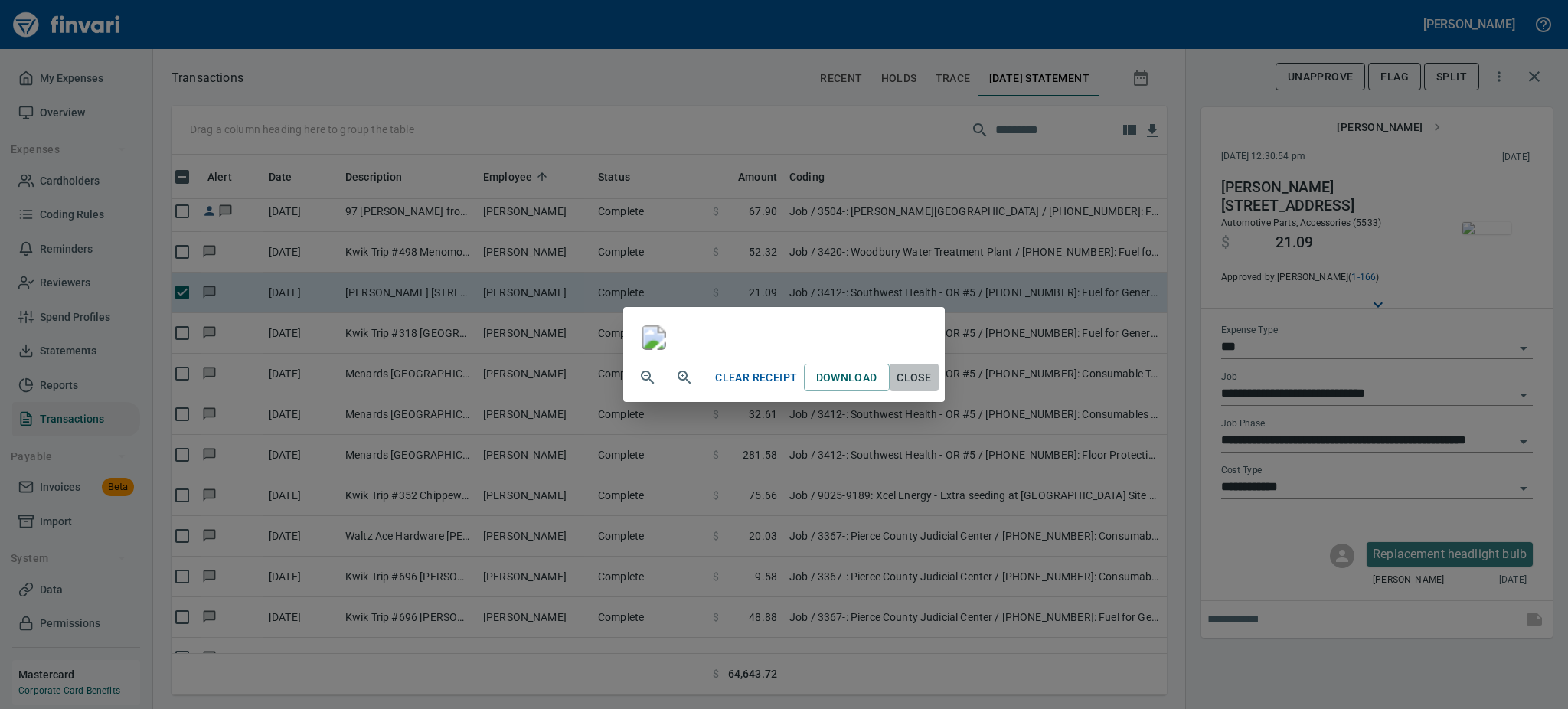
click at [933, 387] on span "Close" at bounding box center [914, 378] width 37 height 19
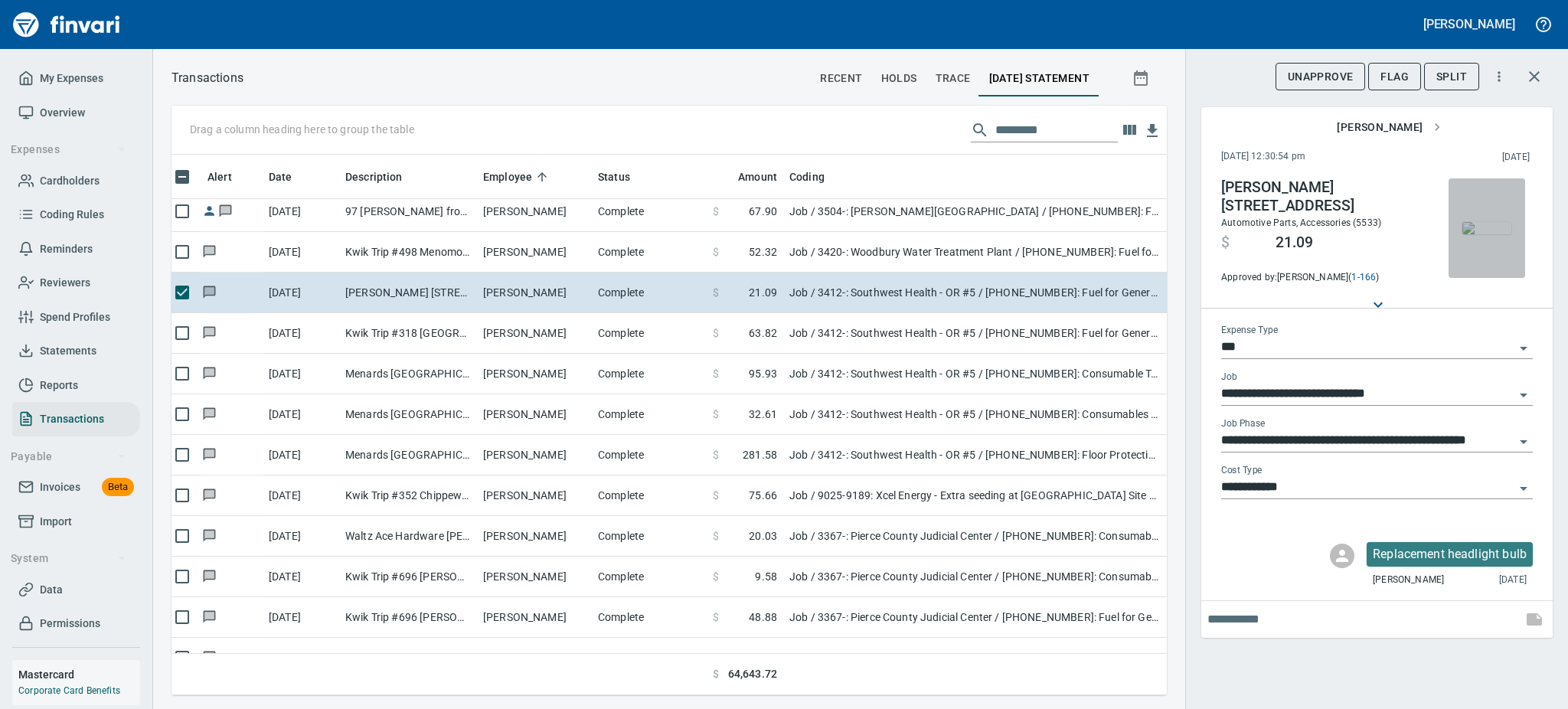
click at [1490, 234] on img "button" at bounding box center [1487, 228] width 49 height 12
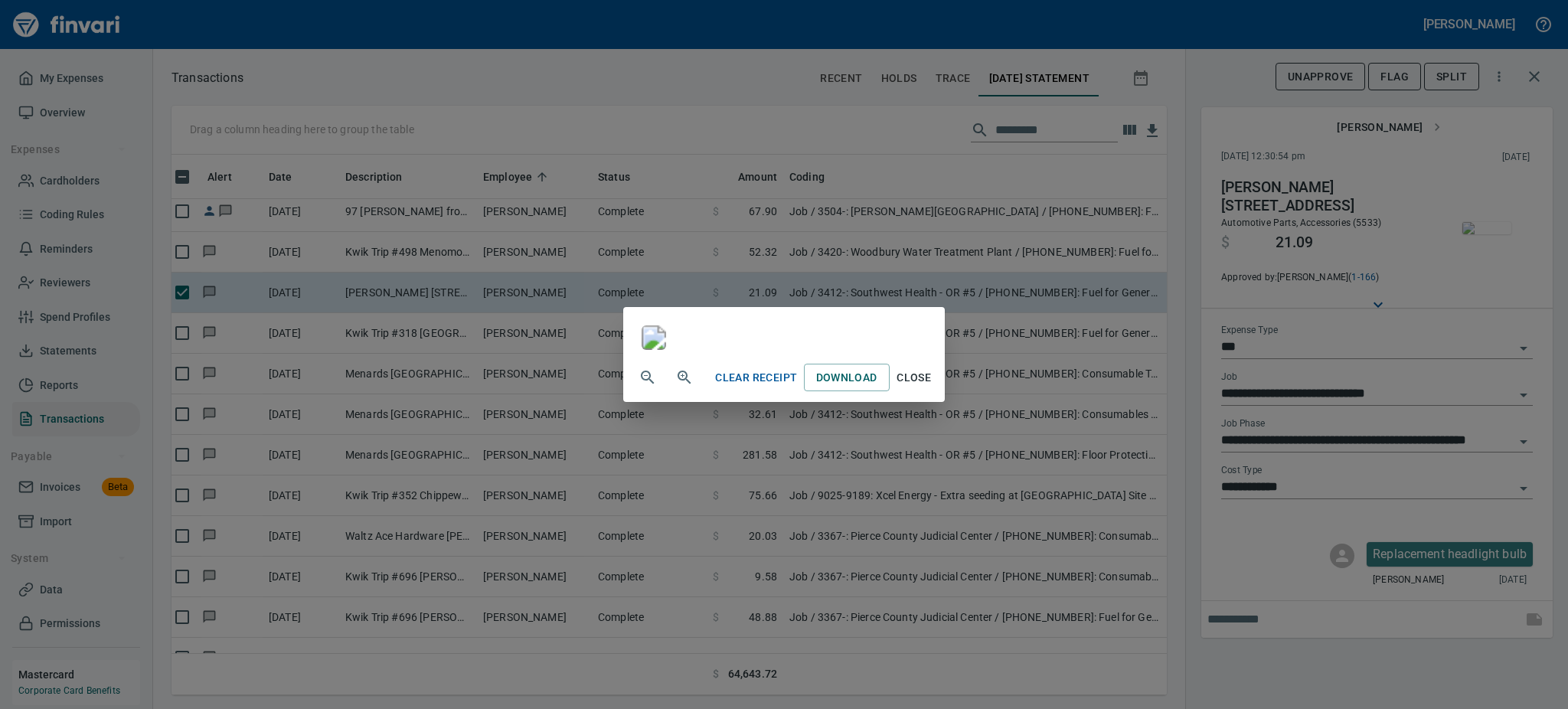
click at [933, 387] on span "Close" at bounding box center [914, 378] width 37 height 19
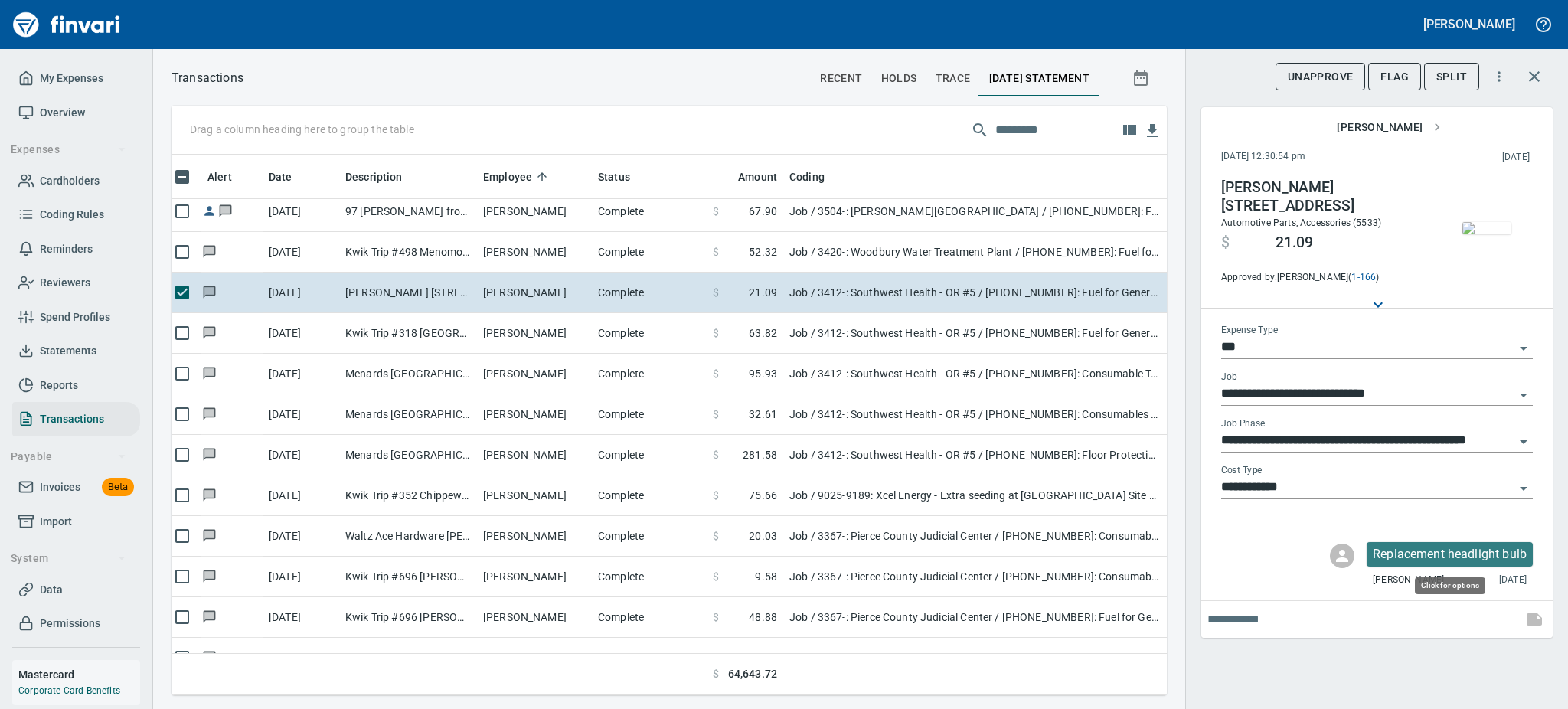
scroll to position [507, 961]
click at [1523, 437] on icon "Open" at bounding box center [1523, 442] width 18 height 18
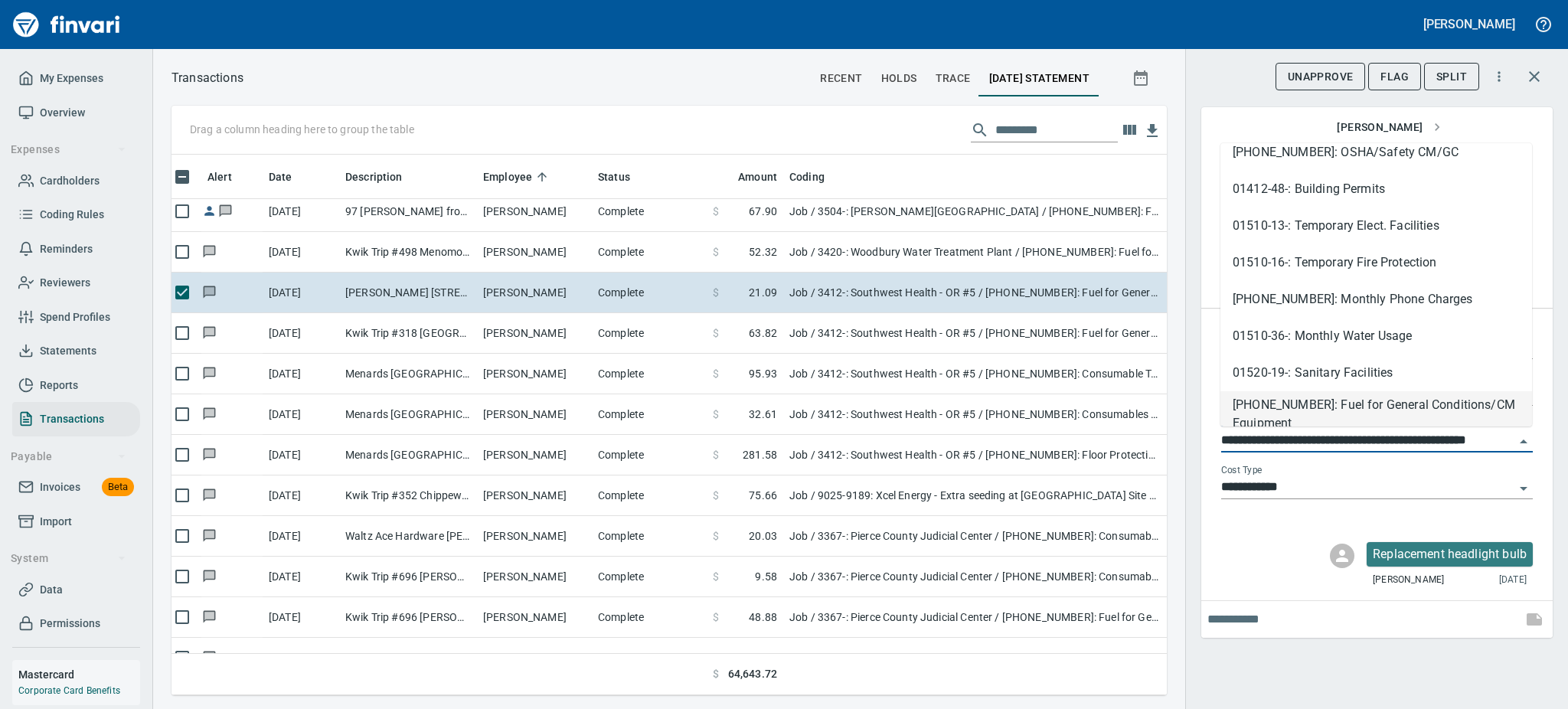
scroll to position [276, 0]
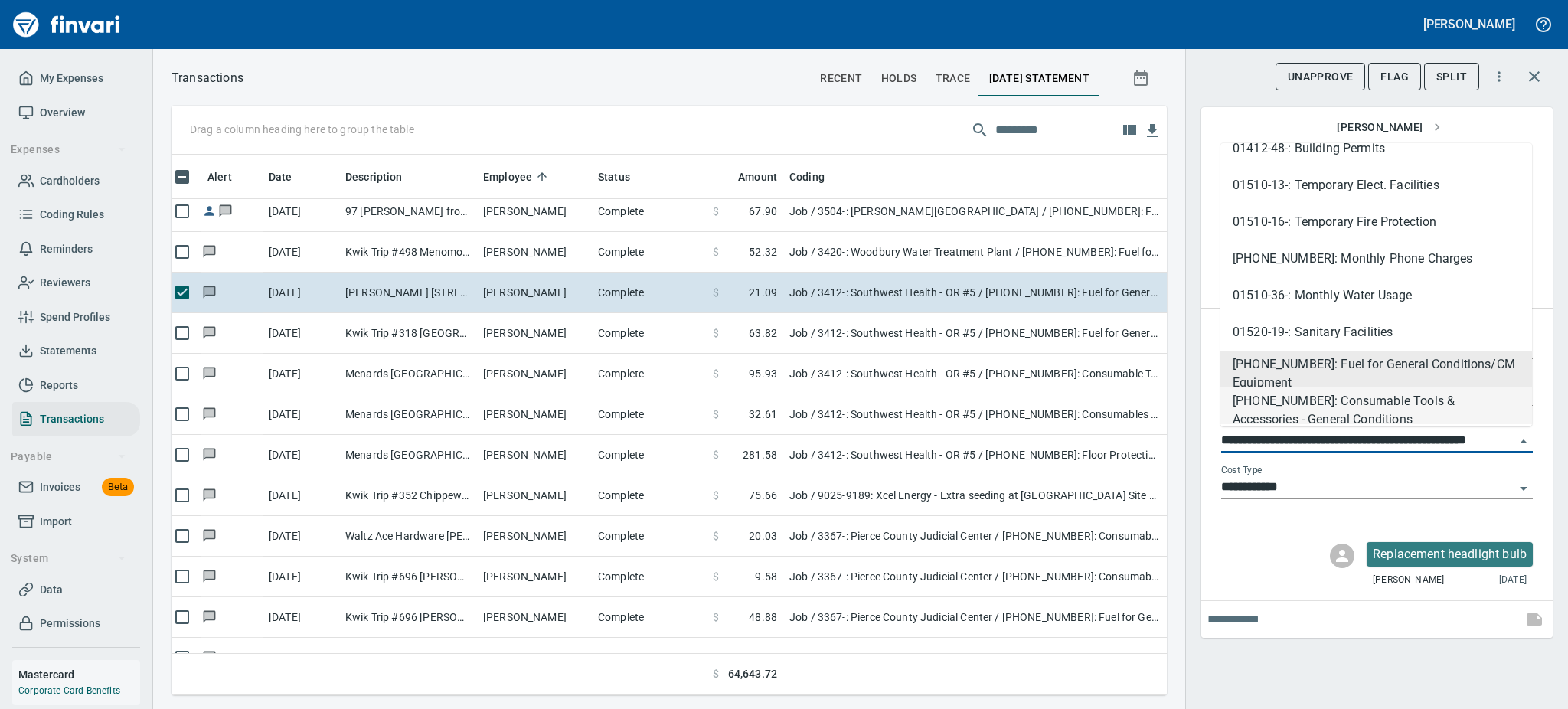
click at [1386, 399] on li "[PHONE_NUMBER]: Consumable Tools & Accessories - General Conditions" at bounding box center [1376, 406] width 311 height 37
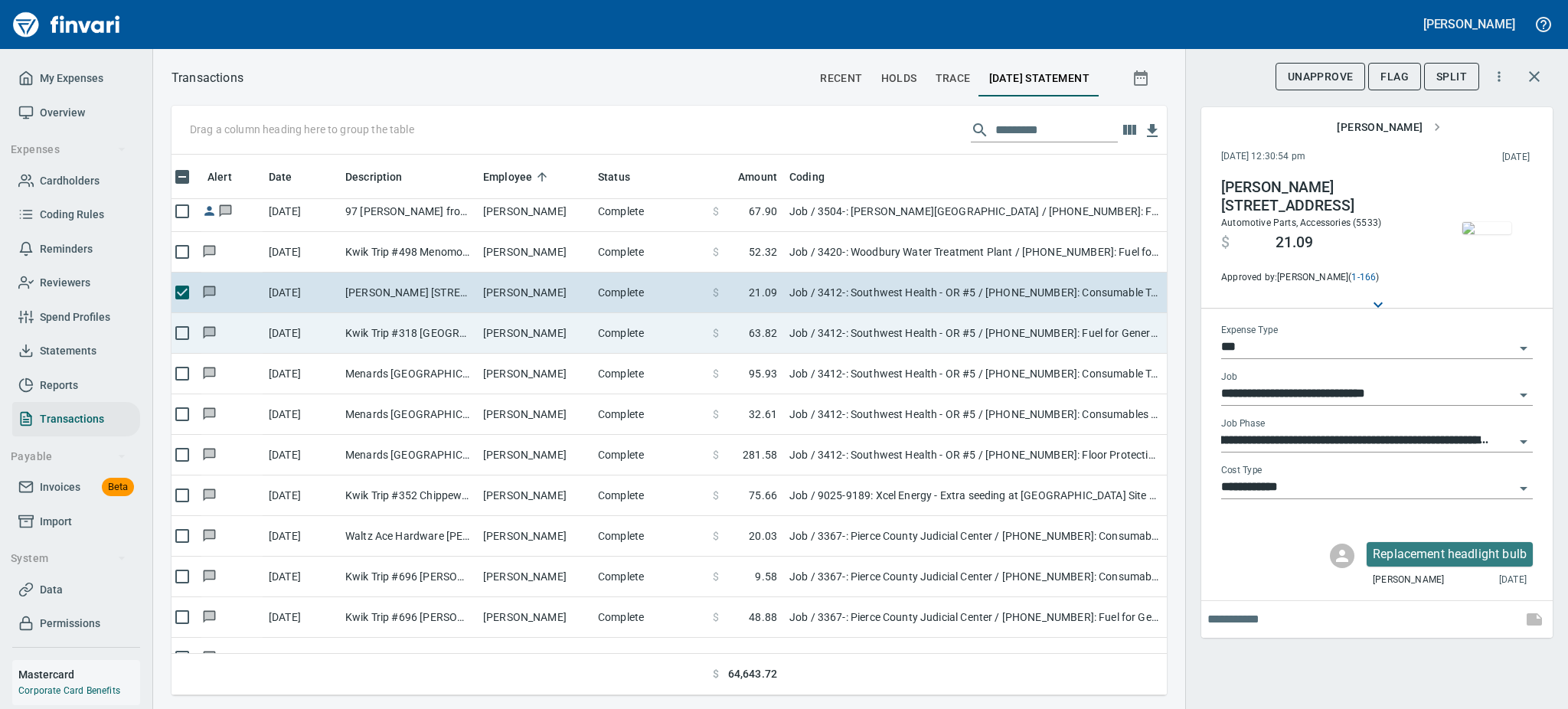
scroll to position [0, 0]
click at [424, 343] on td "Kwik Trip #318 [GEOGRAPHIC_DATA] WI" at bounding box center [407, 333] width 138 height 40
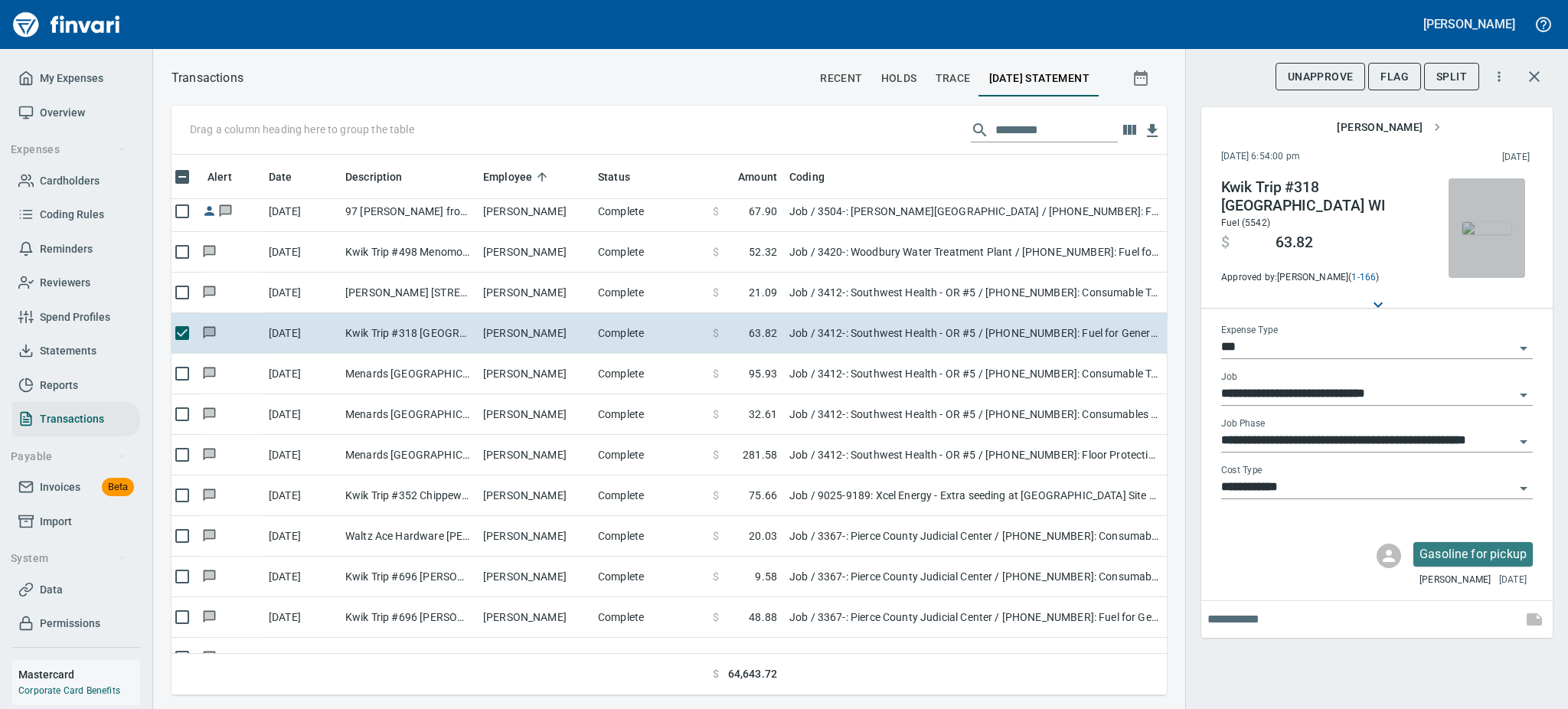
click at [1471, 222] on img "button" at bounding box center [1487, 228] width 49 height 12
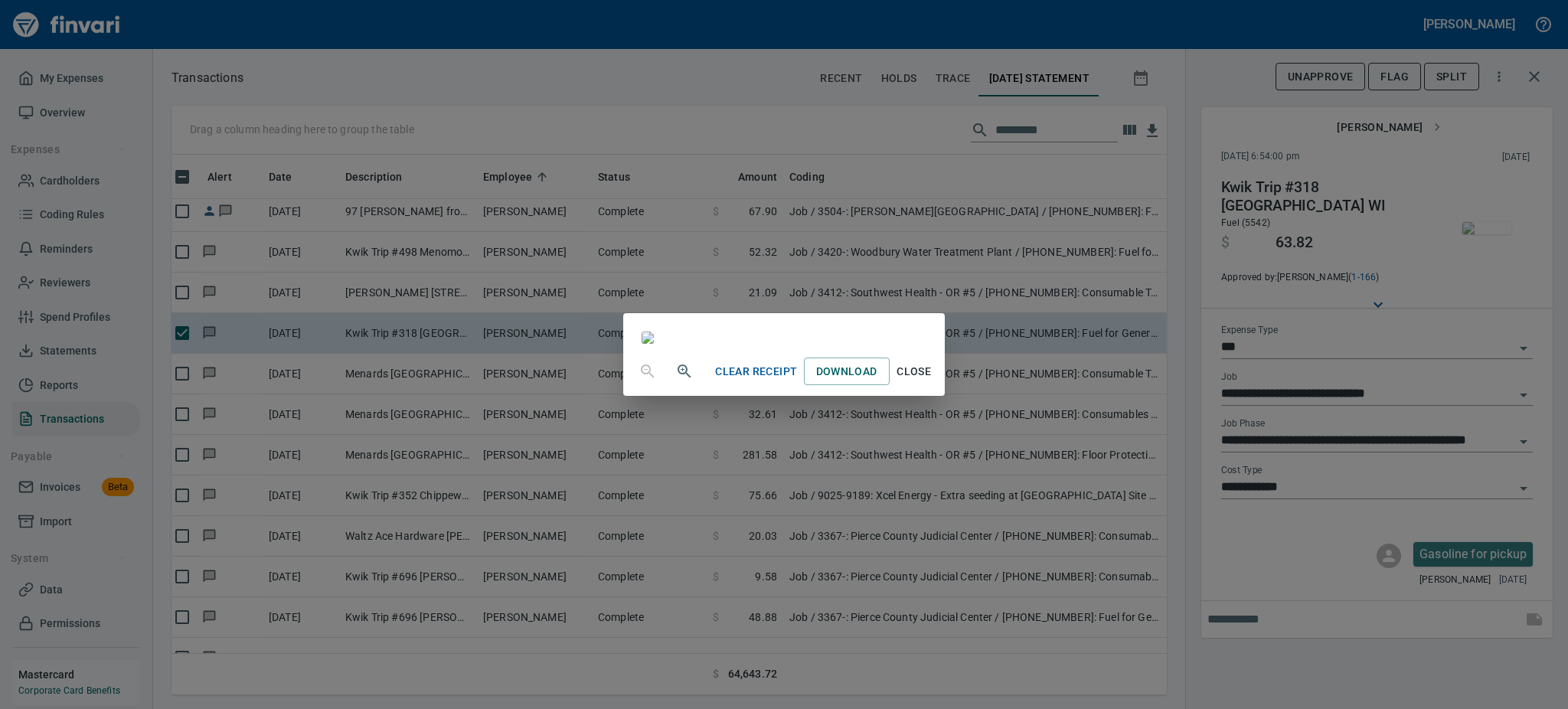
click at [933, 381] on span "Close" at bounding box center [914, 372] width 37 height 19
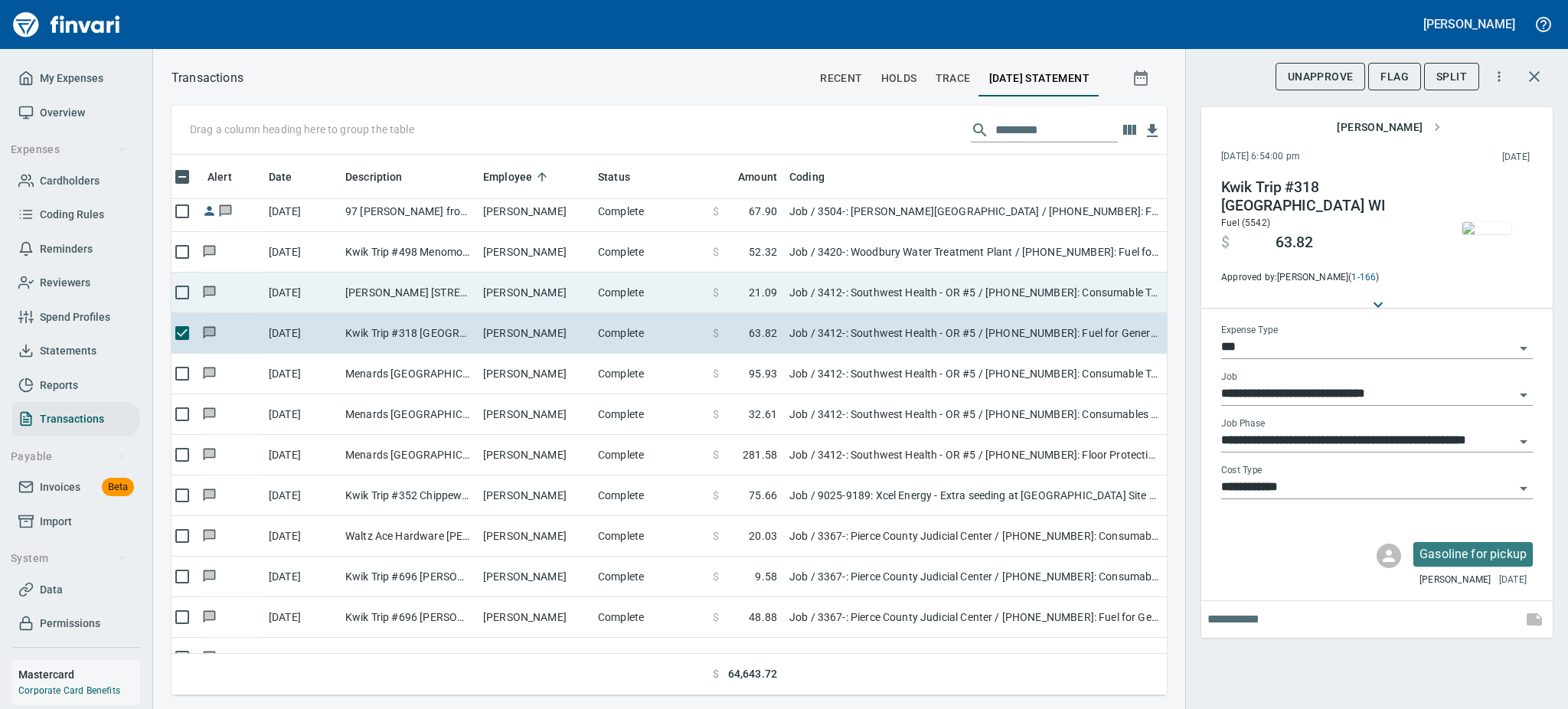
click at [434, 294] on td "[PERSON_NAME] [STREET_ADDRESS]" at bounding box center [407, 293] width 138 height 40
type input "**********"
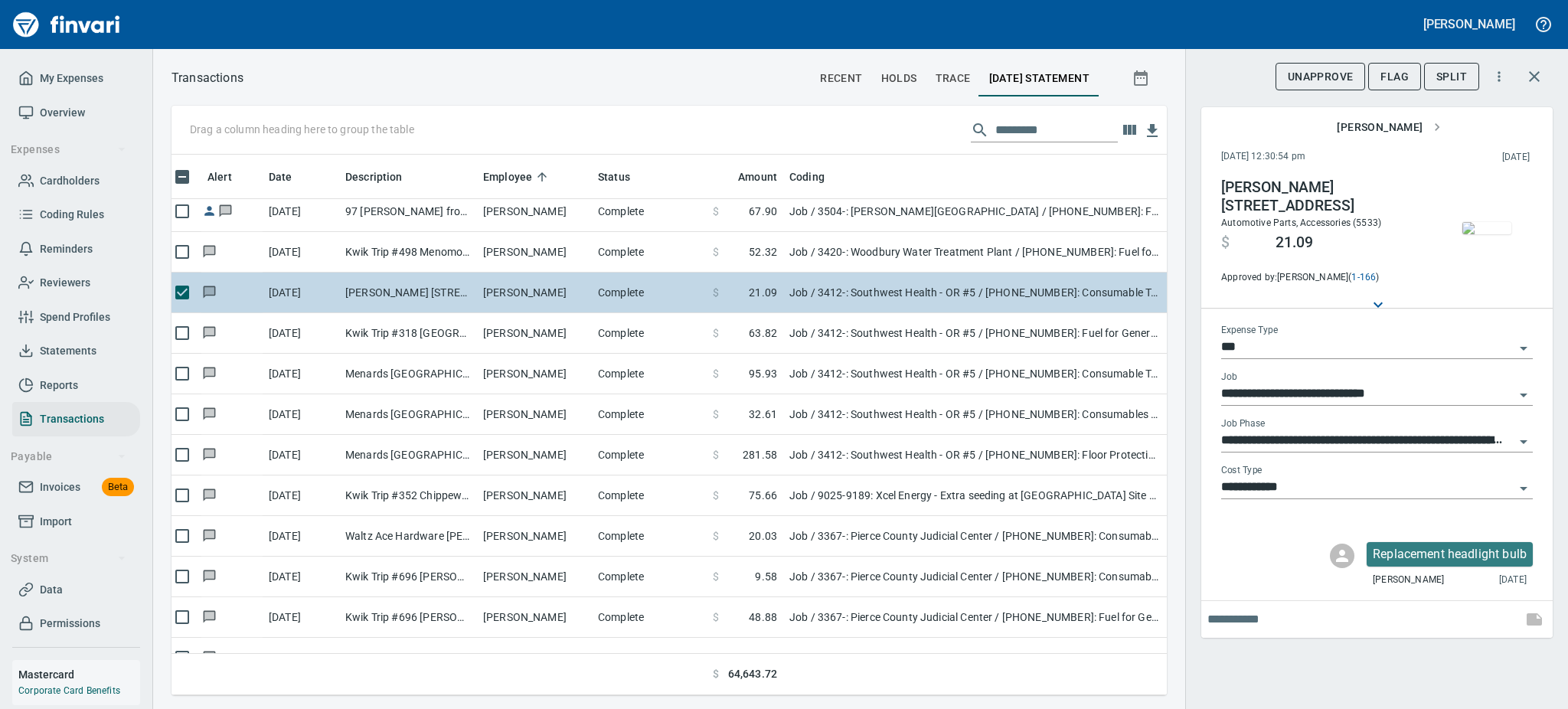
click at [434, 294] on td "[PERSON_NAME] [STREET_ADDRESS]" at bounding box center [407, 293] width 138 height 40
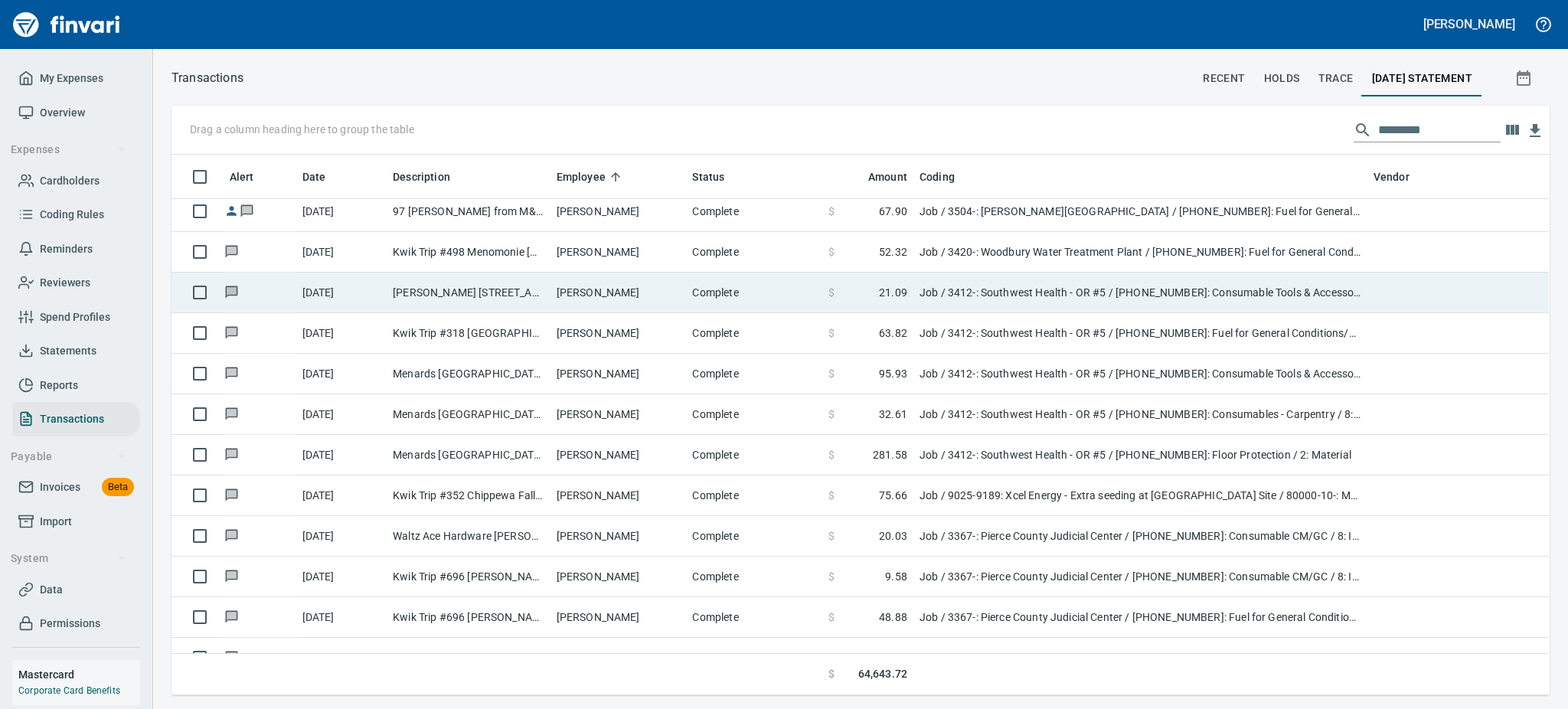
scroll to position [1714, 0]
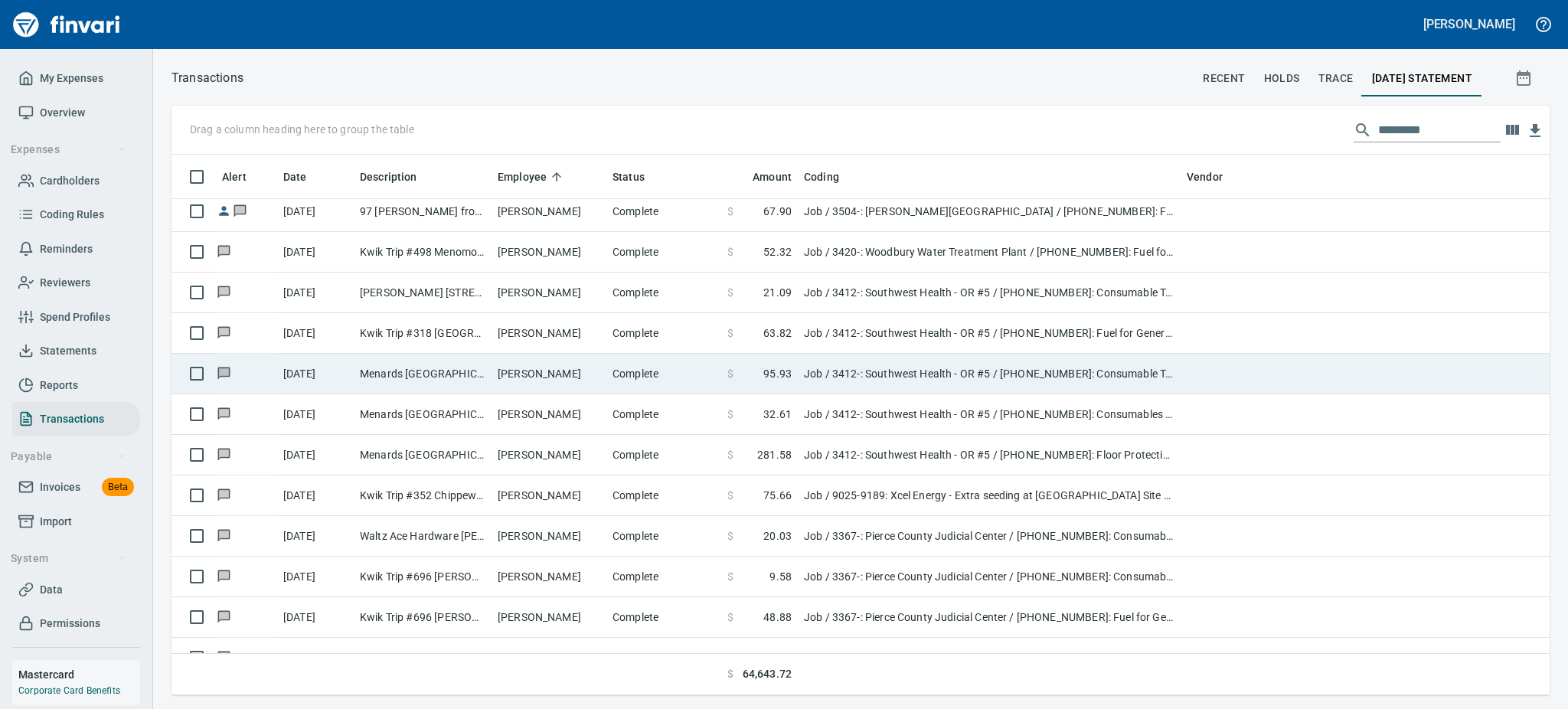
click at [409, 376] on td "Menards [GEOGRAPHIC_DATA] [GEOGRAPHIC_DATA] [GEOGRAPHIC_DATA] [GEOGRAPHIC_DATA]" at bounding box center [422, 374] width 138 height 40
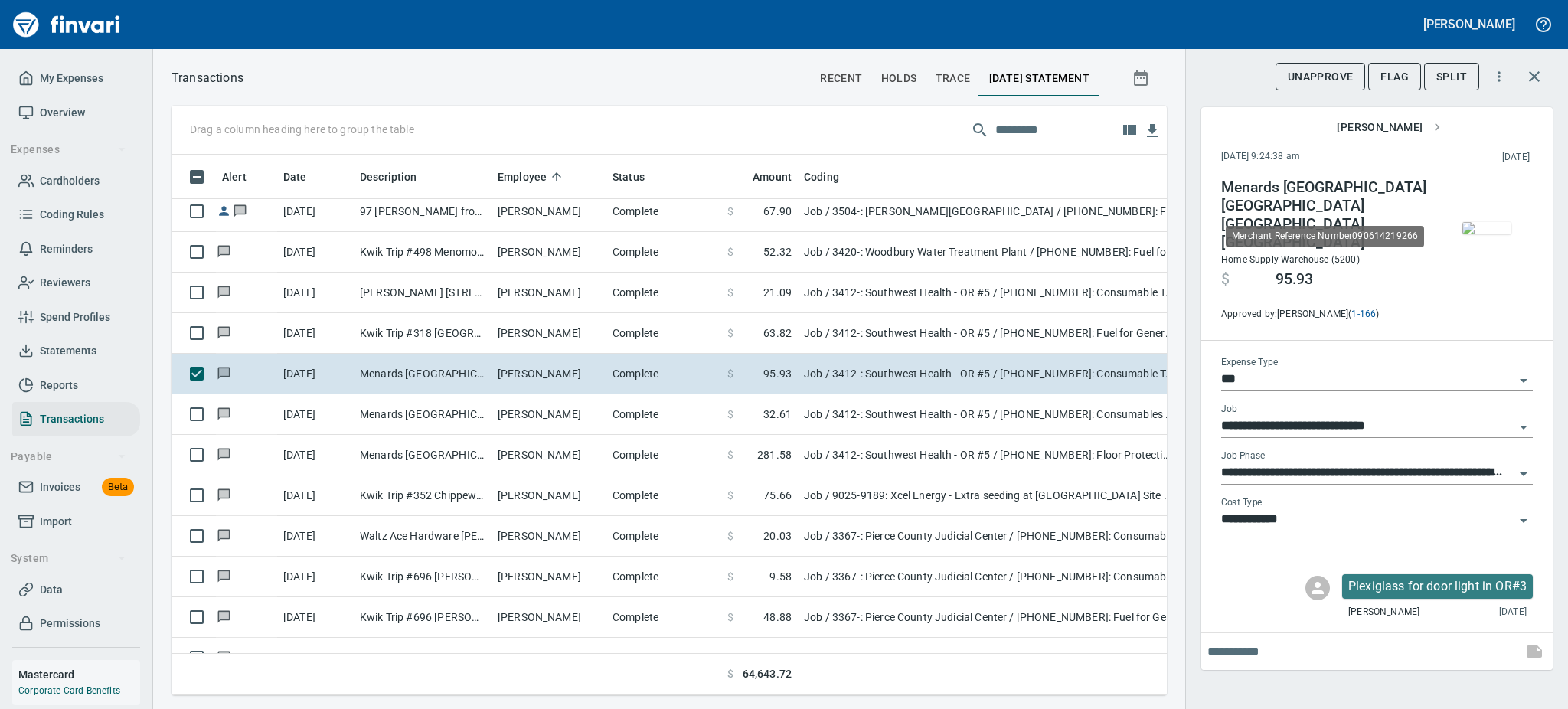
scroll to position [507, 961]
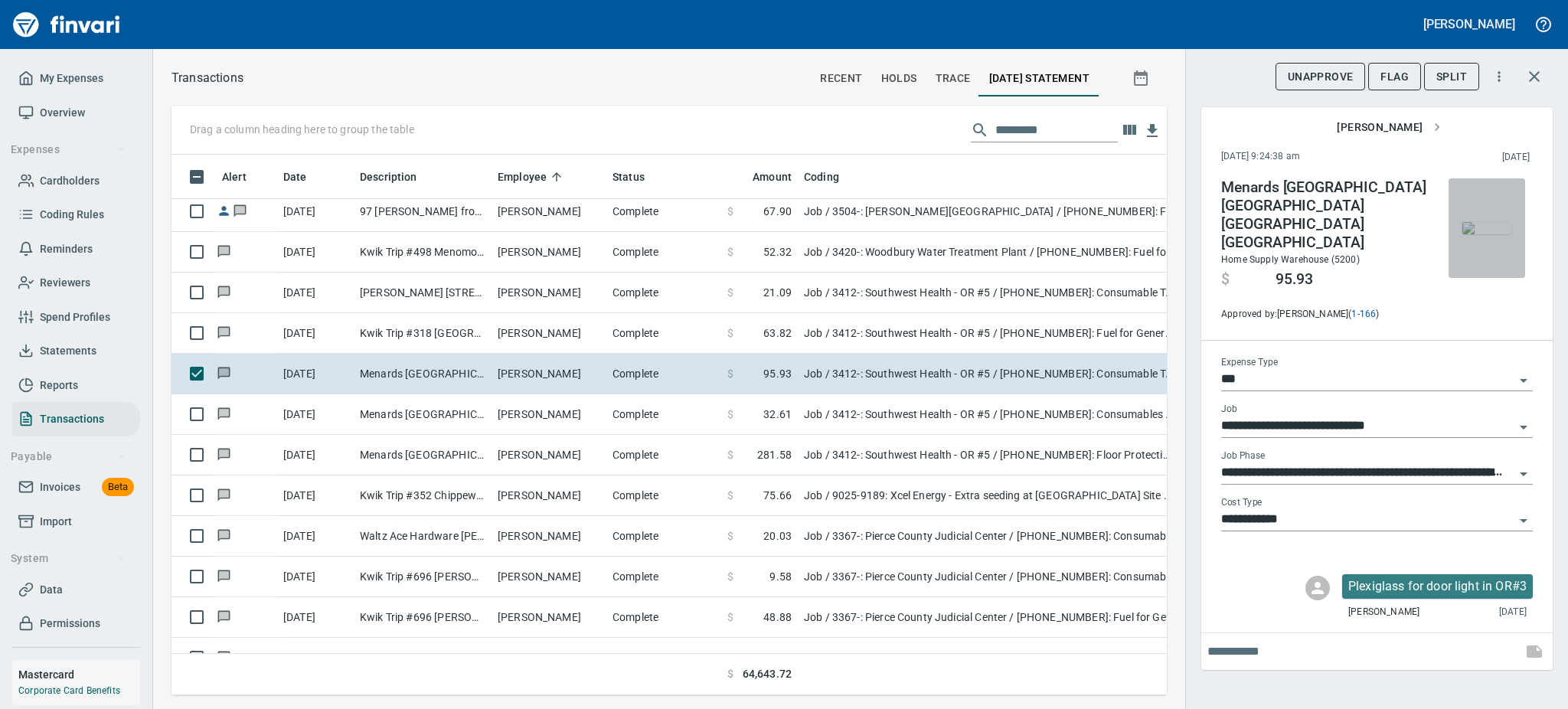
click at [1499, 234] on img "button" at bounding box center [1487, 228] width 49 height 12
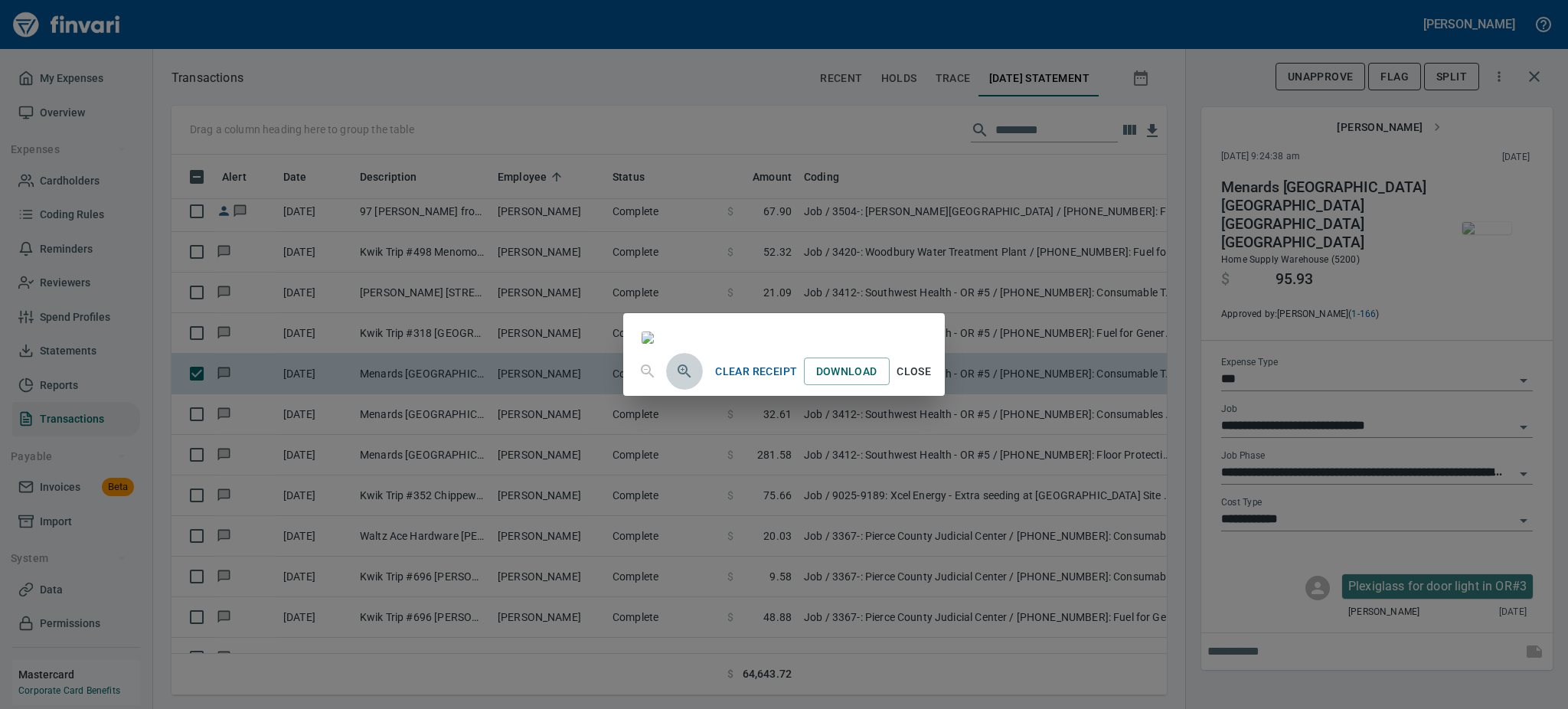
click at [675, 380] on icon "button" at bounding box center [684, 371] width 18 height 18
click at [933, 383] on span "Close" at bounding box center [914, 373] width 37 height 19
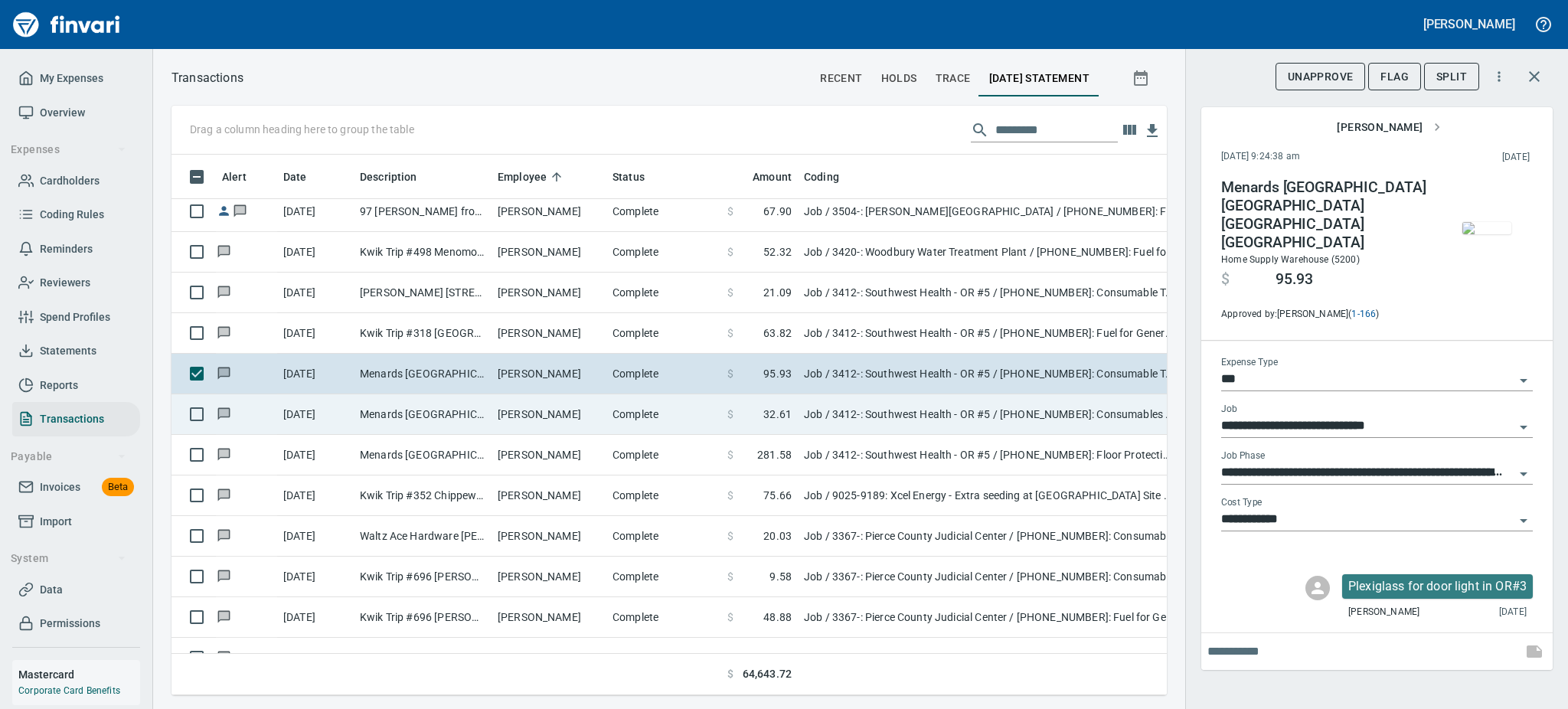
click at [410, 413] on td "Menards [GEOGRAPHIC_DATA] [GEOGRAPHIC_DATA] [GEOGRAPHIC_DATA] [GEOGRAPHIC_DATA]" at bounding box center [422, 414] width 138 height 40
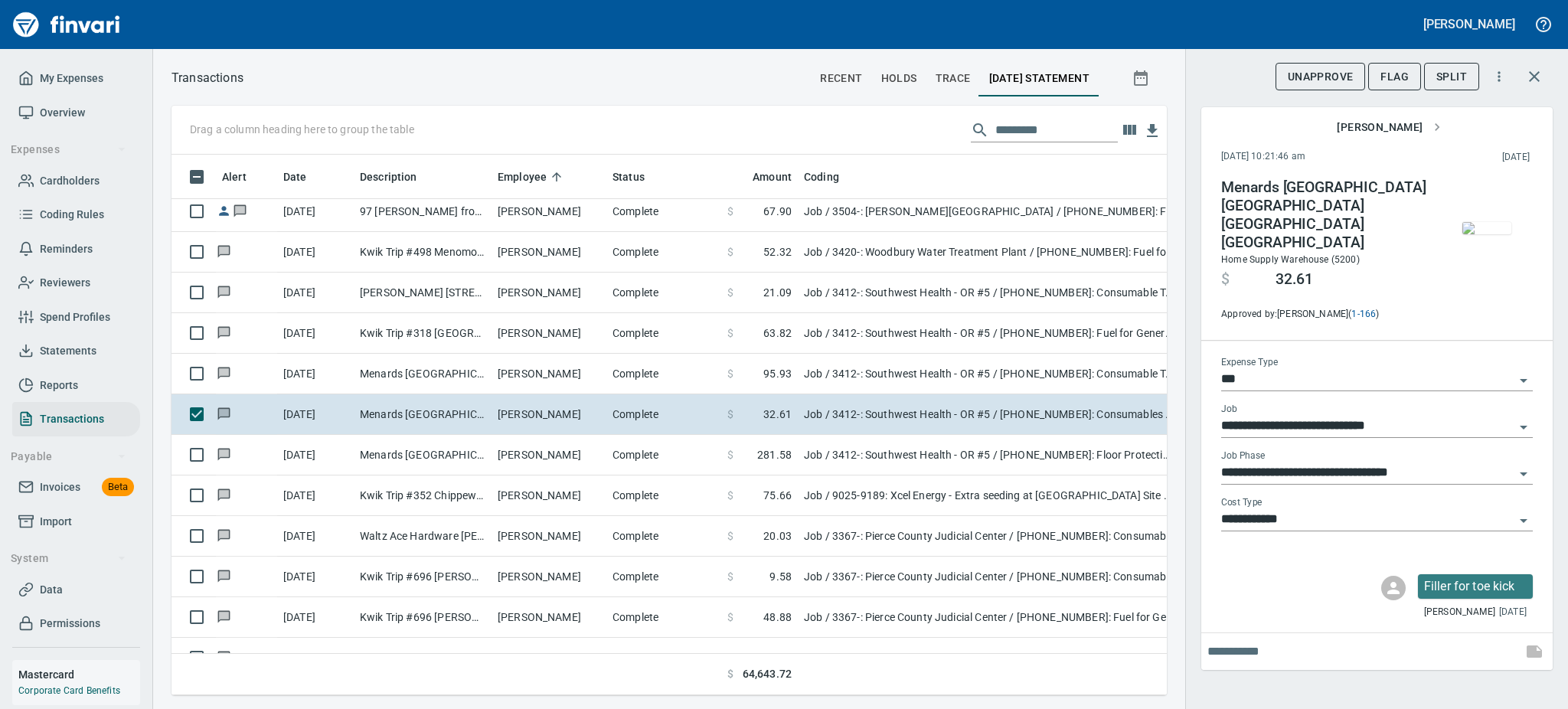
click at [1495, 231] on img "button" at bounding box center [1487, 228] width 49 height 12
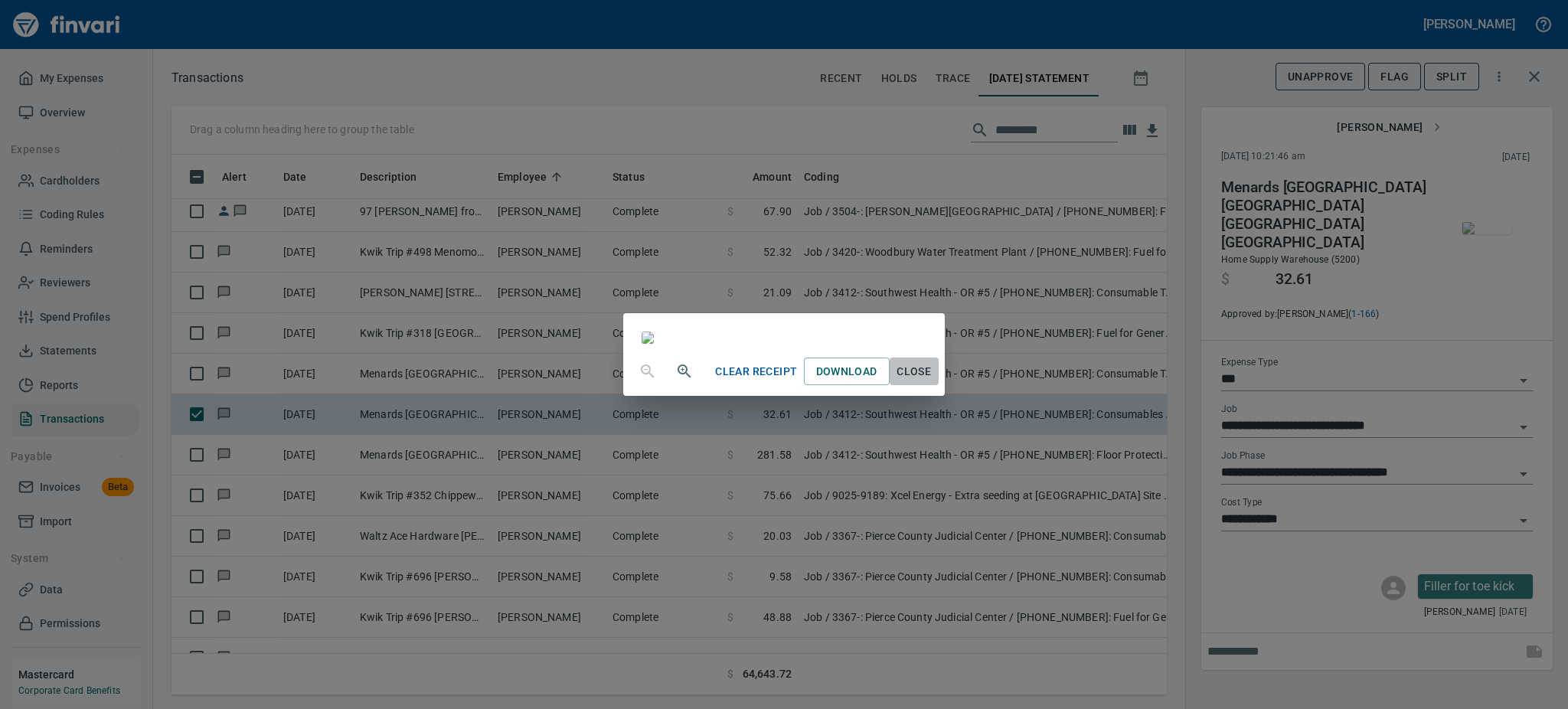
click at [933, 381] on span "Close" at bounding box center [914, 372] width 37 height 19
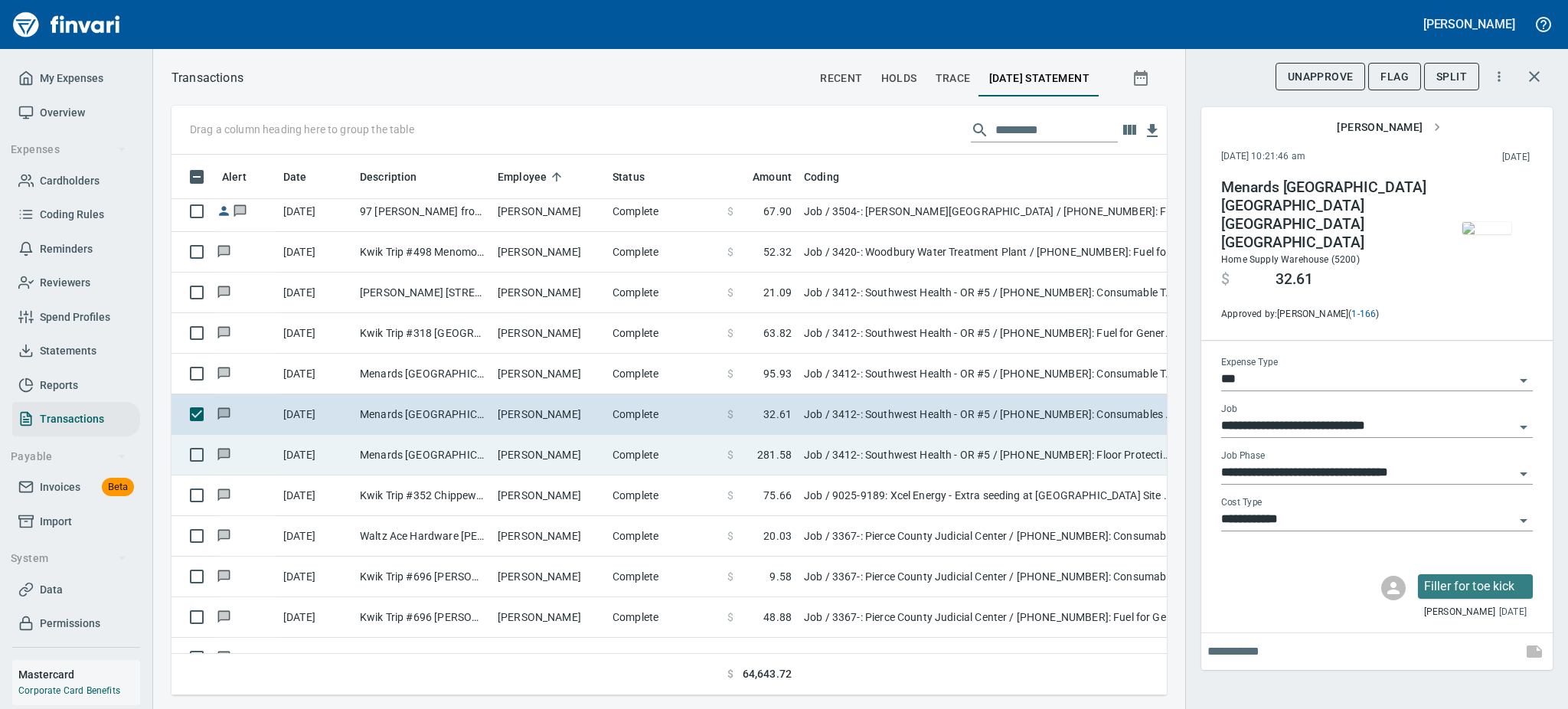
click at [355, 453] on td "Menards [GEOGRAPHIC_DATA] [GEOGRAPHIC_DATA] [GEOGRAPHIC_DATA] [GEOGRAPHIC_DATA]" at bounding box center [422, 455] width 138 height 40
type input "**********"
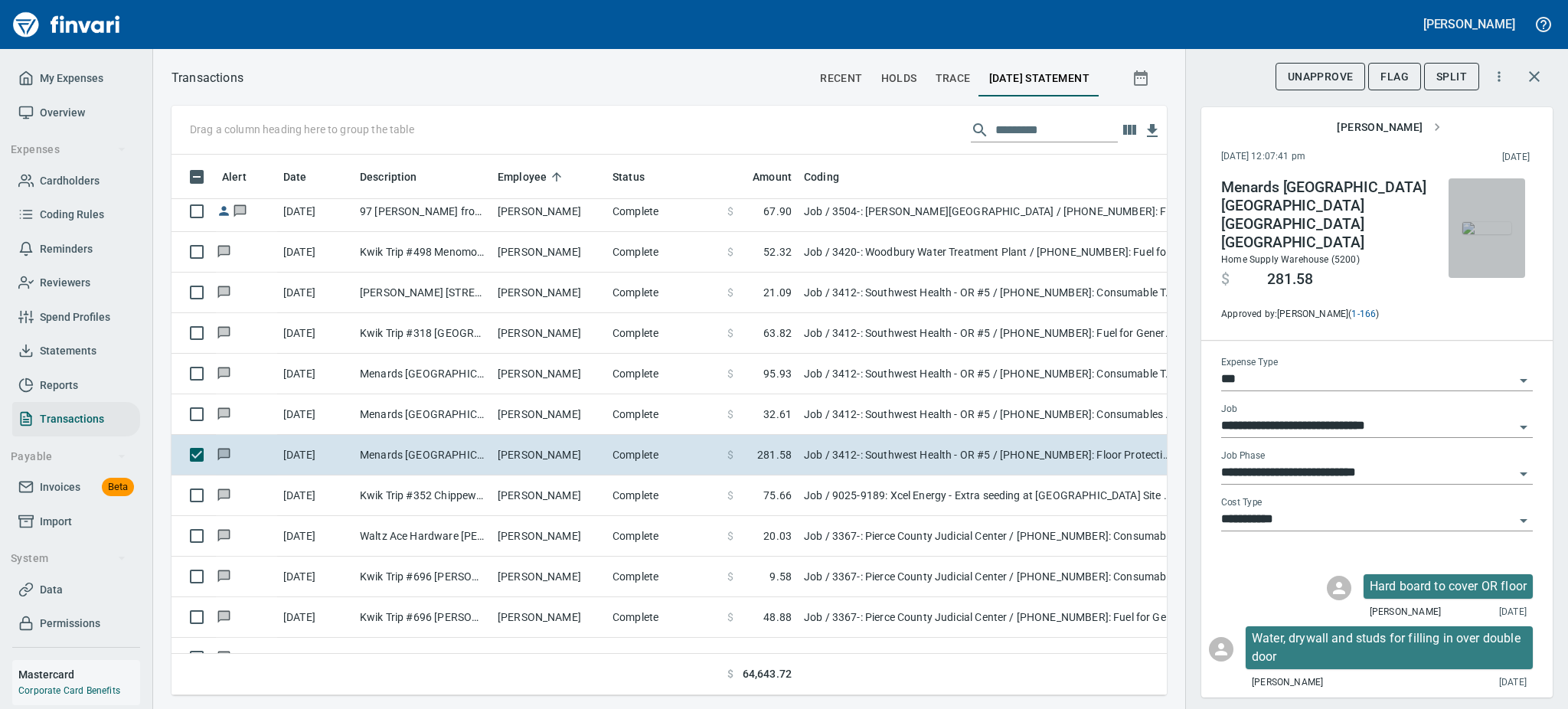
click at [1477, 222] on img "button" at bounding box center [1487, 228] width 49 height 12
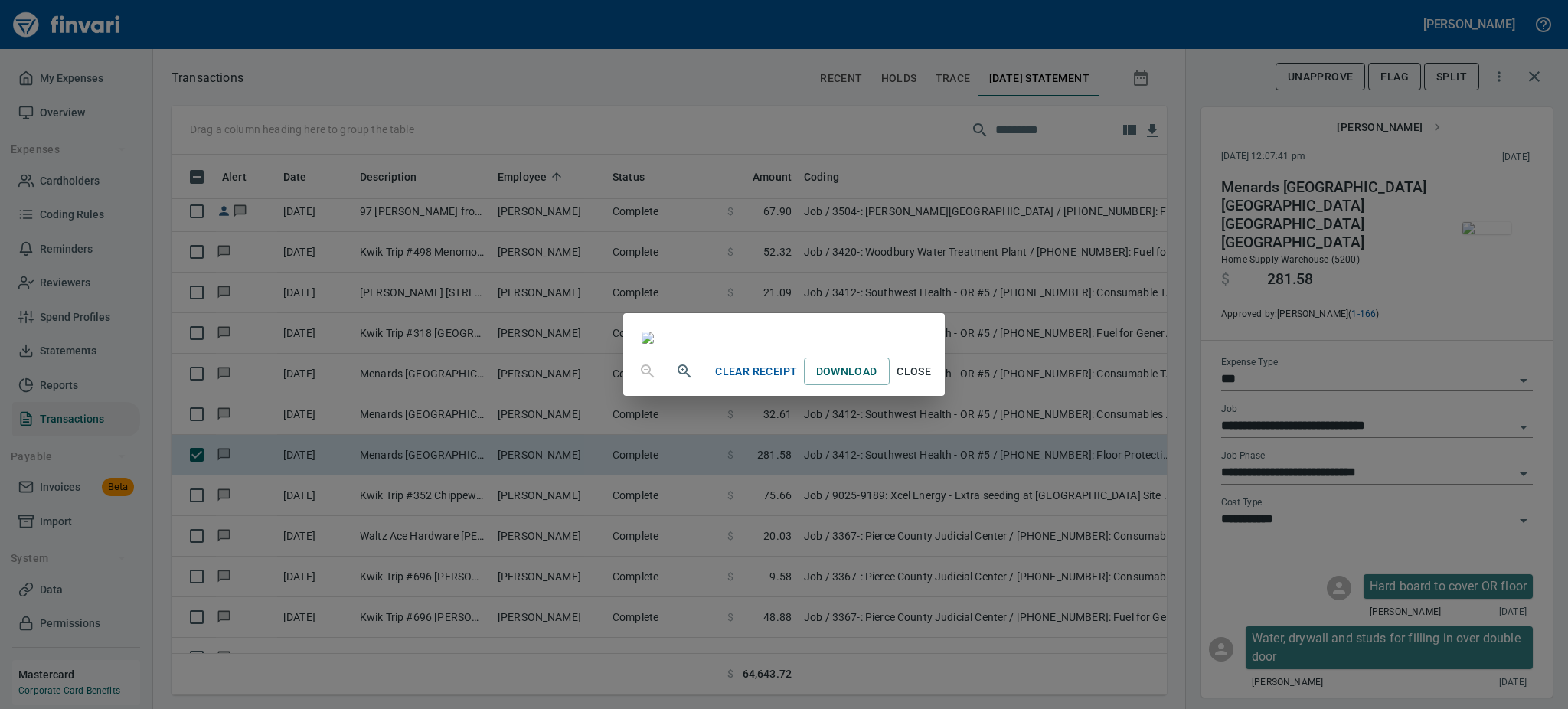
click at [933, 381] on span "Close" at bounding box center [914, 372] width 37 height 19
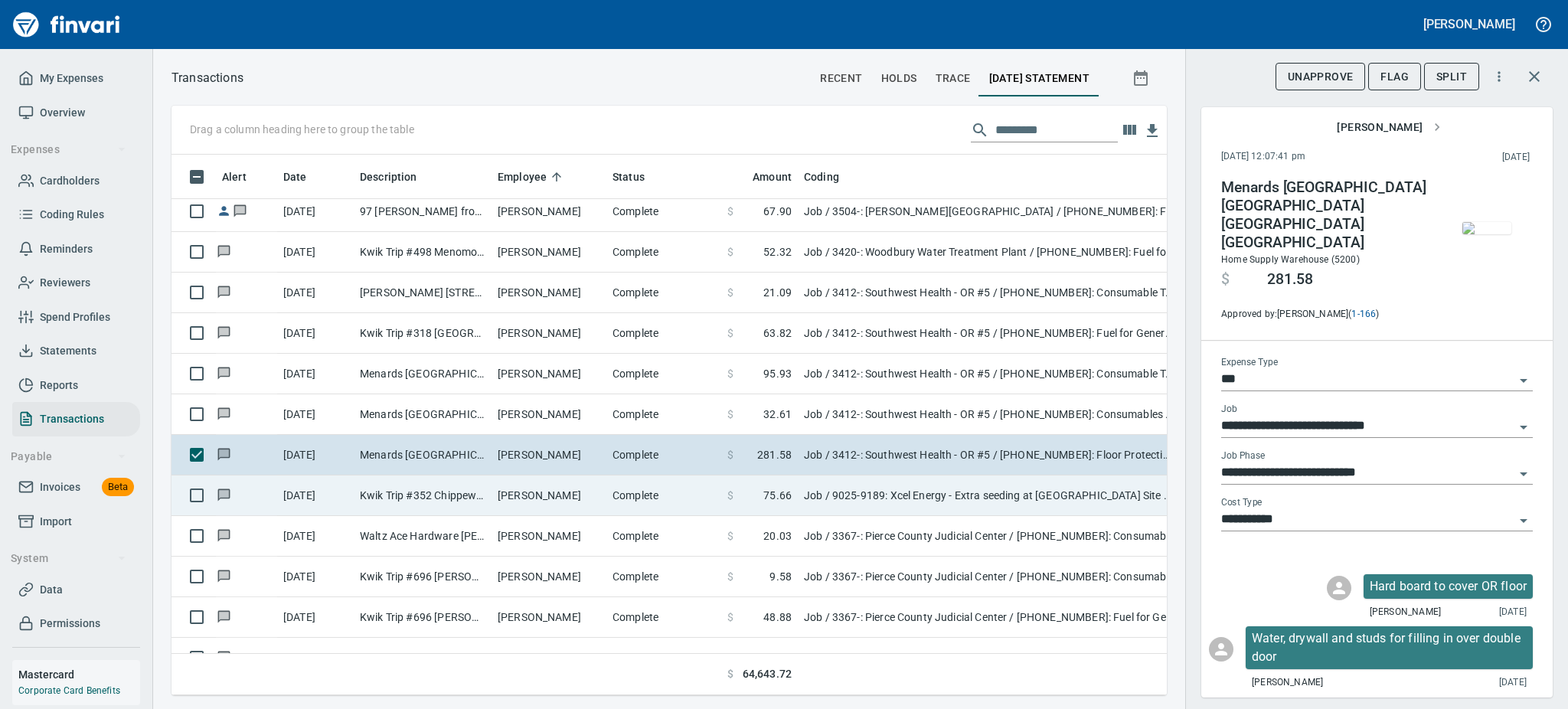
click at [380, 487] on td "Kwik Trip #352 Chippewa Fall WI" at bounding box center [422, 495] width 138 height 40
type input "**********"
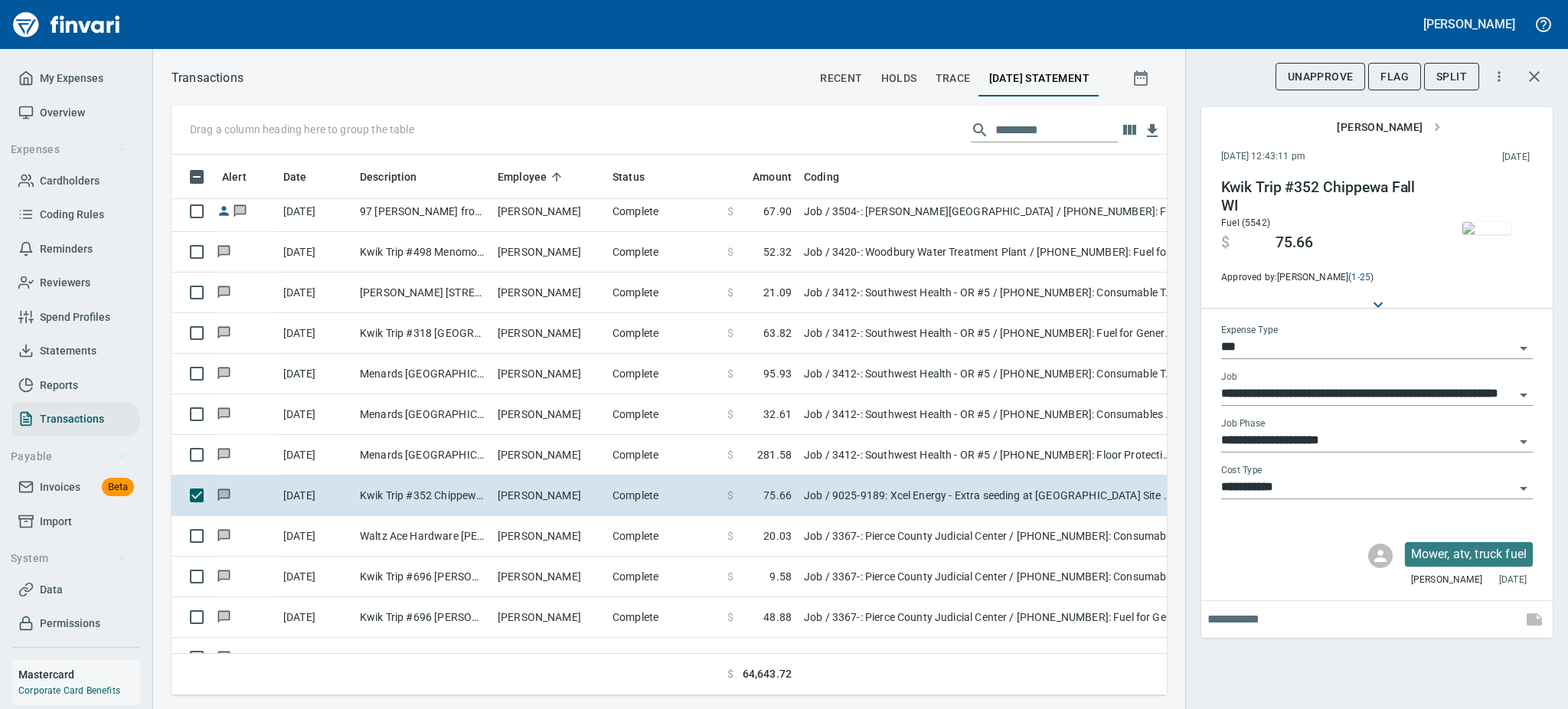
click at [1486, 230] on img "button" at bounding box center [1487, 228] width 49 height 12
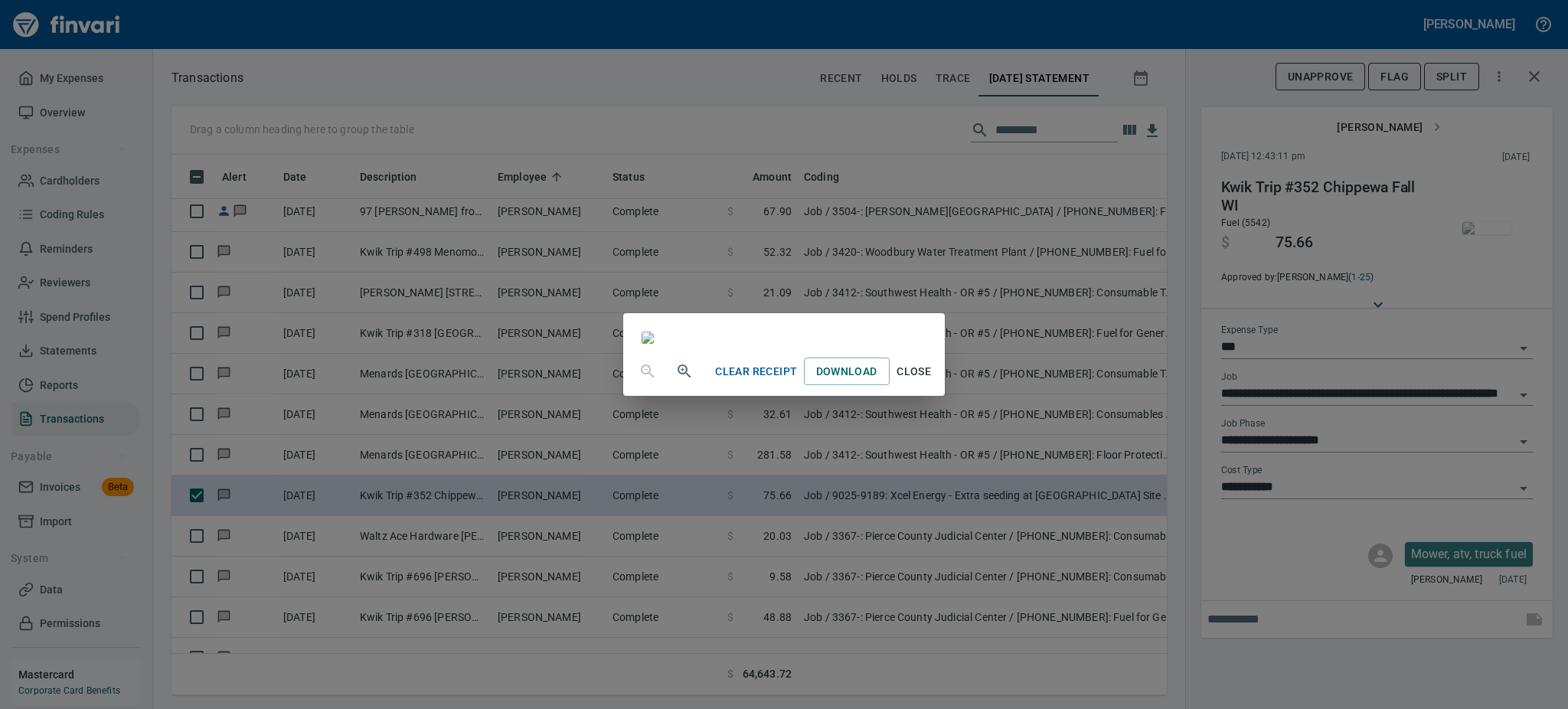
click at [933, 381] on span "Close" at bounding box center [914, 372] width 37 height 19
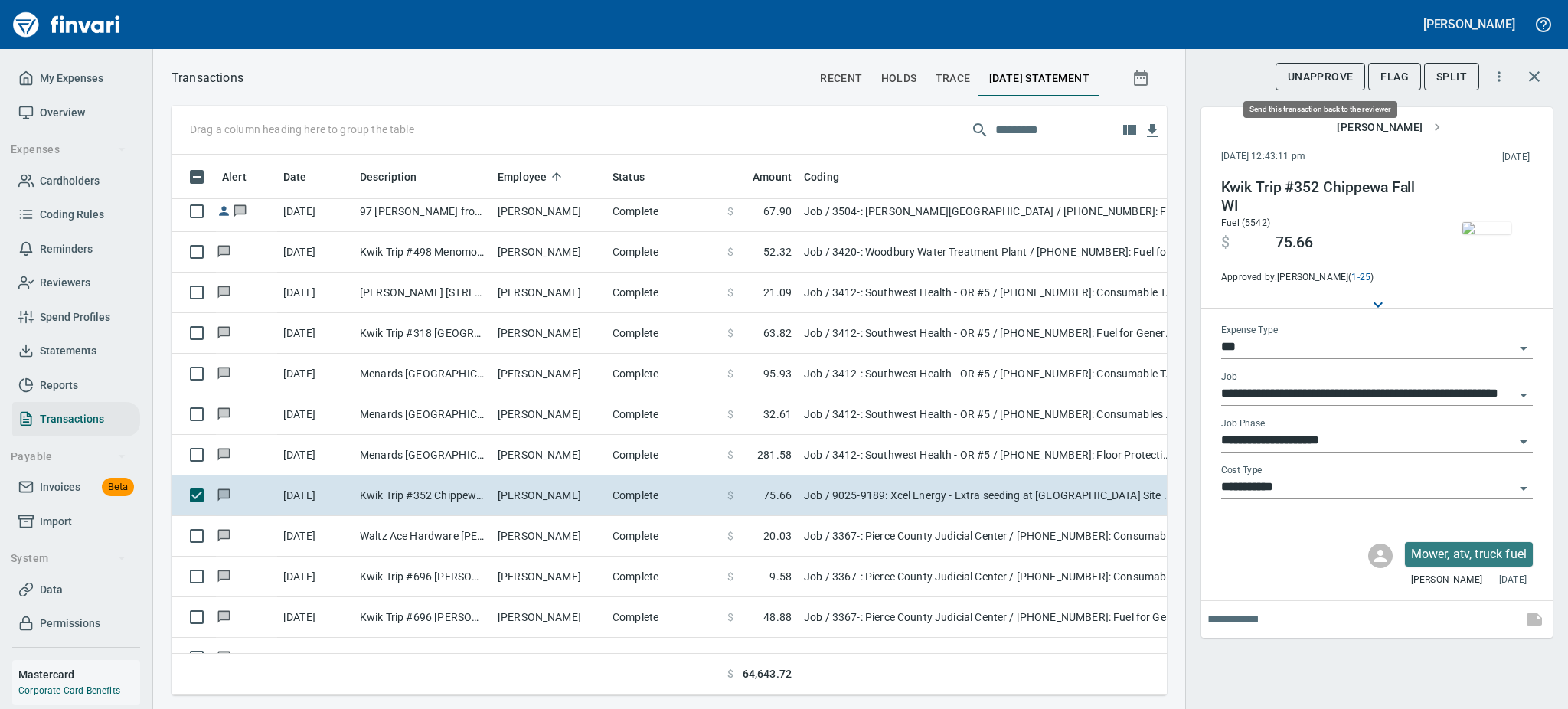
click at [1306, 69] on span "UnApprove" at bounding box center [1321, 77] width 66 height 19
click at [1245, 618] on input "text" at bounding box center [1361, 619] width 309 height 25
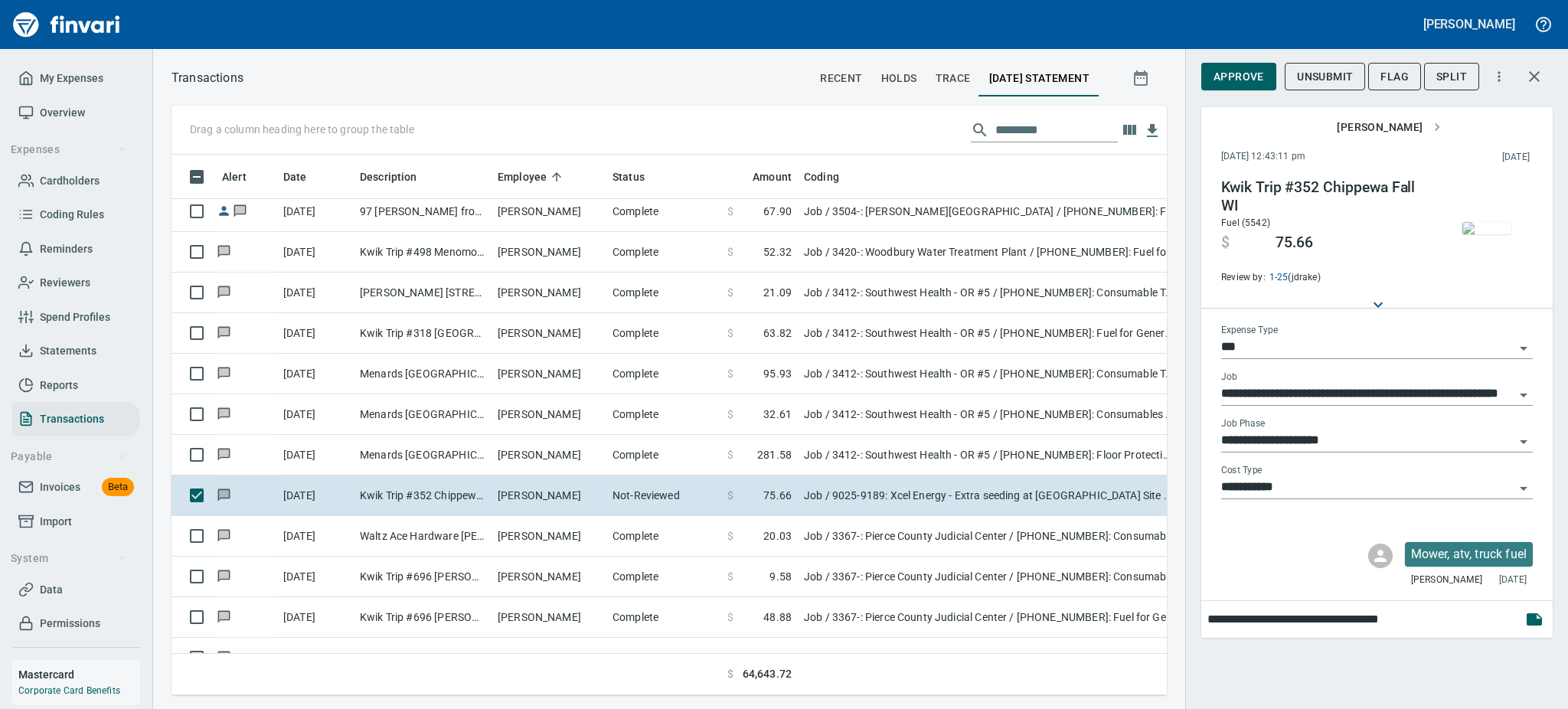
type input "**********"
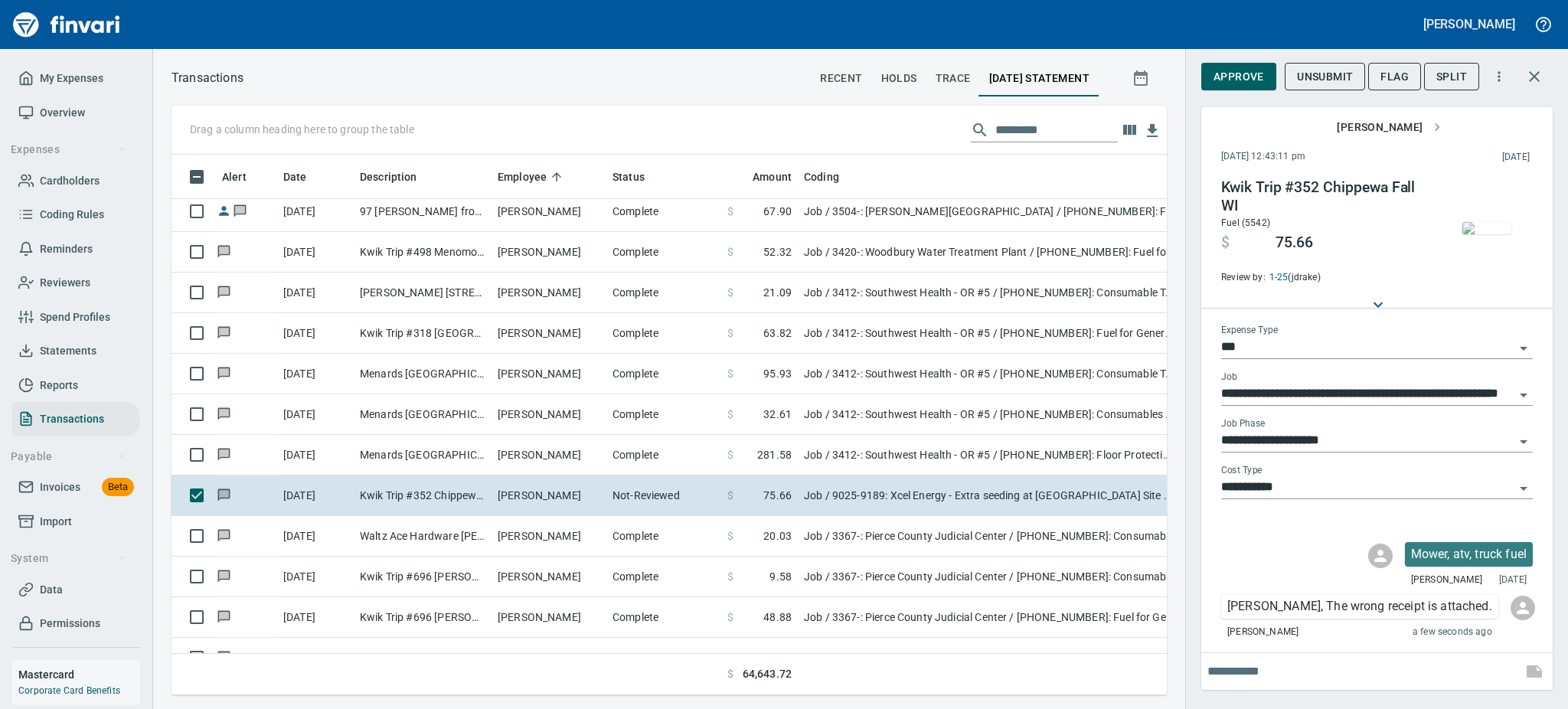
click at [1341, 75] on span "Unsubmit" at bounding box center [1325, 77] width 56 height 19
click at [1396, 74] on span "Flag" at bounding box center [1395, 77] width 28 height 19
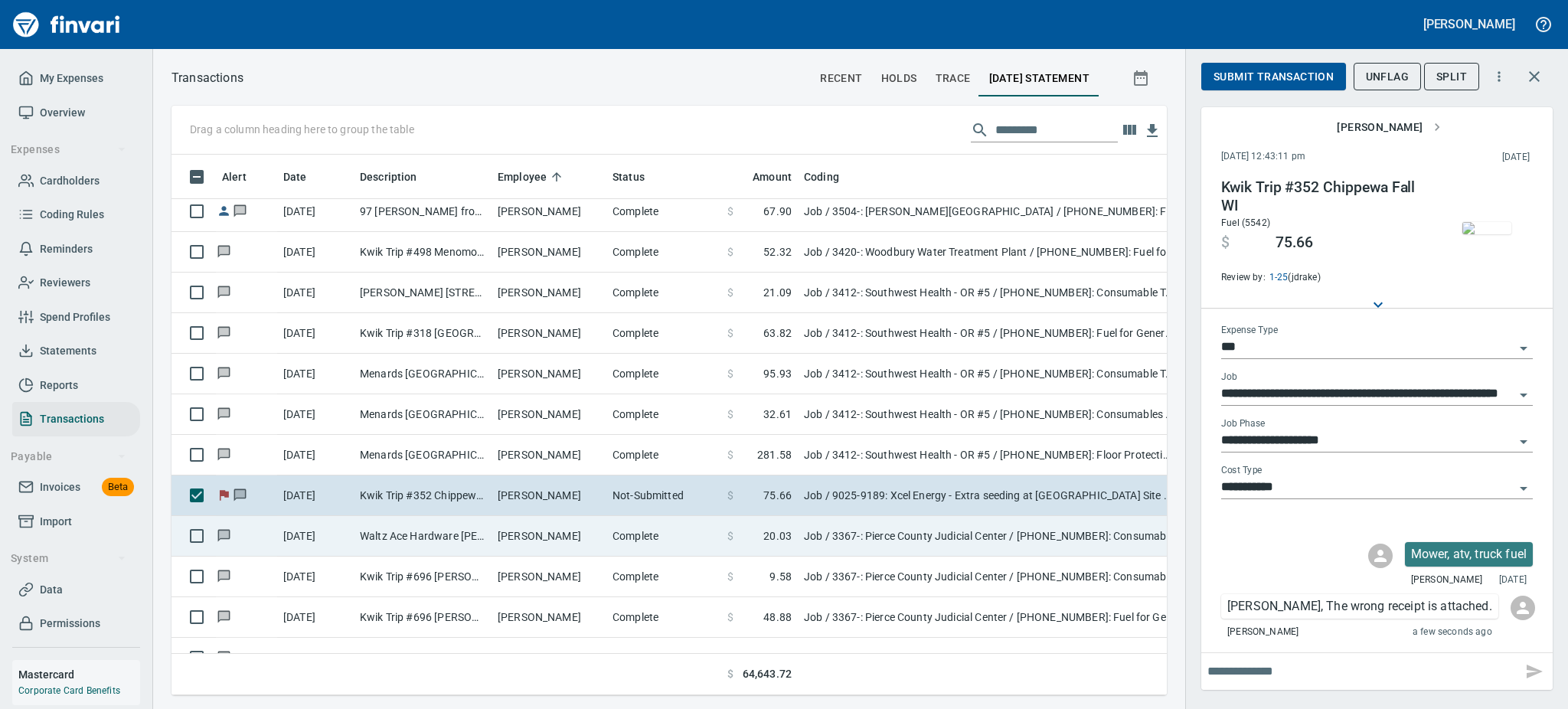
click at [322, 539] on td "[DATE]" at bounding box center [315, 536] width 77 height 40
type input "**********"
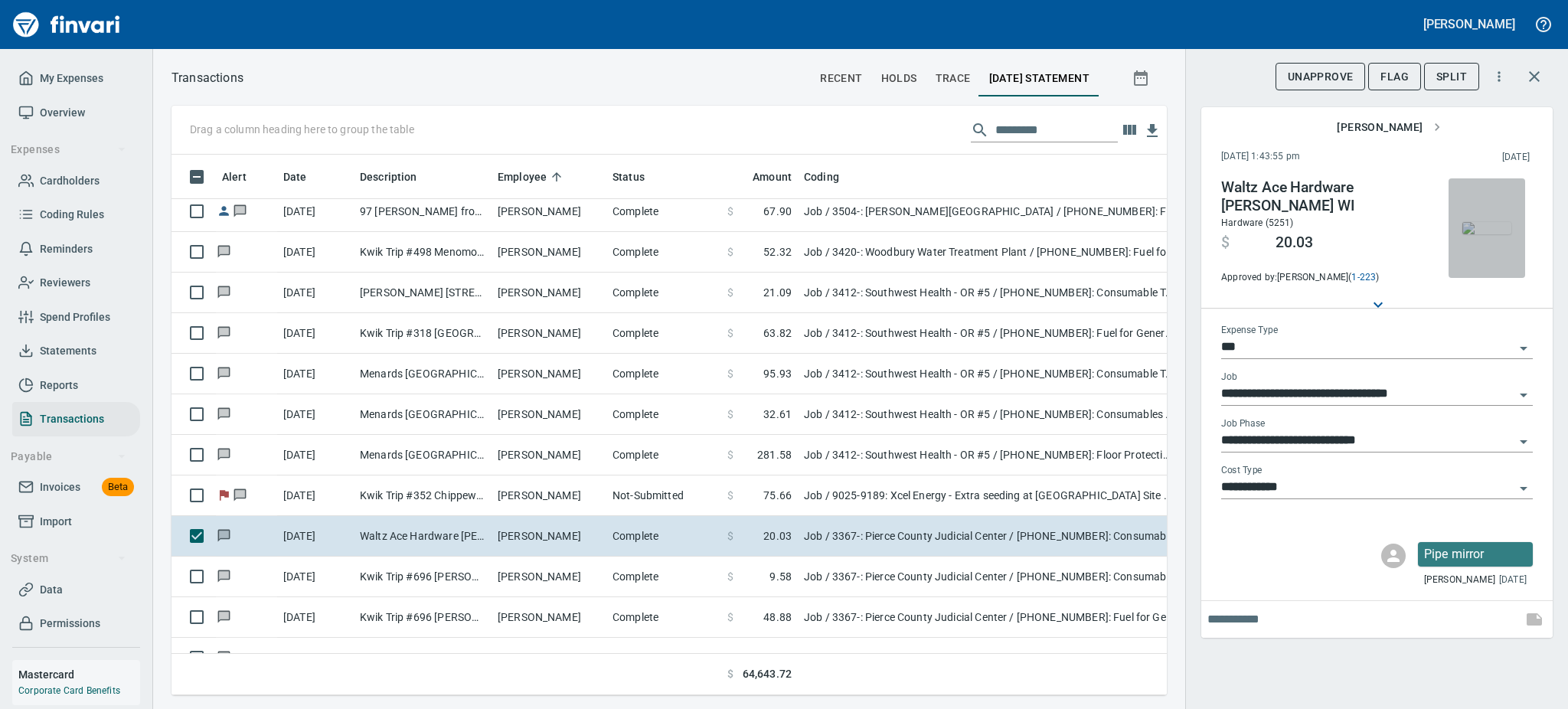
click at [1476, 222] on img "button" at bounding box center [1487, 228] width 49 height 12
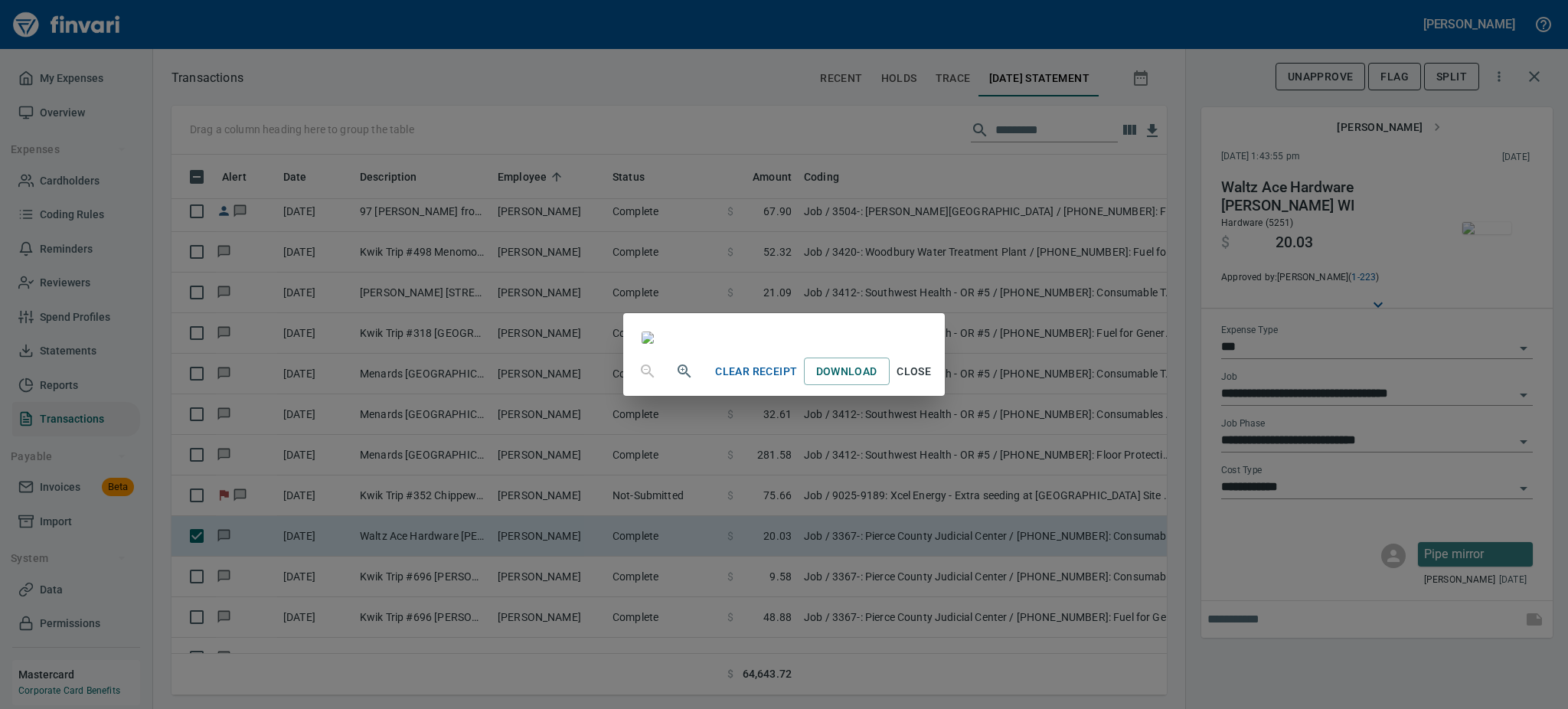
click at [678, 377] on icon "button" at bounding box center [684, 370] width 13 height 13
click at [933, 383] on span "Close" at bounding box center [914, 373] width 37 height 19
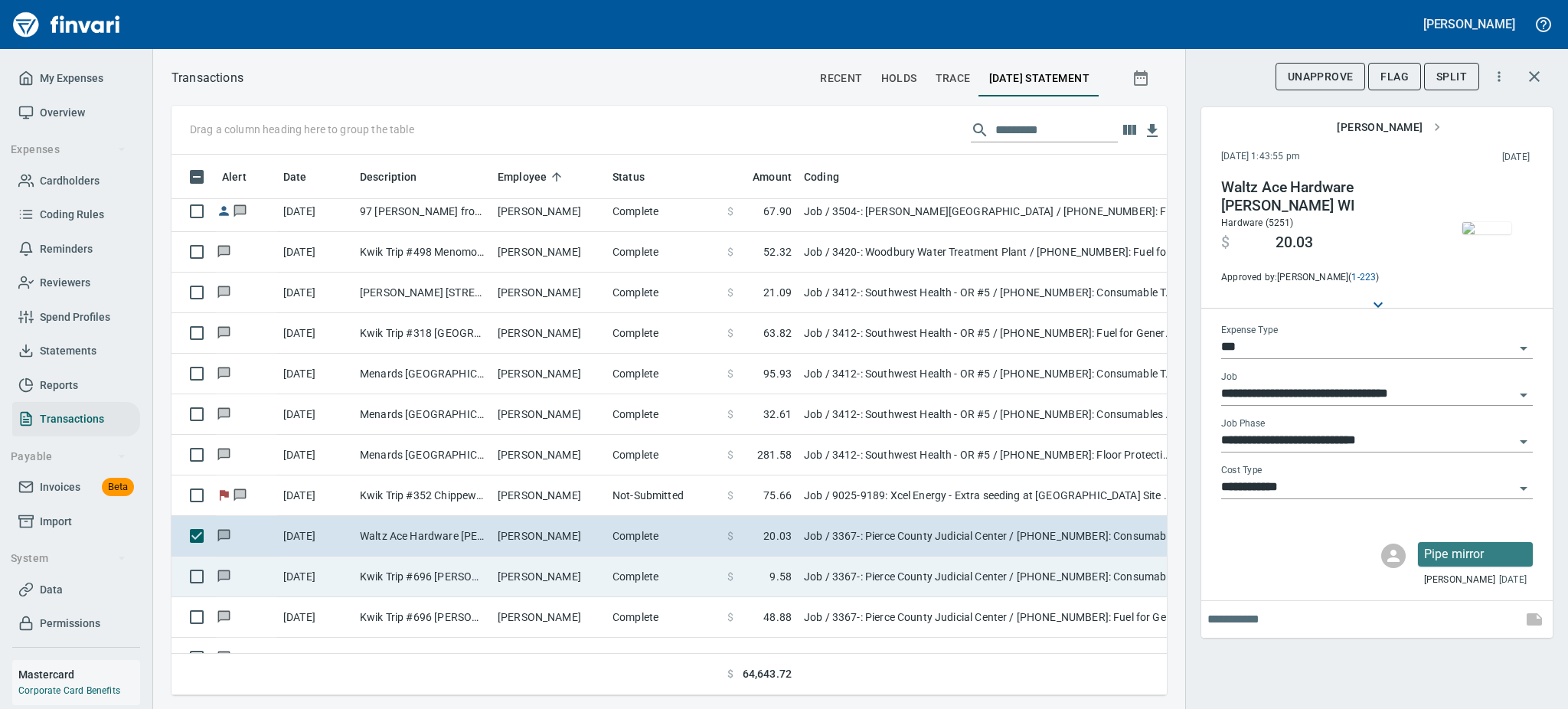
click at [421, 569] on td "Kwik Trip #696 [PERSON_NAME] [GEOGRAPHIC_DATA]" at bounding box center [422, 577] width 138 height 40
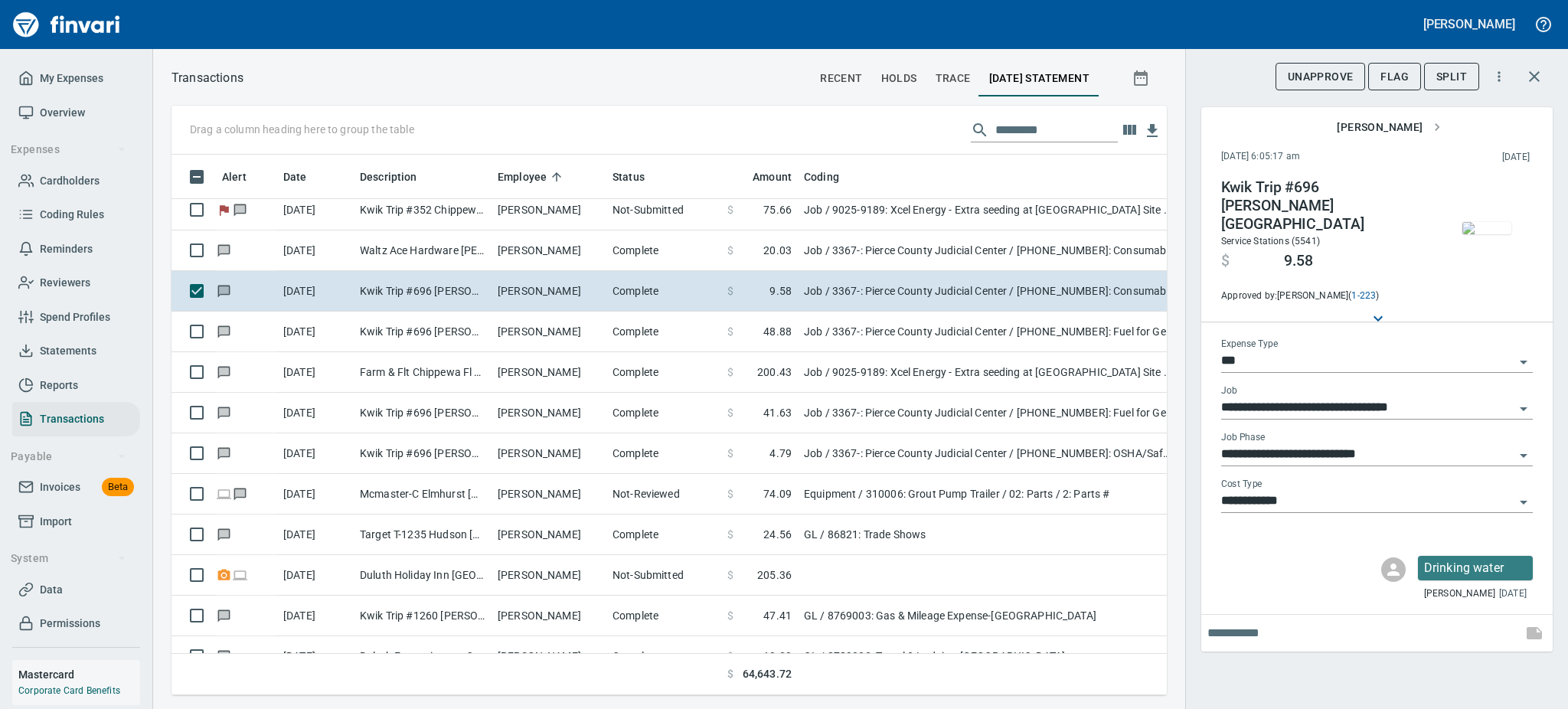
scroll to position [2041, 0]
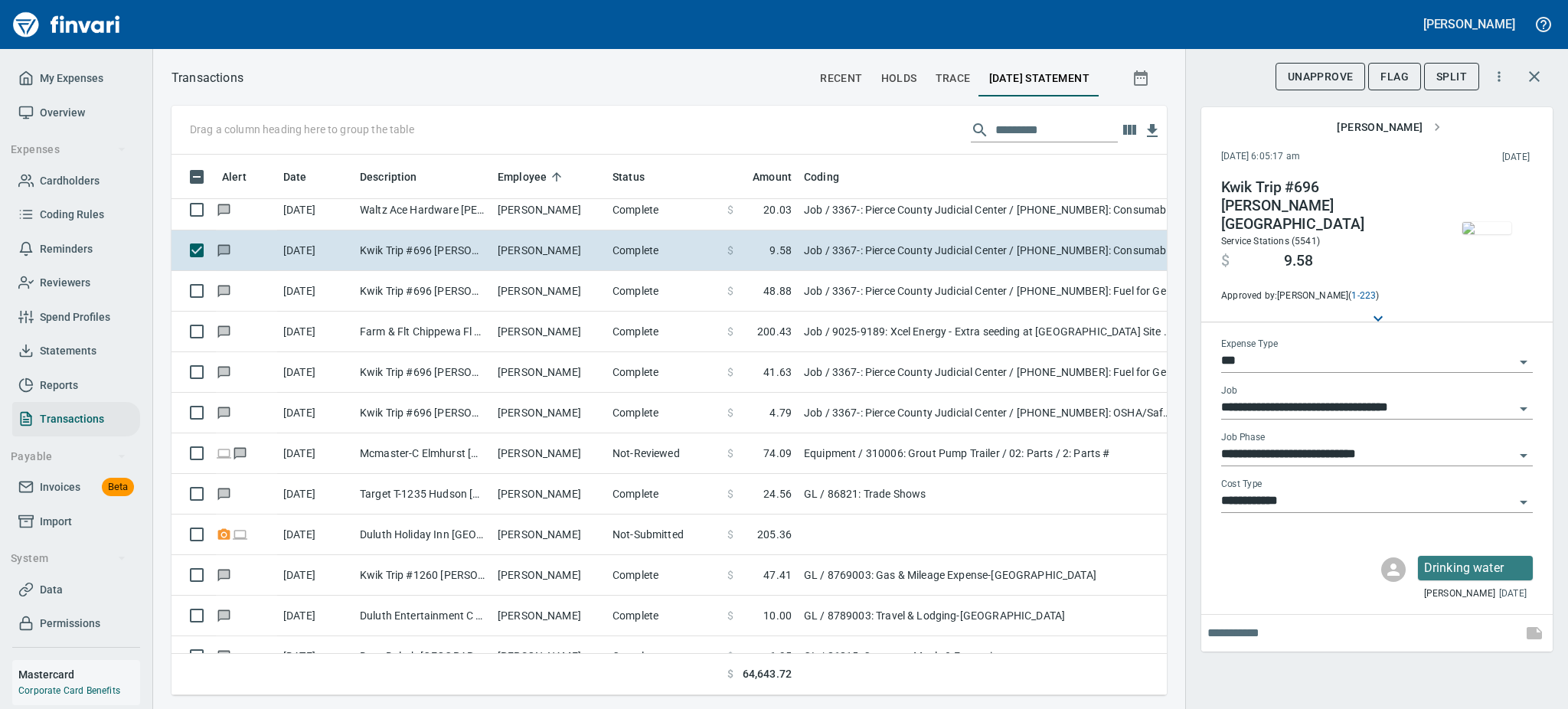
click at [1475, 234] on img "button" at bounding box center [1487, 228] width 49 height 12
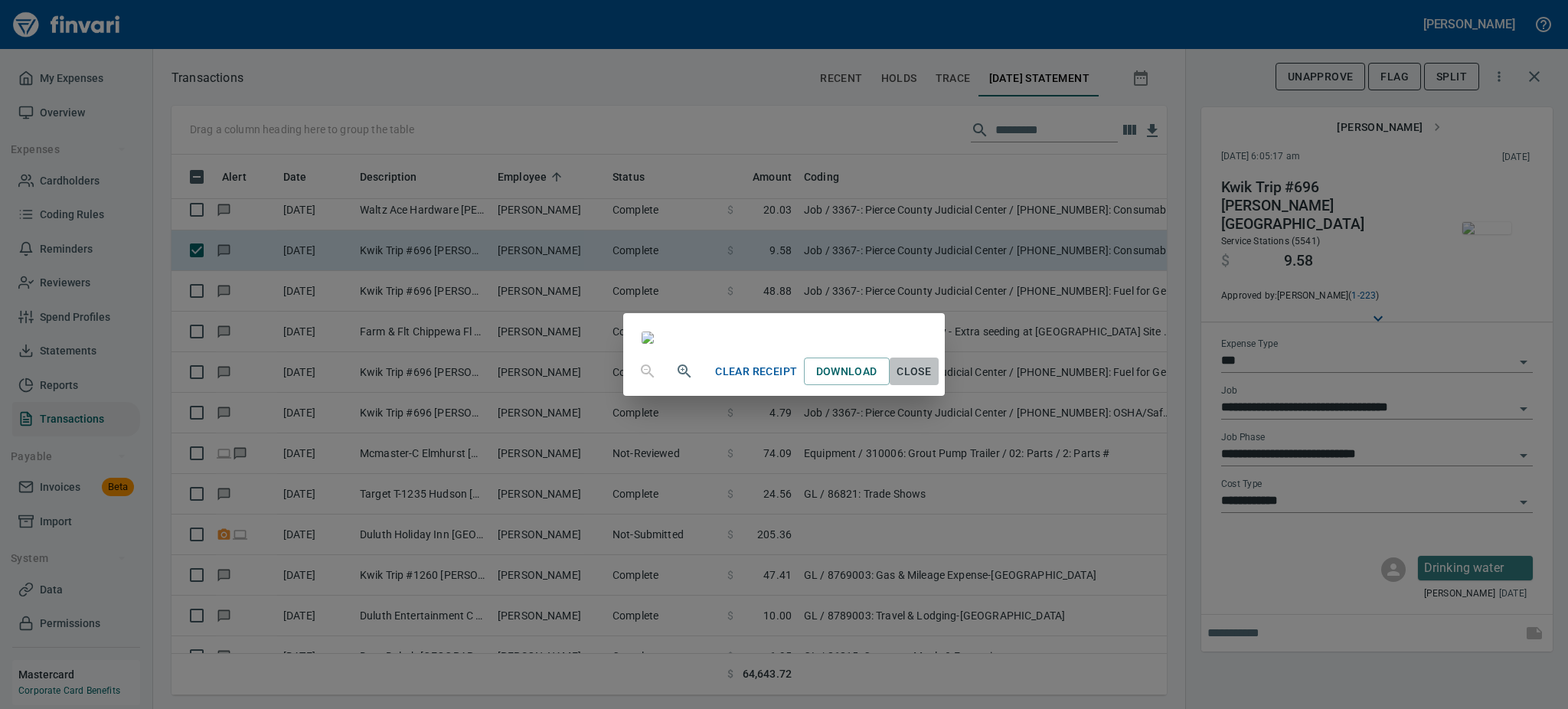
click at [933, 381] on span "Close" at bounding box center [914, 372] width 37 height 19
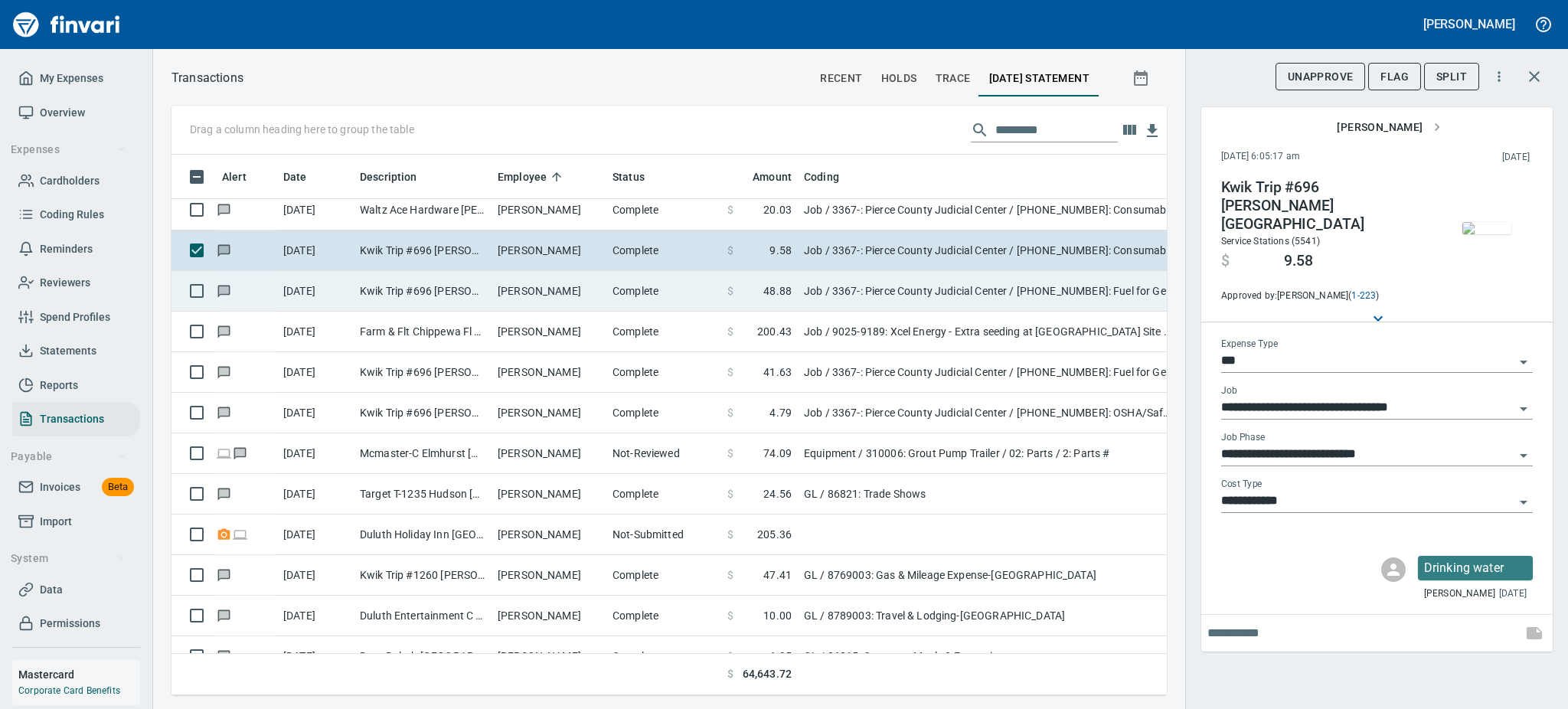
click at [366, 281] on td "Kwik Trip #696 [PERSON_NAME] [GEOGRAPHIC_DATA]" at bounding box center [422, 291] width 138 height 40
type input "**********"
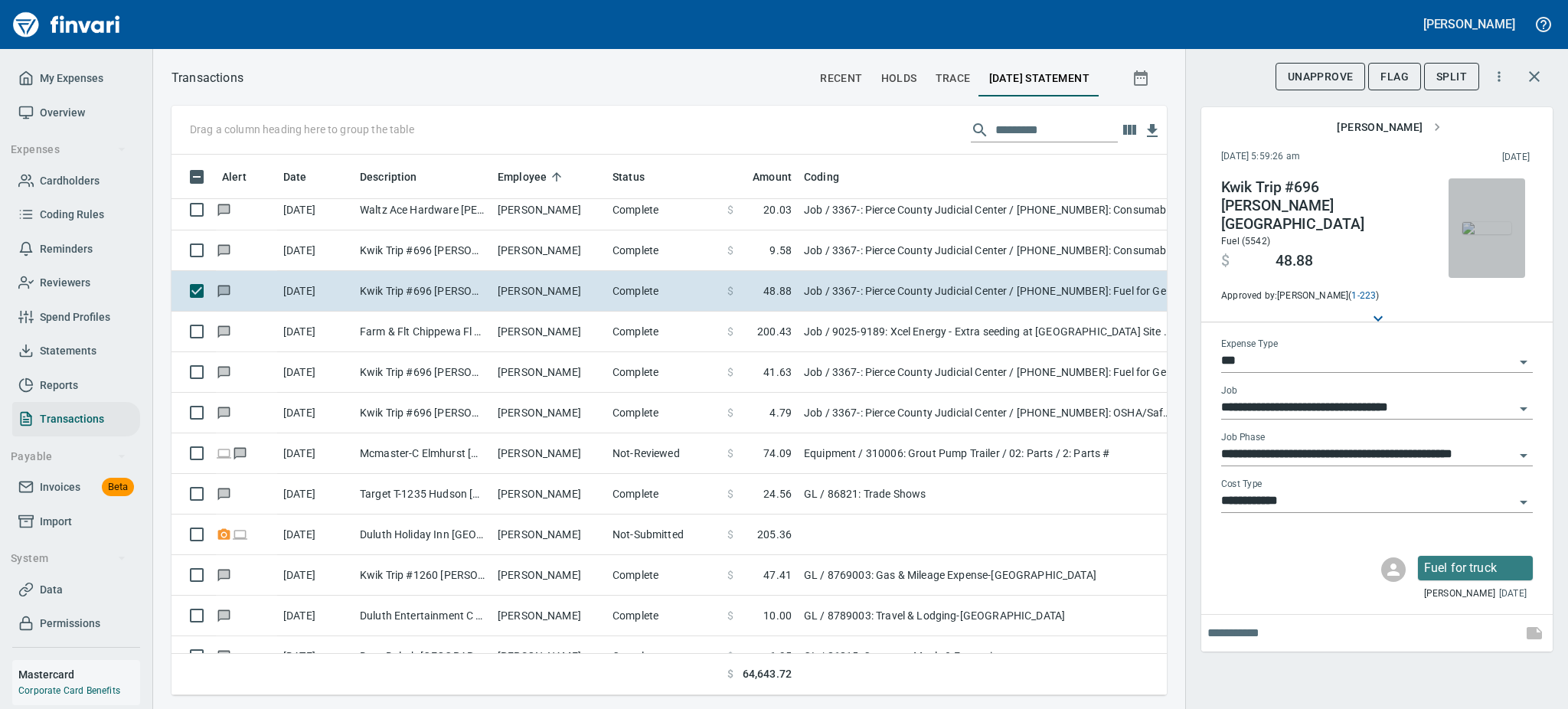
click at [1467, 234] on img "button" at bounding box center [1487, 228] width 49 height 12
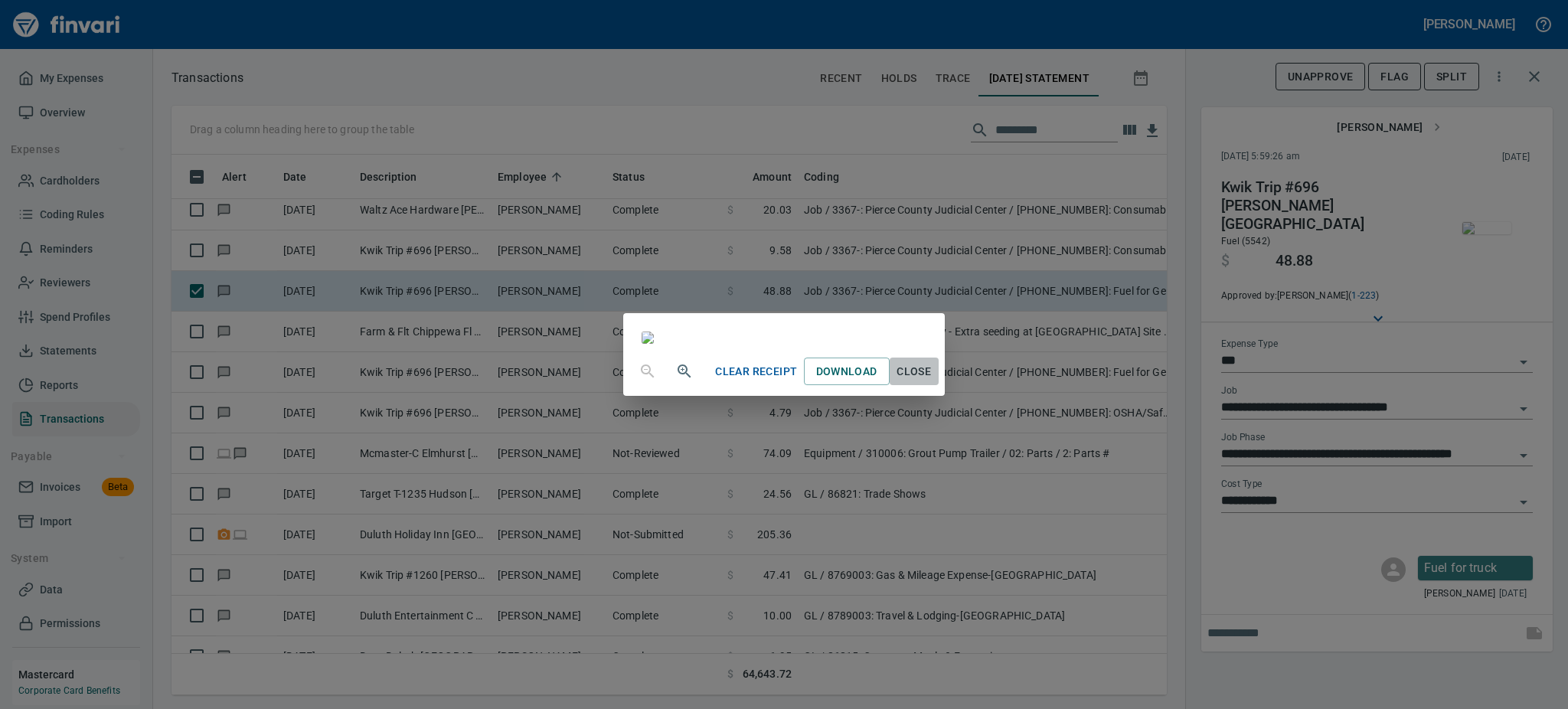
click at [933, 381] on span "Close" at bounding box center [914, 372] width 37 height 19
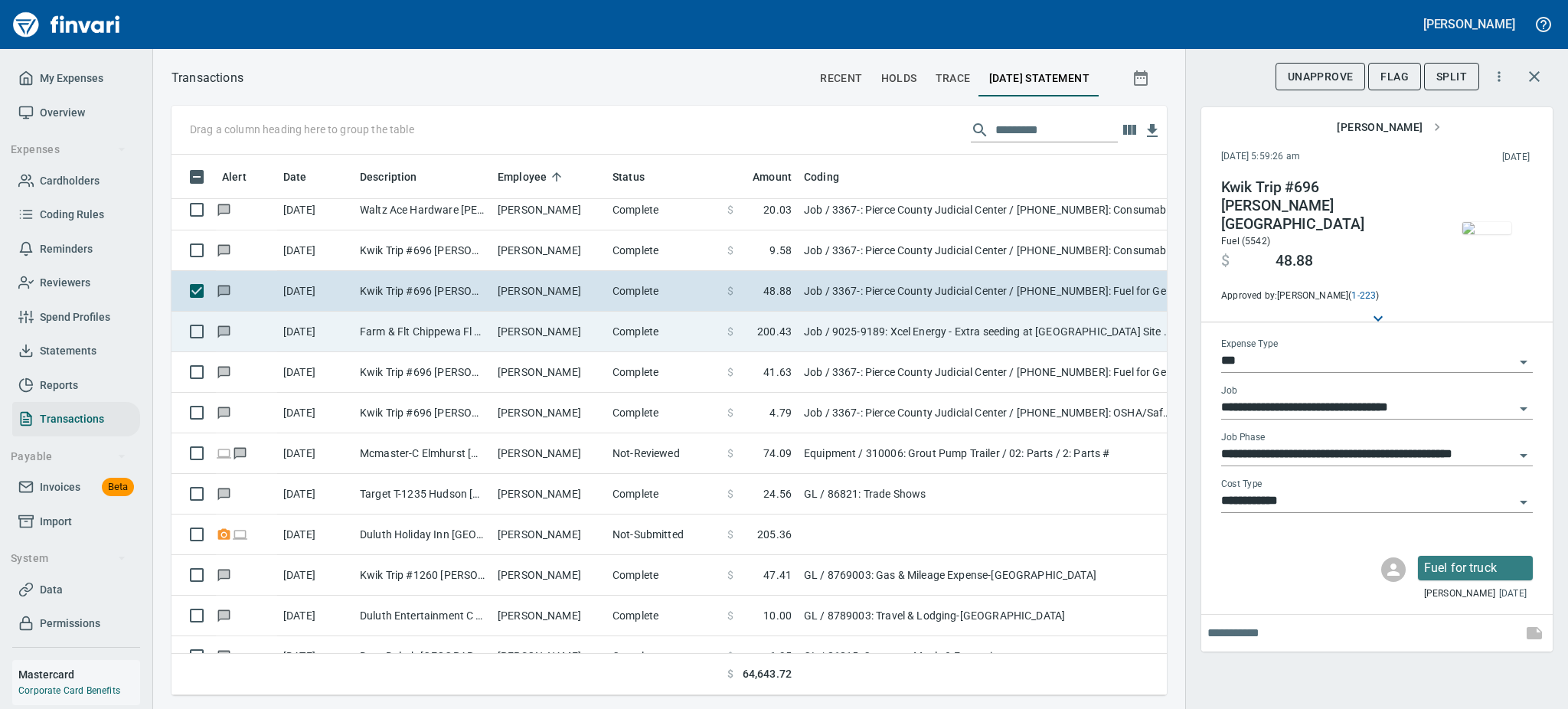
click at [396, 324] on td "Farm & Flt Chippewa Fl Chippewa Fall WI" at bounding box center [422, 332] width 138 height 40
type input "**********"
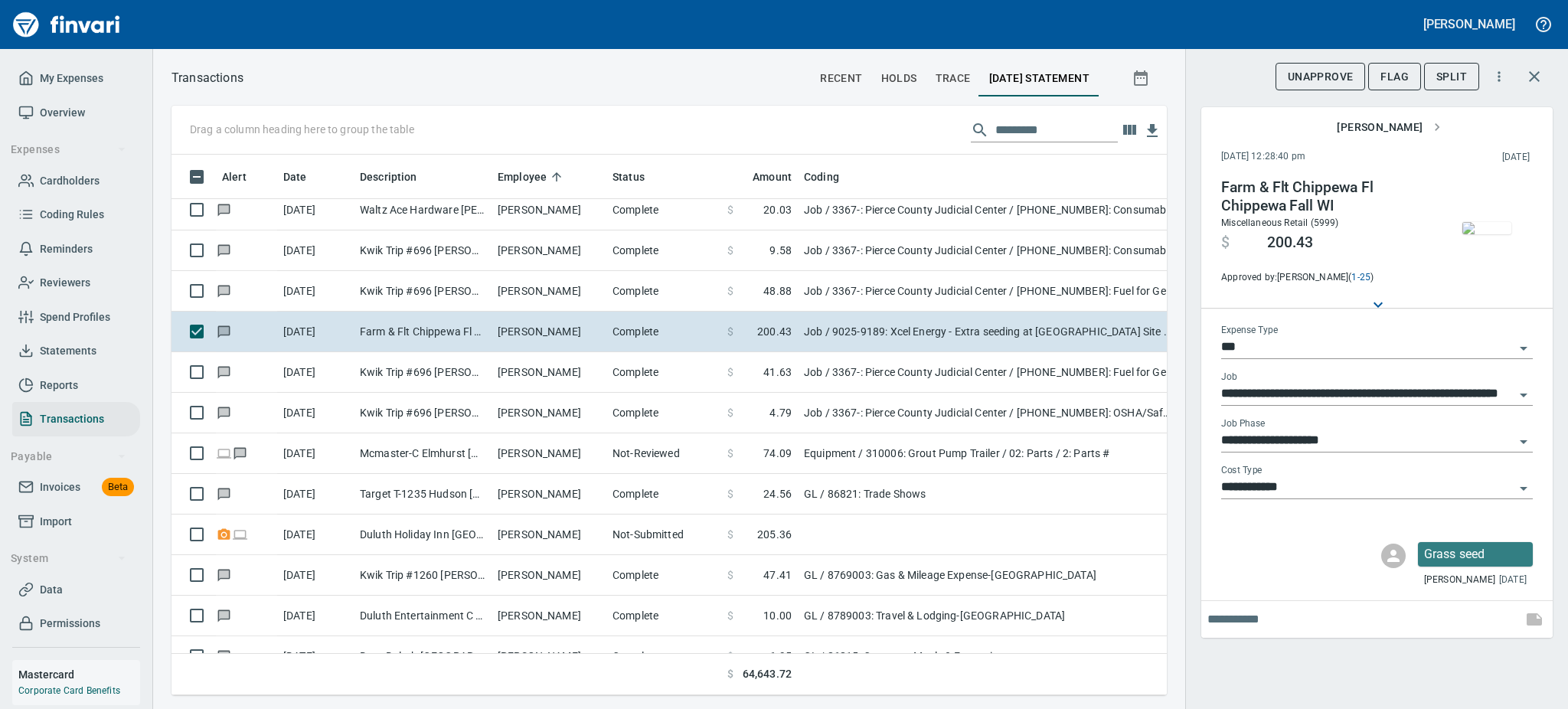
click at [1483, 233] on img "button" at bounding box center [1487, 228] width 49 height 12
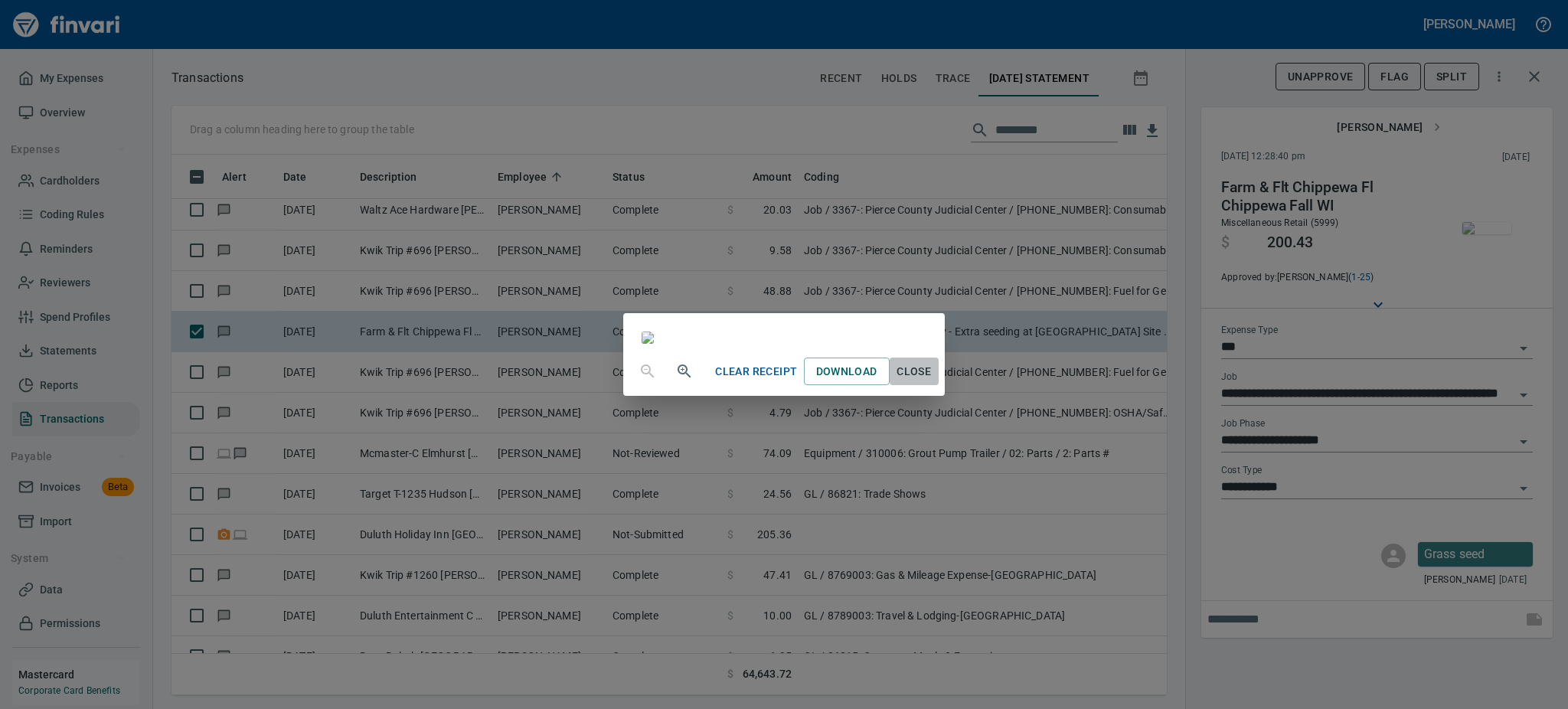
click at [933, 381] on span "Close" at bounding box center [914, 372] width 37 height 19
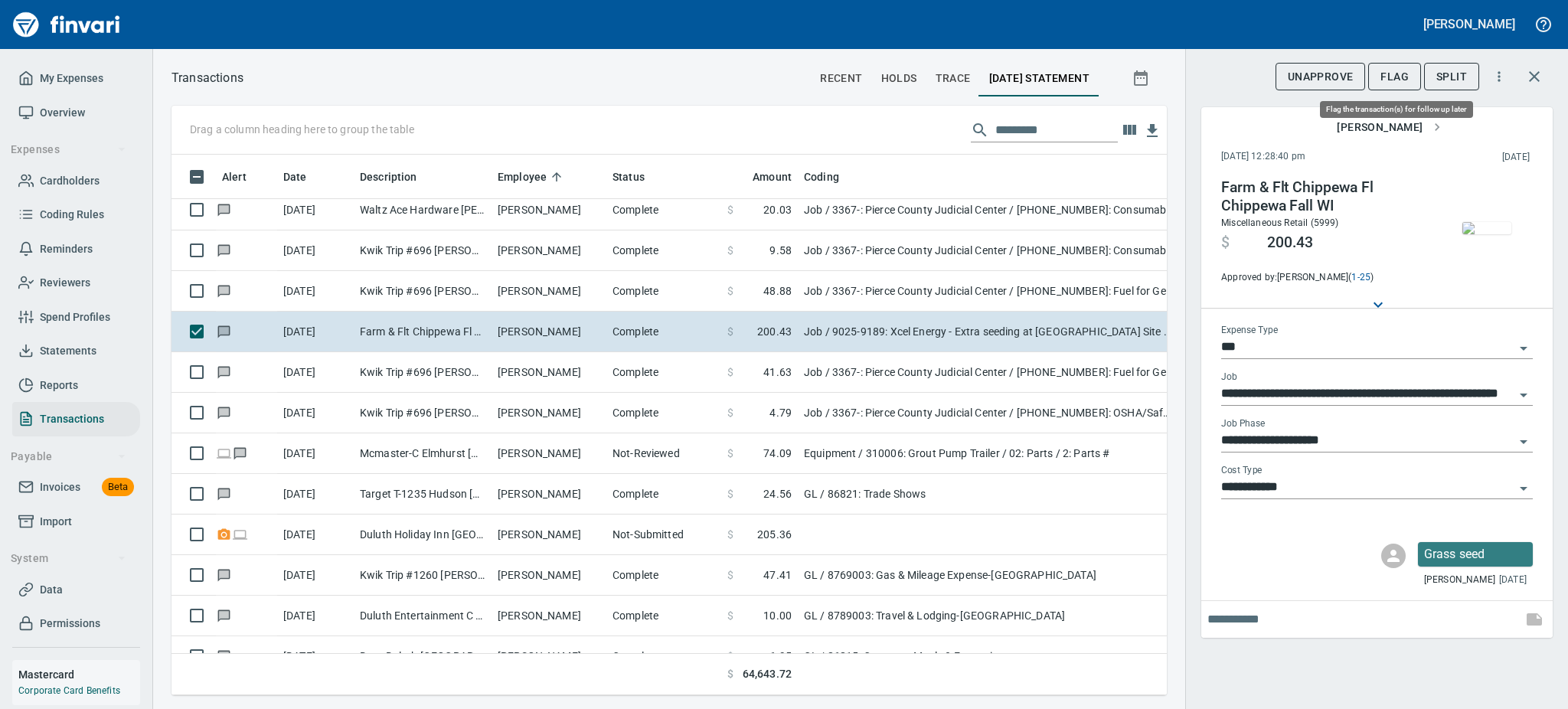
click at [1382, 74] on span "Flag" at bounding box center [1395, 77] width 28 height 19
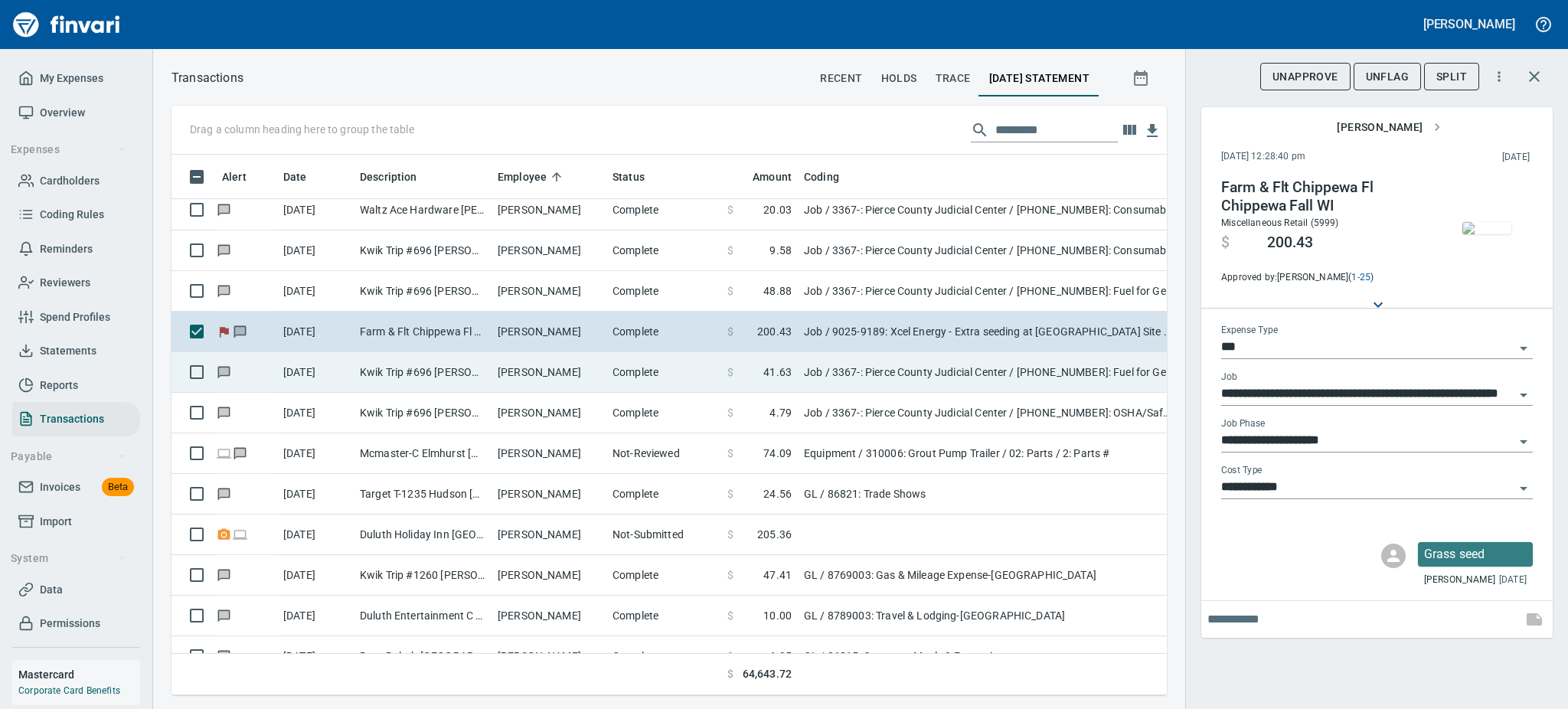
click at [436, 363] on td "Kwik Trip #696 [PERSON_NAME] [GEOGRAPHIC_DATA]" at bounding box center [422, 372] width 138 height 40
type input "**********"
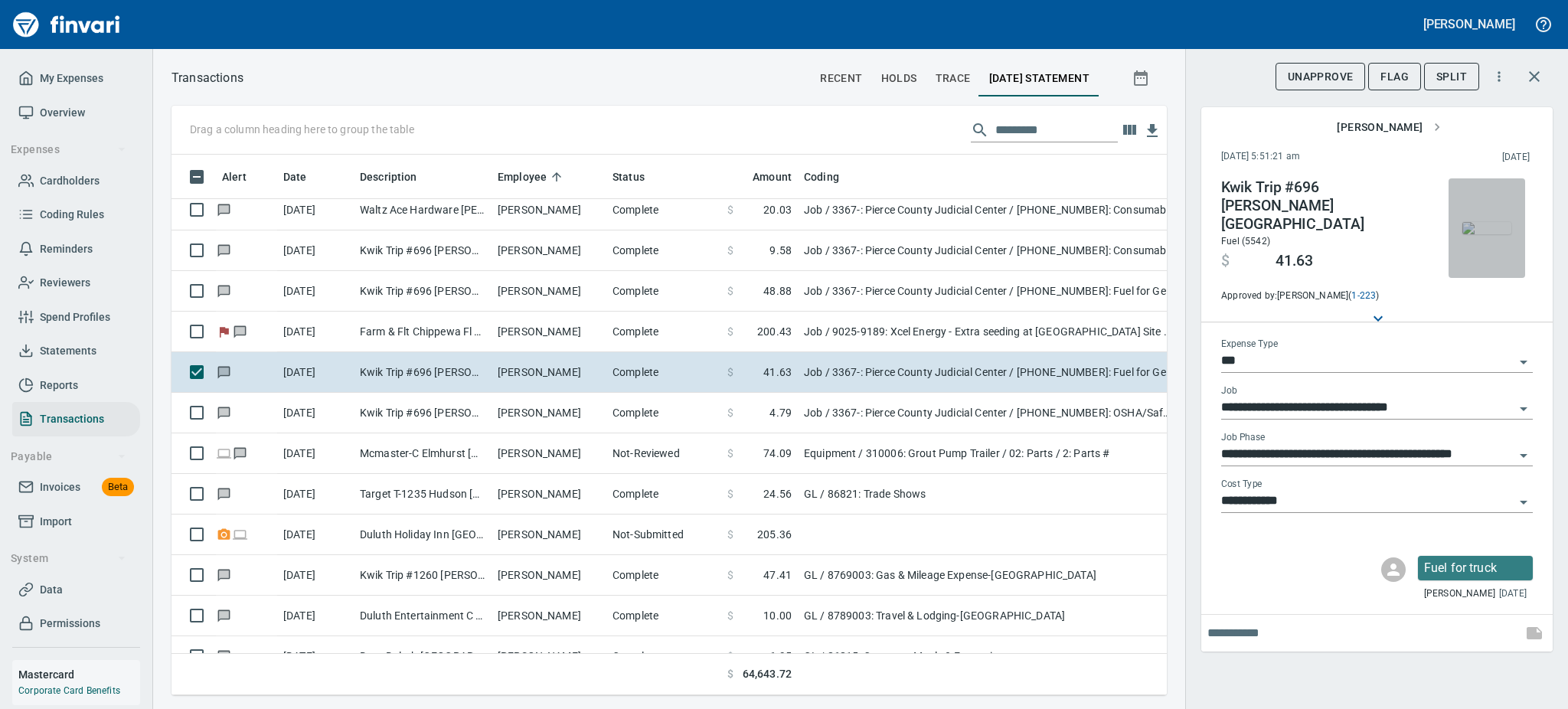
click at [1477, 232] on img "button" at bounding box center [1487, 228] width 49 height 12
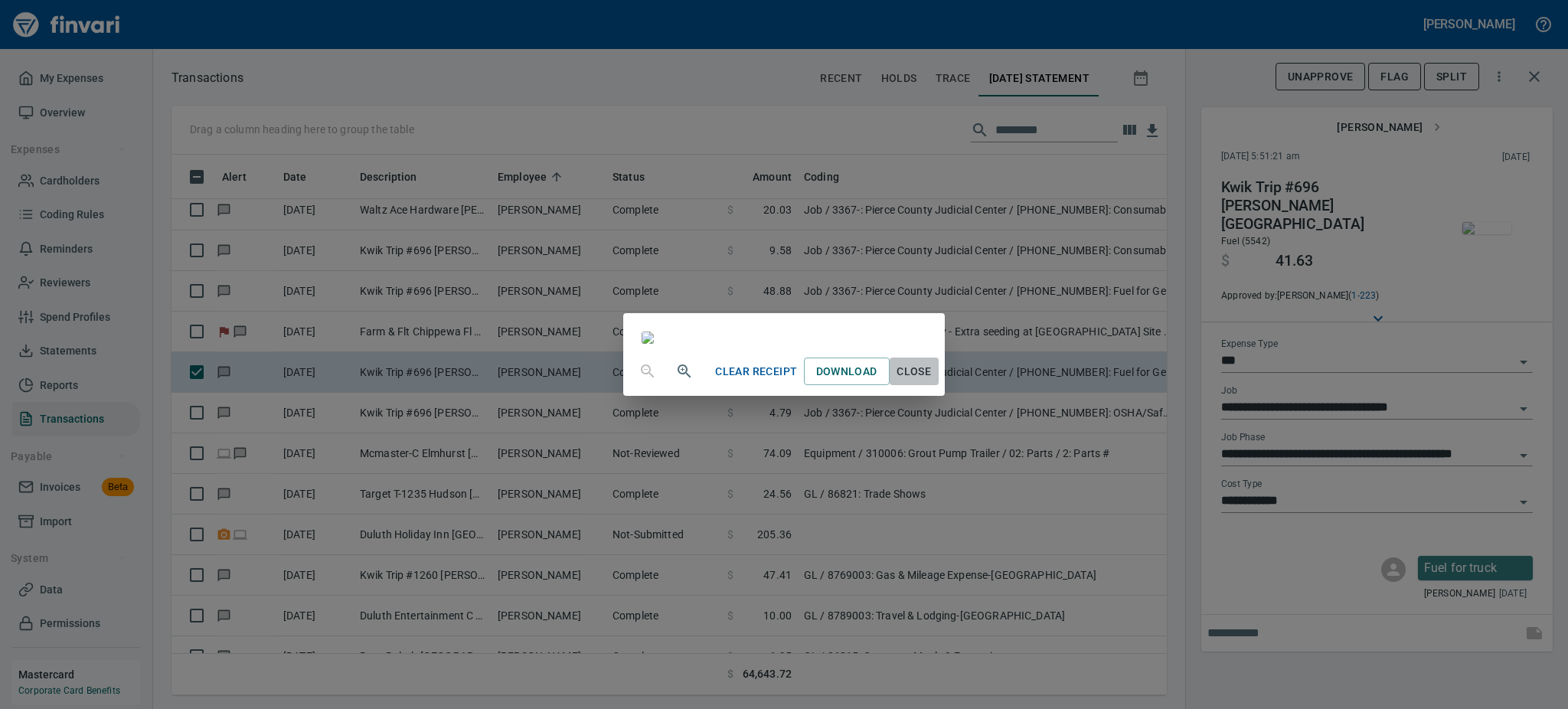
click at [933, 381] on span "Close" at bounding box center [914, 372] width 37 height 19
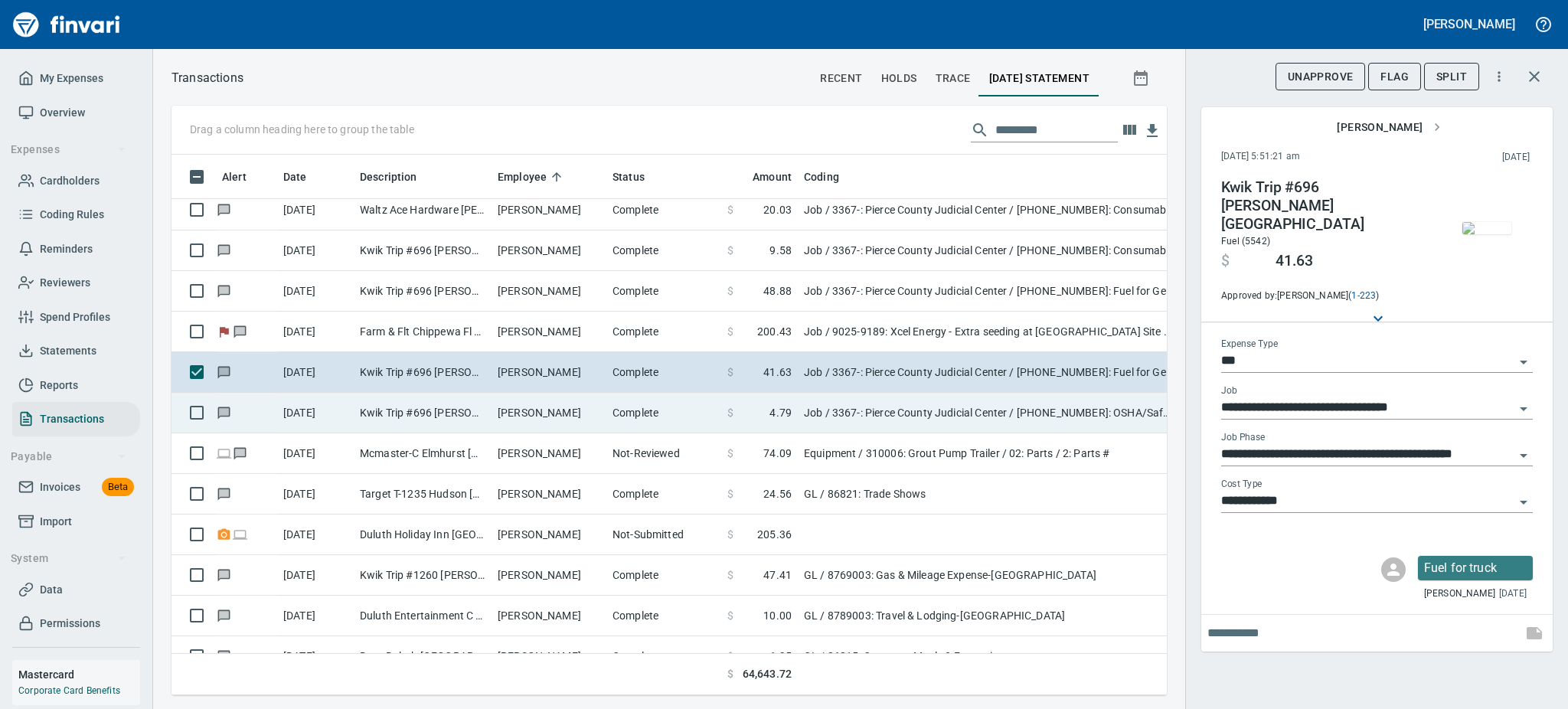
click at [504, 405] on td "[PERSON_NAME]" at bounding box center [549, 413] width 115 height 40
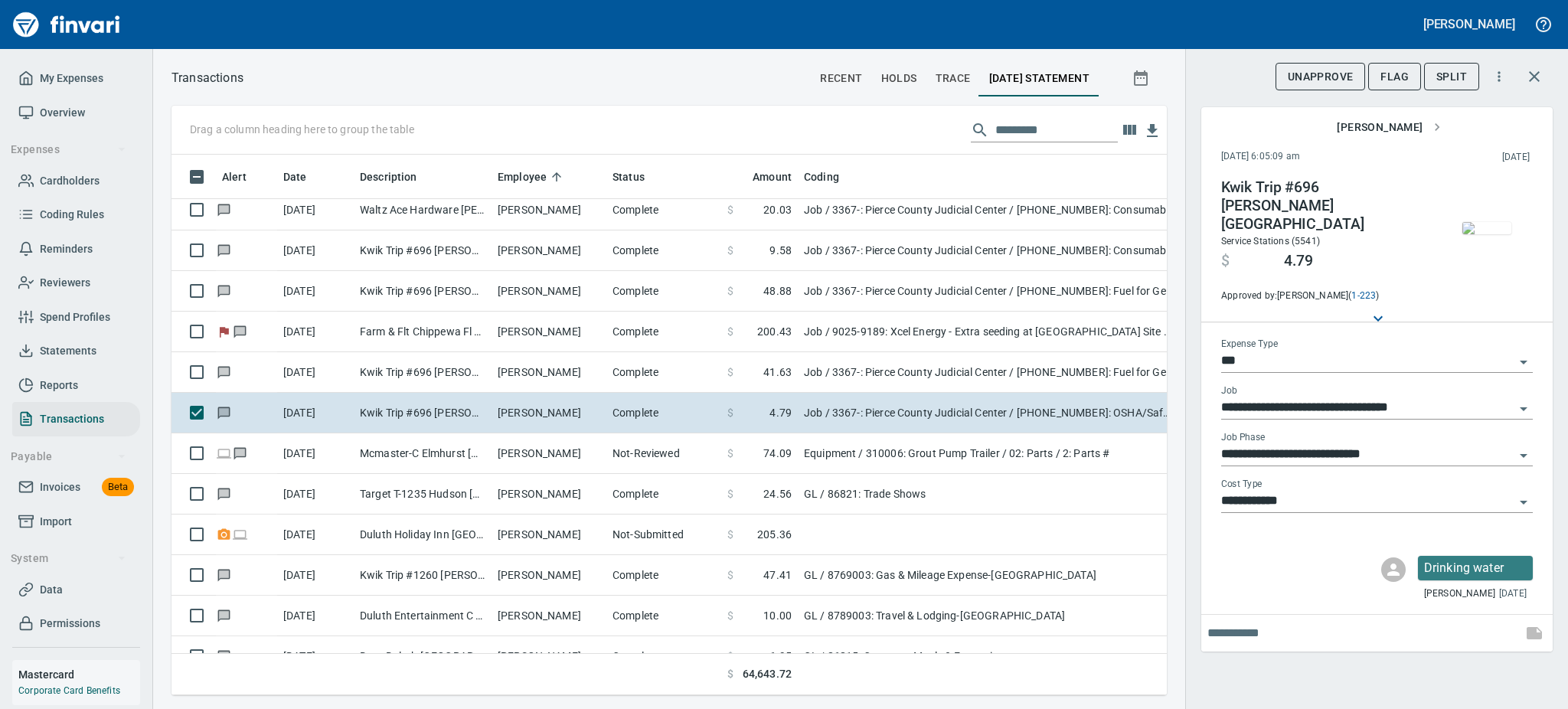
click at [1470, 222] on img "button" at bounding box center [1487, 228] width 49 height 12
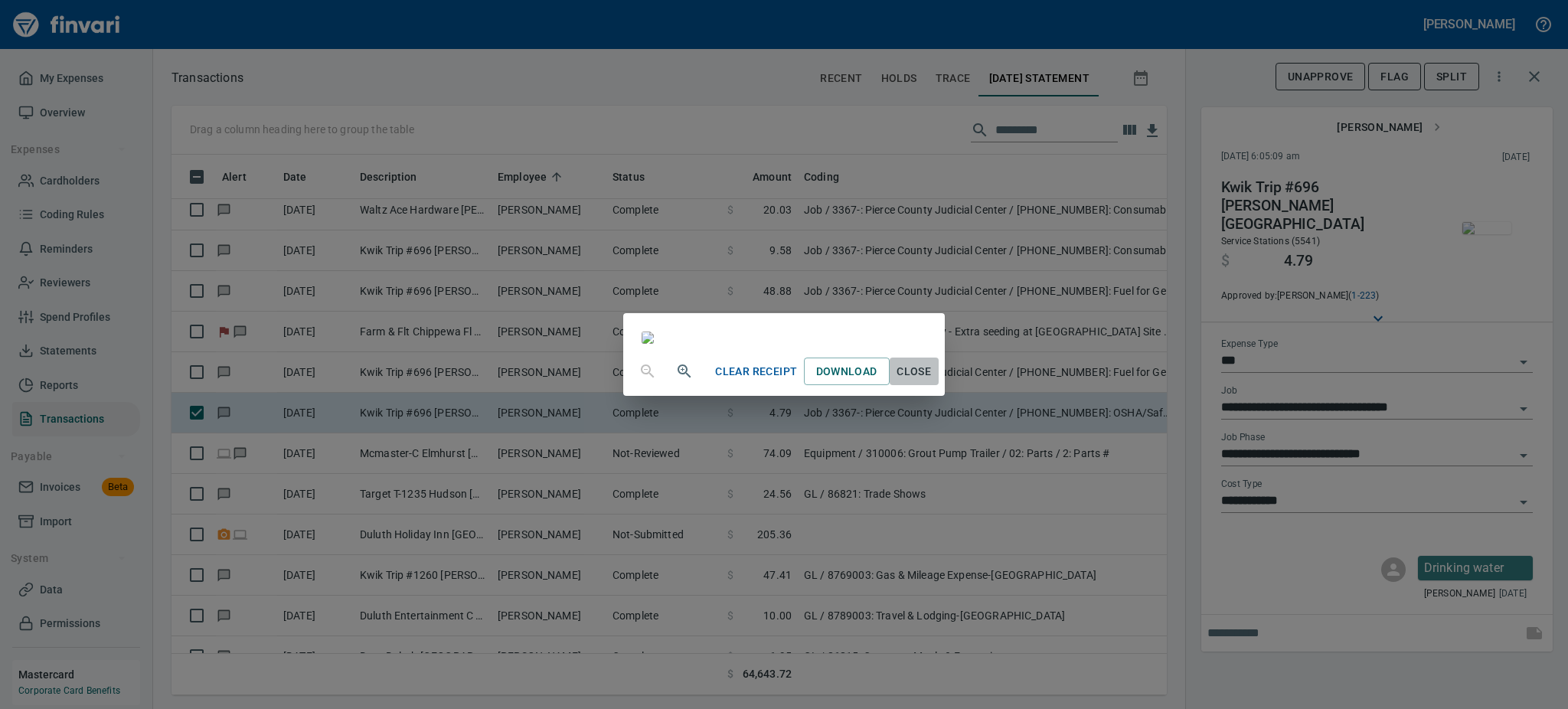
click at [933, 381] on span "Close" at bounding box center [914, 372] width 37 height 19
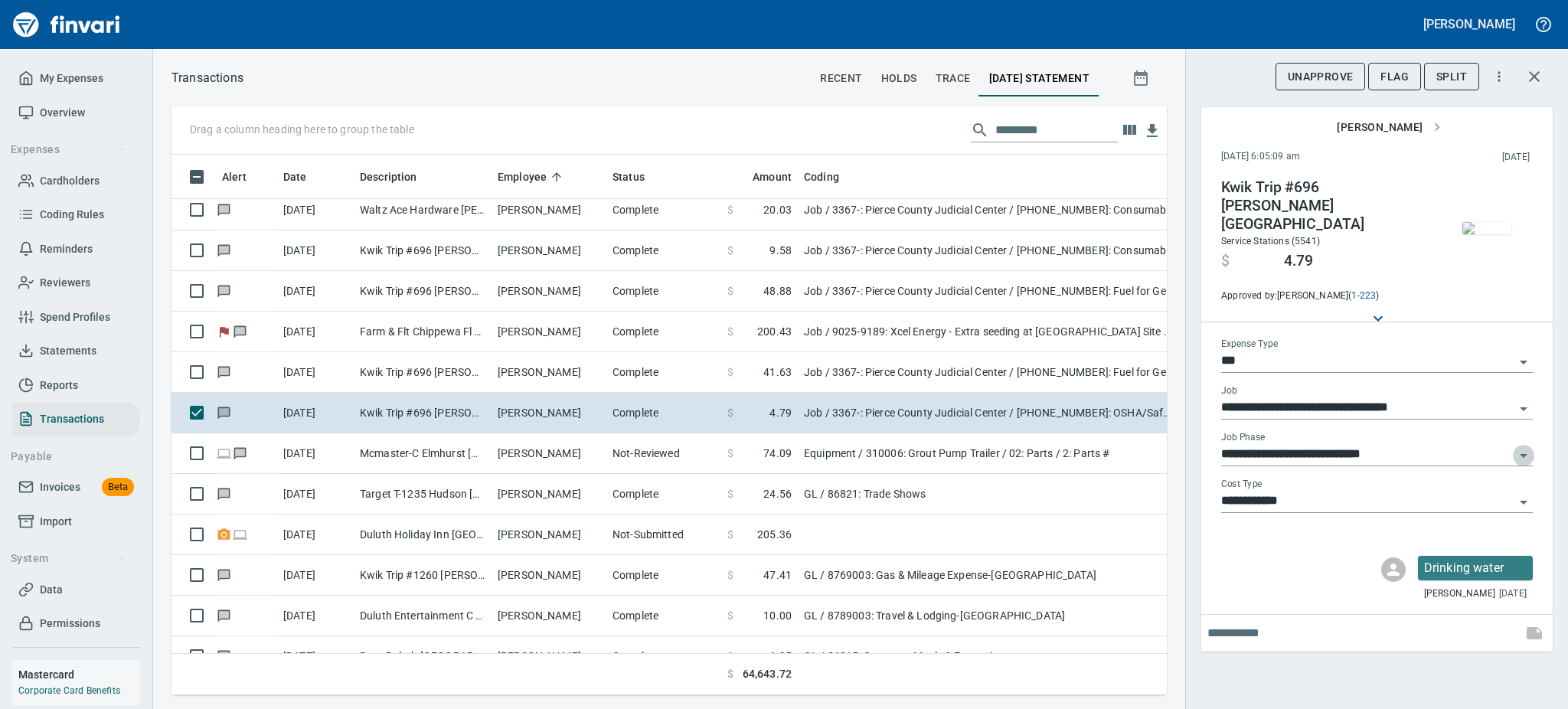
click at [1520, 446] on icon "Open" at bounding box center [1523, 455] width 18 height 18
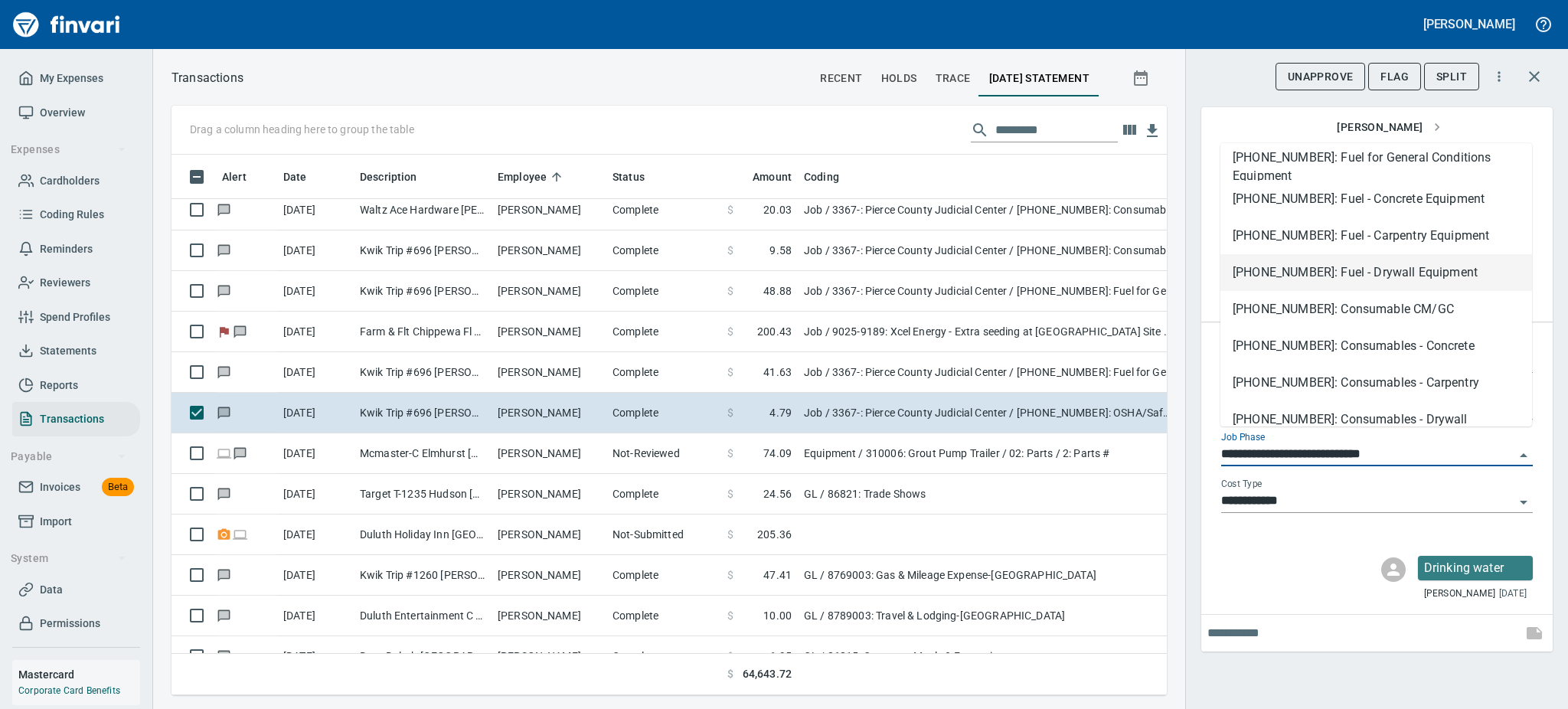
scroll to position [941, 0]
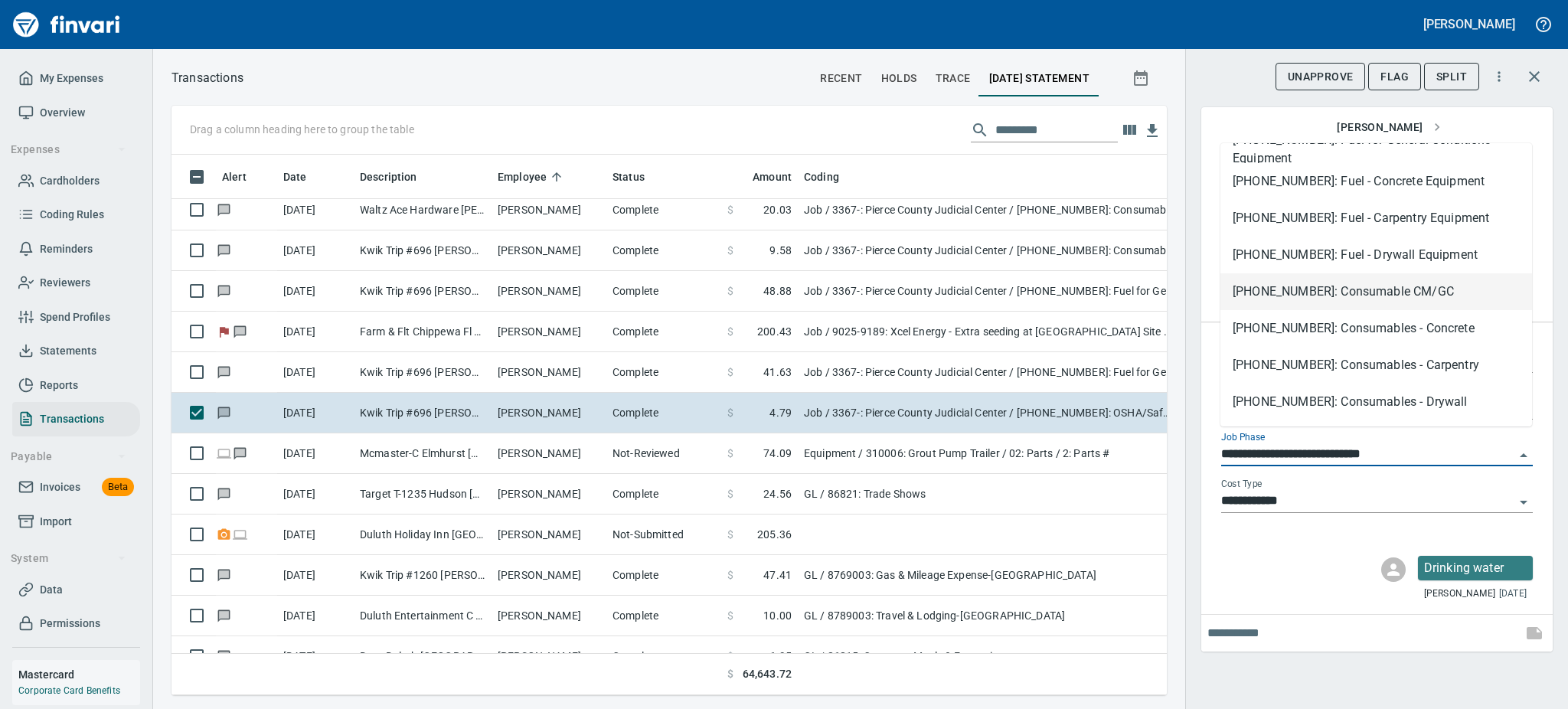
click at [1352, 288] on li "[PHONE_NUMBER]: Consumable CM/GC" at bounding box center [1376, 292] width 311 height 37
type input "**********"
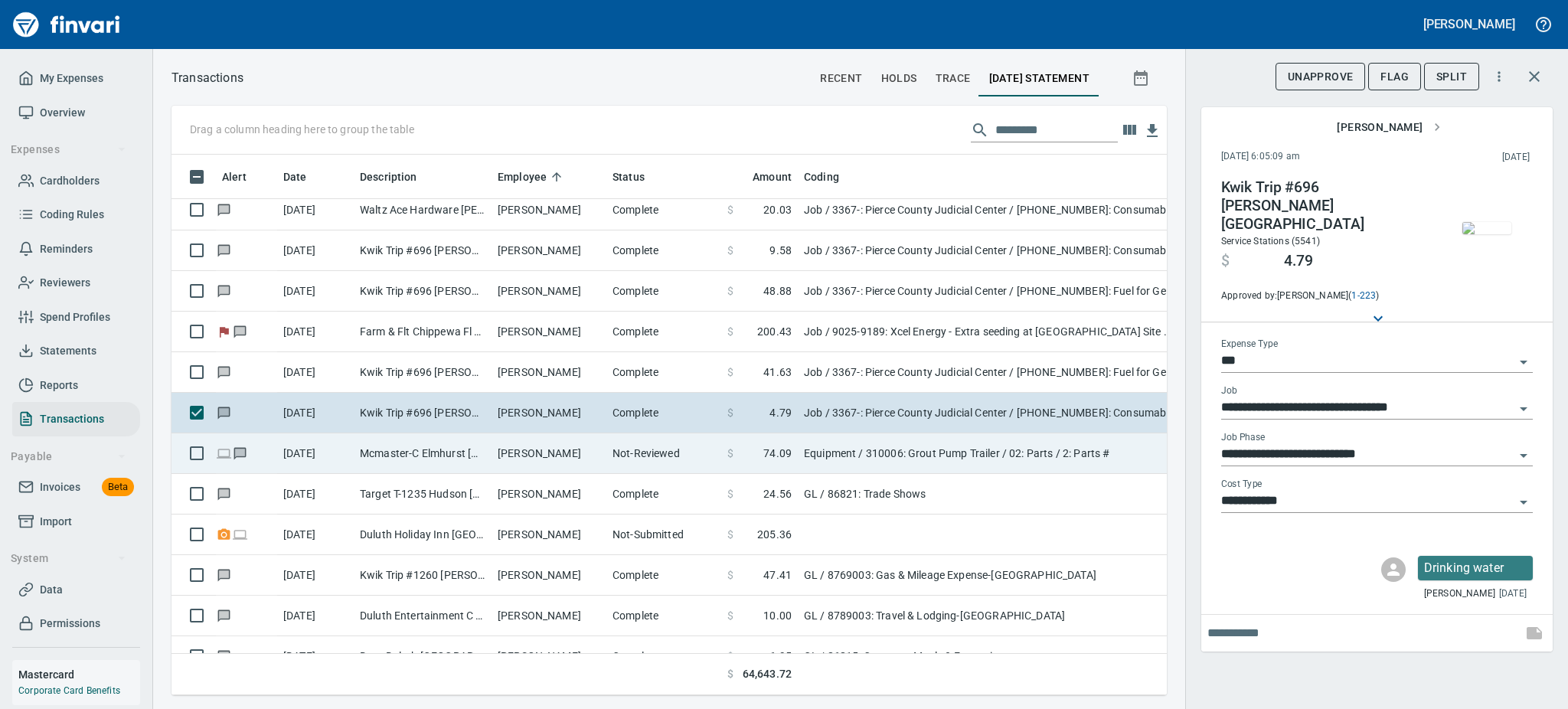
click at [606, 445] on td "Not-Reviewed" at bounding box center [663, 453] width 115 height 40
type input "*********"
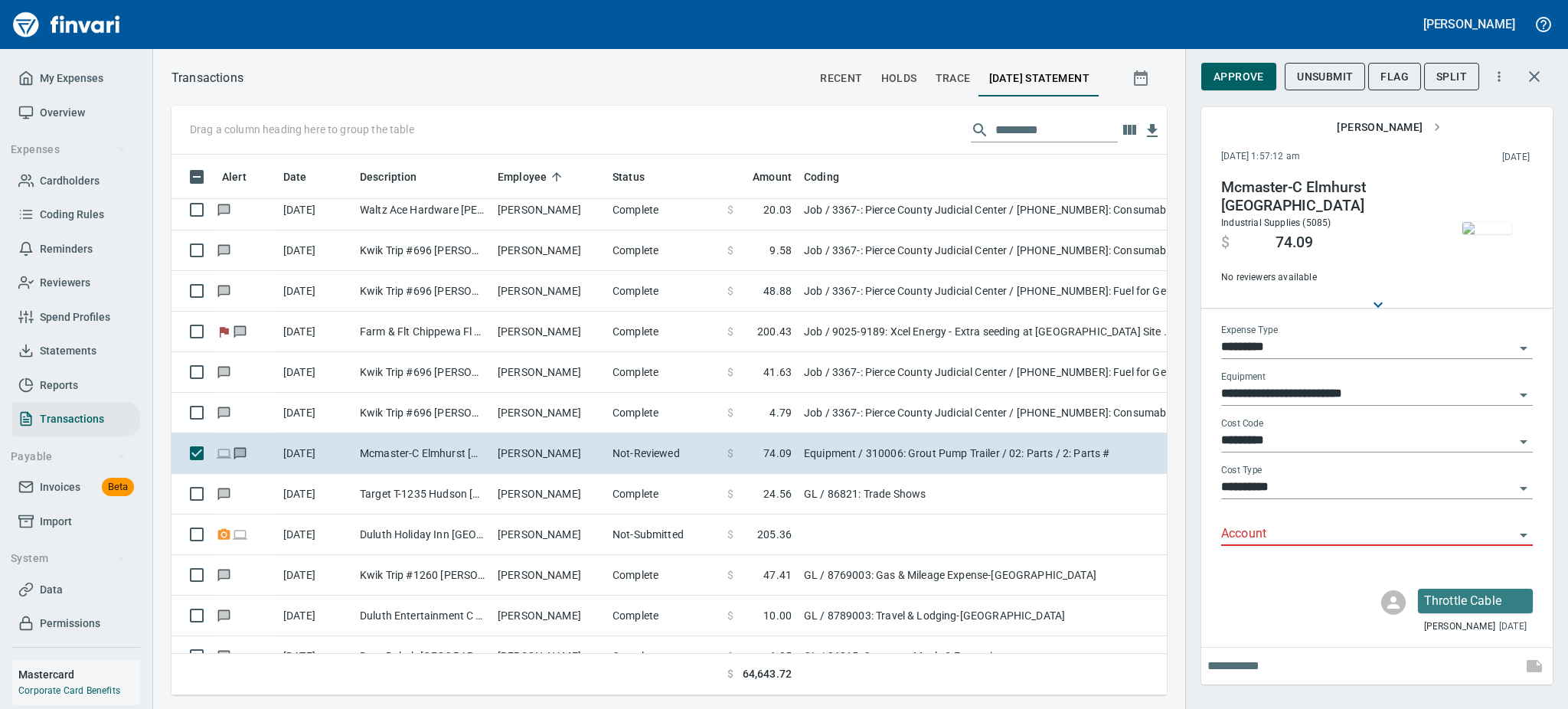
click at [1487, 233] on img "button" at bounding box center [1487, 228] width 49 height 12
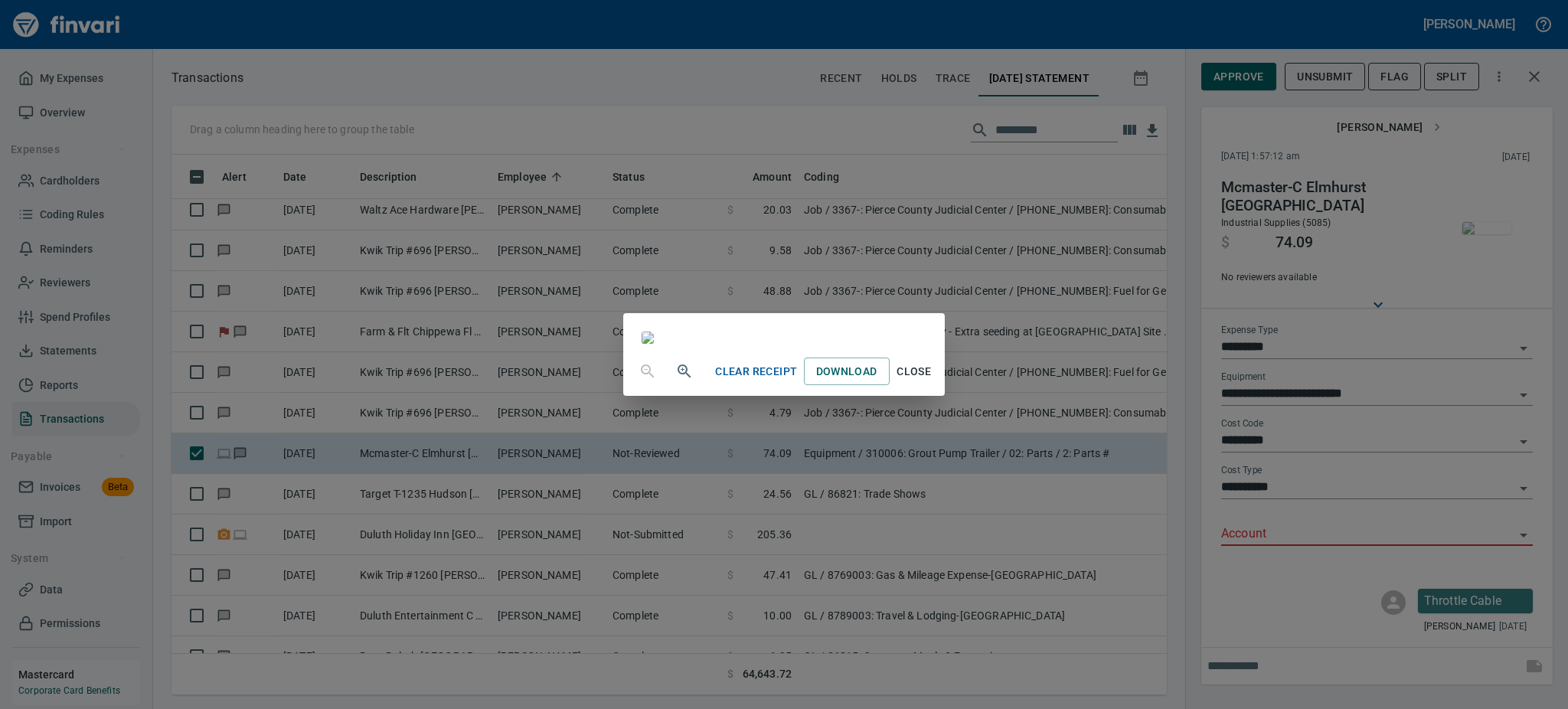
scroll to position [91, 0]
click at [933, 381] on span "Close" at bounding box center [914, 372] width 37 height 19
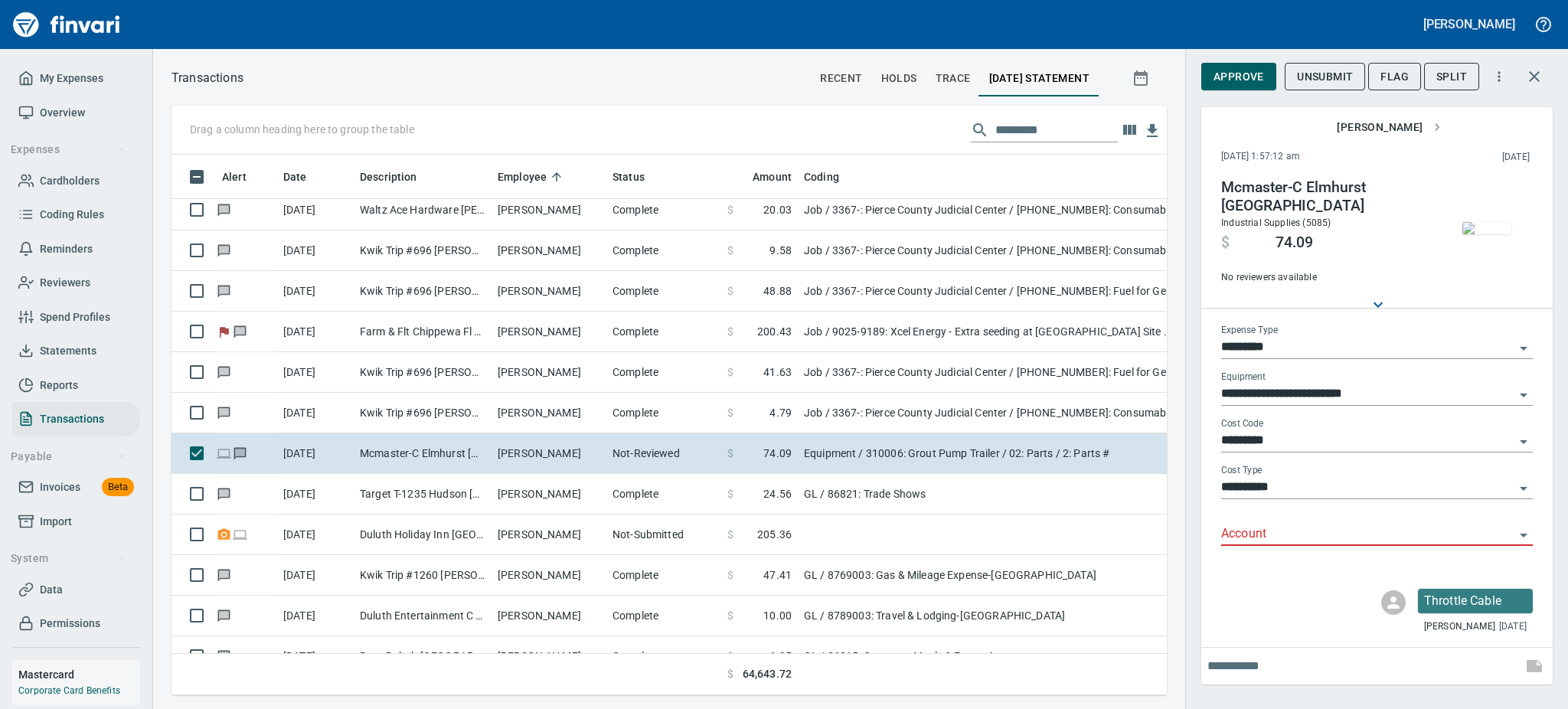
scroll to position [507, 961]
click at [1520, 528] on icon "Open" at bounding box center [1523, 535] width 18 height 18
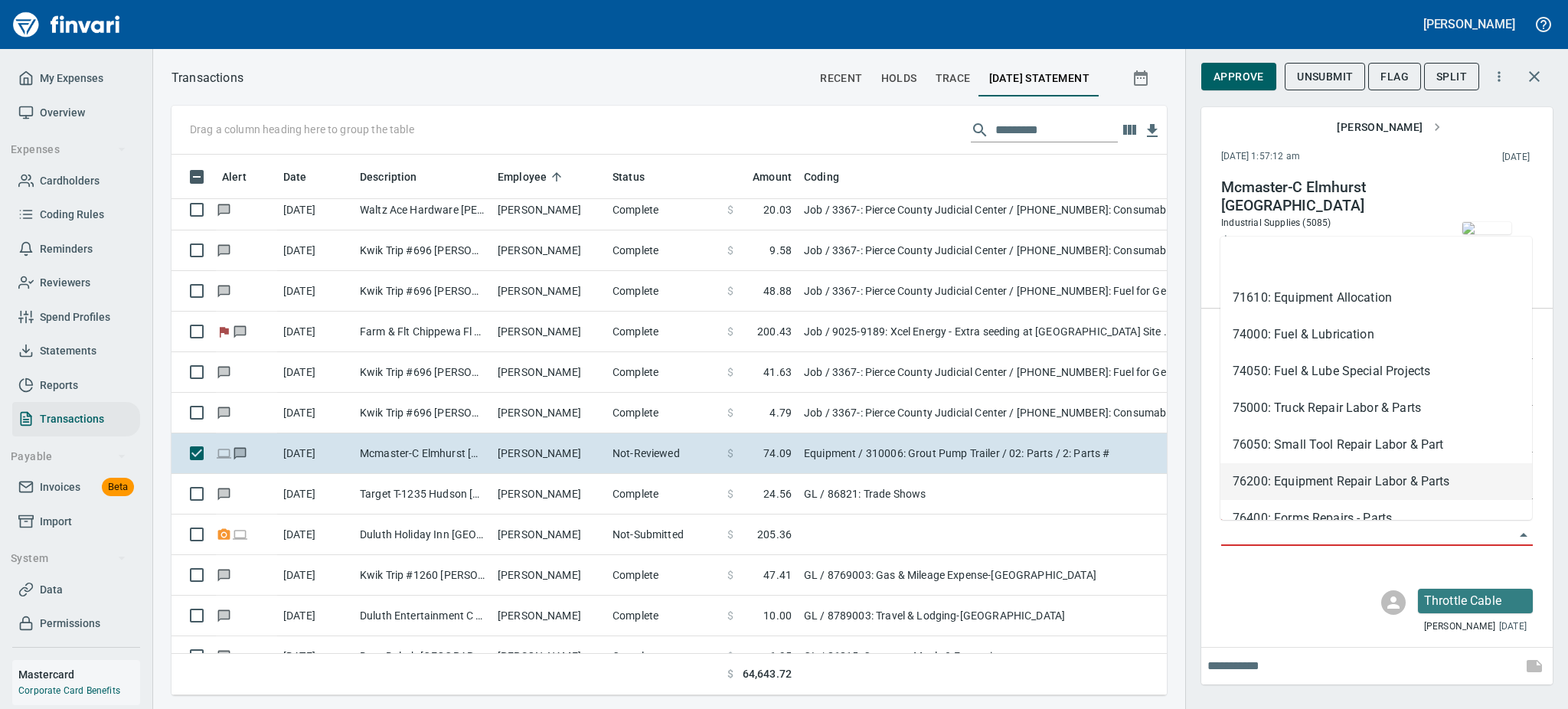
click at [1284, 473] on li "76200: Equipment Repair Labor & Parts" at bounding box center [1376, 481] width 311 height 37
type input "**********"
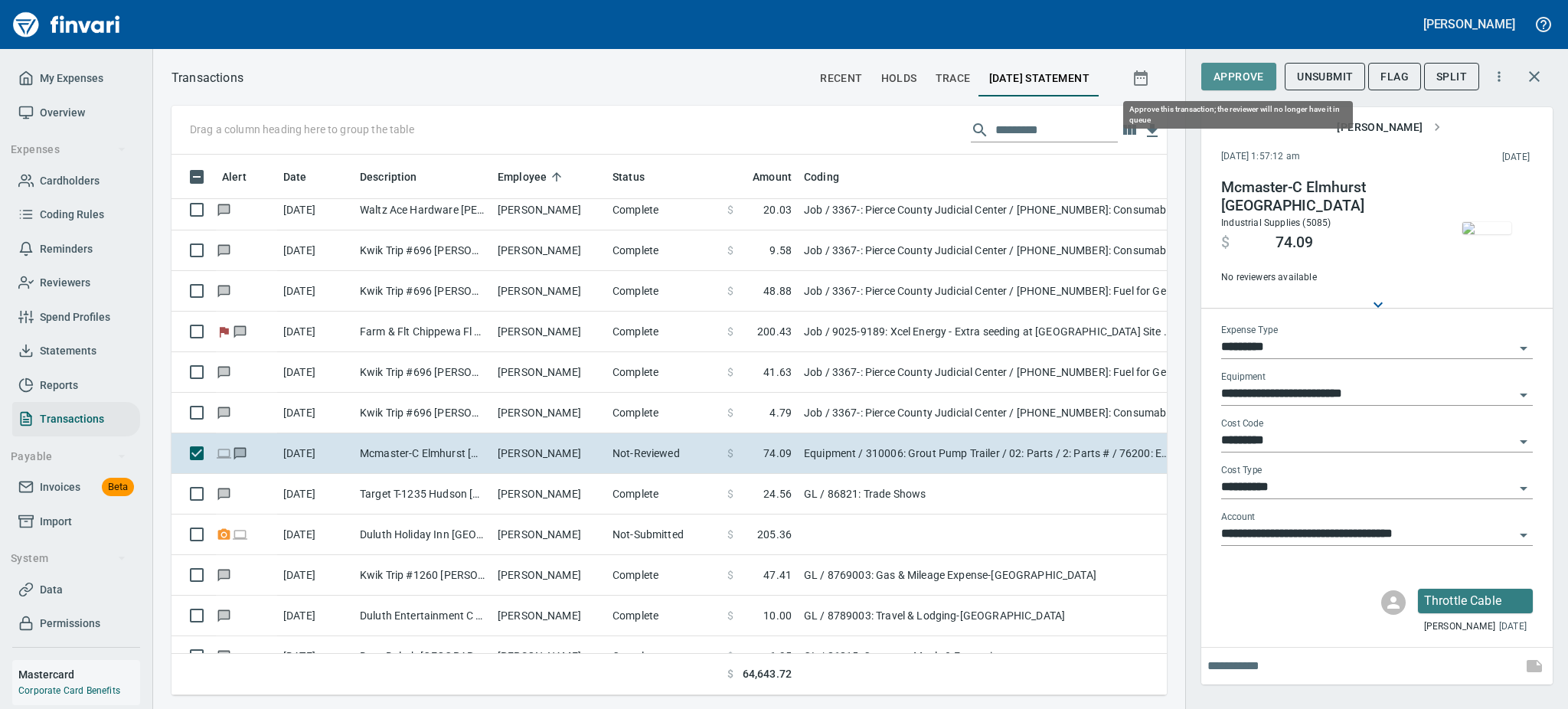
click at [1228, 69] on span "Approve" at bounding box center [1238, 77] width 50 height 19
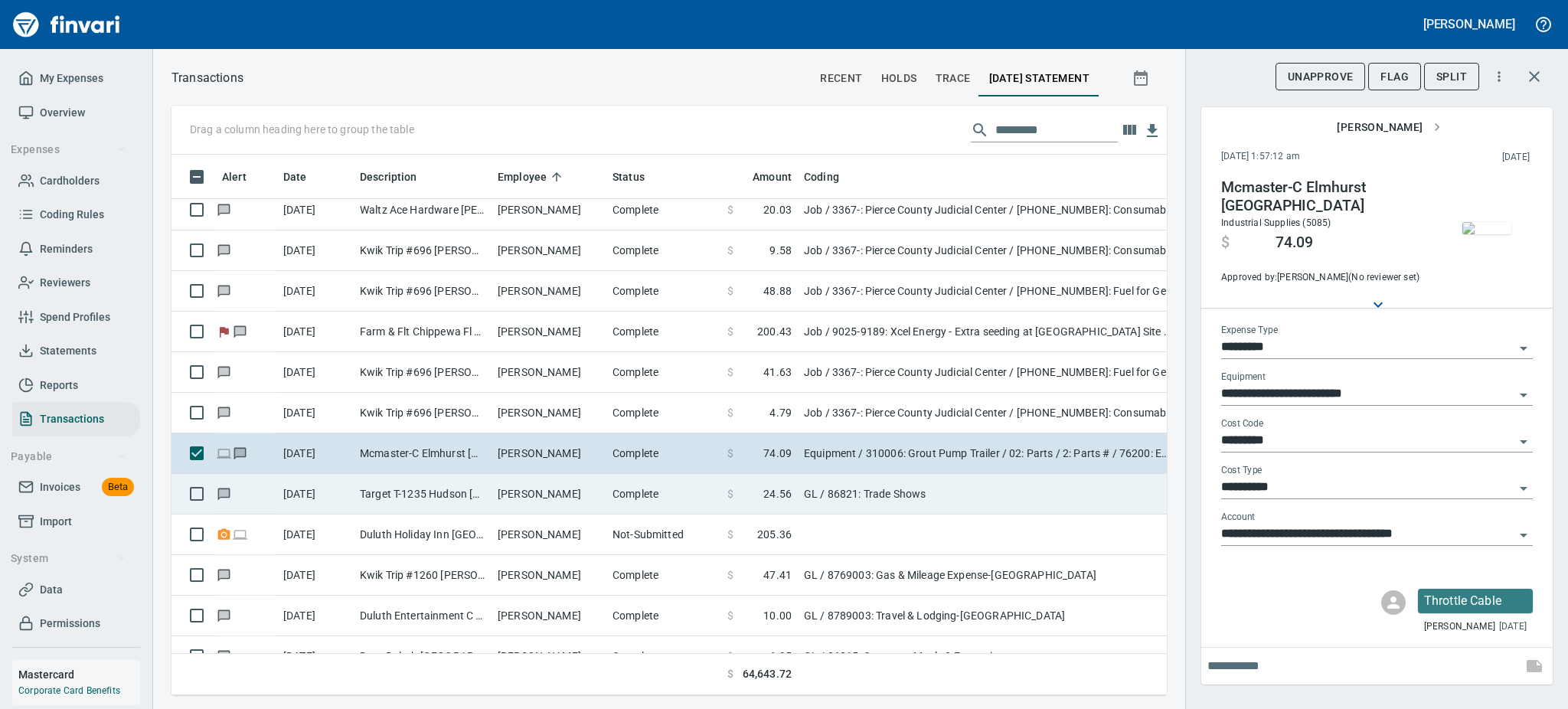
click at [423, 495] on td "Target T-1235 Hudson [GEOGRAPHIC_DATA]" at bounding box center [422, 494] width 138 height 40
type input "**"
type input "**********"
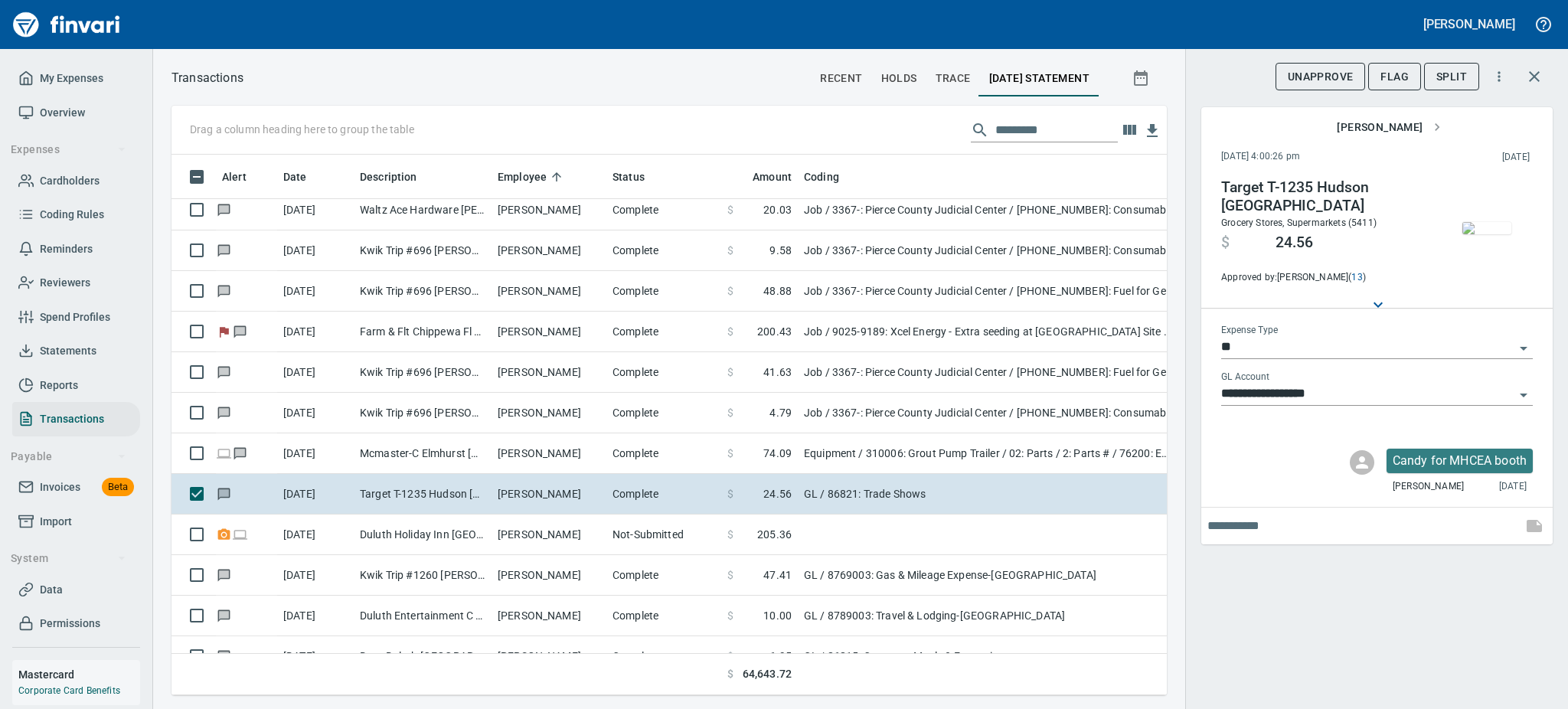
click at [1493, 227] on img "button" at bounding box center [1487, 228] width 49 height 12
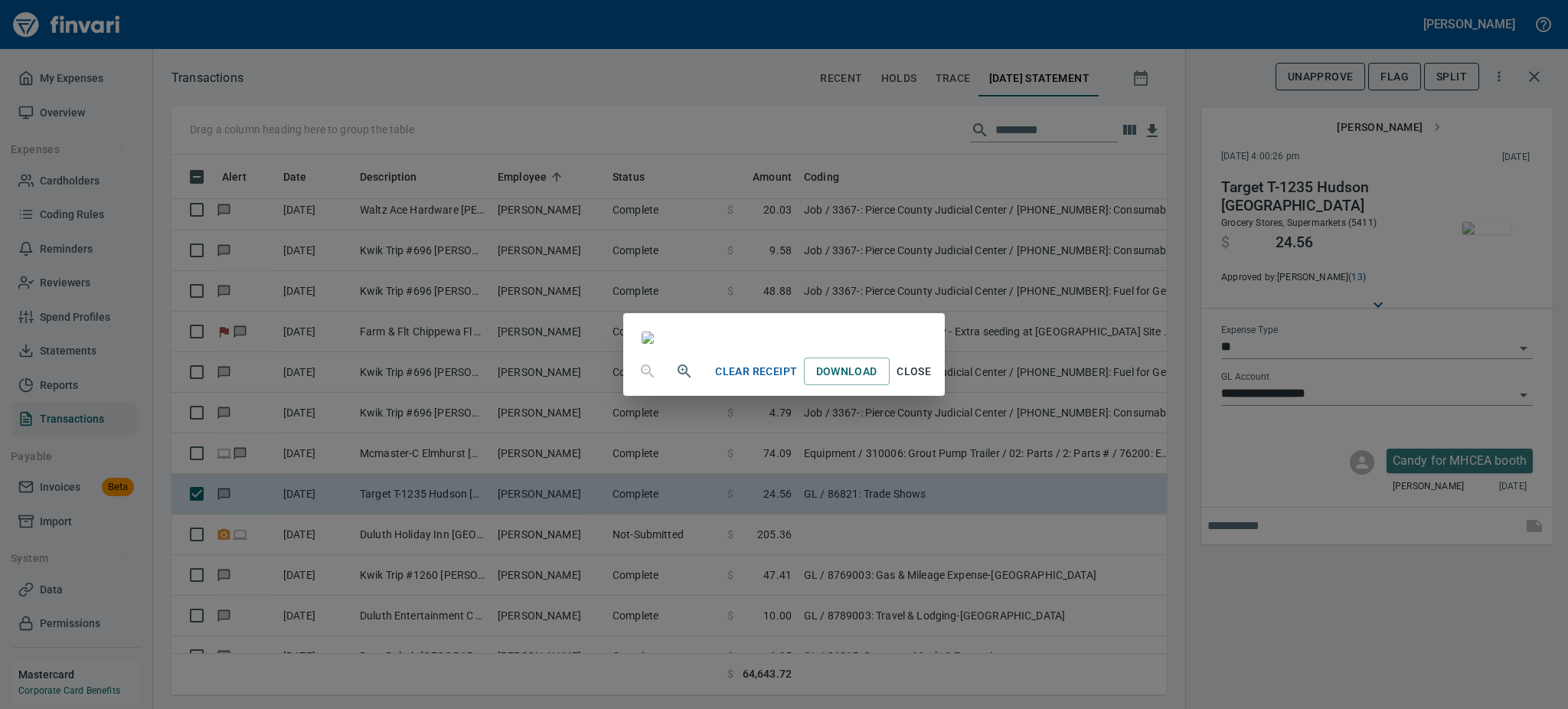
click at [933, 381] on span "Close" at bounding box center [914, 372] width 37 height 19
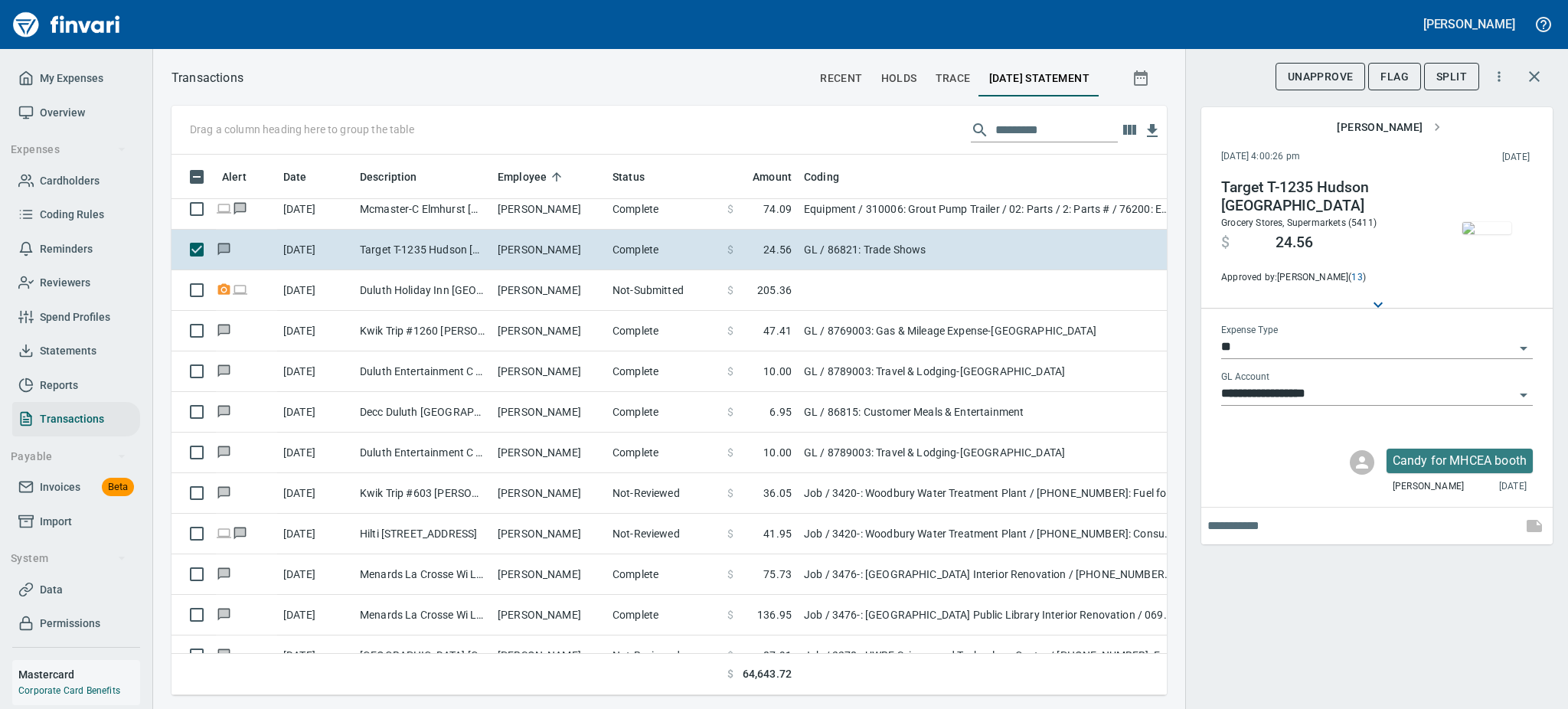
scroll to position [2327, 0]
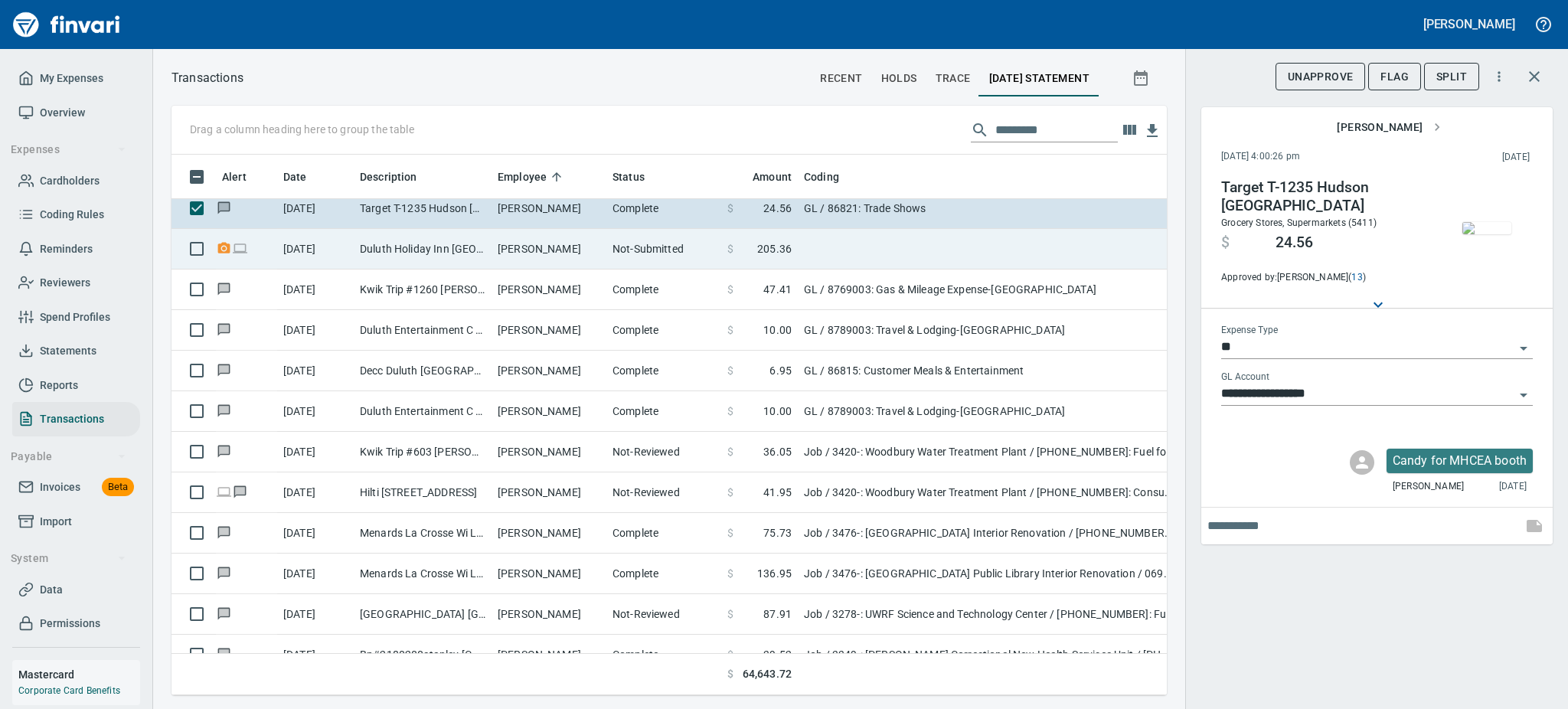
click at [414, 249] on td "Duluth Holiday Inn [GEOGRAPHIC_DATA] [GEOGRAPHIC_DATA]" at bounding box center [422, 249] width 138 height 40
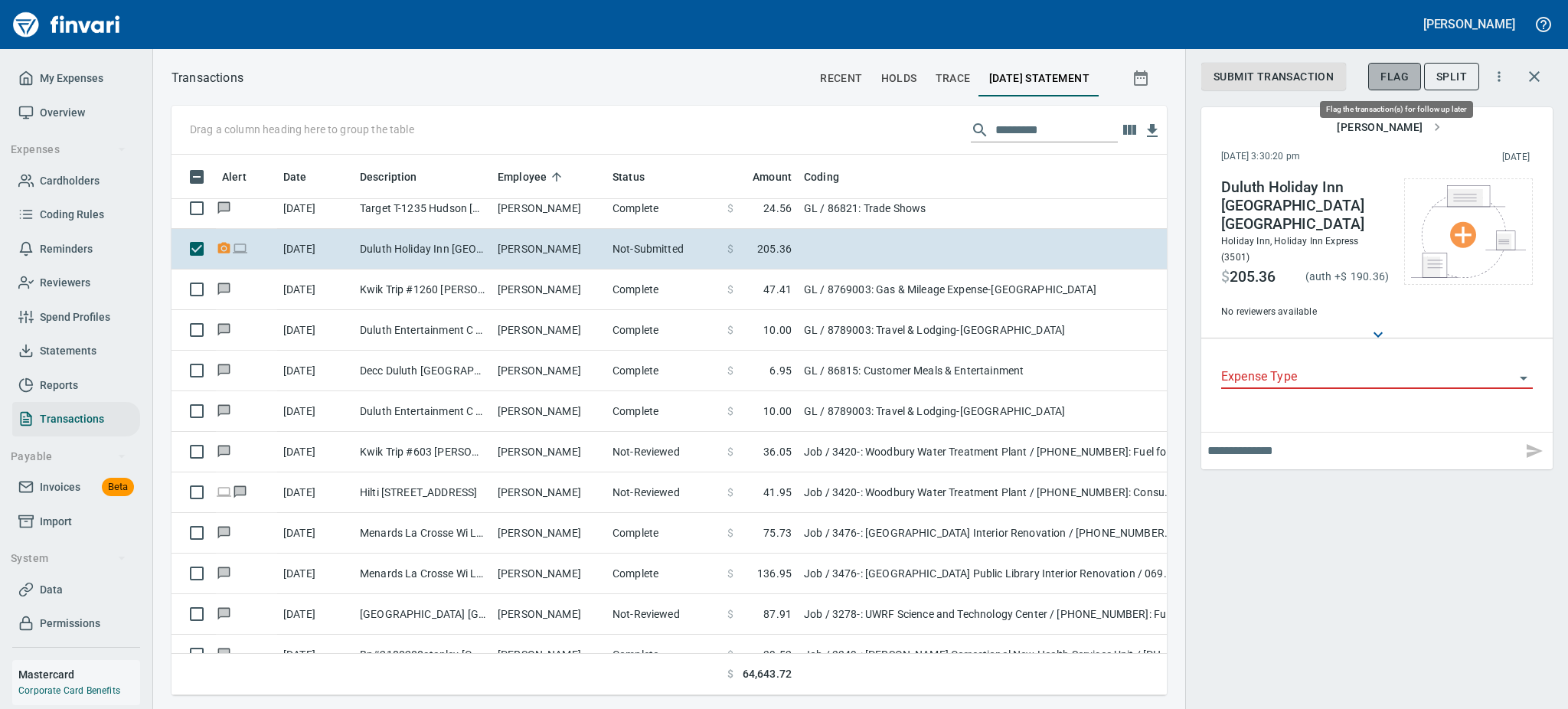
click at [1400, 77] on span "Flag" at bounding box center [1395, 77] width 28 height 19
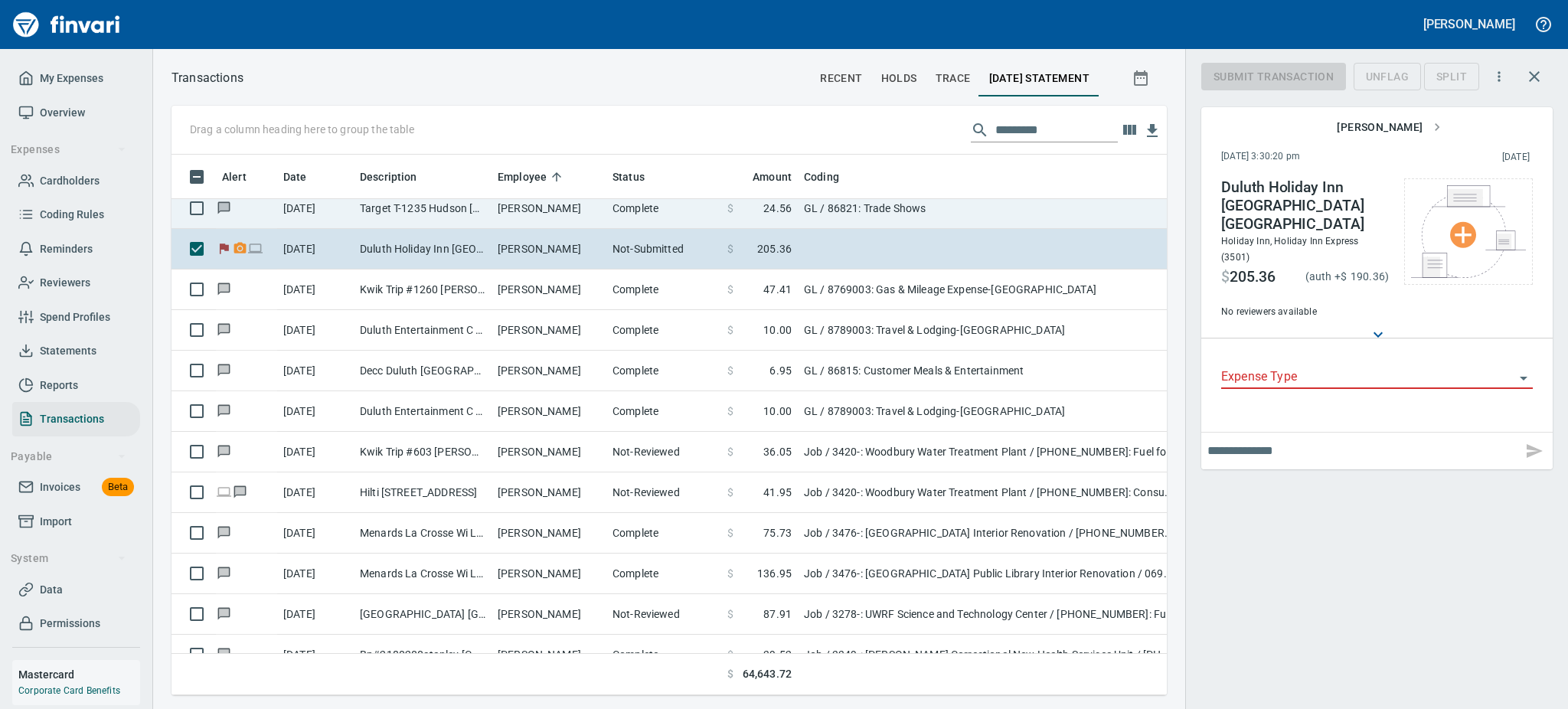
scroll to position [507, 961]
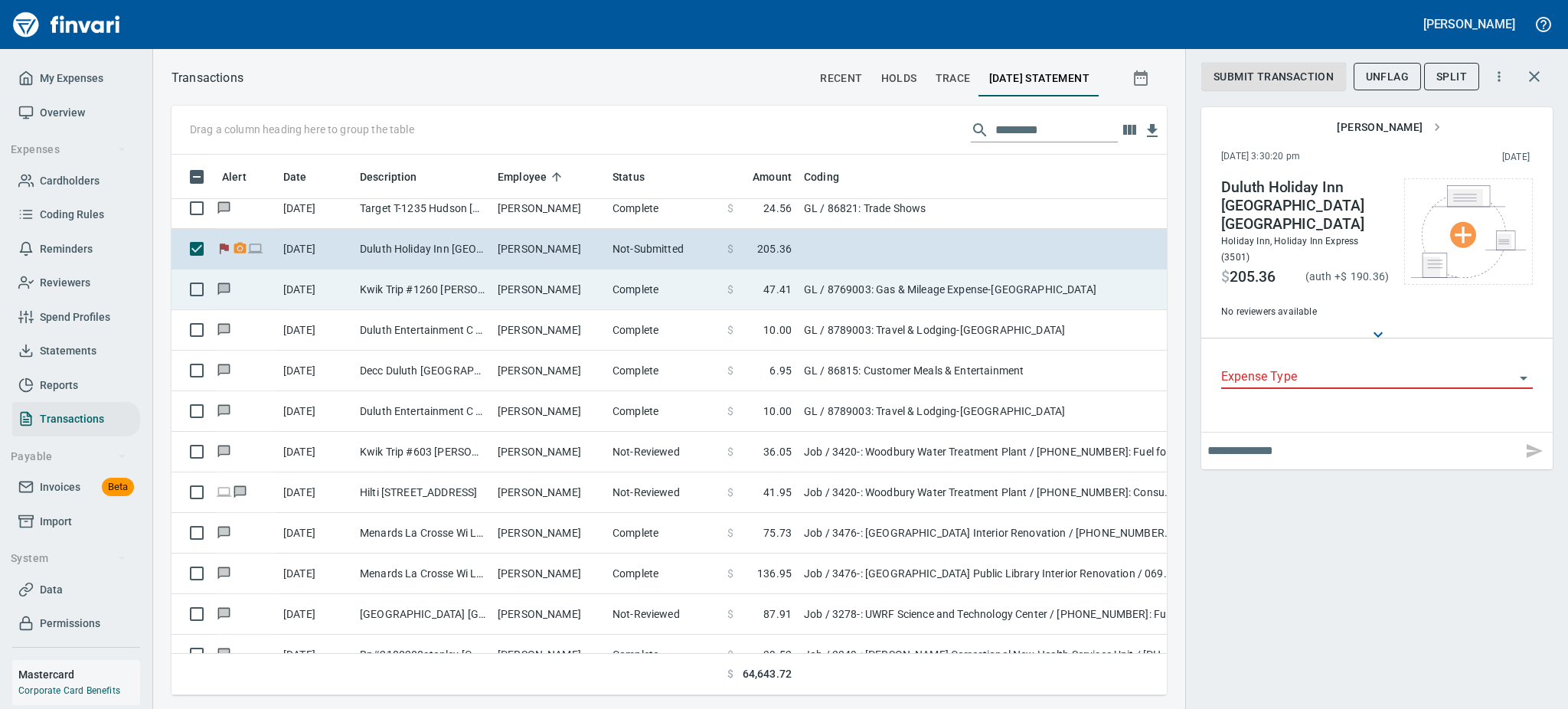
click at [399, 280] on td "Kwik Trip #1260 [PERSON_NAME] WI" at bounding box center [422, 289] width 138 height 40
type input "**"
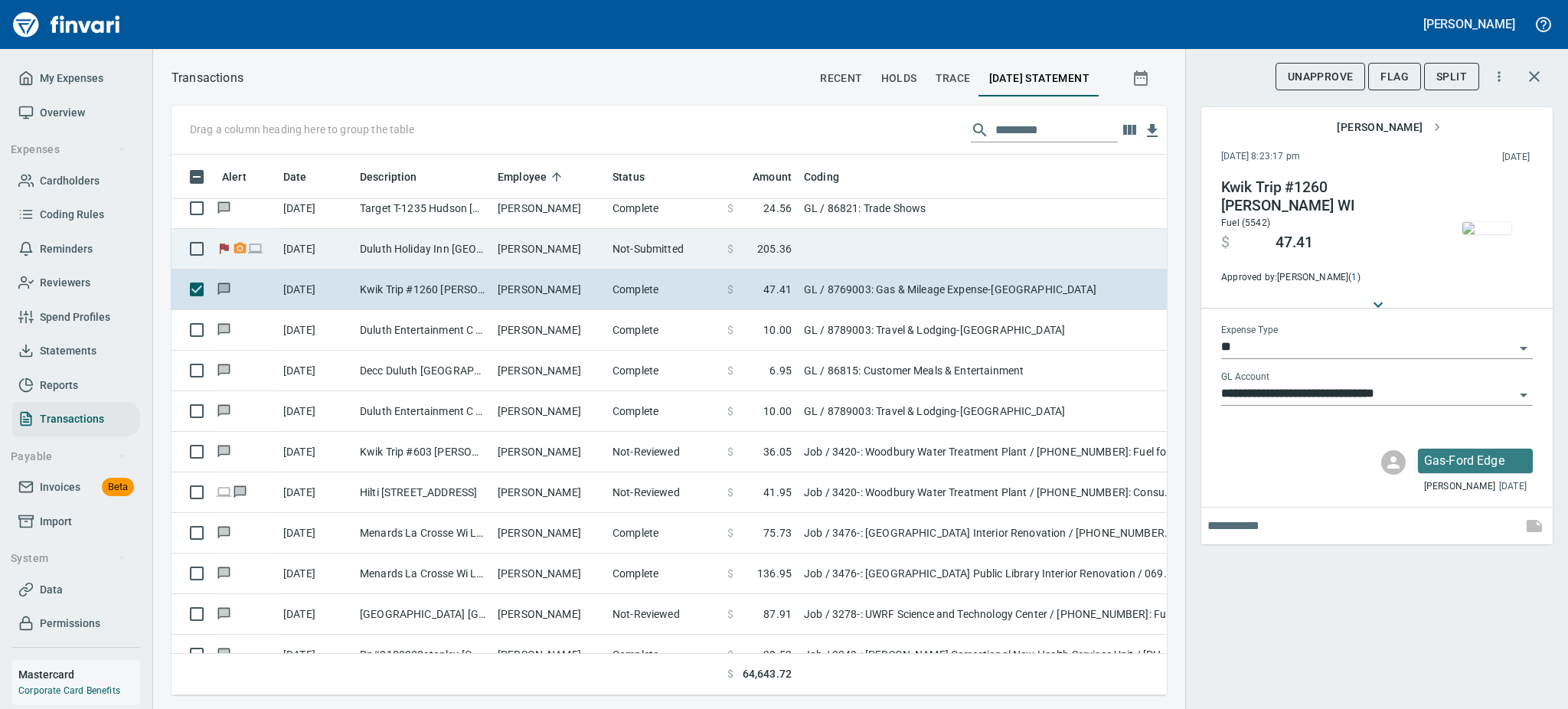
click at [497, 238] on td "[PERSON_NAME]" at bounding box center [549, 249] width 115 height 40
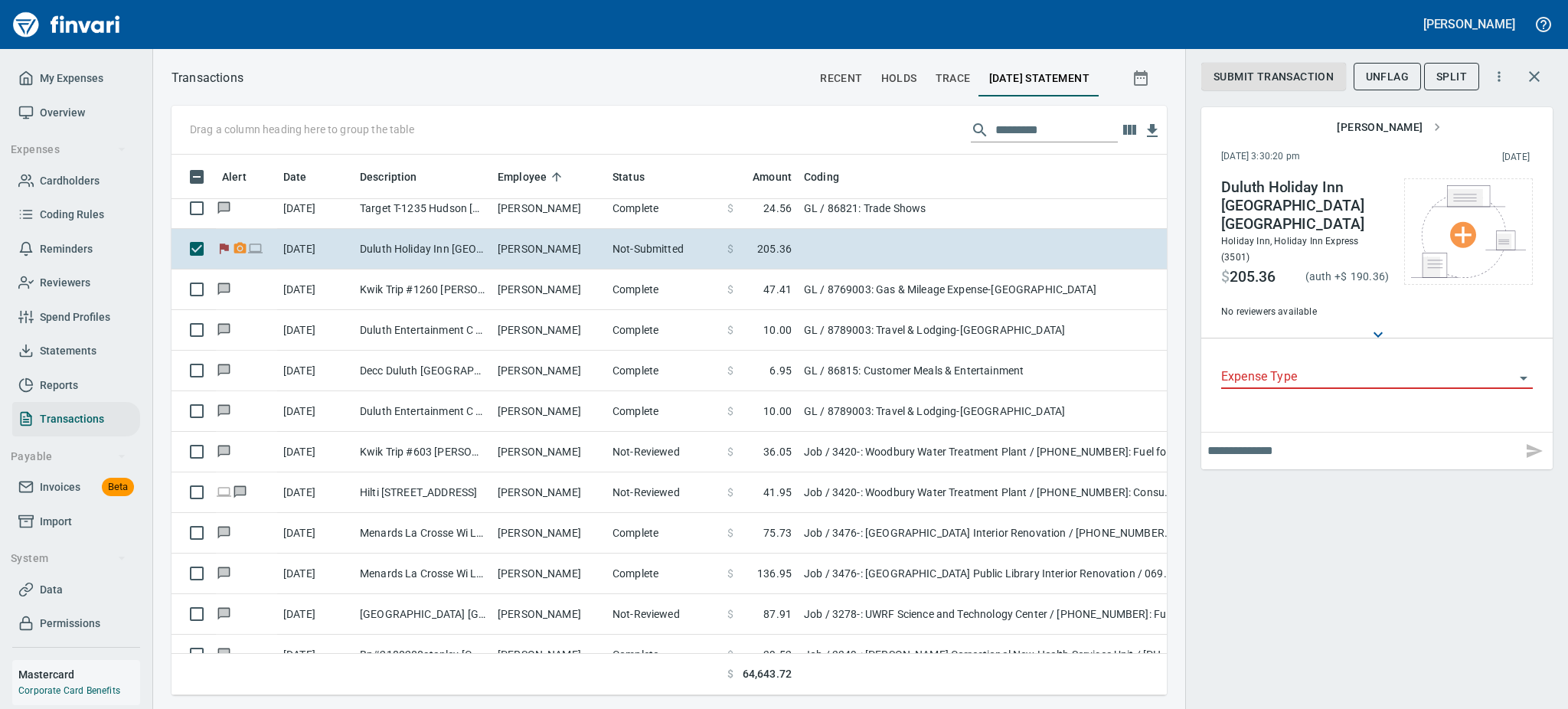
click at [1293, 439] on input "text" at bounding box center [1361, 451] width 309 height 25
type input "**********"
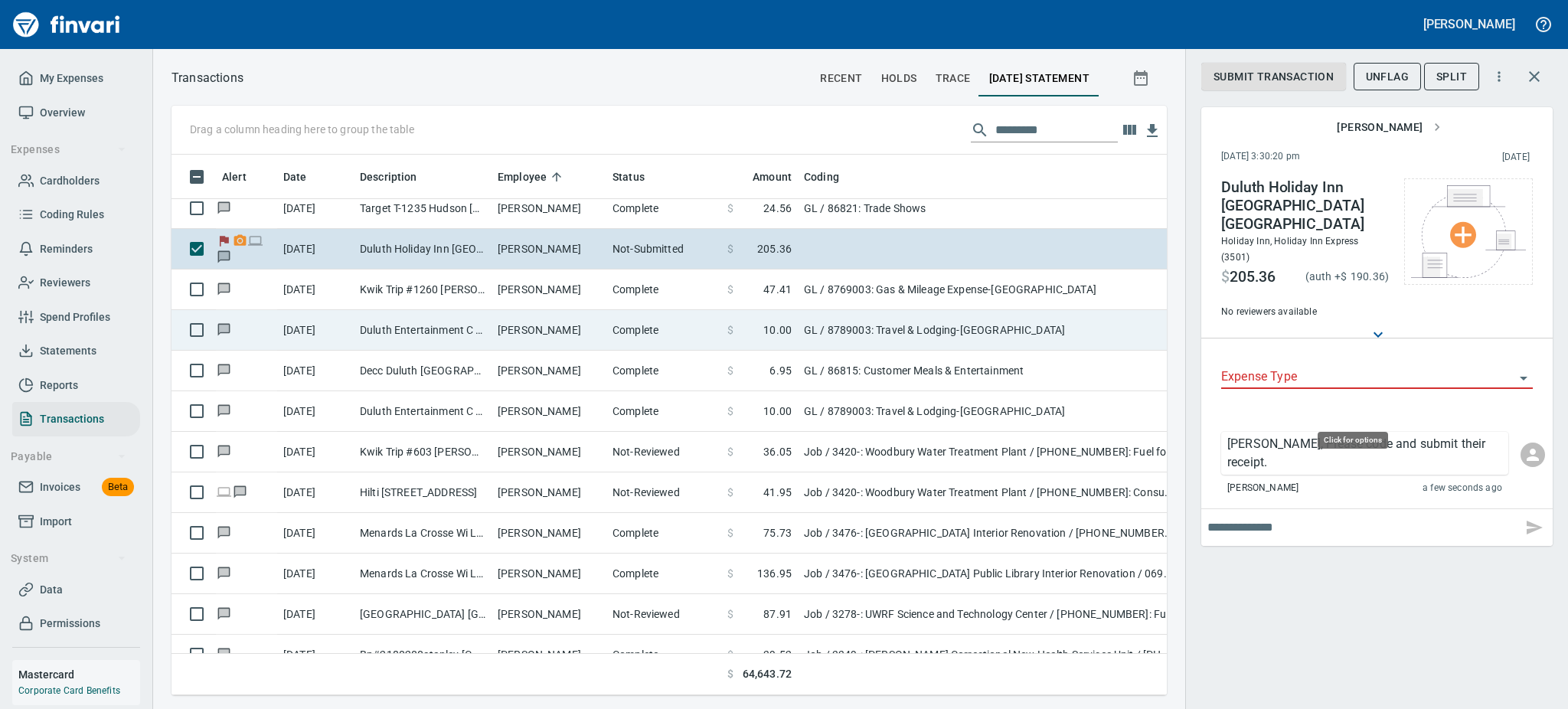
scroll to position [507, 961]
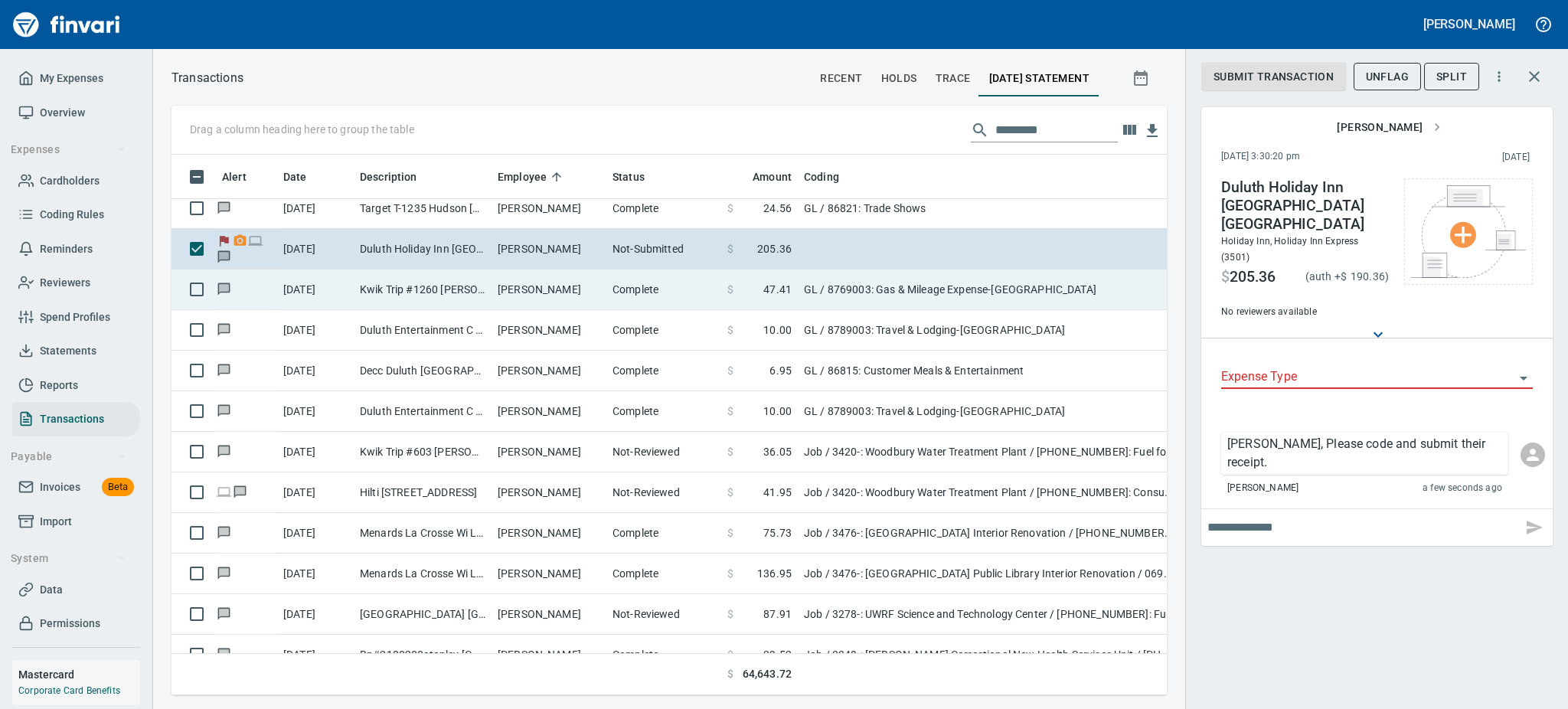
click at [545, 286] on td "[PERSON_NAME]" at bounding box center [549, 289] width 115 height 40
type input "**"
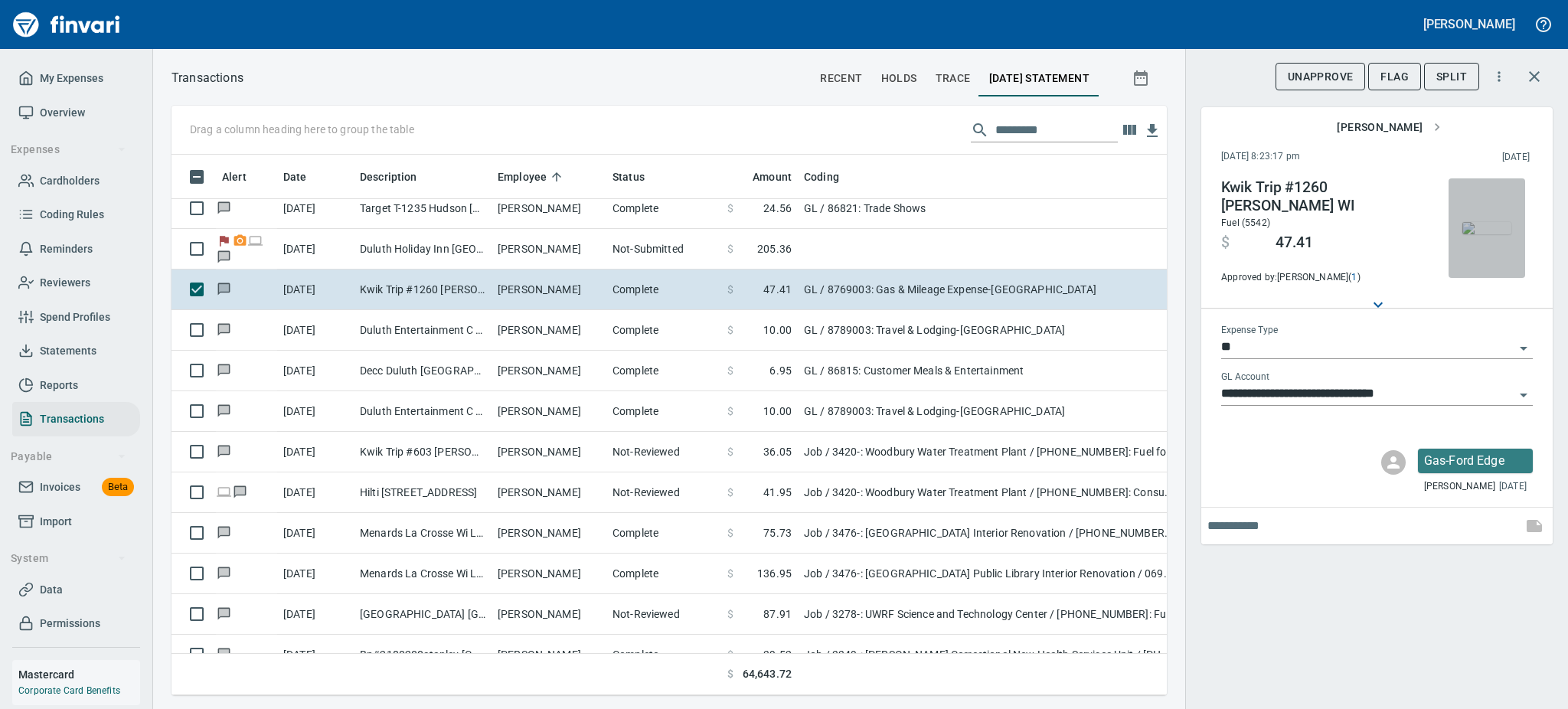
click at [1479, 222] on img "button" at bounding box center [1487, 228] width 49 height 12
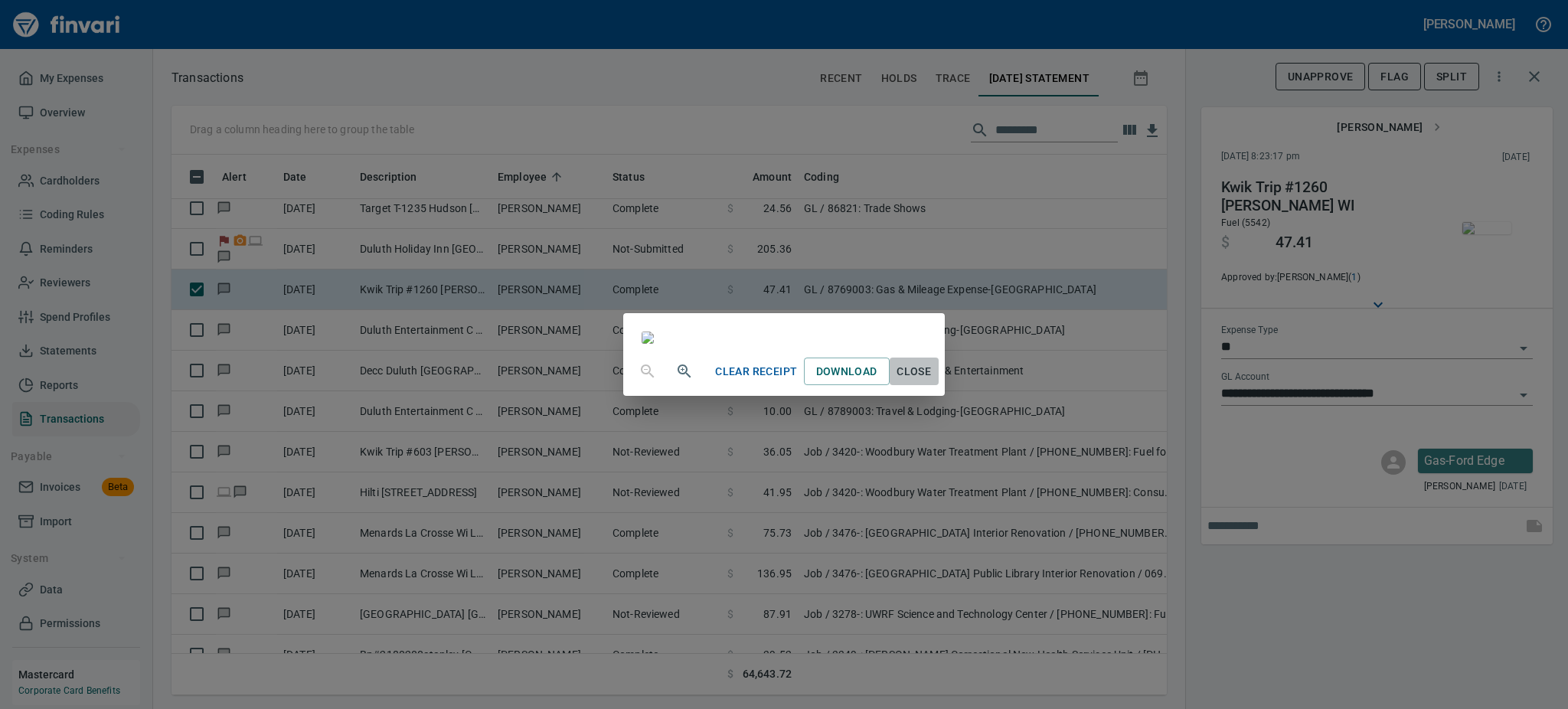
click at [933, 381] on span "Close" at bounding box center [914, 372] width 37 height 19
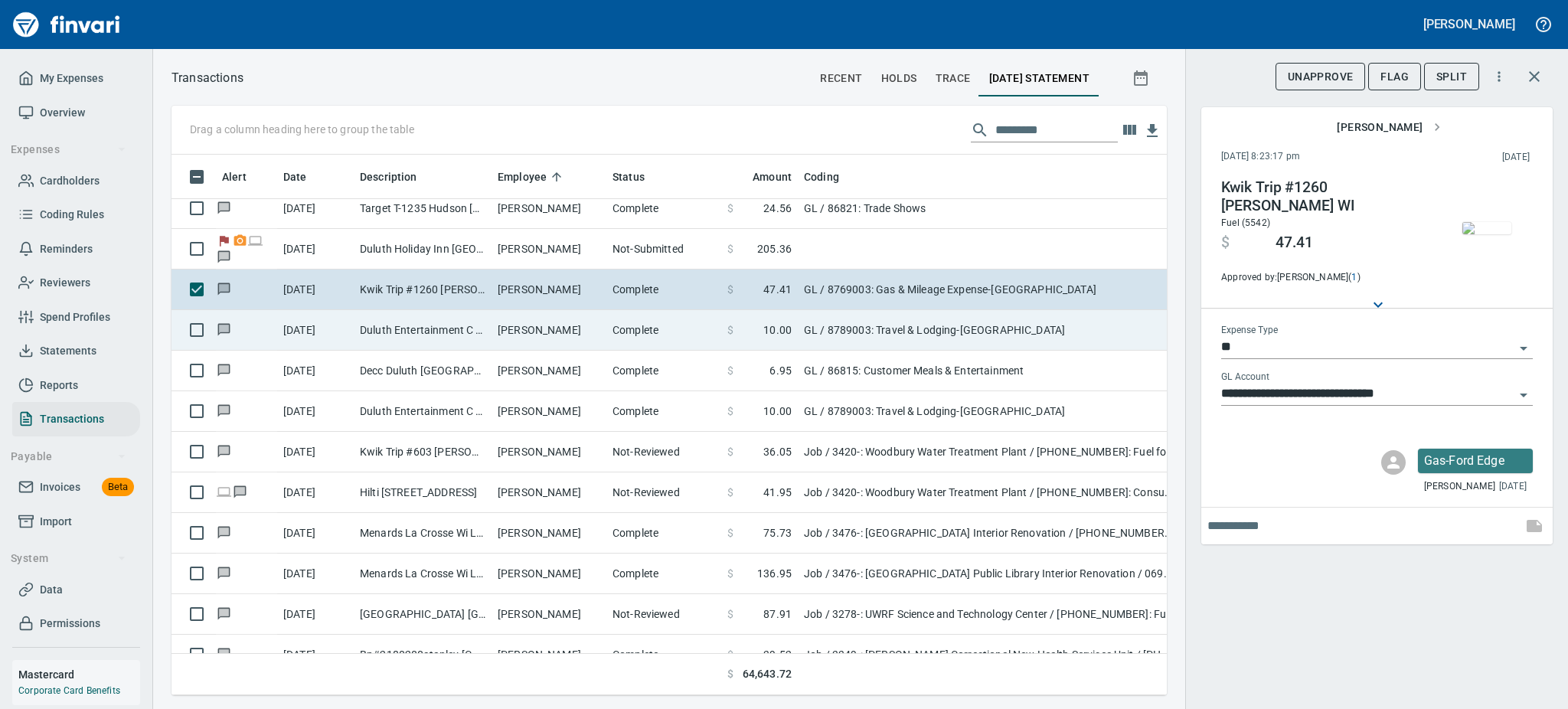
click at [435, 319] on td "Duluth Entertainment C Duluth [GEOGRAPHIC_DATA]" at bounding box center [422, 330] width 138 height 40
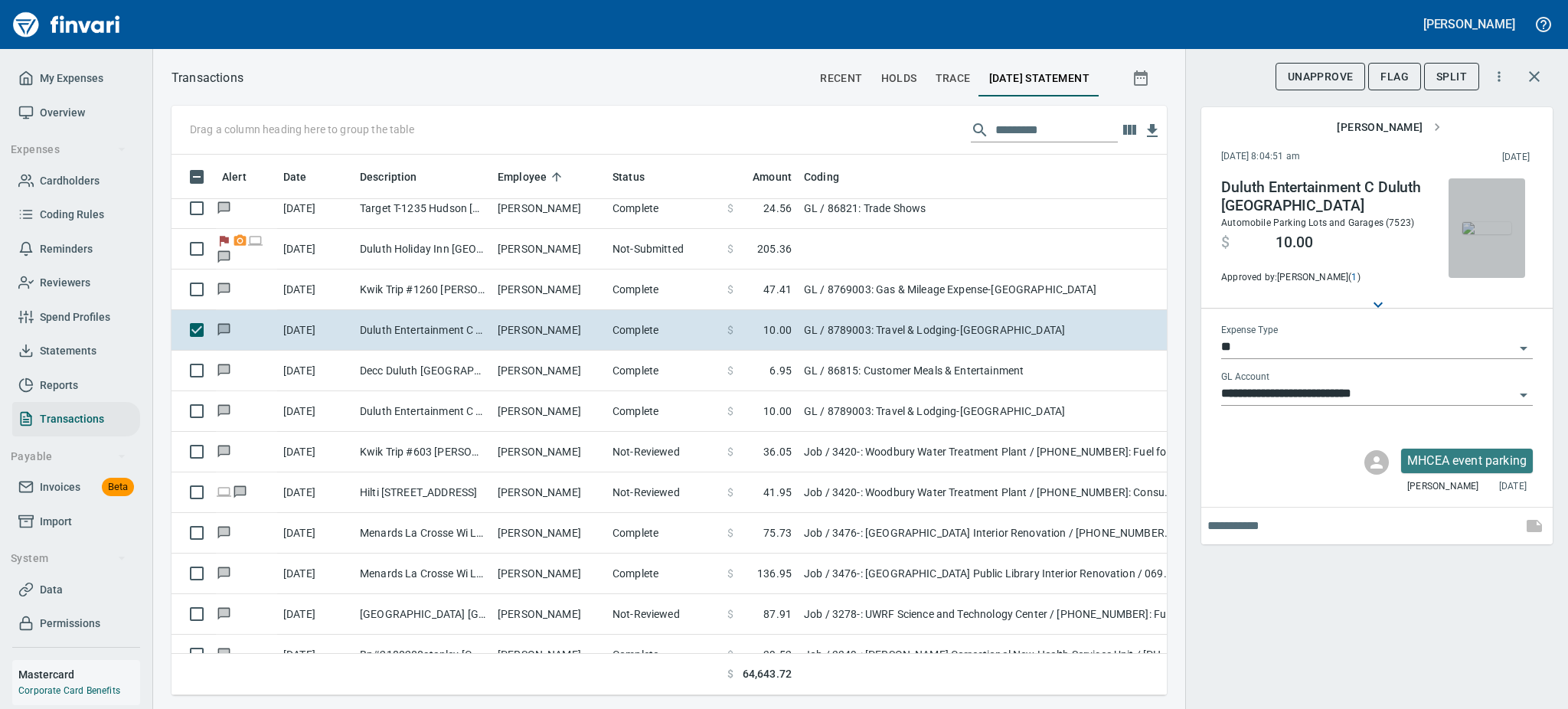
click at [1489, 222] on img "button" at bounding box center [1487, 228] width 49 height 12
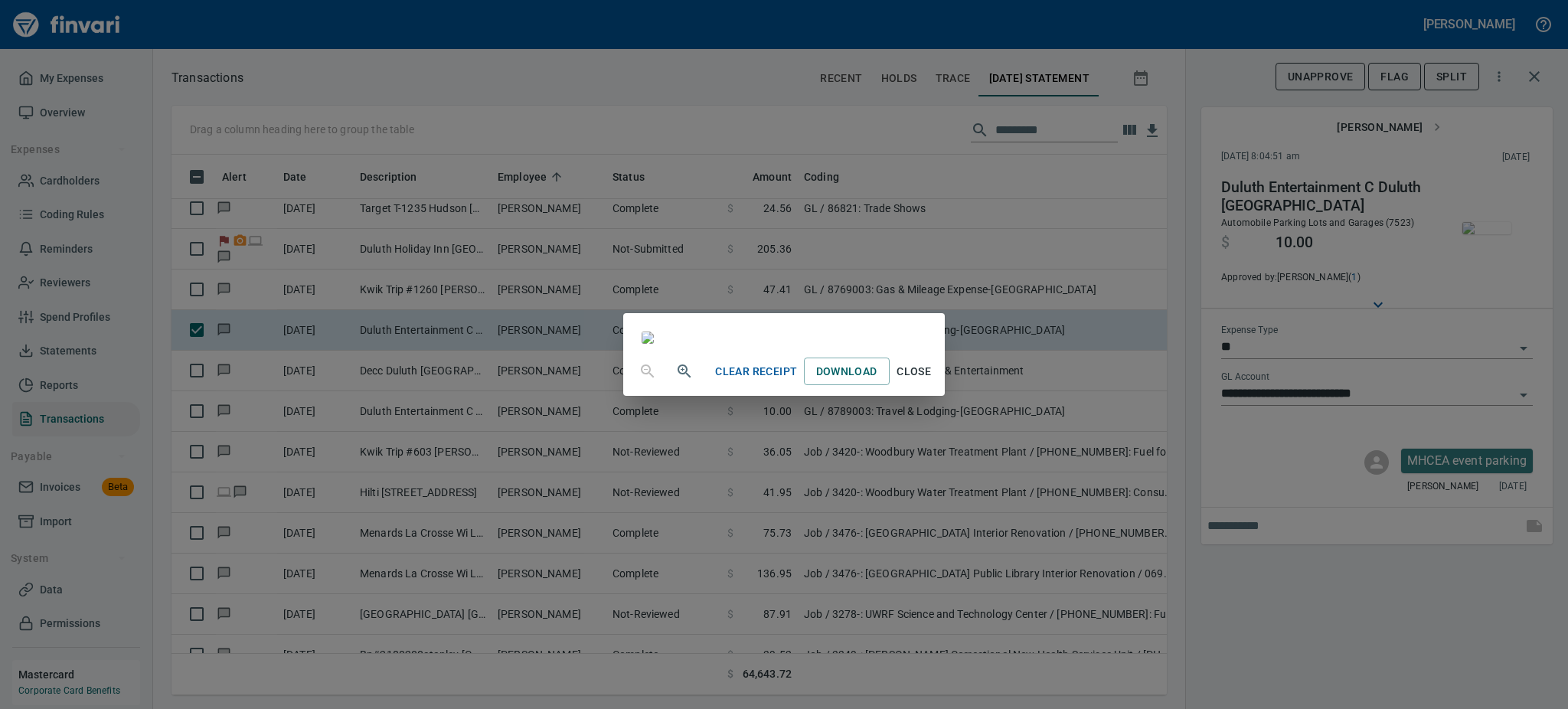
click at [933, 381] on span "Close" at bounding box center [914, 372] width 37 height 19
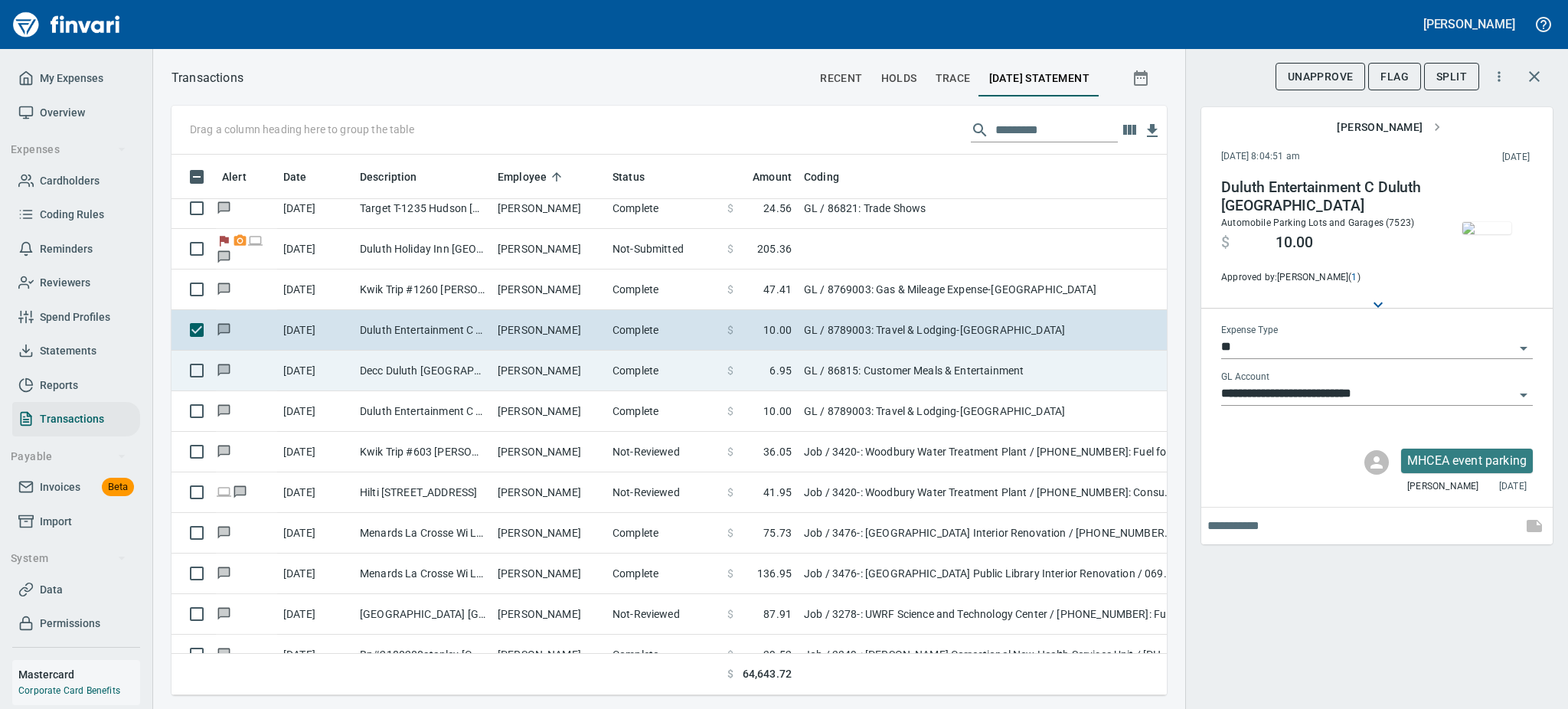
click at [498, 362] on td "[PERSON_NAME]" at bounding box center [549, 371] width 115 height 40
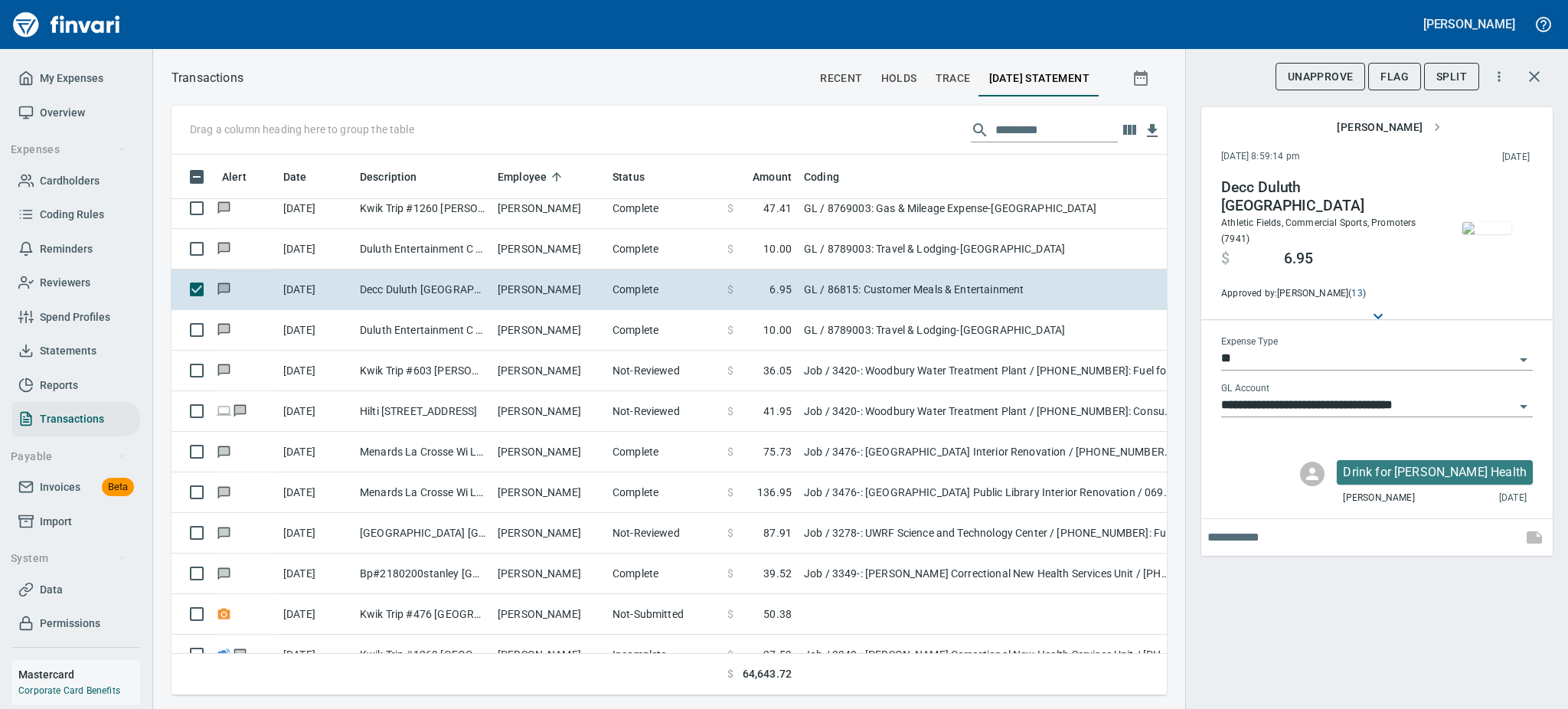
scroll to position [2449, 0]
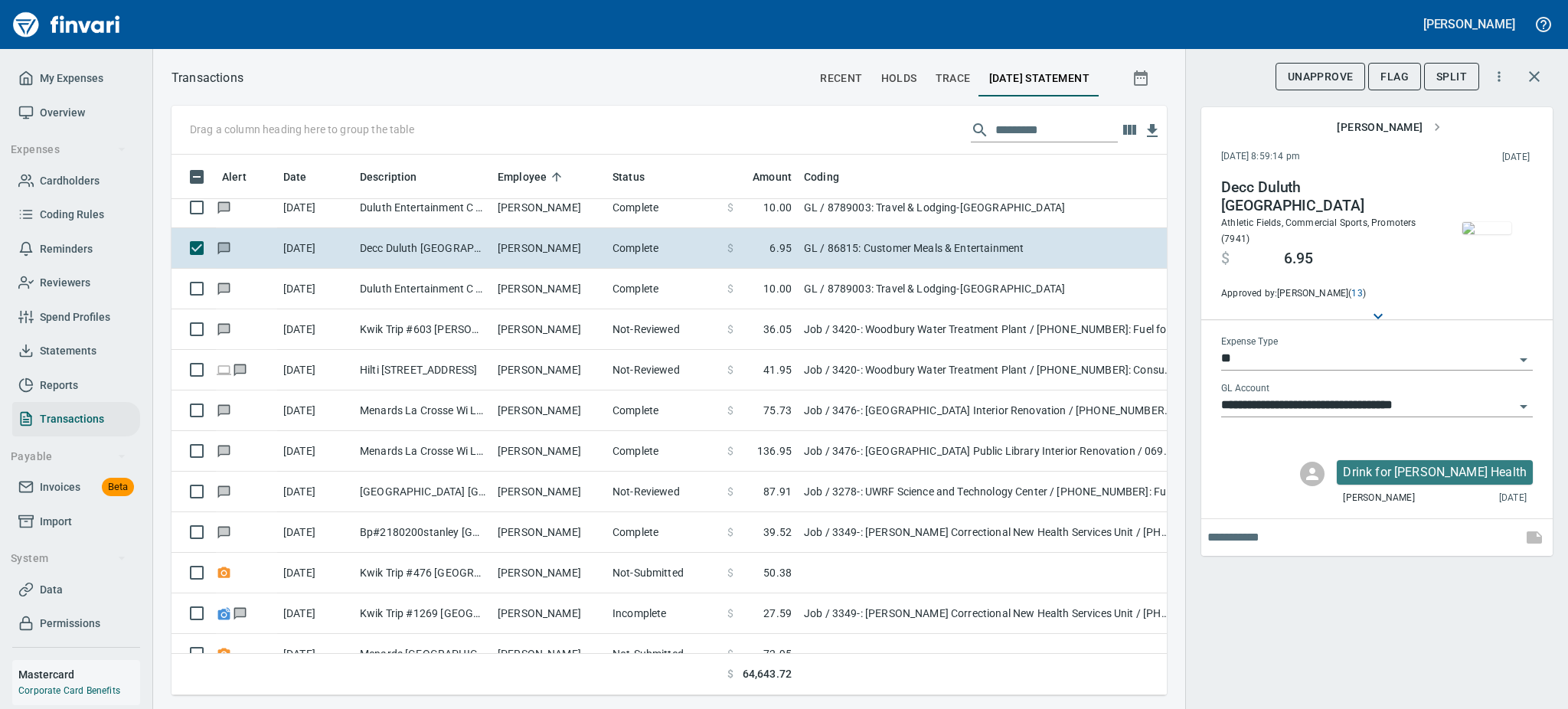
click at [1476, 233] on img "button" at bounding box center [1487, 228] width 49 height 12
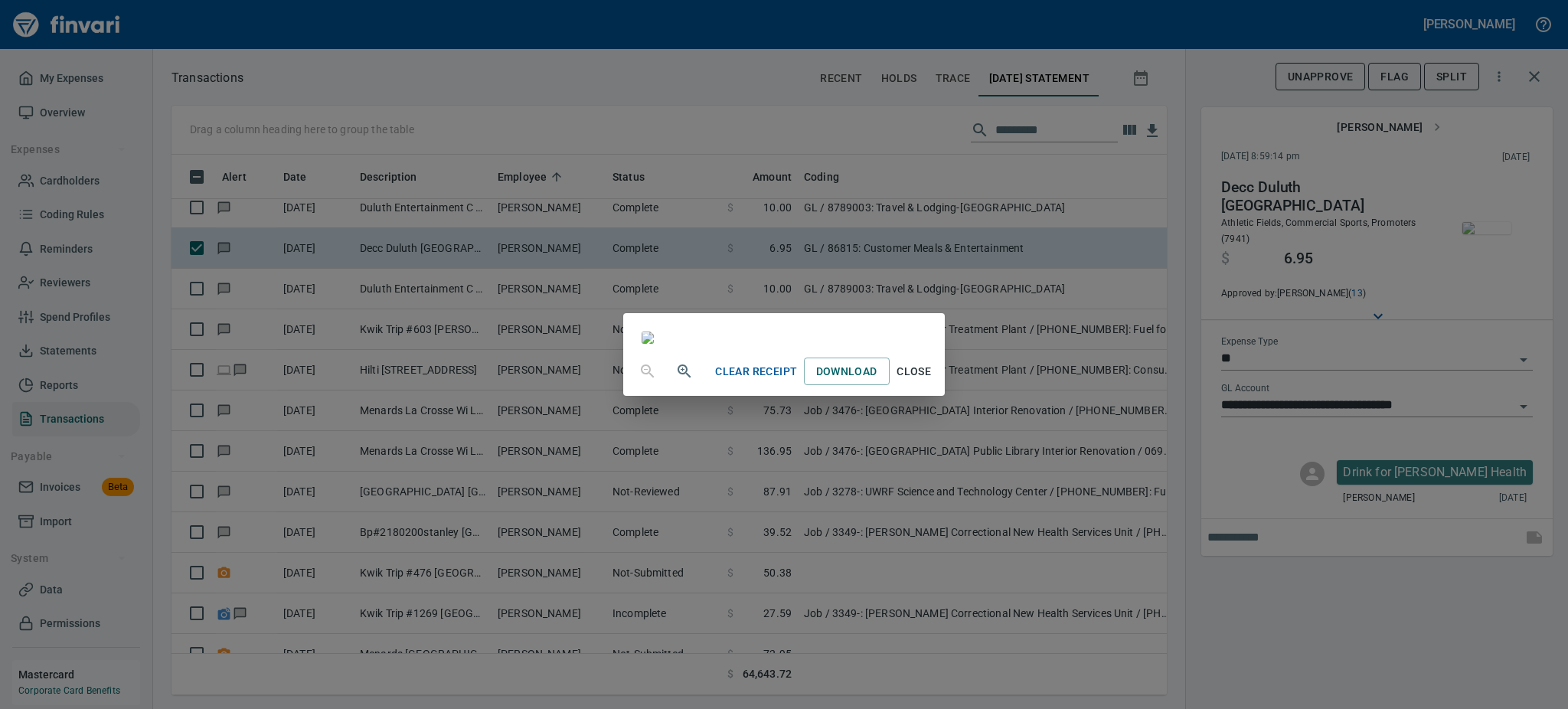
click at [933, 381] on span "Close" at bounding box center [914, 372] width 37 height 19
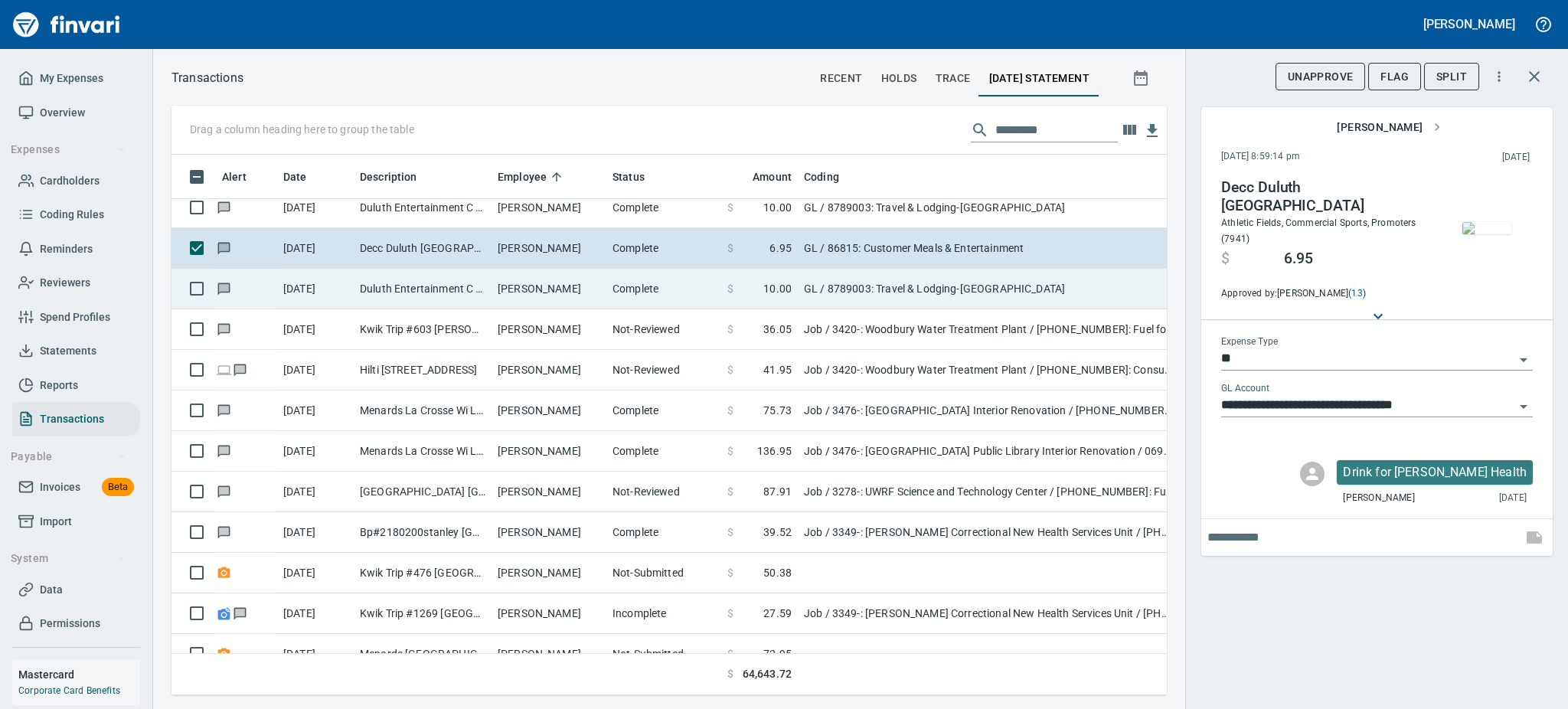
click at [375, 282] on td "Duluth Entertainment C Duluth [GEOGRAPHIC_DATA]" at bounding box center [422, 289] width 138 height 40
type input "**********"
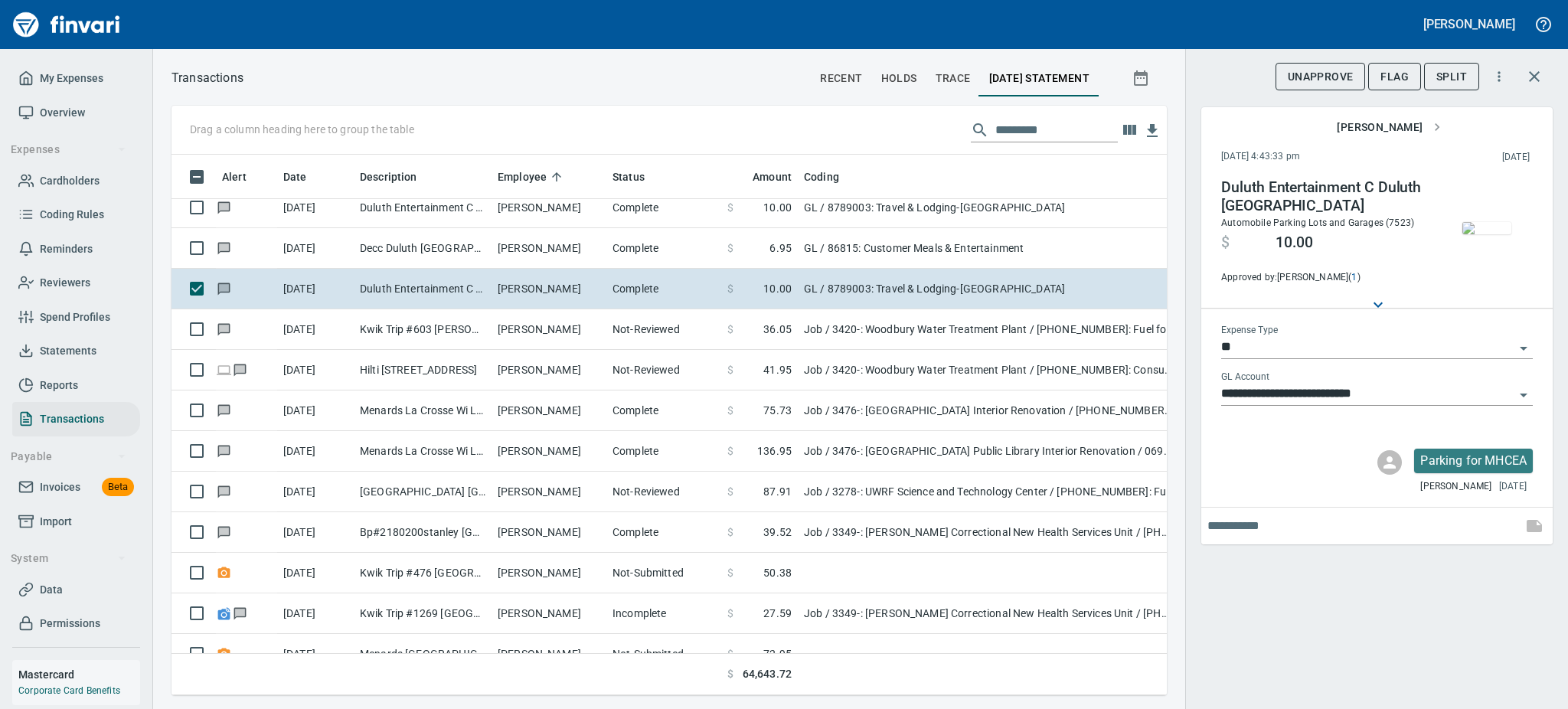
click at [1491, 223] on img "button" at bounding box center [1487, 228] width 49 height 12
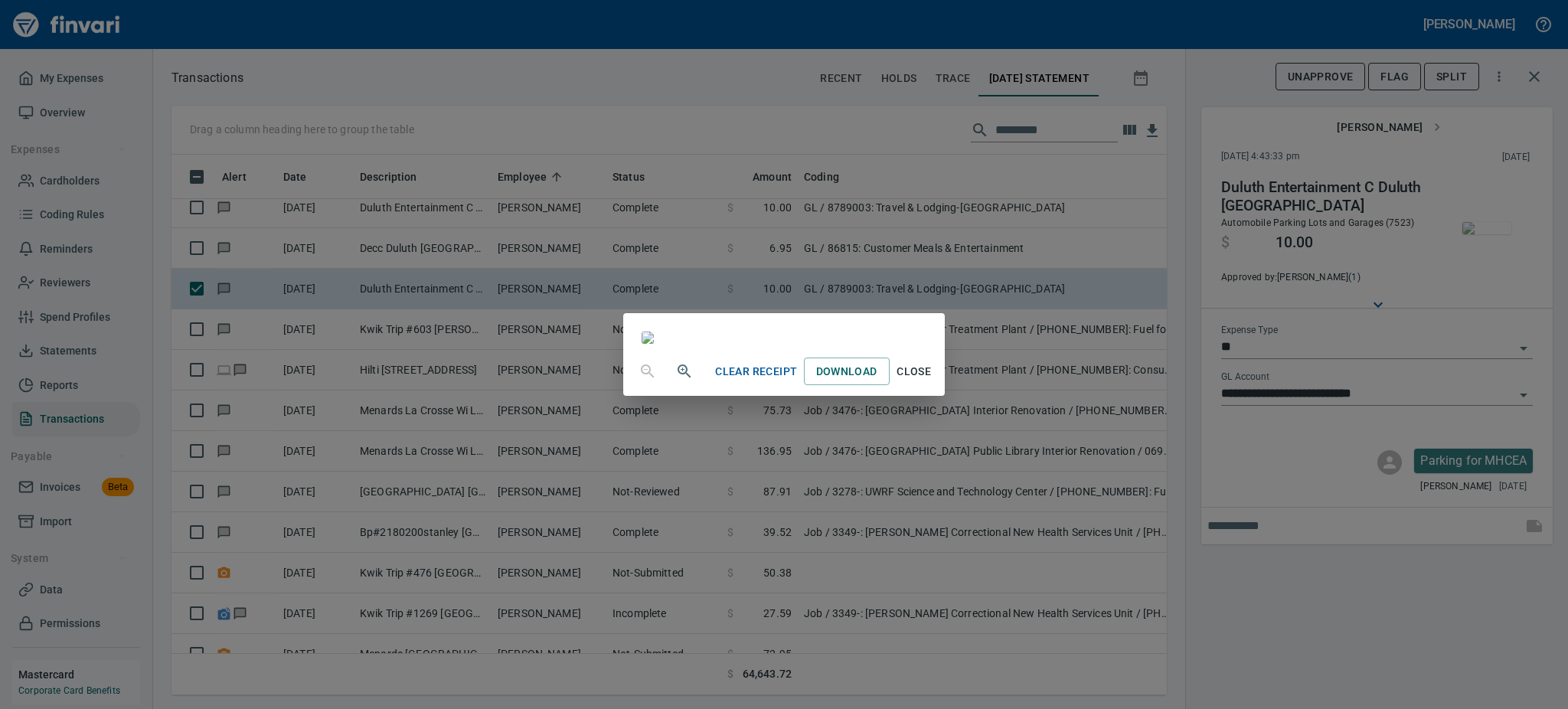
click at [933, 381] on span "Close" at bounding box center [914, 372] width 37 height 19
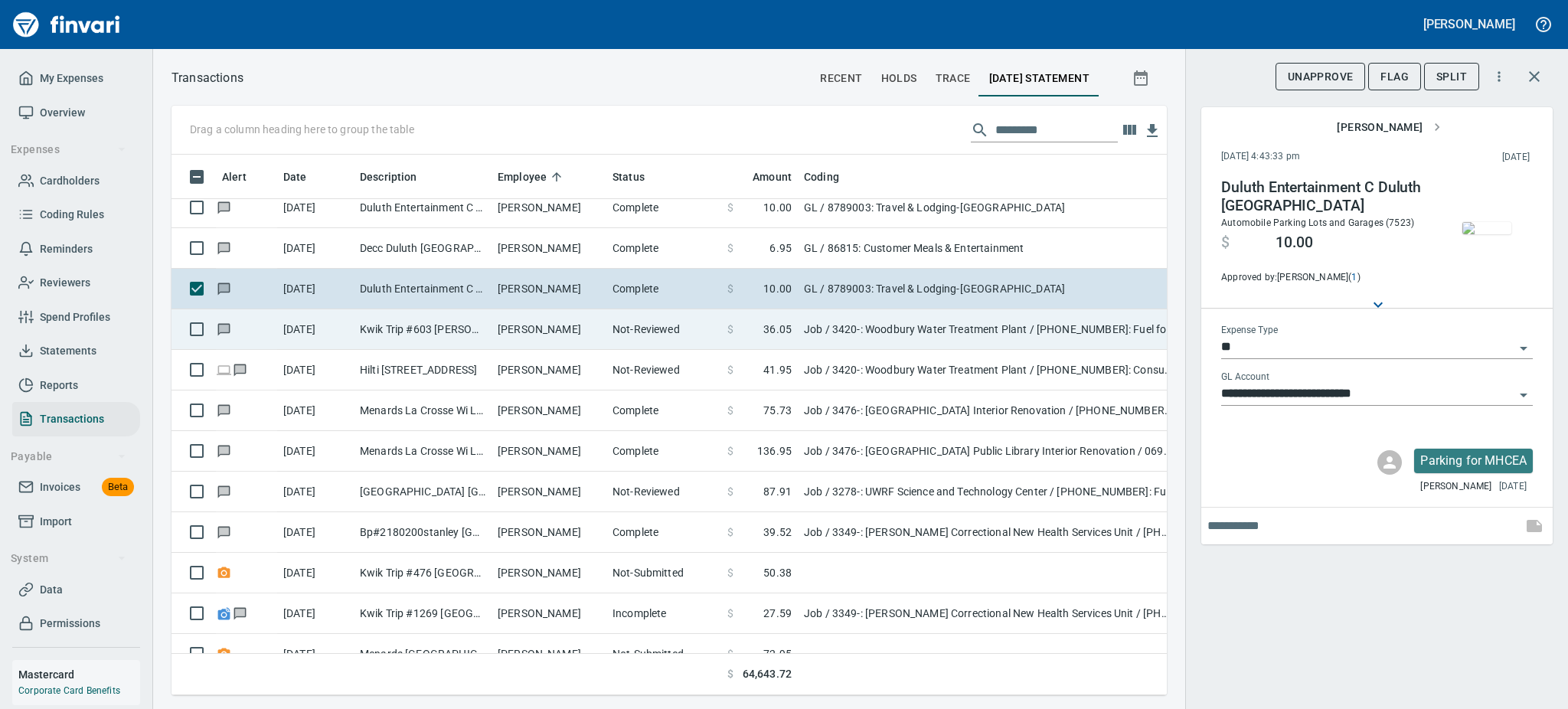
click at [395, 327] on td "Kwik Trip #603 [PERSON_NAME] WI" at bounding box center [422, 330] width 138 height 40
type input "***"
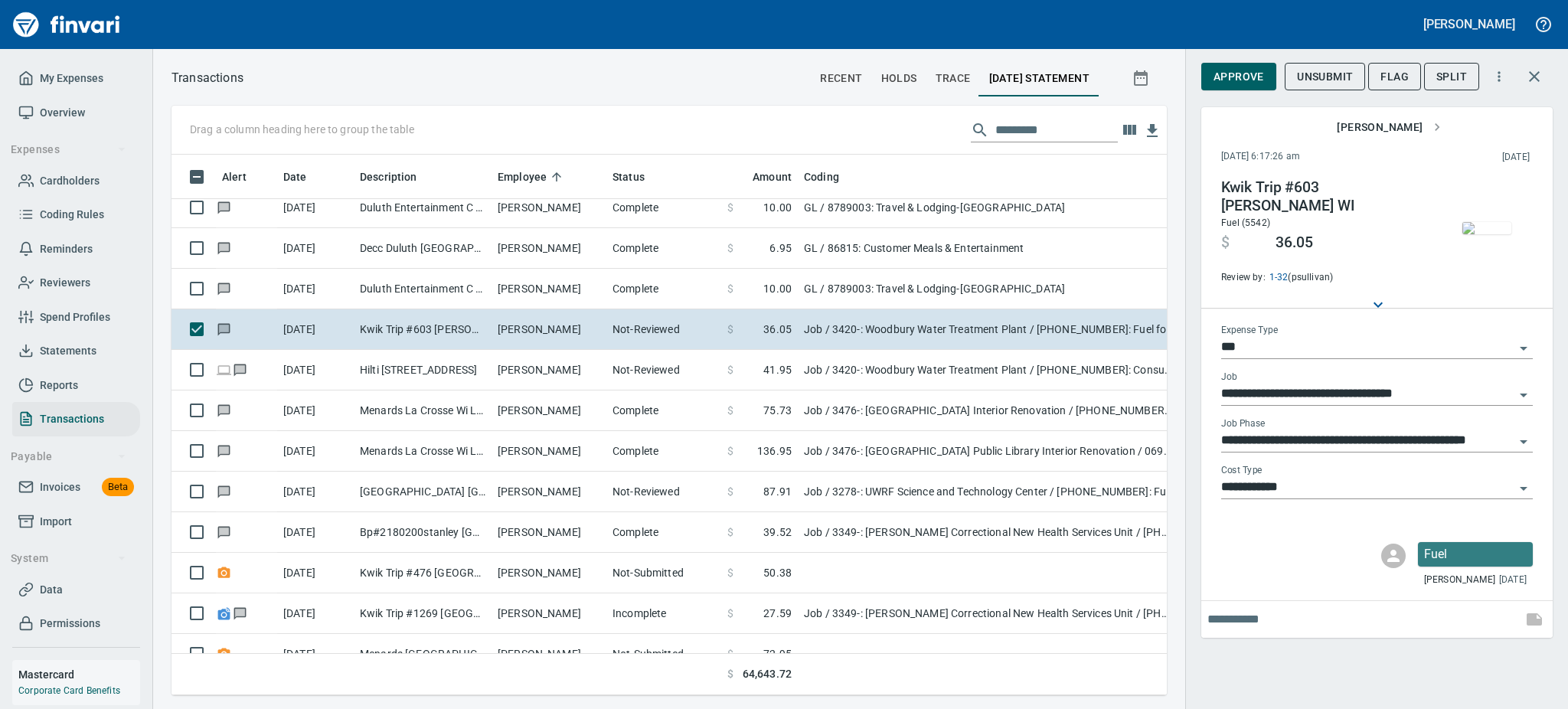
click at [1494, 234] on img "button" at bounding box center [1487, 228] width 49 height 12
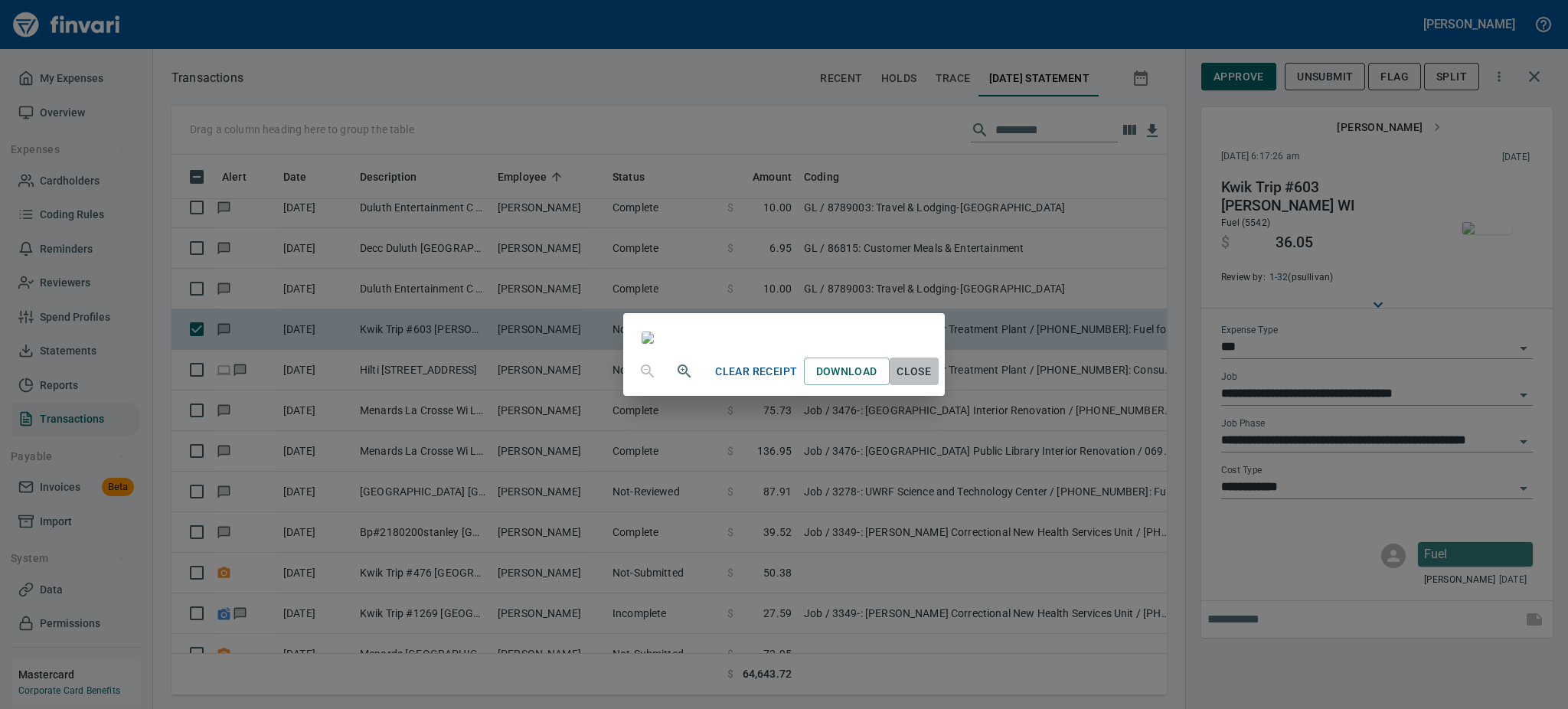
click at [933, 381] on span "Close" at bounding box center [914, 372] width 37 height 19
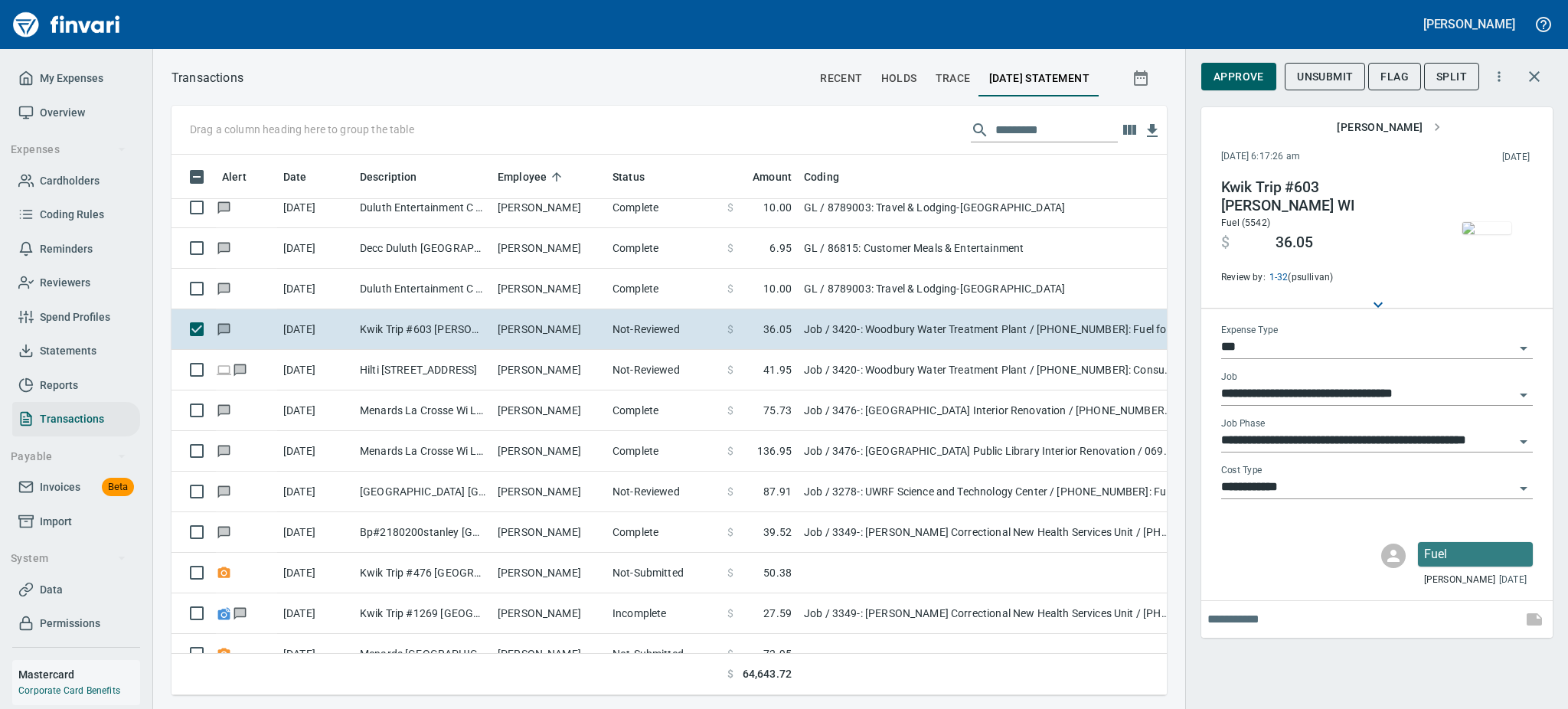
scroll to position [507, 961]
click at [1229, 69] on span "Approve" at bounding box center [1238, 77] width 50 height 19
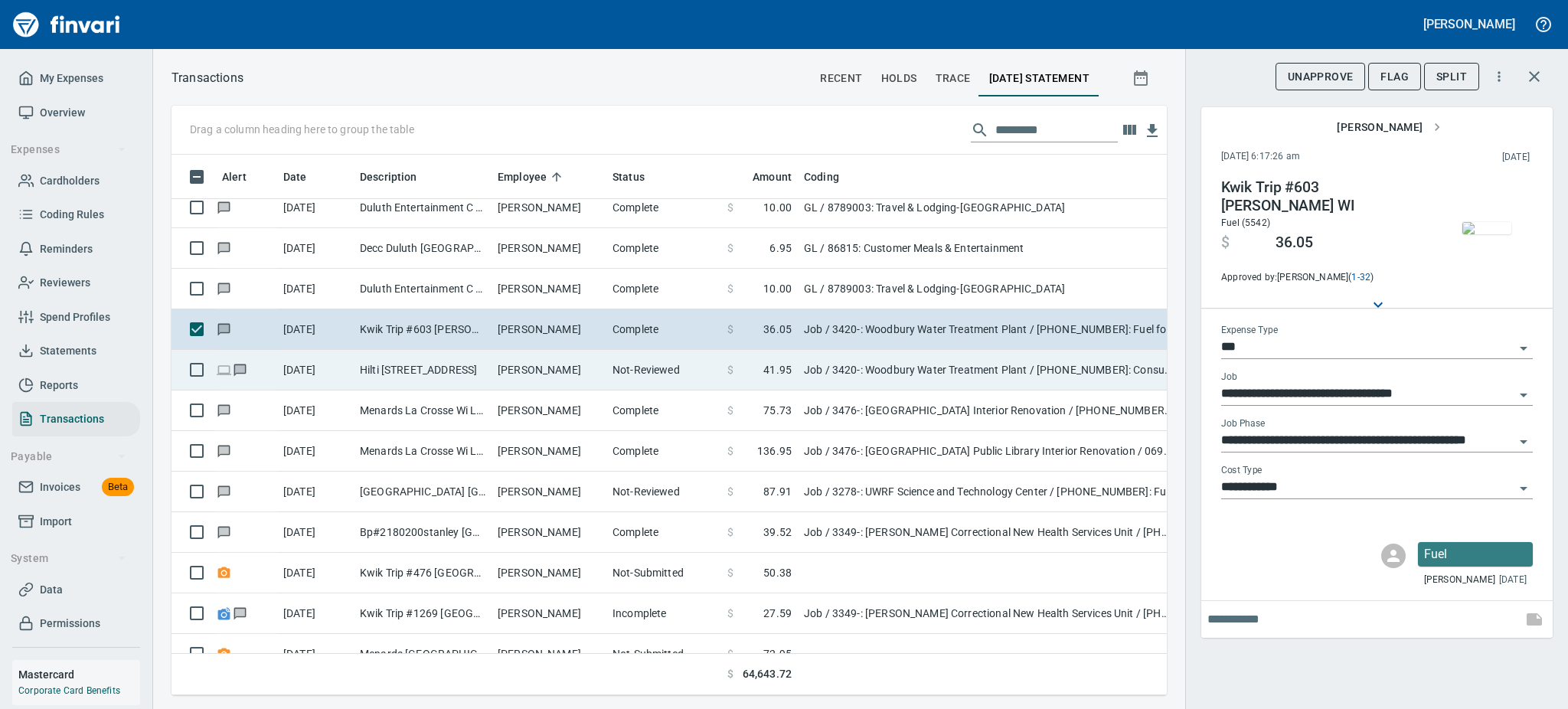
click at [407, 376] on td "Hilti [STREET_ADDRESS]" at bounding box center [422, 370] width 138 height 40
type input "**********"
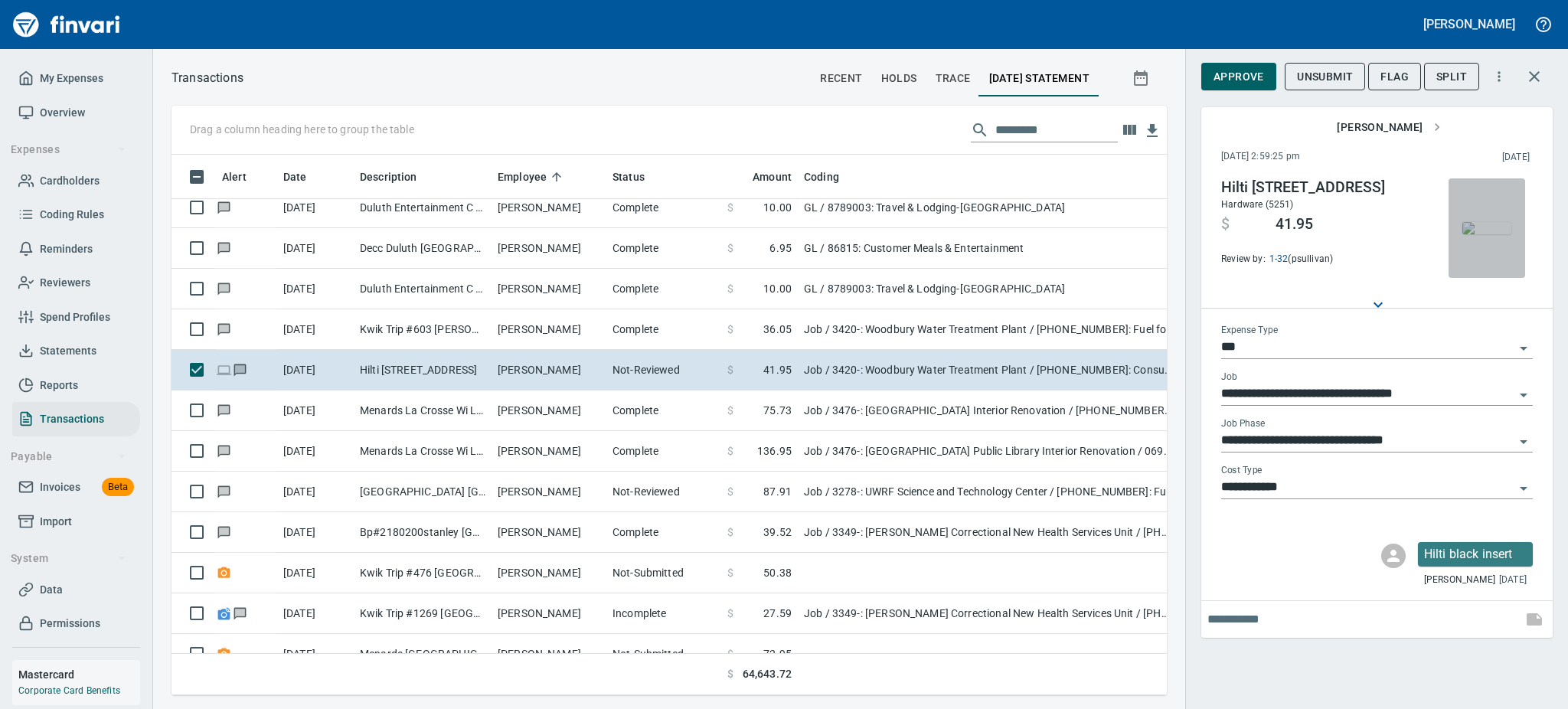
click at [1492, 234] on img "button" at bounding box center [1487, 228] width 49 height 12
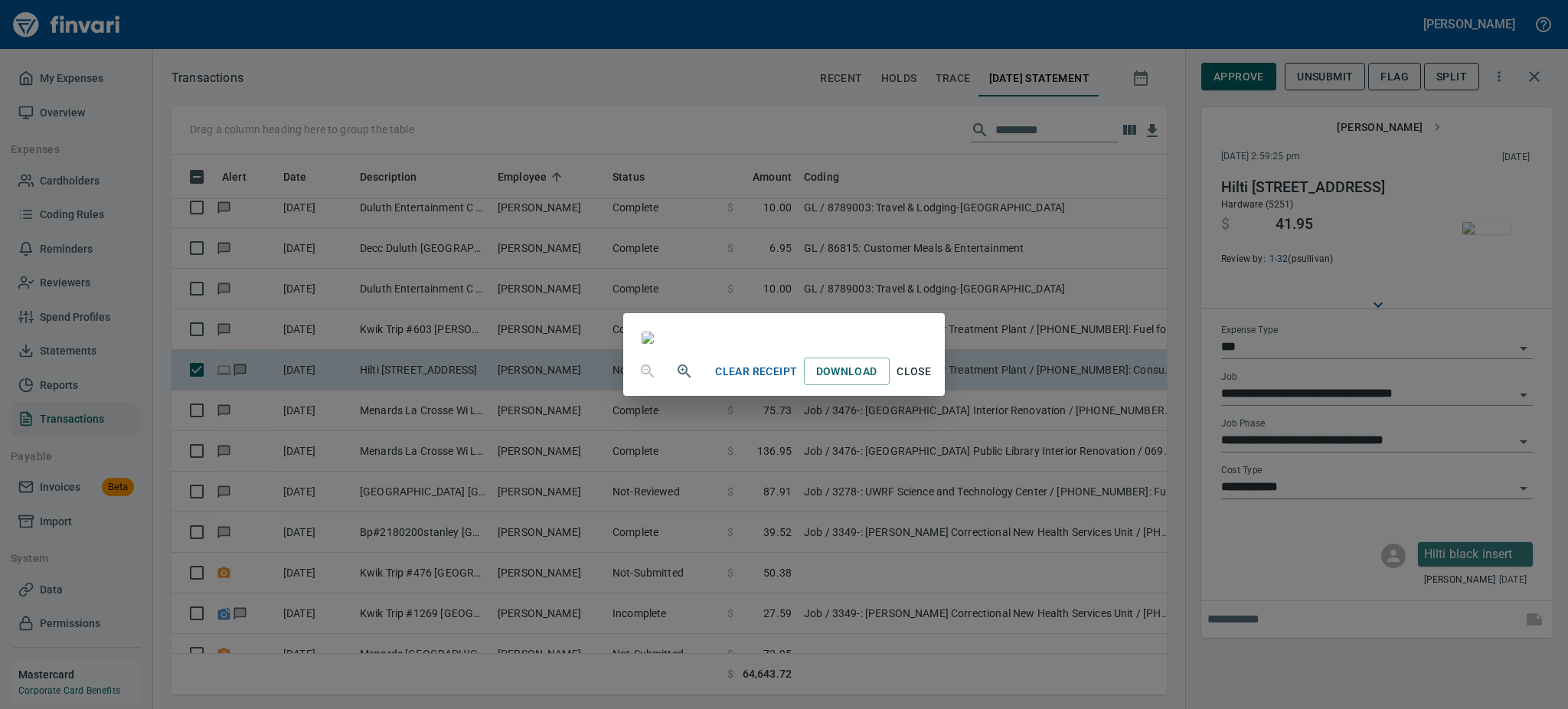
scroll to position [186, 0]
click at [933, 381] on span "Close" at bounding box center [914, 372] width 37 height 19
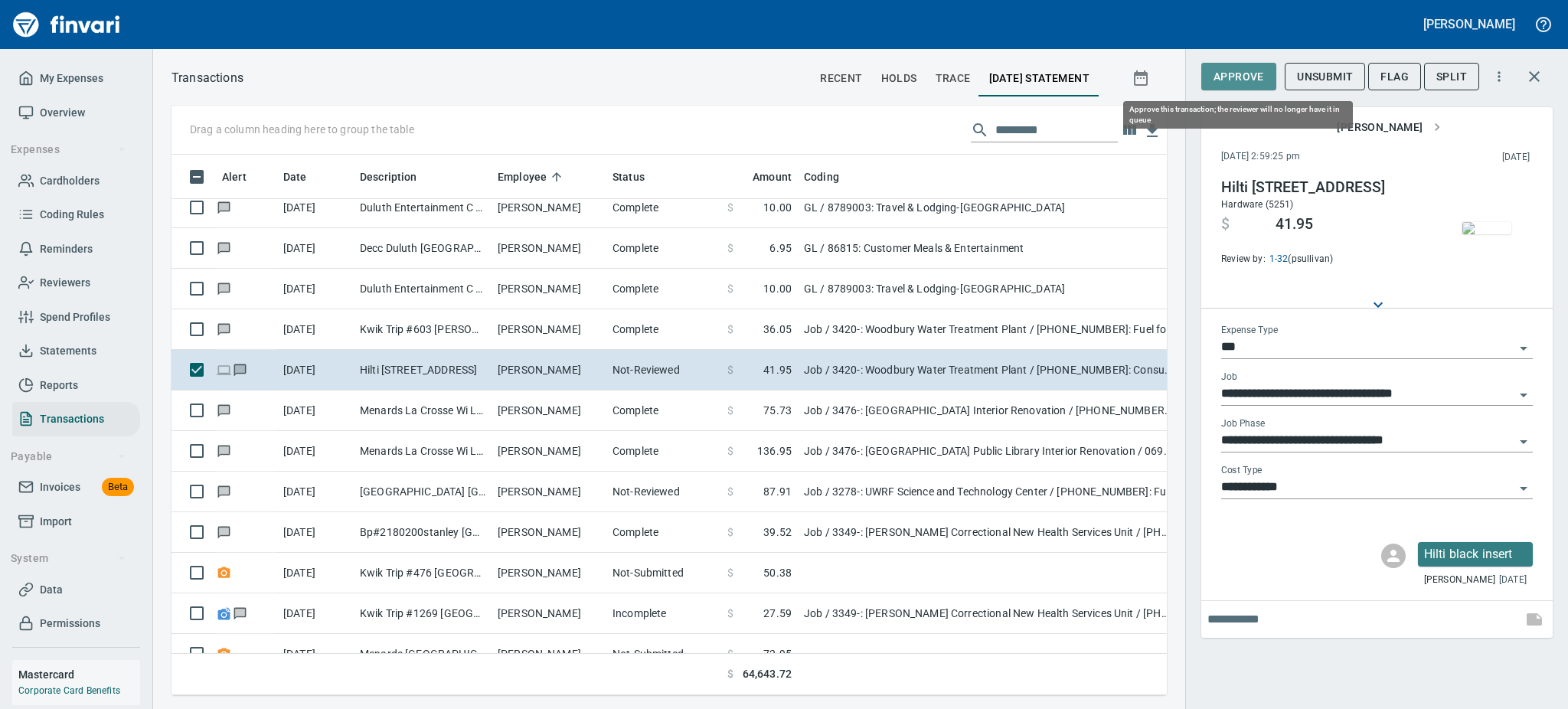
click at [1243, 79] on span "Approve" at bounding box center [1238, 77] width 50 height 19
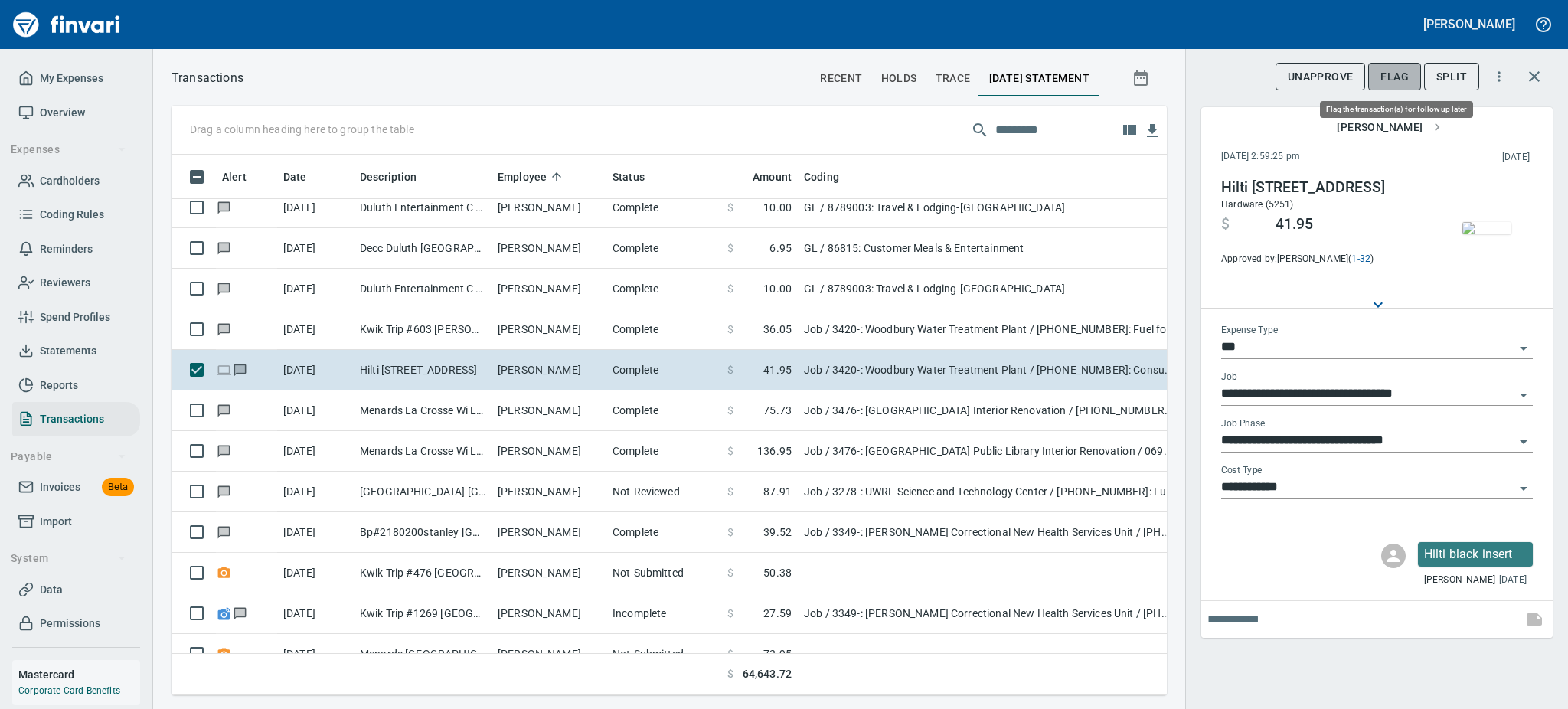
click at [1382, 77] on span "Flag" at bounding box center [1395, 77] width 28 height 19
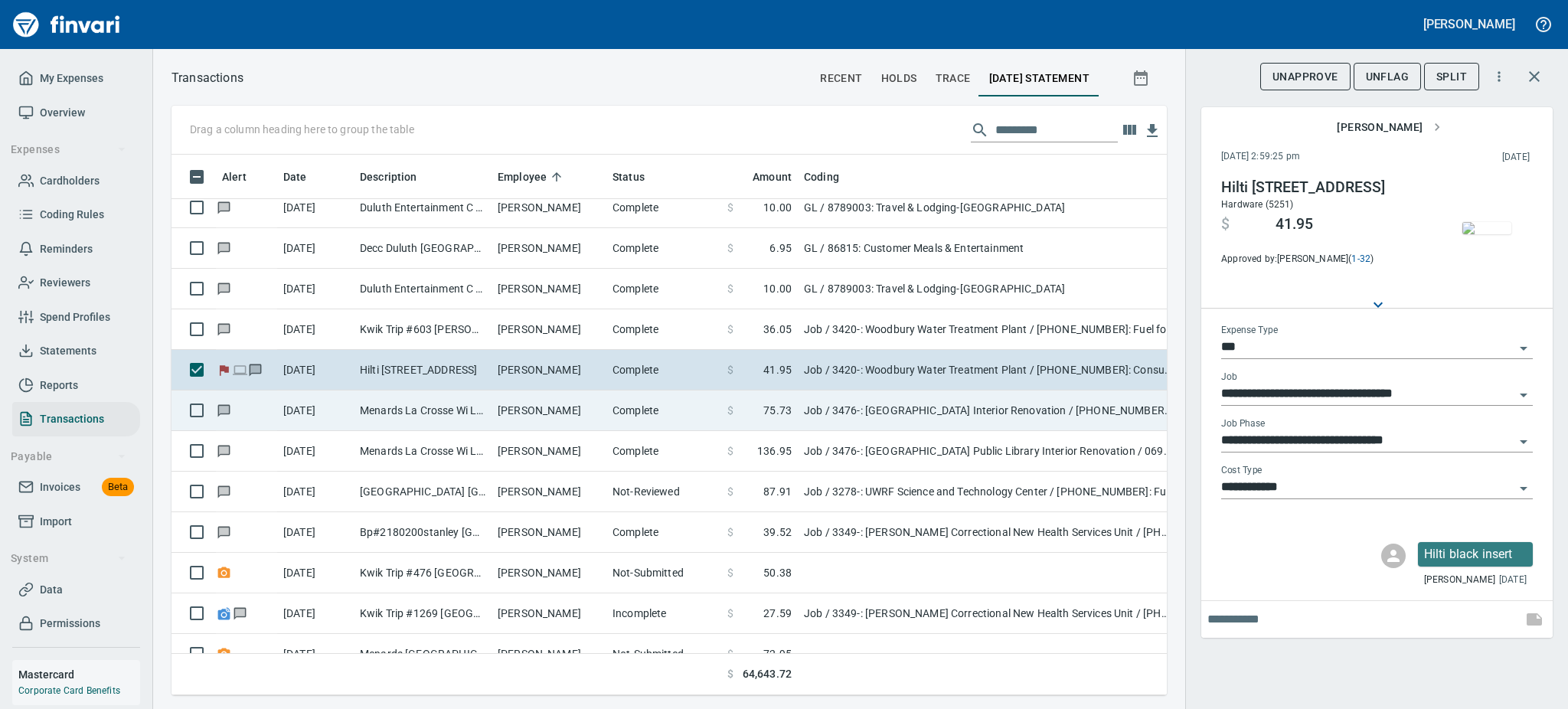
click at [413, 413] on td "Menards La Crosse Wi La Crosse [GEOGRAPHIC_DATA]" at bounding box center [422, 411] width 138 height 40
type input "**********"
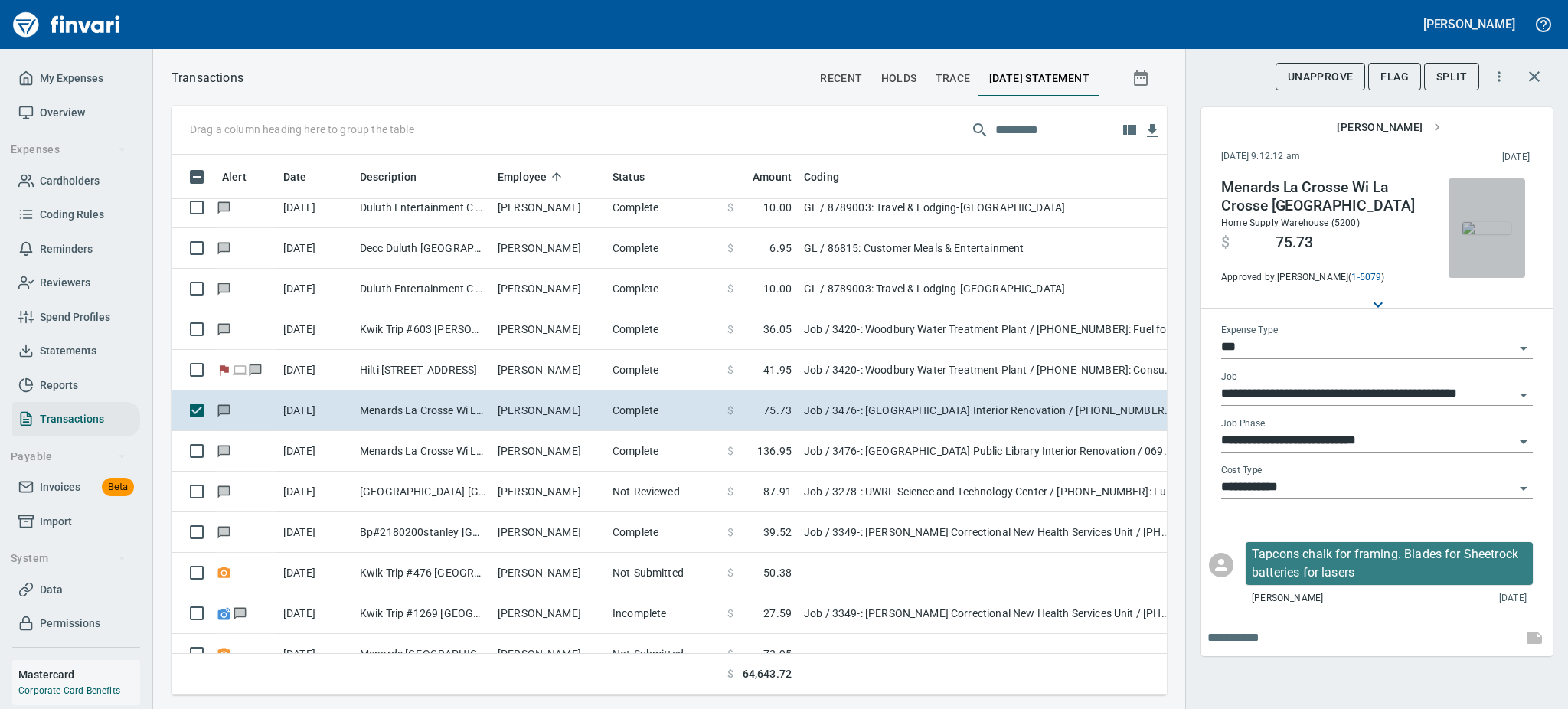
click at [1484, 232] on img "button" at bounding box center [1487, 228] width 49 height 12
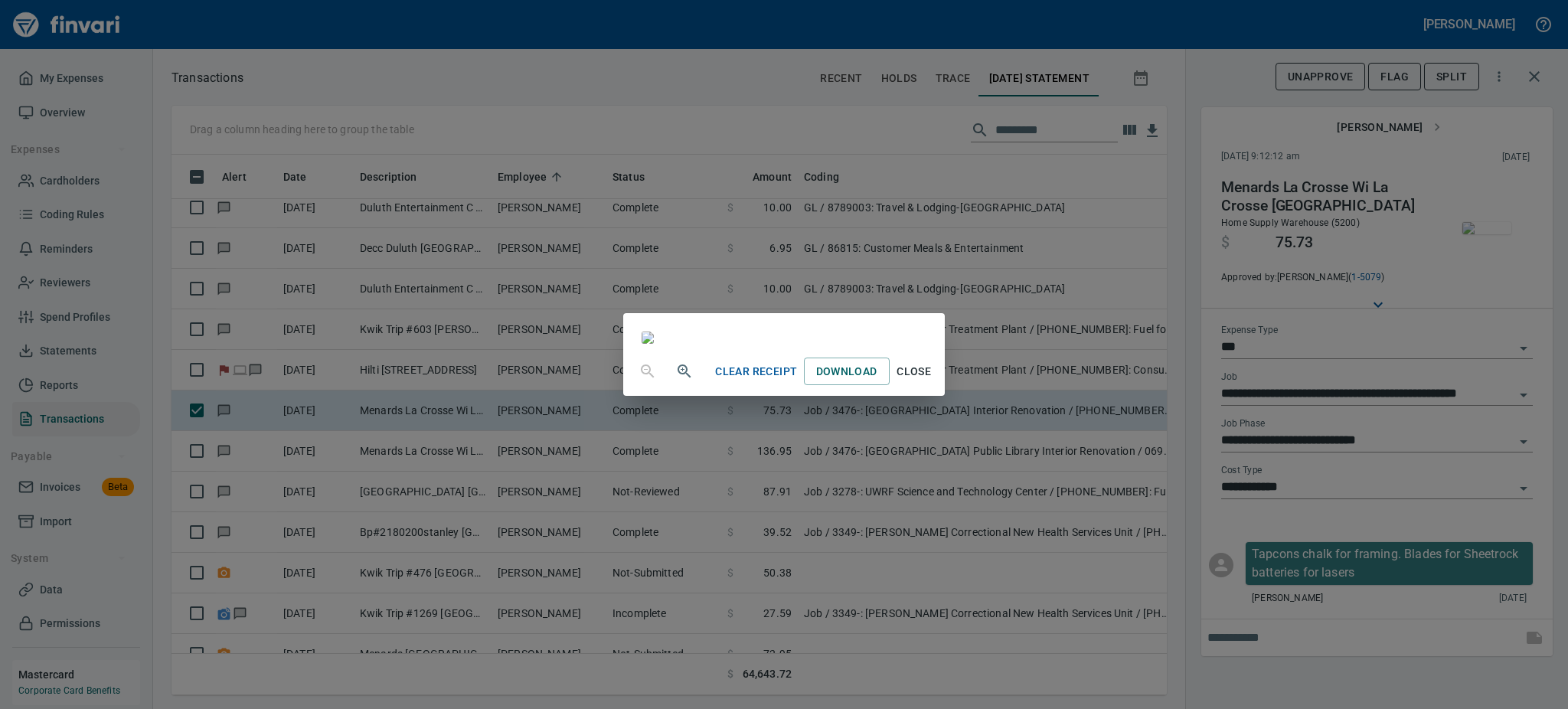
scroll to position [119, 0]
click at [933, 381] on span "Close" at bounding box center [914, 372] width 37 height 19
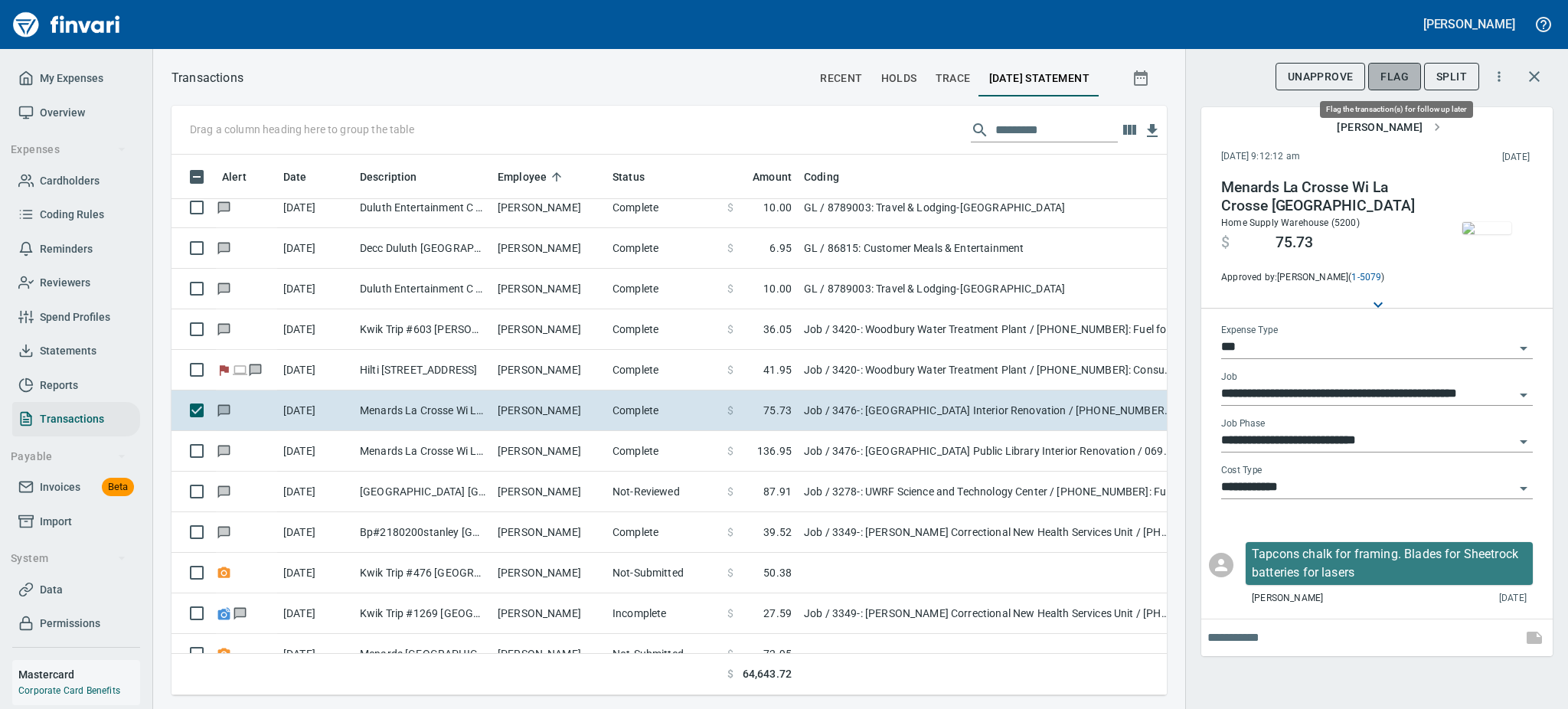
click at [1402, 85] on button "Flag" at bounding box center [1395, 77] width 53 height 28
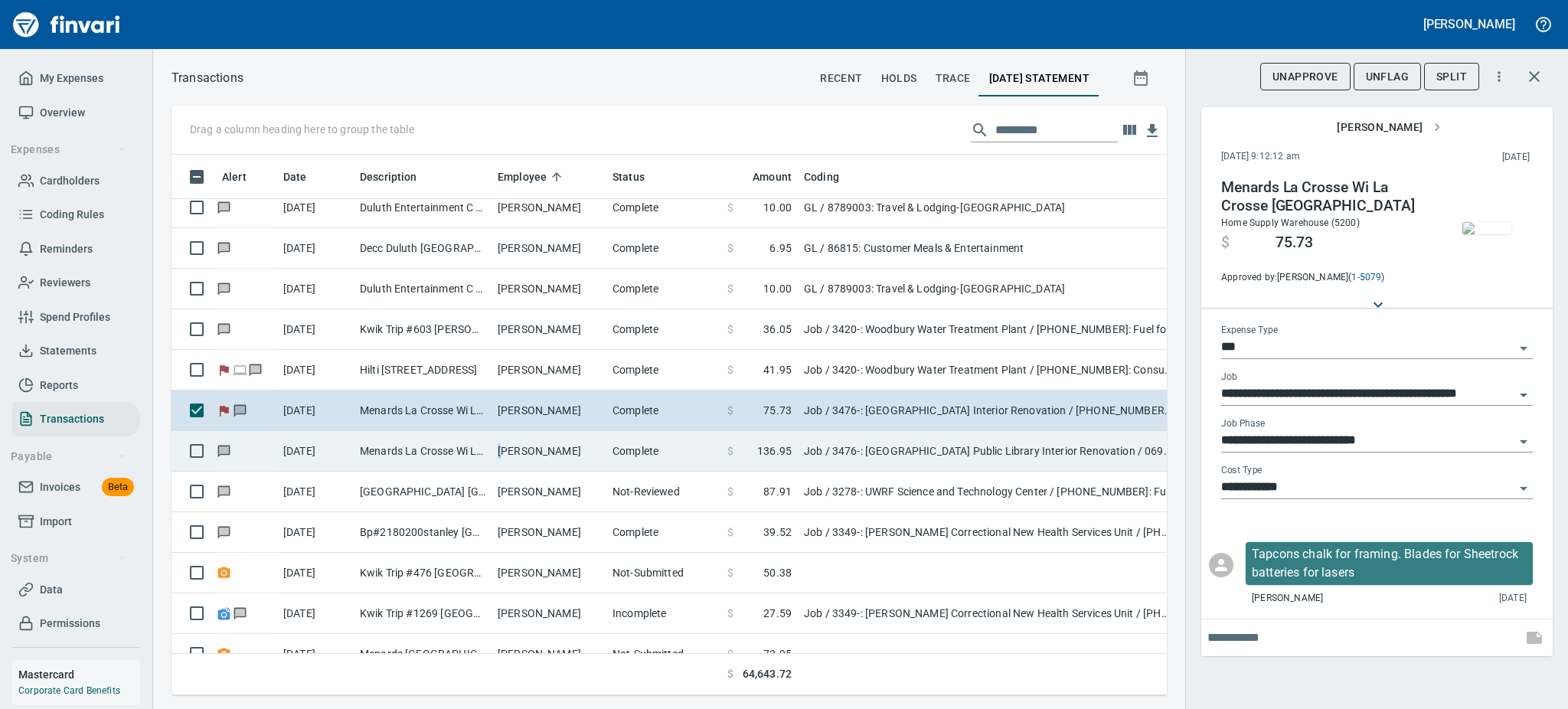
click at [501, 464] on td "[PERSON_NAME]" at bounding box center [549, 451] width 115 height 40
type input "**********"
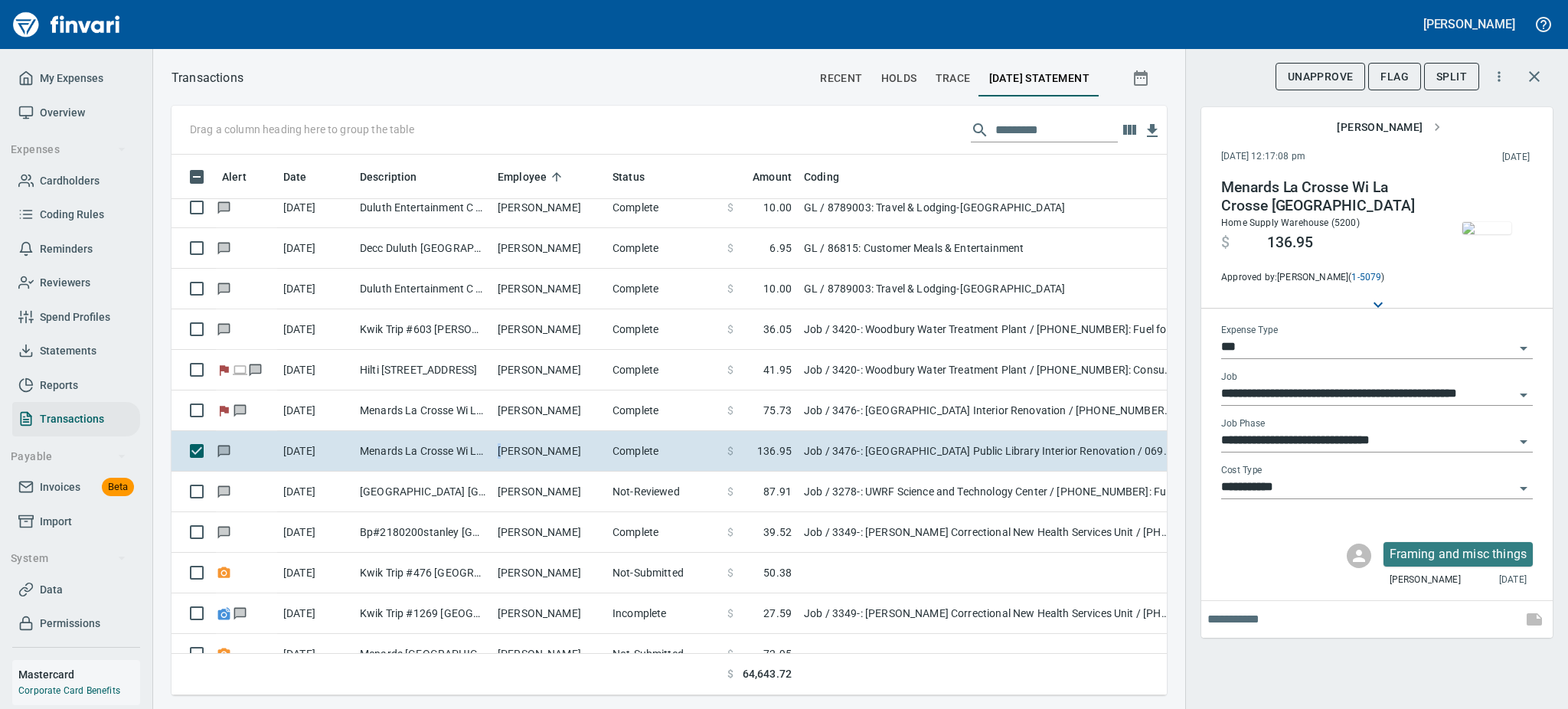
scroll to position [507, 961]
click at [1489, 222] on img "button" at bounding box center [1487, 228] width 49 height 12
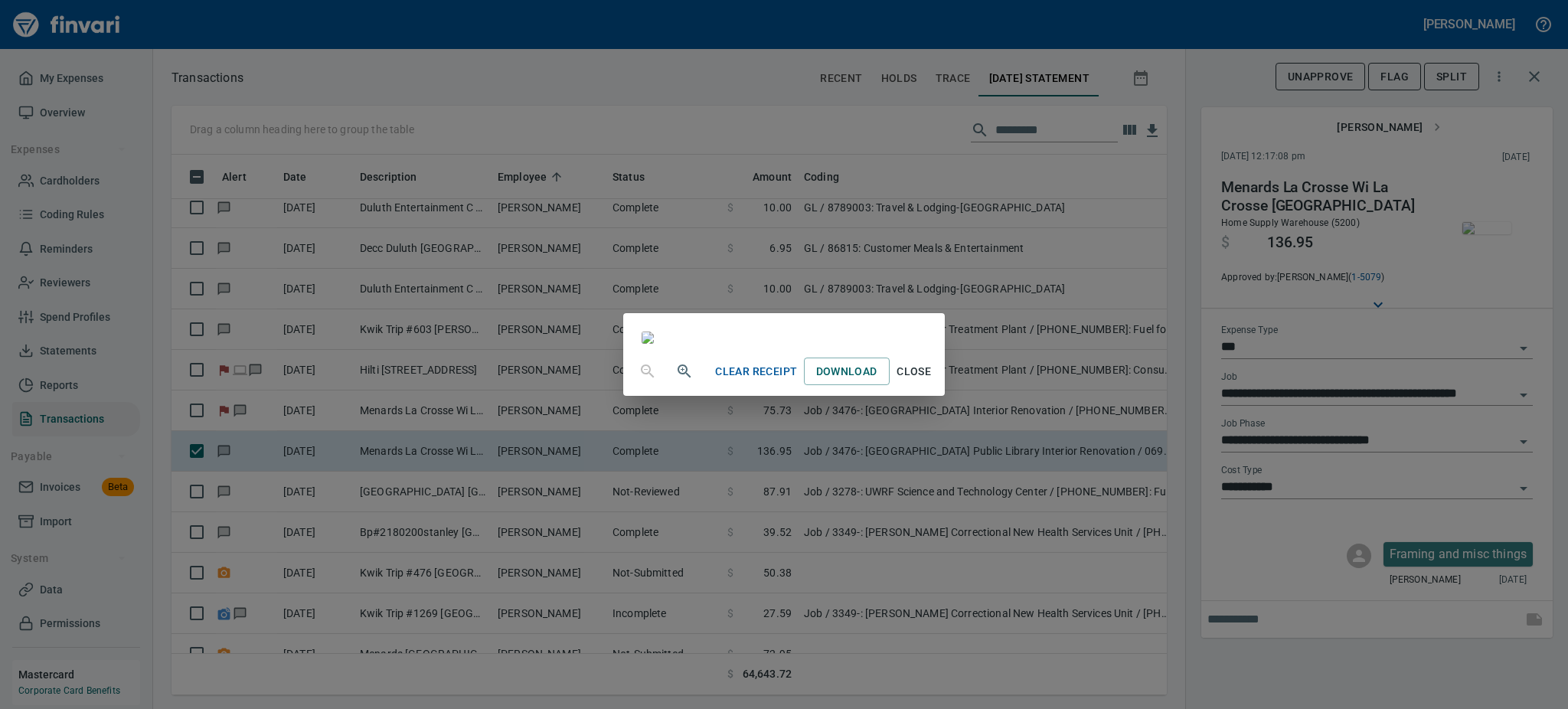
click at [944, 396] on div "Clear Receipt Download Close" at bounding box center [783, 371] width 321 height 49
click at [933, 381] on span "Close" at bounding box center [914, 372] width 37 height 19
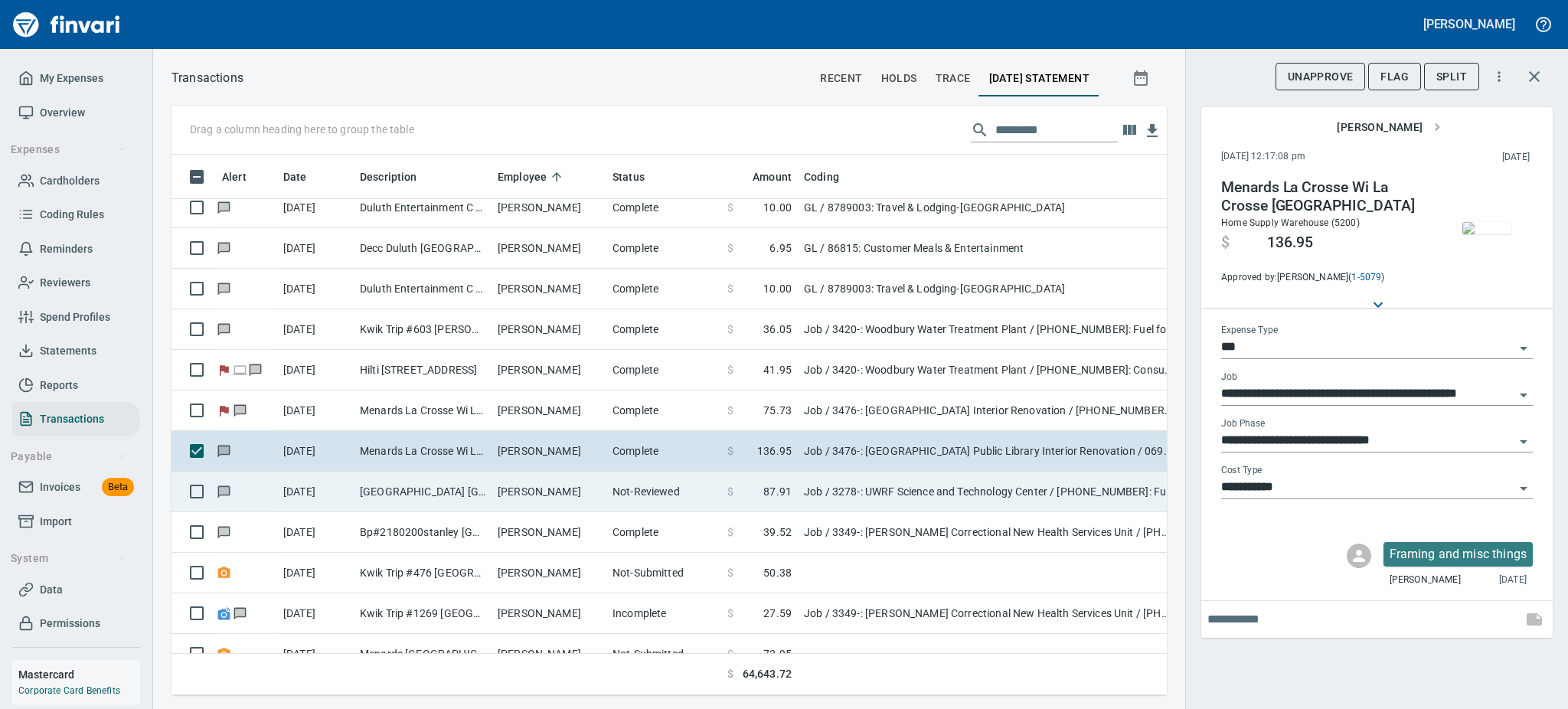
click at [595, 480] on td "[PERSON_NAME]" at bounding box center [549, 492] width 115 height 40
type input "**********"
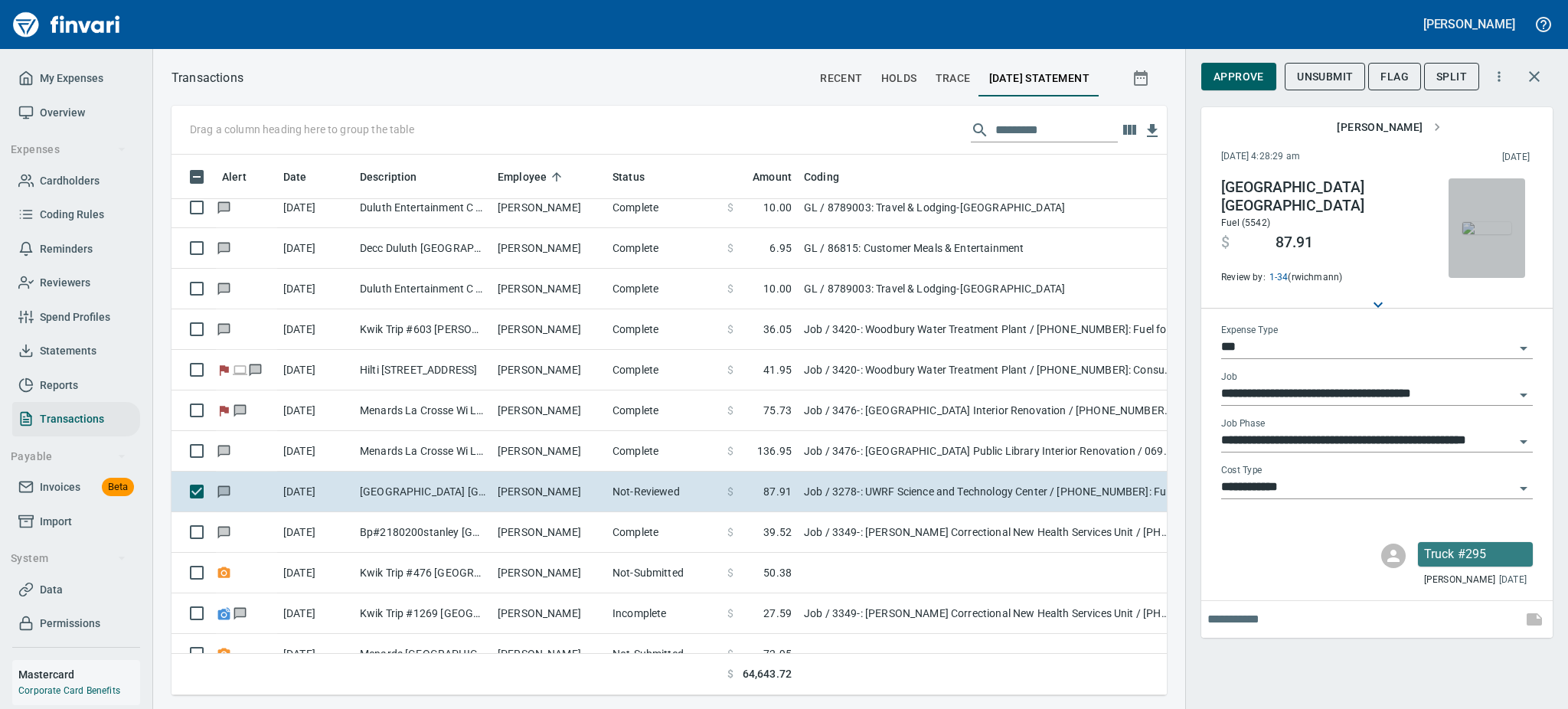
click at [1490, 230] on img "button" at bounding box center [1487, 228] width 49 height 12
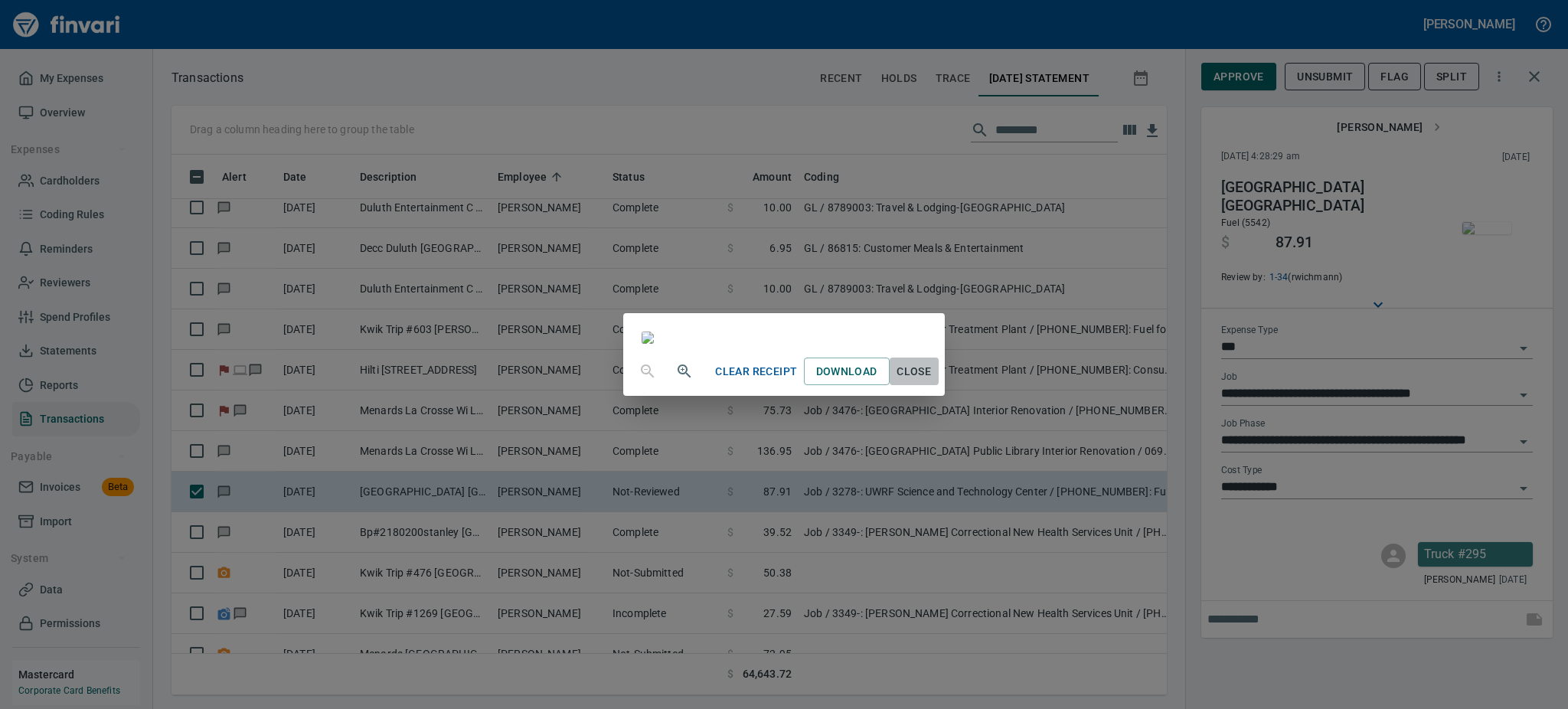
click at [933, 381] on span "Close" at bounding box center [914, 372] width 37 height 19
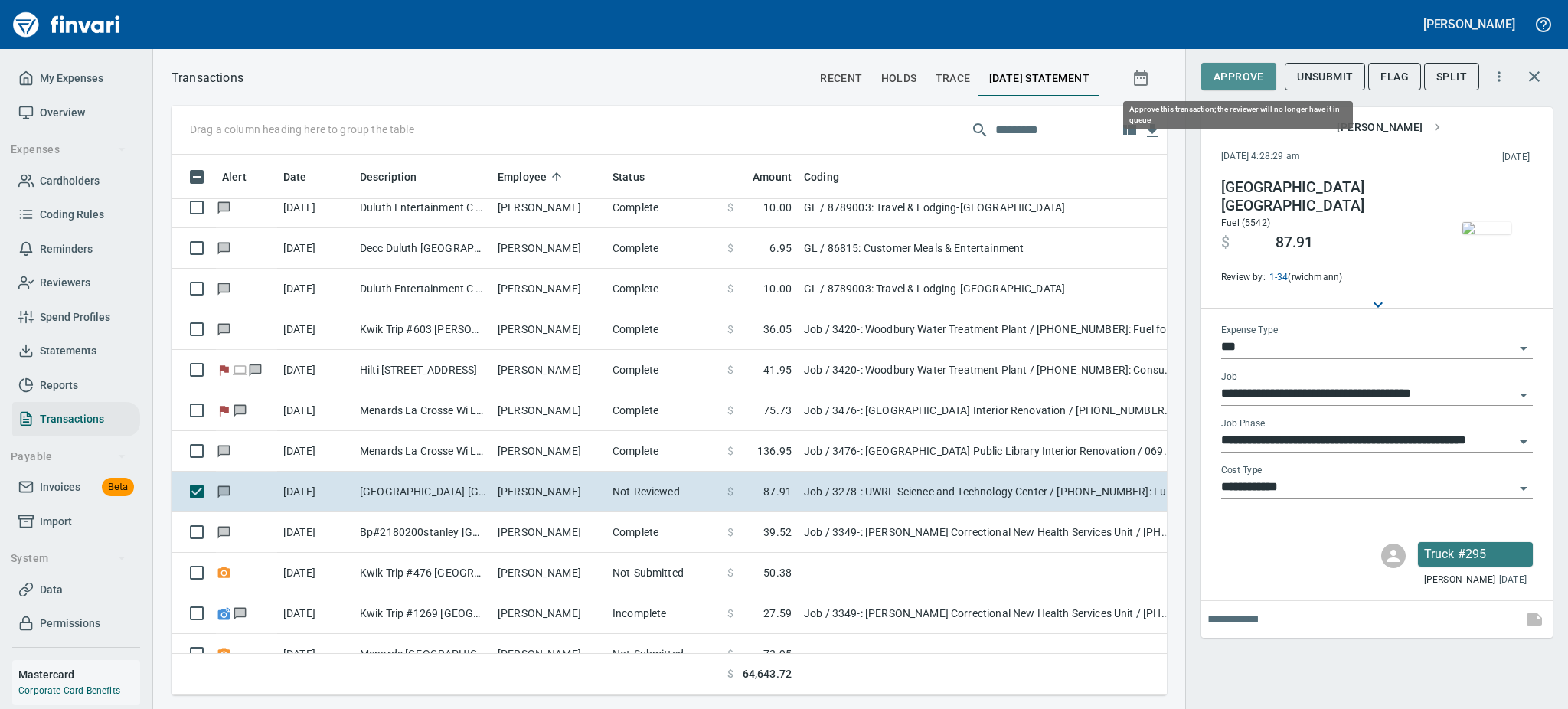
click at [1230, 74] on span "Approve" at bounding box center [1238, 77] width 50 height 19
click at [1230, 74] on div "Approve" at bounding box center [1238, 77] width 75 height 28
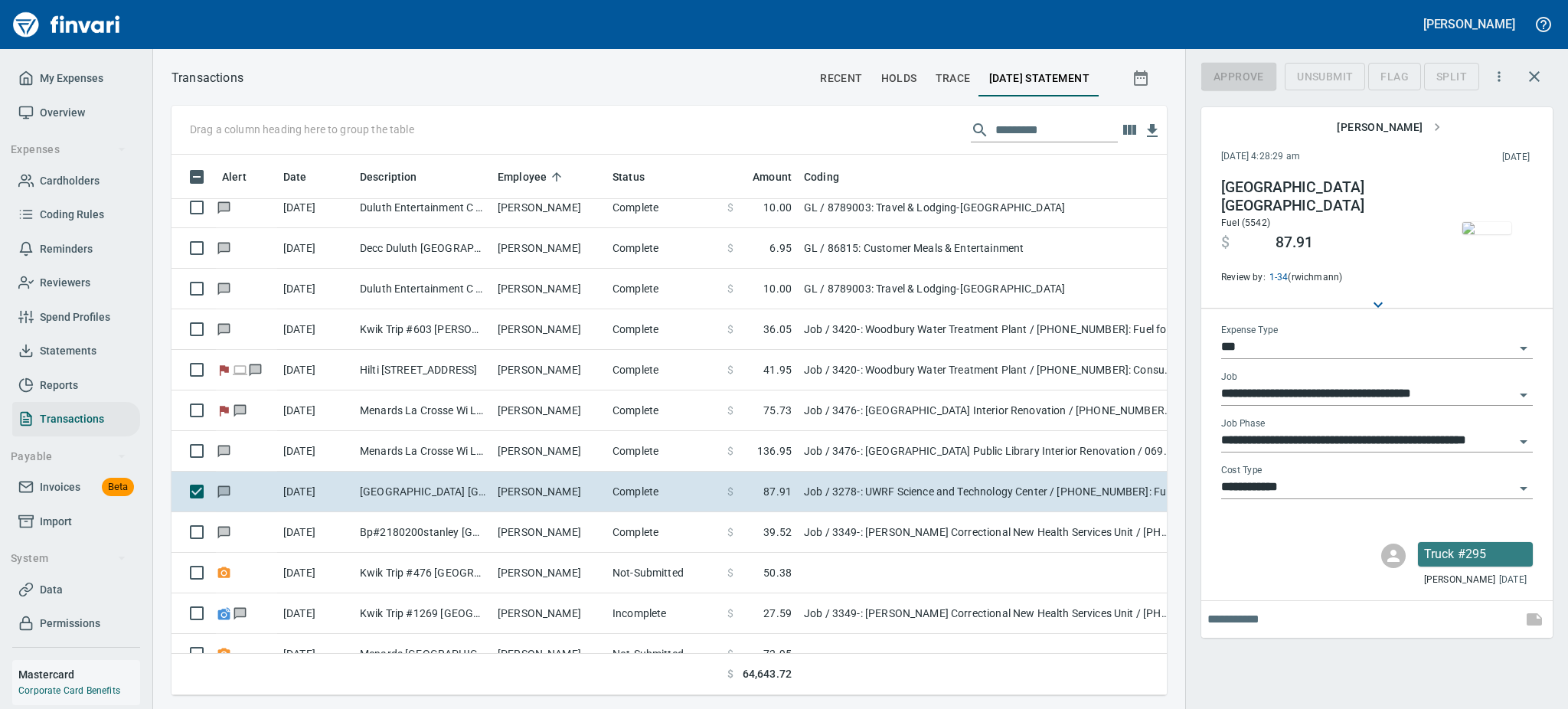
scroll to position [507, 961]
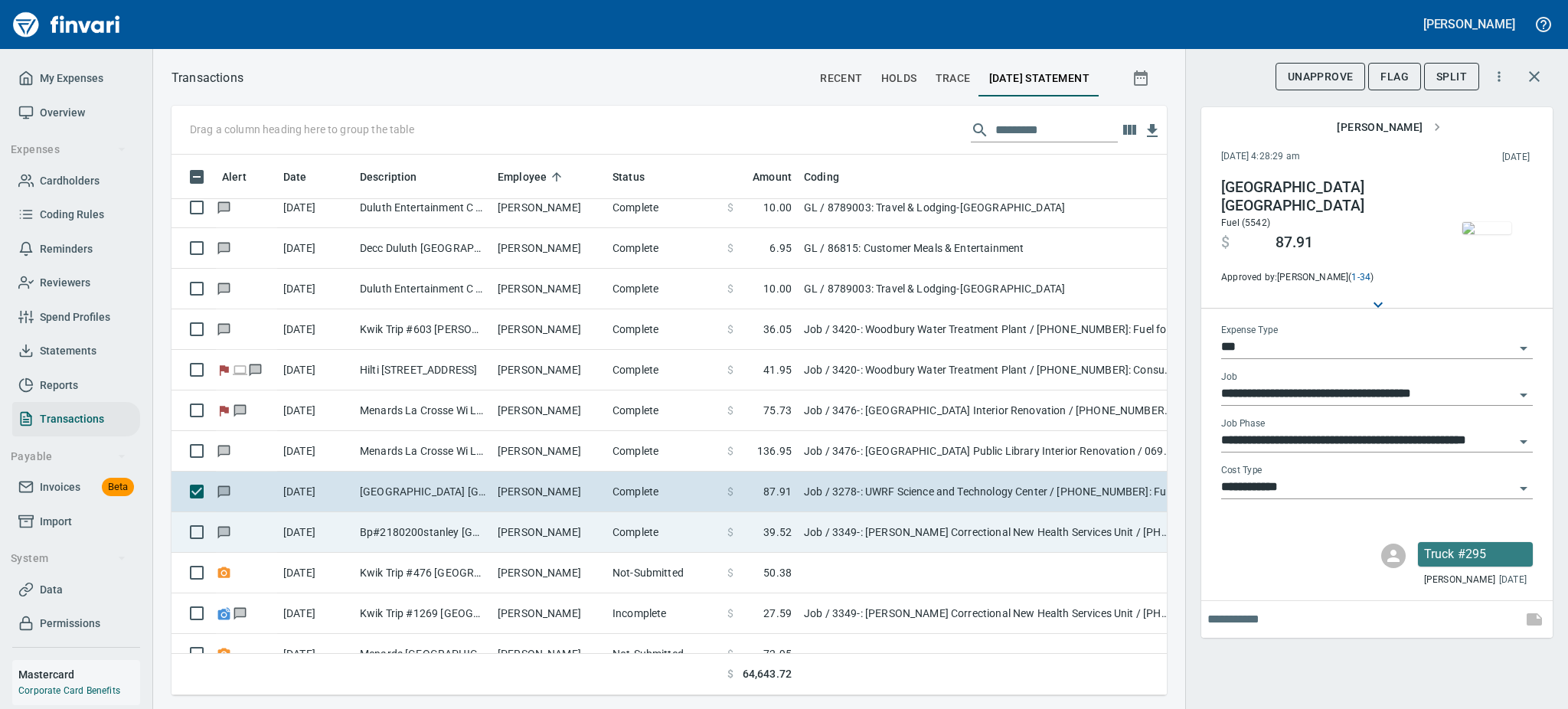
click at [560, 525] on td "[PERSON_NAME]" at bounding box center [549, 532] width 115 height 40
type input "**********"
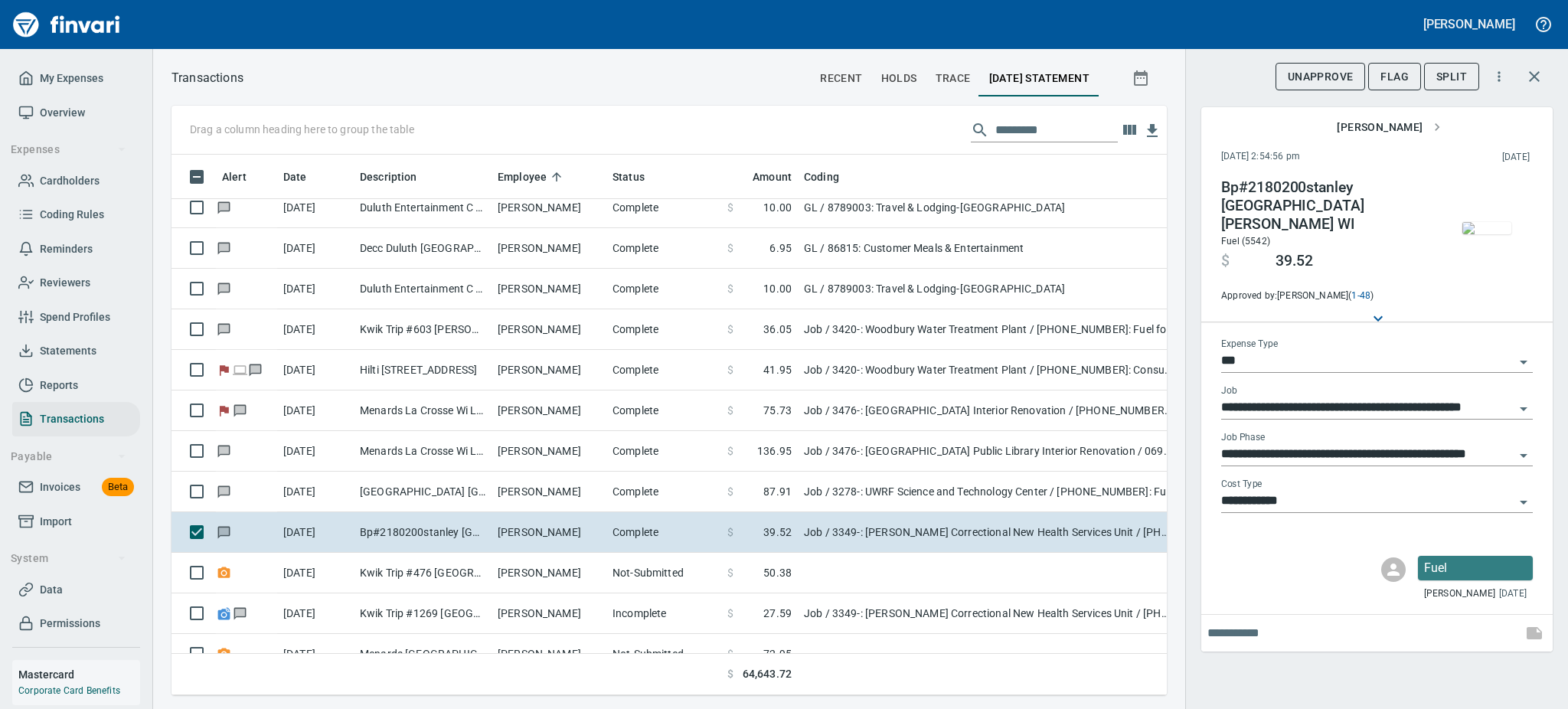
scroll to position [507, 961]
click at [1498, 222] on img "button" at bounding box center [1487, 228] width 49 height 12
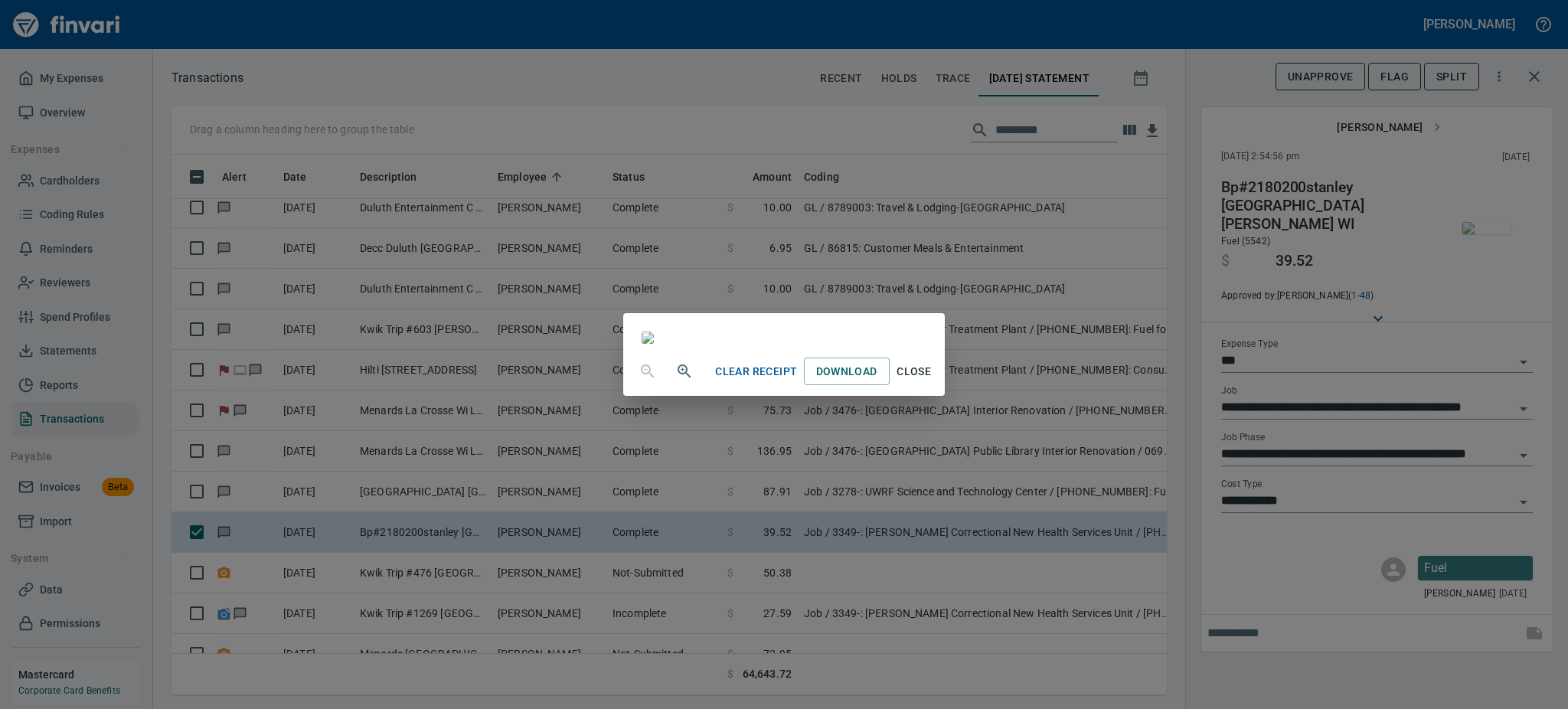
click at [939, 386] on button "Close" at bounding box center [914, 371] width 49 height 28
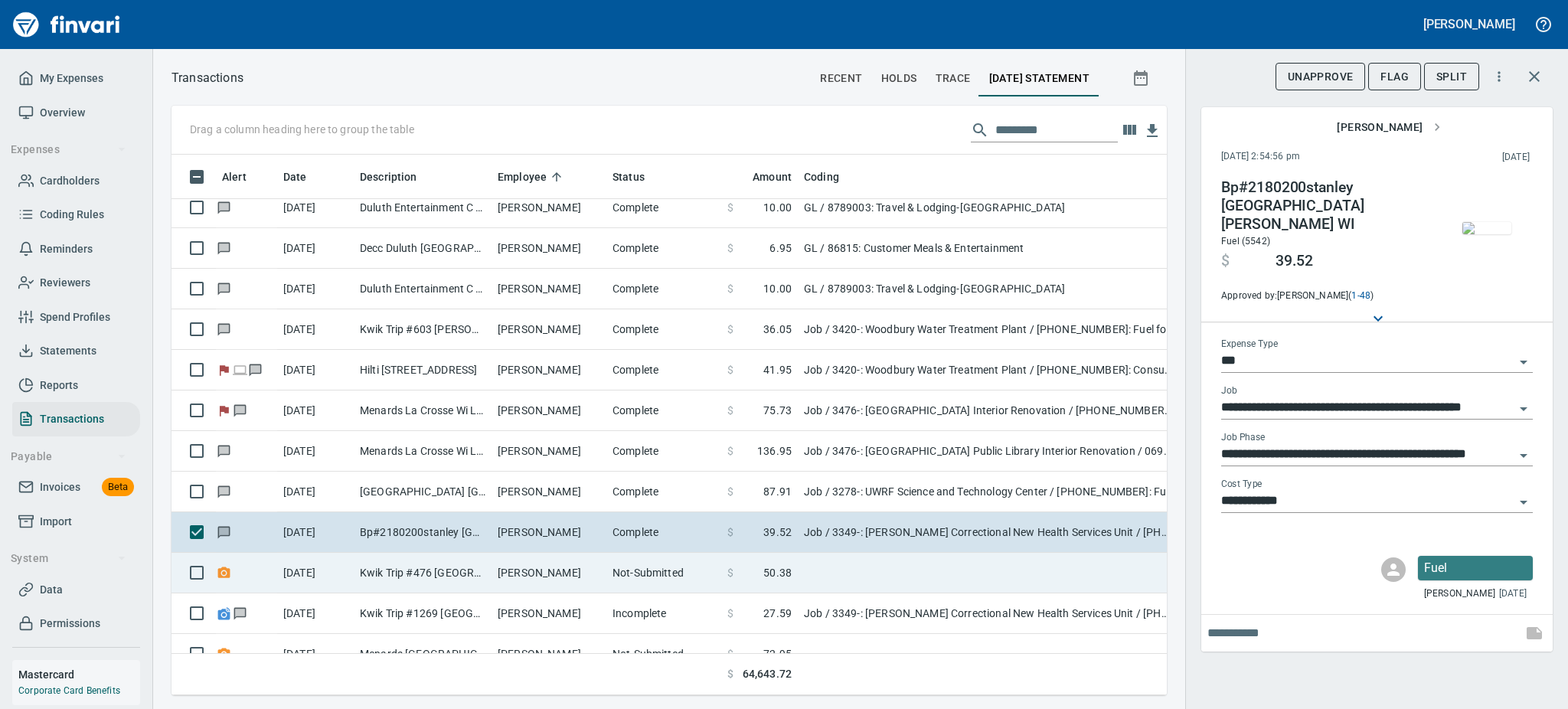
click at [410, 576] on td "Kwik Trip #476 [GEOGRAPHIC_DATA]" at bounding box center [422, 573] width 138 height 40
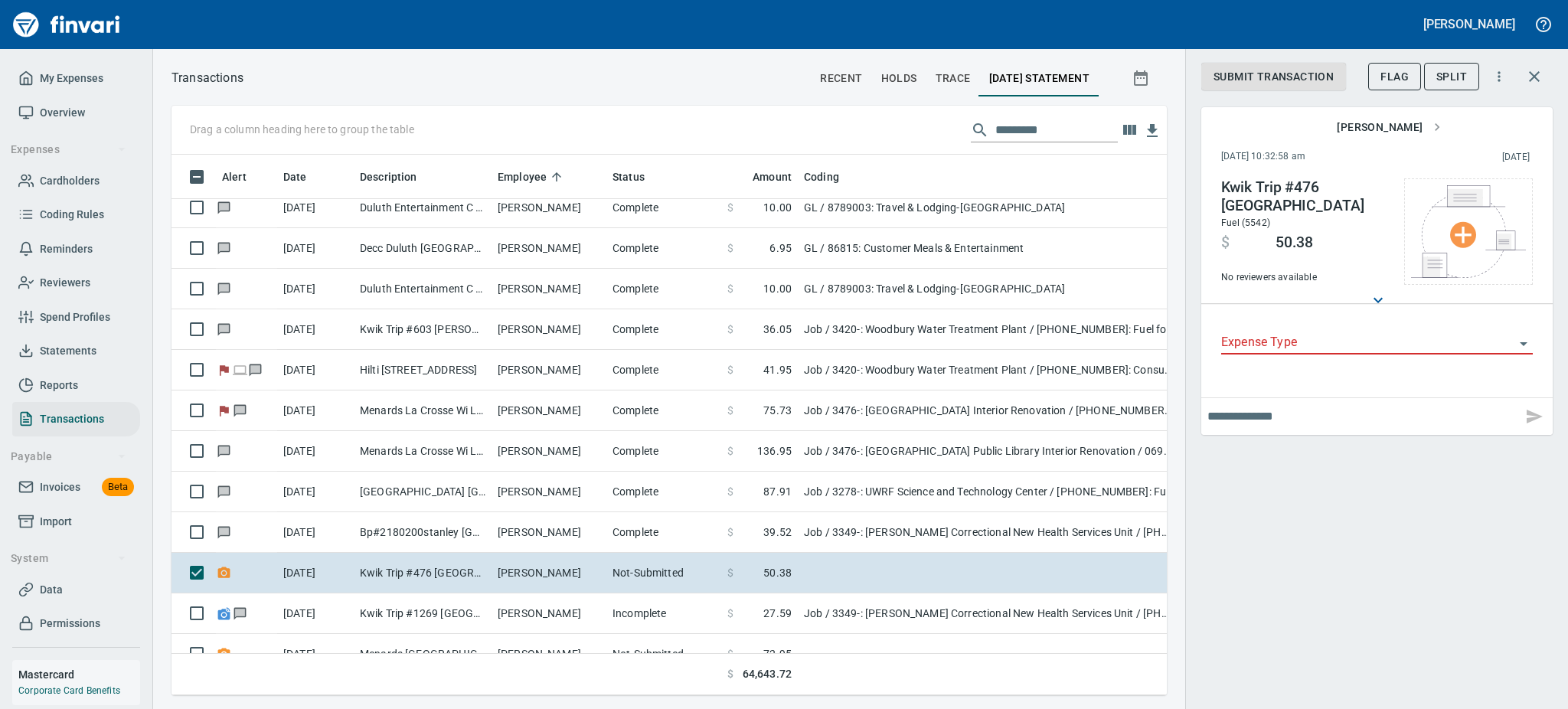
click at [1401, 83] on span "Flag" at bounding box center [1395, 77] width 28 height 19
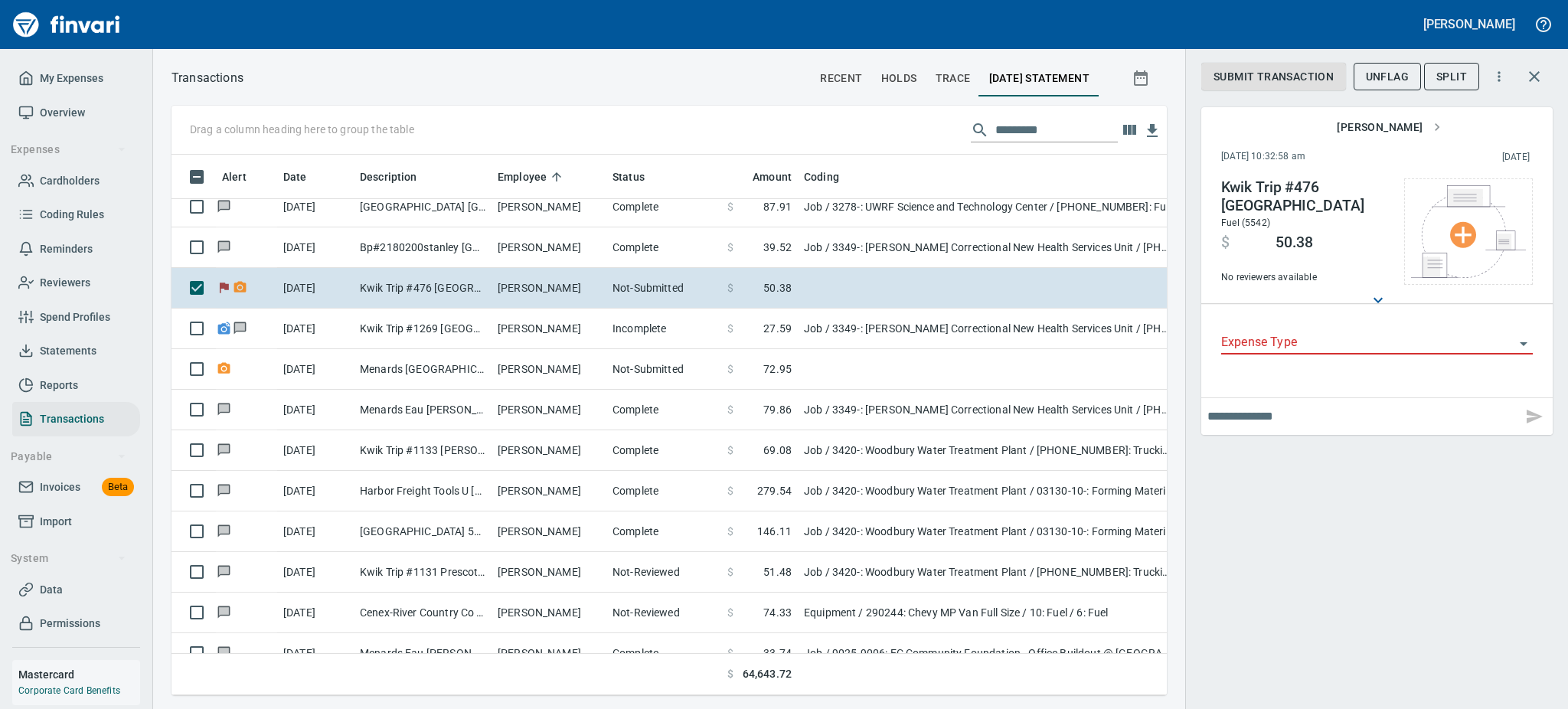
scroll to position [2775, 0]
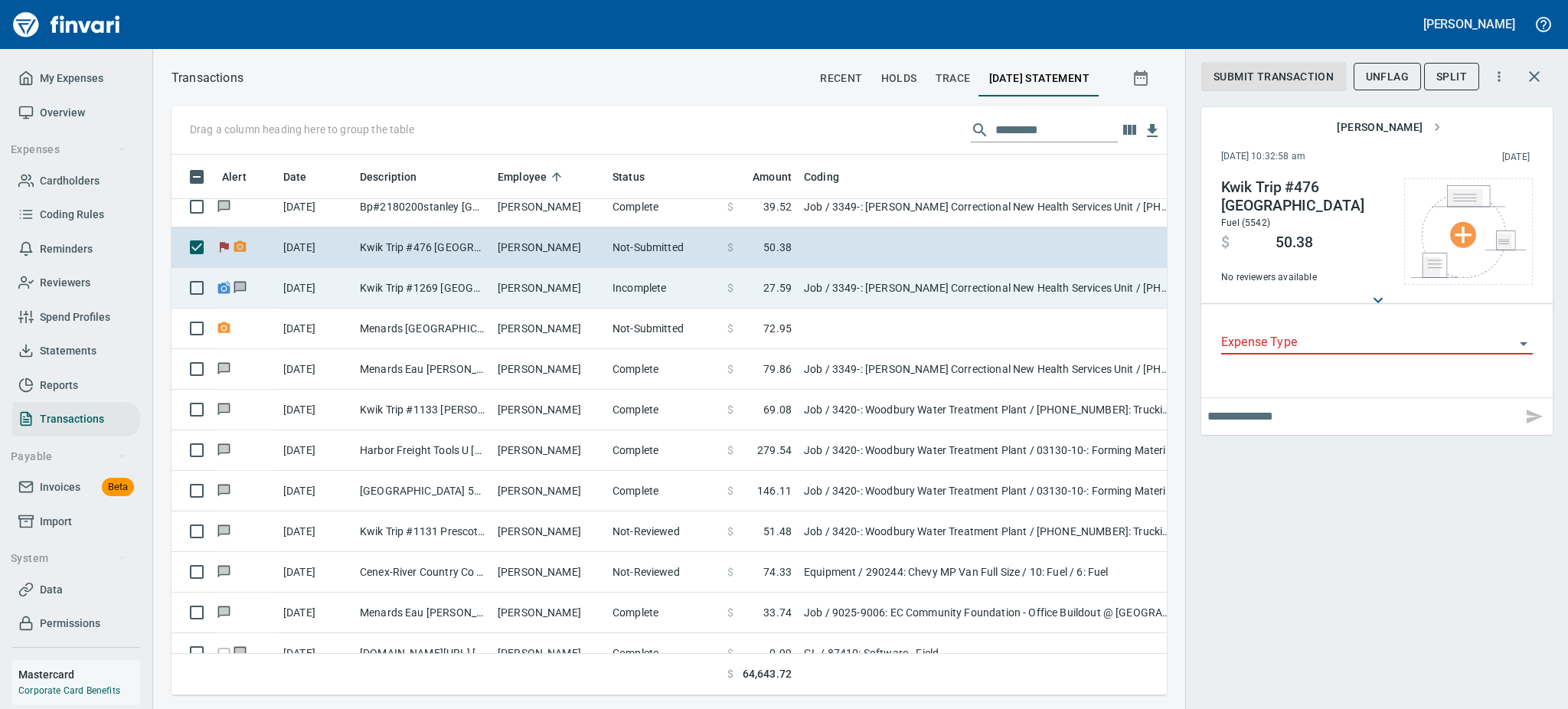
click at [782, 292] on span "27.59" at bounding box center [778, 287] width 28 height 15
type input "***"
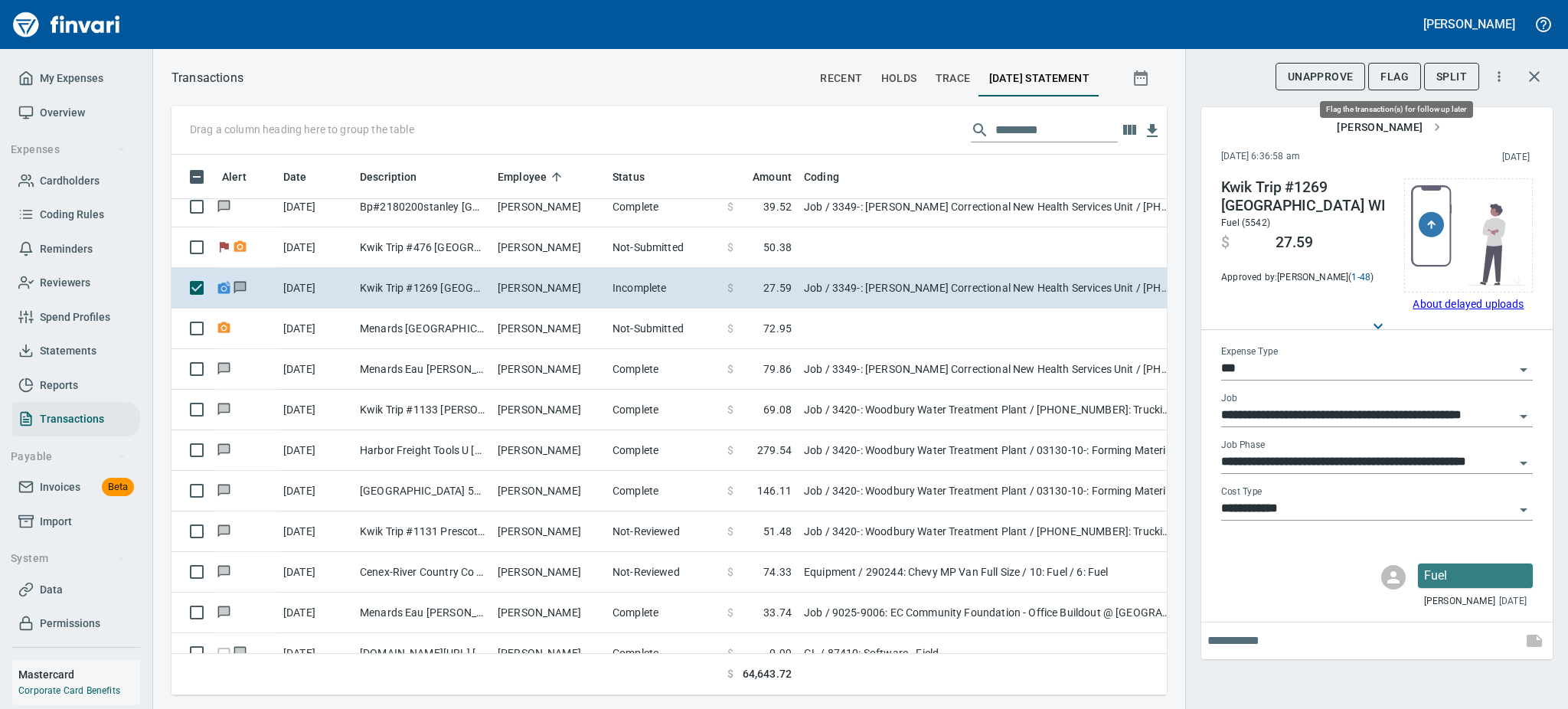
click at [1384, 69] on span "Flag" at bounding box center [1395, 77] width 28 height 19
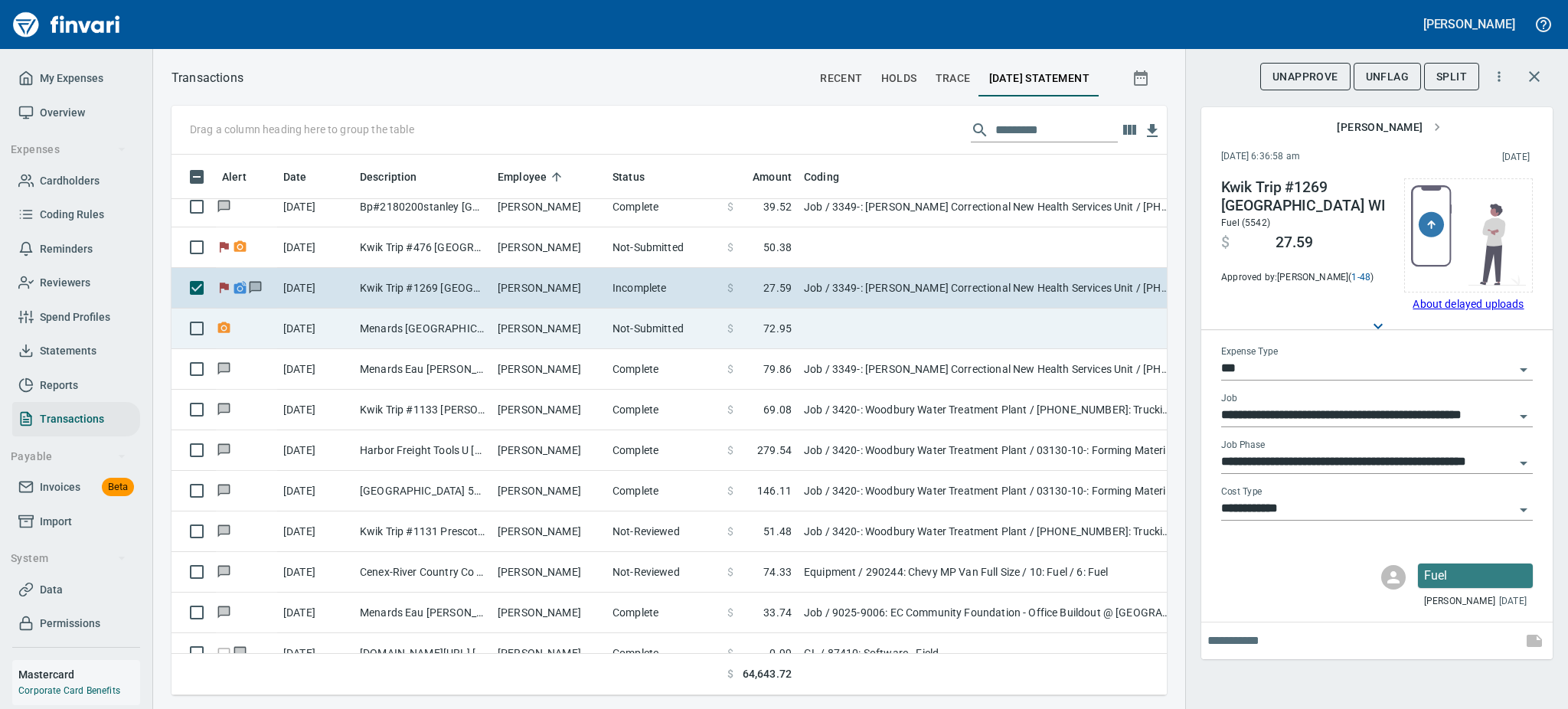
click at [549, 329] on td "[PERSON_NAME]" at bounding box center [549, 329] width 115 height 40
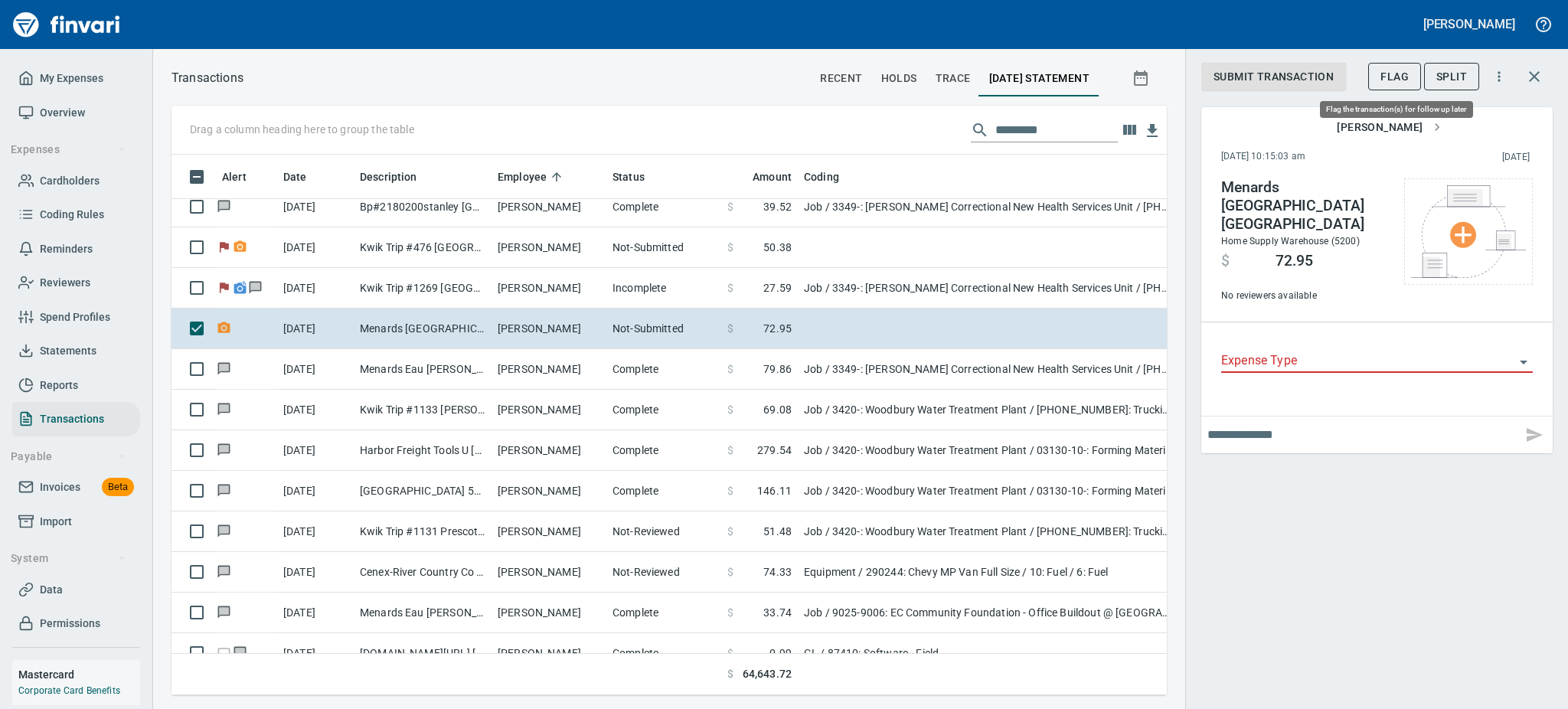
click at [1391, 75] on span "Flag" at bounding box center [1395, 77] width 28 height 19
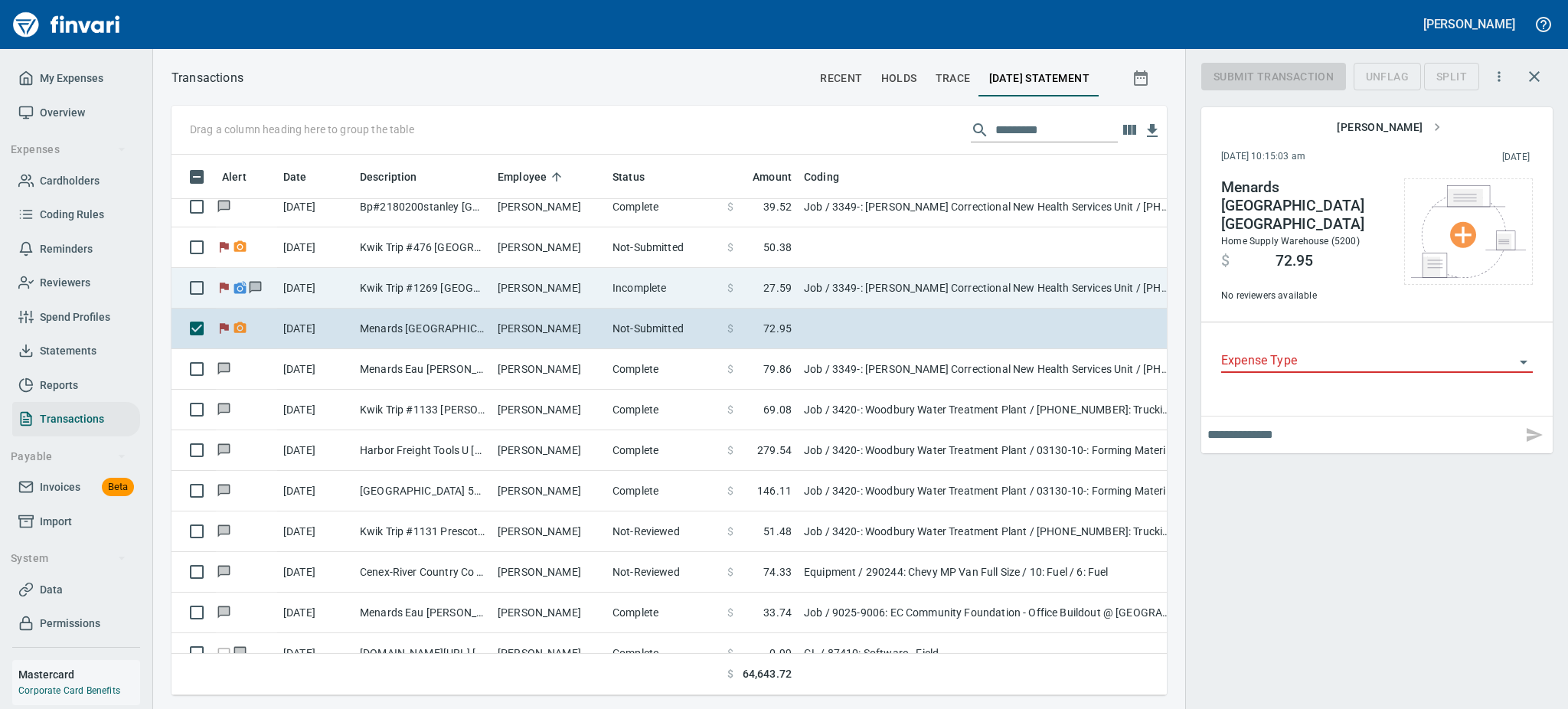
scroll to position [507, 961]
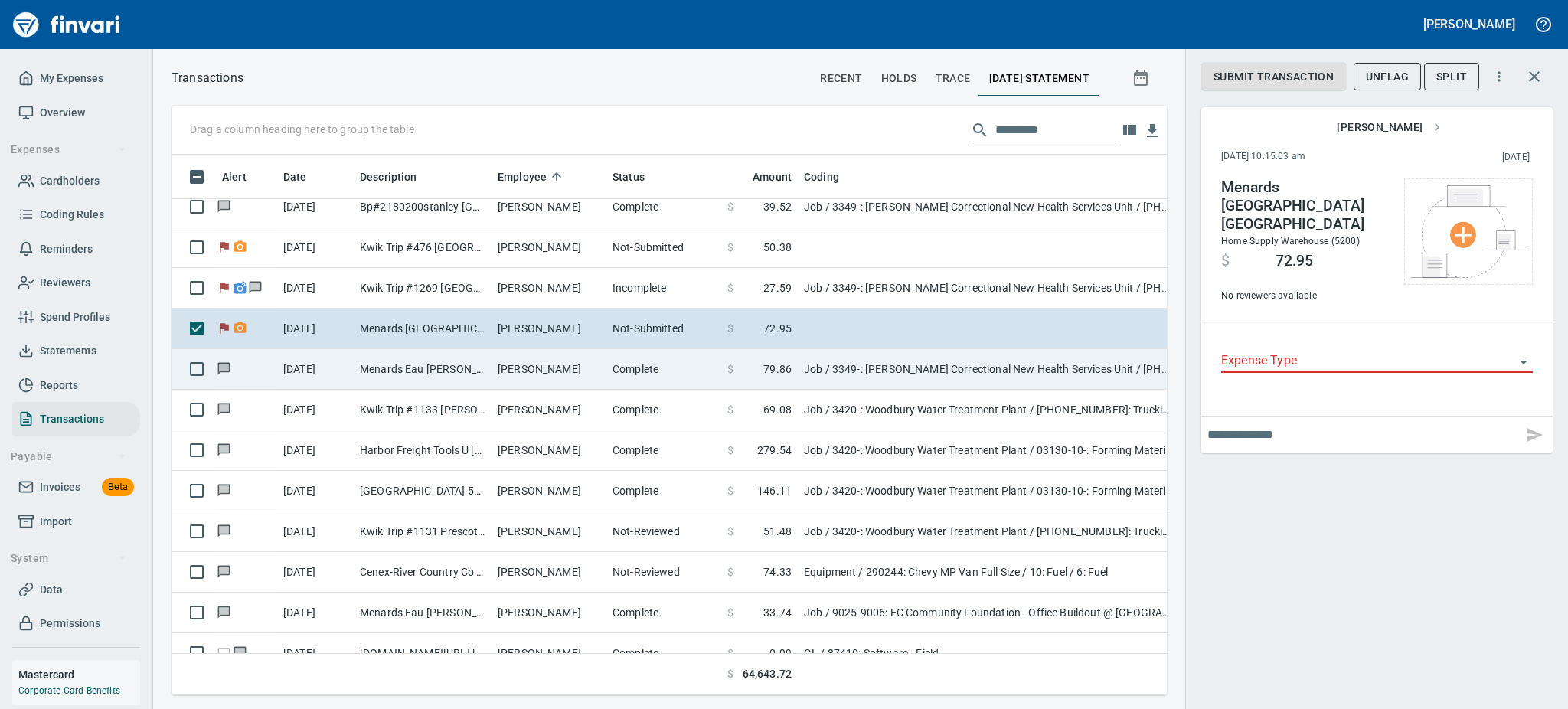
click at [539, 374] on td "[PERSON_NAME]" at bounding box center [549, 369] width 115 height 40
type input "***"
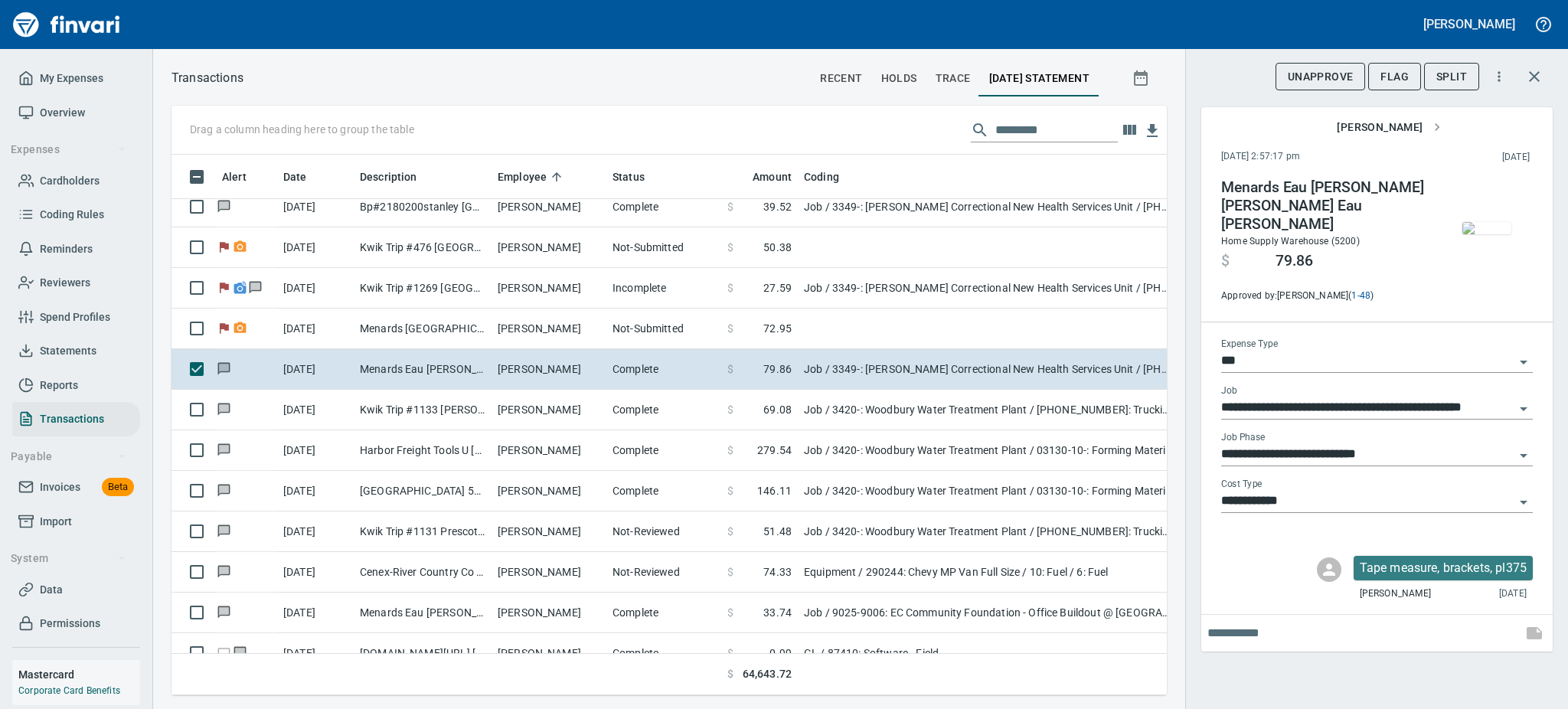
scroll to position [507, 961]
click at [1490, 222] on img "button" at bounding box center [1487, 228] width 49 height 12
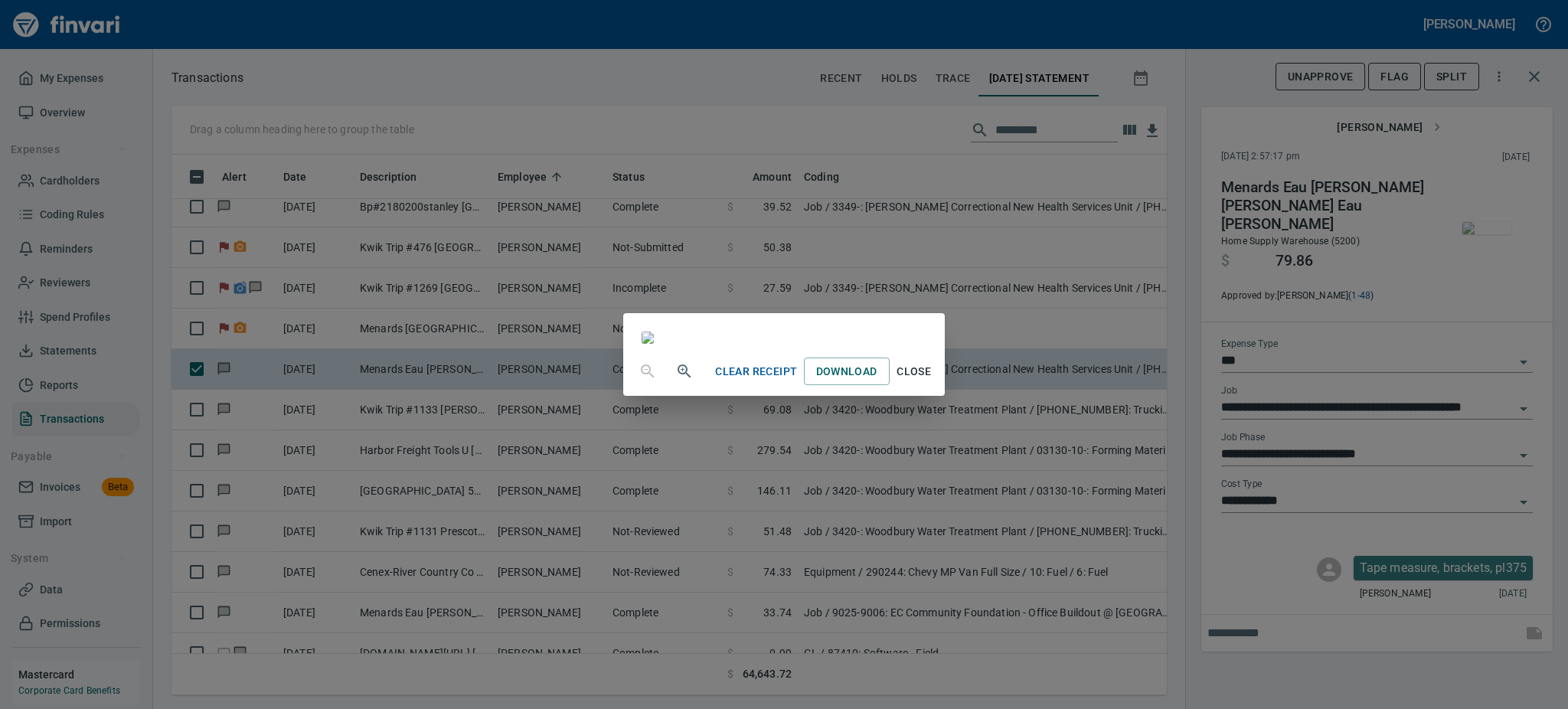
click at [933, 381] on span "Close" at bounding box center [914, 372] width 37 height 19
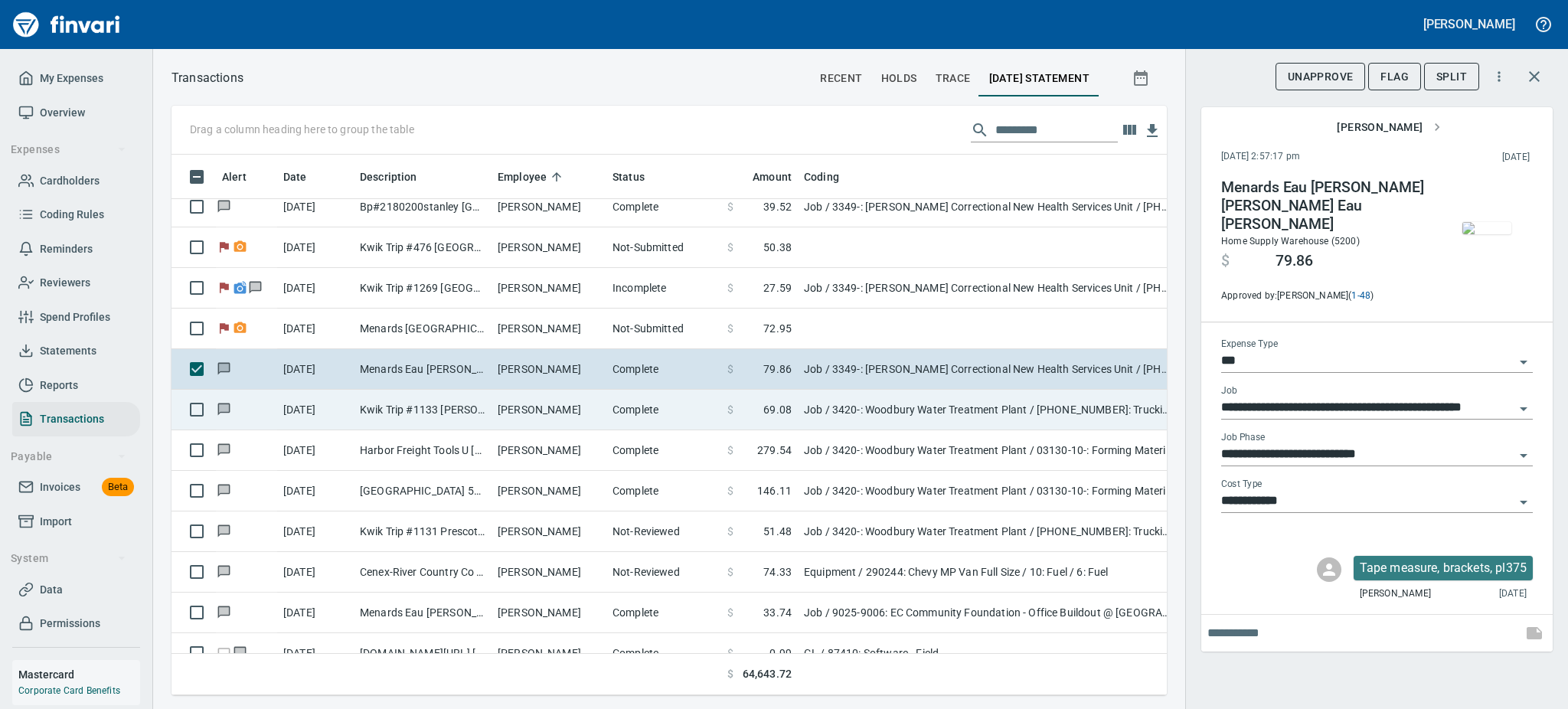
click at [441, 397] on td "Kwik Trip #1133 [PERSON_NAME] WI" at bounding box center [422, 410] width 138 height 40
type input "**********"
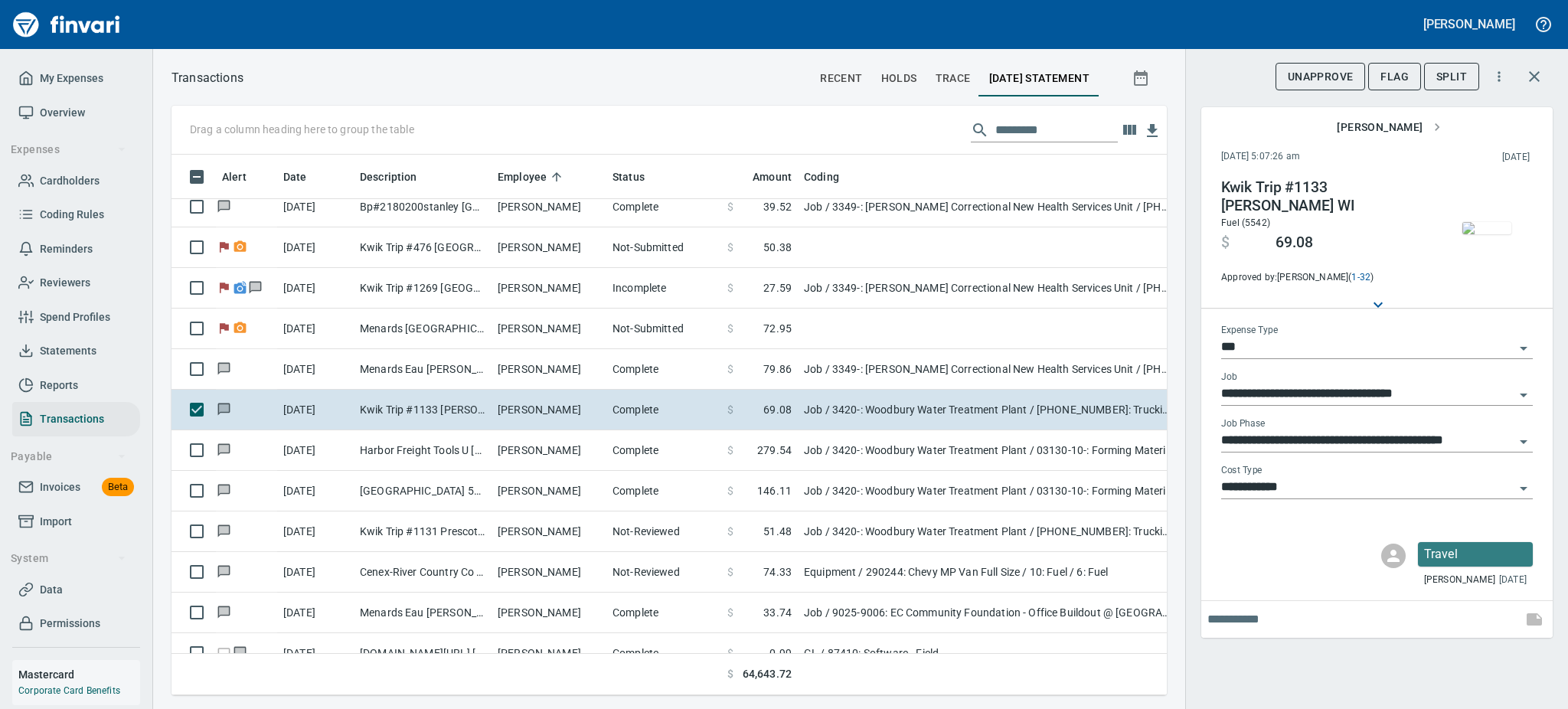
click at [1478, 234] on img "button" at bounding box center [1487, 228] width 49 height 12
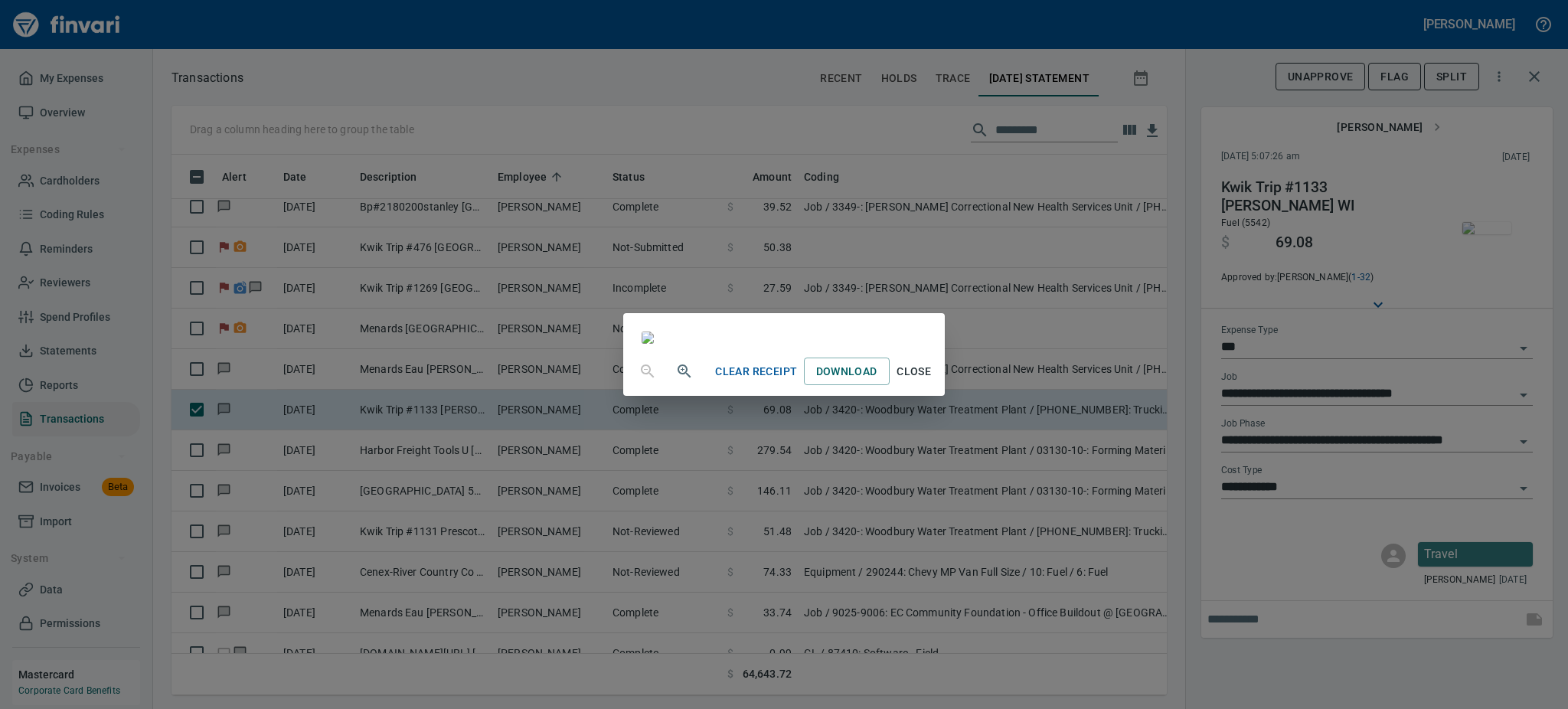
click at [933, 381] on span "Close" at bounding box center [914, 372] width 37 height 19
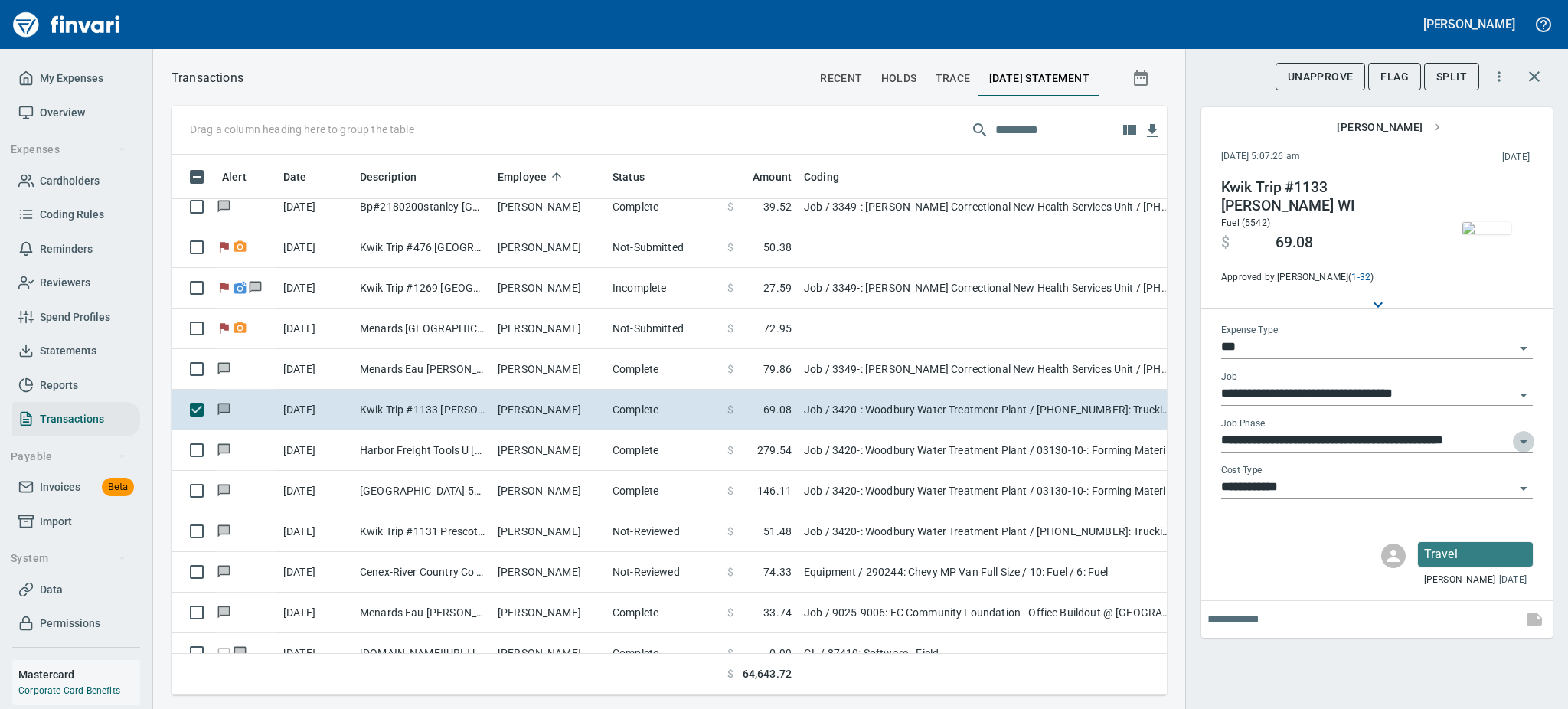
click at [1523, 439] on icon "Open" at bounding box center [1523, 442] width 18 height 18
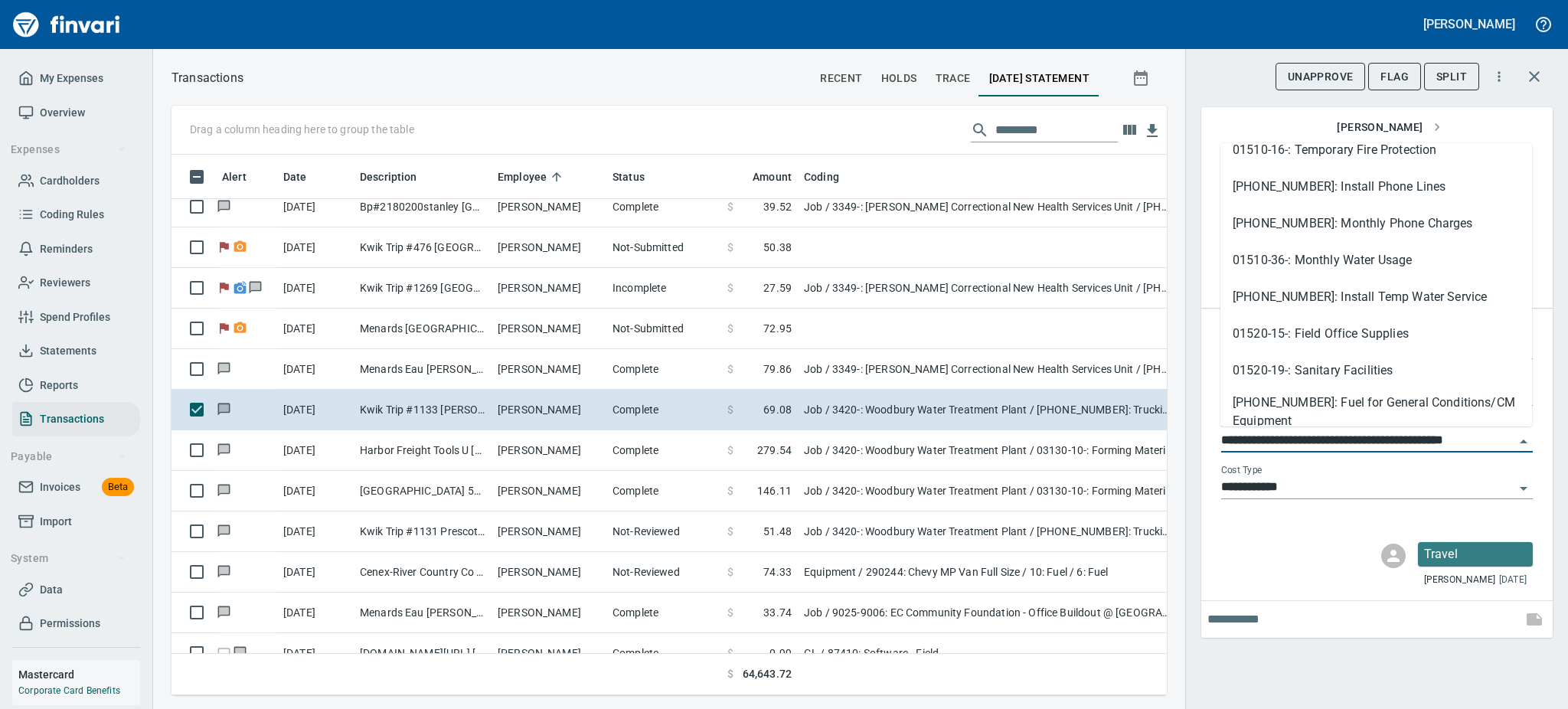
scroll to position [816, 0]
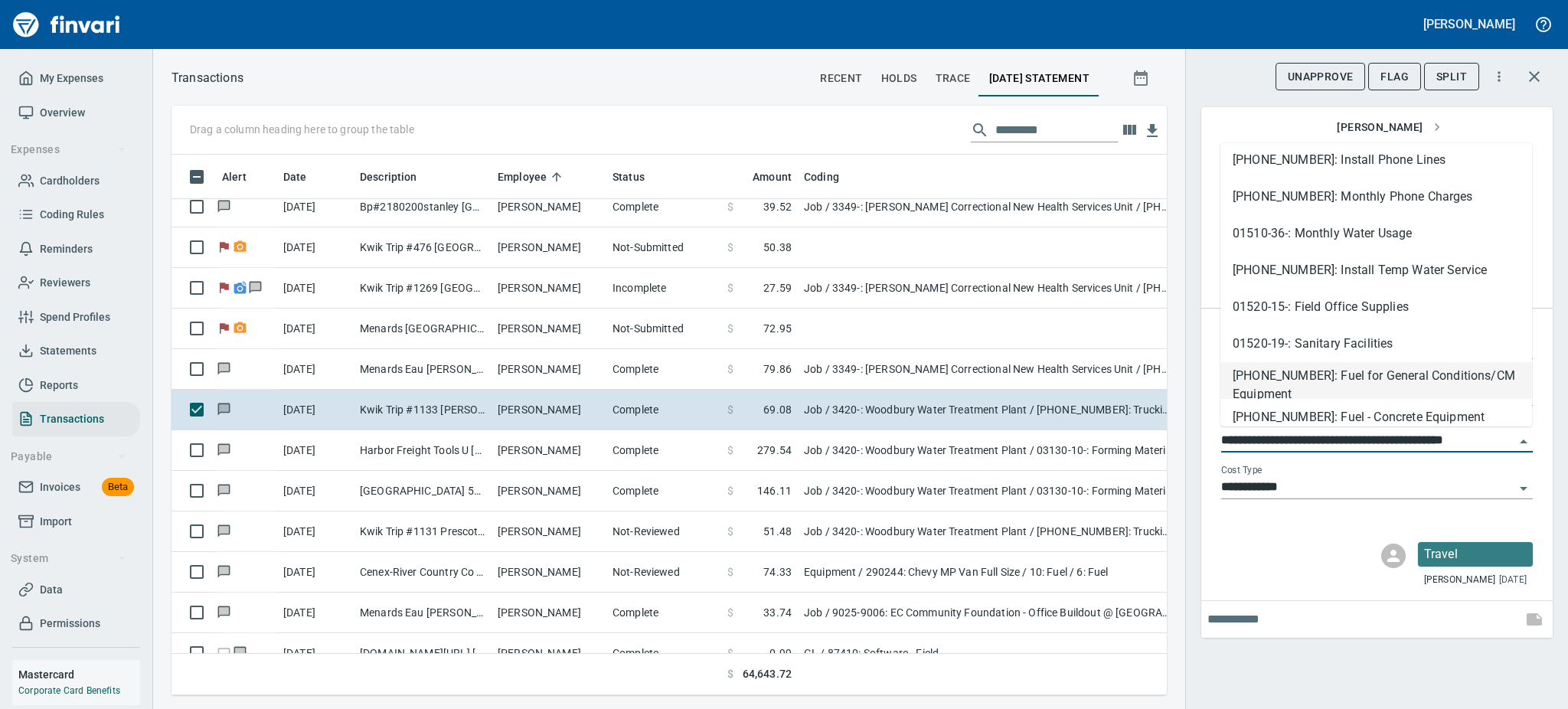
click at [1397, 376] on li "[PHONE_NUMBER]: Fuel for General Conditions/CM Equipment" at bounding box center [1376, 381] width 311 height 37
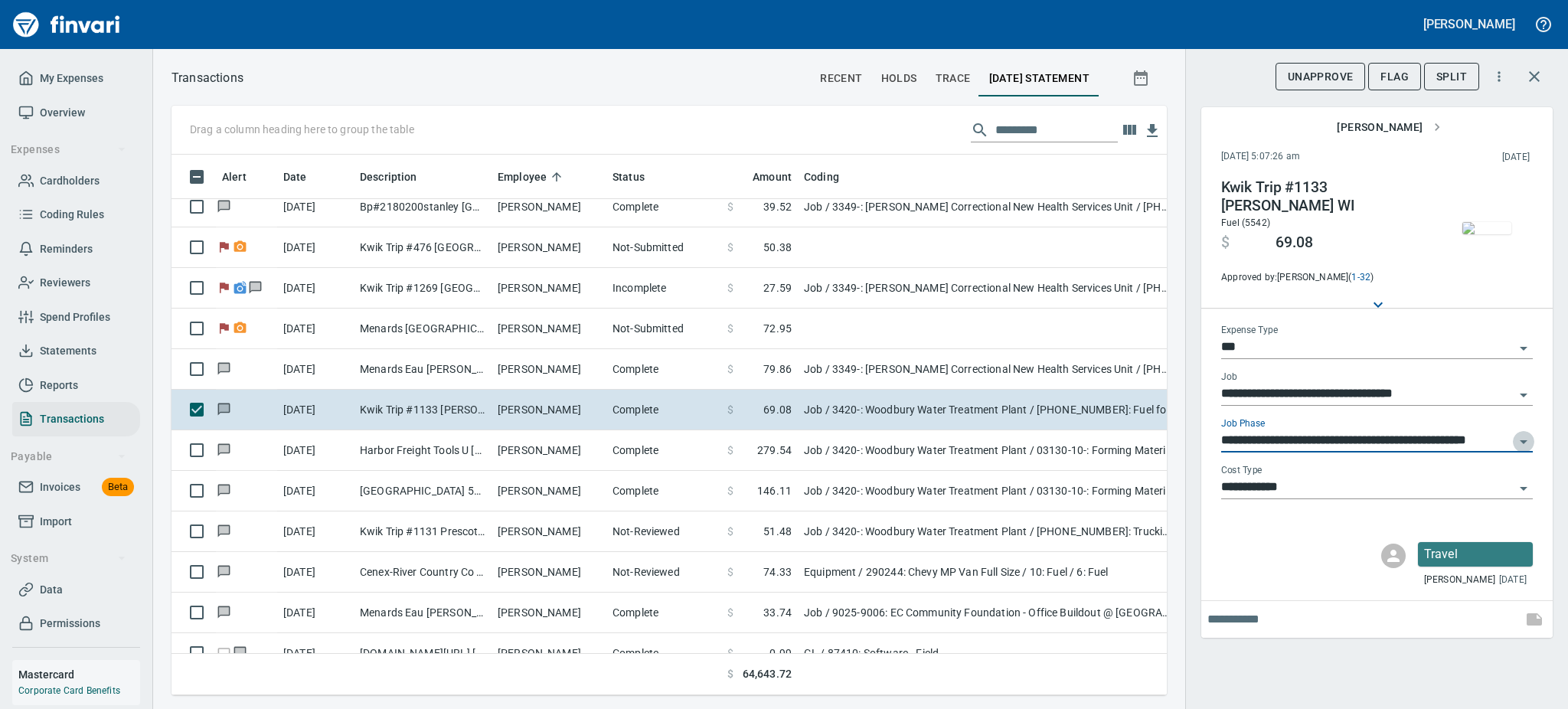
click at [1524, 437] on icon "Open" at bounding box center [1523, 442] width 18 height 18
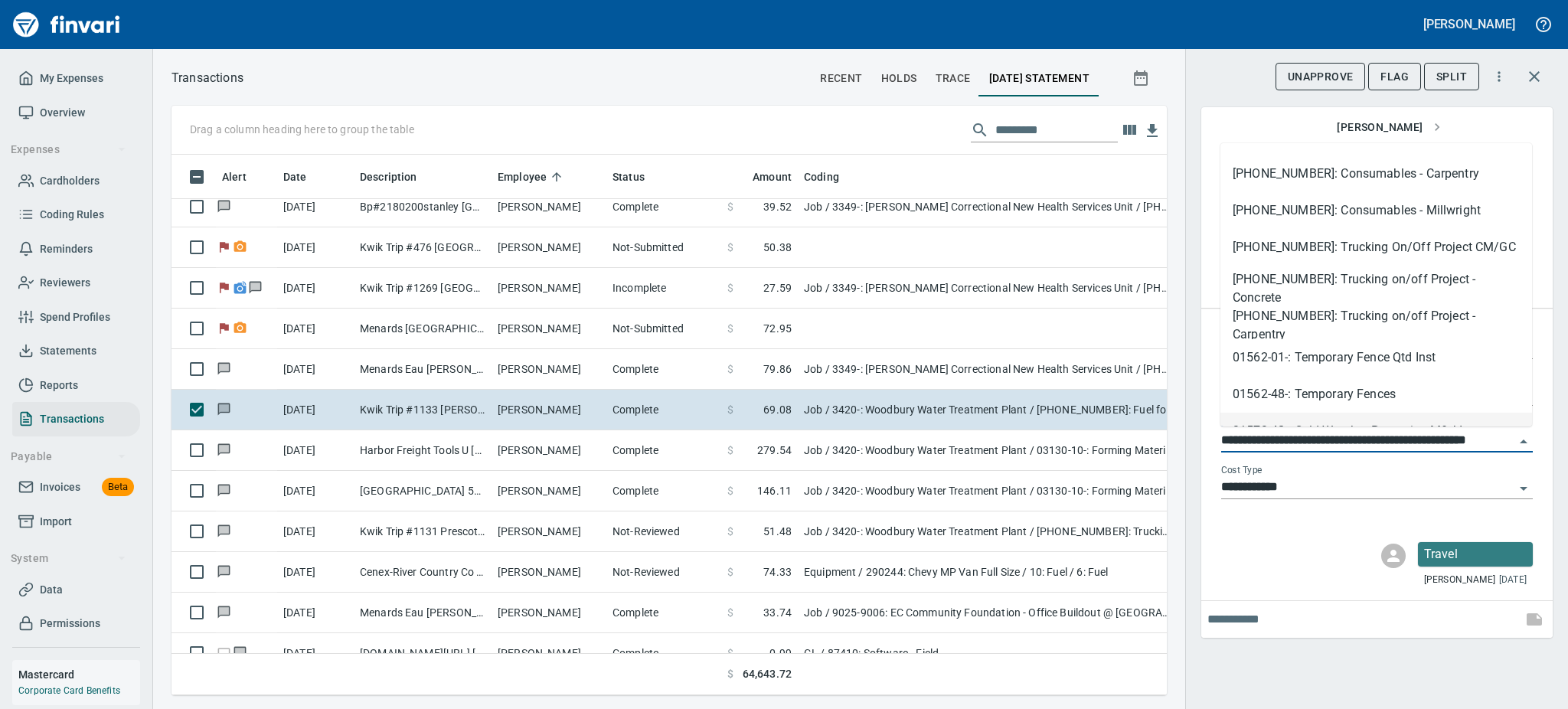
scroll to position [507, 961]
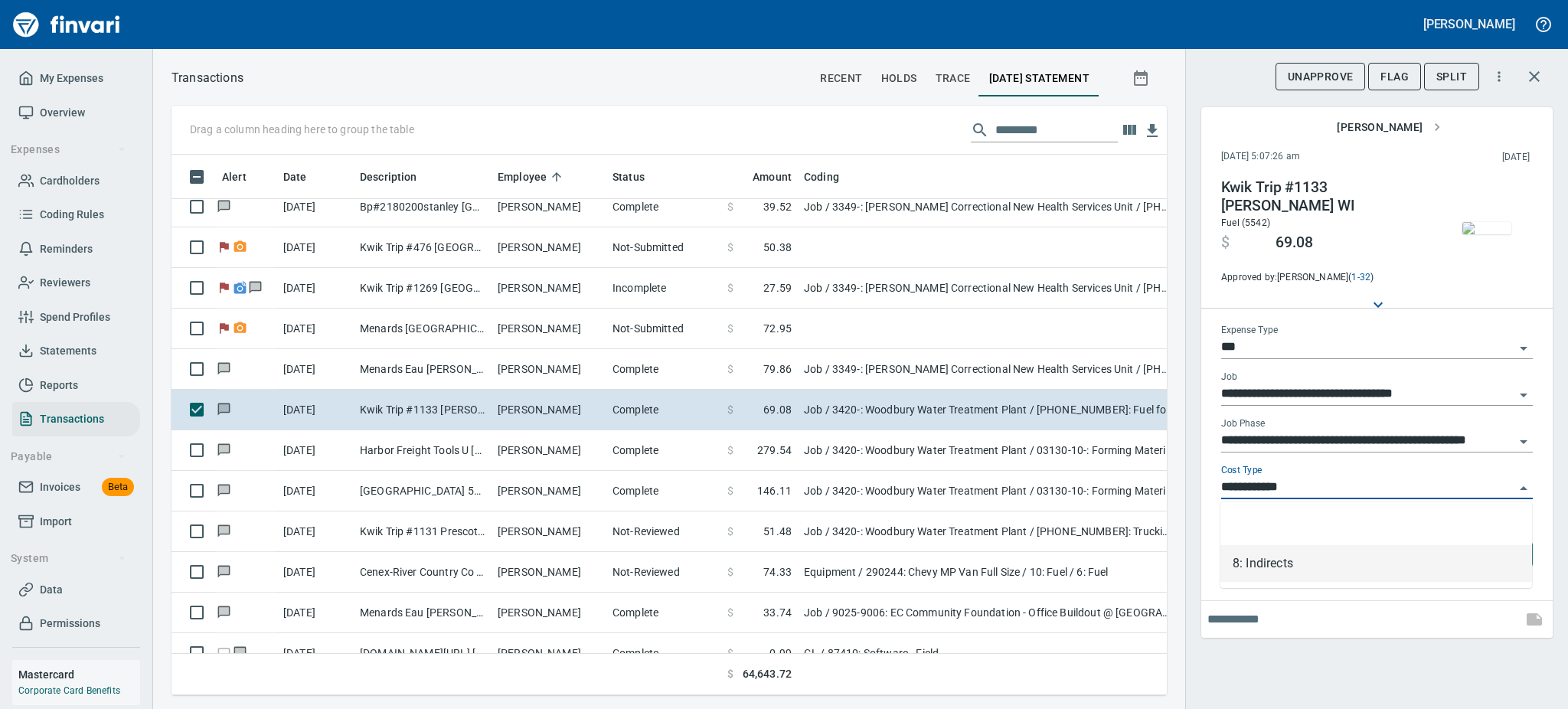
click at [1390, 496] on input "**********" at bounding box center [1367, 487] width 293 height 21
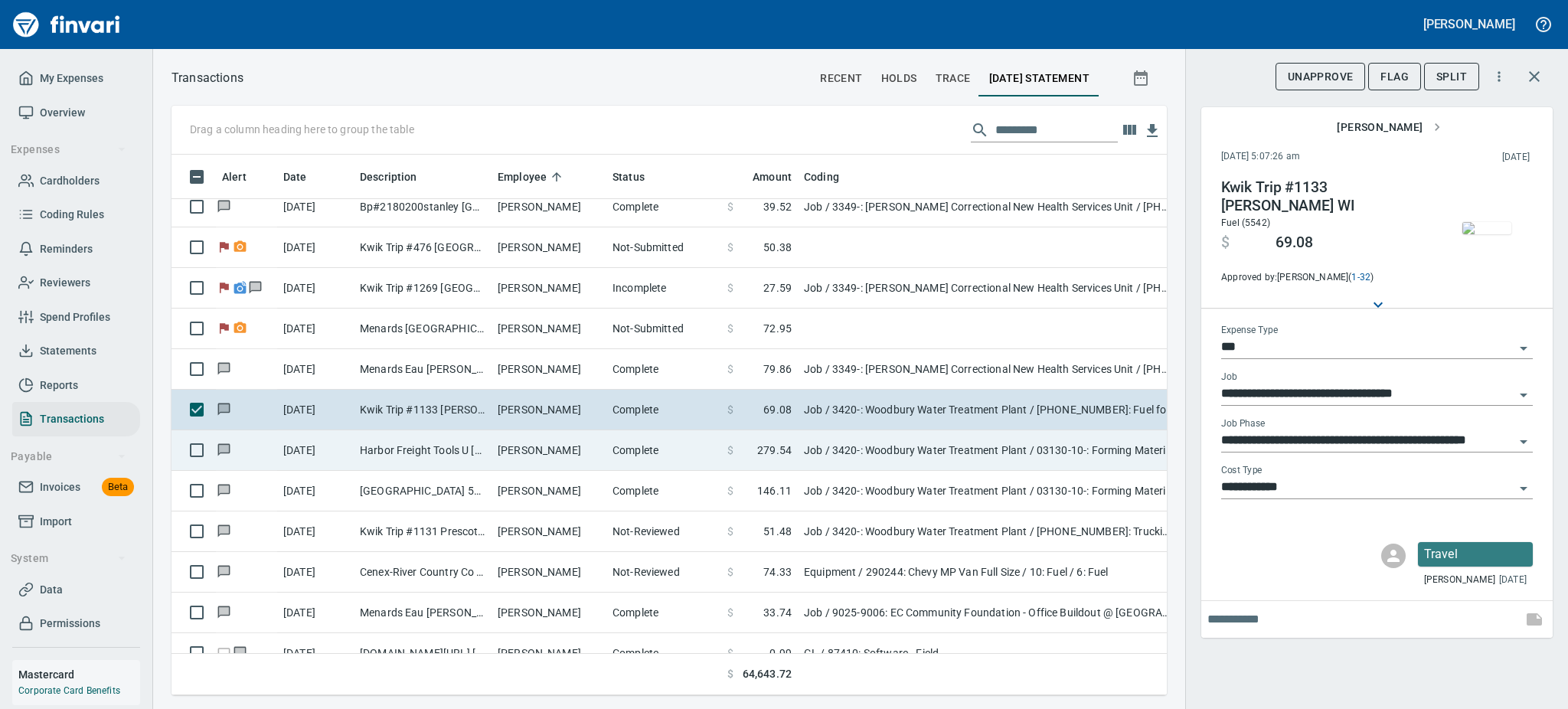
click at [625, 438] on td "Complete" at bounding box center [663, 450] width 115 height 40
type input "**********"
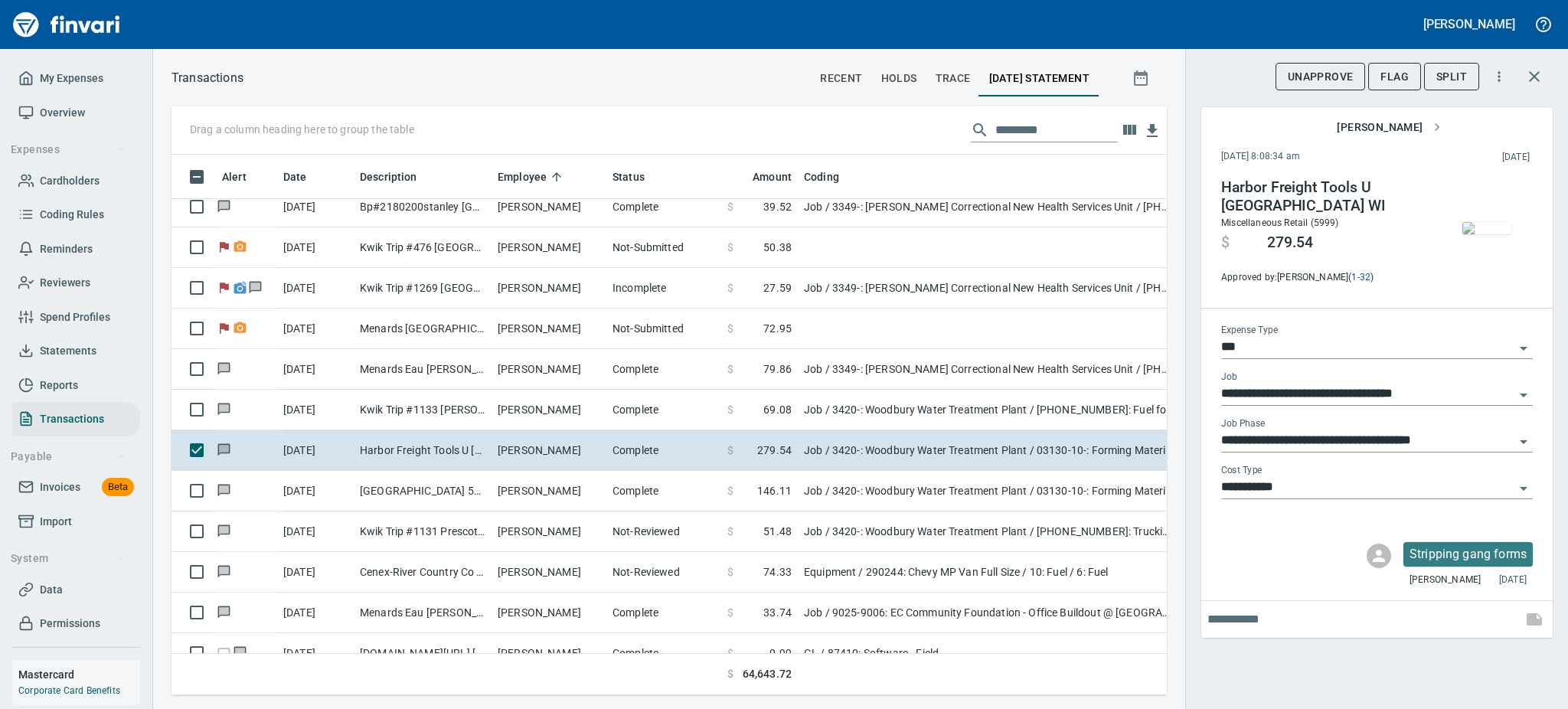
click at [1471, 222] on img "button" at bounding box center [1487, 228] width 49 height 12
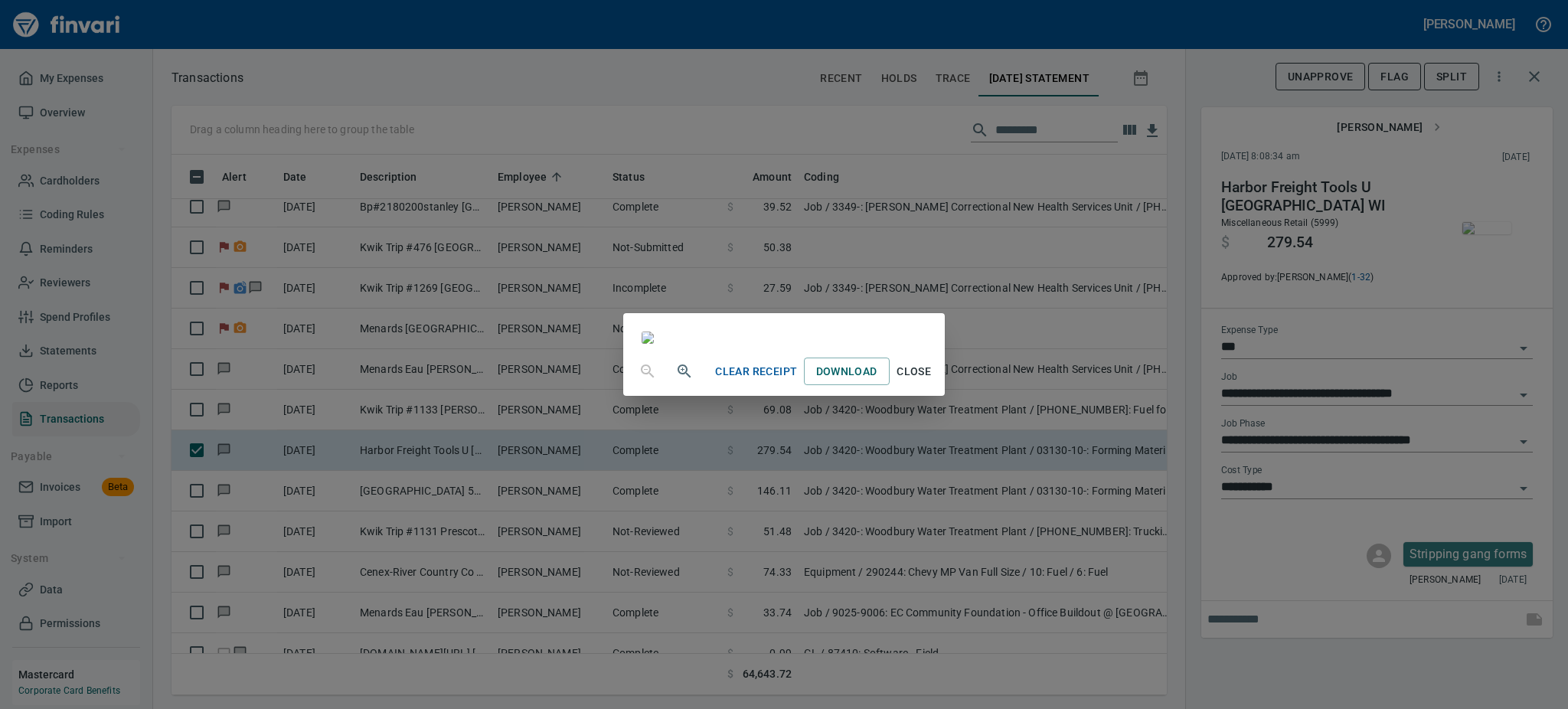
scroll to position [54, 0]
click at [944, 347] on div at bounding box center [783, 330] width 321 height 33
click at [933, 381] on span "Close" at bounding box center [914, 372] width 37 height 19
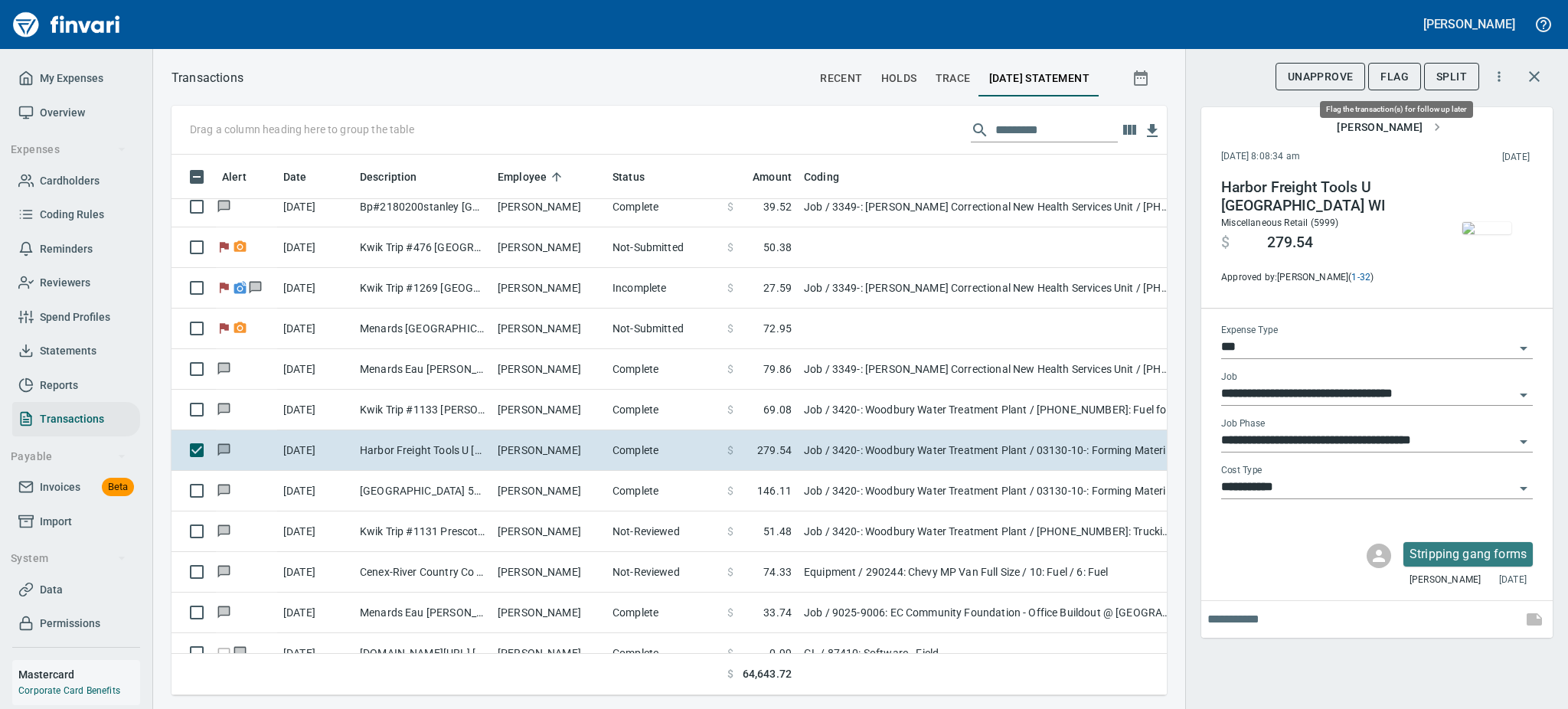
scroll to position [507, 961]
click at [1391, 69] on span "Flag" at bounding box center [1395, 77] width 28 height 19
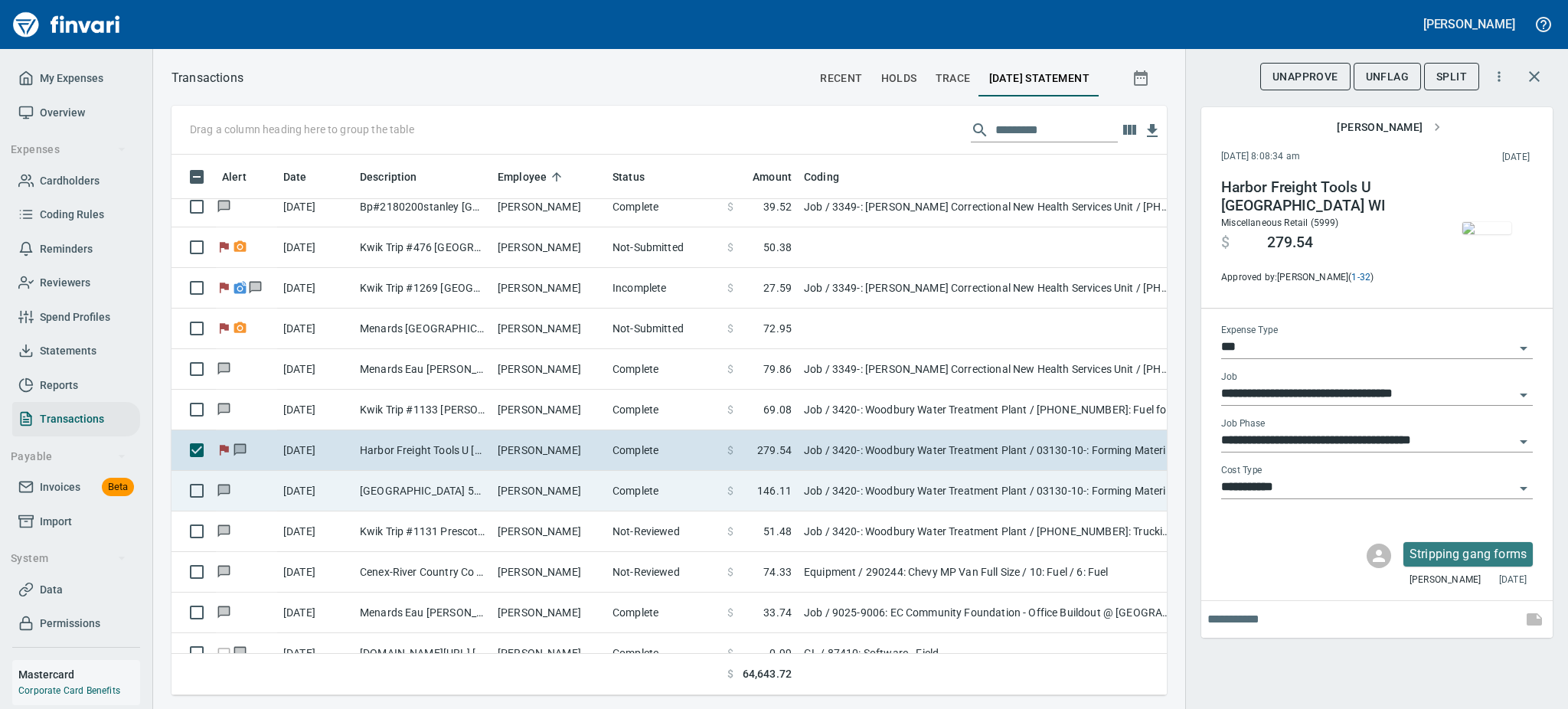
click at [520, 474] on td "[PERSON_NAME]" at bounding box center [549, 491] width 115 height 40
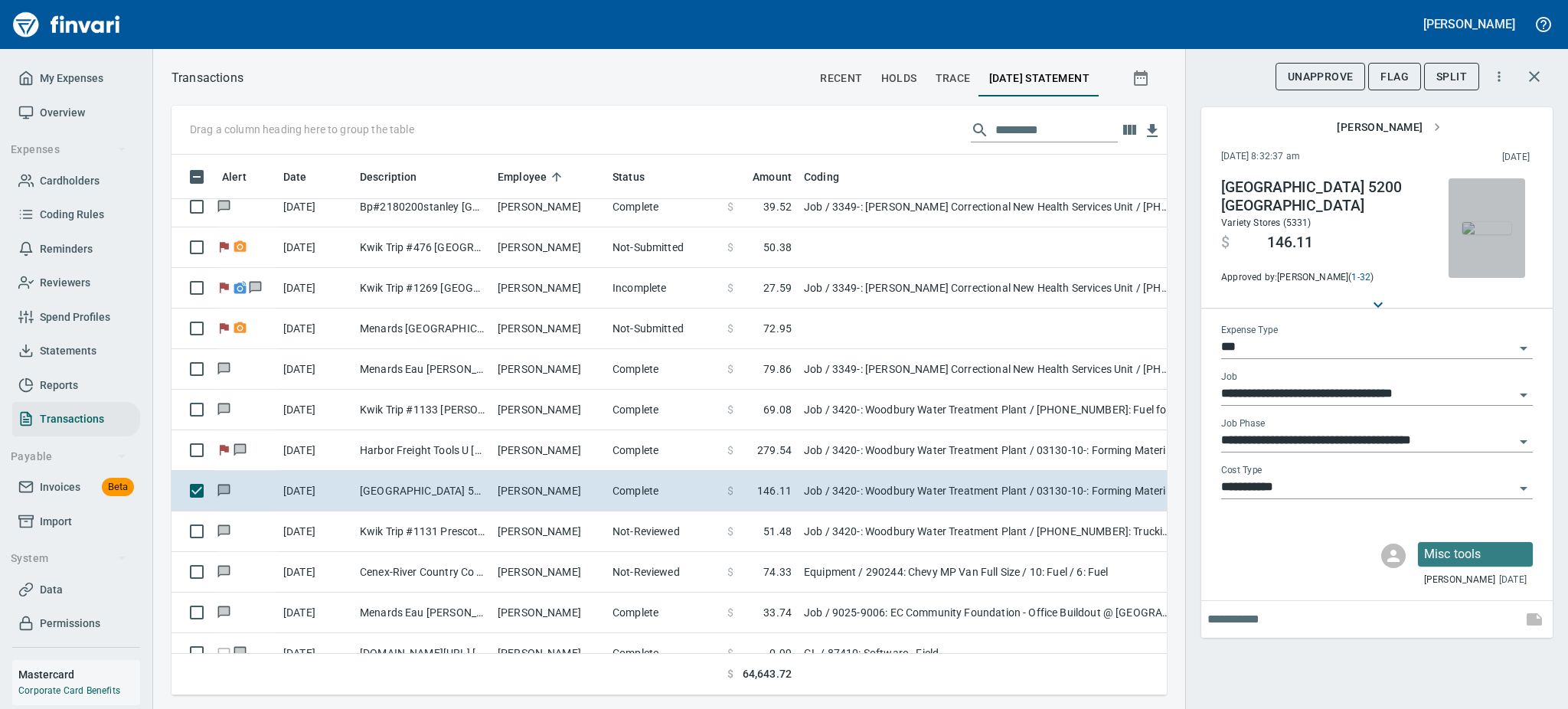
click at [1486, 268] on button "button" at bounding box center [1486, 228] width 77 height 99
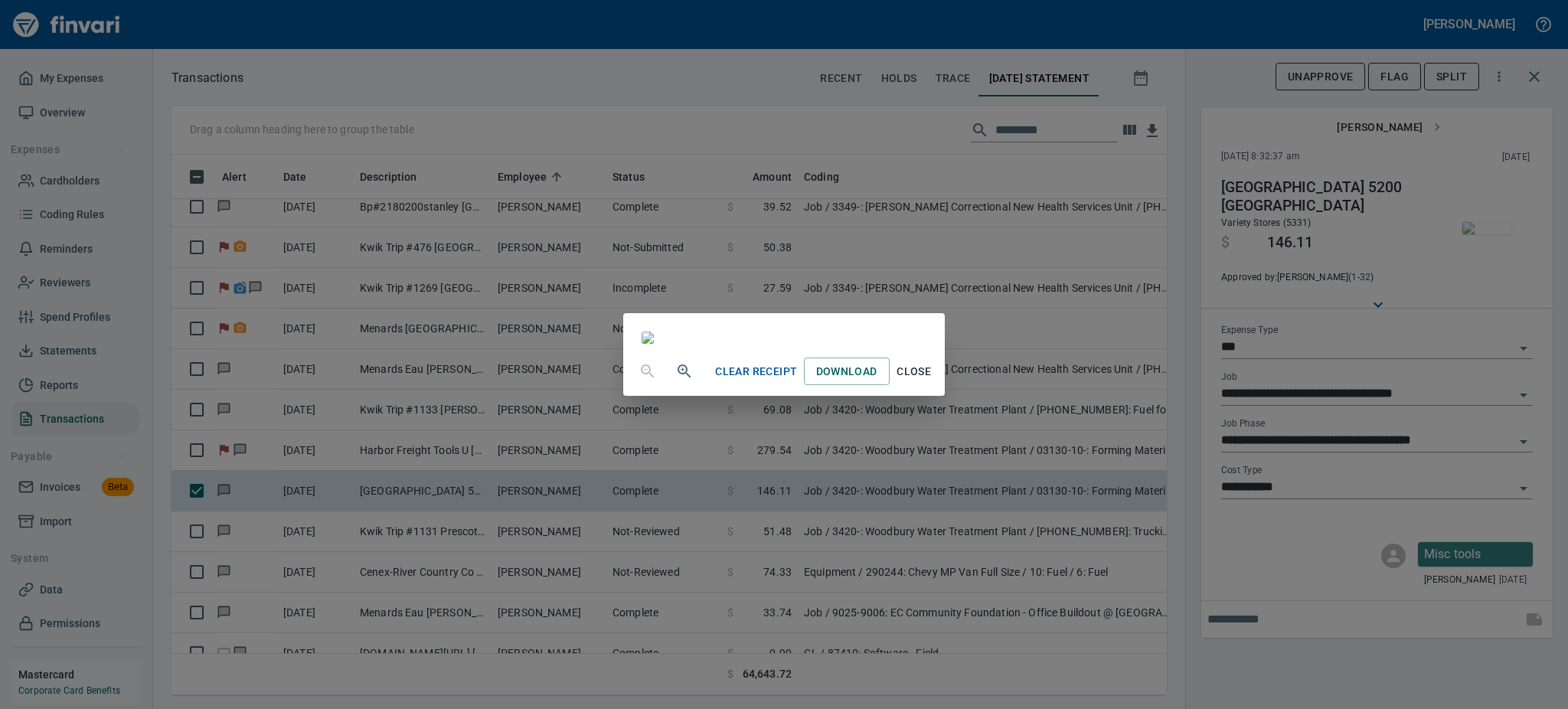
scroll to position [163, 0]
click at [933, 381] on span "Close" at bounding box center [914, 372] width 37 height 19
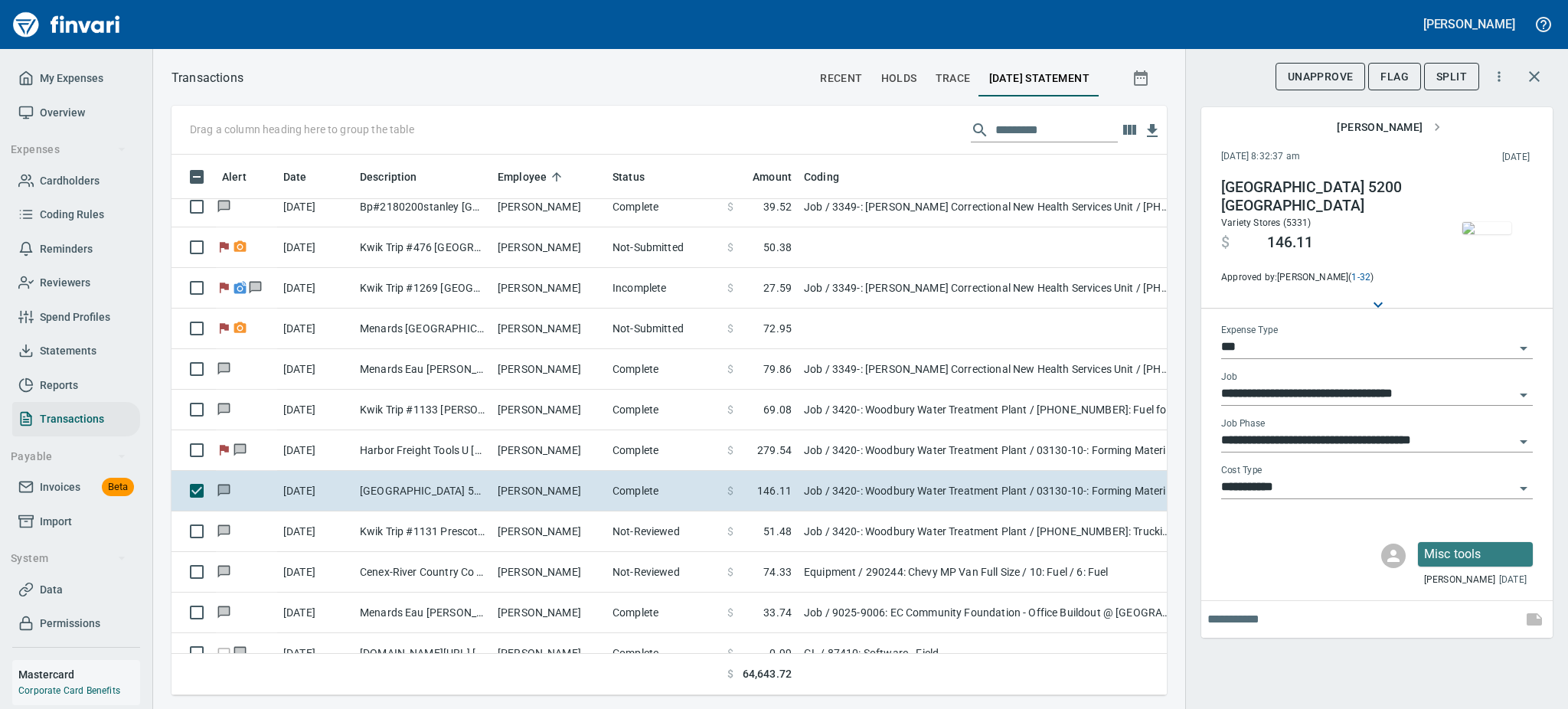
scroll to position [507, 961]
click at [1403, 62] on button "Flag" at bounding box center [1395, 77] width 53 height 28
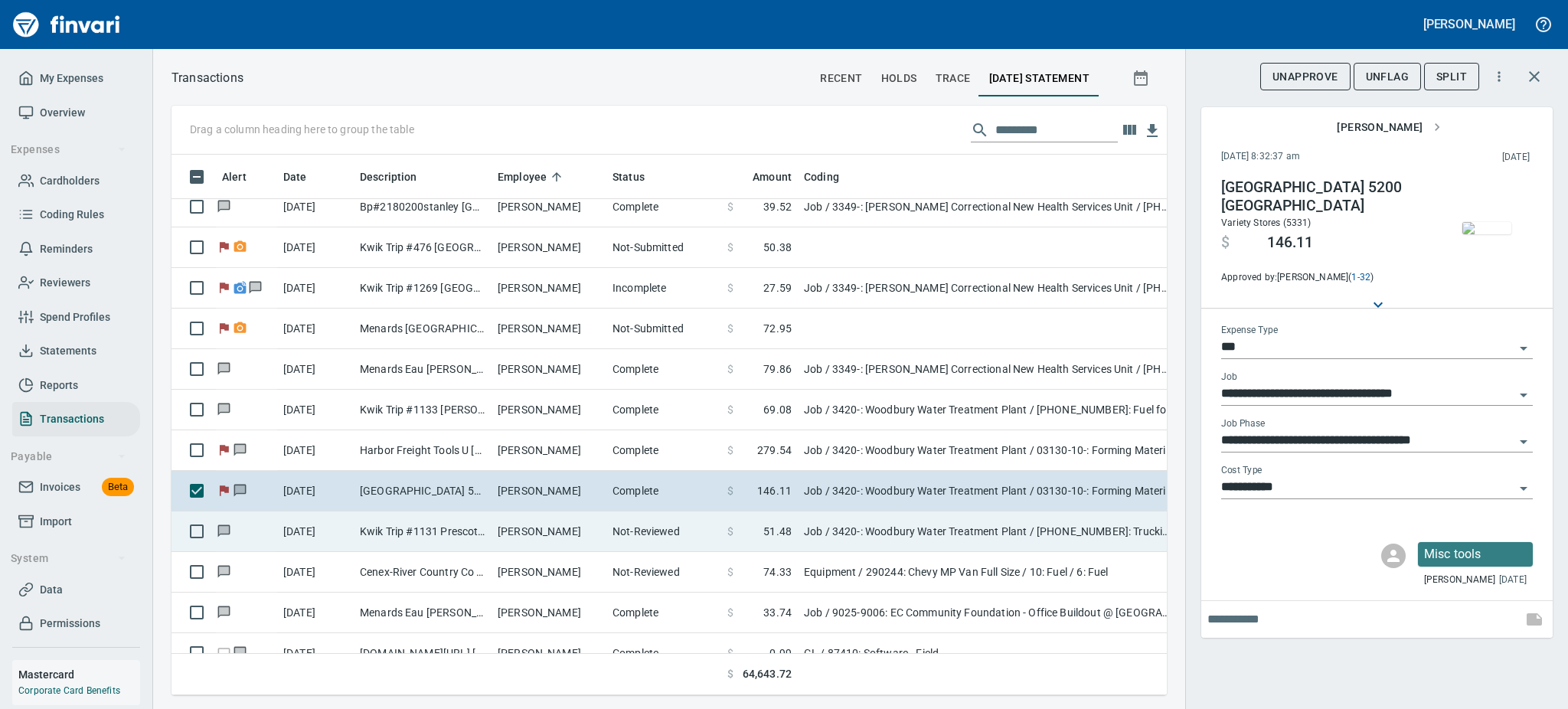
click at [420, 523] on td "Kwik Trip #1131 Prescott [GEOGRAPHIC_DATA]" at bounding box center [422, 531] width 138 height 40
type input "**********"
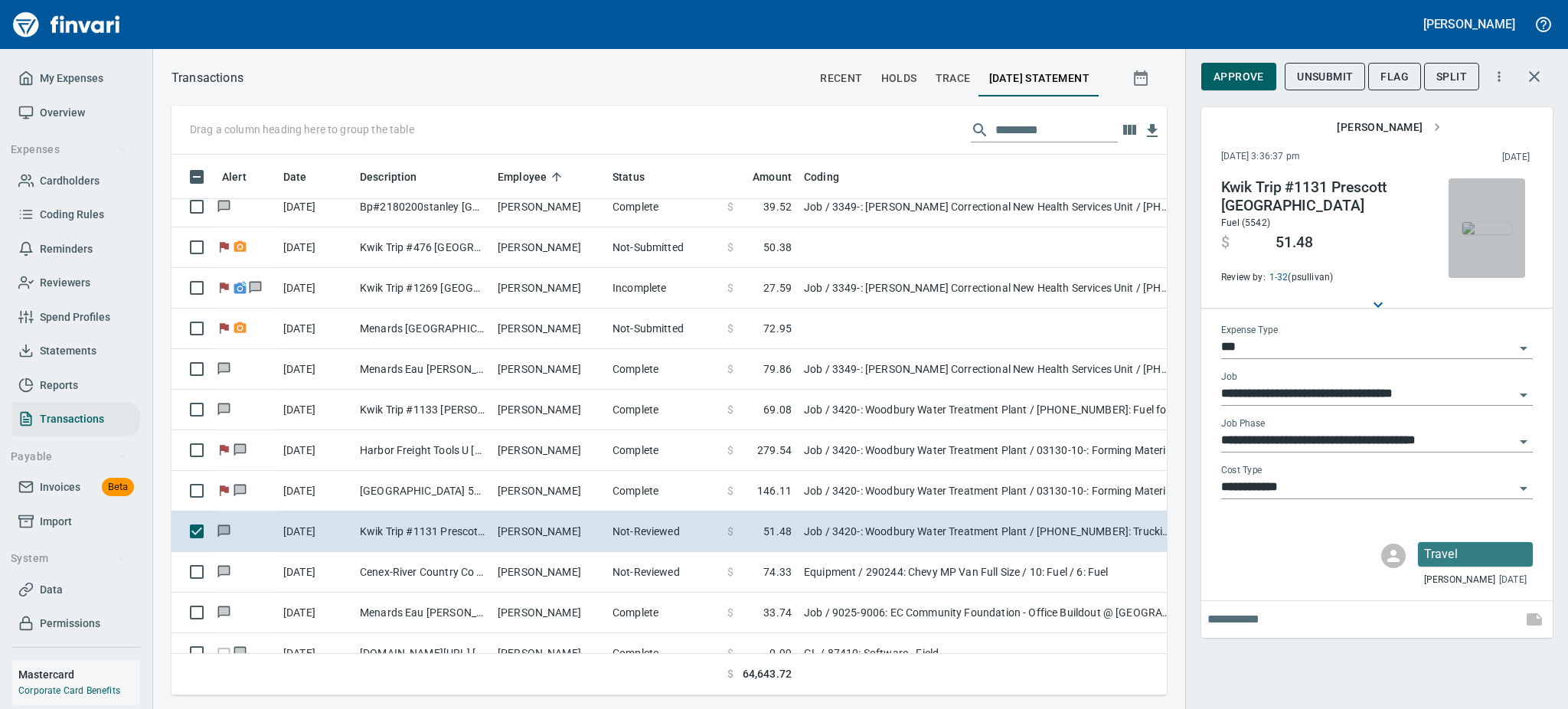
click at [1476, 225] on img "button" at bounding box center [1487, 228] width 49 height 12
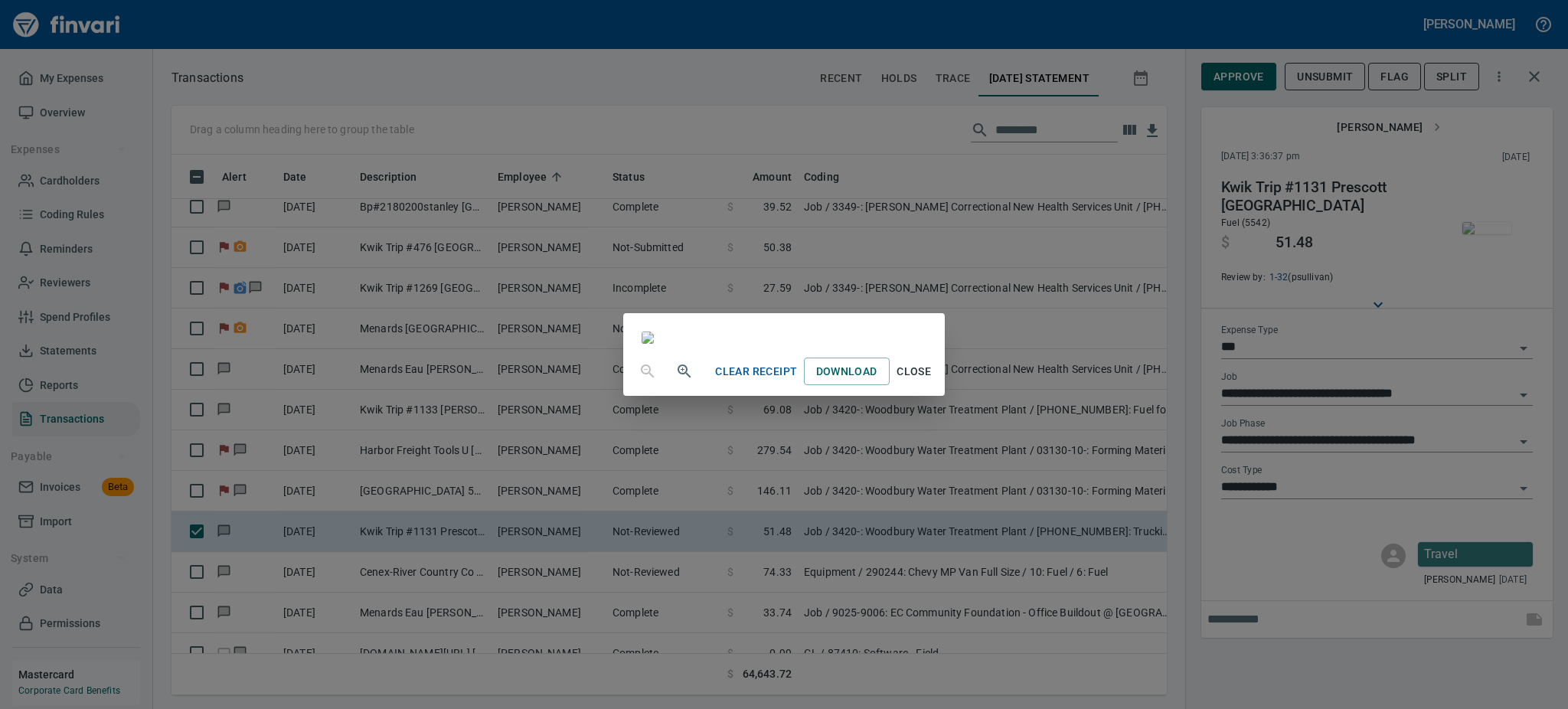
click at [933, 381] on span "Close" at bounding box center [914, 372] width 37 height 19
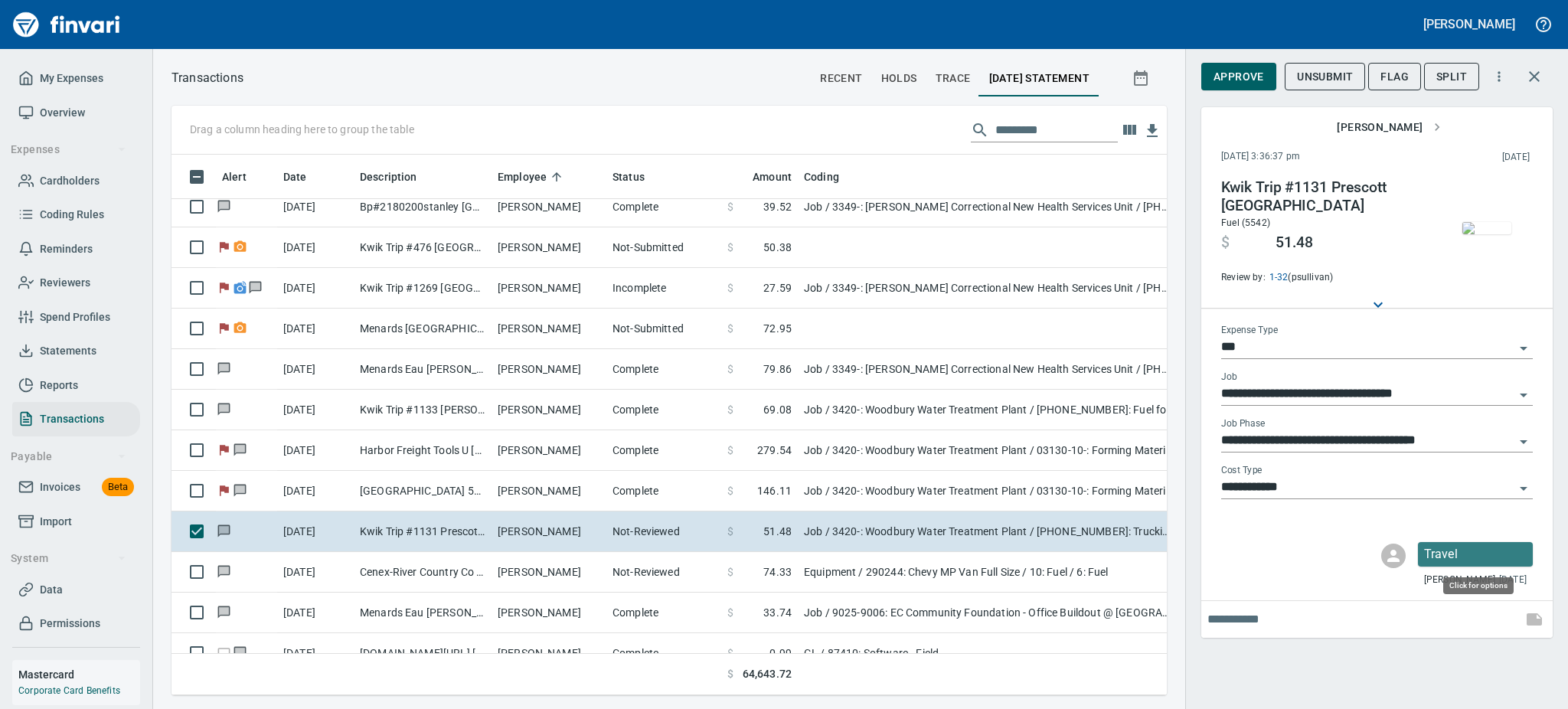
scroll to position [507, 961]
click at [1530, 434] on icon "Open" at bounding box center [1523, 442] width 18 height 18
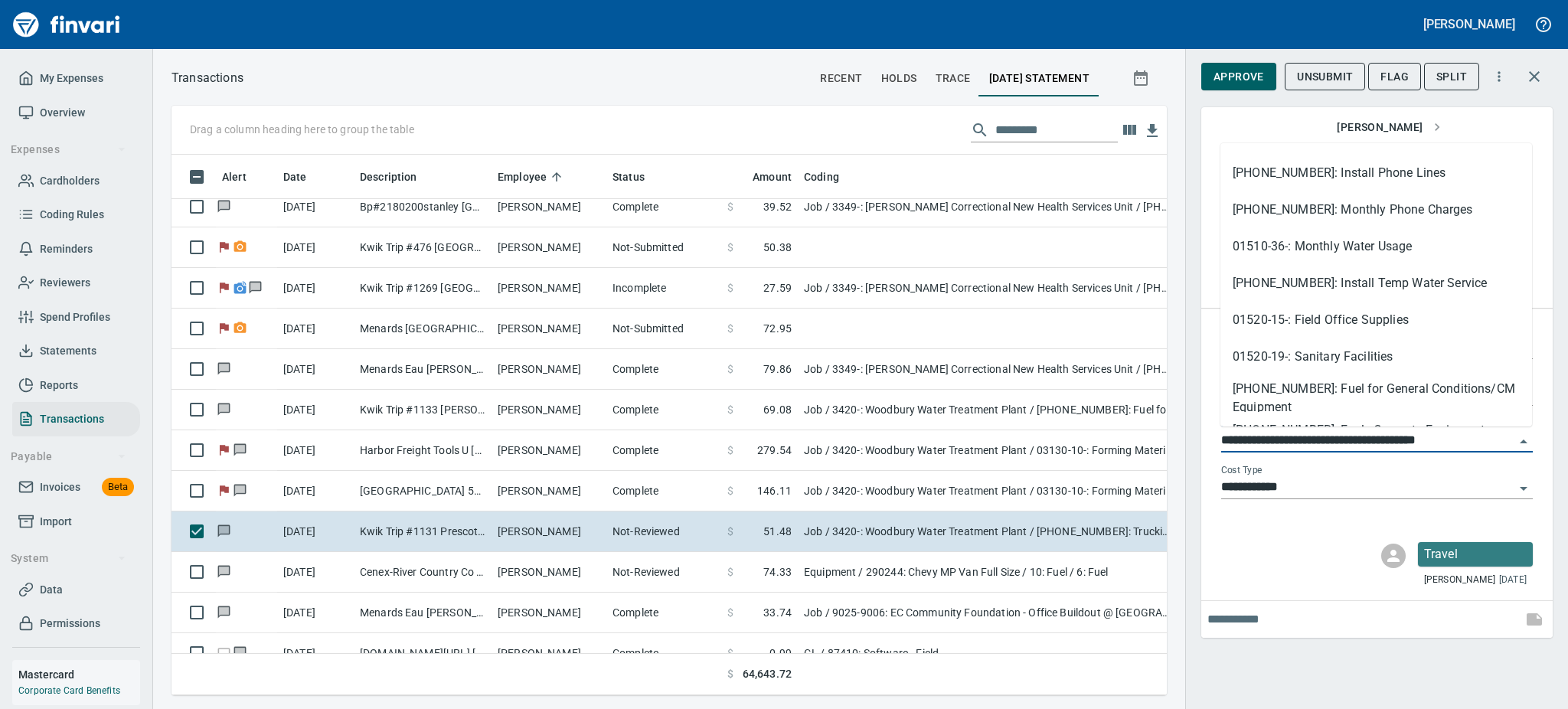
scroll to position [816, 0]
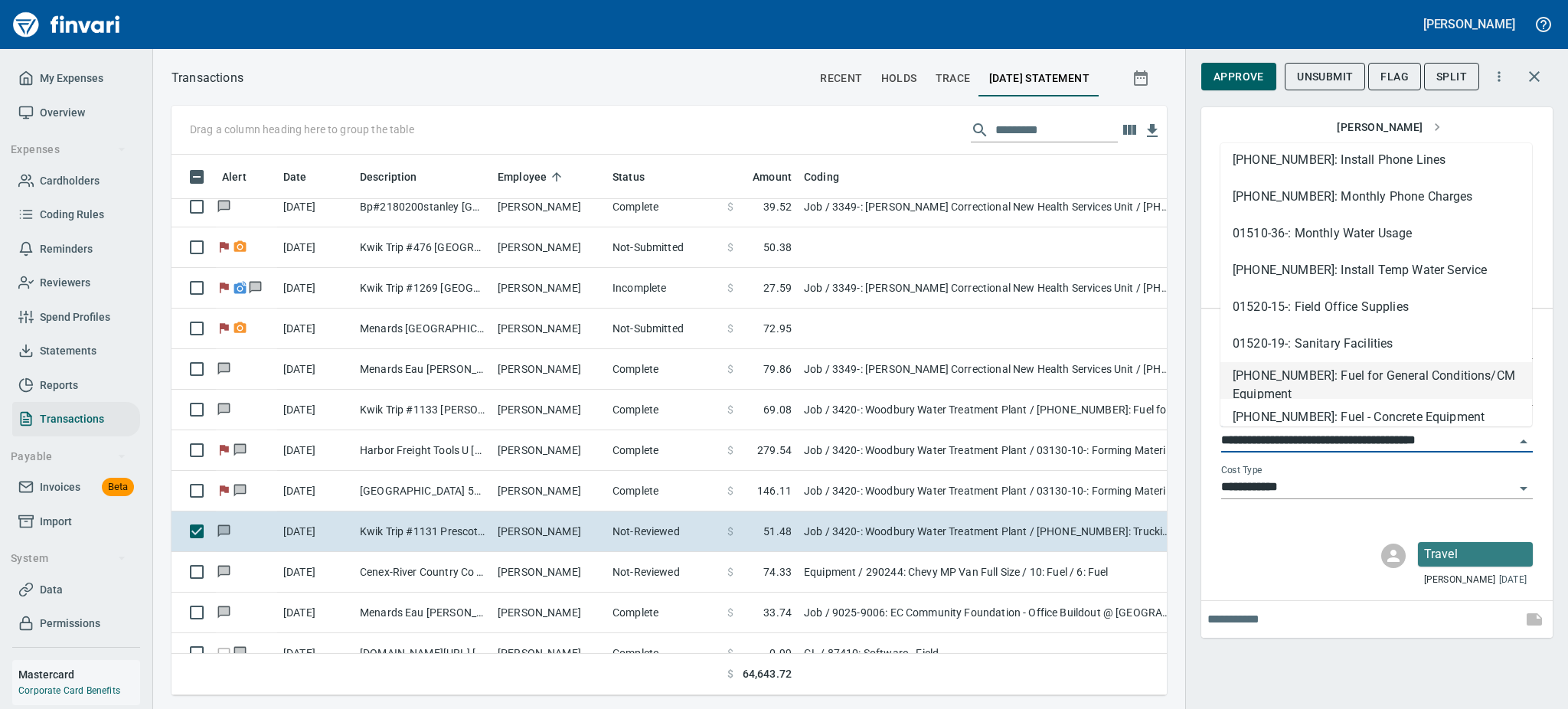
click at [1412, 374] on li "[PHONE_NUMBER]: Fuel for General Conditions/CM Equipment" at bounding box center [1376, 381] width 311 height 37
type input "**********"
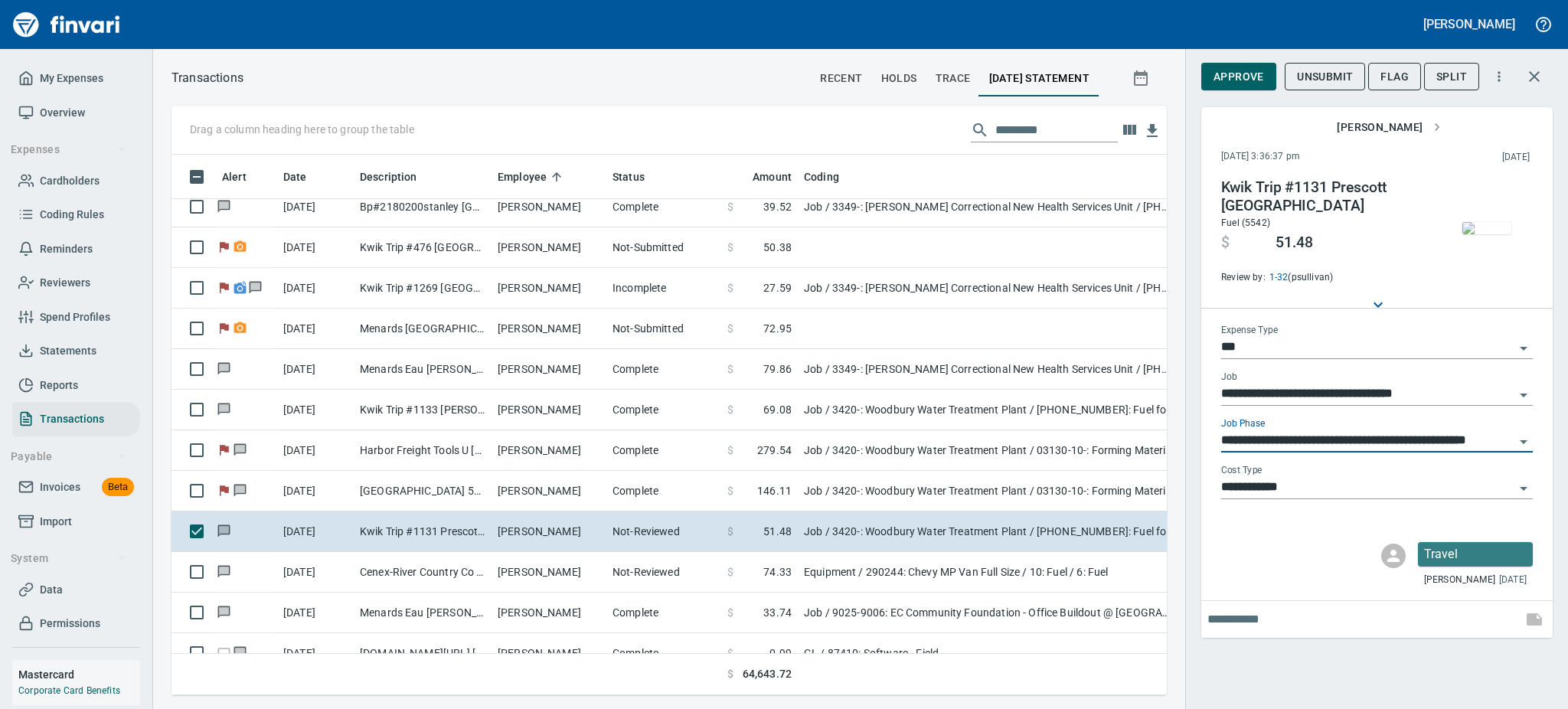
scroll to position [507, 961]
click at [1246, 74] on span "Approve" at bounding box center [1238, 77] width 50 height 19
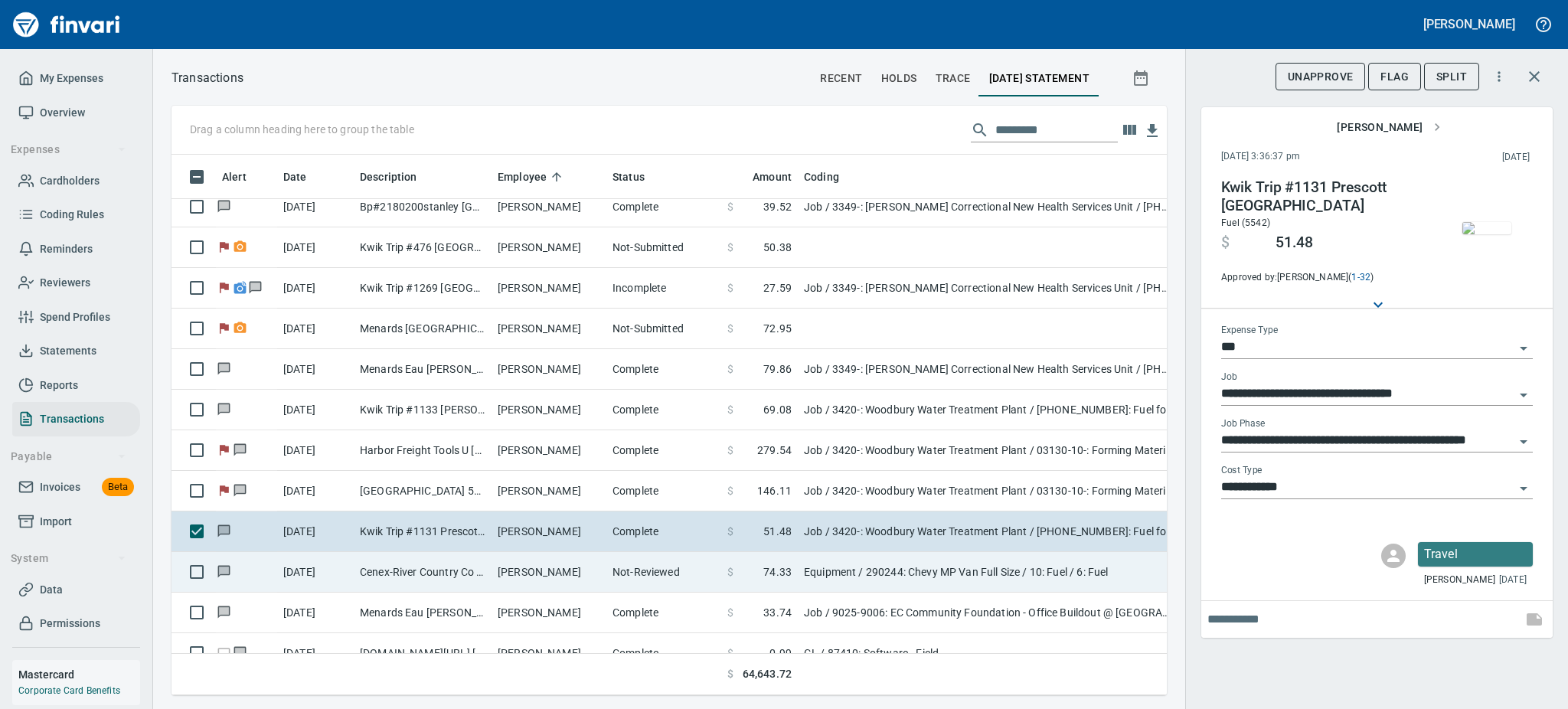
click at [504, 572] on td "[PERSON_NAME]" at bounding box center [549, 572] width 115 height 40
type input "*********"
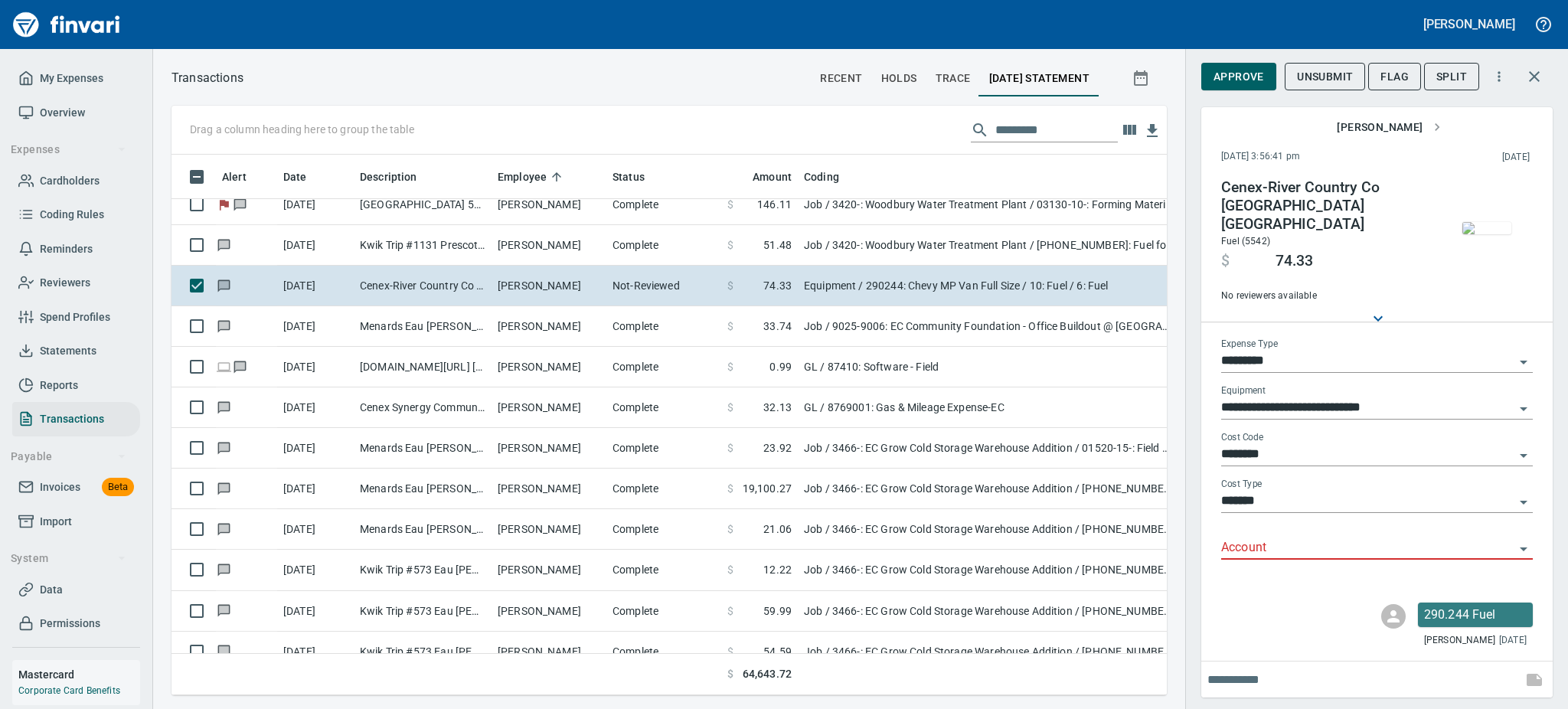
scroll to position [507, 961]
click at [1392, 77] on span "Flag" at bounding box center [1395, 77] width 28 height 19
